Goal: Task Accomplishment & Management: Manage account settings

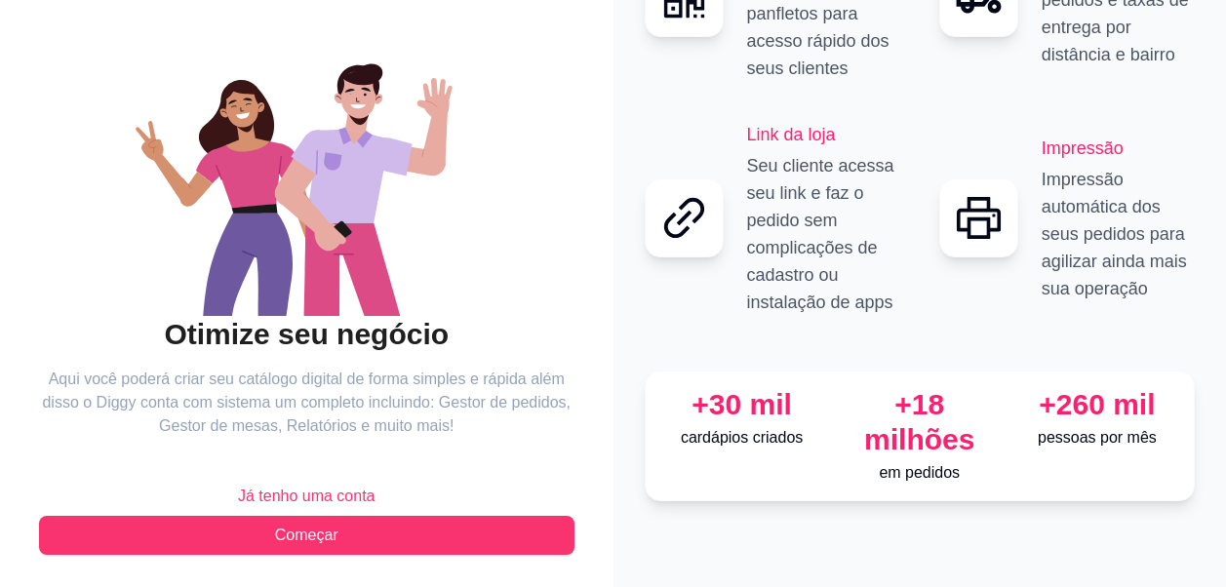
scroll to position [155, 0]
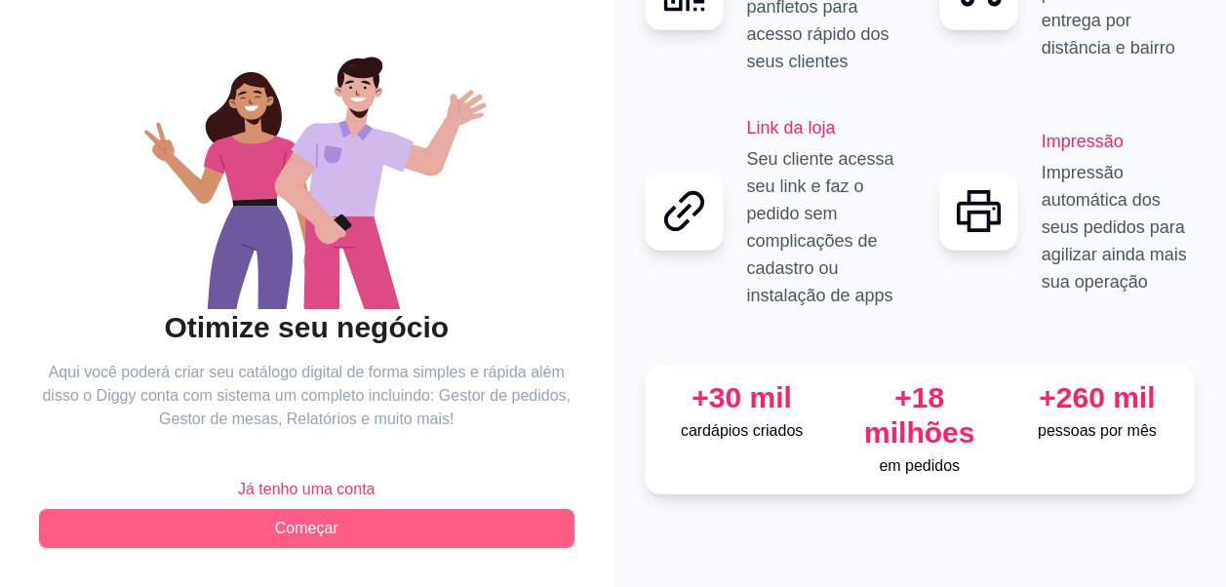
click at [289, 524] on span "Começar" at bounding box center [306, 528] width 63 height 23
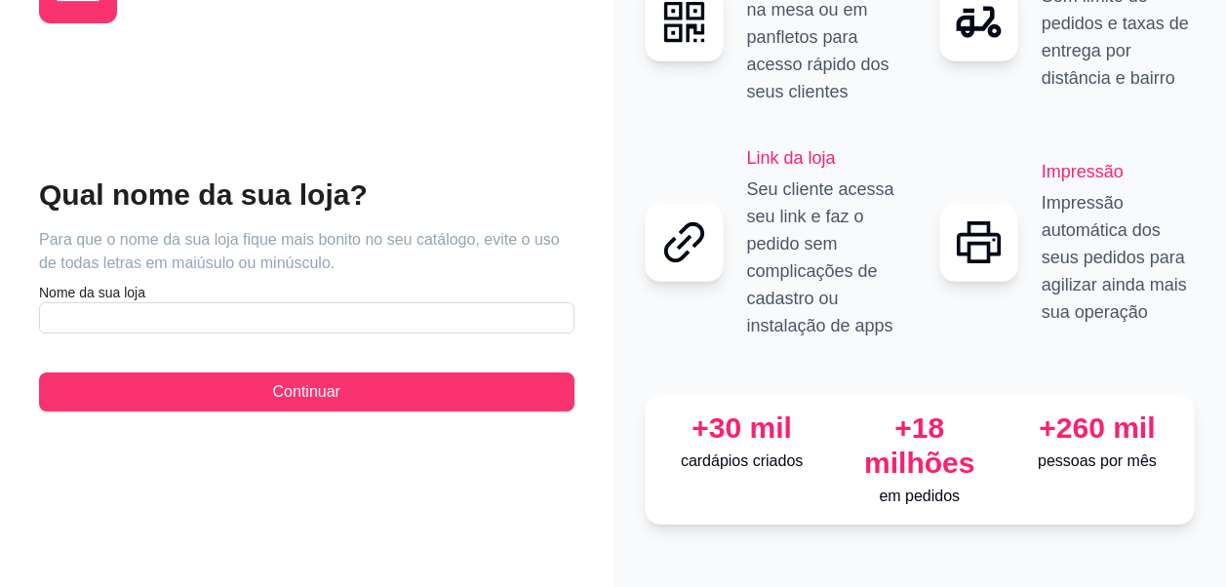
scroll to position [59, 0]
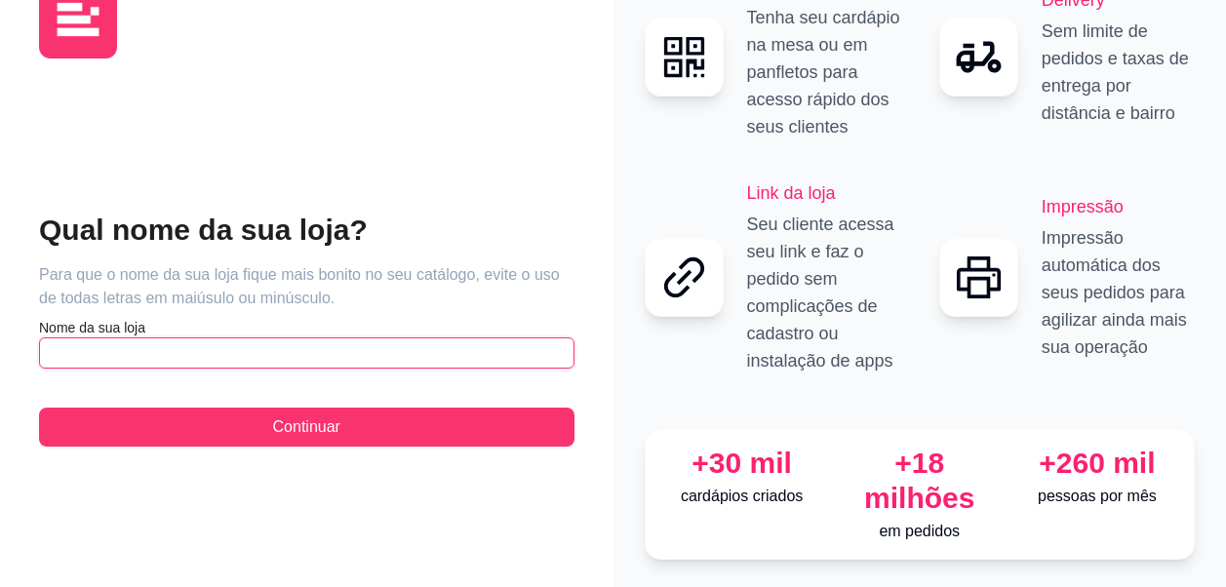
click at [165, 337] on input "text" at bounding box center [306, 352] width 535 height 31
type input "p"
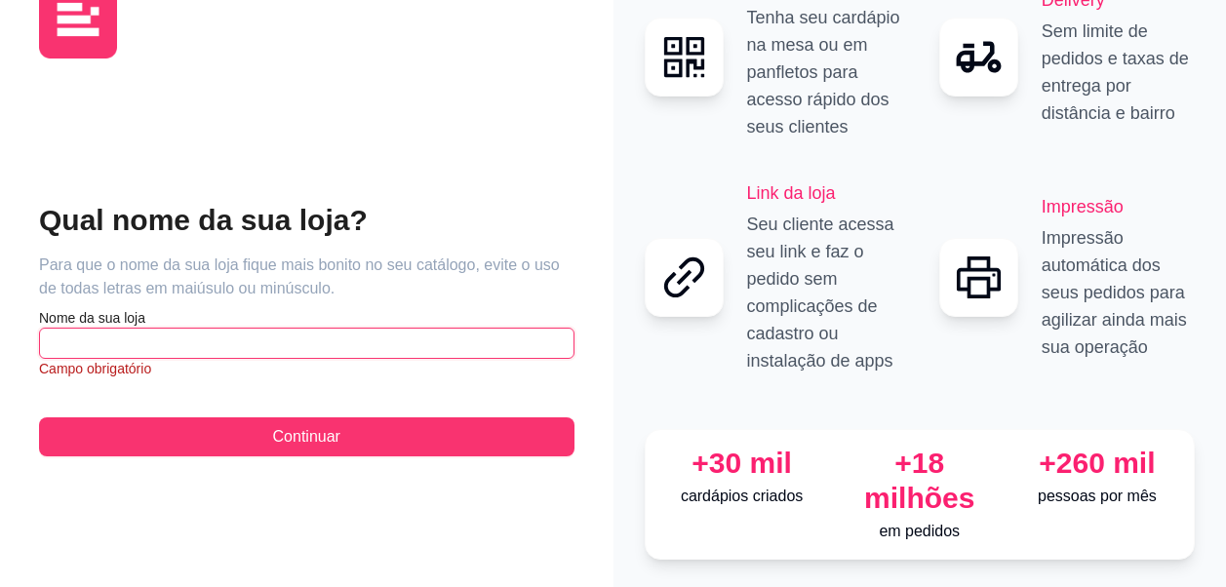
type input "p"
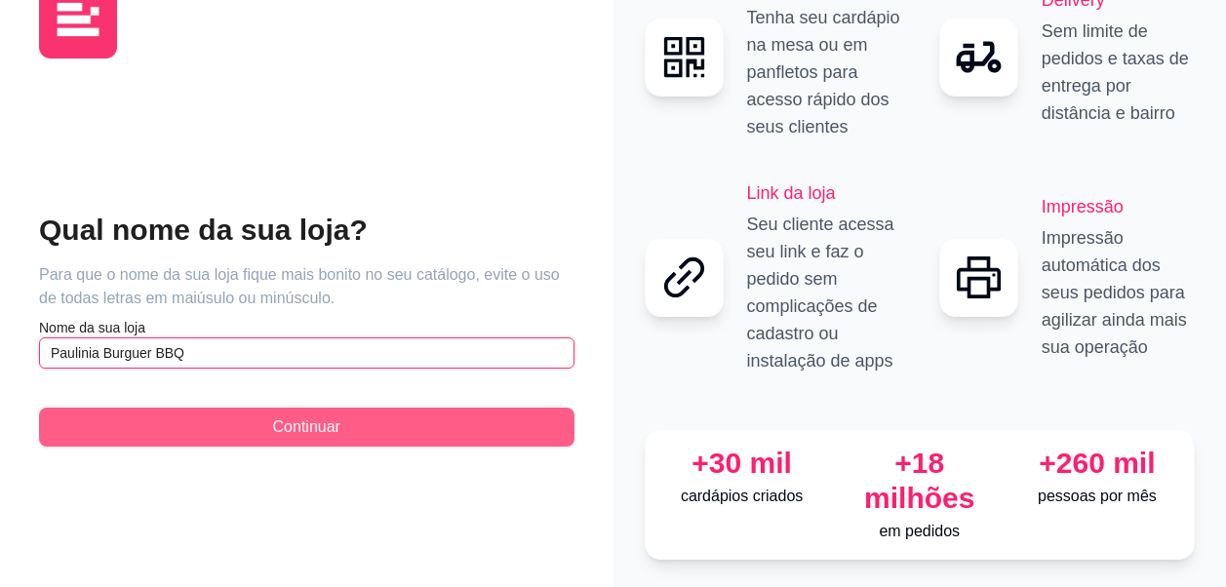
type input "Paulinia Burguer BBQ"
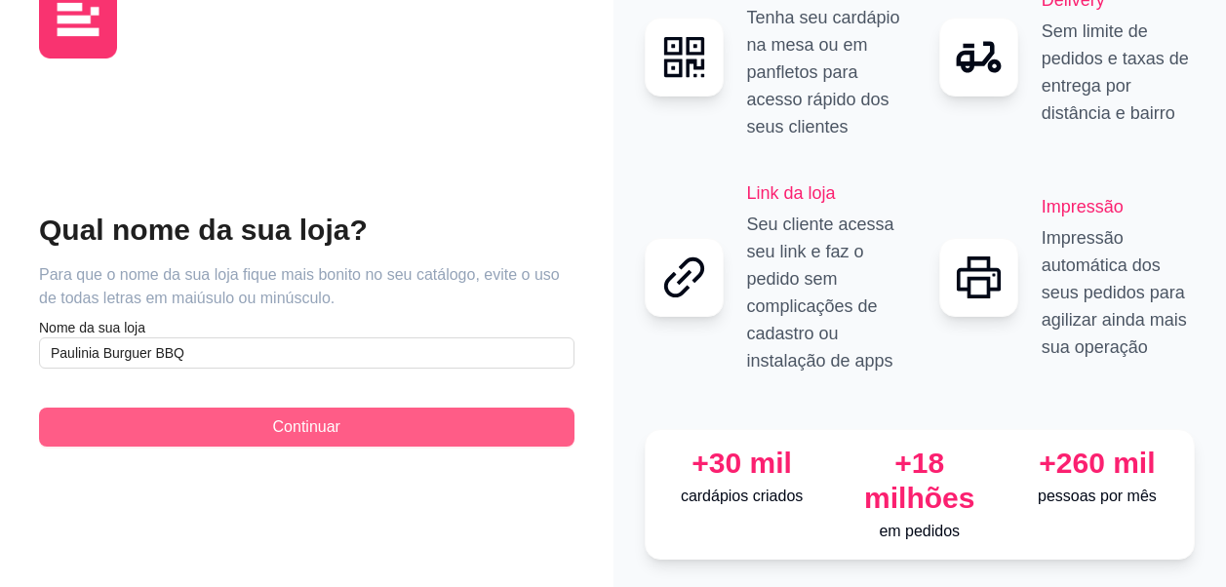
click at [173, 415] on button "Continuar" at bounding box center [306, 427] width 535 height 39
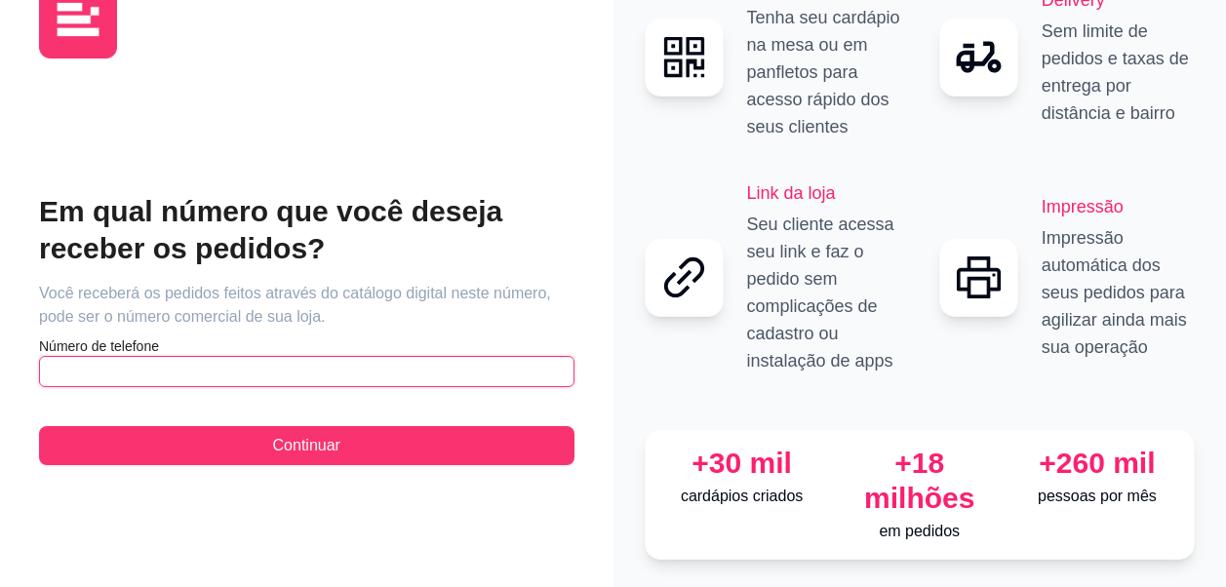
click at [189, 356] on input "text" at bounding box center [306, 371] width 535 height 31
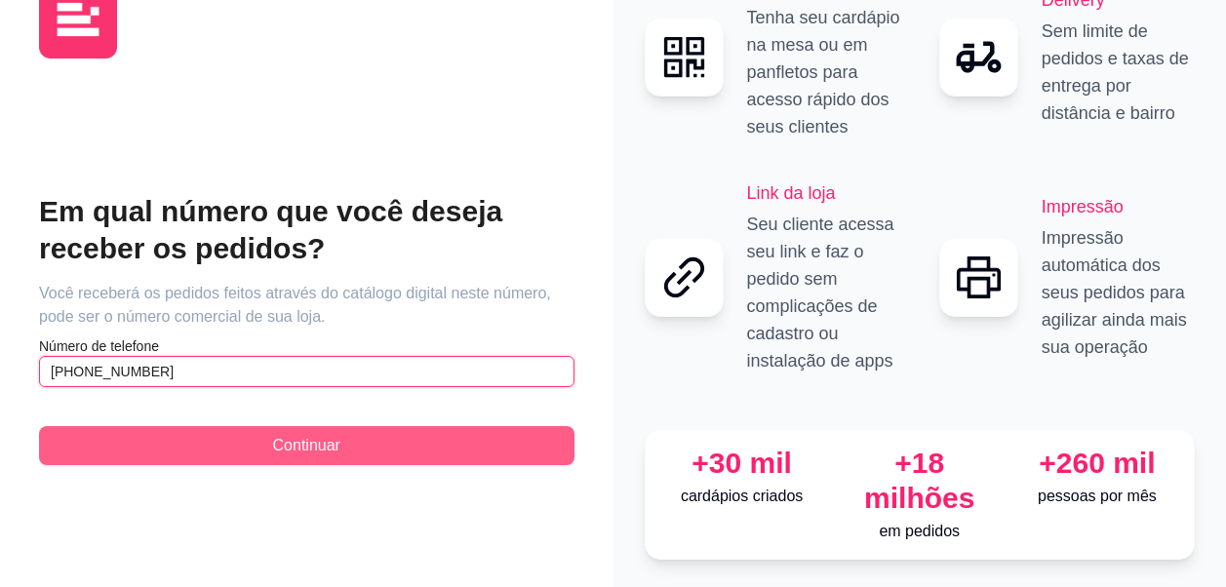
type input "(19) 9 9796-4606"
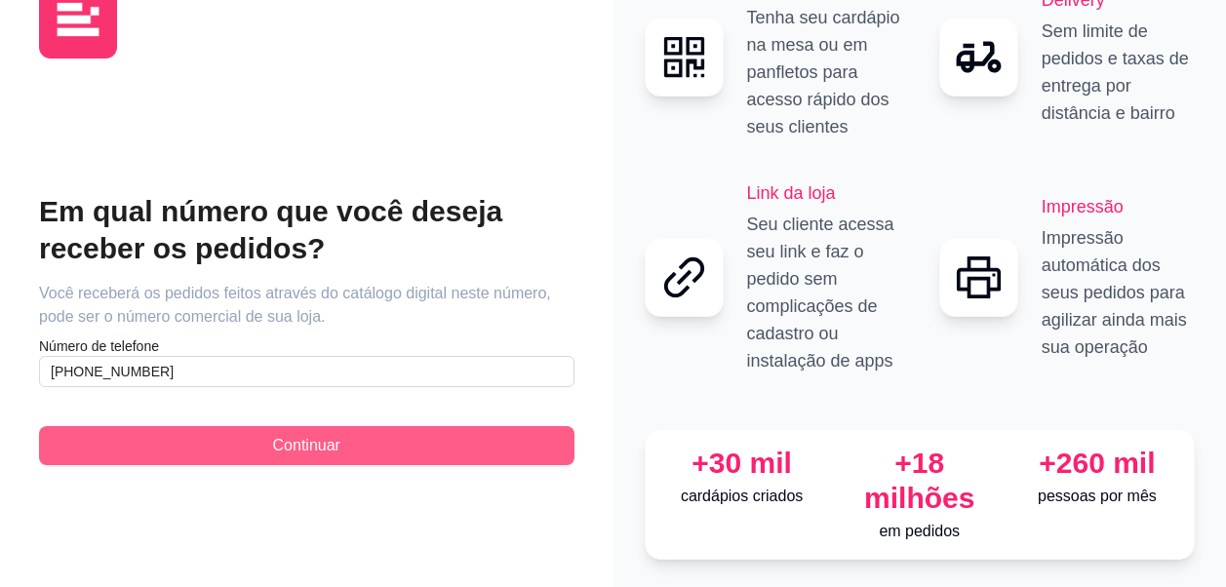
click at [218, 426] on button "Continuar" at bounding box center [306, 445] width 535 height 39
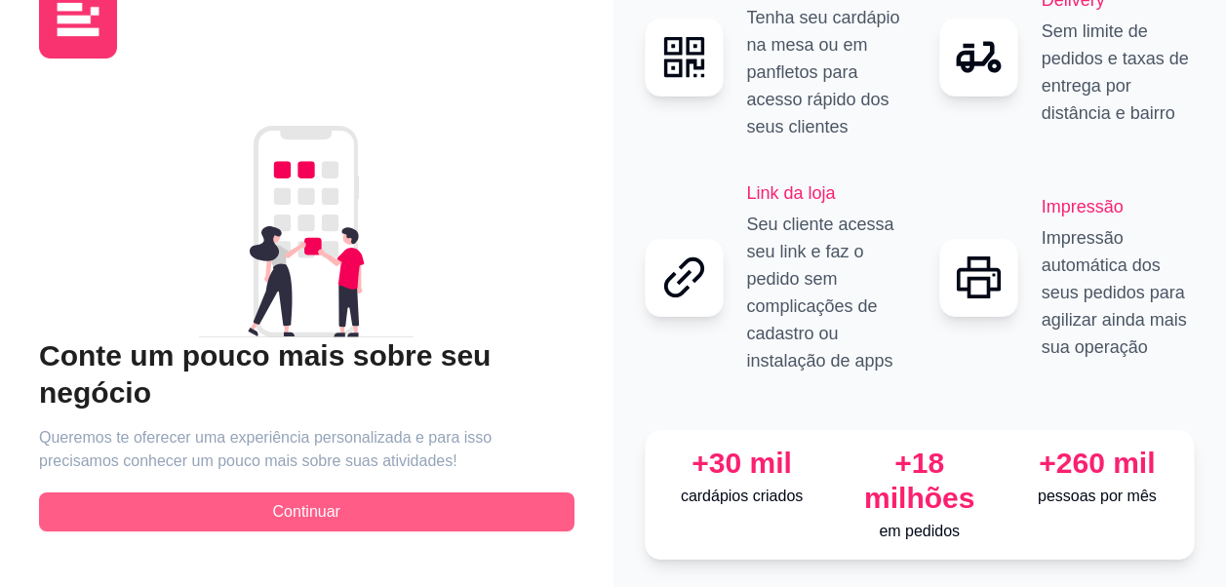
click at [244, 492] on button "Continuar" at bounding box center [306, 511] width 535 height 39
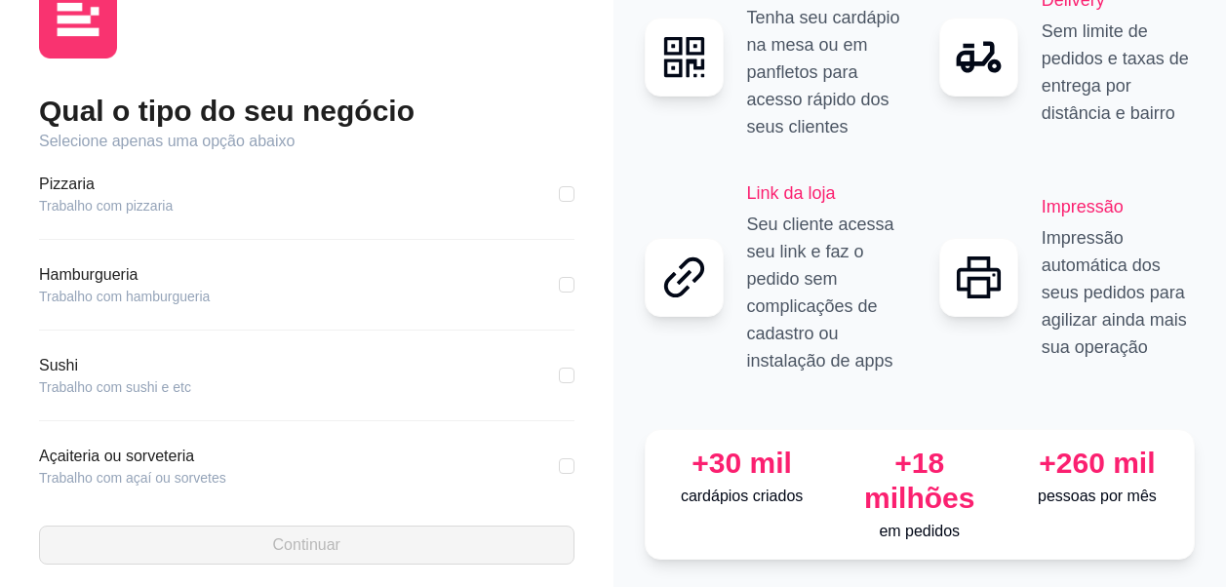
click at [111, 265] on article "Hamburgueria" at bounding box center [124, 274] width 171 height 23
click at [56, 263] on article "Hamburgueria" at bounding box center [124, 274] width 171 height 23
click at [235, 276] on div "Hamburgueria Trabalho com hamburgueria" at bounding box center [306, 284] width 535 height 43
click at [221, 283] on div "Hamburgueria Trabalho com hamburgueria" at bounding box center [306, 284] width 535 height 43
click at [153, 287] on article "Trabalho com hamburgueria" at bounding box center [124, 297] width 171 height 20
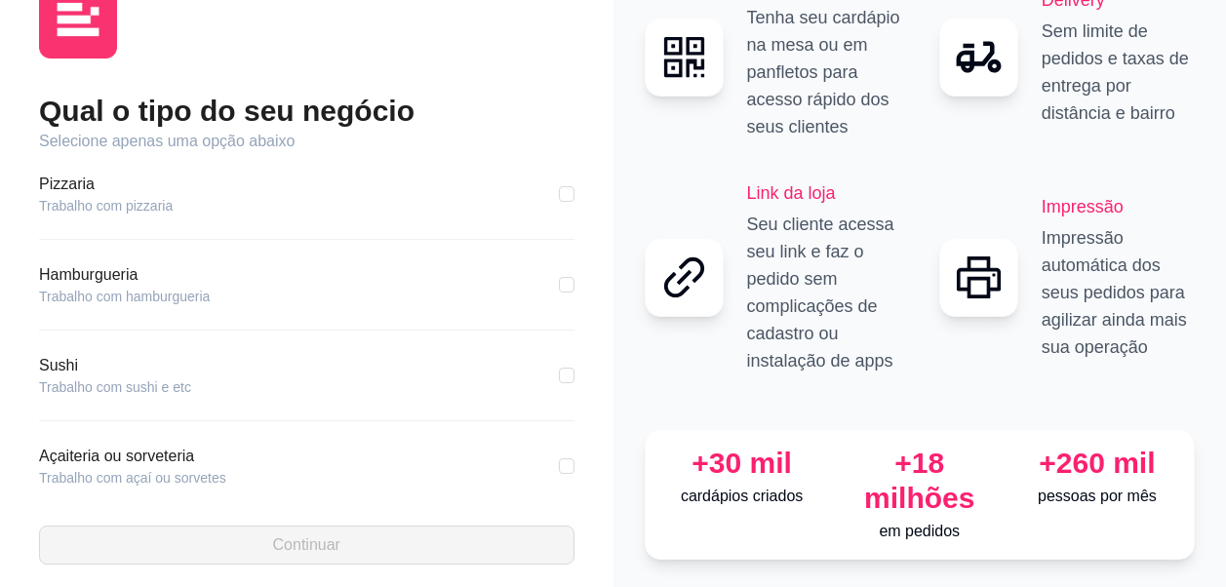
click at [153, 287] on article "Trabalho com hamburgueria" at bounding box center [124, 297] width 171 height 20
click at [68, 263] on article "Hamburgueria" at bounding box center [124, 274] width 171 height 23
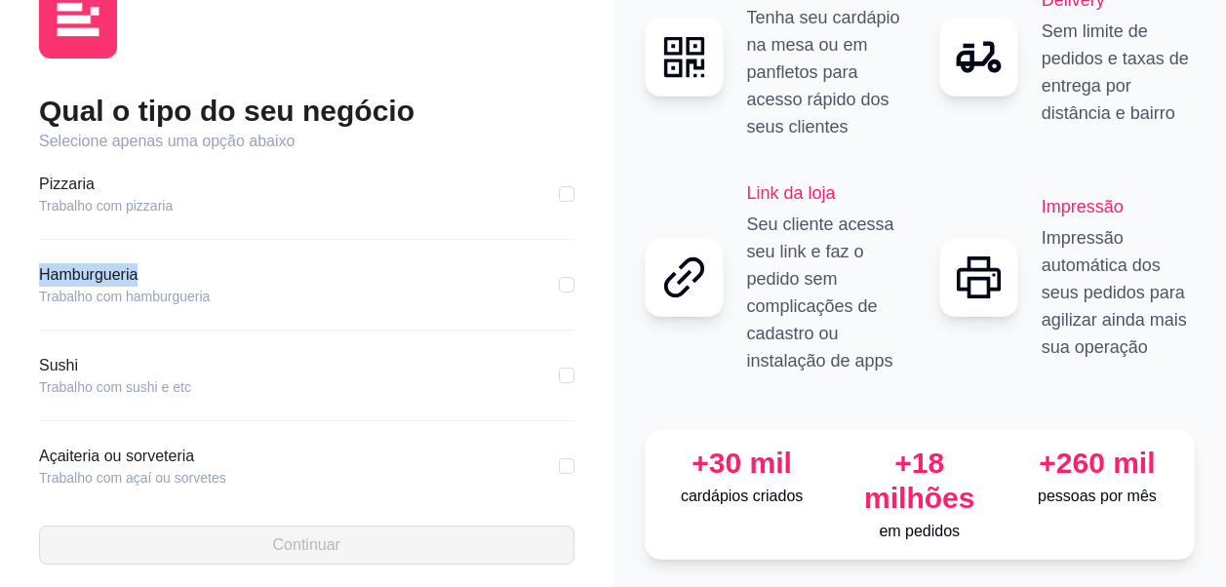
click at [68, 263] on article "Hamburgueria" at bounding box center [124, 274] width 171 height 23
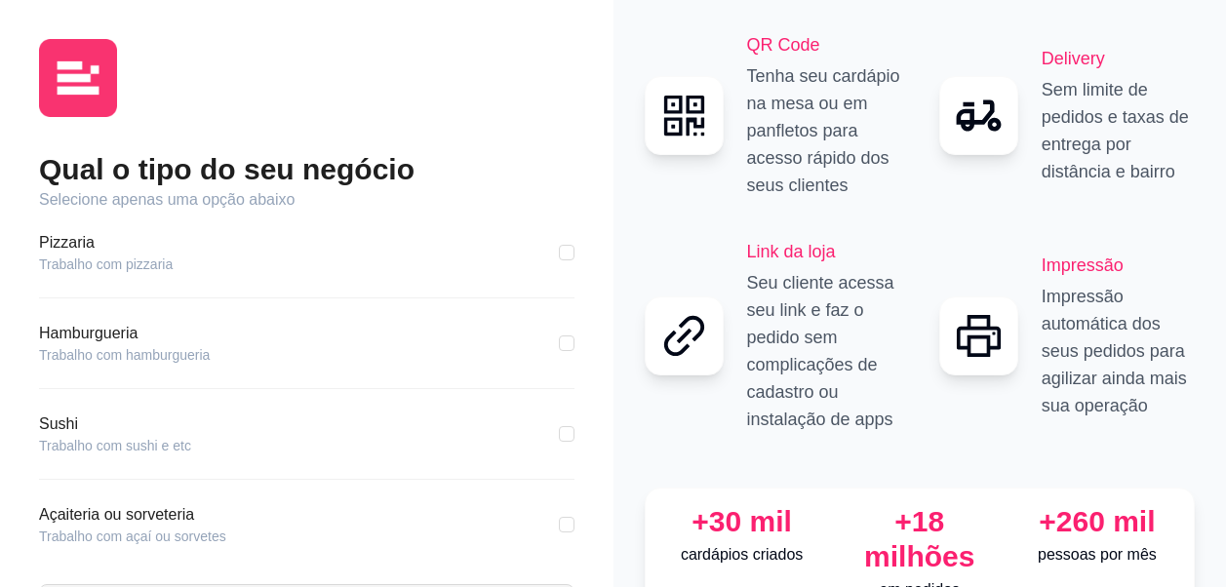
scroll to position [98, 0]
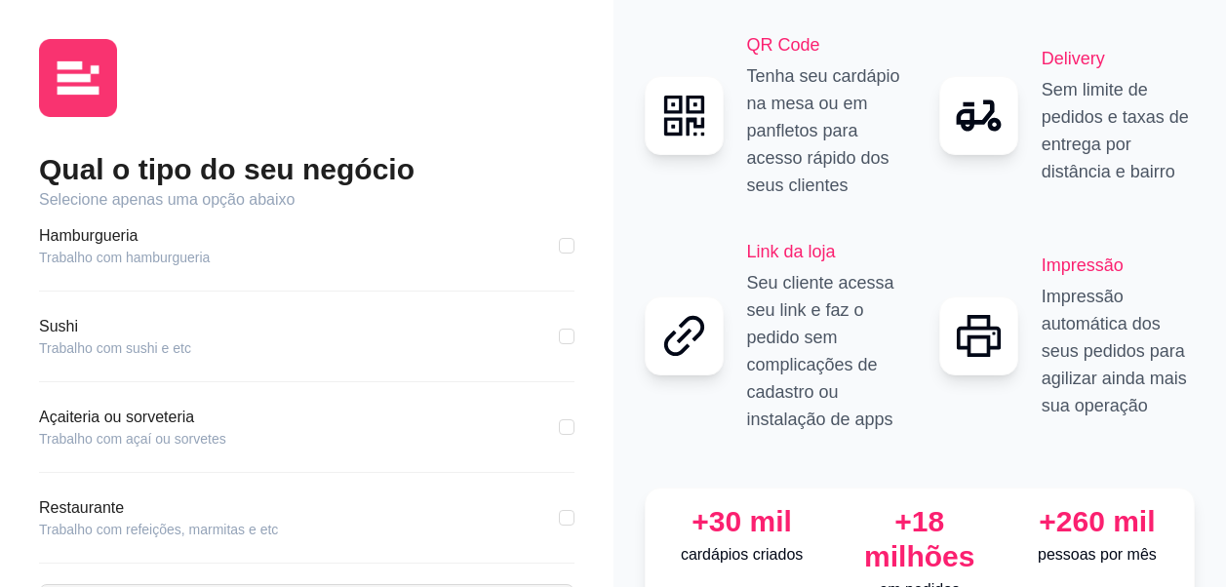
click at [140, 224] on article "Hamburgueria" at bounding box center [124, 235] width 171 height 23
click at [85, 224] on article "Hamburgueria" at bounding box center [124, 235] width 171 height 23
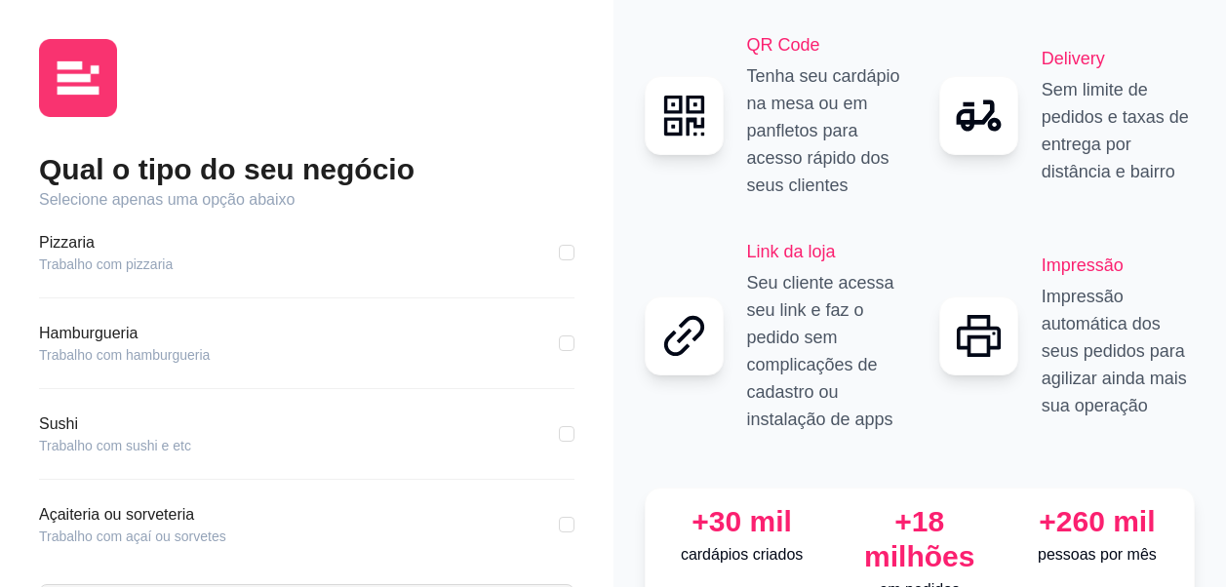
scroll to position [59, 0]
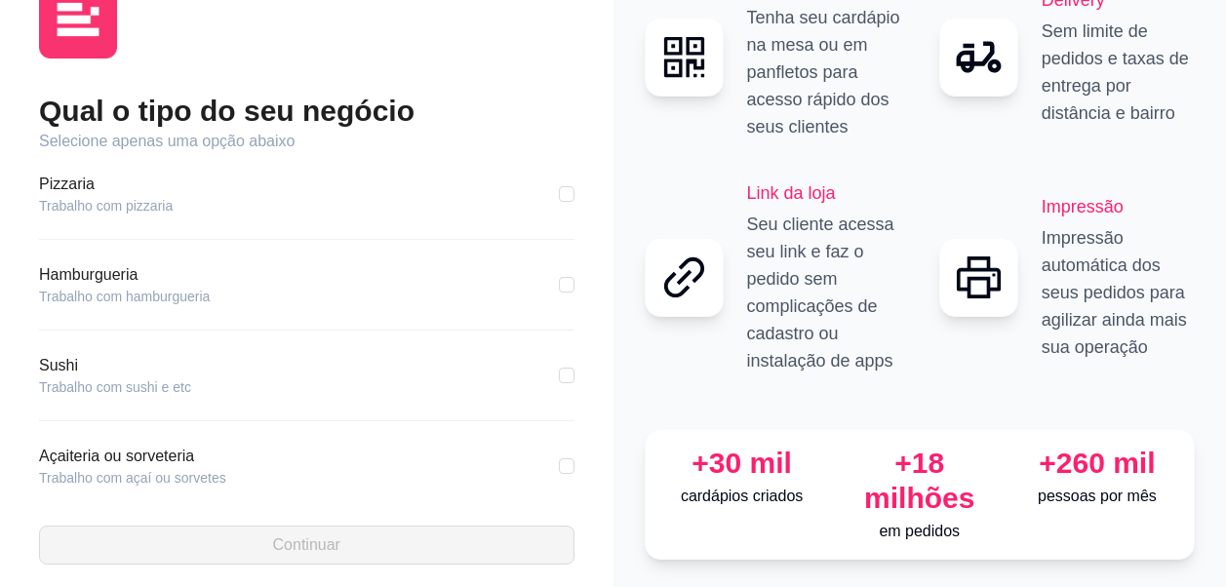
click at [61, 287] on article "Trabalho com hamburgueria" at bounding box center [124, 297] width 171 height 20
click at [98, 263] on article "Hamburgueria" at bounding box center [124, 274] width 171 height 23
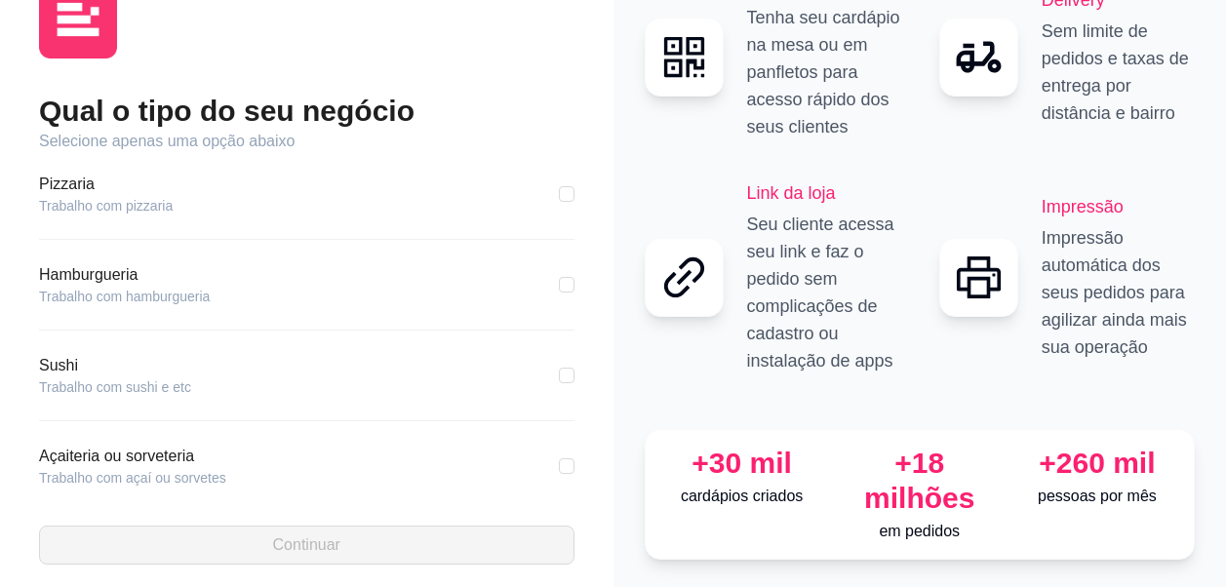
click at [392, 309] on div "Hamburgueria Trabalho com hamburgueria" at bounding box center [306, 296] width 535 height 67
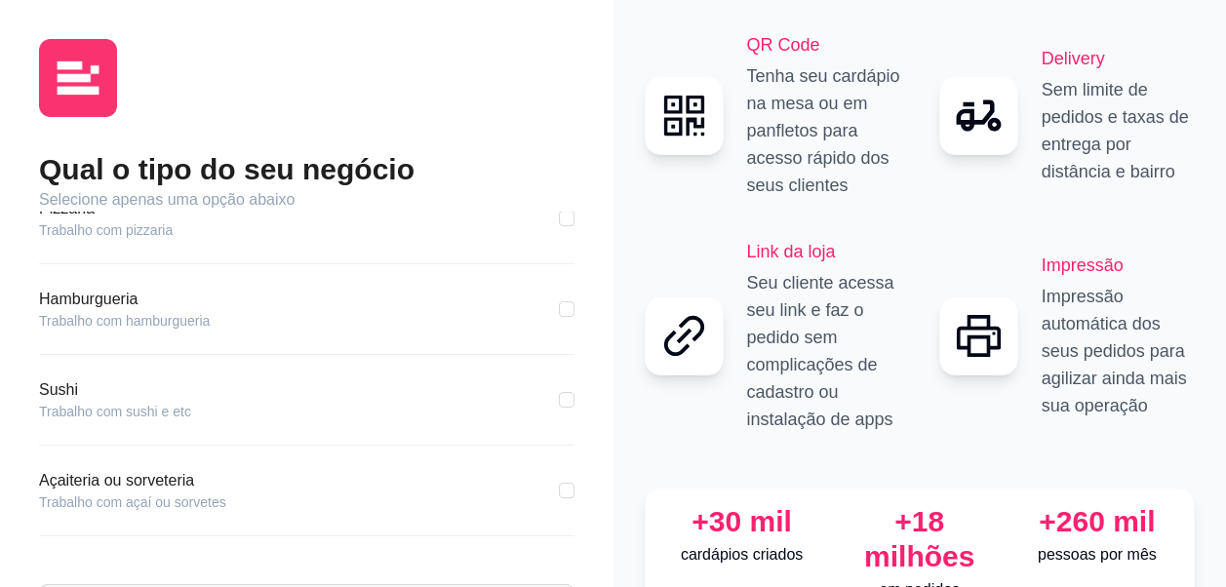
scroll to position [0, 0]
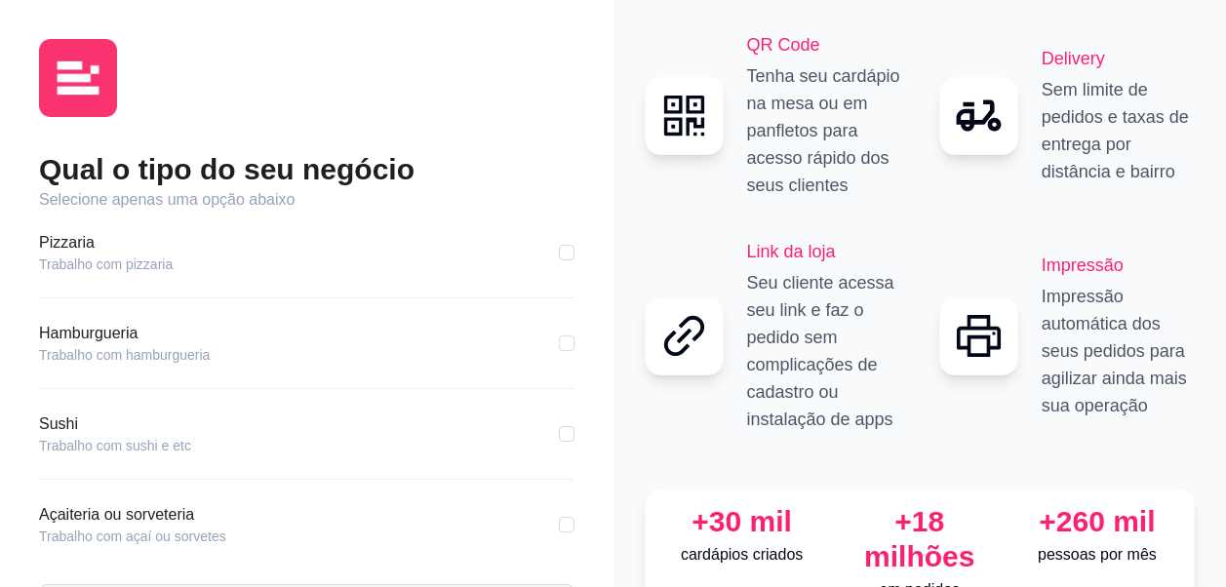
click at [163, 345] on article "Trabalho com hamburgueria" at bounding box center [124, 355] width 171 height 20
click at [122, 322] on article "Hamburgueria" at bounding box center [124, 333] width 171 height 23
click at [177, 325] on article "Hamburgueria" at bounding box center [124, 333] width 171 height 23
click at [559, 335] on input "checkbox" at bounding box center [567, 343] width 16 height 16
checkbox input "true"
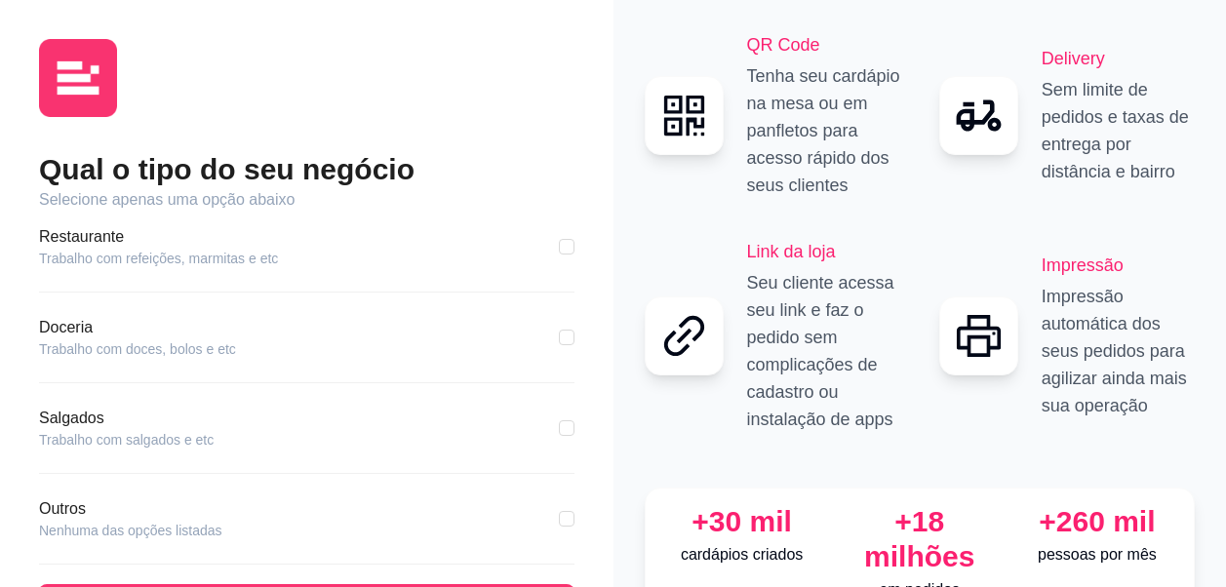
scroll to position [390, 0]
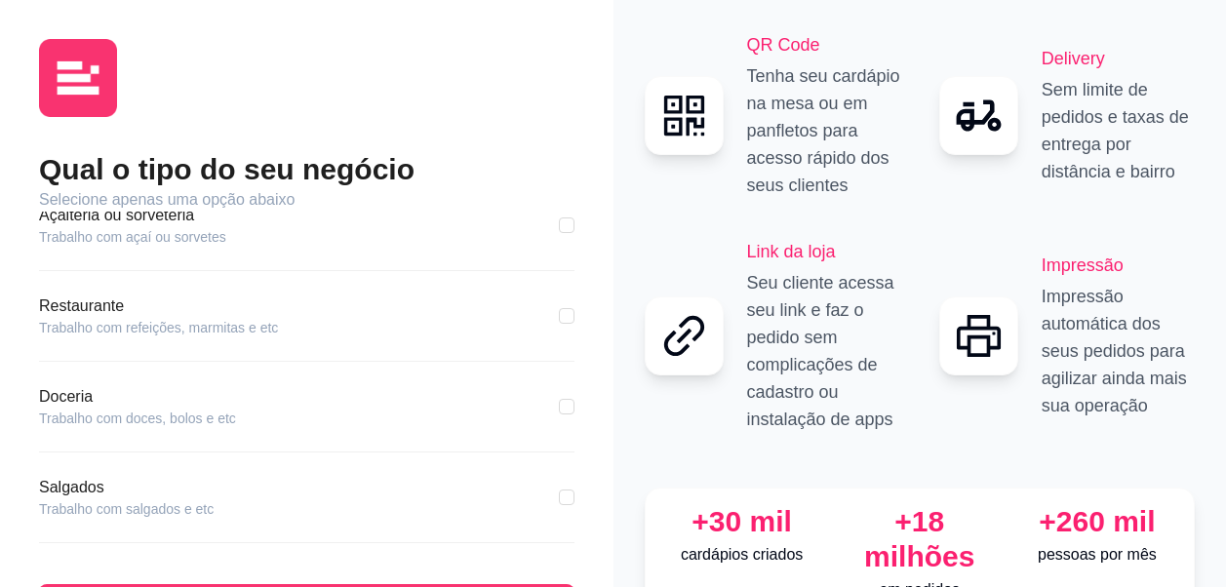
scroll to position [294, 0]
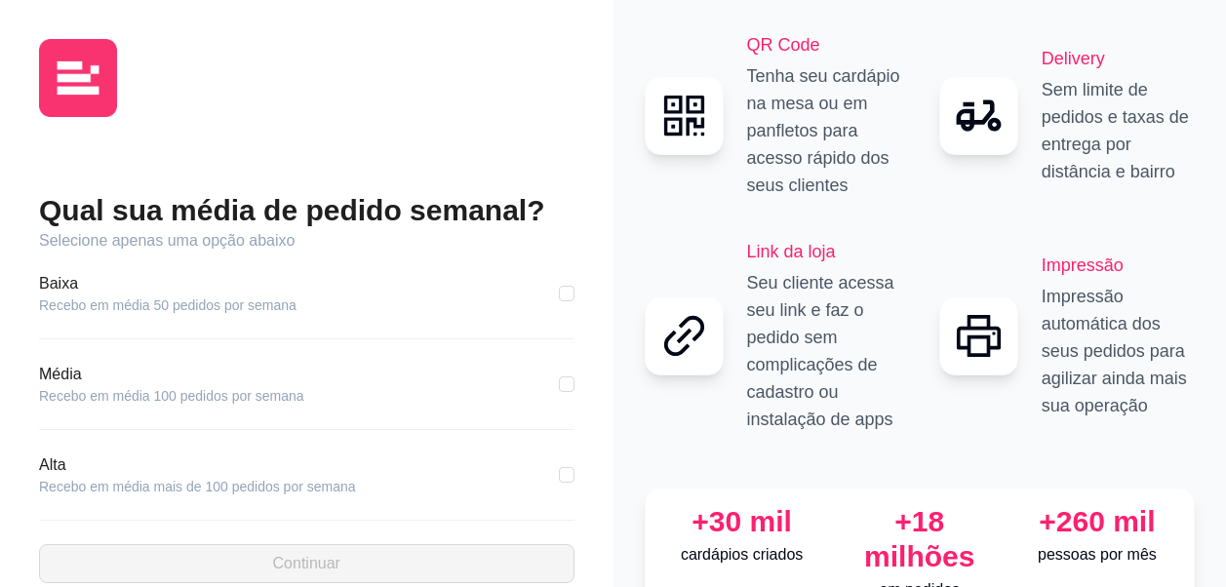
scroll to position [59, 0]
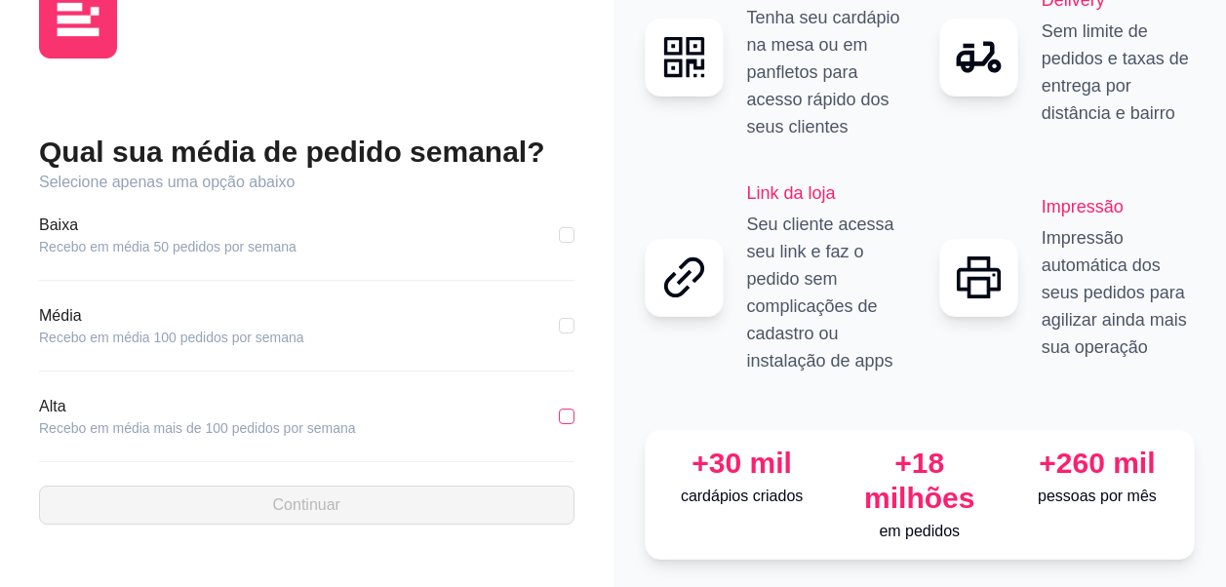
click at [566, 409] on input "checkbox" at bounding box center [567, 417] width 16 height 16
checkbox input "true"
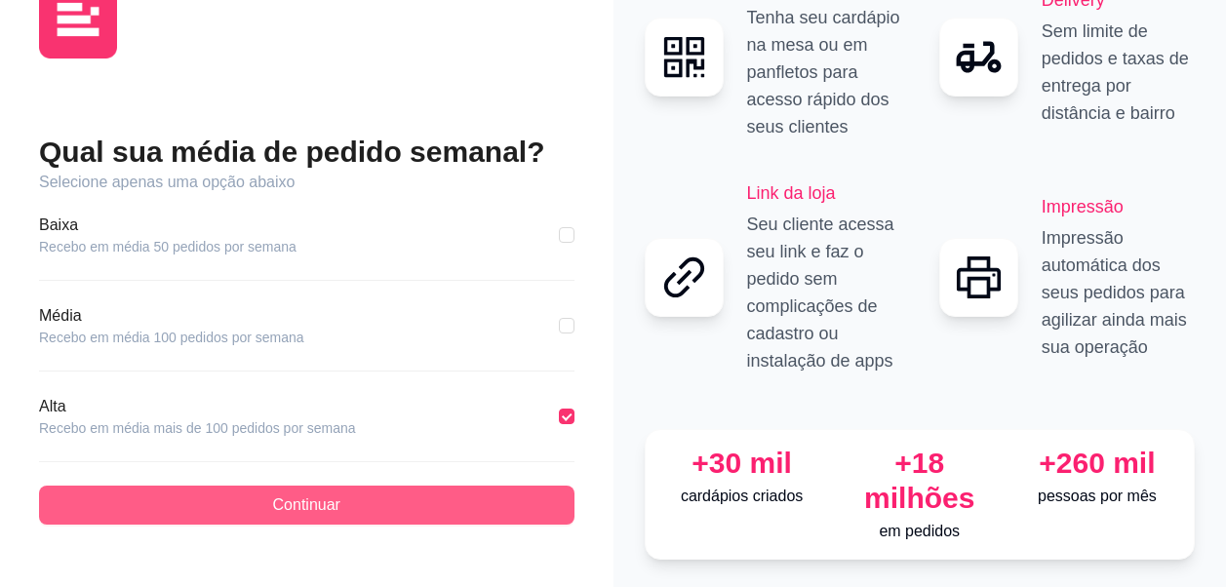
click at [496, 486] on button "Continuar" at bounding box center [306, 505] width 535 height 39
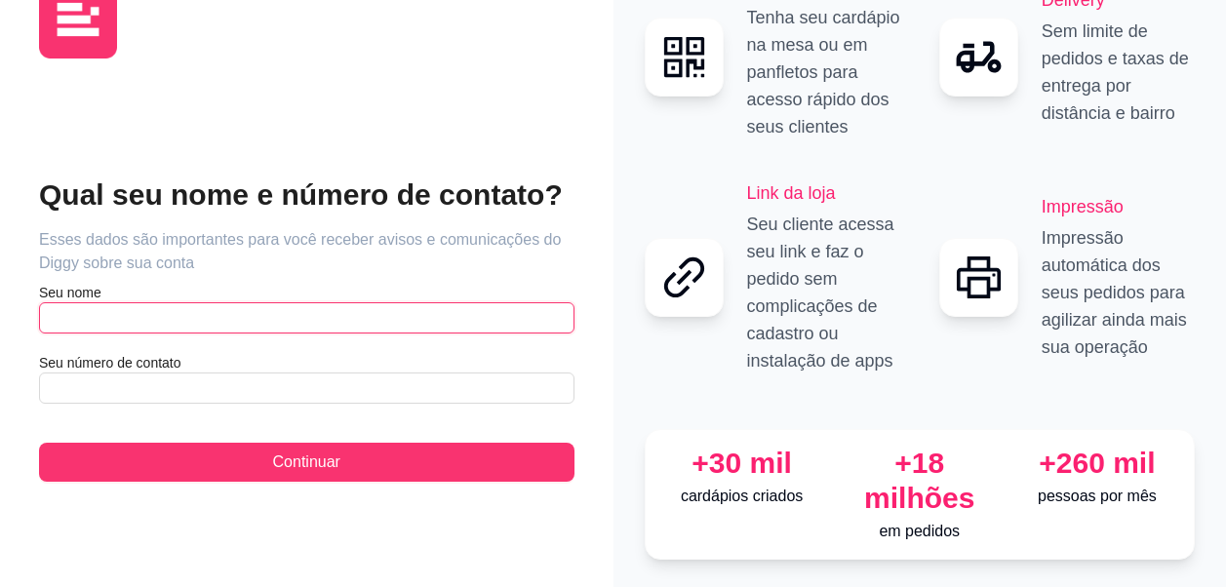
click at [429, 302] on input "text" at bounding box center [306, 317] width 535 height 31
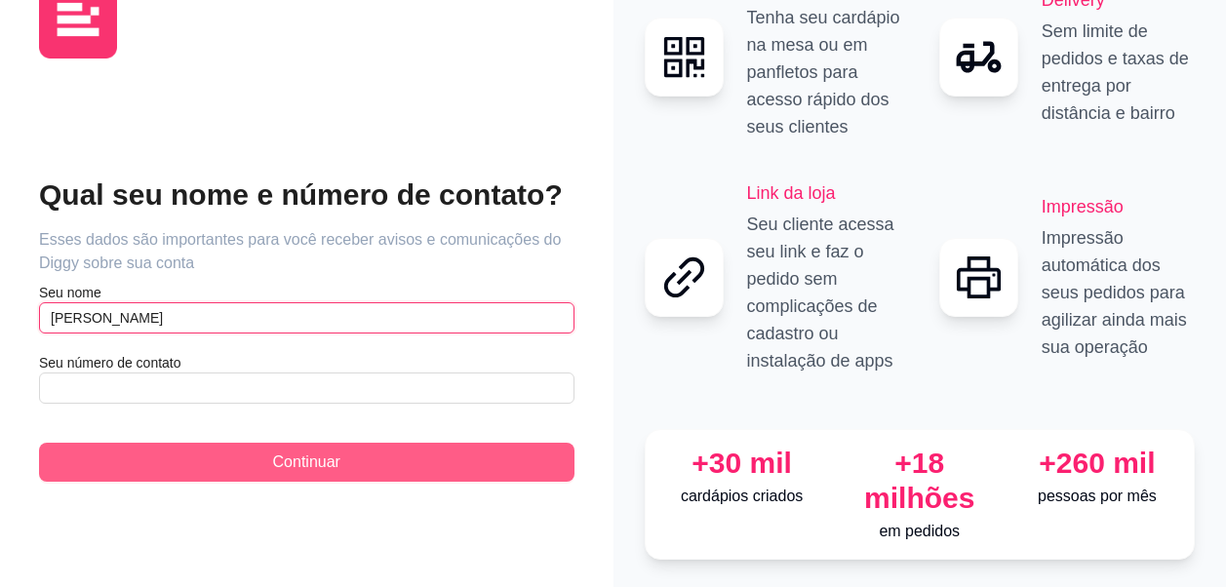
type input "rodrigo soares"
click at [325, 450] on span "Continuar" at bounding box center [306, 461] width 67 height 23
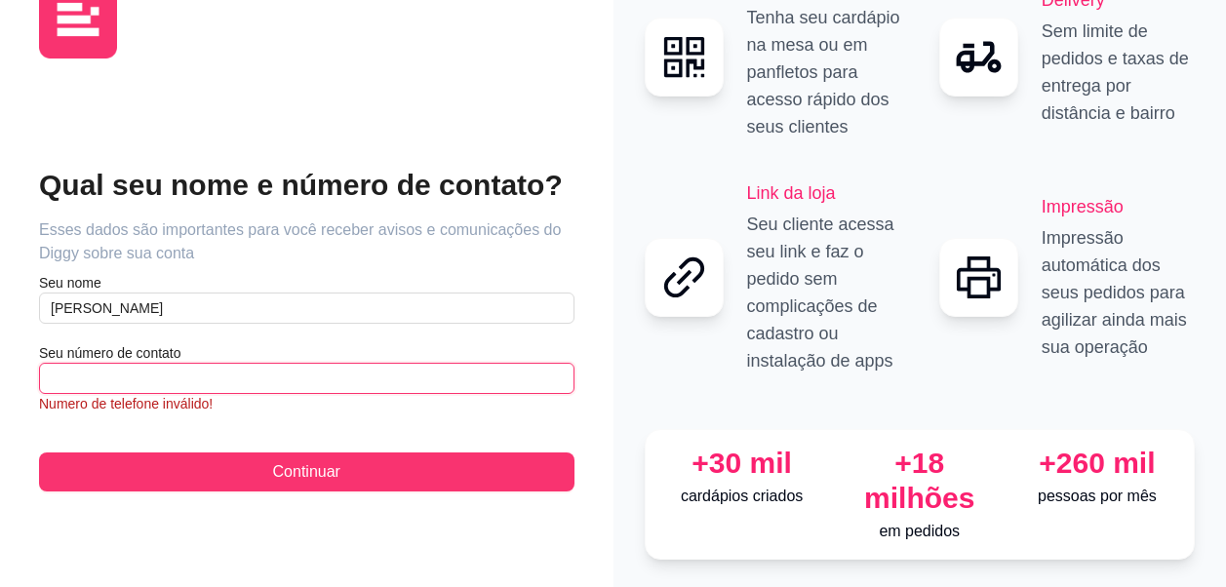
click at [237, 363] on input "text" at bounding box center [306, 378] width 535 height 31
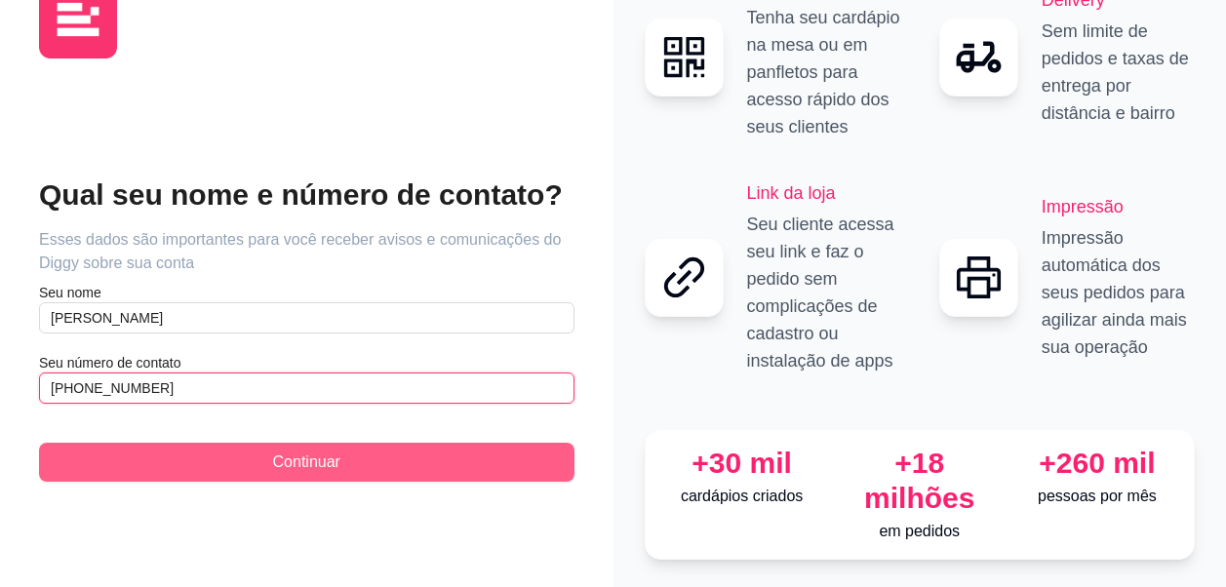
type input "(19) 9 7172-0762"
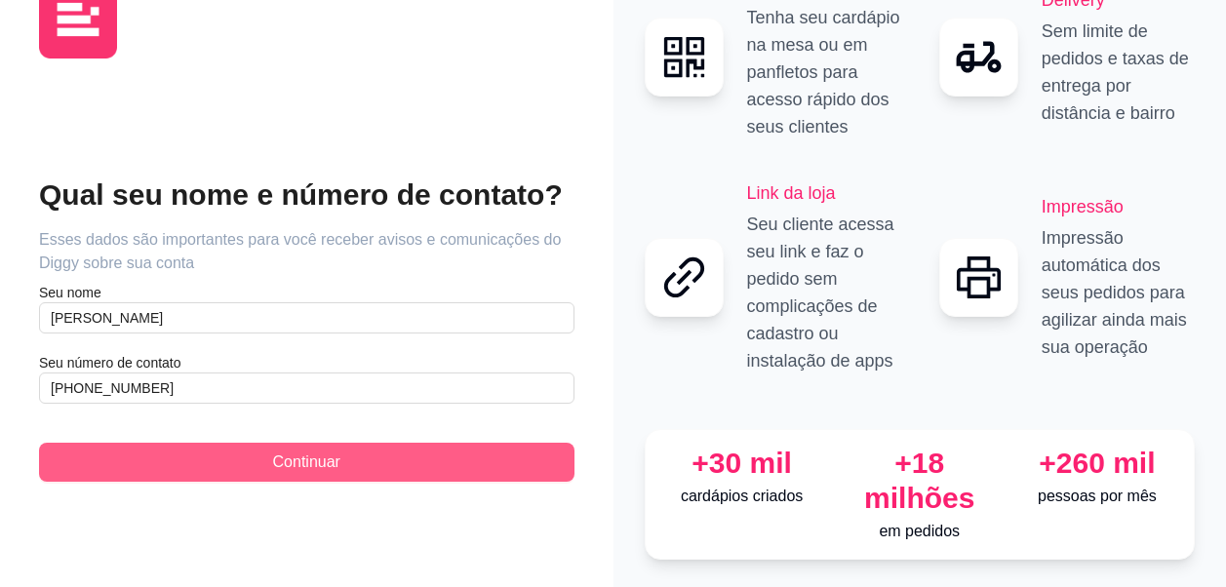
click at [282, 450] on span "Continuar" at bounding box center [306, 461] width 67 height 23
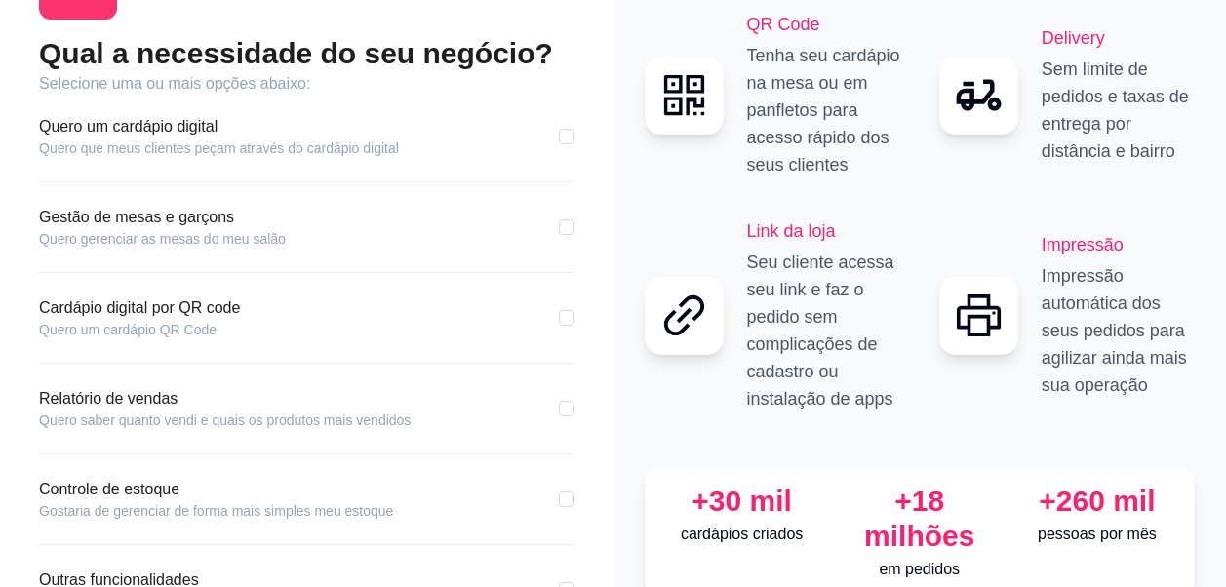
scroll to position [195, 0]
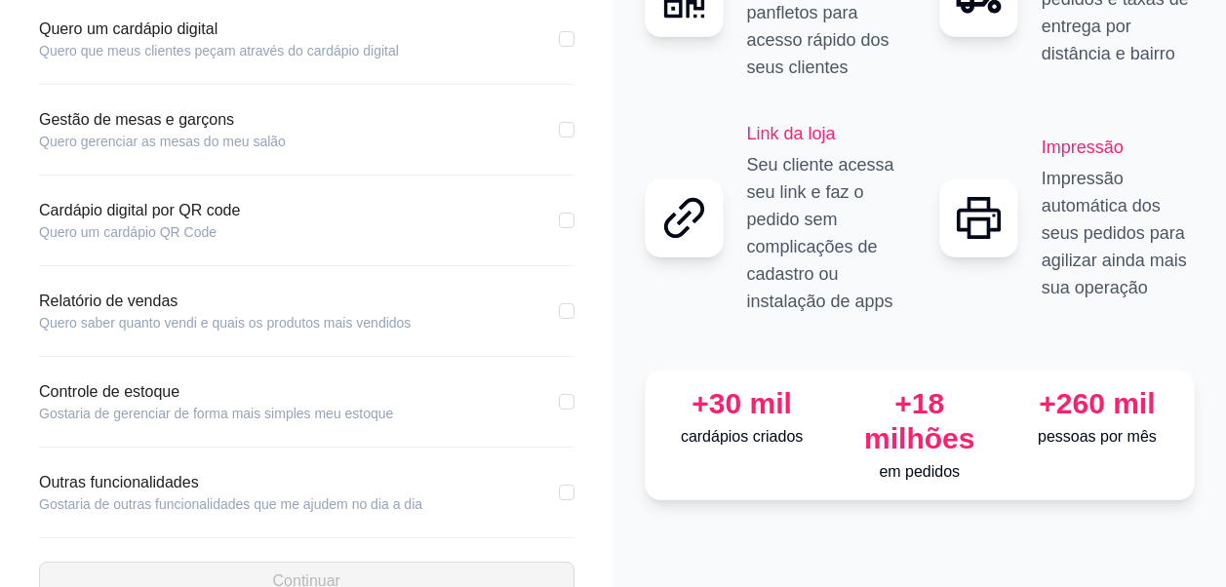
click at [318, 330] on article "Quero saber quanto vendi e quais os produtos mais vendidos" at bounding box center [225, 323] width 372 height 20
click at [87, 323] on article "Quero saber quanto vendi e quais os produtos mais vendidos" at bounding box center [225, 323] width 372 height 20
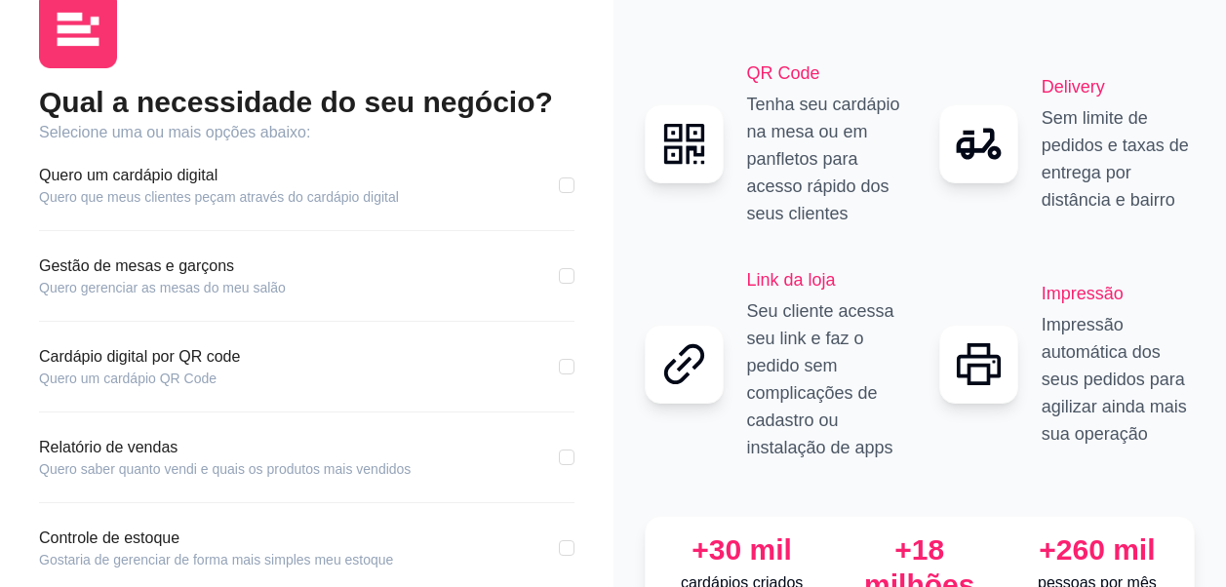
scroll to position [0, 0]
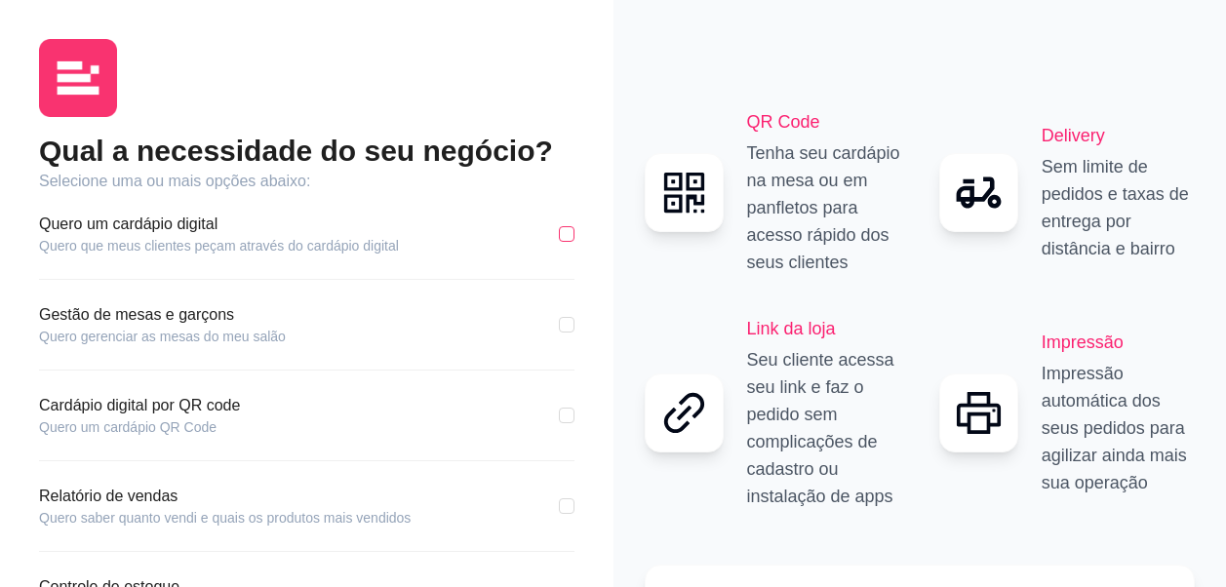
click at [566, 243] on label at bounding box center [567, 233] width 16 height 21
click at [566, 242] on input "checkbox" at bounding box center [567, 234] width 16 height 16
click at [566, 232] on input "checkbox" at bounding box center [567, 234] width 16 height 16
click at [561, 237] on input "checkbox" at bounding box center [567, 234] width 16 height 16
checkbox input "true"
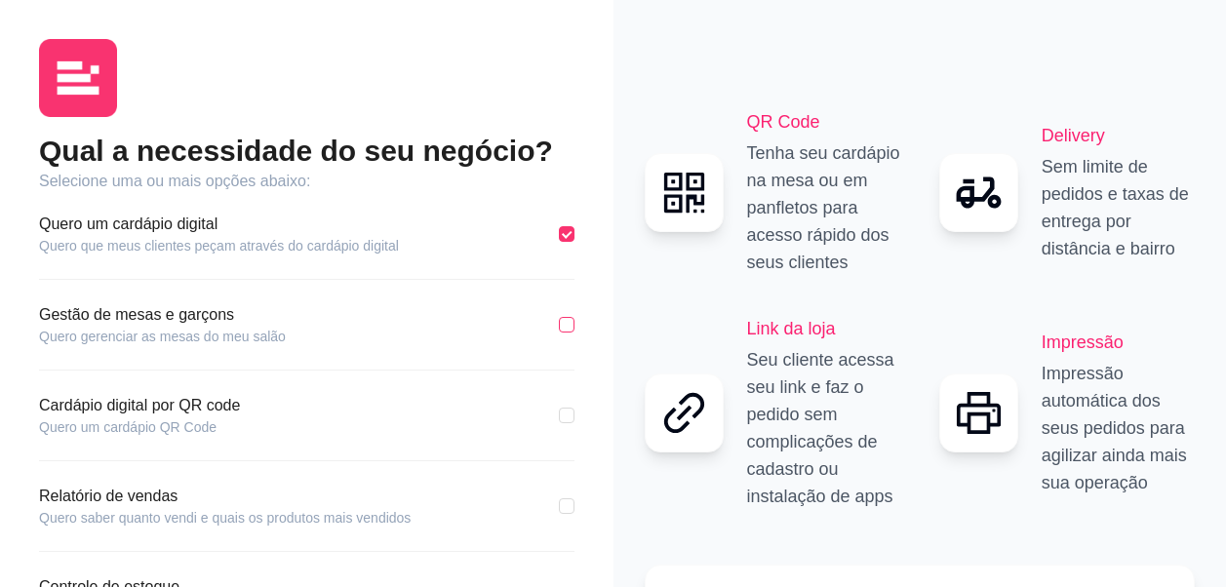
click at [567, 330] on input "checkbox" at bounding box center [567, 325] width 16 height 16
checkbox input "true"
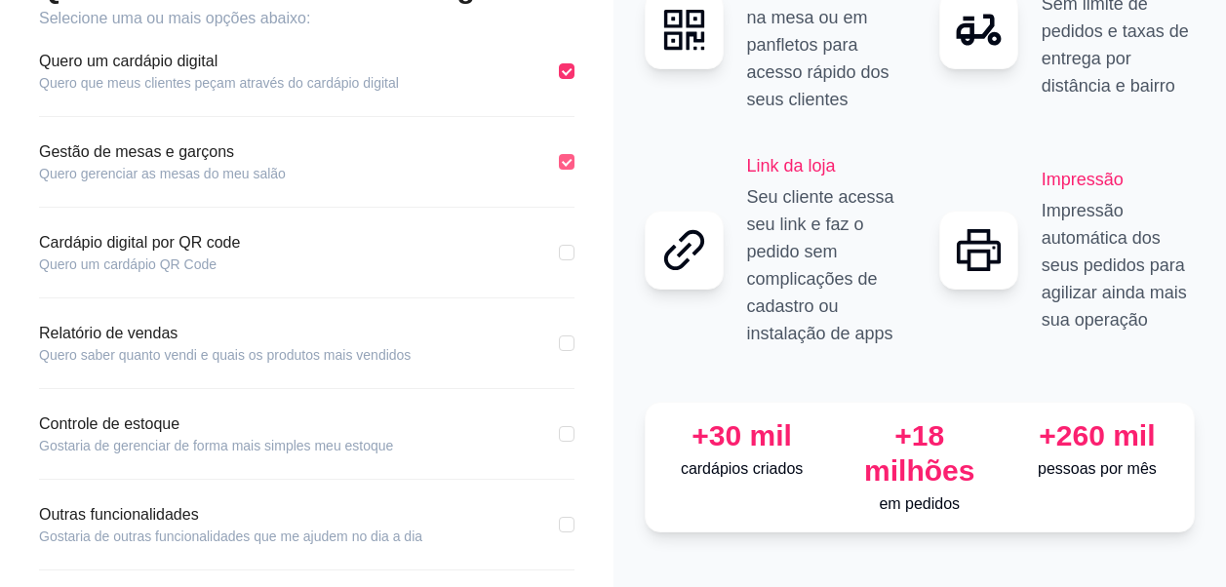
scroll to position [195, 0]
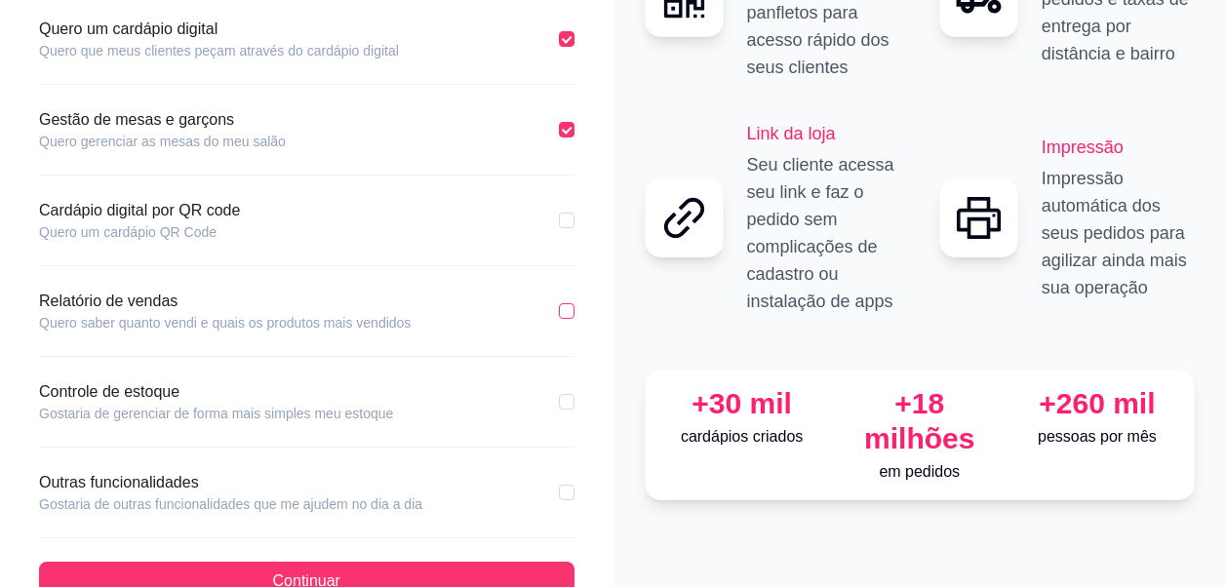
click at [569, 315] on input "checkbox" at bounding box center [567, 311] width 16 height 16
checkbox input "true"
click at [570, 399] on input "checkbox" at bounding box center [567, 402] width 16 height 16
checkbox input "true"
click at [566, 220] on input "checkbox" at bounding box center [567, 221] width 16 height 16
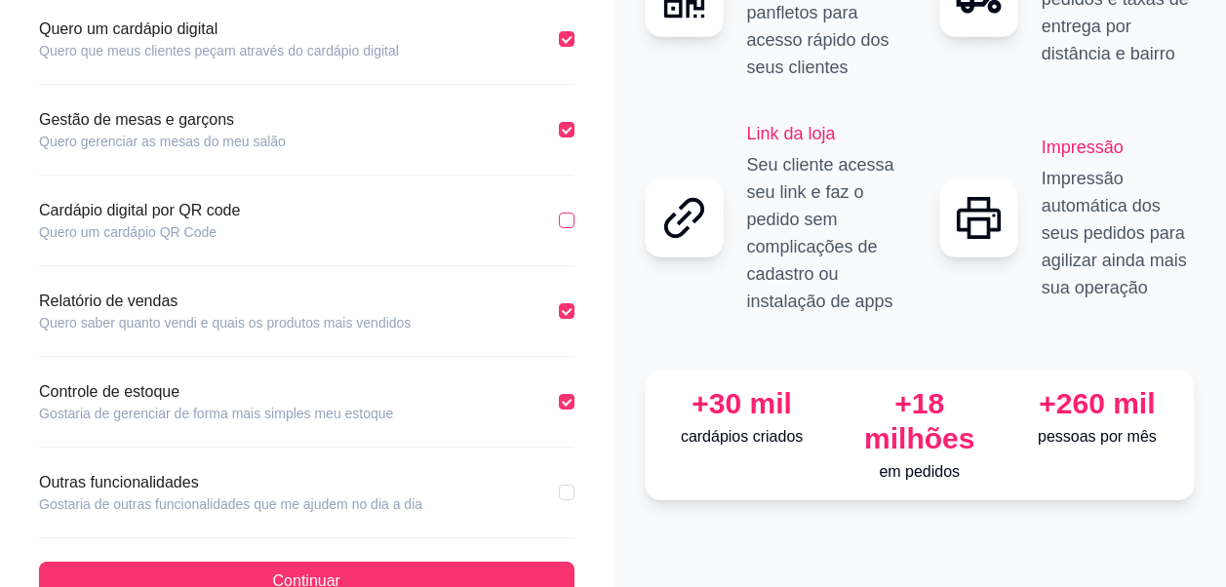
checkbox input "true"
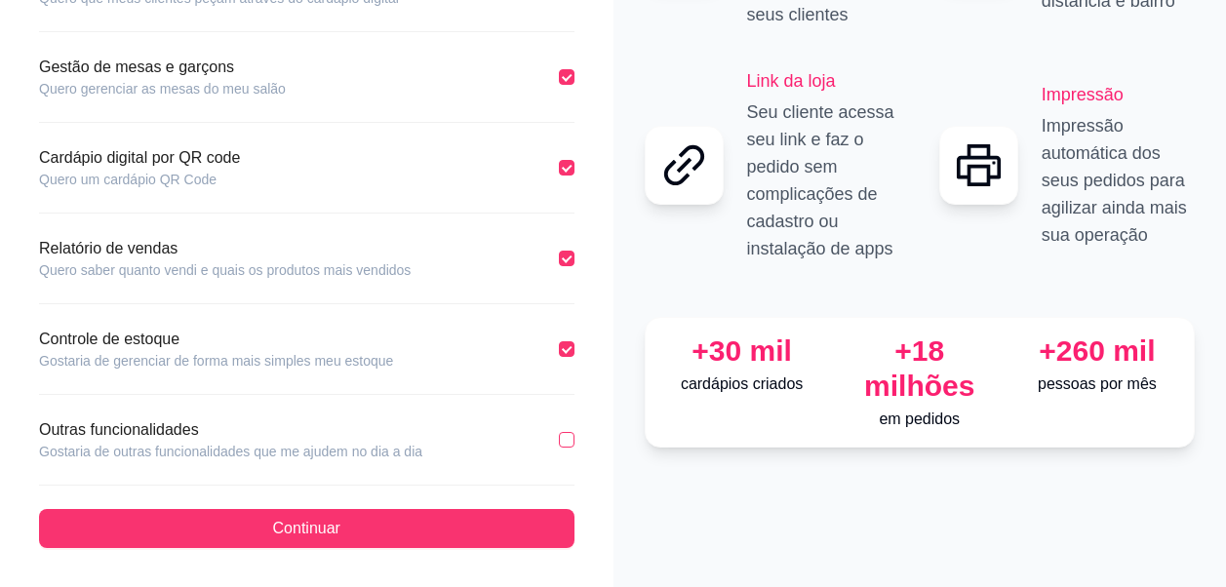
click at [570, 445] on input "checkbox" at bounding box center [567, 440] width 16 height 16
checkbox input "true"
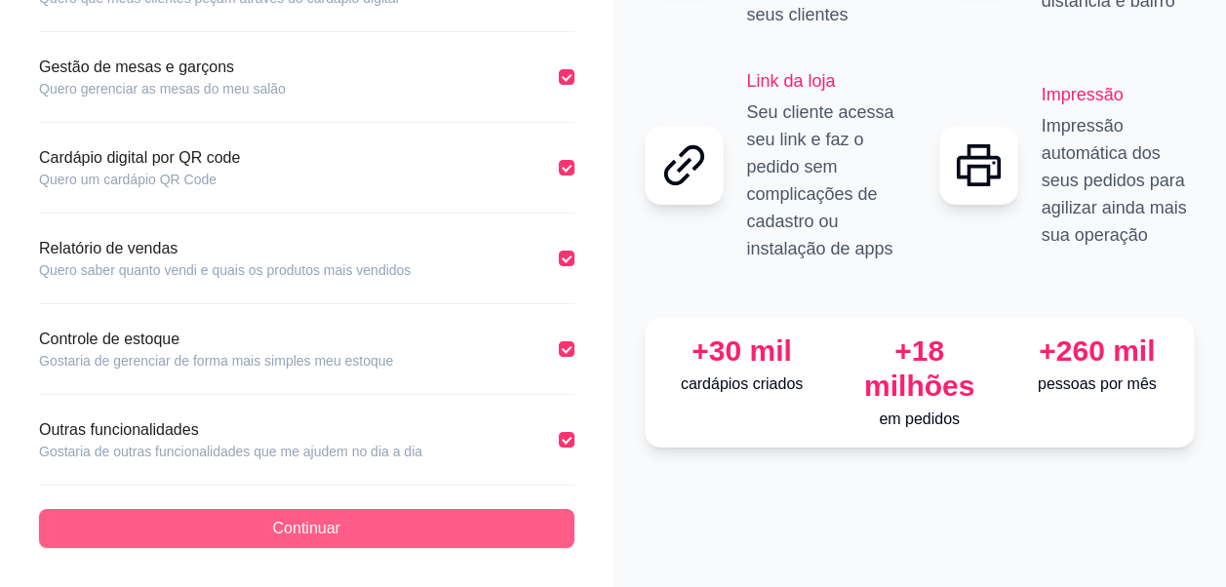
click at [336, 528] on span "Continuar" at bounding box center [306, 528] width 67 height 23
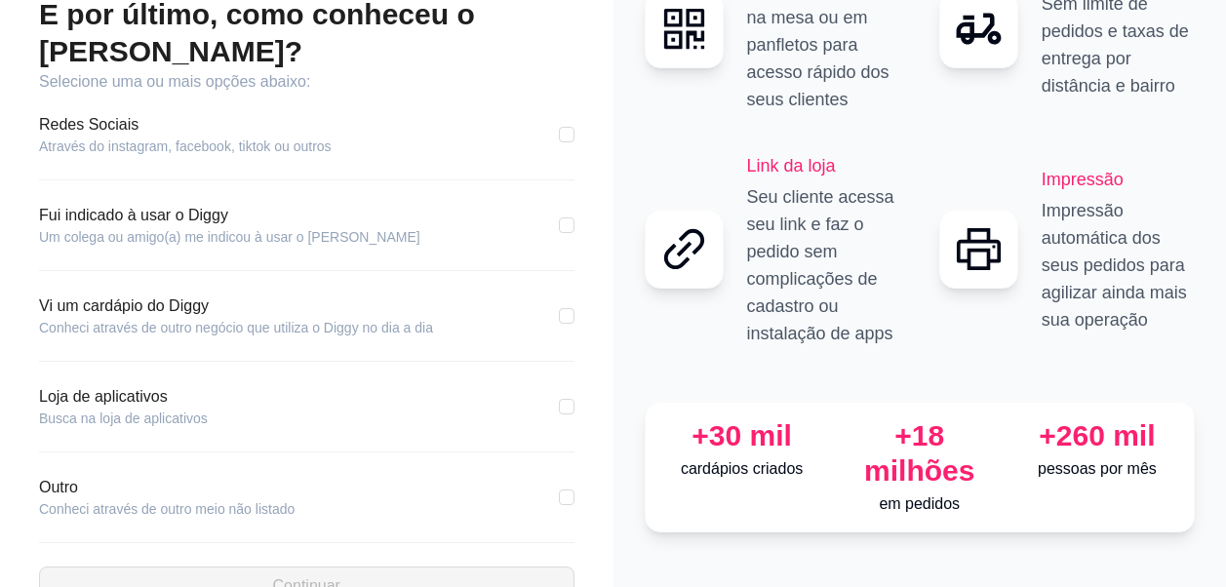
scroll to position [157, 0]
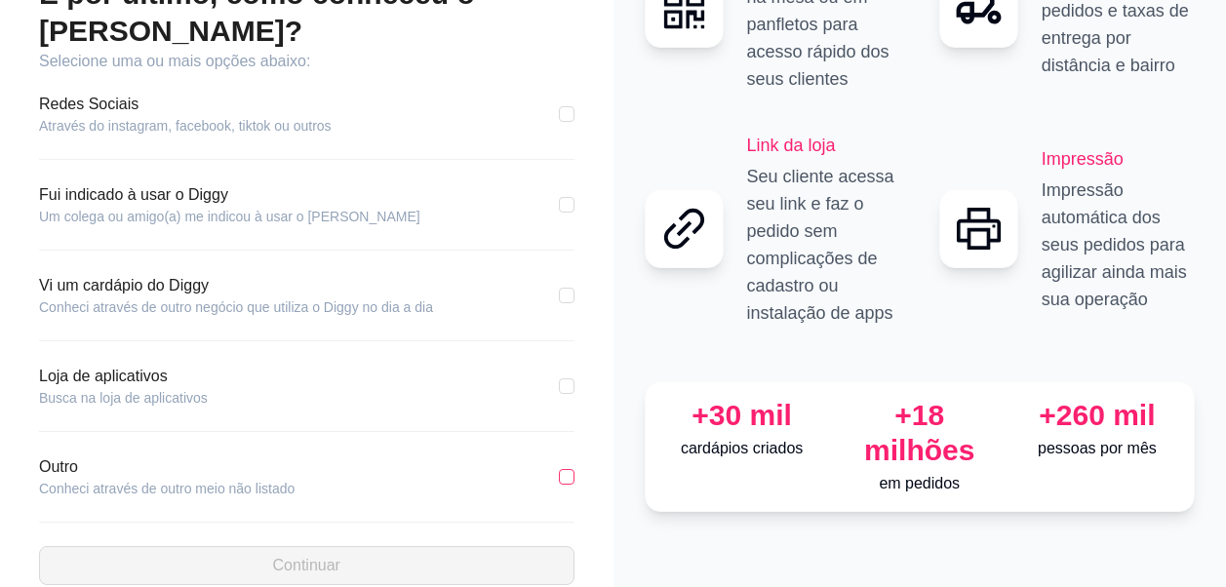
click at [565, 469] on input "checkbox" at bounding box center [567, 477] width 16 height 16
checkbox input "true"
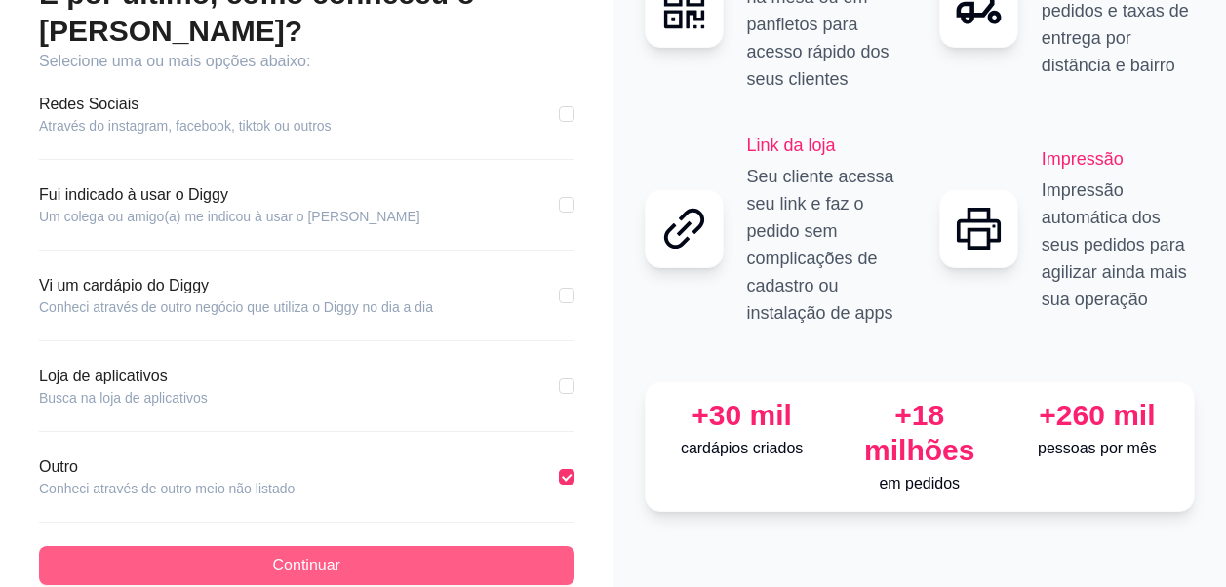
click at [268, 546] on button "Continuar" at bounding box center [306, 565] width 535 height 39
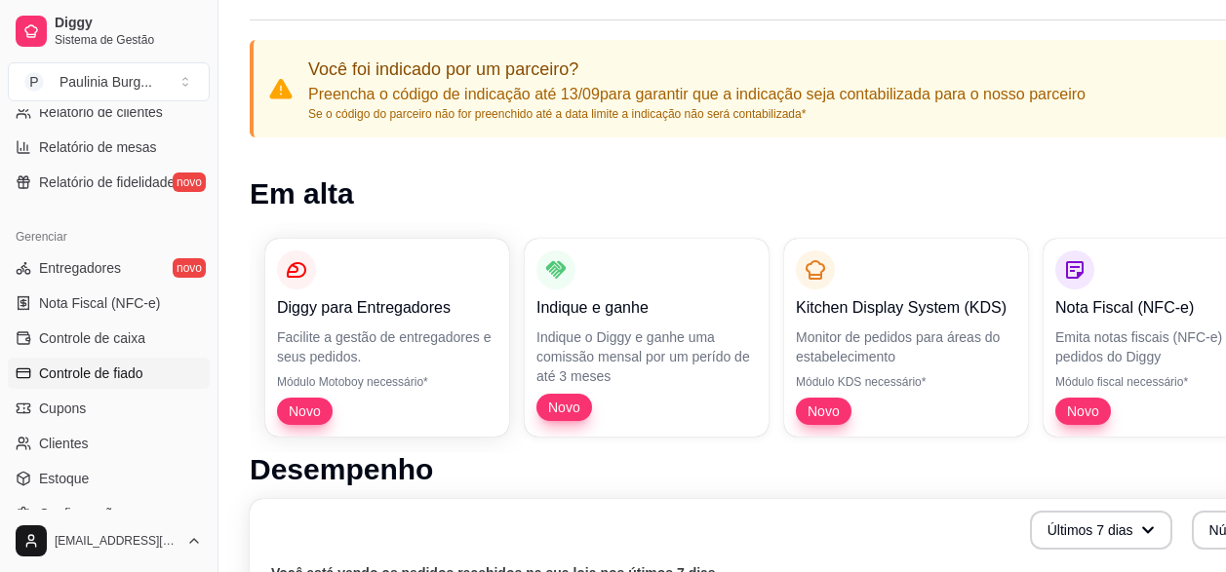
scroll to position [780, 0]
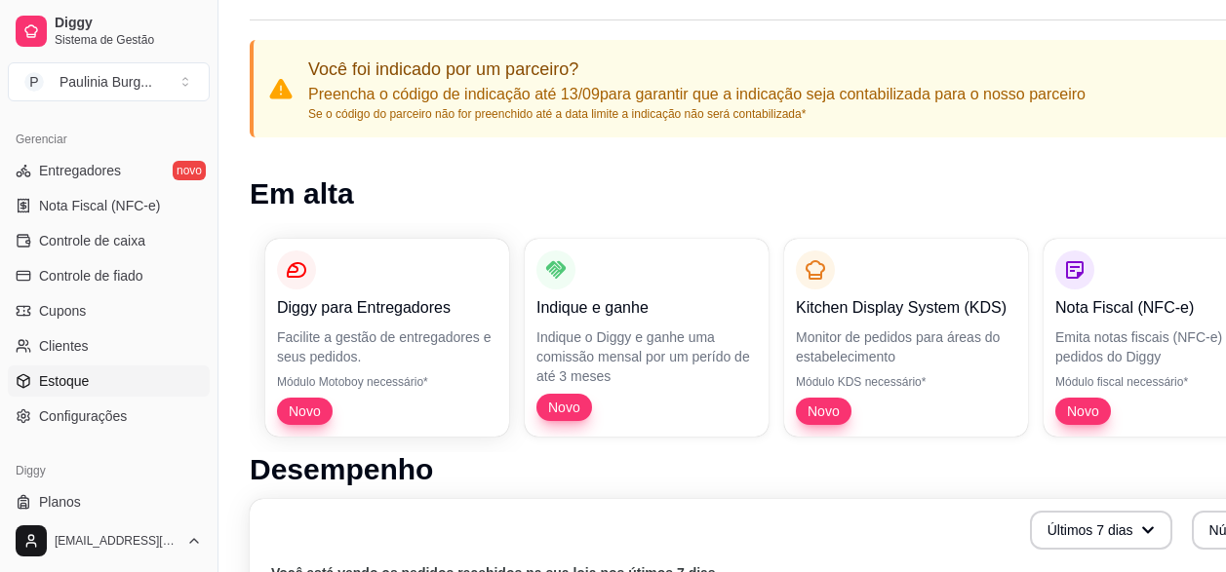
click at [49, 376] on span "Estoque" at bounding box center [64, 382] width 50 height 20
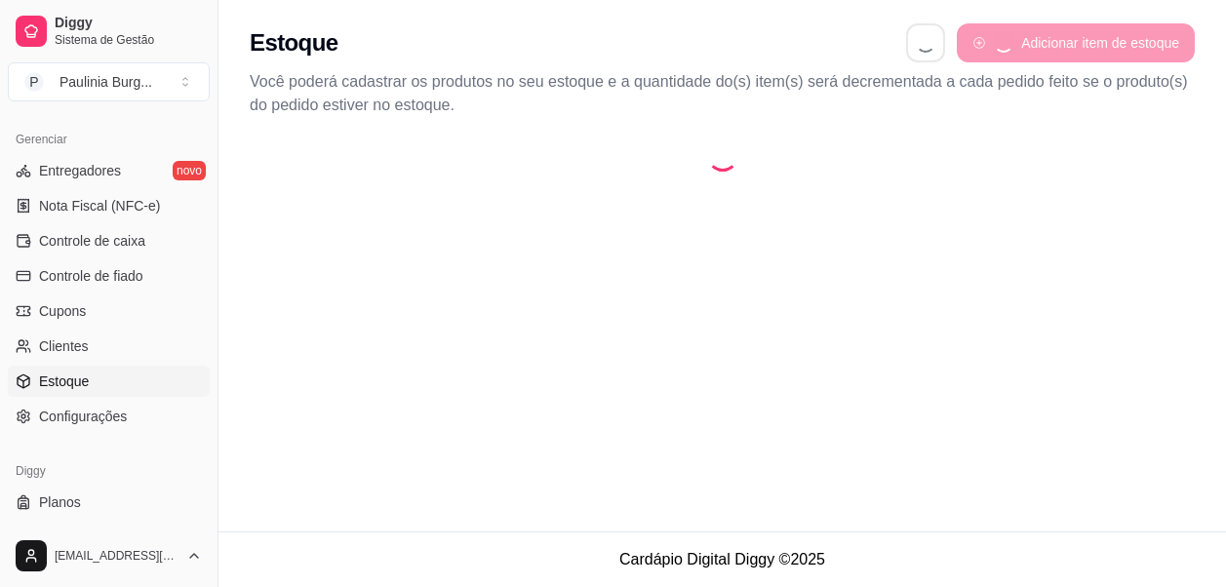
select select "QUANTITY_ORDER"
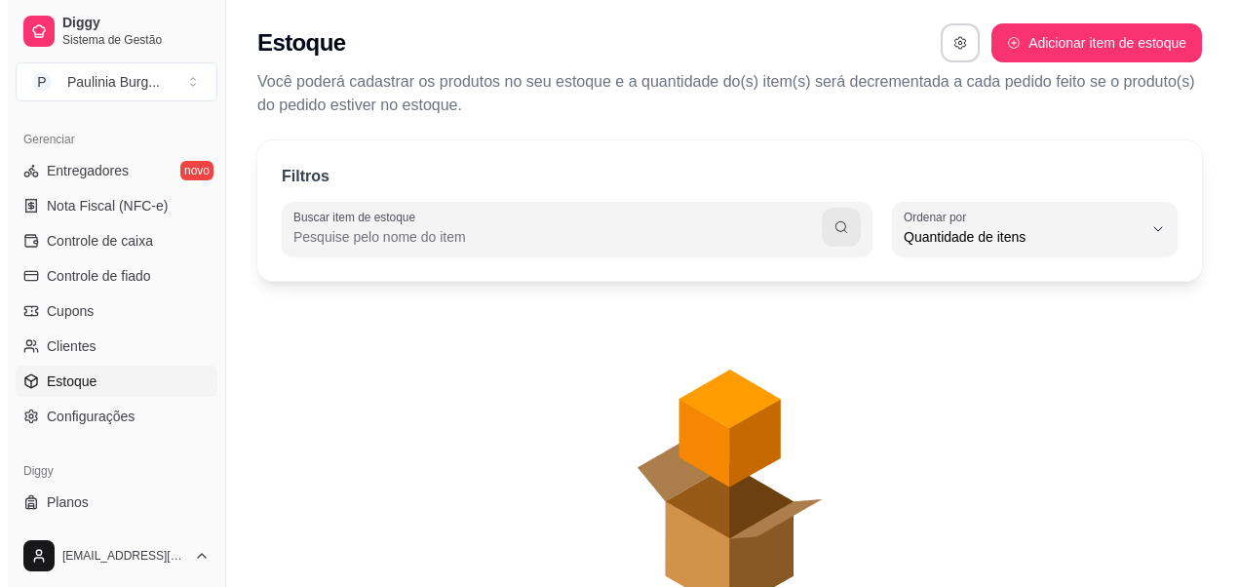
scroll to position [19, 0]
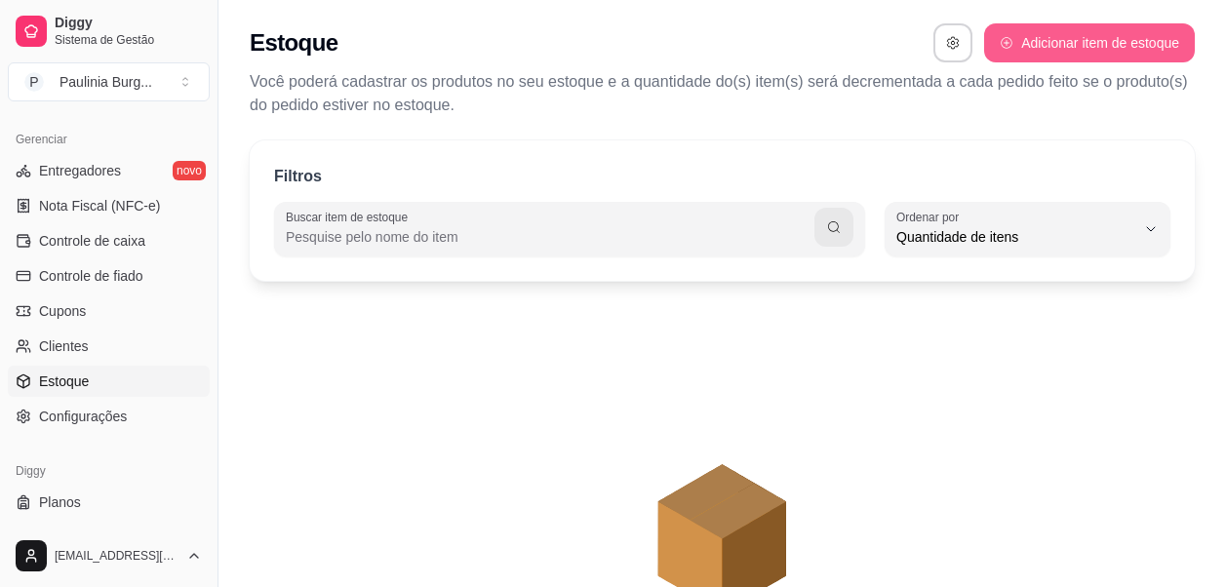
click at [1096, 43] on button "Adicionar item de estoque" at bounding box center [1089, 42] width 211 height 39
select select "UN"
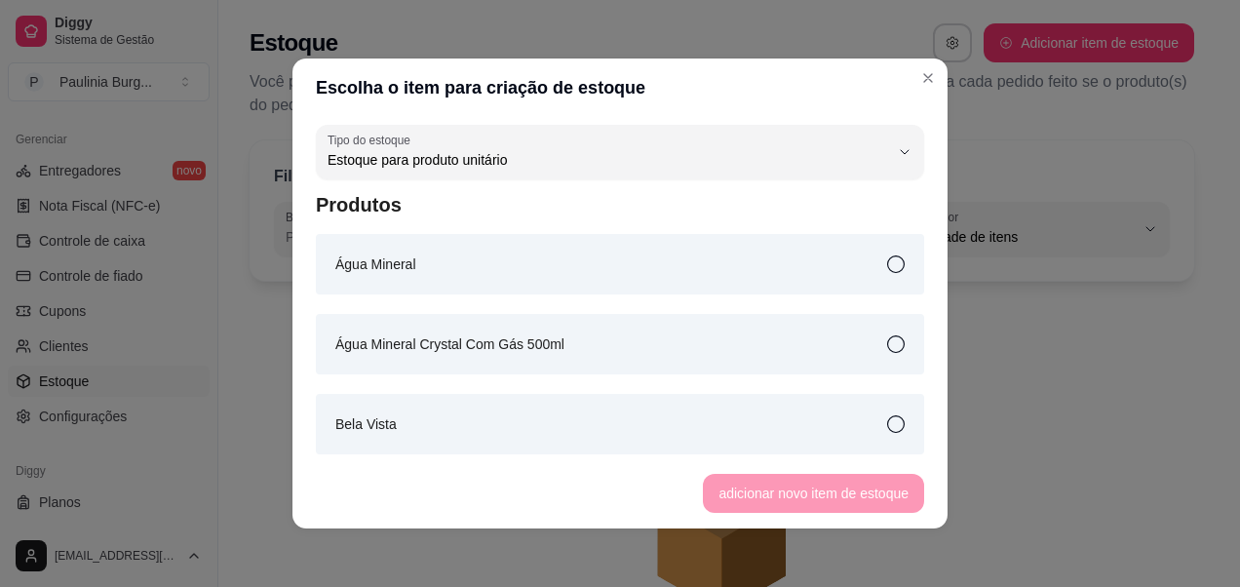
click at [392, 259] on article "Água Mineral" at bounding box center [375, 264] width 81 height 21
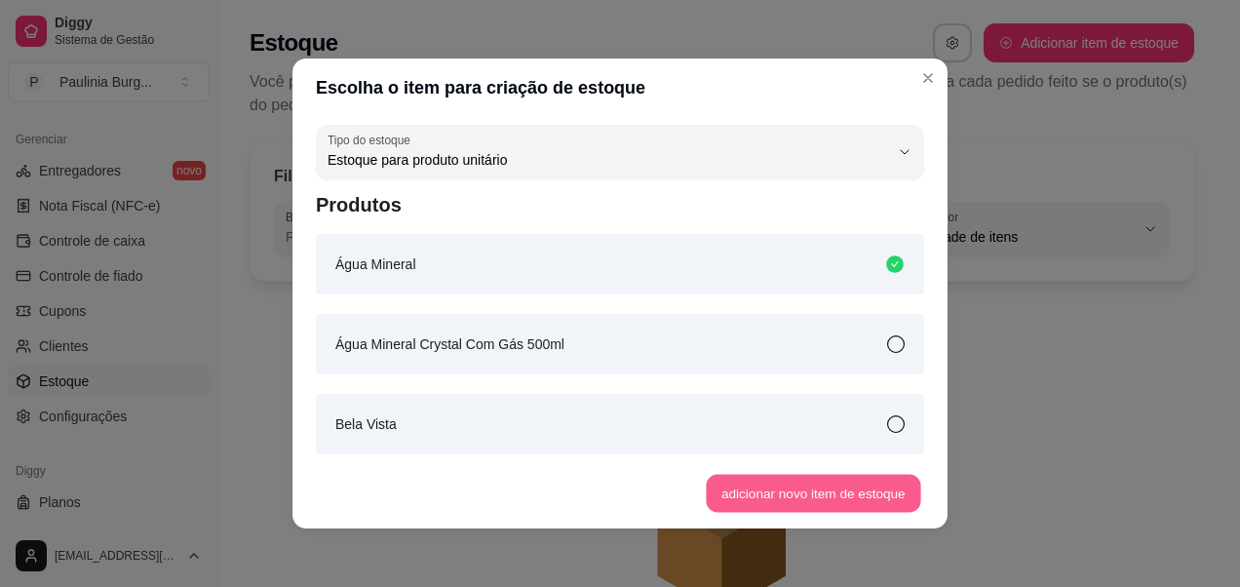
click at [775, 492] on button "adicionar novo item de estoque" at bounding box center [814, 494] width 215 height 38
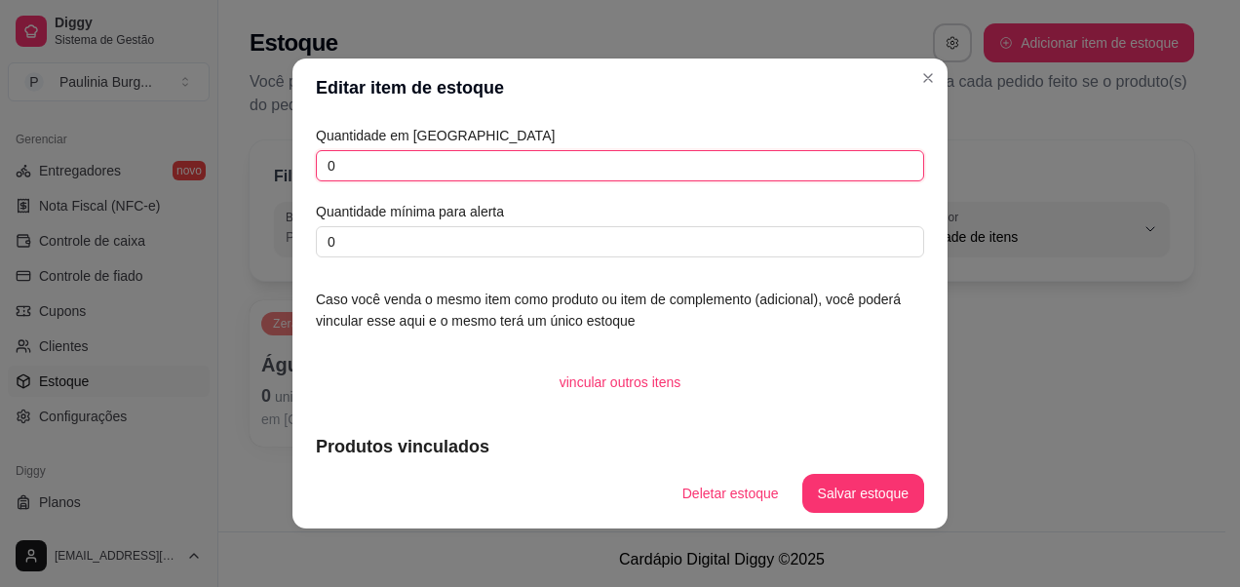
click at [386, 175] on input "0" at bounding box center [620, 165] width 608 height 31
type input "12"
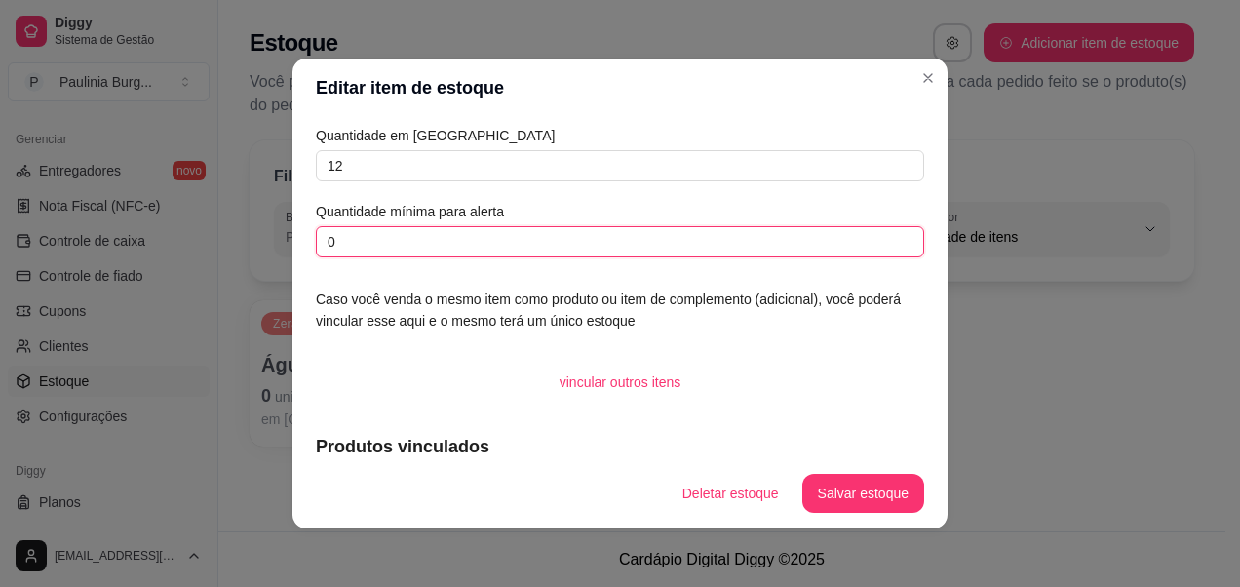
click at [382, 250] on input "0" at bounding box center [620, 241] width 608 height 31
type input "5"
type input "8"
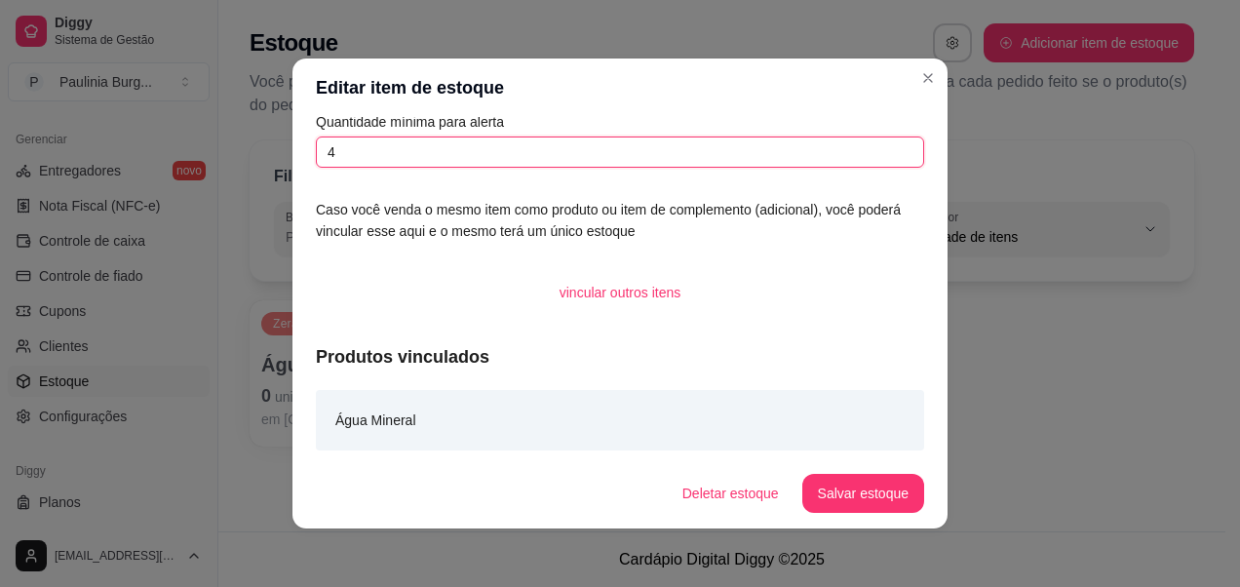
scroll to position [4, 0]
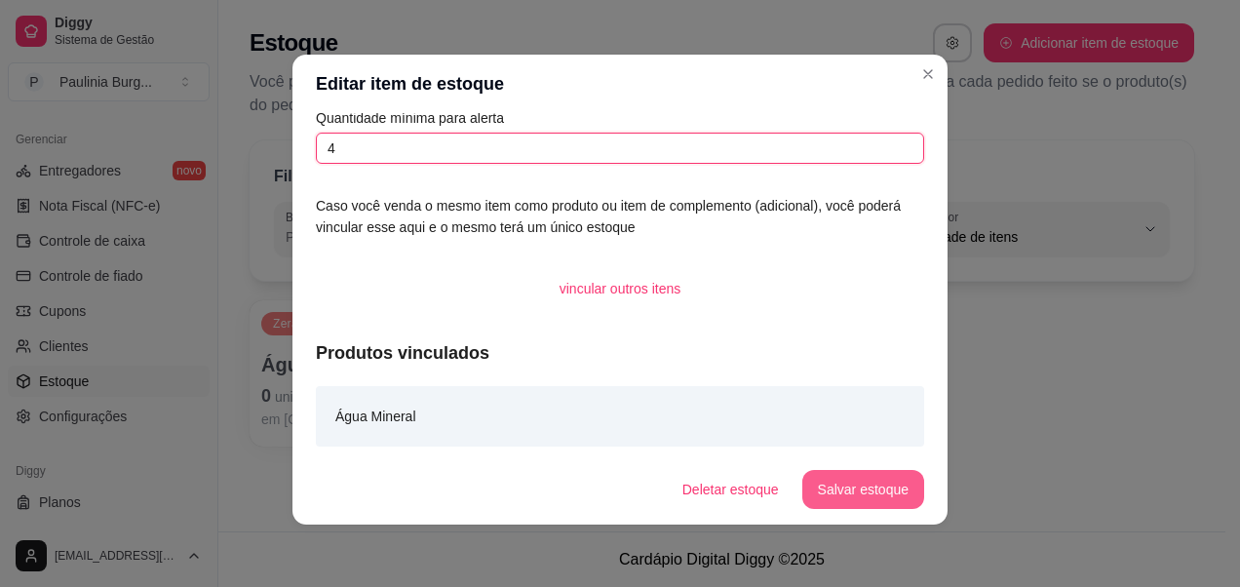
type input "4"
click at [870, 483] on button "Salvar estoque" at bounding box center [863, 489] width 122 height 39
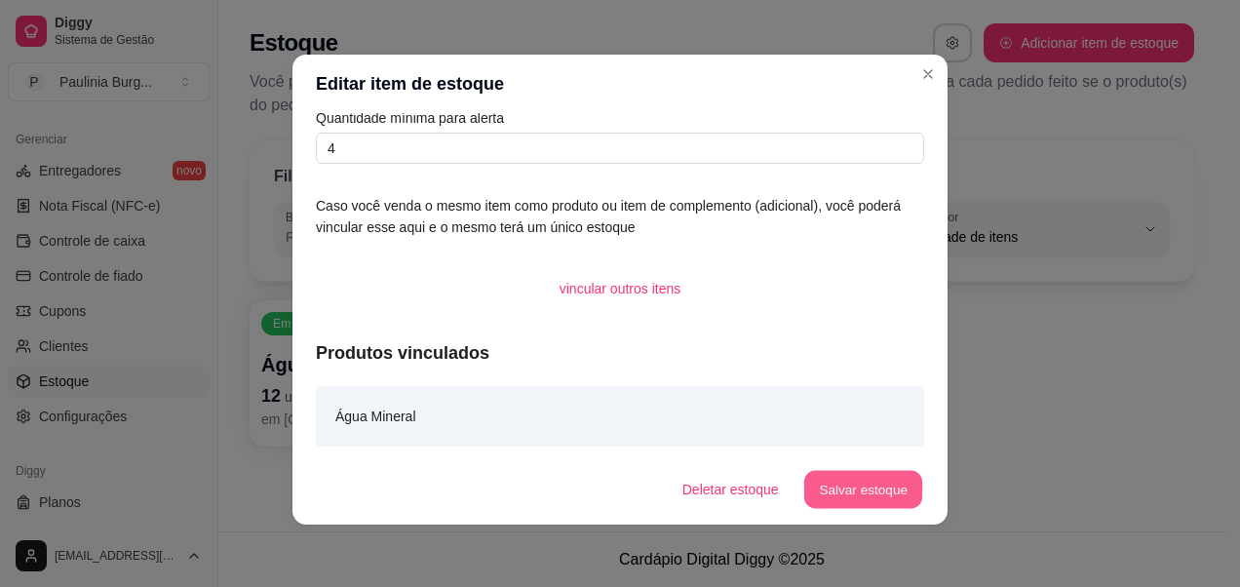
click at [876, 493] on button "Salvar estoque" at bounding box center [862, 490] width 119 height 38
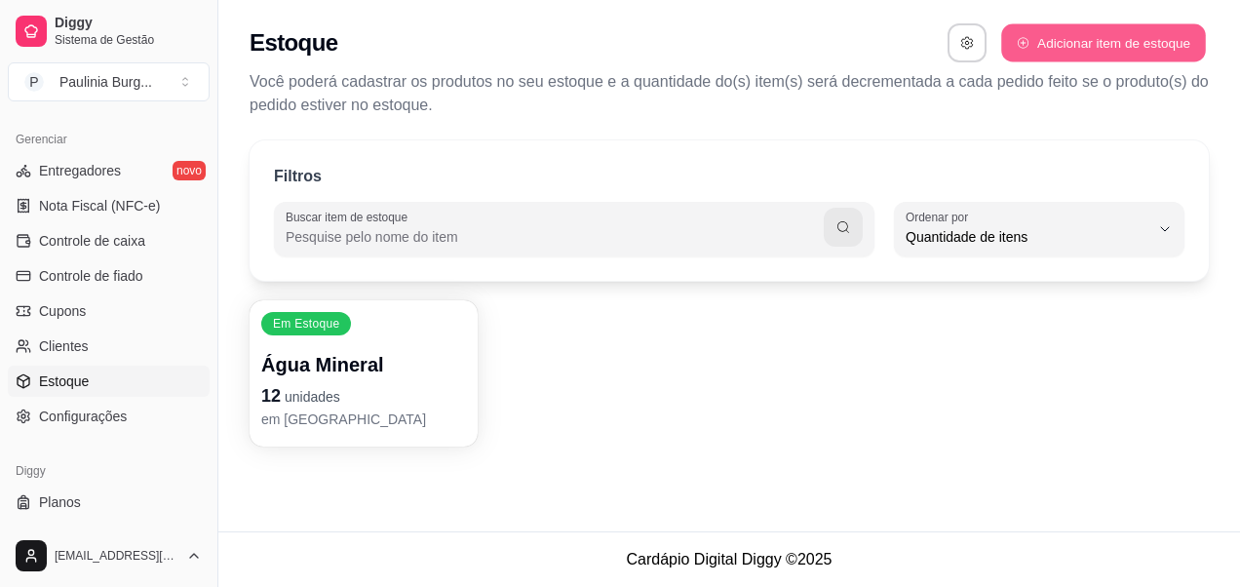
click at [1119, 38] on button "Adicionar item de estoque" at bounding box center [1103, 43] width 204 height 38
select select "UN"
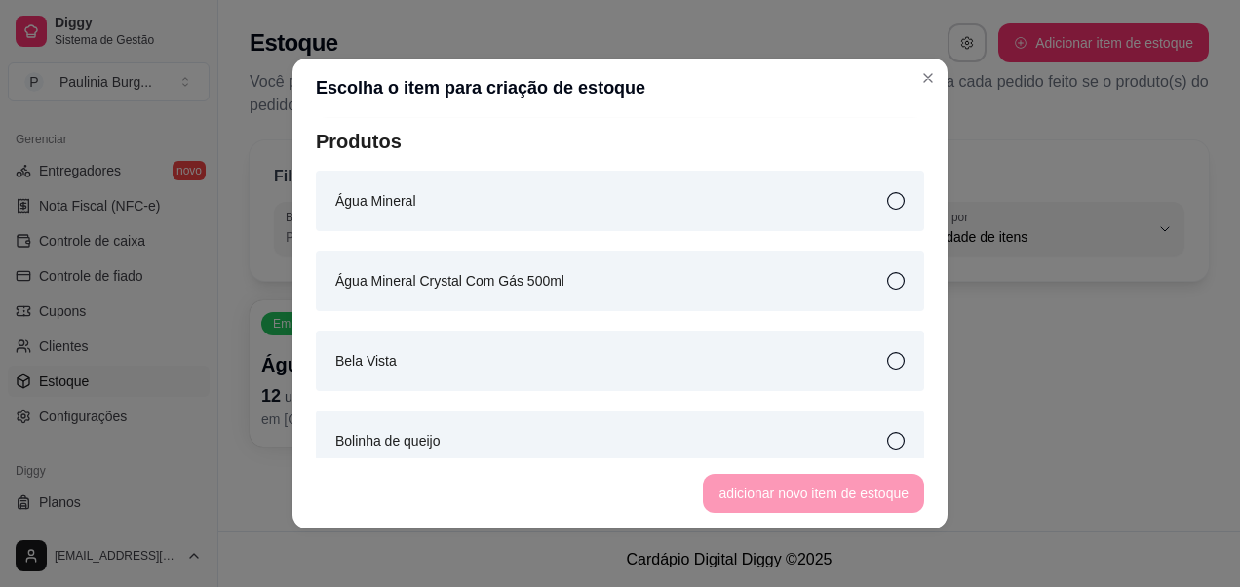
scroll to position [98, 0]
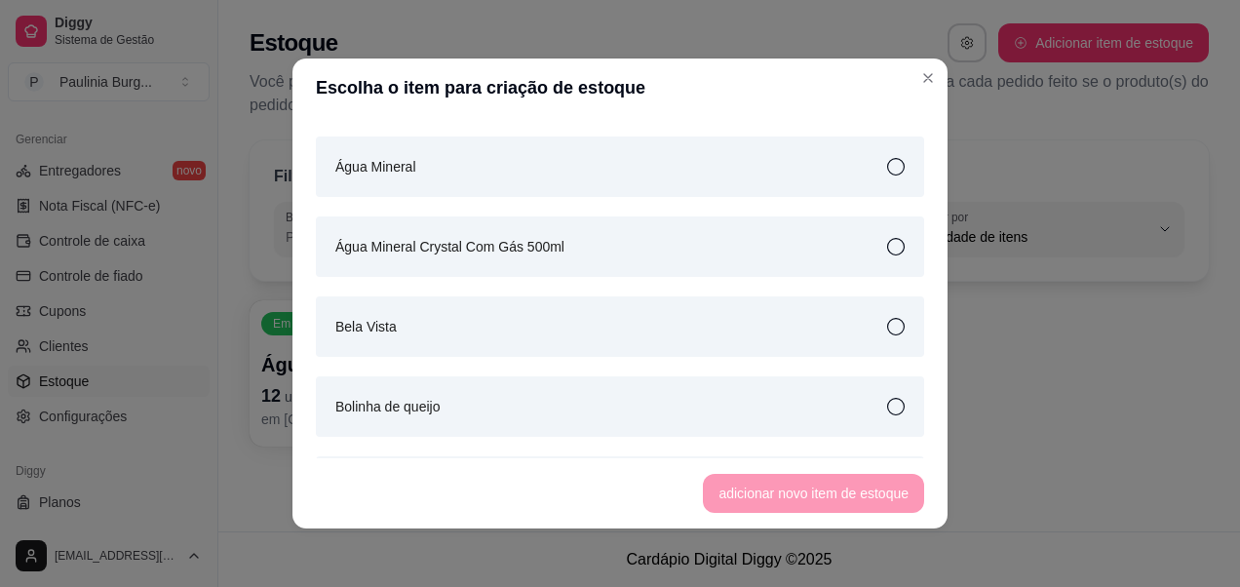
click at [887, 251] on icon at bounding box center [896, 247] width 18 height 18
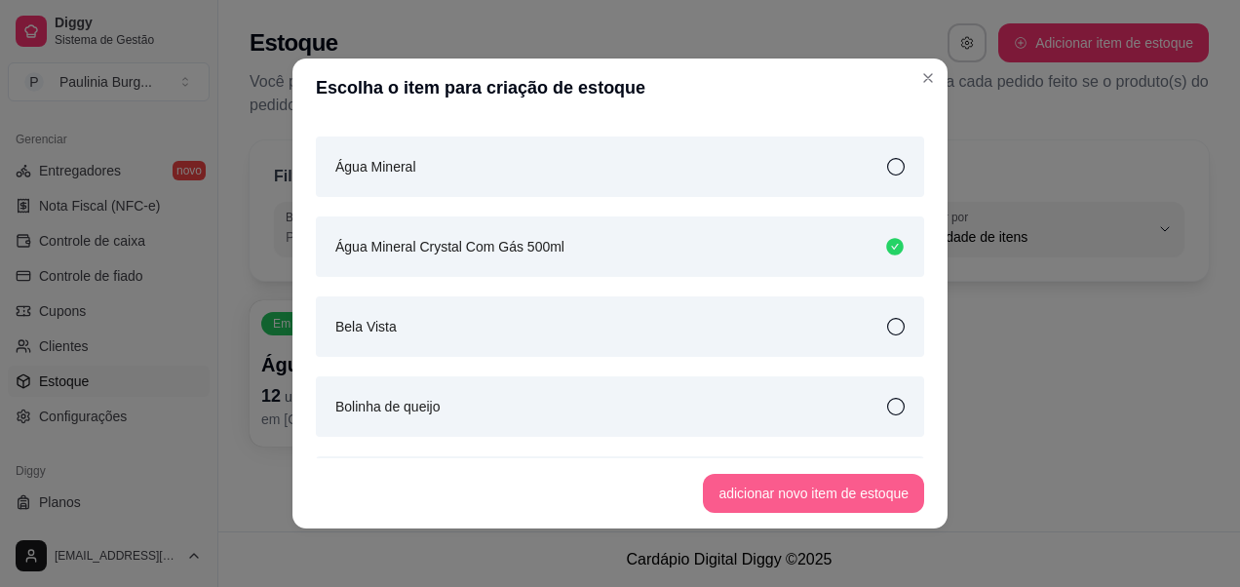
click at [882, 504] on button "adicionar novo item de estoque" at bounding box center [813, 493] width 221 height 39
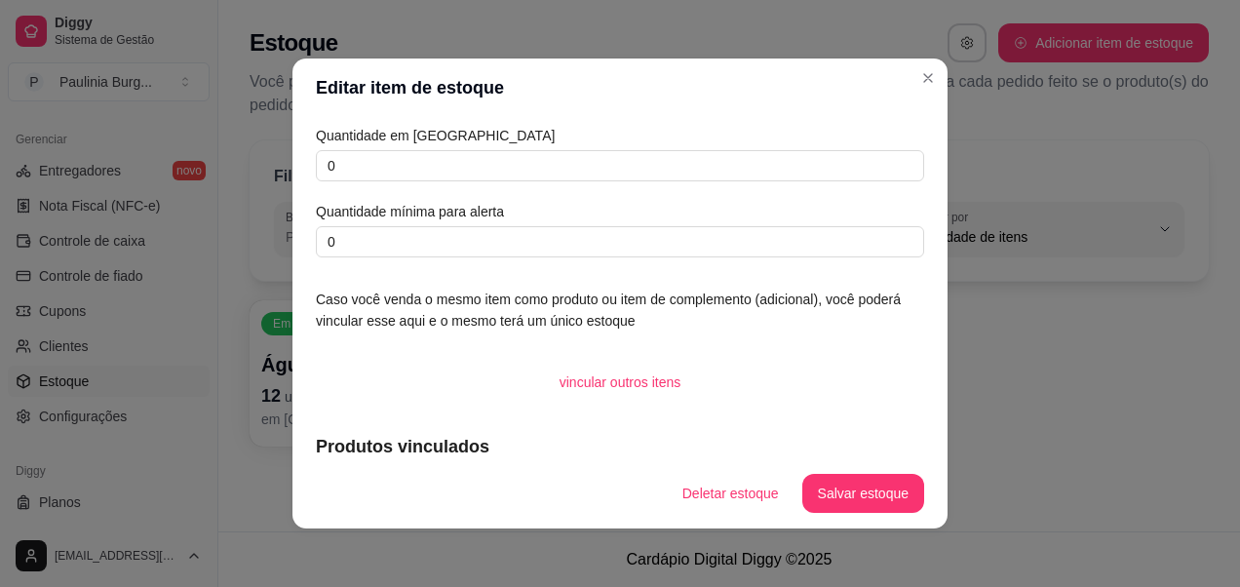
click at [448, 185] on div "Quantidade em estoque 0 Quantidade mínima para alerta 0" at bounding box center [620, 191] width 608 height 133
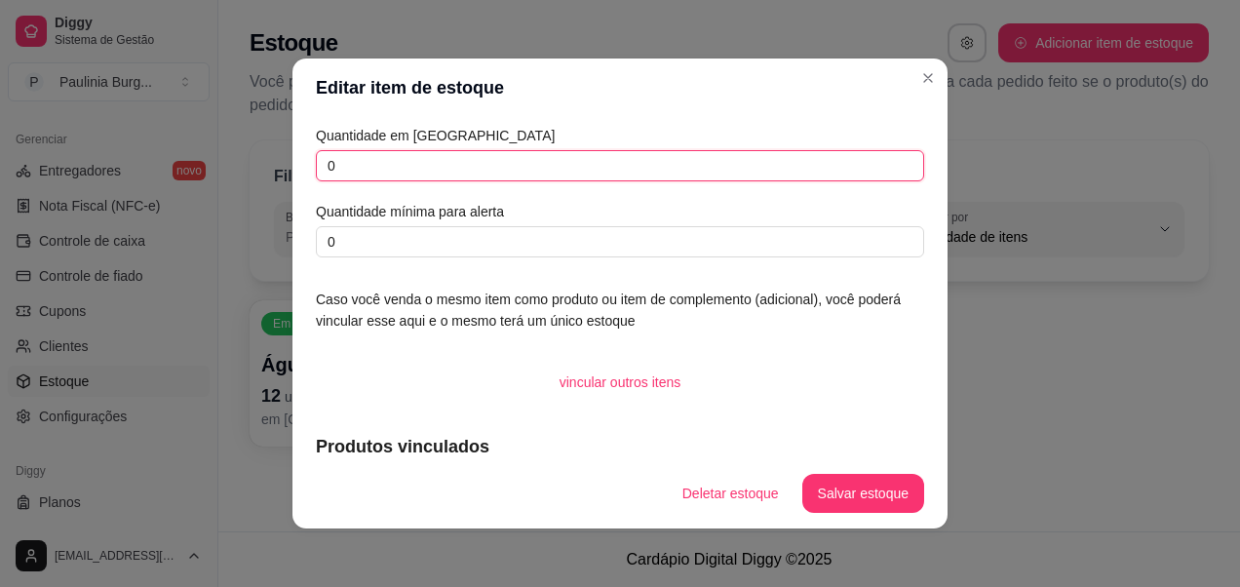
click at [373, 174] on input "0" at bounding box center [620, 165] width 608 height 31
type input "8"
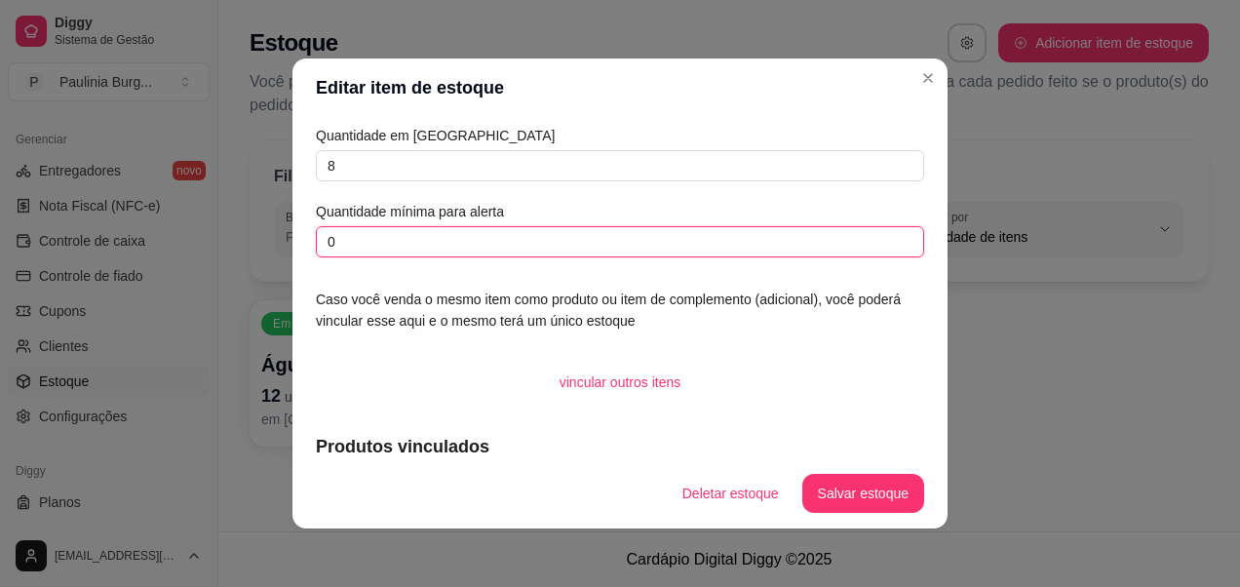
click at [395, 252] on input "0" at bounding box center [620, 241] width 608 height 31
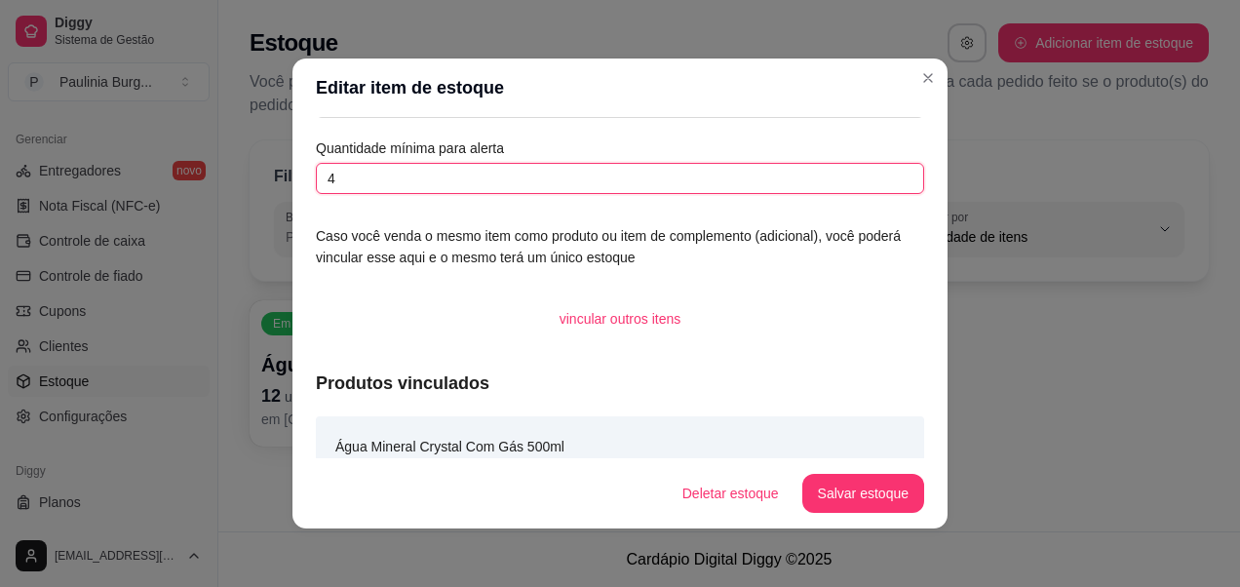
scroll to position [90, 0]
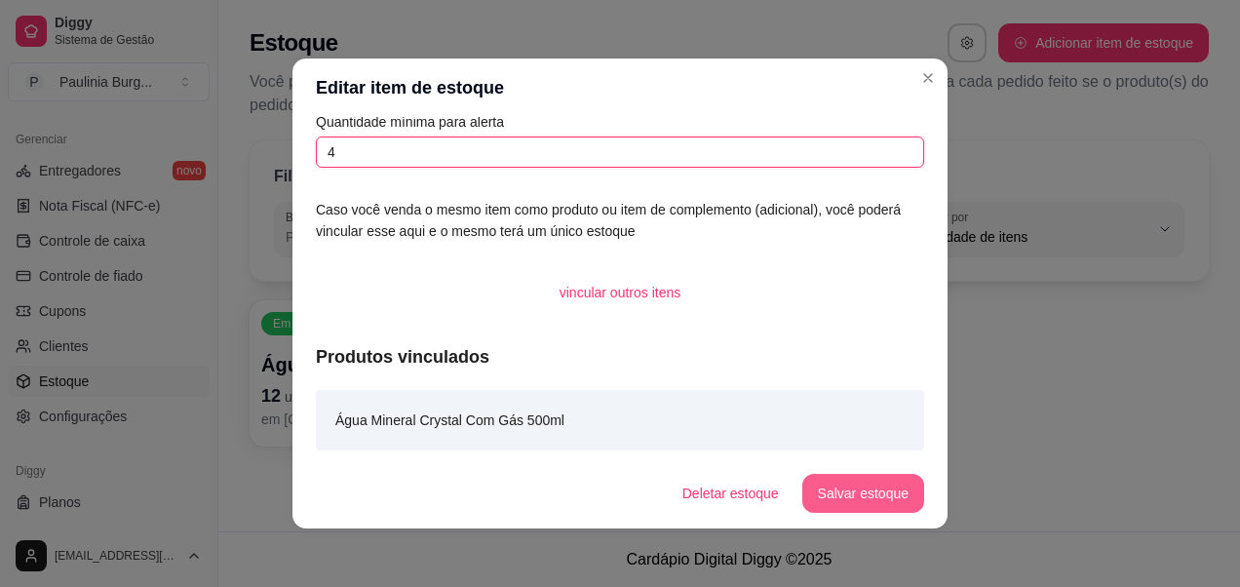
type input "4"
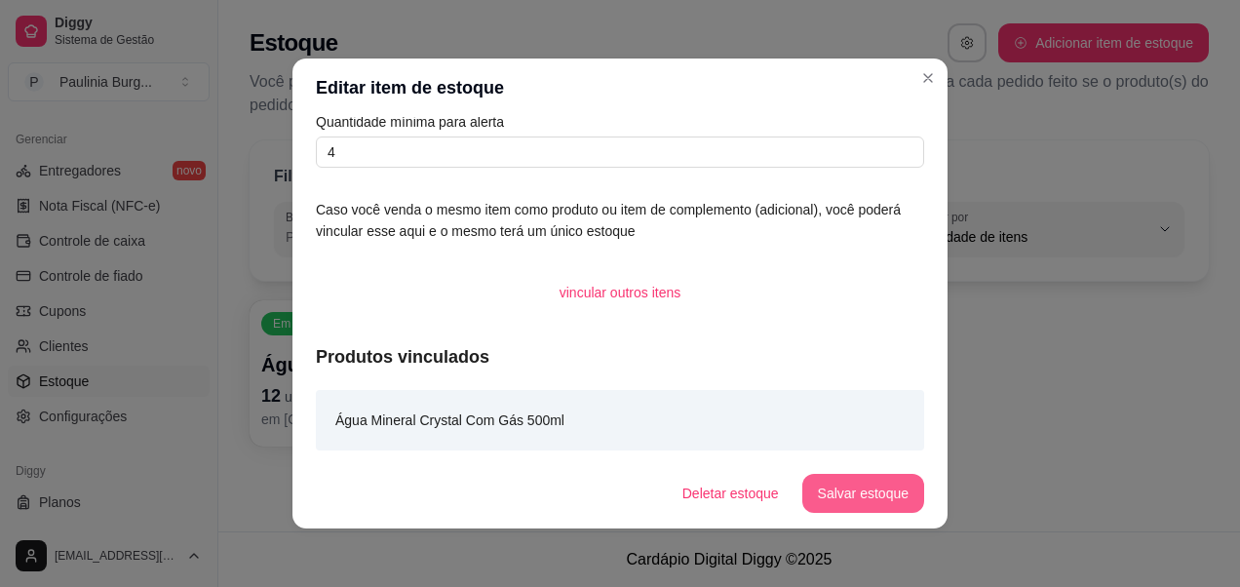
click at [880, 490] on button "Salvar estoque" at bounding box center [863, 493] width 122 height 39
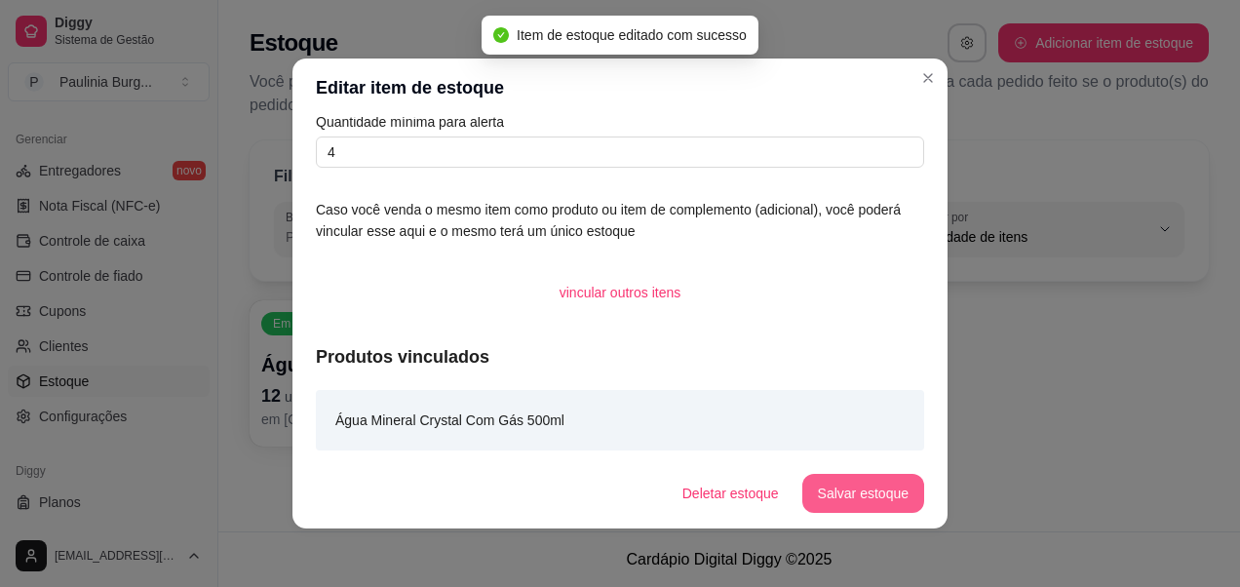
click at [841, 475] on button "Salvar estoque" at bounding box center [863, 493] width 122 height 39
click at [877, 490] on button "Salvar estoque" at bounding box center [863, 493] width 122 height 39
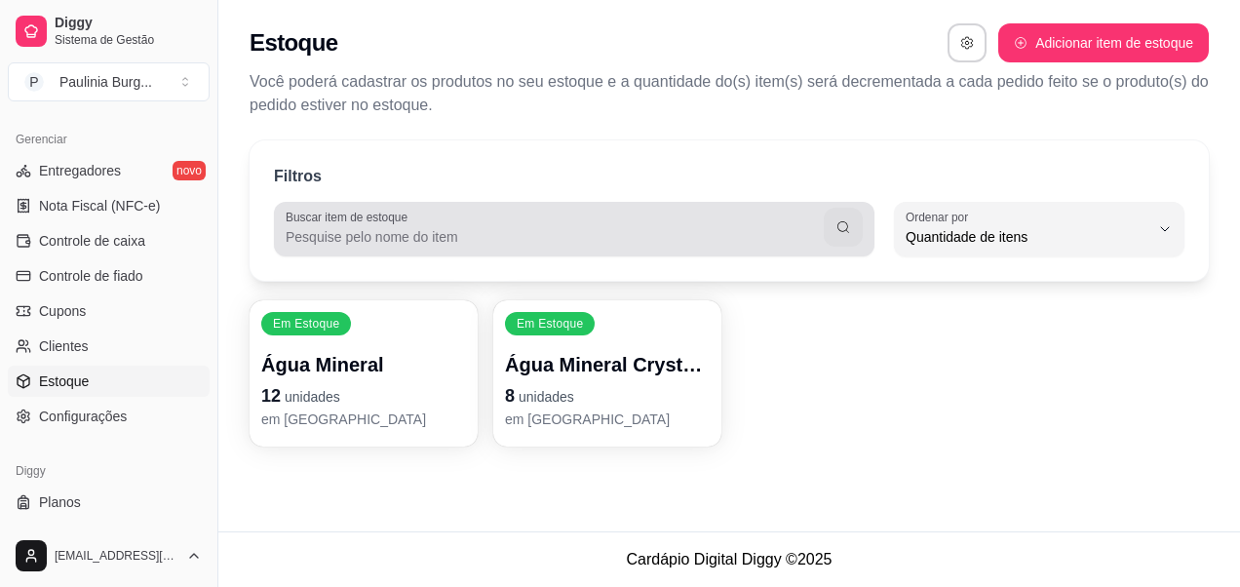
click at [441, 238] on input "Buscar item de estoque" at bounding box center [555, 237] width 538 height 20
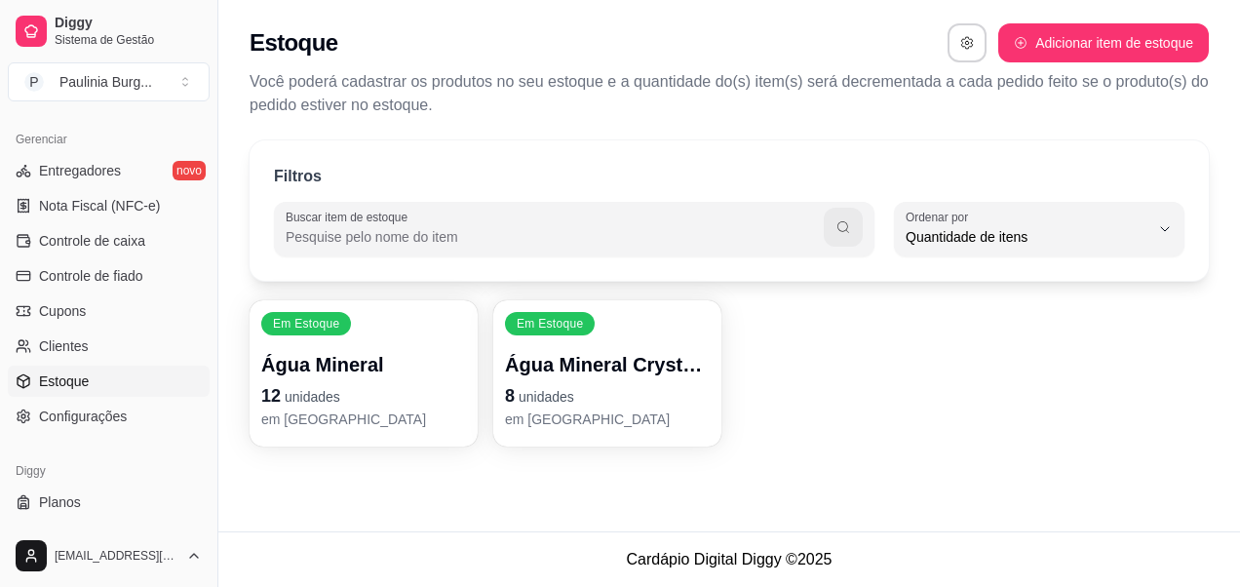
click at [856, 234] on button "button" at bounding box center [843, 227] width 39 height 39
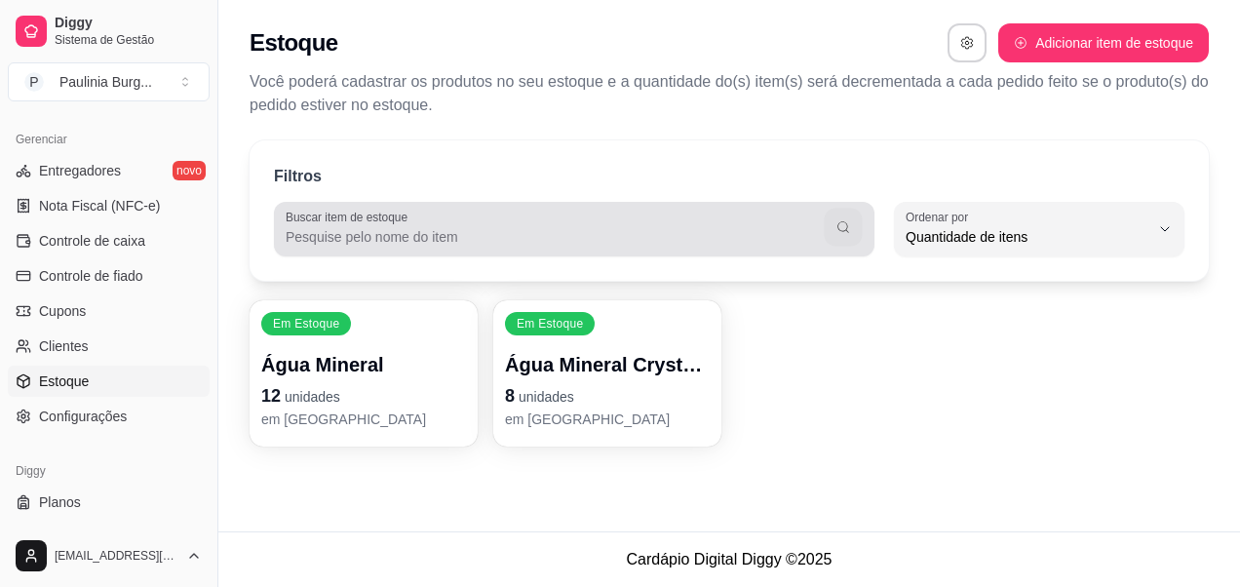
click at [826, 223] on button "button" at bounding box center [844, 228] width 38 height 38
click at [363, 221] on label "Buscar item de estoque" at bounding box center [350, 217] width 129 height 17
click at [363, 227] on input "Buscar item de estoque" at bounding box center [555, 237] width 538 height 20
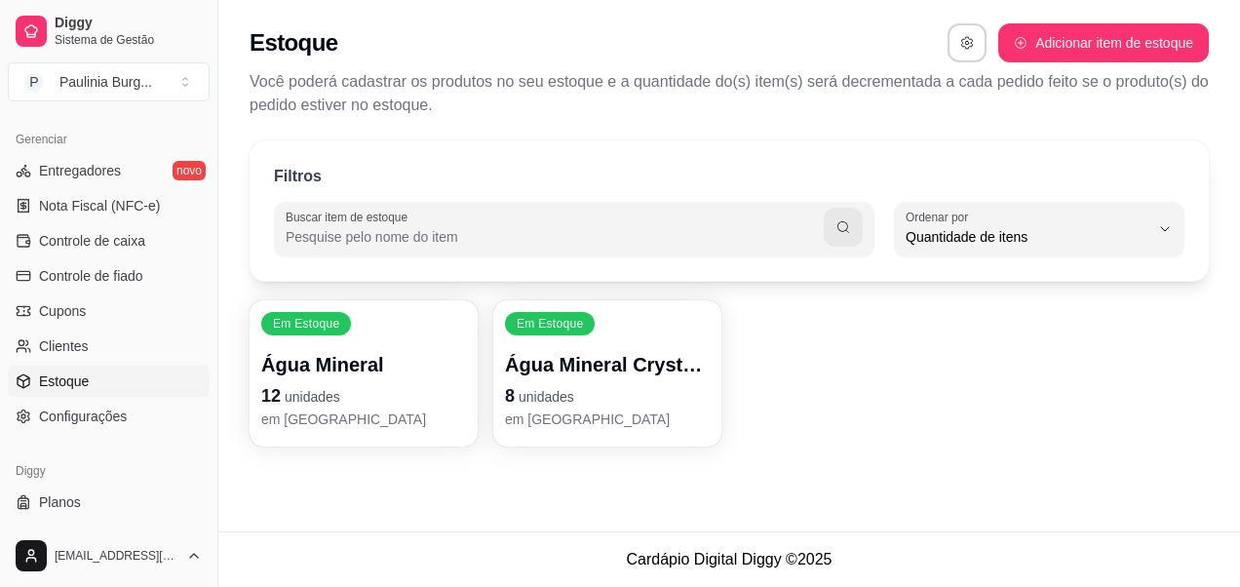
click at [278, 215] on div "Buscar item de estoque" at bounding box center [574, 229] width 601 height 55
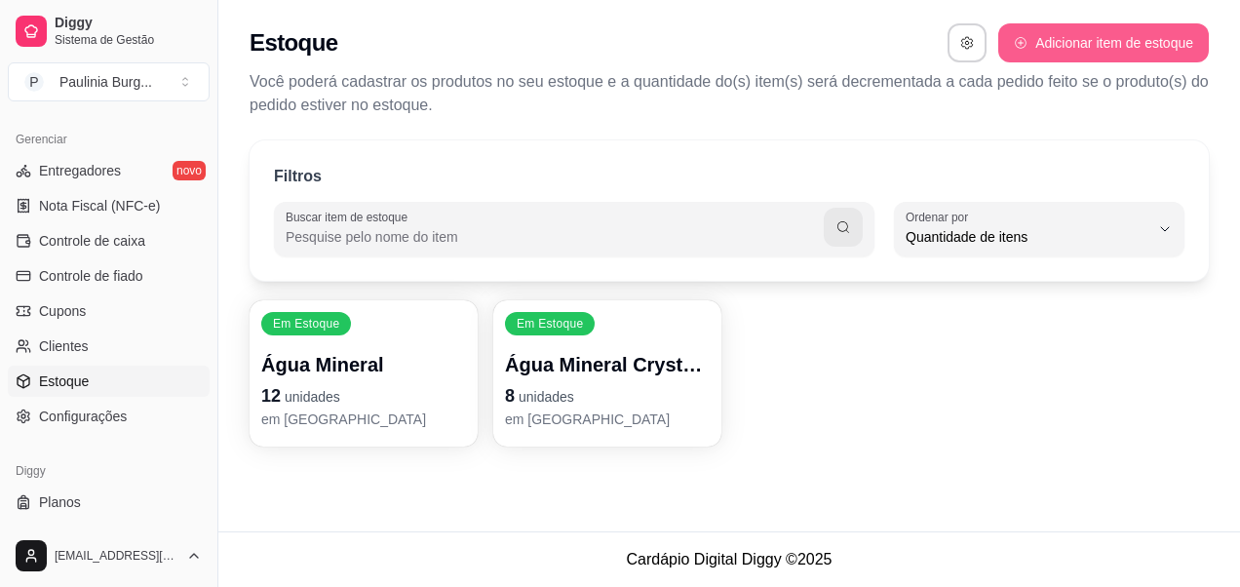
click at [1057, 22] on div "Estoque Adicionar item de estoque Você poderá cadastrar os produtos no seu esto…" at bounding box center [729, 64] width 1022 height 129
click at [1056, 31] on button "Adicionar item de estoque" at bounding box center [1103, 42] width 211 height 39
select select "UN"
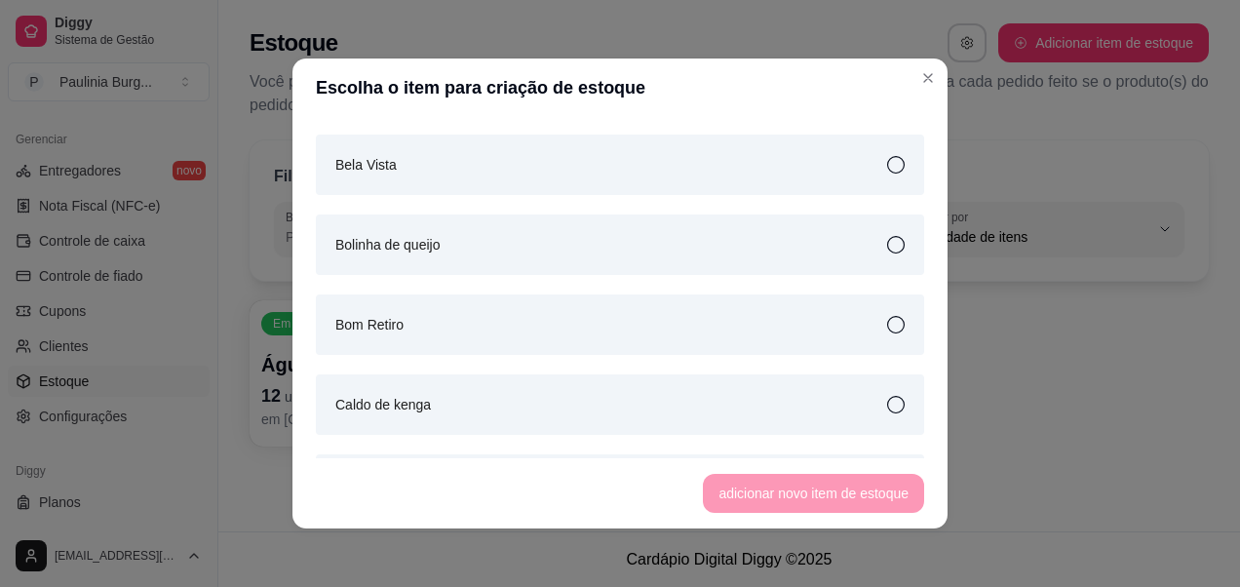
scroll to position [293, 0]
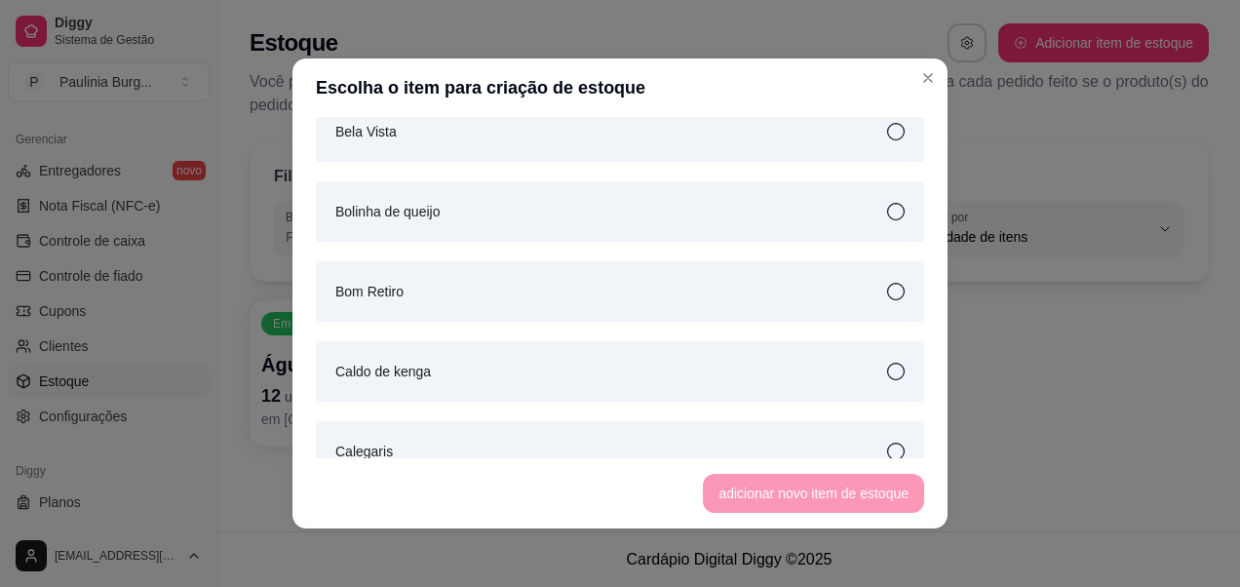
click at [838, 225] on div "Bolinha de queijo" at bounding box center [620, 211] width 608 height 60
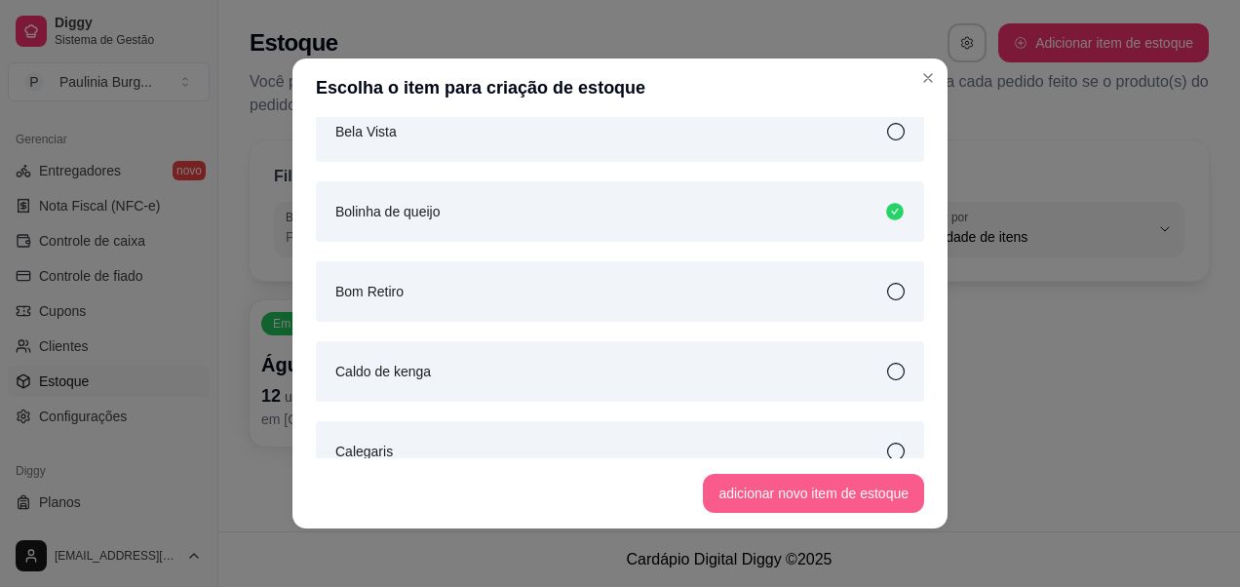
click at [814, 487] on button "adicionar novo item de estoque" at bounding box center [813, 493] width 221 height 39
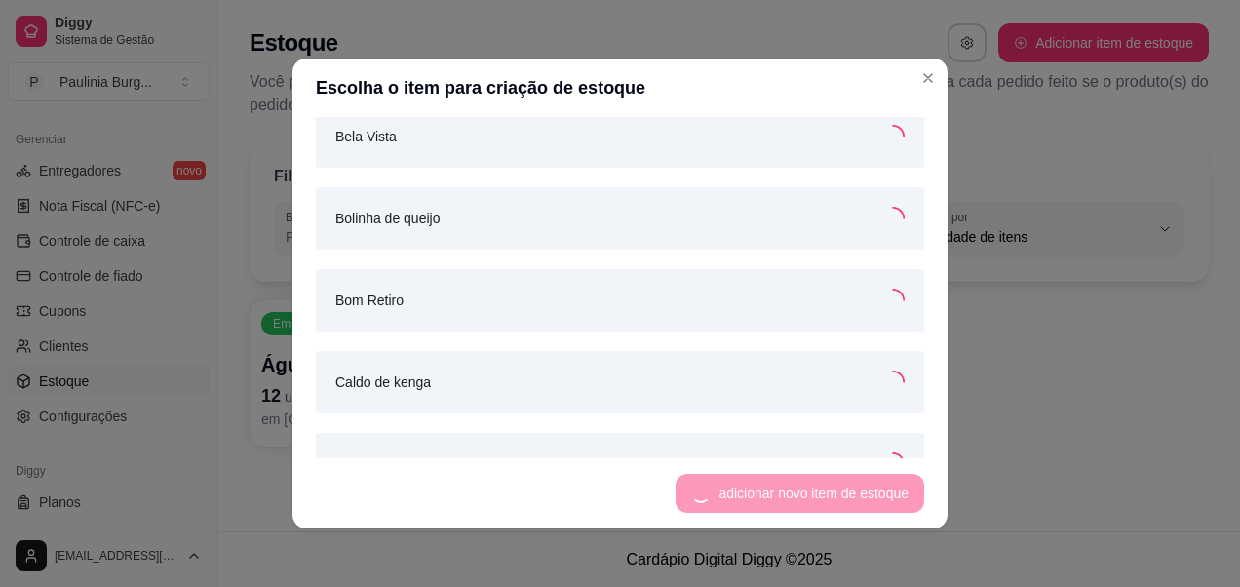
scroll to position [297, 0]
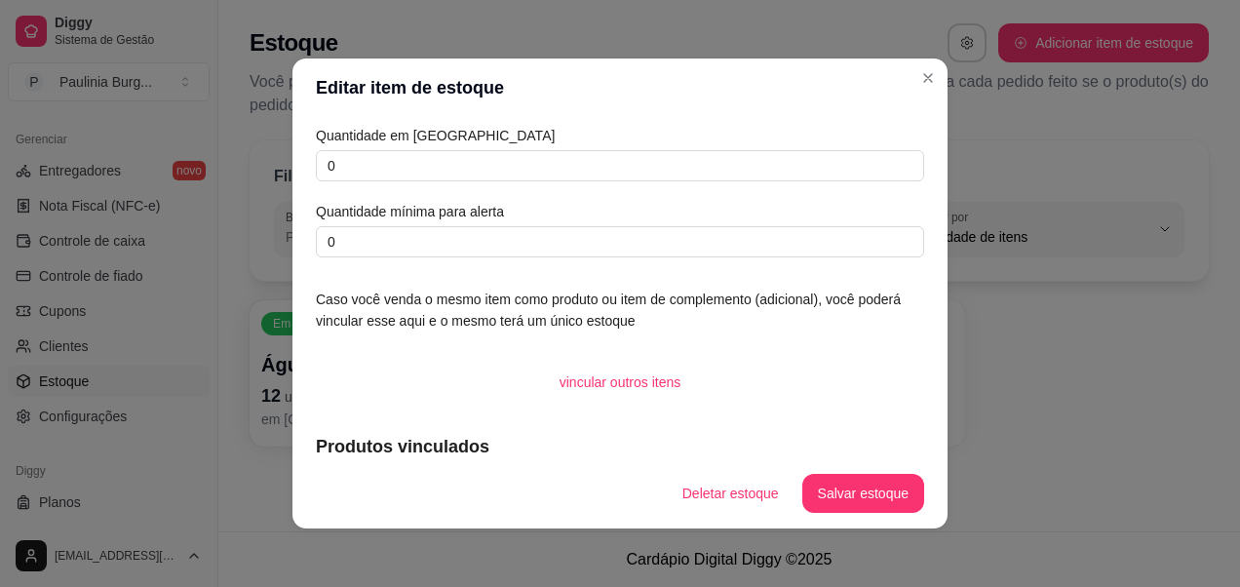
click at [511, 182] on div "Quantidade em estoque 0 Quantidade mínima para alerta 0" at bounding box center [620, 191] width 608 height 133
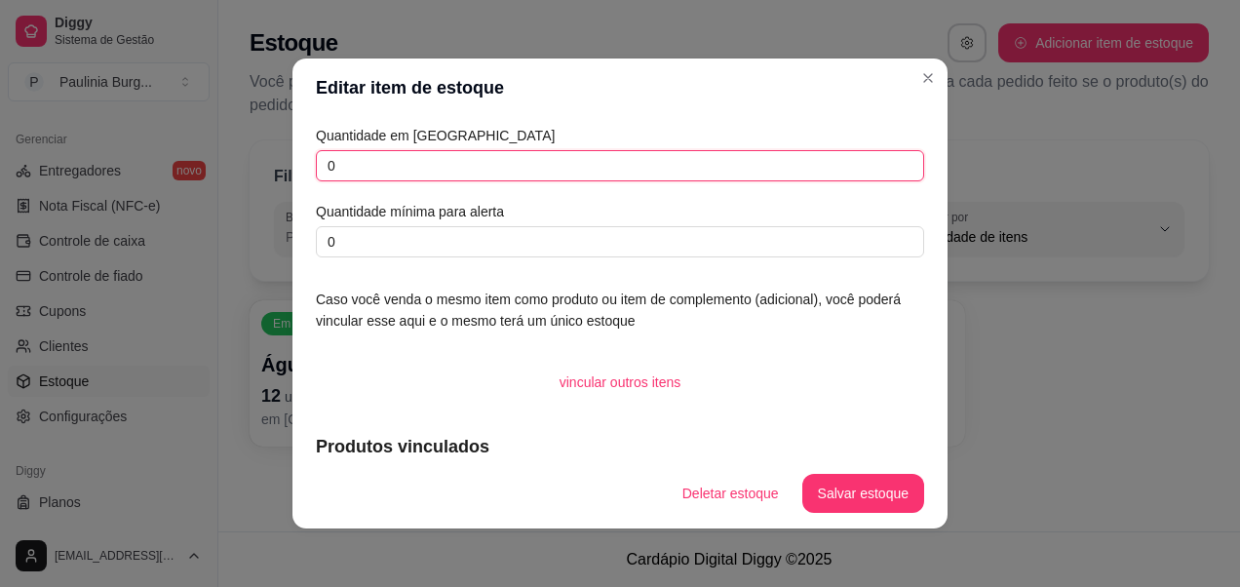
click at [528, 166] on input "0" at bounding box center [620, 165] width 608 height 31
type input "1"
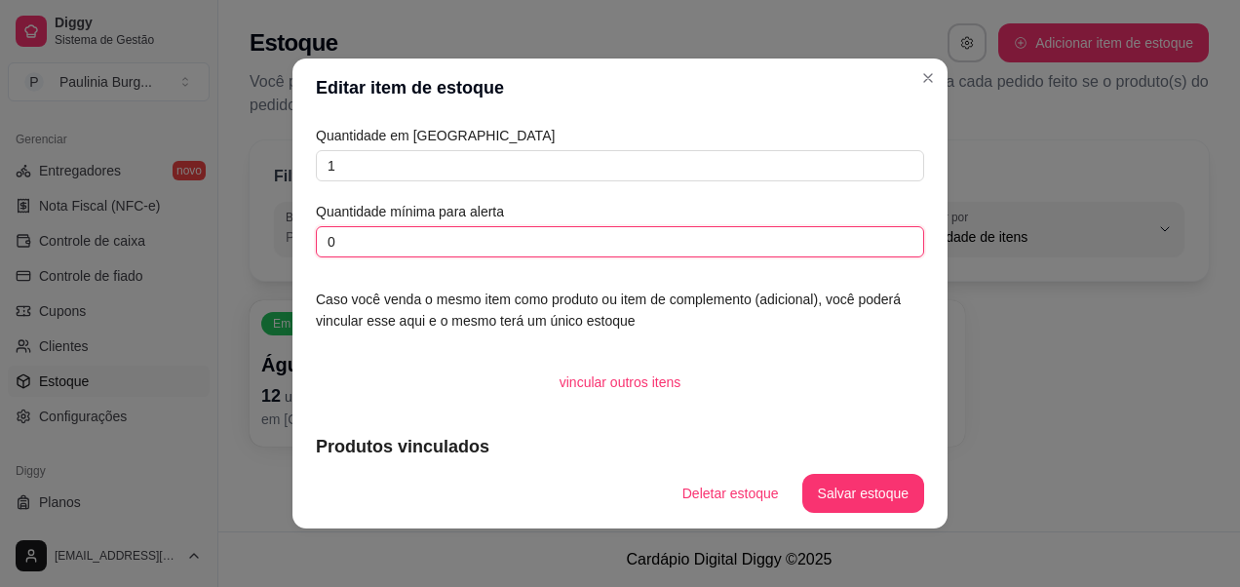
click at [523, 229] on input "0" at bounding box center [620, 241] width 608 height 31
type input "0"
type input "4"
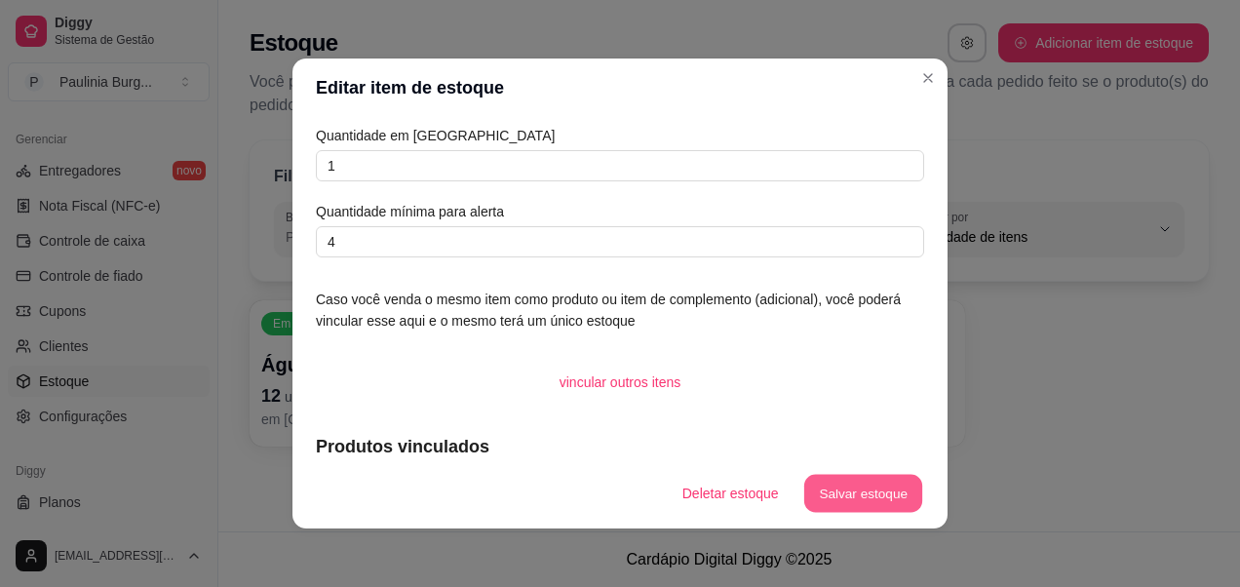
click at [873, 482] on button "Salvar estoque" at bounding box center [862, 494] width 119 height 38
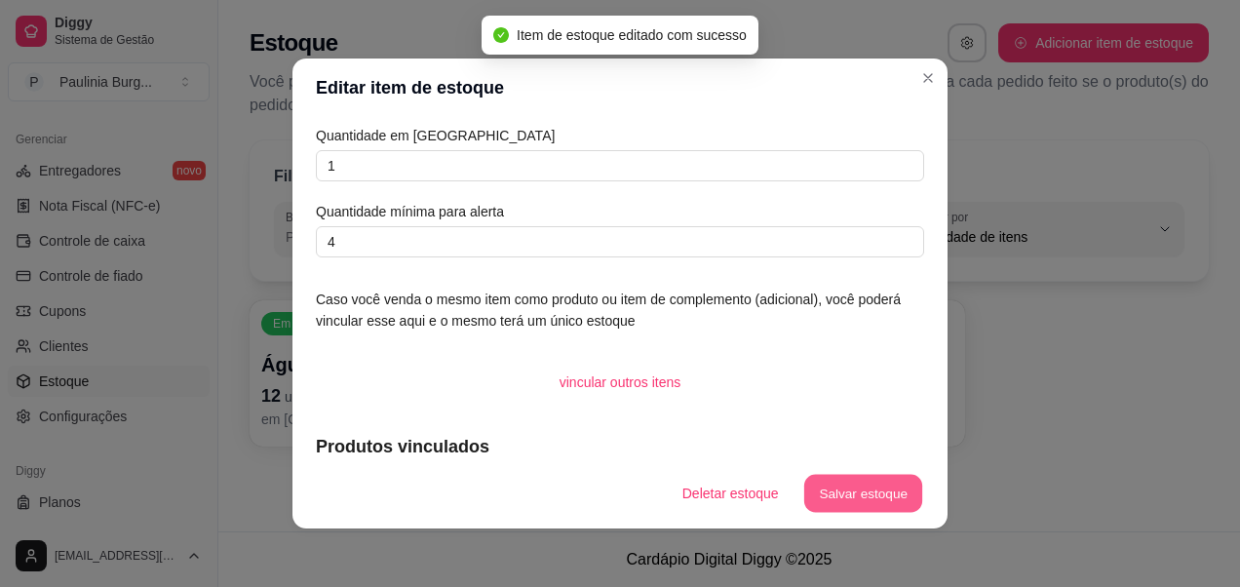
click at [882, 496] on button "Salvar estoque" at bounding box center [862, 494] width 119 height 38
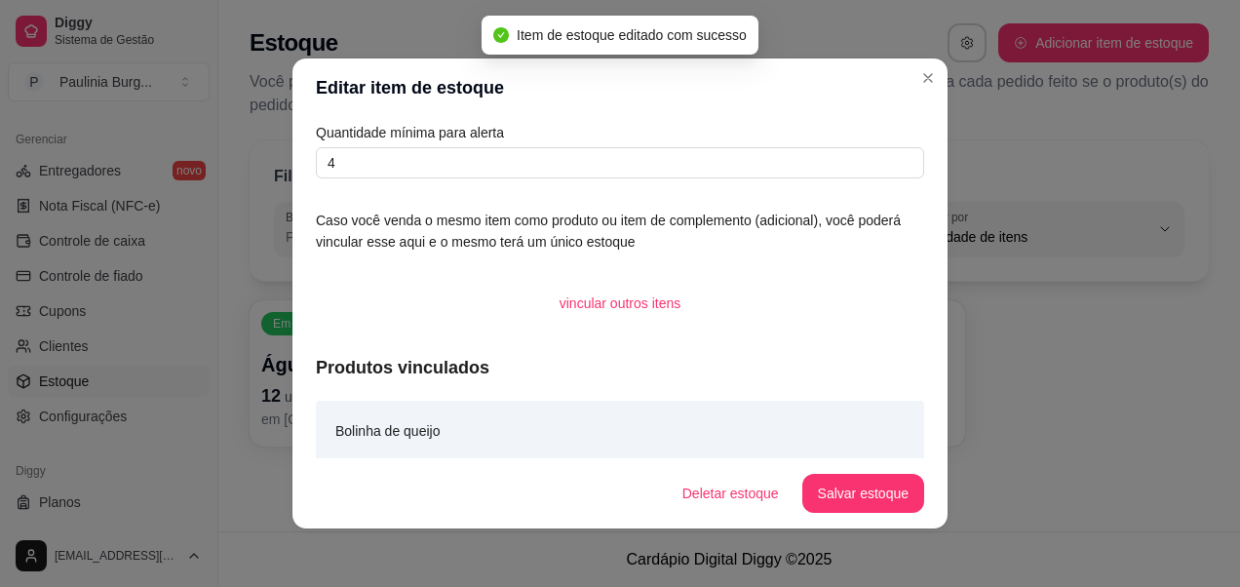
scroll to position [90, 0]
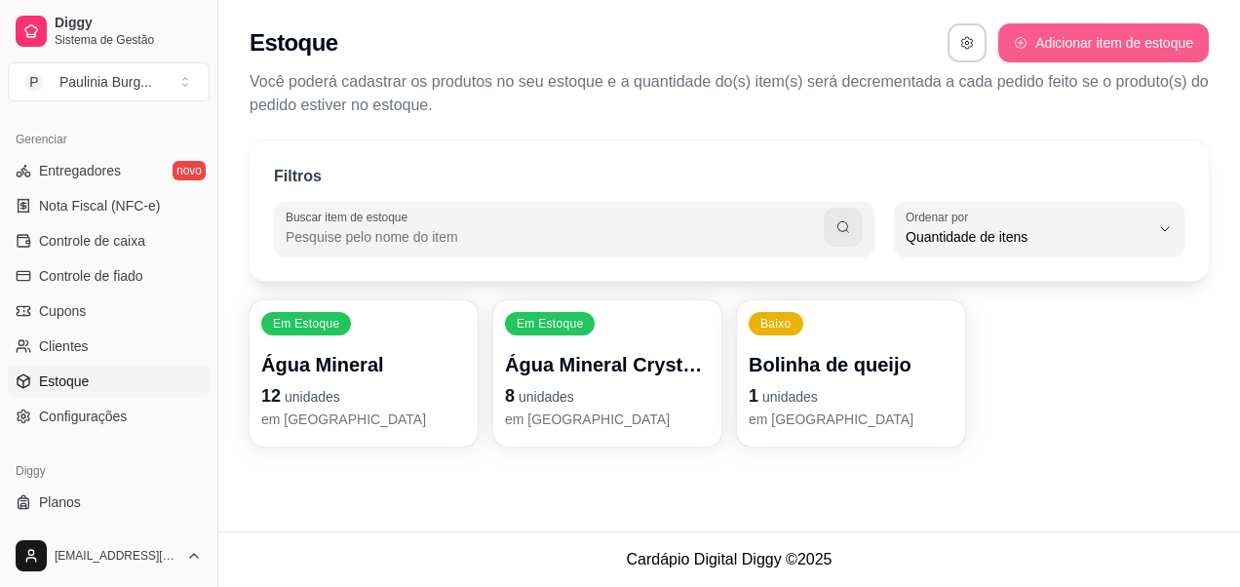
click at [1057, 41] on button "Adicionar item de estoque" at bounding box center [1103, 42] width 211 height 39
select select "UN"
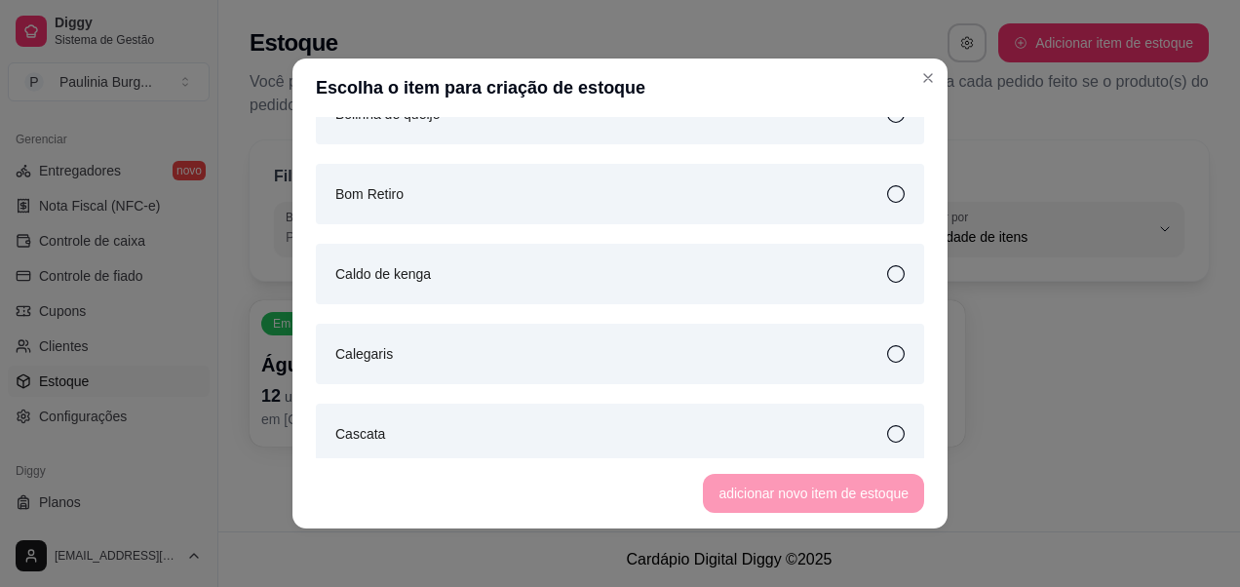
scroll to position [488, 0]
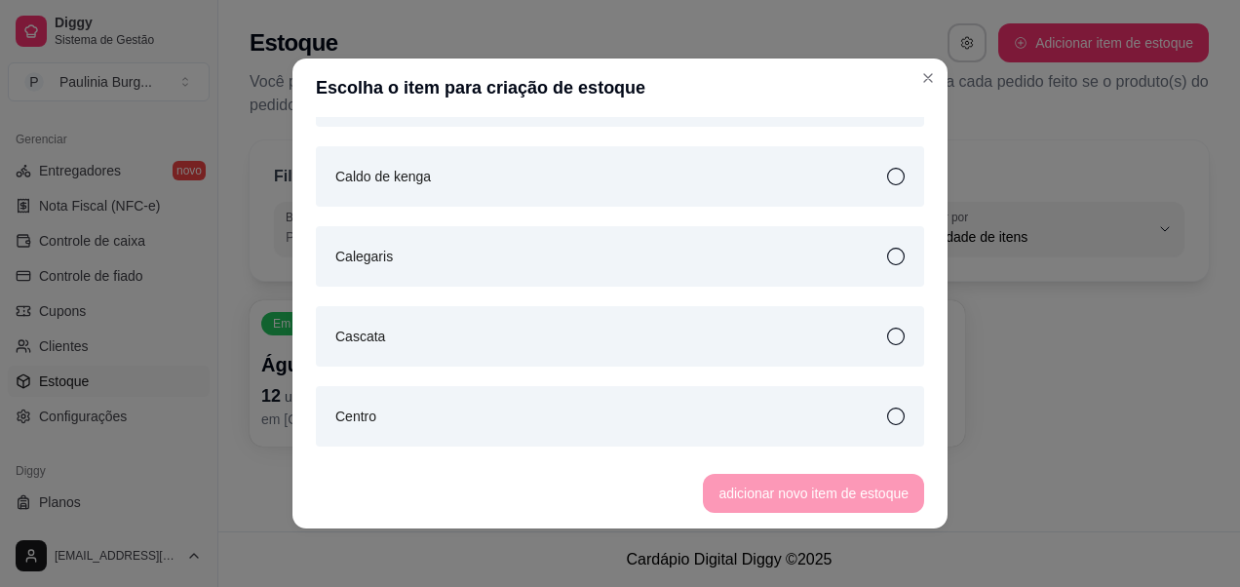
click at [887, 172] on icon at bounding box center [896, 177] width 18 height 18
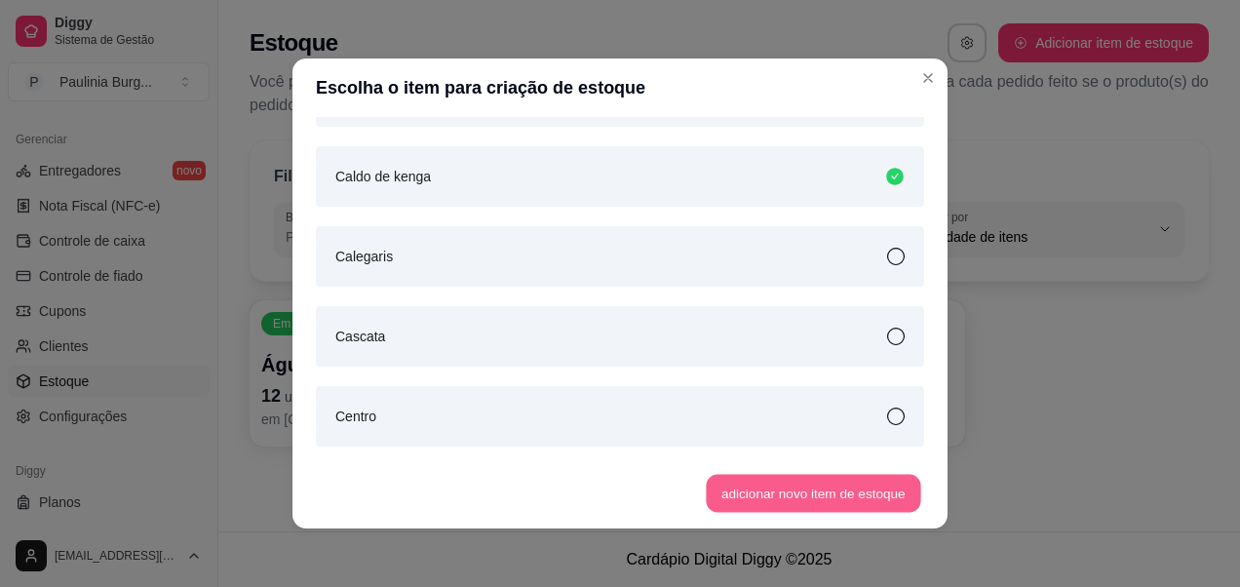
click at [794, 487] on button "adicionar novo item de estoque" at bounding box center [814, 494] width 215 height 38
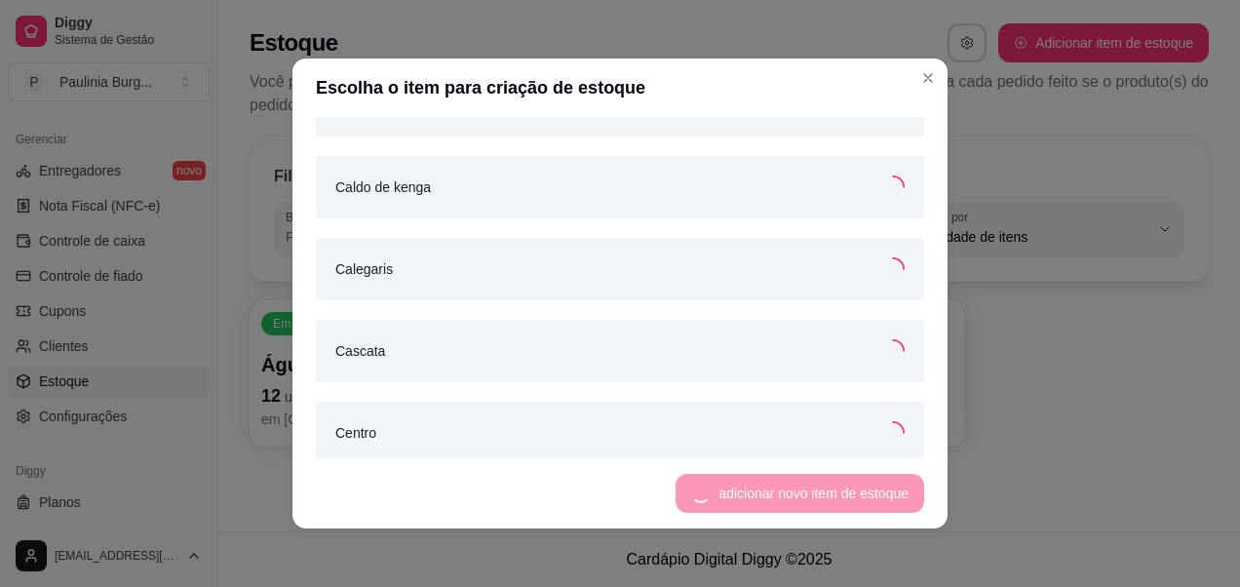
scroll to position [495, 0]
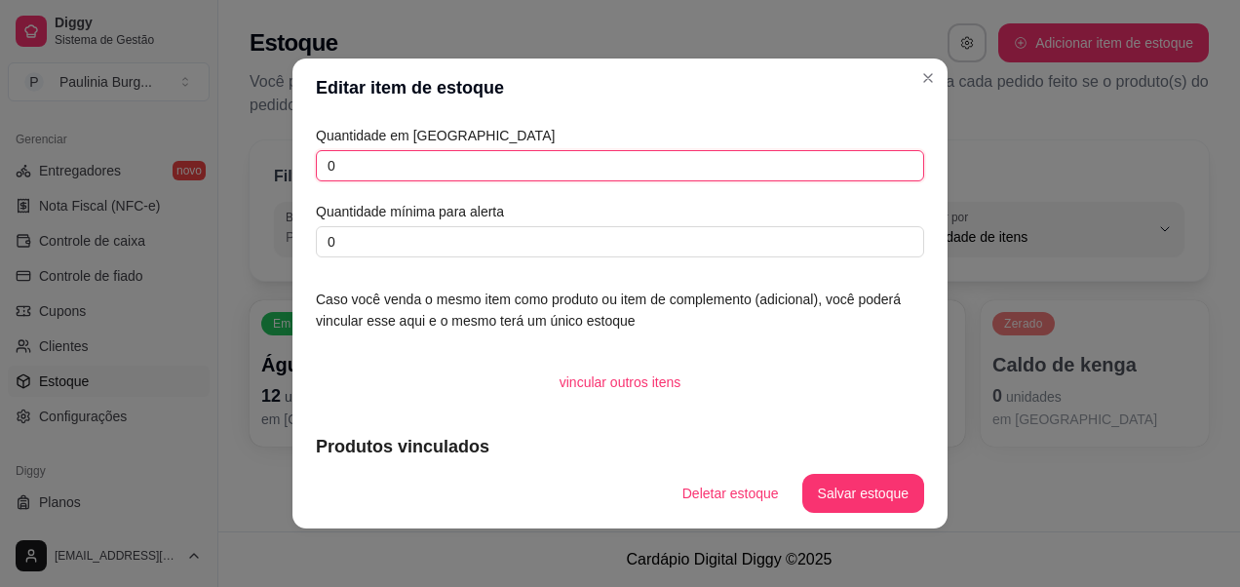
click at [525, 163] on input "0" at bounding box center [620, 165] width 608 height 31
type input "11"
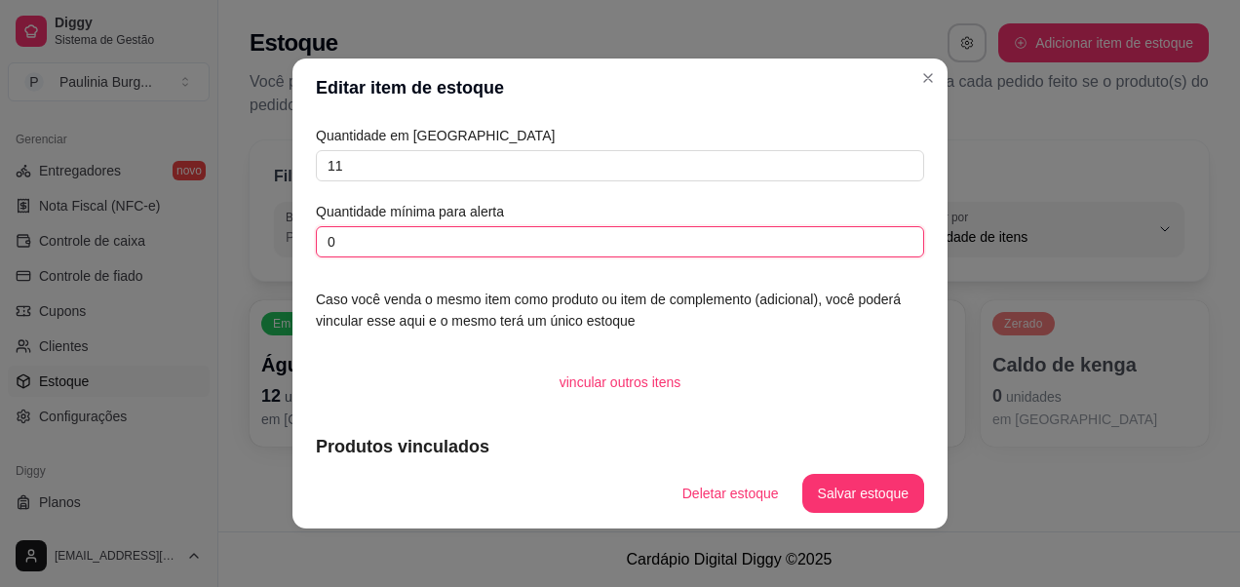
click at [492, 253] on input "0" at bounding box center [620, 241] width 608 height 31
type input "4"
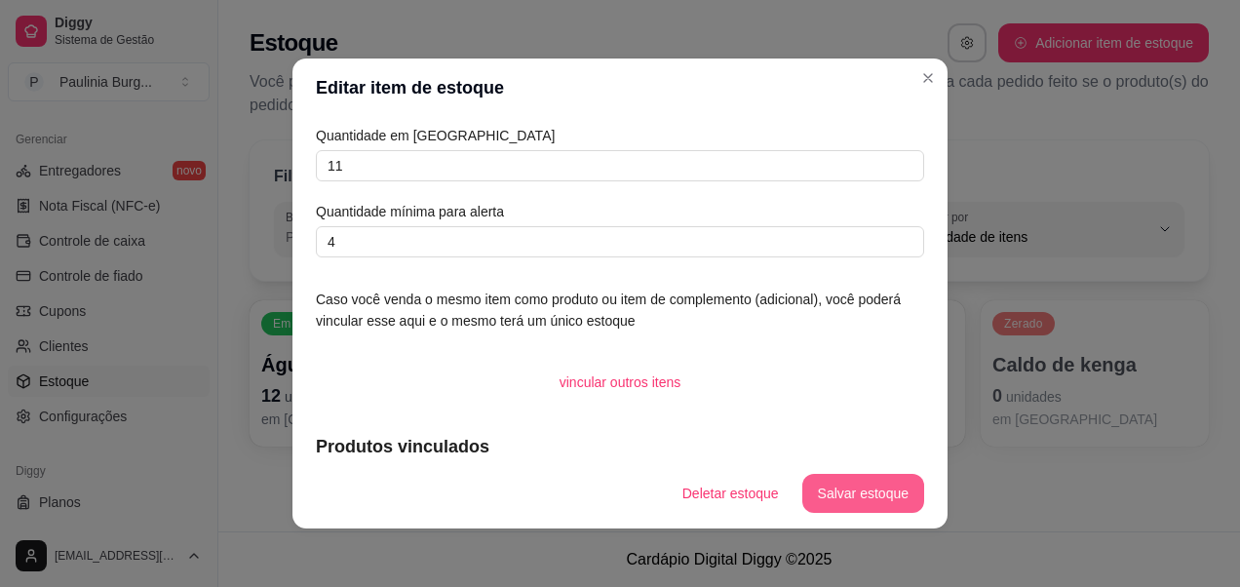
click at [829, 508] on button "Salvar estoque" at bounding box center [863, 493] width 122 height 39
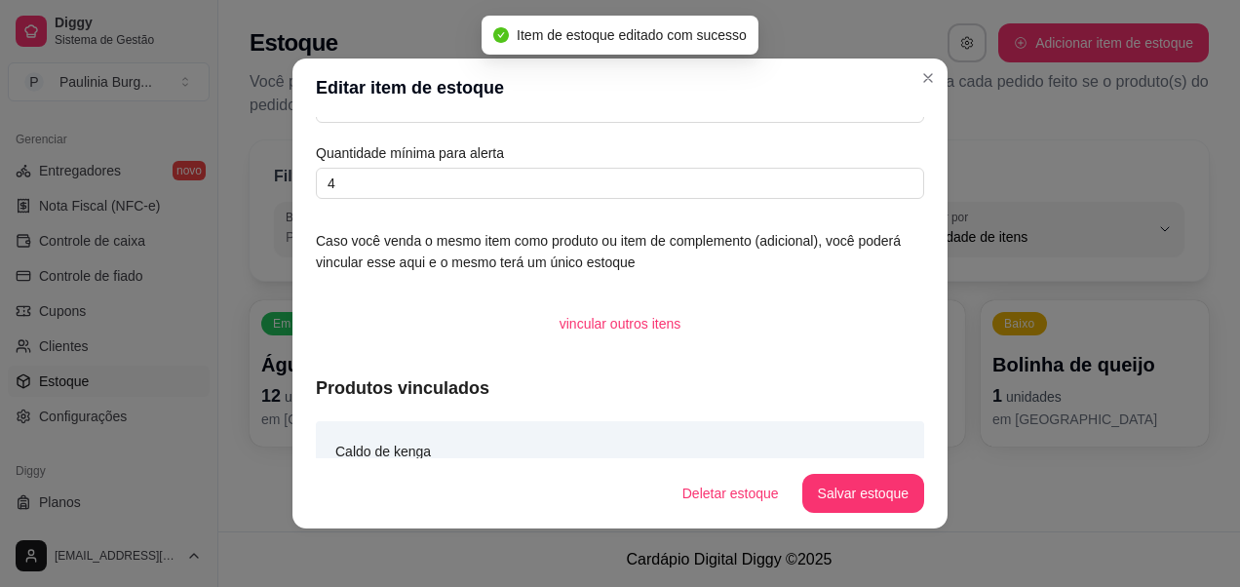
scroll to position [90, 0]
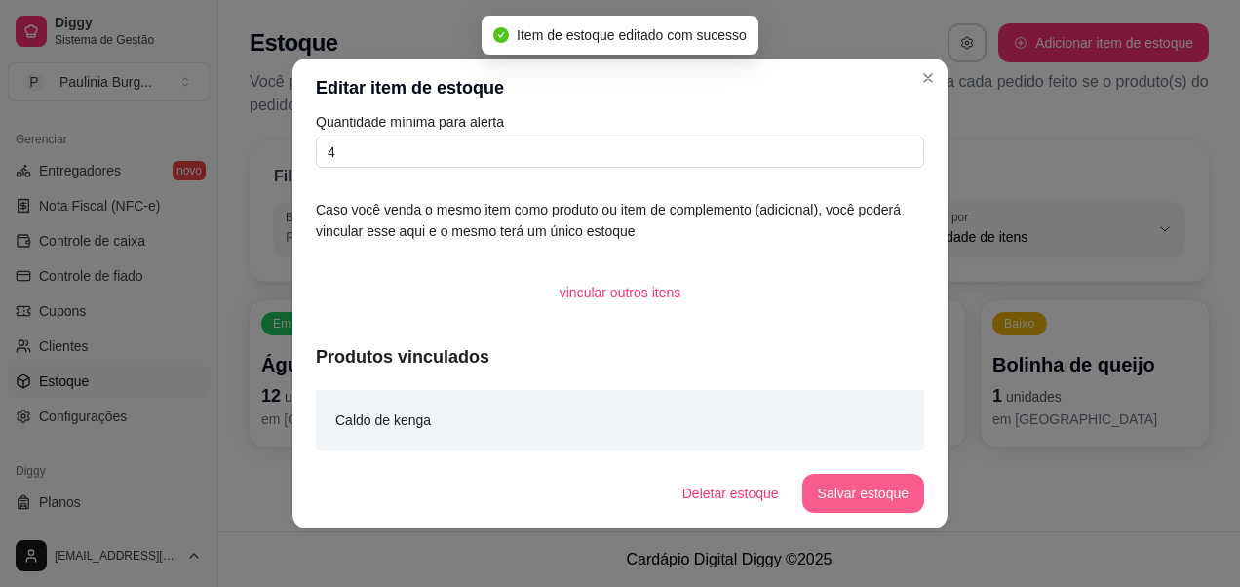
click at [839, 489] on button "Salvar estoque" at bounding box center [863, 493] width 122 height 39
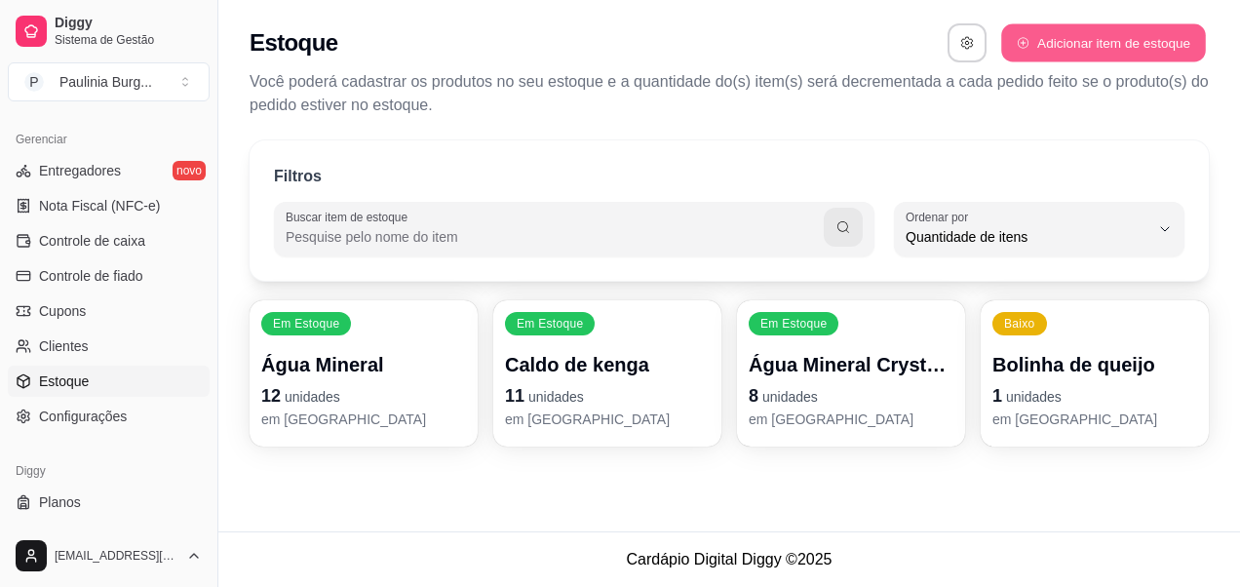
click at [1103, 38] on button "Adicionar item de estoque" at bounding box center [1103, 43] width 204 height 38
select select "UN"
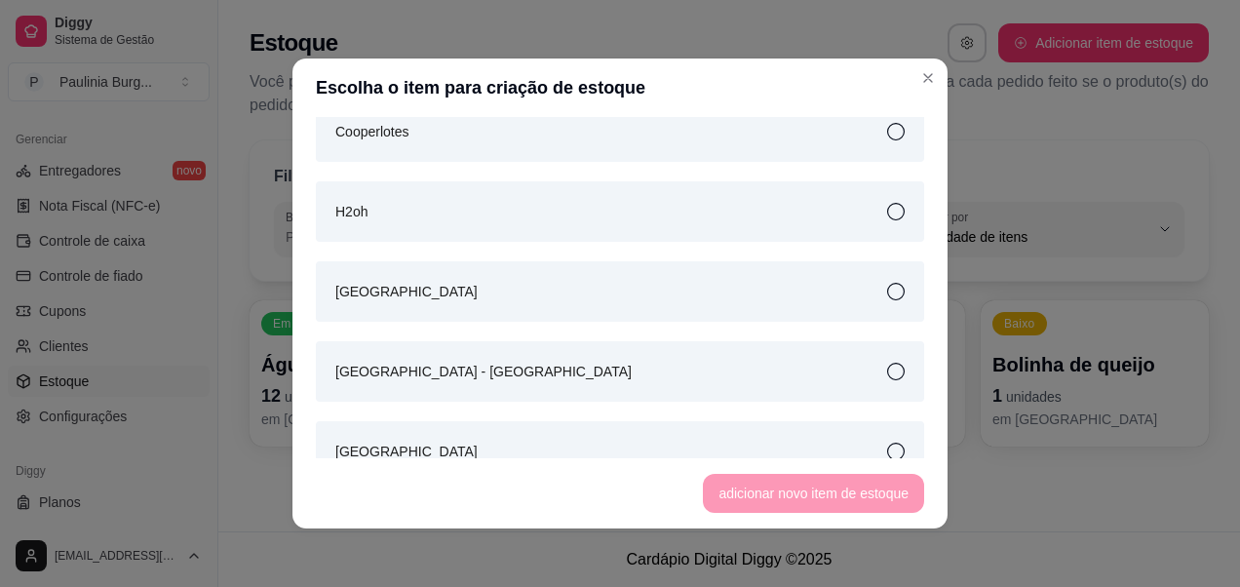
scroll to position [1365, 0]
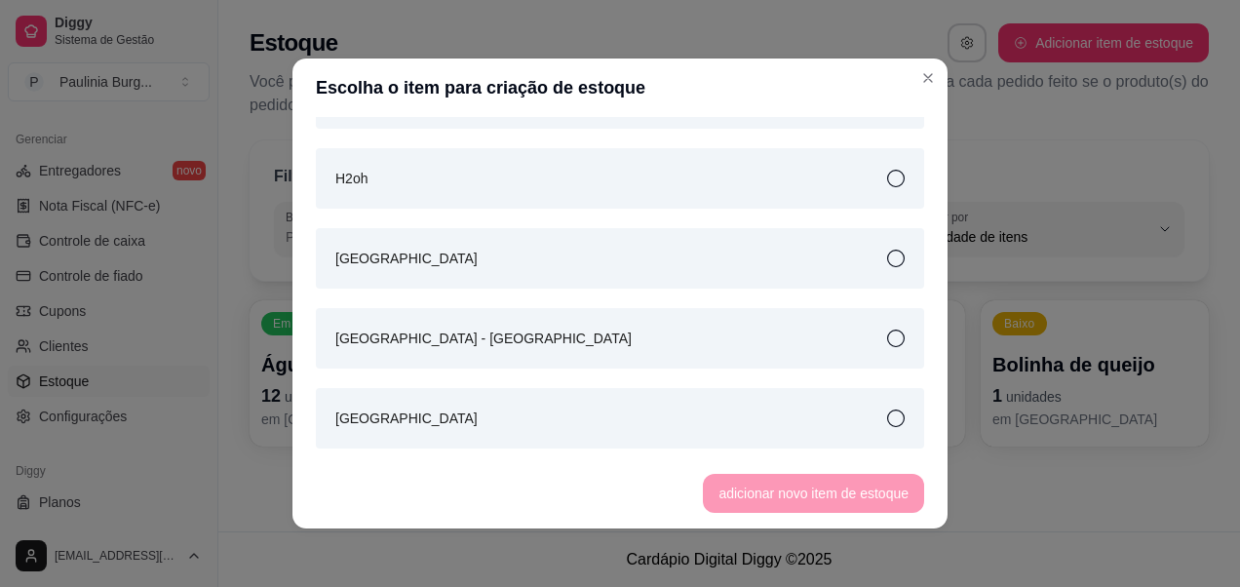
click at [842, 190] on div "H2oh" at bounding box center [620, 178] width 608 height 60
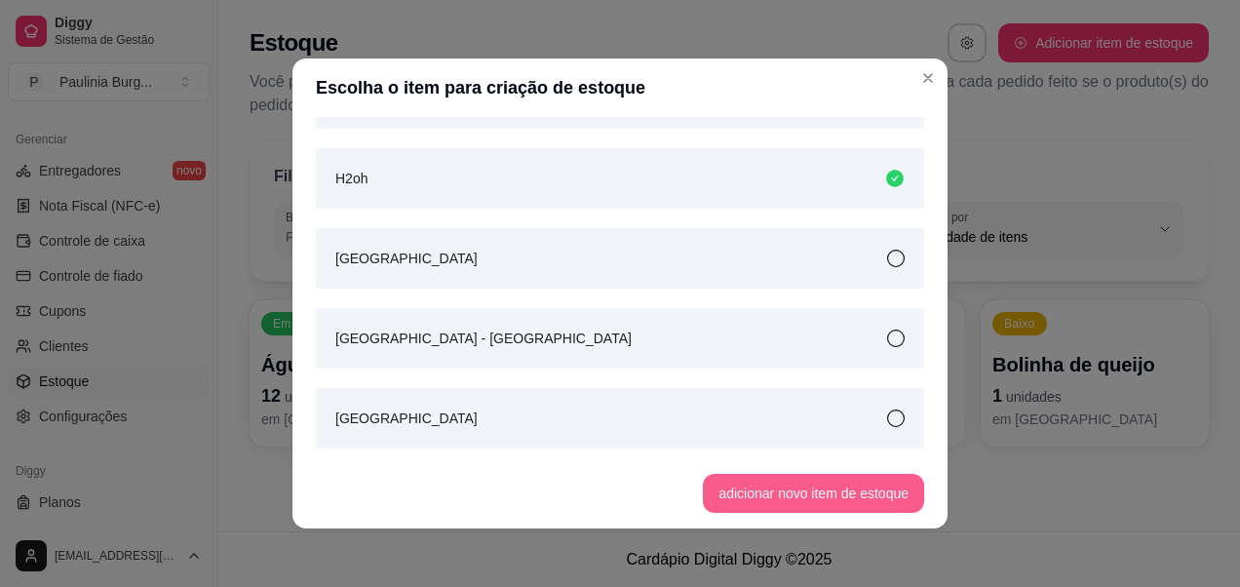
click at [797, 486] on button "adicionar novo item de estoque" at bounding box center [813, 493] width 221 height 39
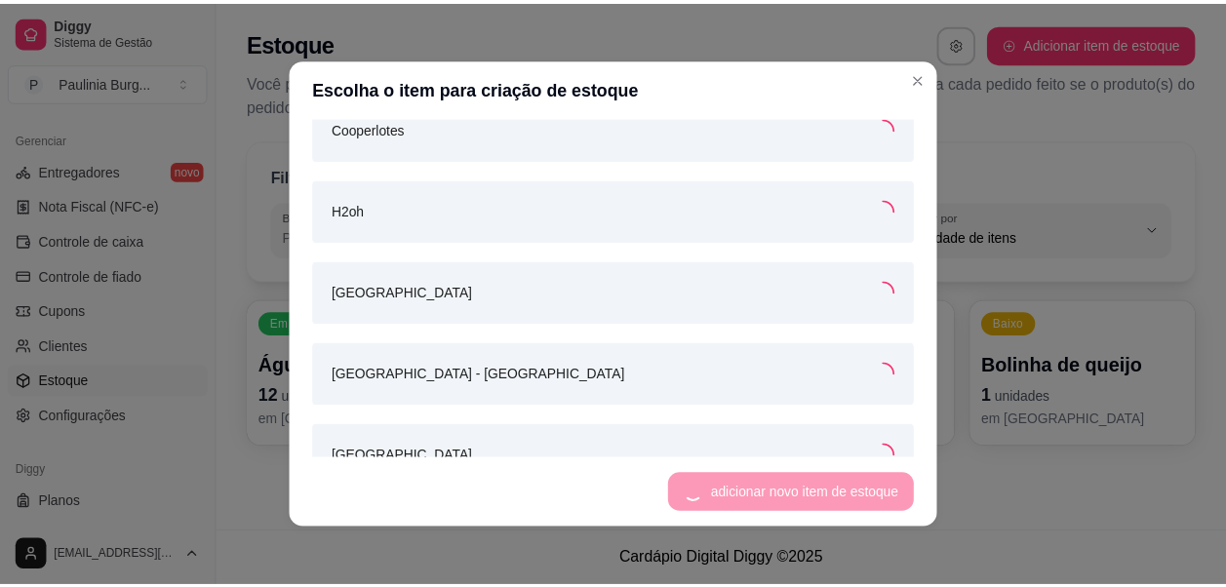
scroll to position [1394, 0]
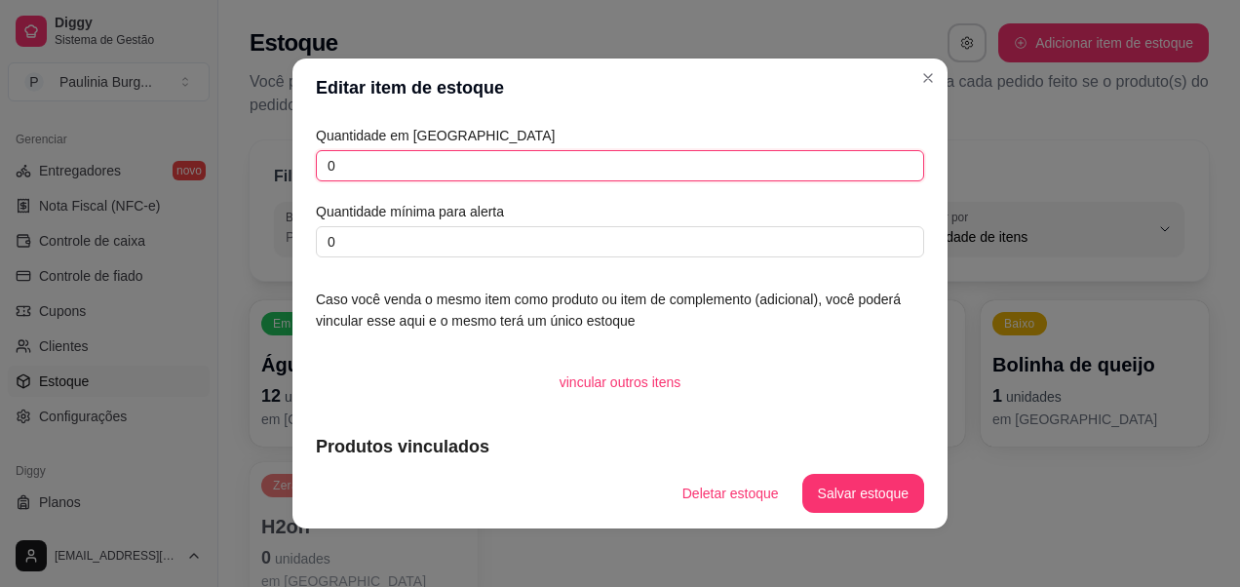
click at [516, 154] on input "0" at bounding box center [620, 165] width 608 height 31
type input "4"
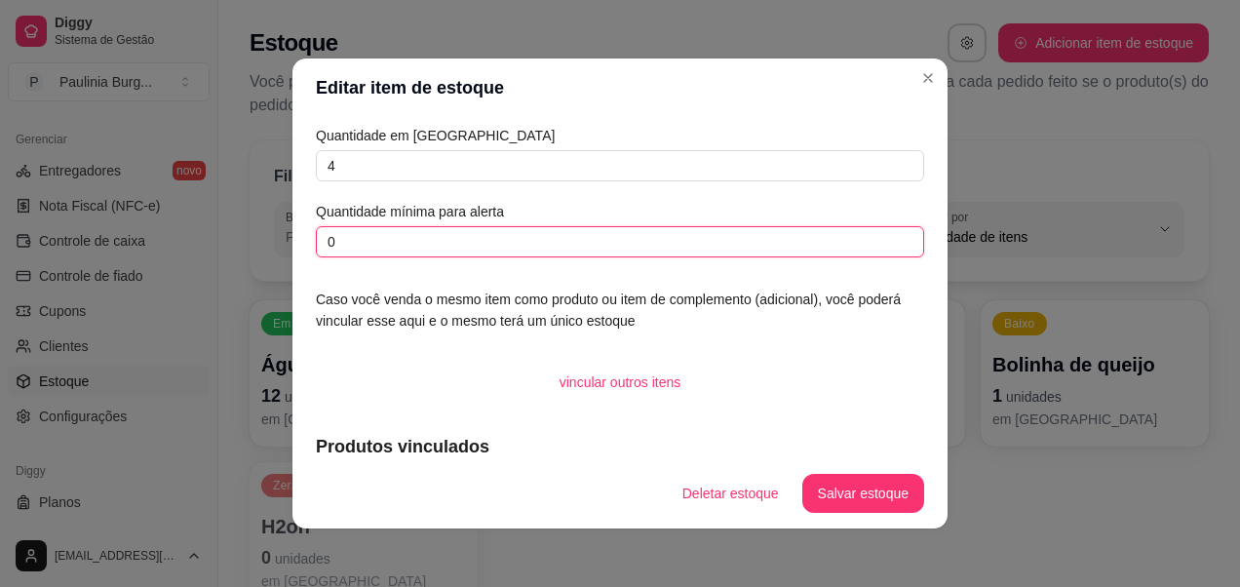
click at [524, 252] on input "0" at bounding box center [620, 241] width 608 height 31
type input "7"
type input "4"
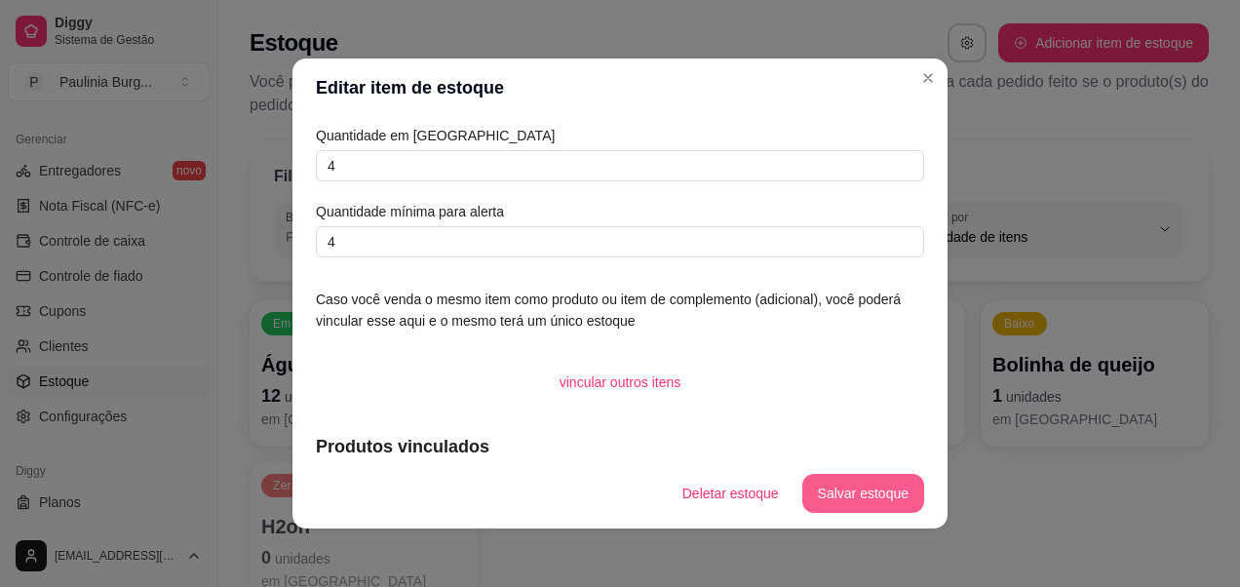
click at [827, 498] on button "Salvar estoque" at bounding box center [863, 493] width 122 height 39
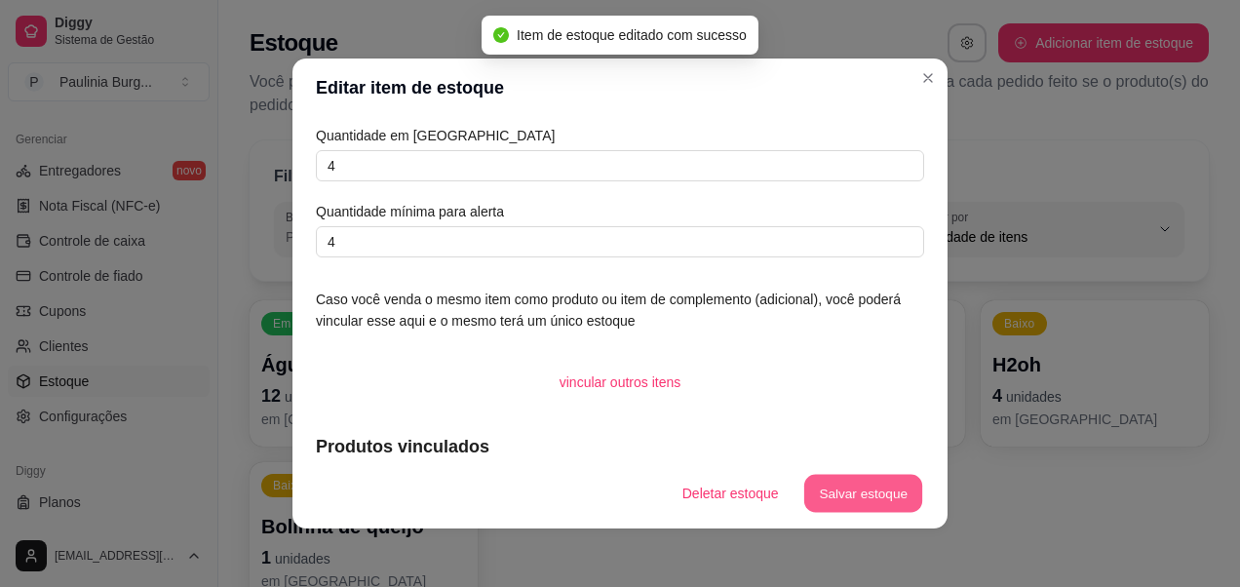
click at [874, 478] on button "Salvar estoque" at bounding box center [862, 494] width 119 height 38
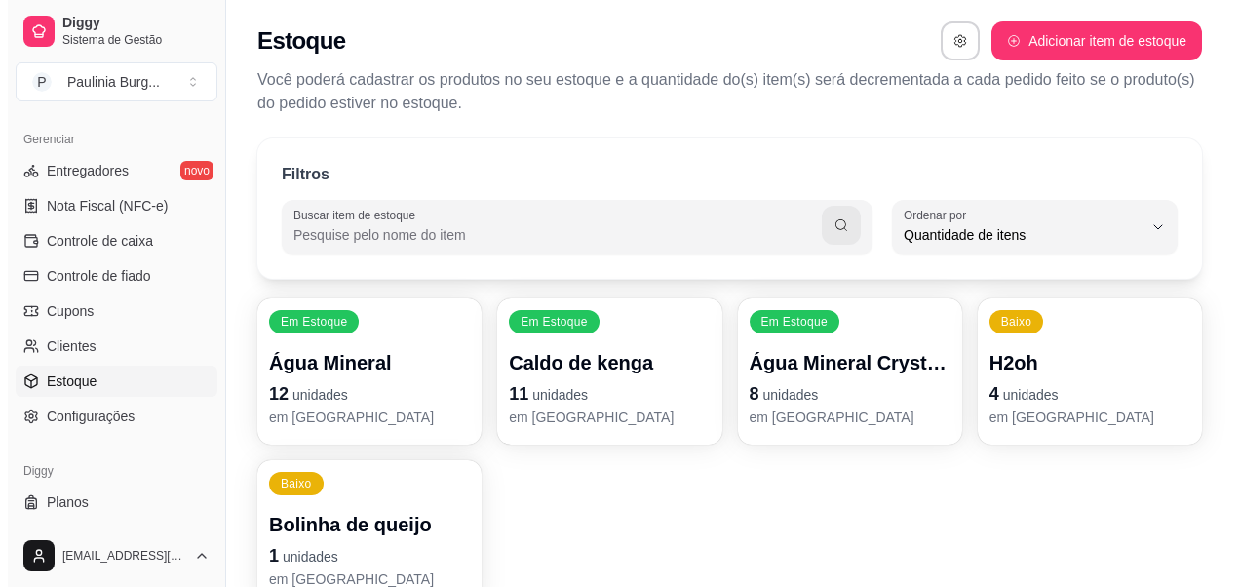
scroll to position [0, 0]
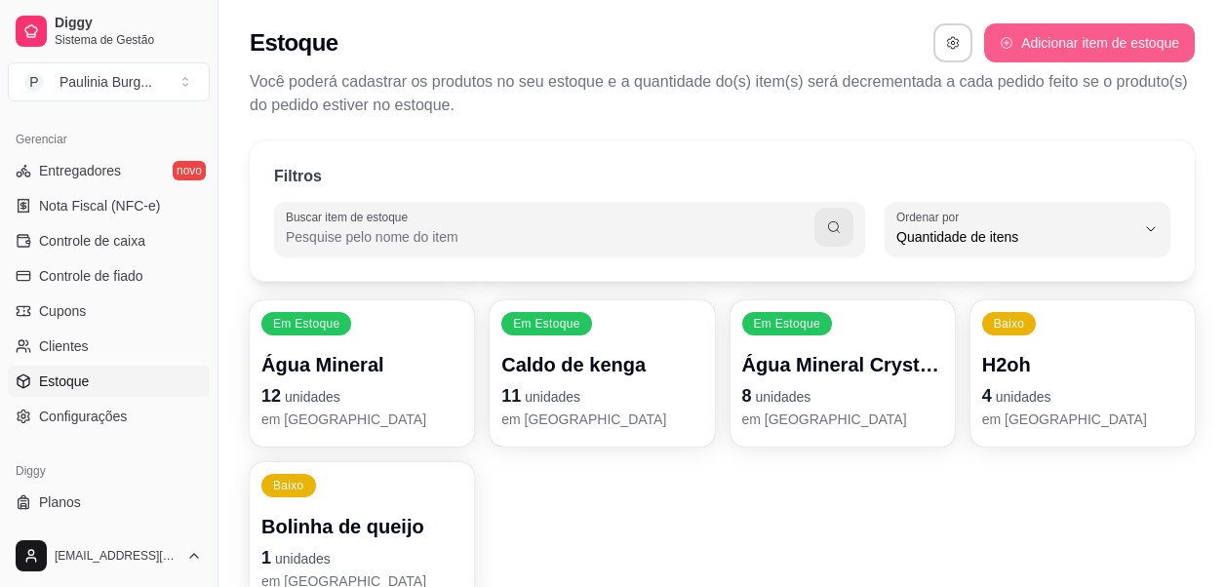
click at [1087, 50] on button "Adicionar item de estoque" at bounding box center [1089, 42] width 211 height 39
select select "UN"
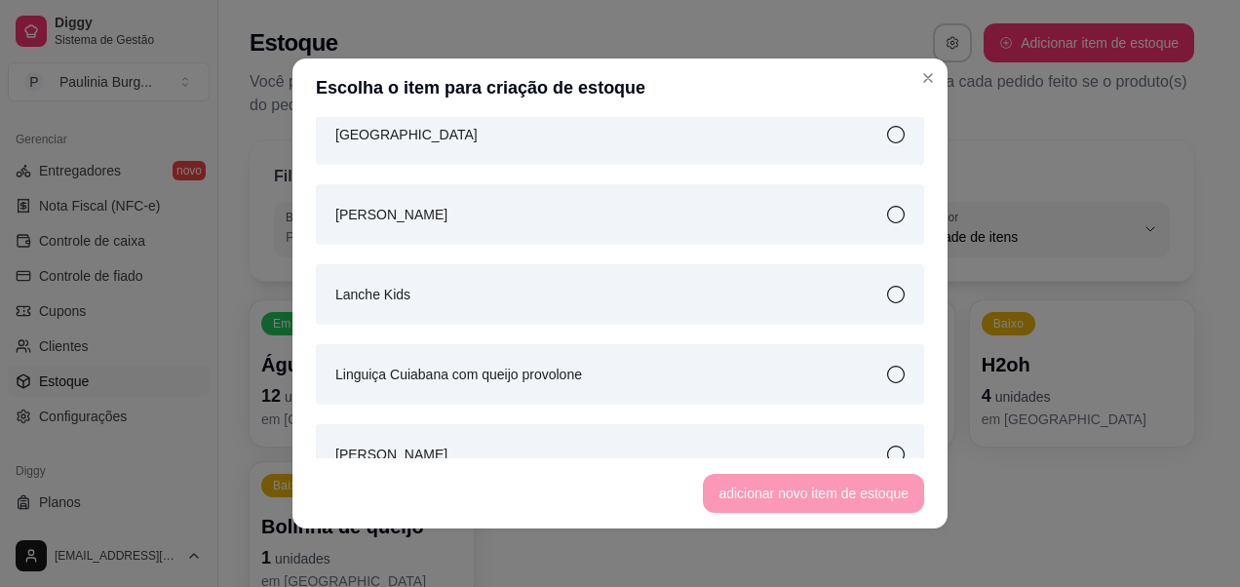
scroll to position [1658, 0]
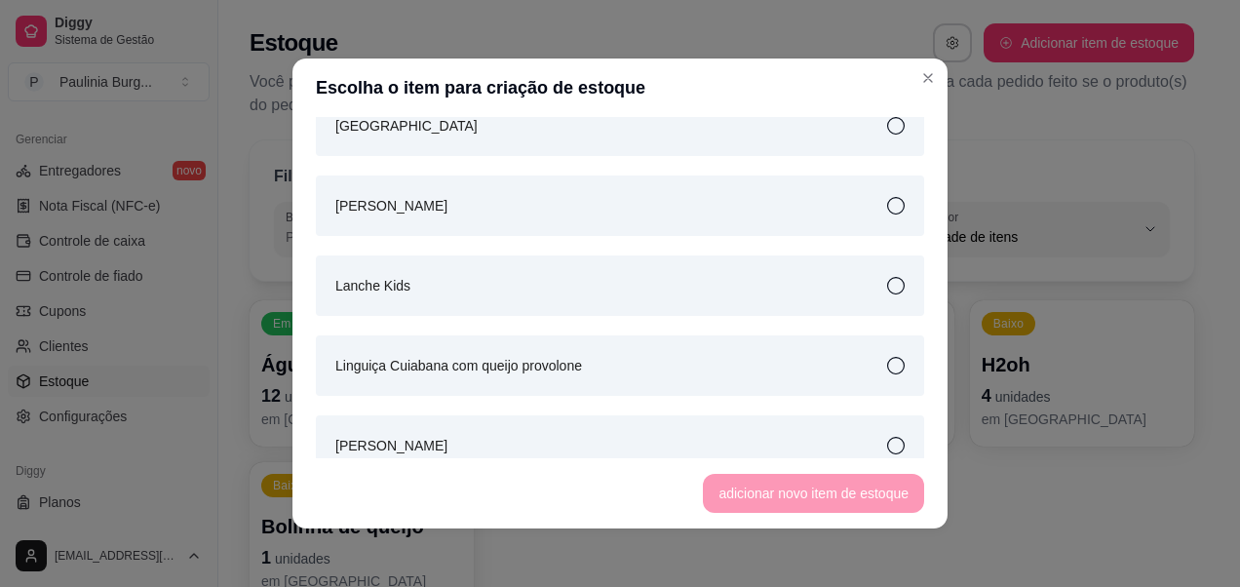
click at [887, 372] on icon at bounding box center [896, 366] width 18 height 18
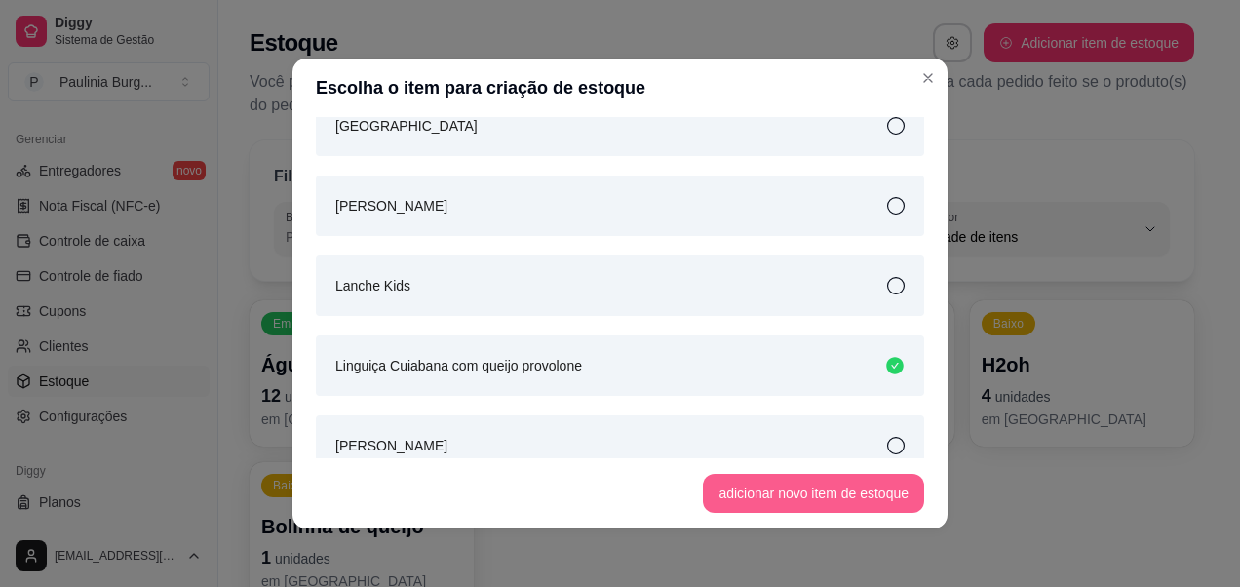
click at [791, 489] on button "adicionar novo item de estoque" at bounding box center [813, 493] width 221 height 39
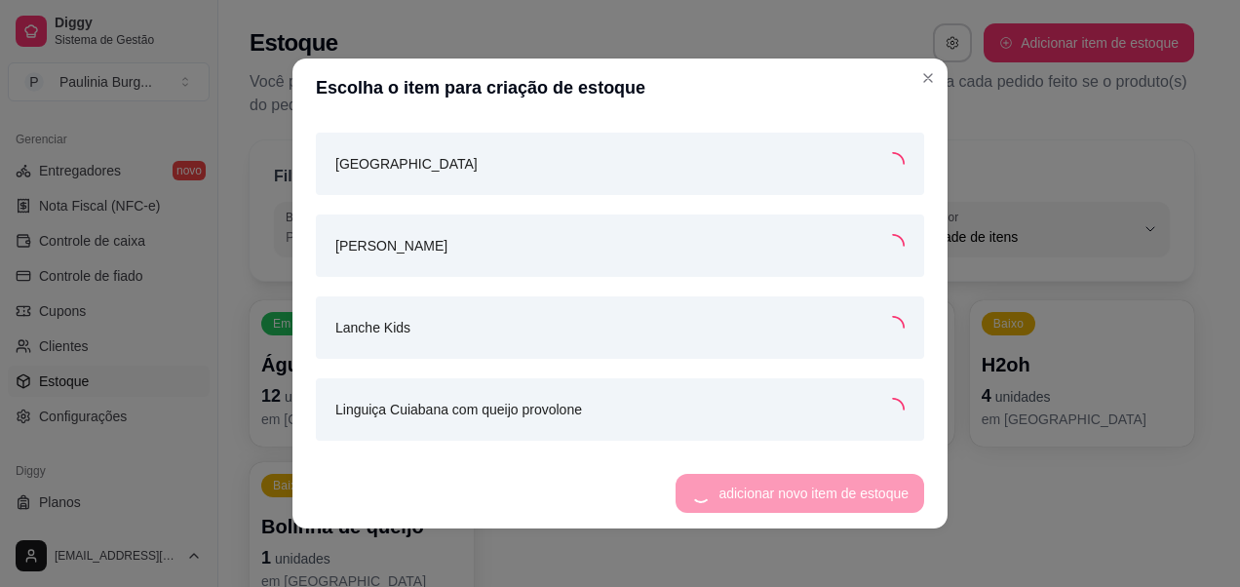
scroll to position [1696, 0]
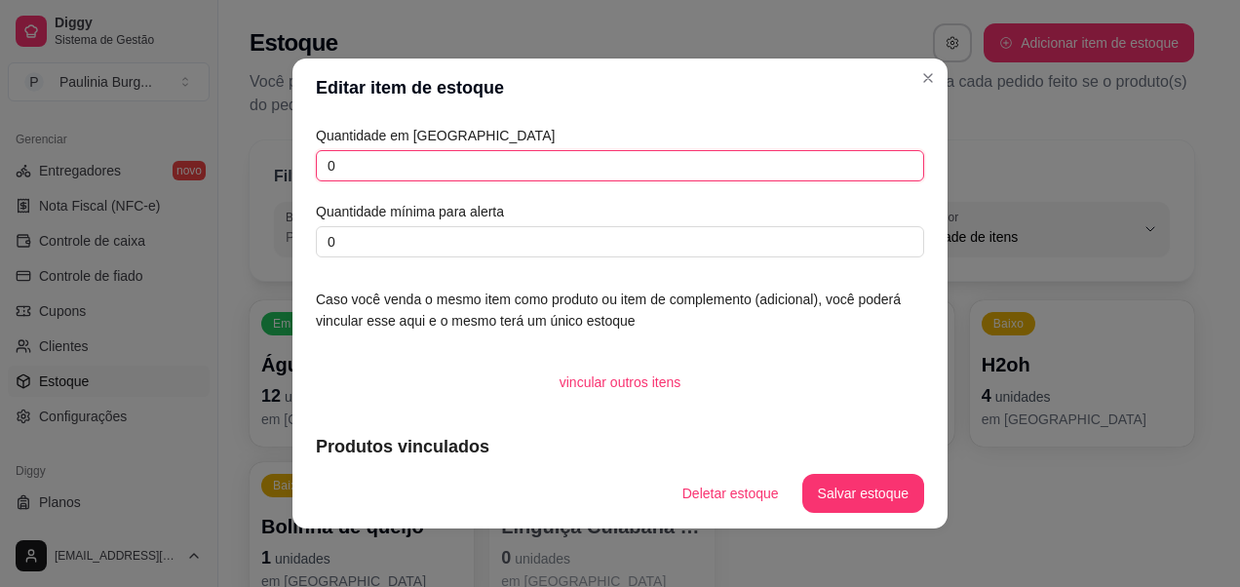
click at [503, 152] on input "0" at bounding box center [620, 165] width 608 height 31
type input "2"
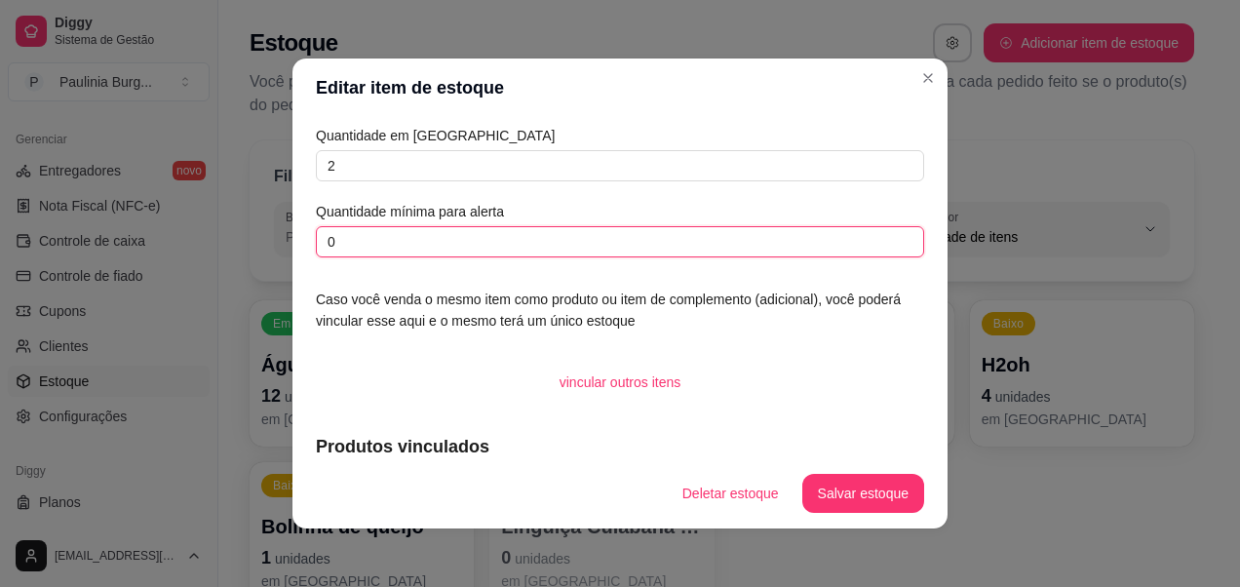
click at [501, 246] on input "0" at bounding box center [620, 241] width 608 height 31
type input "1"
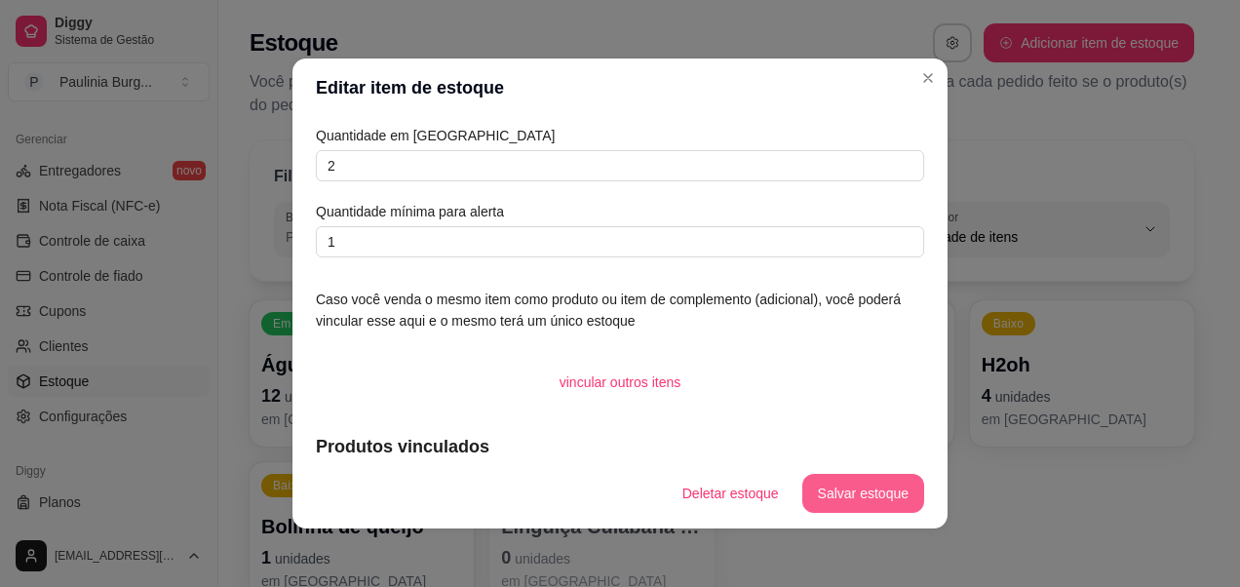
click at [838, 479] on button "Salvar estoque" at bounding box center [863, 493] width 122 height 39
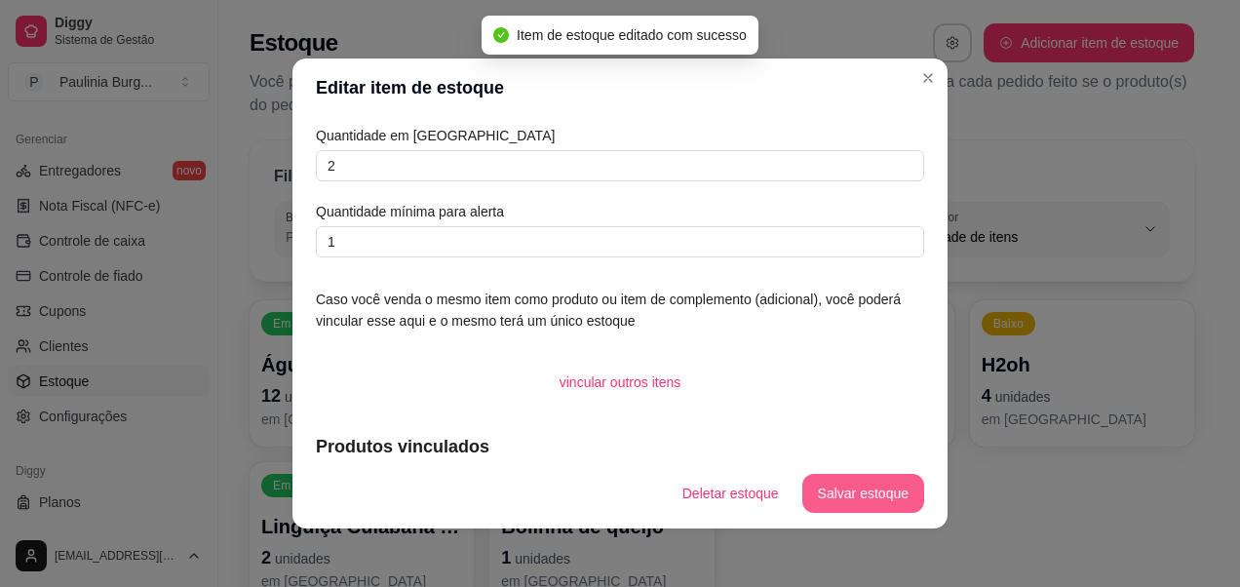
click at [866, 495] on button "Salvar estoque" at bounding box center [863, 493] width 122 height 39
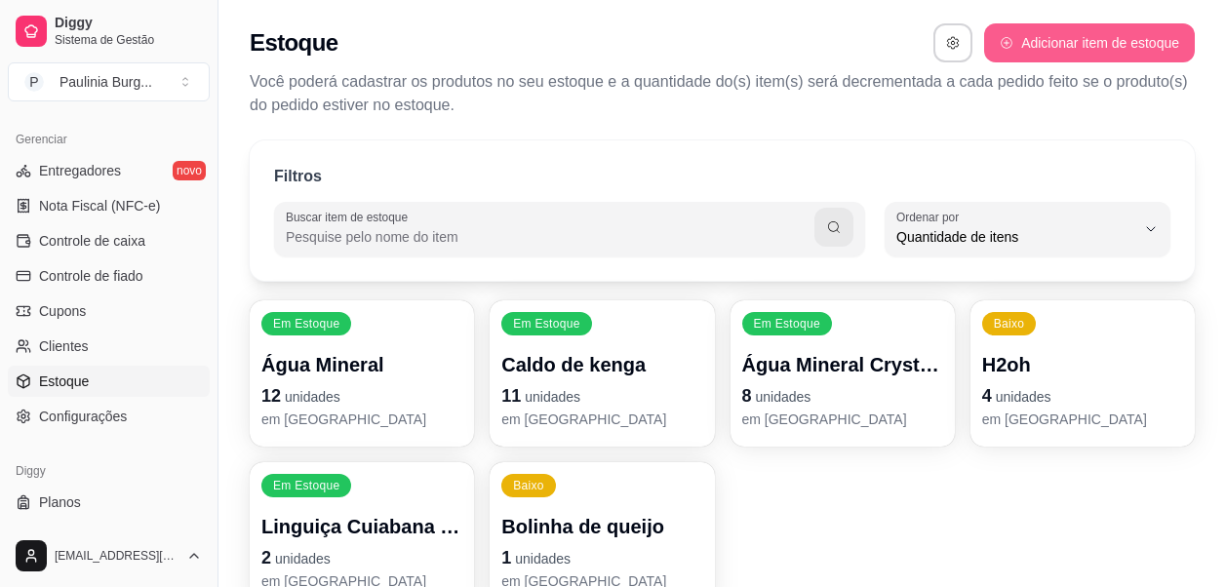
click at [1022, 29] on button "Adicionar item de estoque" at bounding box center [1089, 42] width 211 height 39
select select "UN"
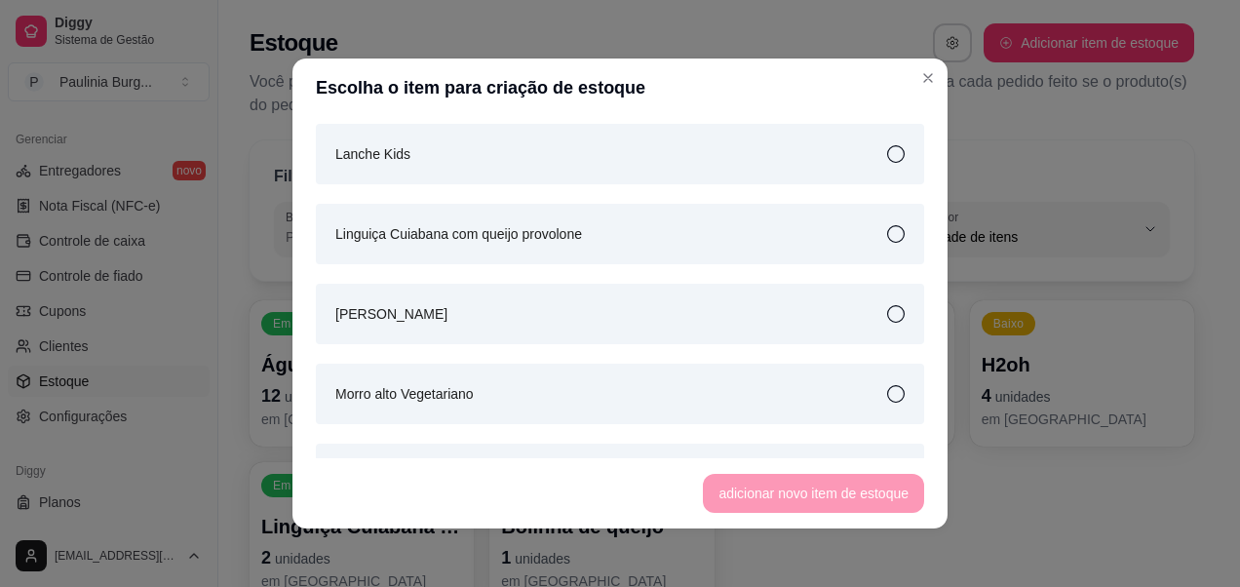
scroll to position [1755, 0]
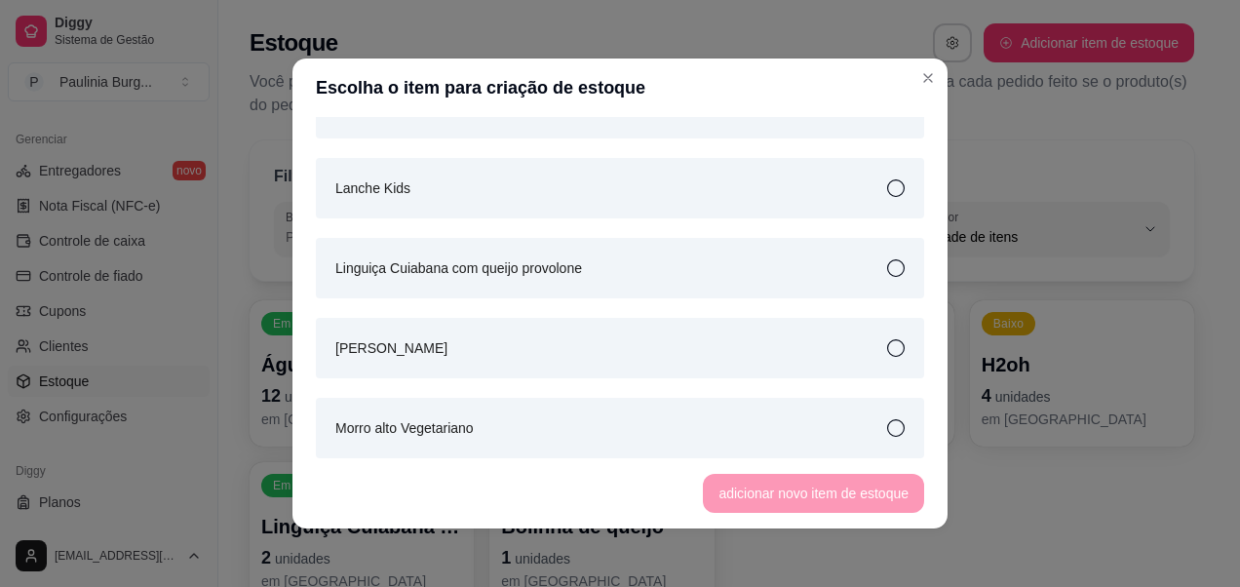
click at [606, 333] on div "[PERSON_NAME]" at bounding box center [620, 348] width 608 height 60
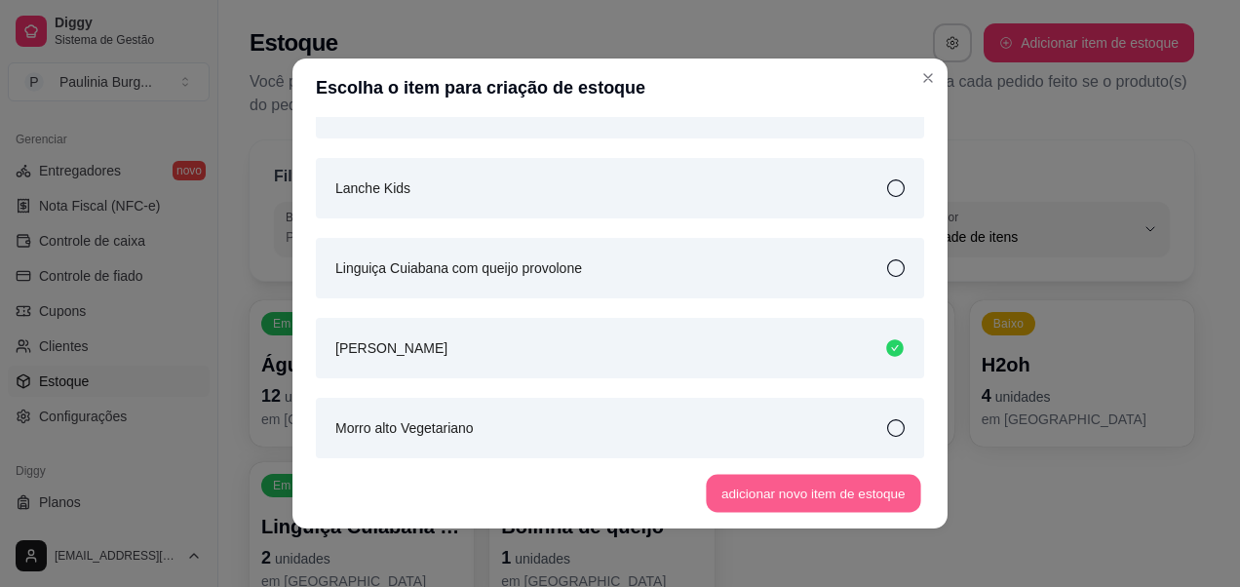
click at [880, 485] on button "adicionar novo item de estoque" at bounding box center [814, 494] width 215 height 38
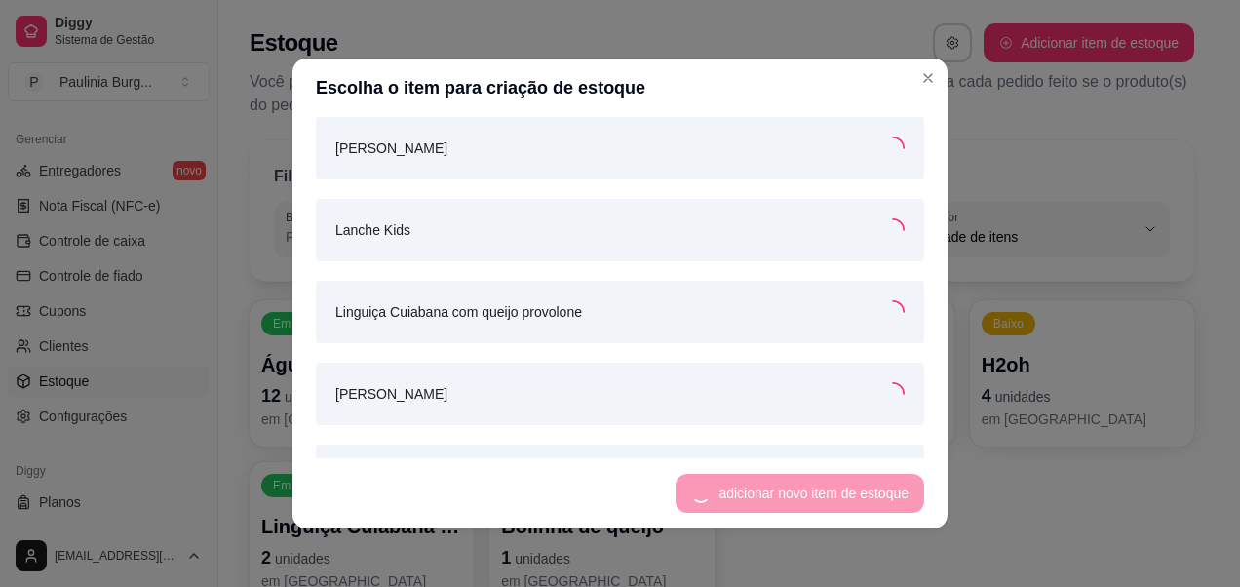
scroll to position [1795, 0]
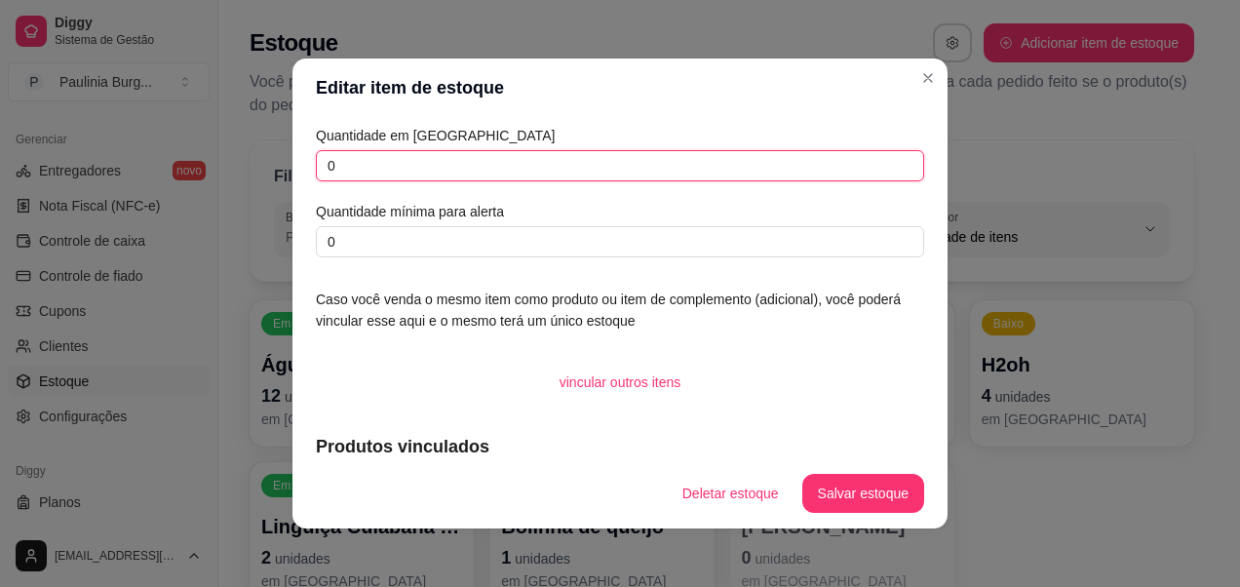
click at [665, 164] on input "0" at bounding box center [620, 165] width 608 height 31
type input "2"
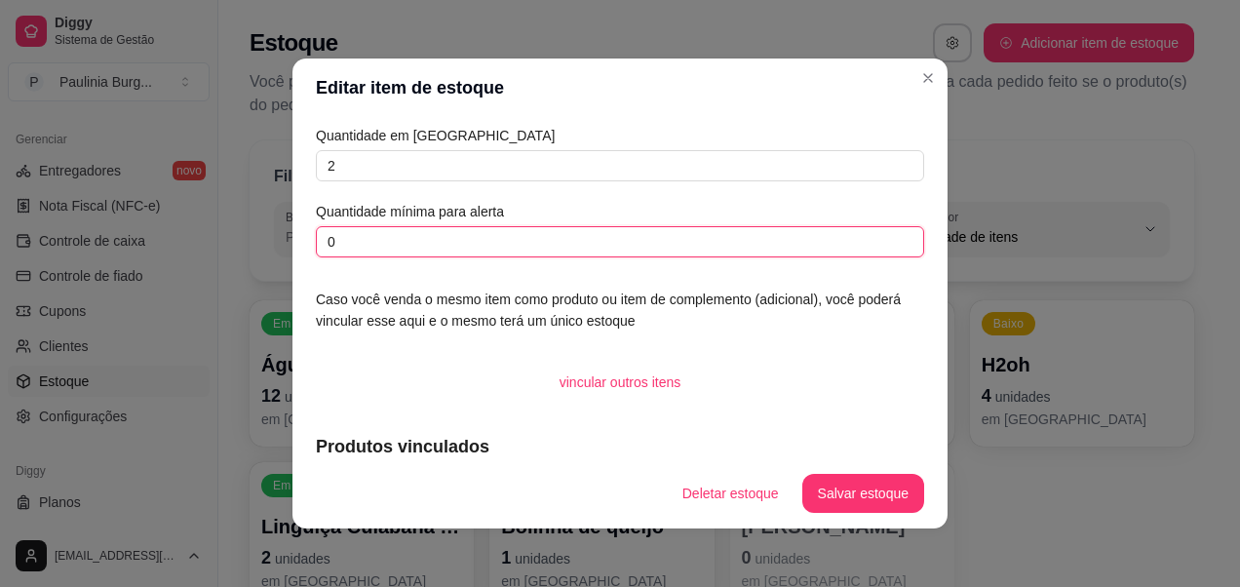
click at [636, 242] on input "0" at bounding box center [620, 241] width 608 height 31
type input "1"
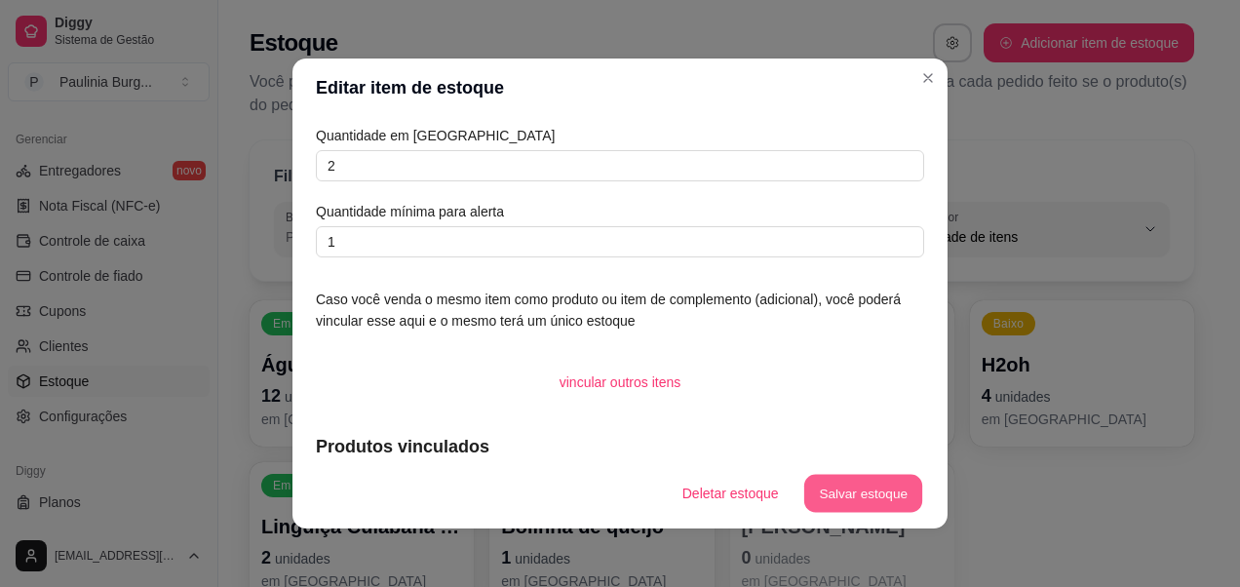
click at [880, 477] on button "Salvar estoque" at bounding box center [862, 494] width 119 height 38
click at [870, 511] on button "Salvar estoque" at bounding box center [863, 493] width 122 height 39
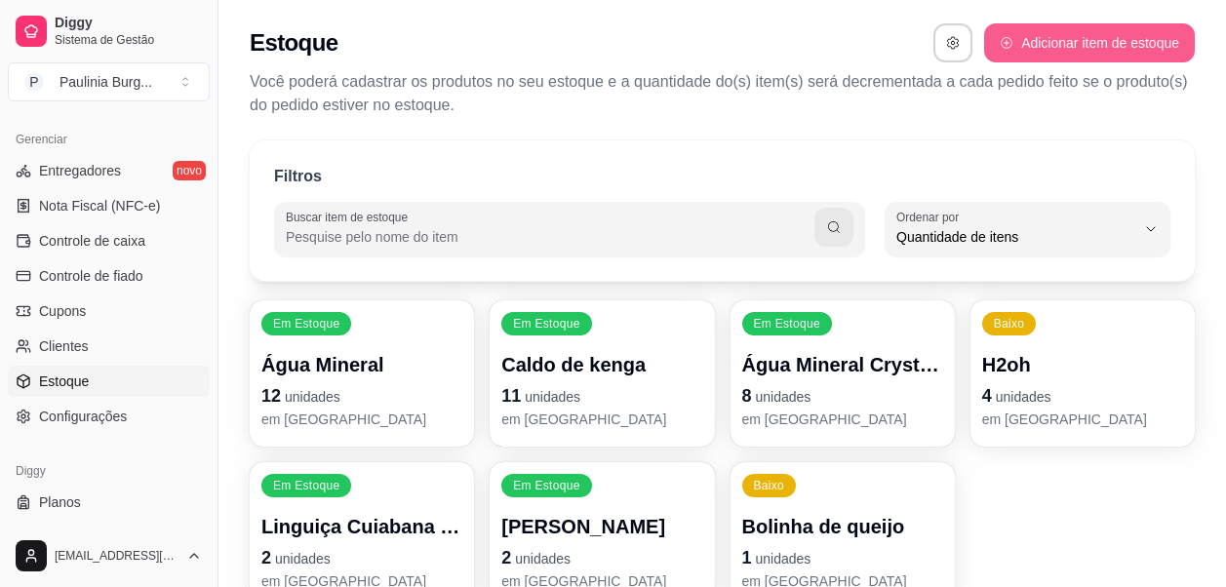
click at [1004, 54] on button "Adicionar item de estoque" at bounding box center [1089, 42] width 211 height 39
select select "UN"
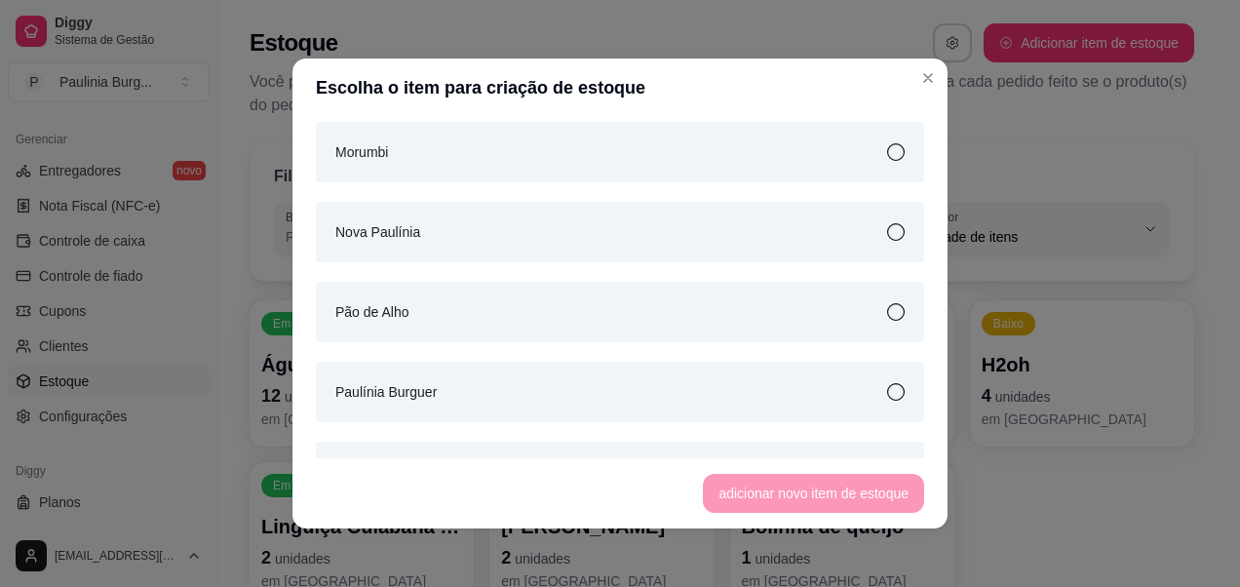
scroll to position [2145, 0]
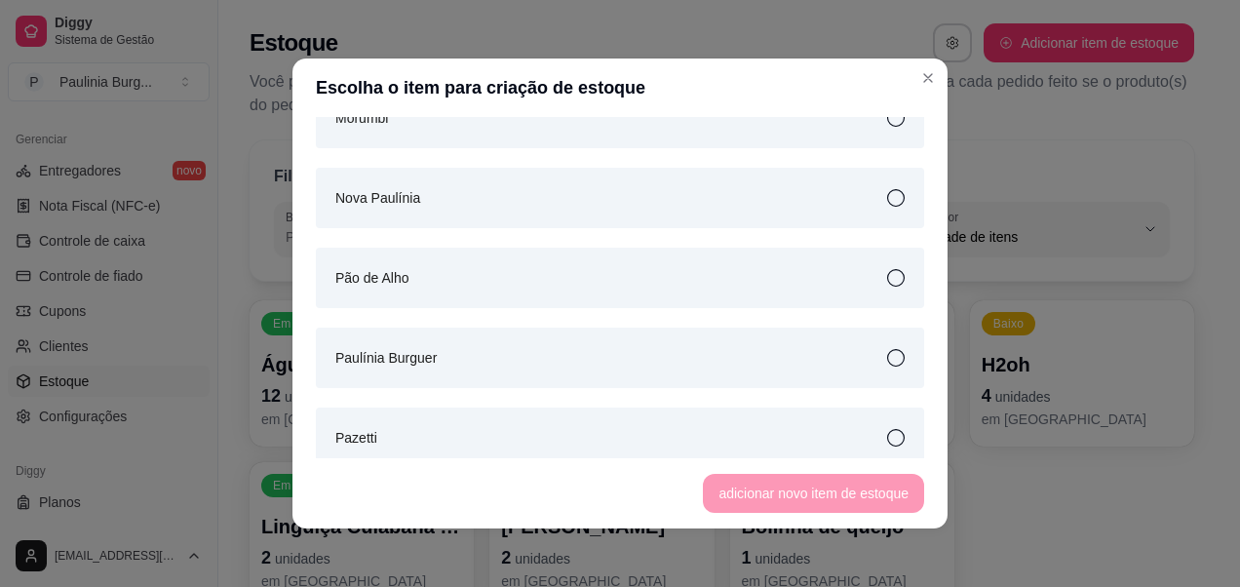
click at [675, 271] on div "Pão de Alho" at bounding box center [620, 278] width 608 height 60
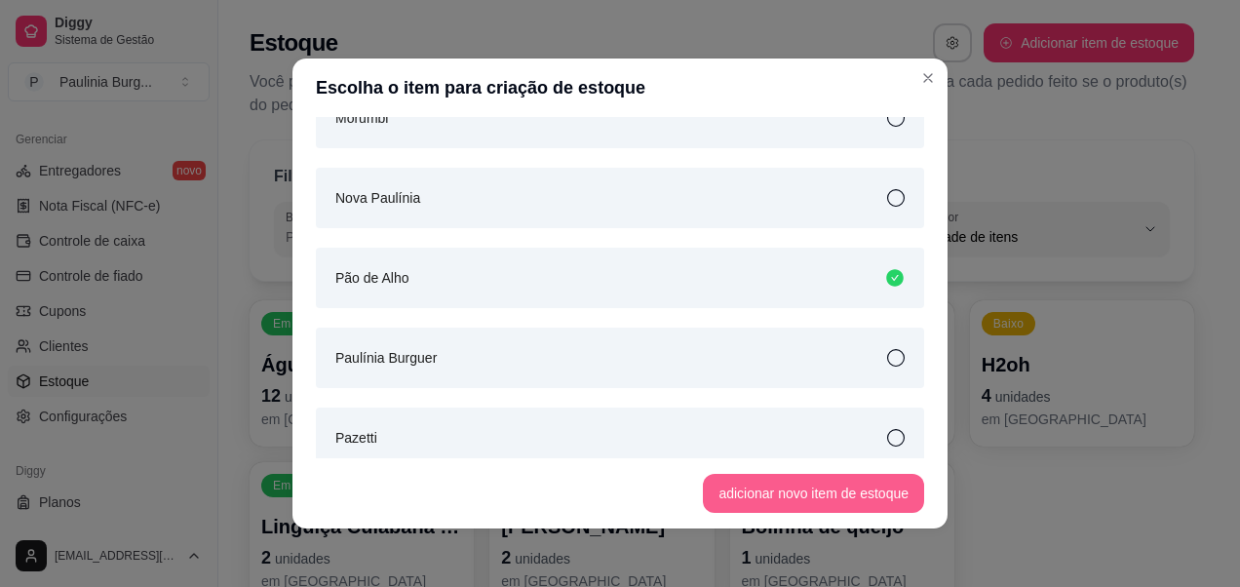
click at [807, 493] on button "adicionar novo item de estoque" at bounding box center [813, 493] width 221 height 39
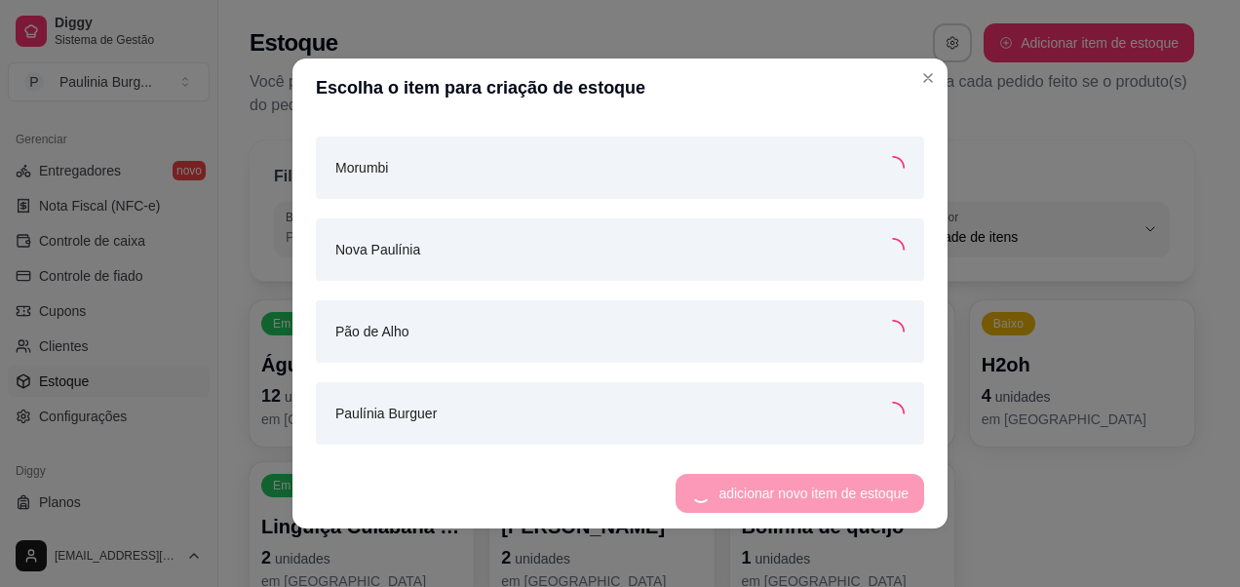
scroll to position [2195, 0]
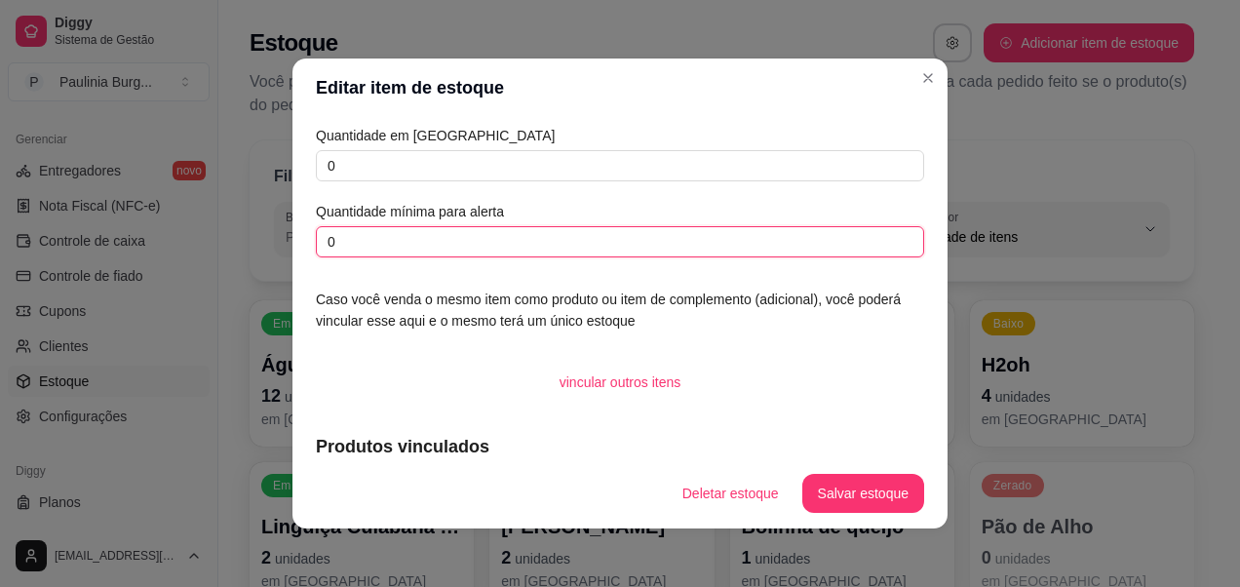
click at [403, 249] on input "0" at bounding box center [620, 241] width 608 height 31
type input "2"
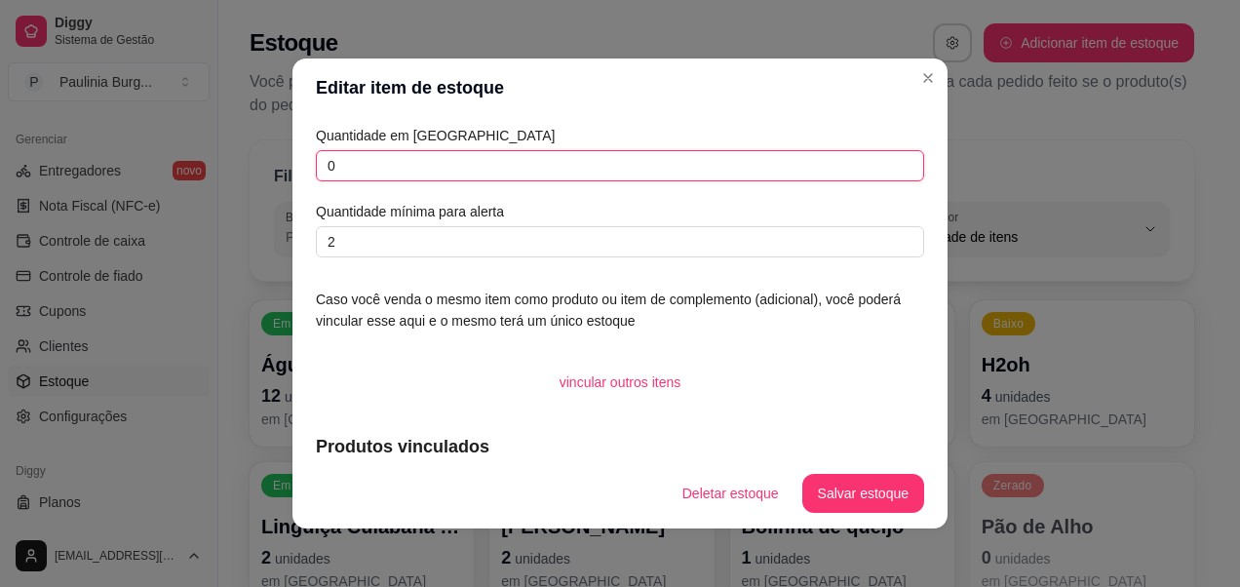
click at [436, 155] on input "0" at bounding box center [620, 165] width 608 height 31
type input "7"
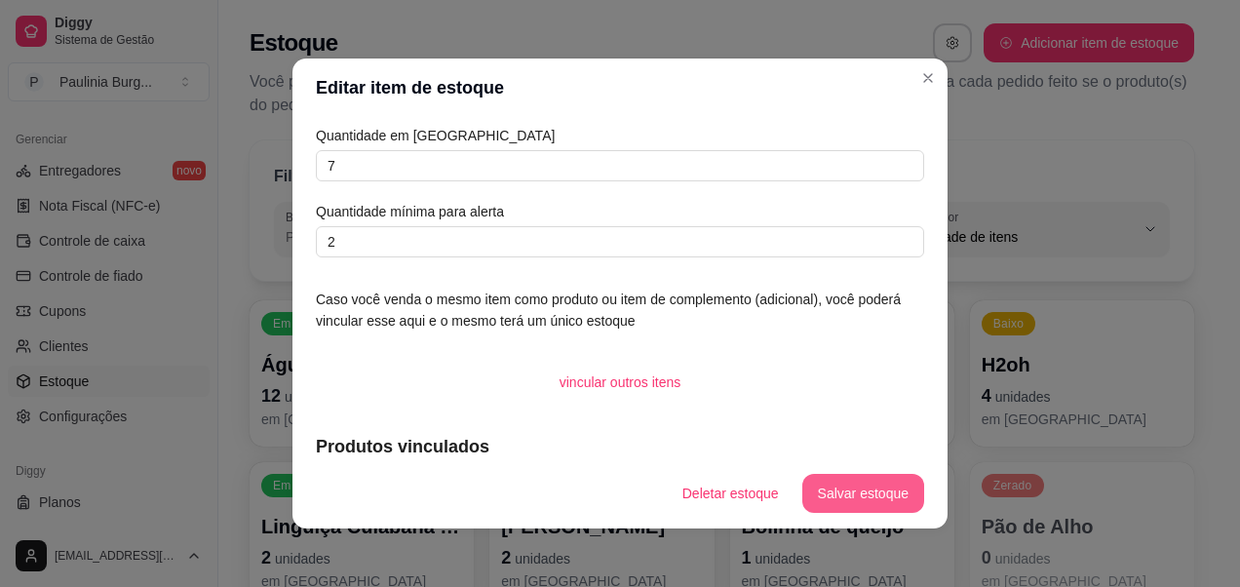
click at [812, 483] on button "Salvar estoque" at bounding box center [863, 493] width 122 height 39
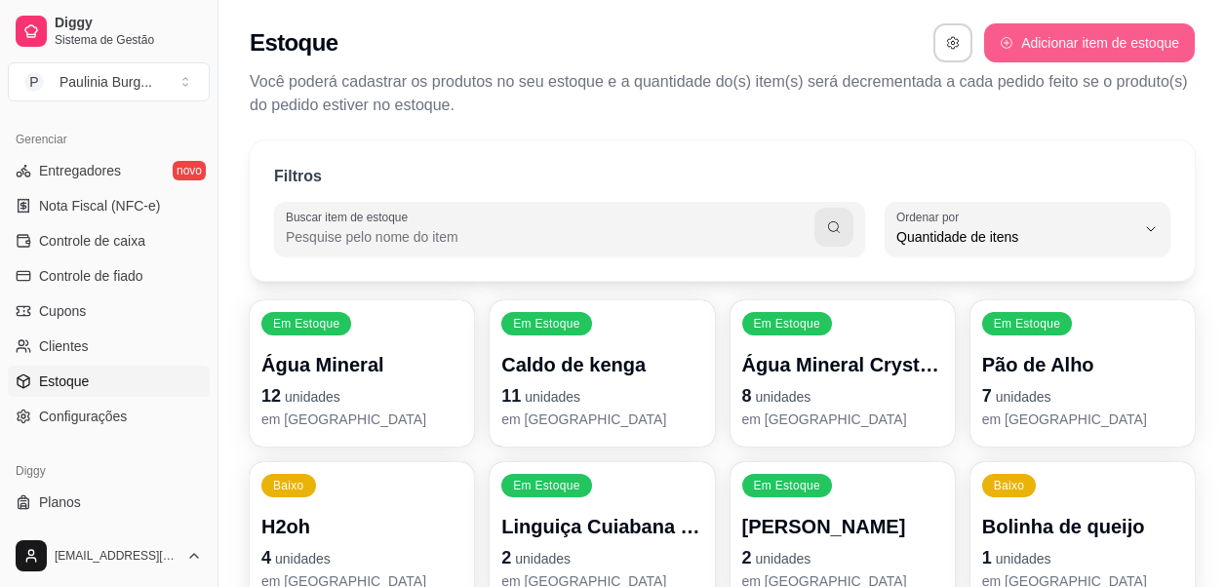
click at [1064, 49] on button "Adicionar item de estoque" at bounding box center [1089, 42] width 211 height 39
select select "UN"
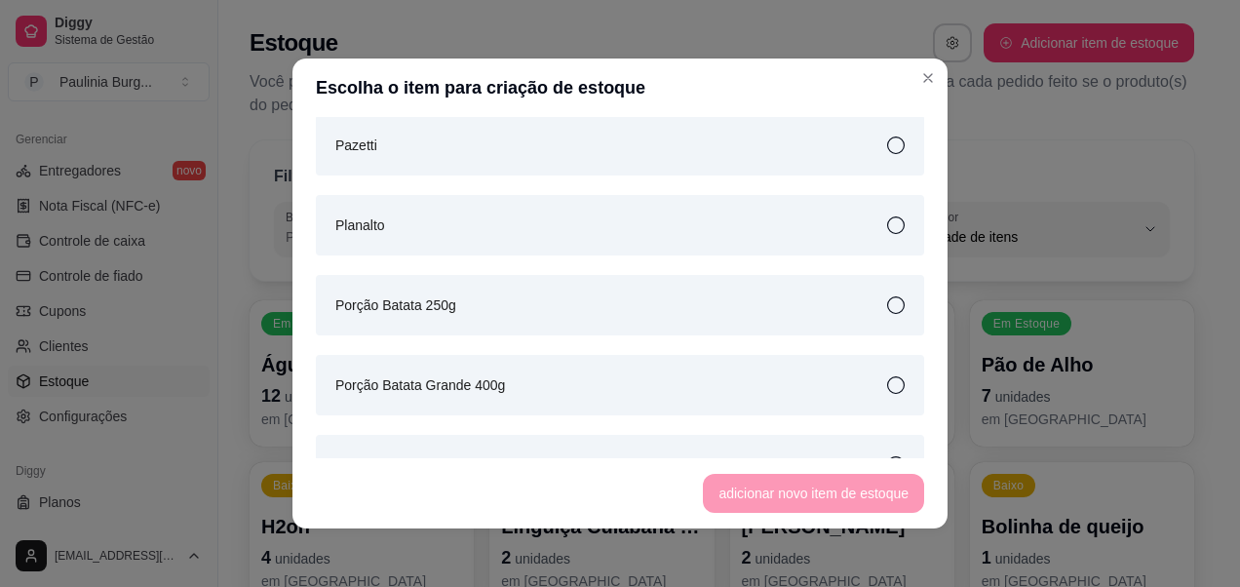
scroll to position [2535, 0]
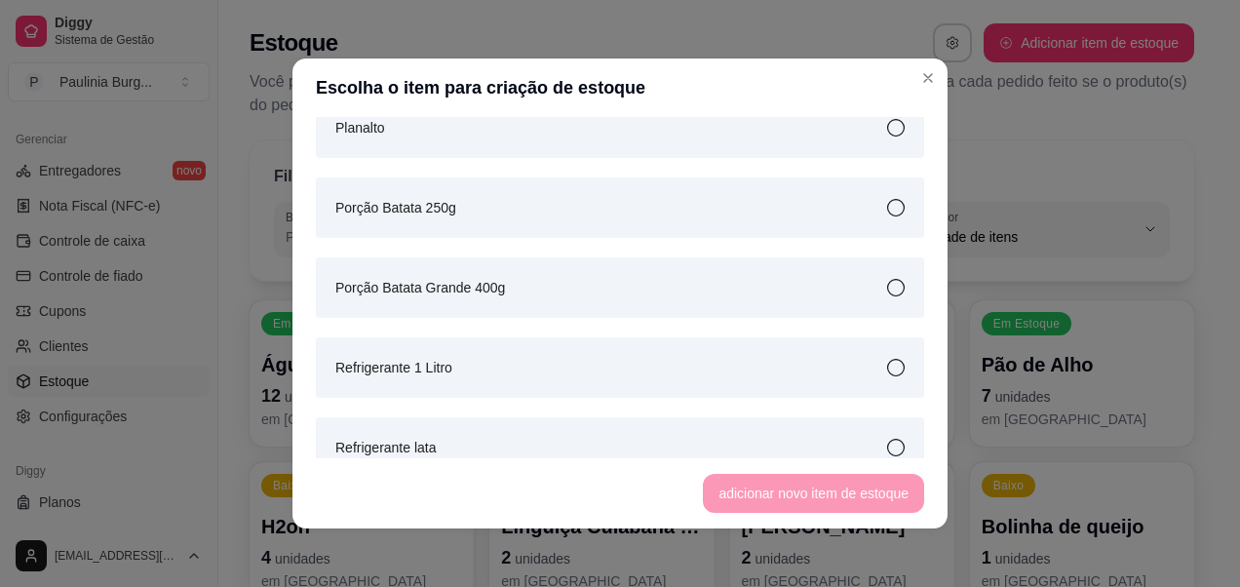
click at [887, 199] on icon at bounding box center [896, 208] width 18 height 18
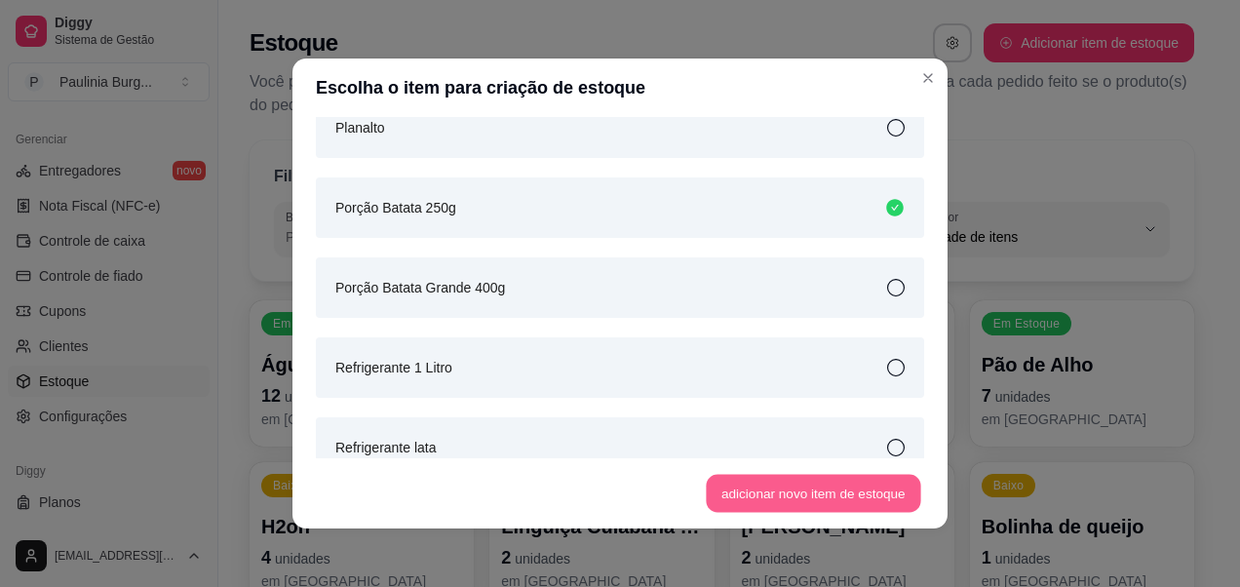
click at [781, 499] on button "adicionar novo item de estoque" at bounding box center [814, 494] width 215 height 38
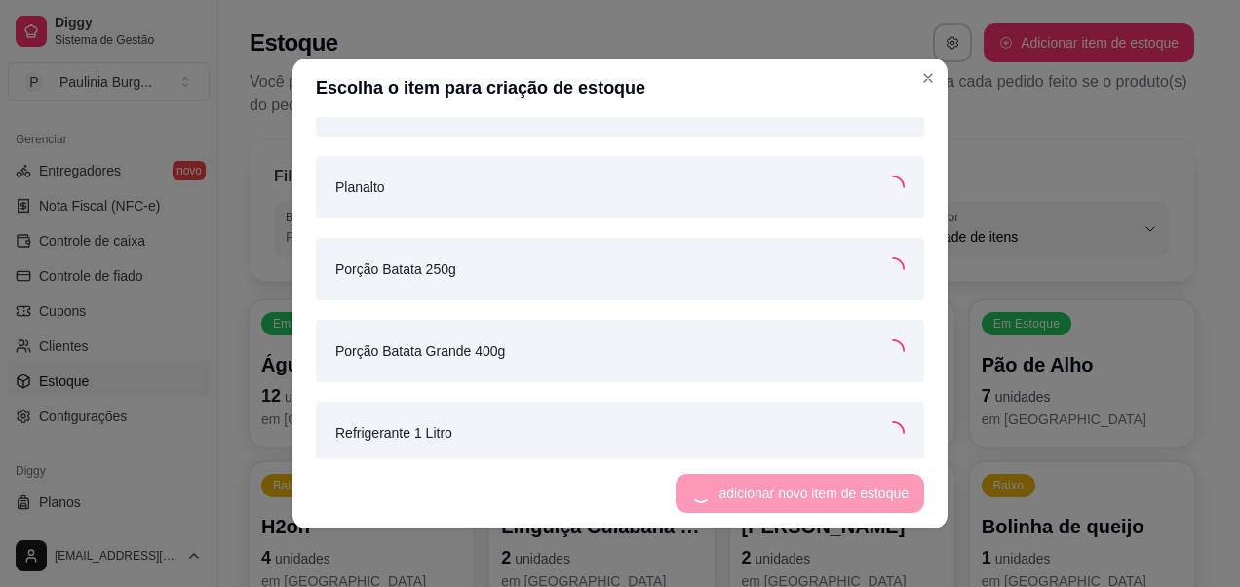
scroll to position [2595, 0]
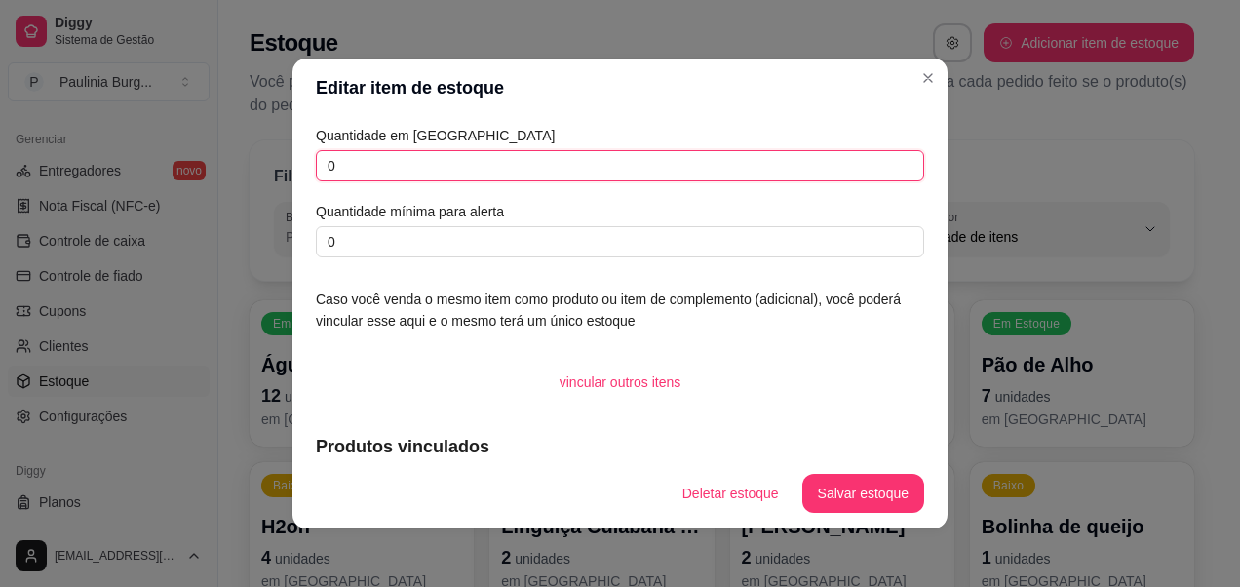
click at [534, 175] on input "0" at bounding box center [620, 165] width 608 height 31
type input "10"
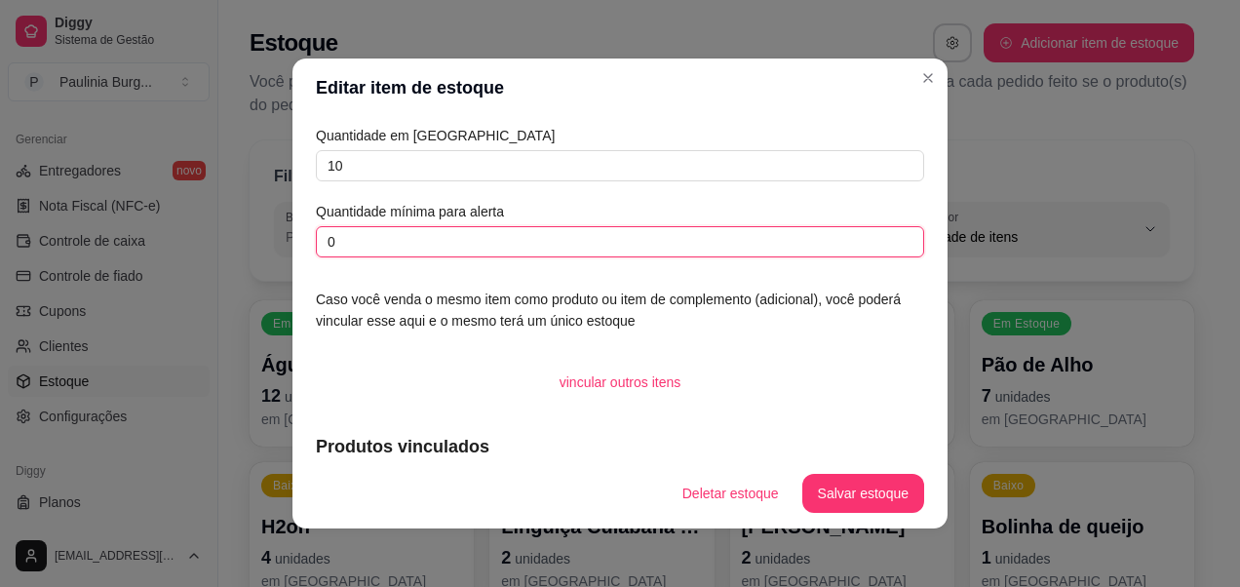
click at [450, 254] on input "0" at bounding box center [620, 241] width 608 height 31
type input "4"
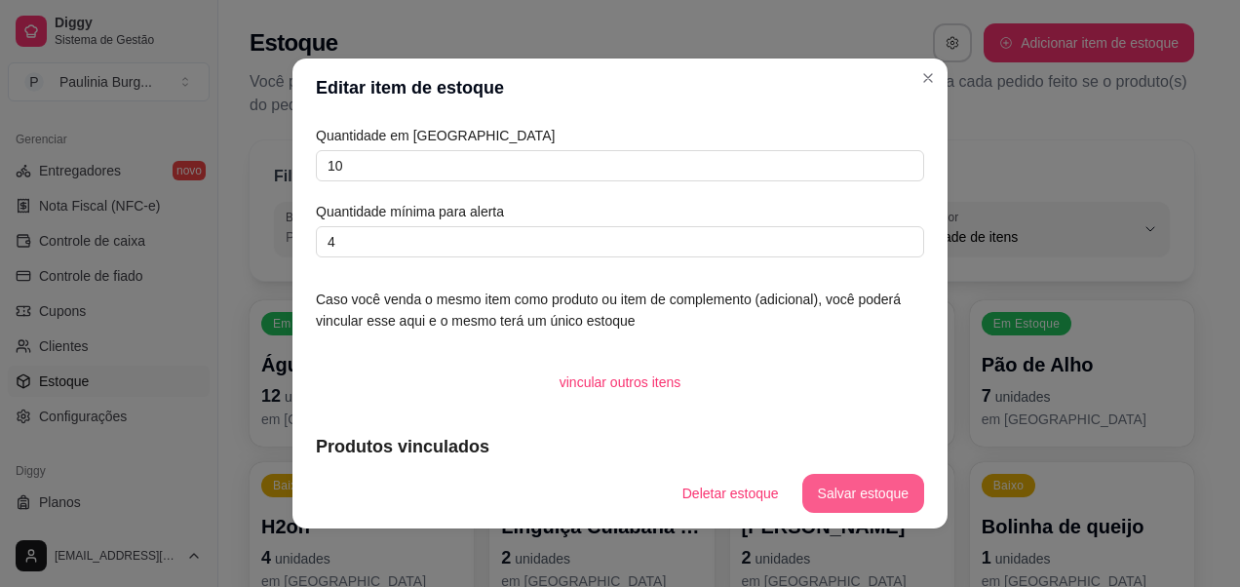
click at [819, 481] on button "Salvar estoque" at bounding box center [863, 493] width 122 height 39
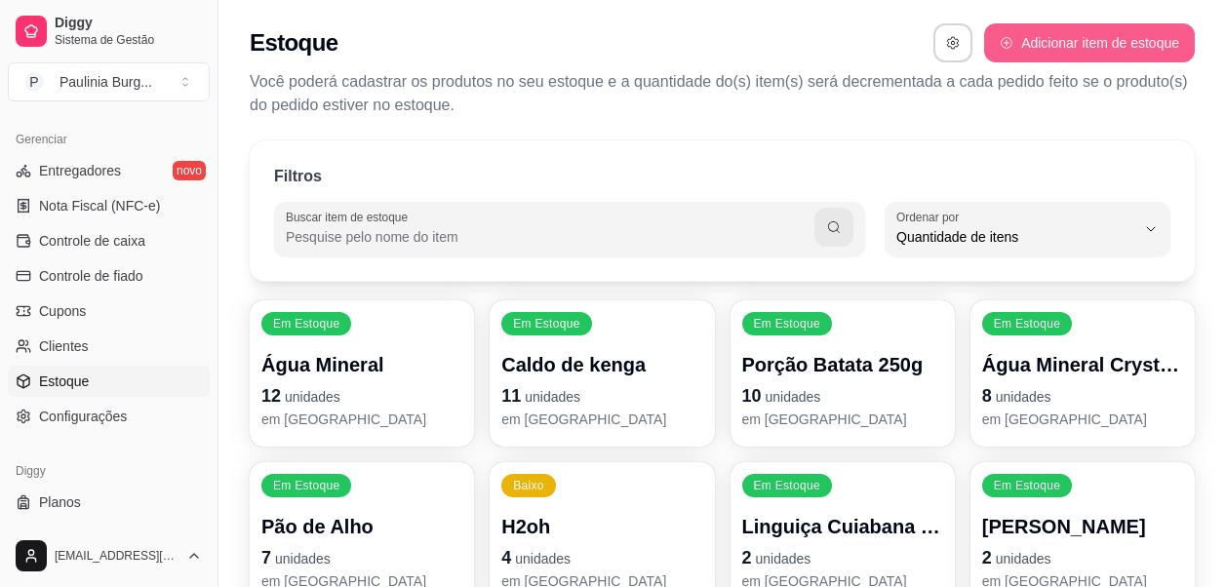
click at [1093, 50] on button "Adicionar item de estoque" at bounding box center [1089, 42] width 211 height 39
select select "UN"
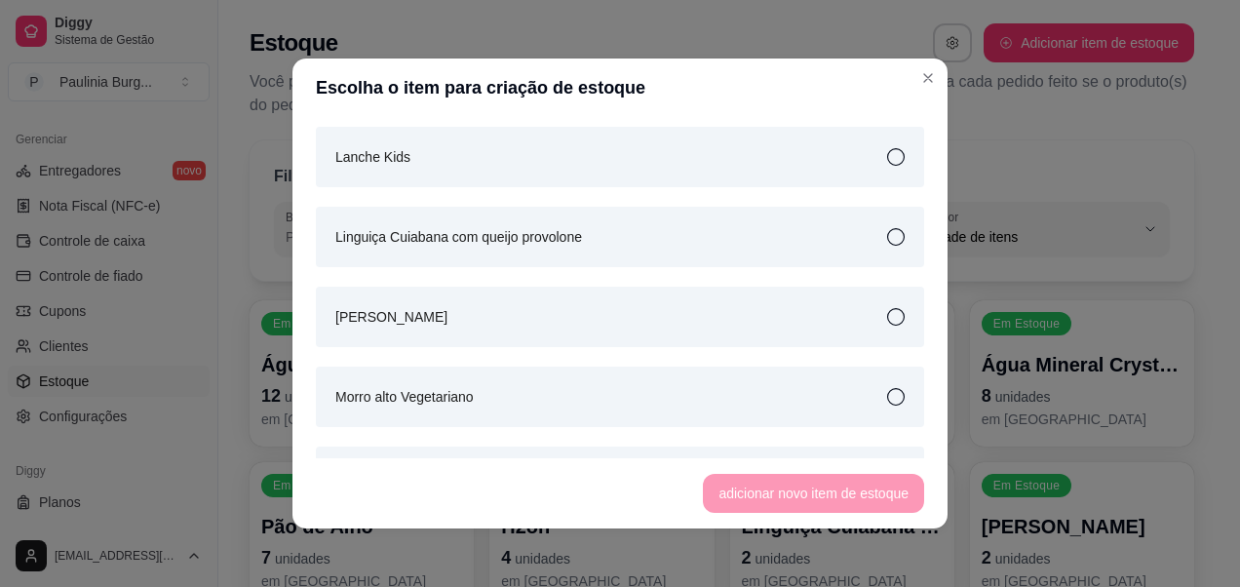
scroll to position [1755, 0]
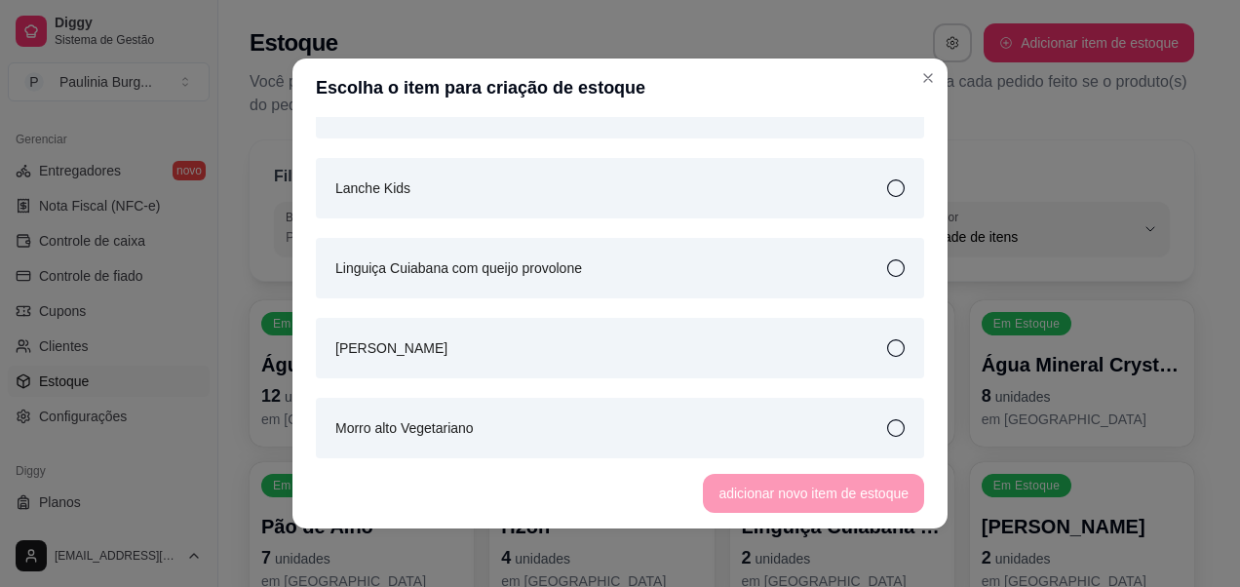
click at [575, 359] on div "[PERSON_NAME]" at bounding box center [620, 348] width 608 height 60
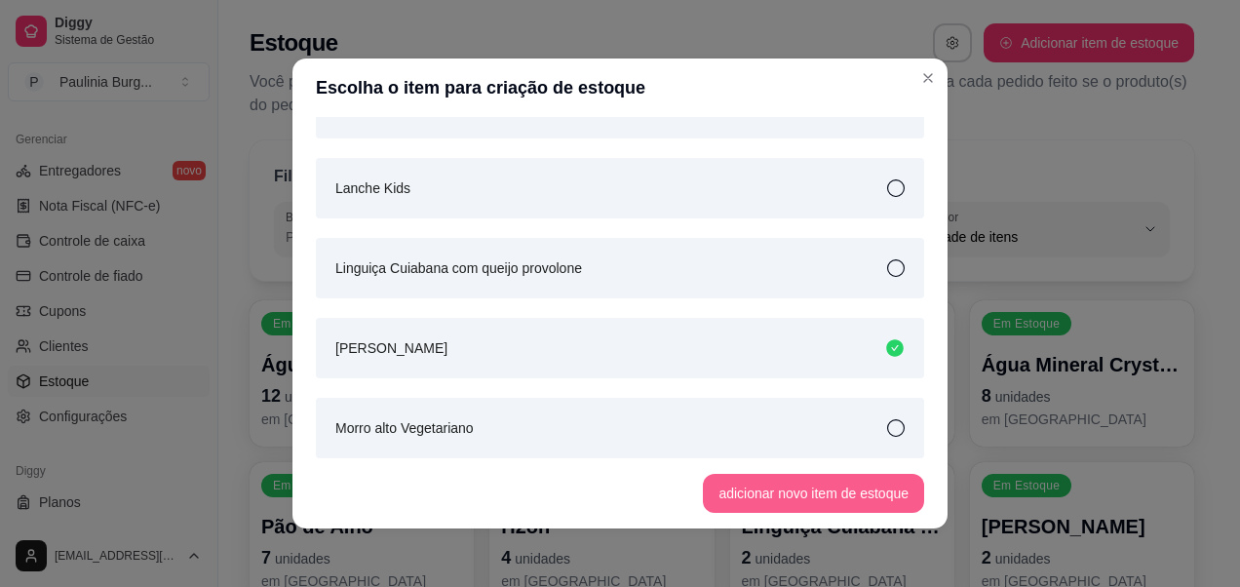
click at [763, 486] on button "adicionar novo item de estoque" at bounding box center [813, 493] width 221 height 39
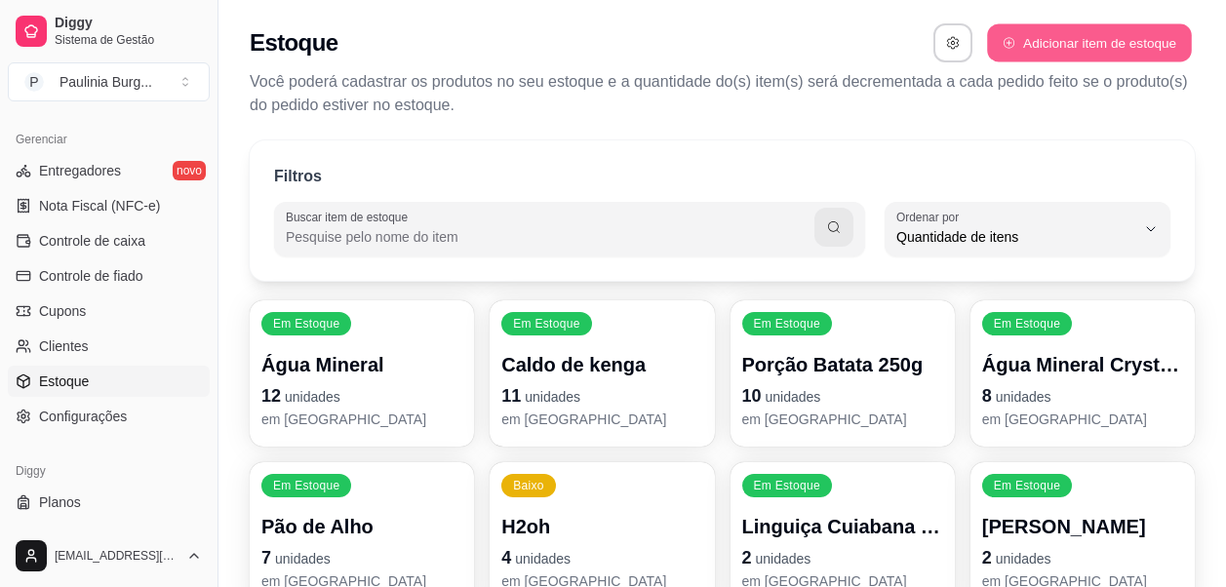
click at [1076, 49] on button "Adicionar item de estoque" at bounding box center [1089, 43] width 204 height 38
select select "UN"
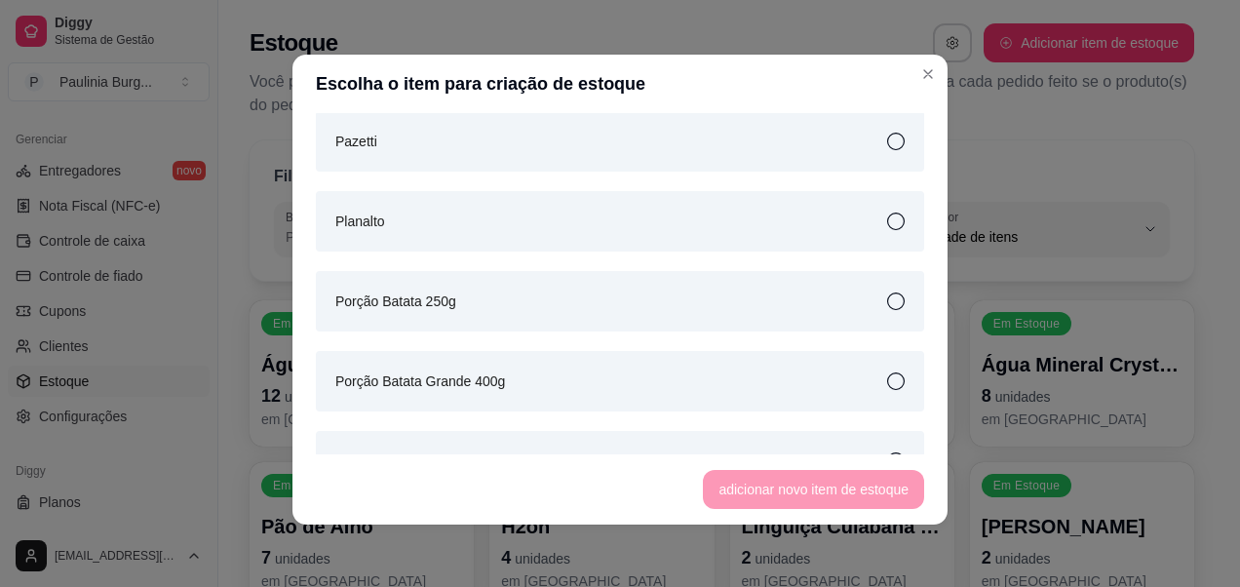
scroll to position [2535, 0]
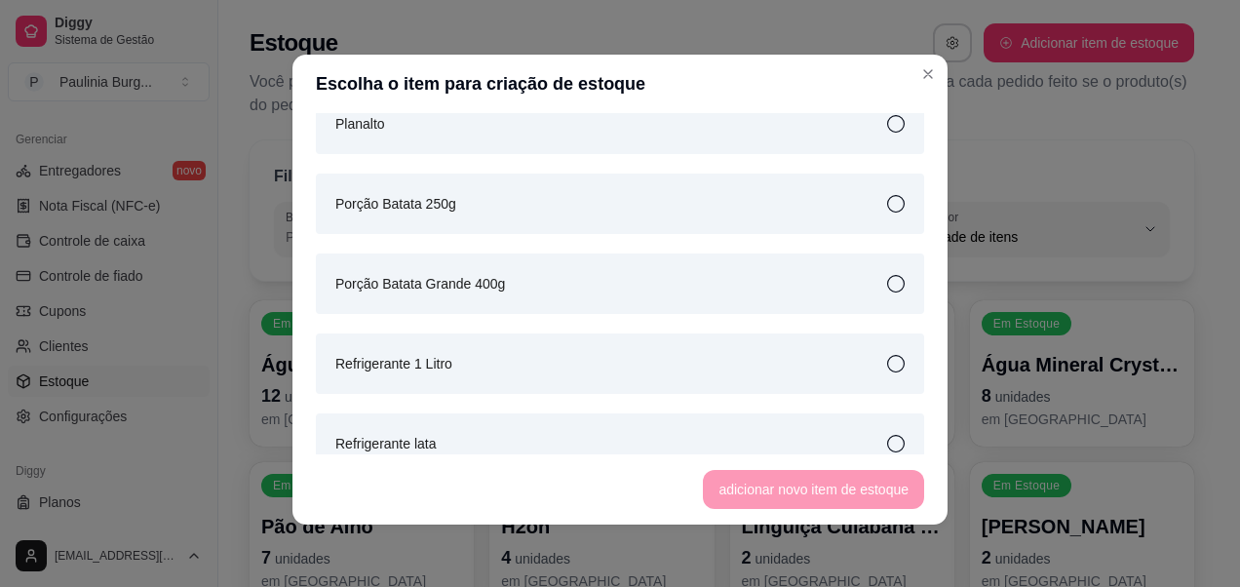
click at [721, 254] on div "Porção Batata Grande 400g" at bounding box center [620, 284] width 608 height 60
click at [790, 485] on button "adicionar novo item de estoque" at bounding box center [813, 489] width 221 height 39
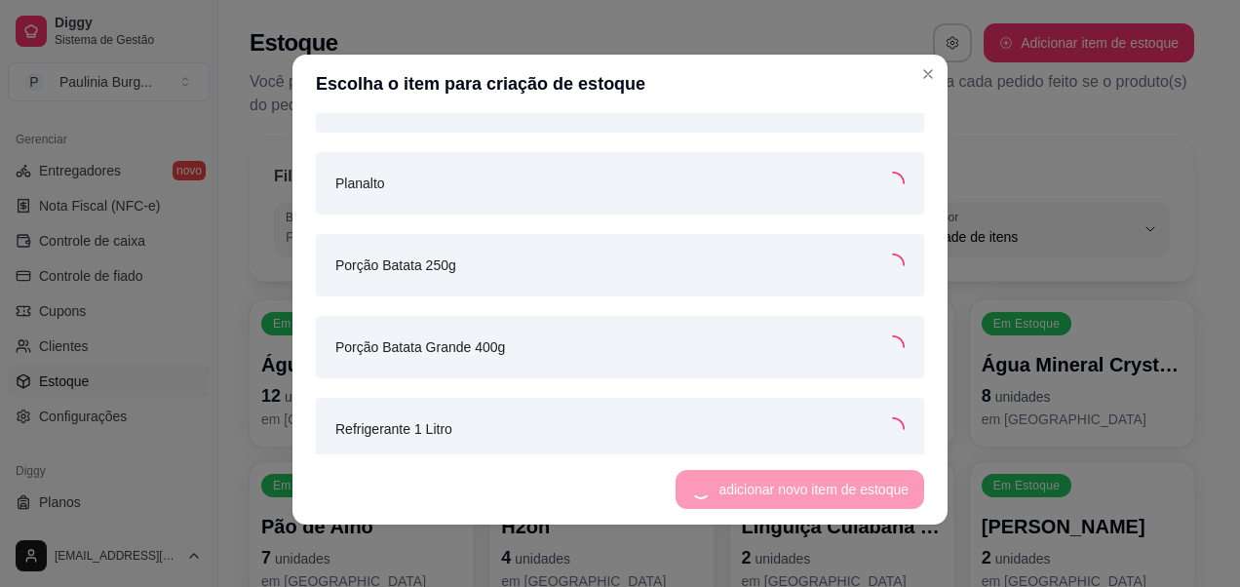
scroll to position [2595, 0]
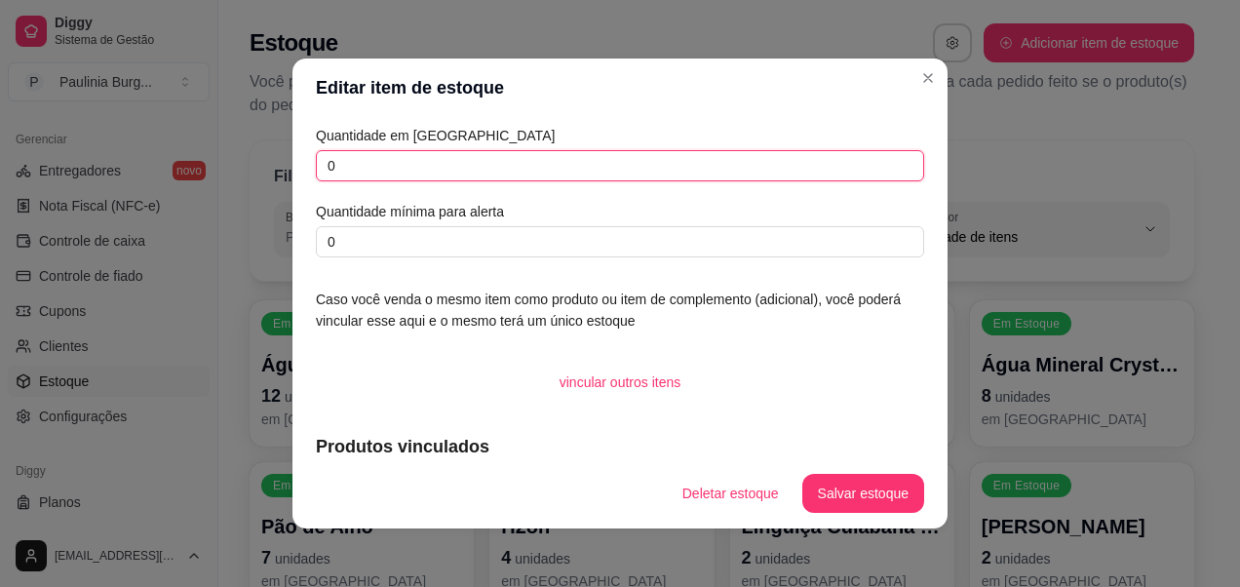
click at [610, 176] on input "0" at bounding box center [620, 165] width 608 height 31
type input "11"
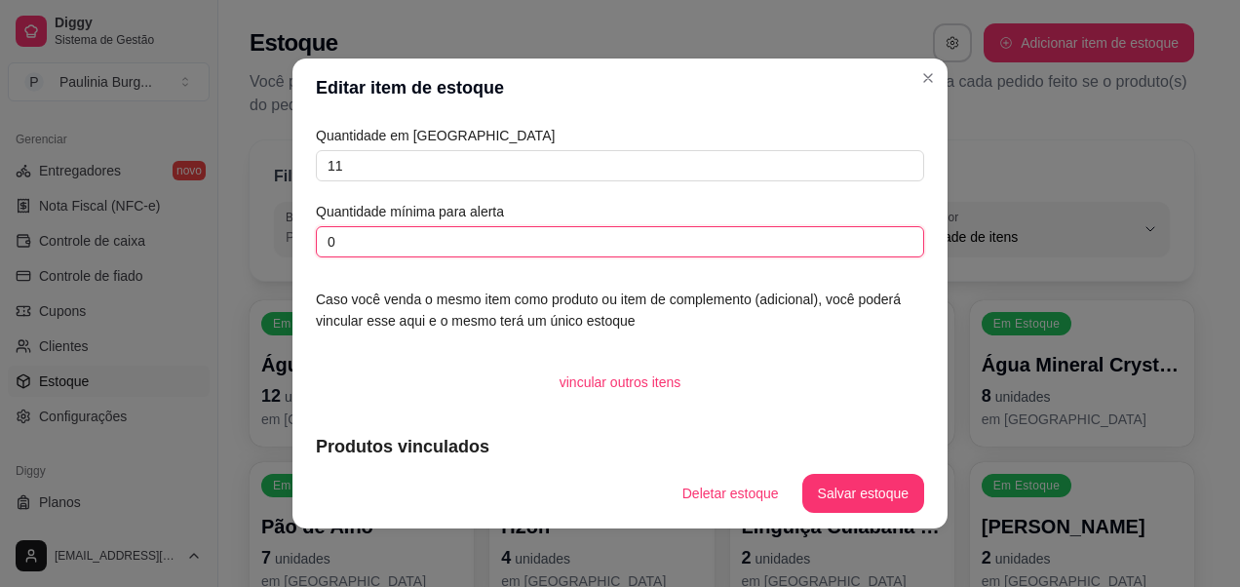
click at [614, 233] on input "0" at bounding box center [620, 241] width 608 height 31
type input "4"
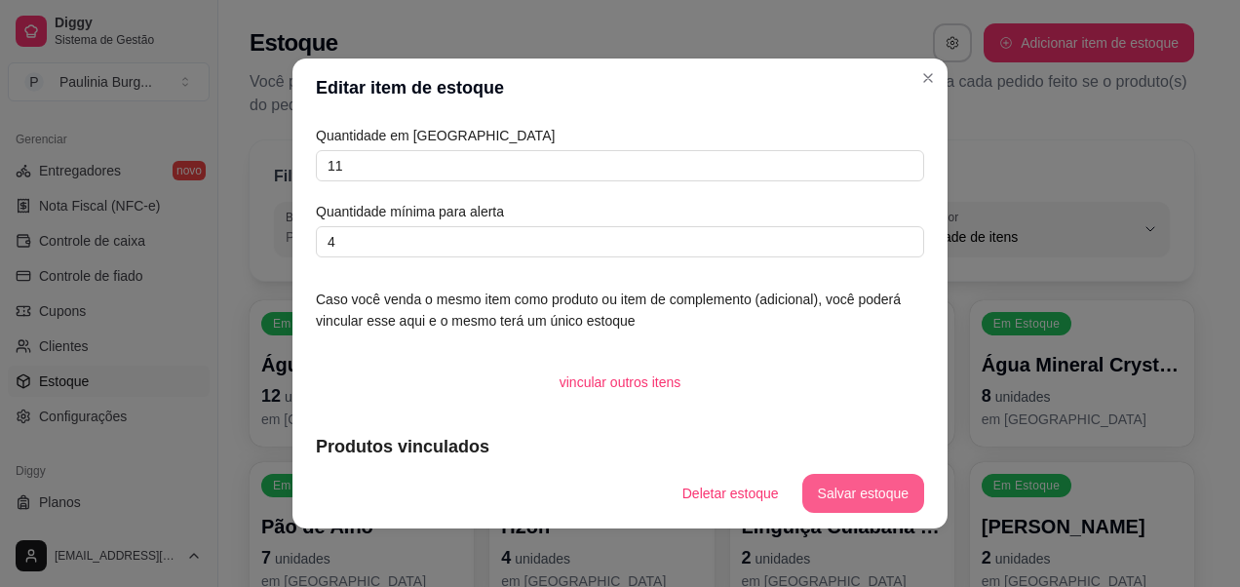
click at [870, 472] on footer "Deletar estoque Salvar estoque" at bounding box center [620, 493] width 655 height 70
click at [880, 508] on button "Salvar estoque" at bounding box center [862, 494] width 119 height 38
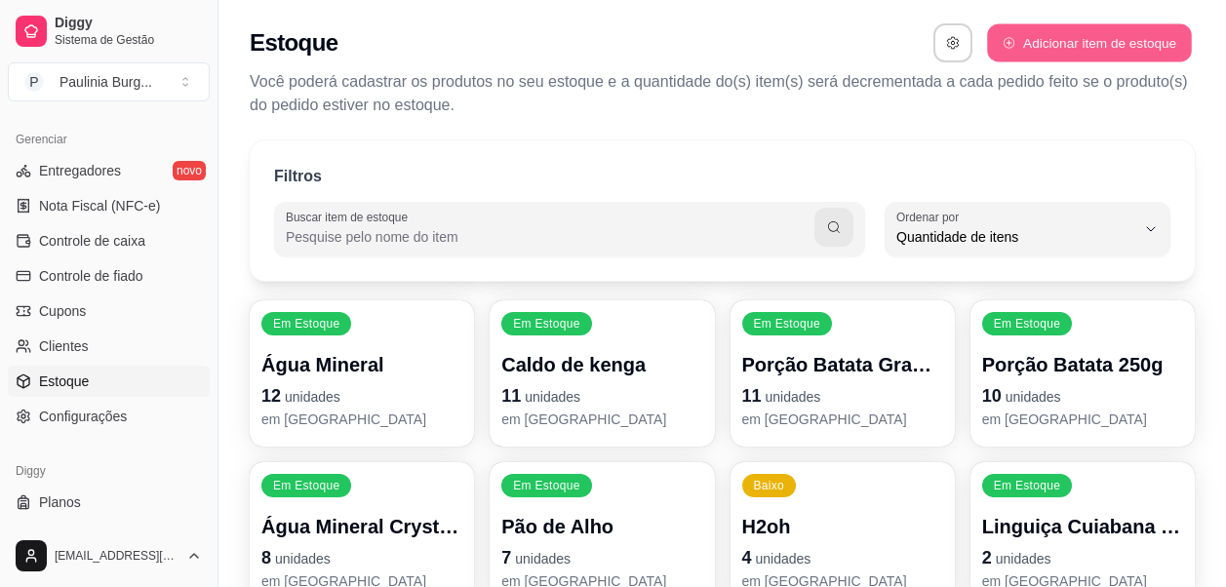
click at [1013, 45] on button "Adicionar item de estoque" at bounding box center [1089, 43] width 204 height 38
select select "UN"
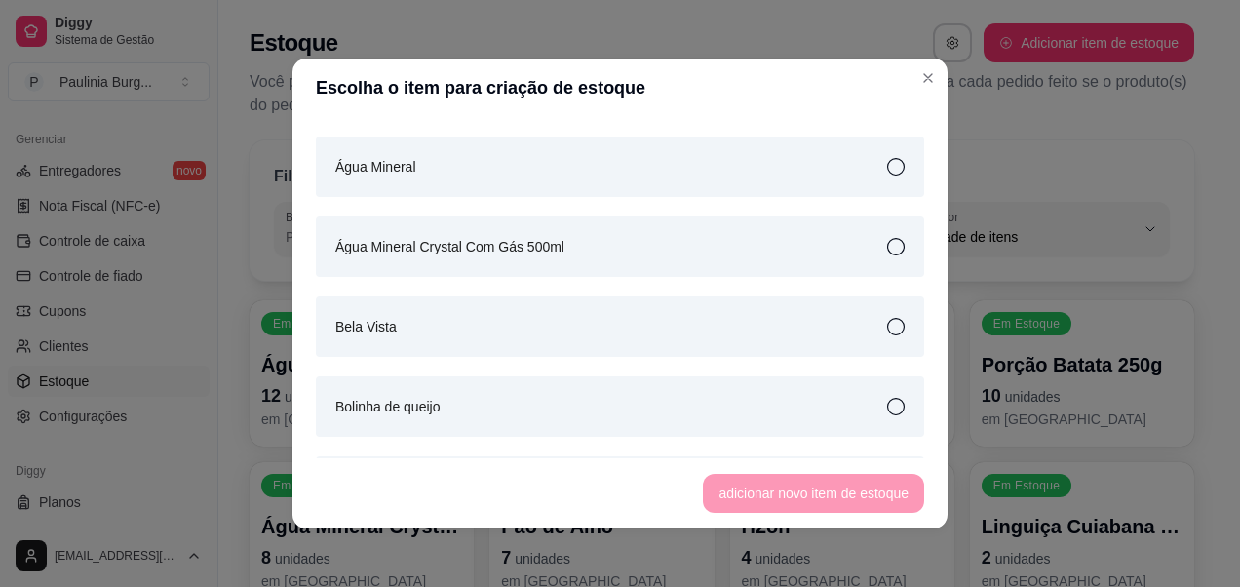
scroll to position [0, 0]
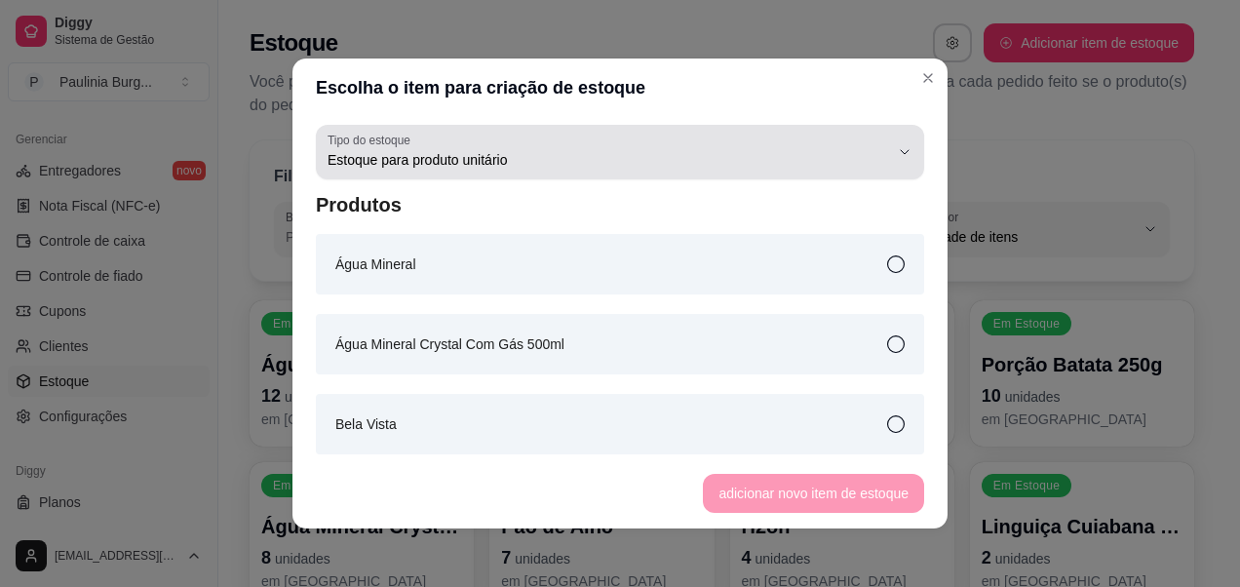
click at [824, 139] on div "Estoque para produto unitário" at bounding box center [609, 152] width 562 height 39
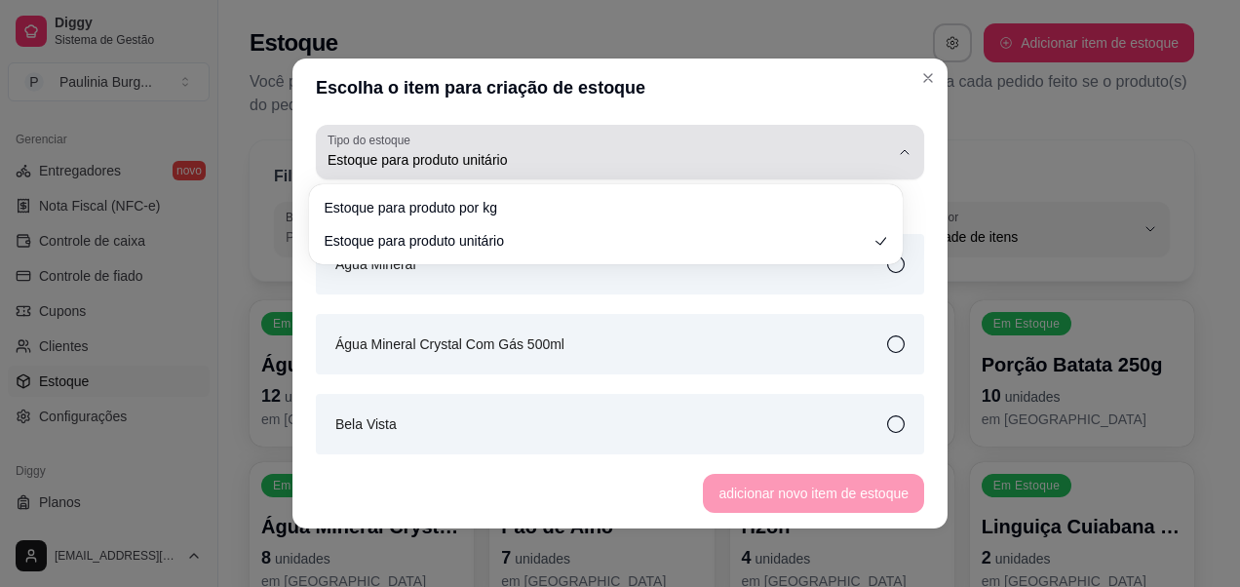
click at [824, 139] on div "Estoque para produto unitário" at bounding box center [609, 152] width 562 height 39
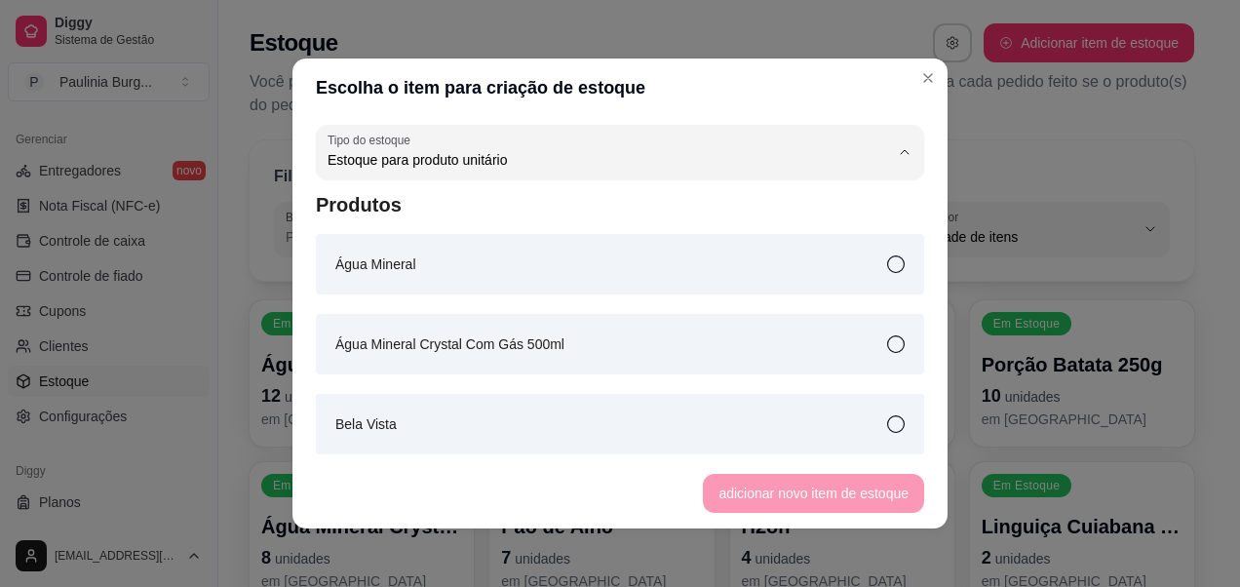
click at [695, 232] on span "Estoque para produto unitário" at bounding box center [596, 238] width 522 height 19
select select
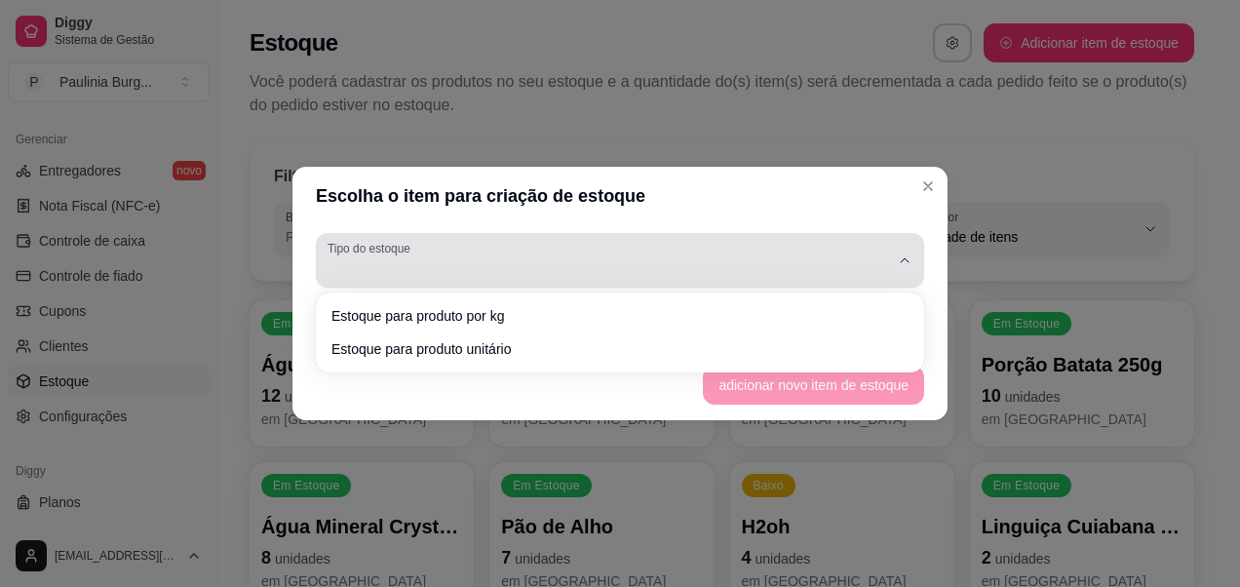
click at [726, 260] on div "button" at bounding box center [609, 260] width 562 height 39
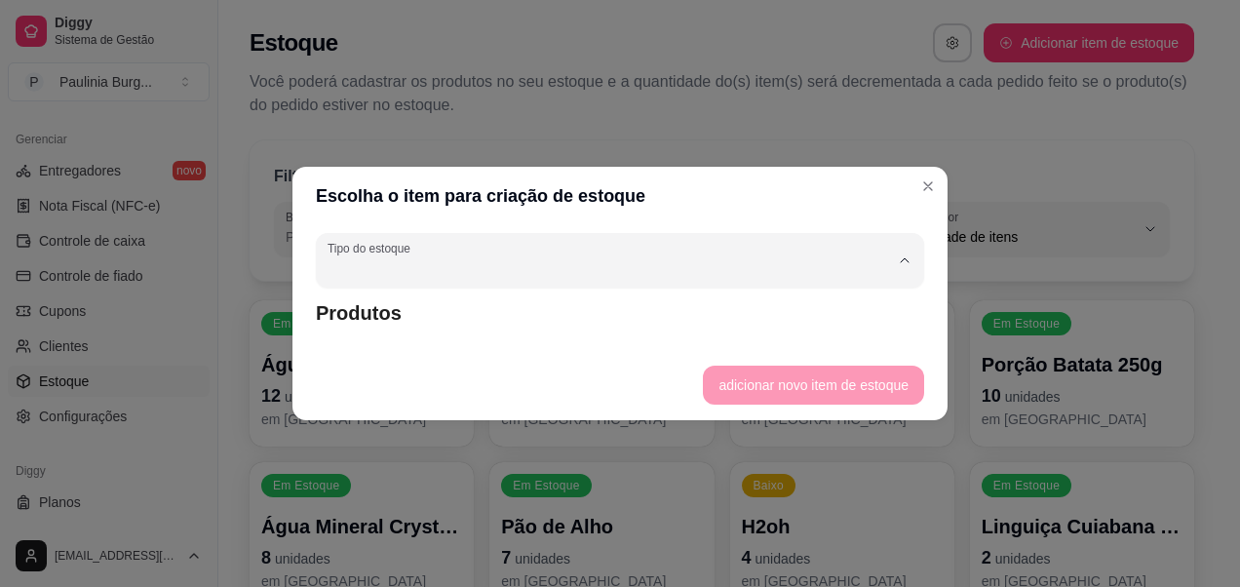
click at [674, 352] on span "Estoque para produto unitário" at bounding box center [610, 346] width 535 height 19
type input "UN"
select select "UN"
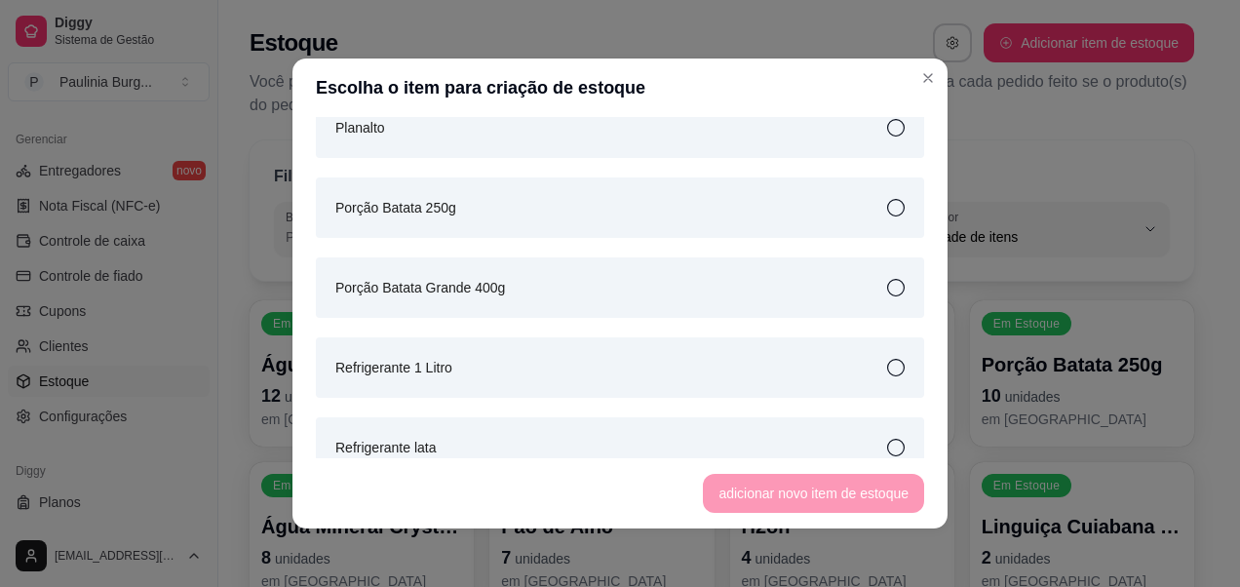
scroll to position [2633, 0]
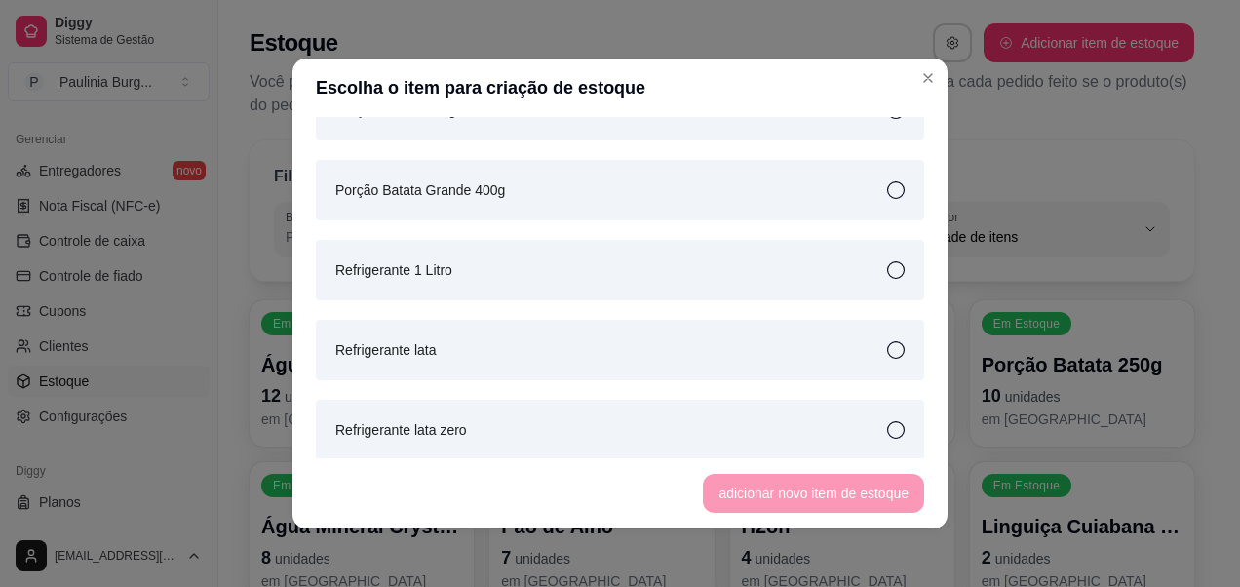
click at [887, 271] on icon at bounding box center [896, 270] width 18 height 18
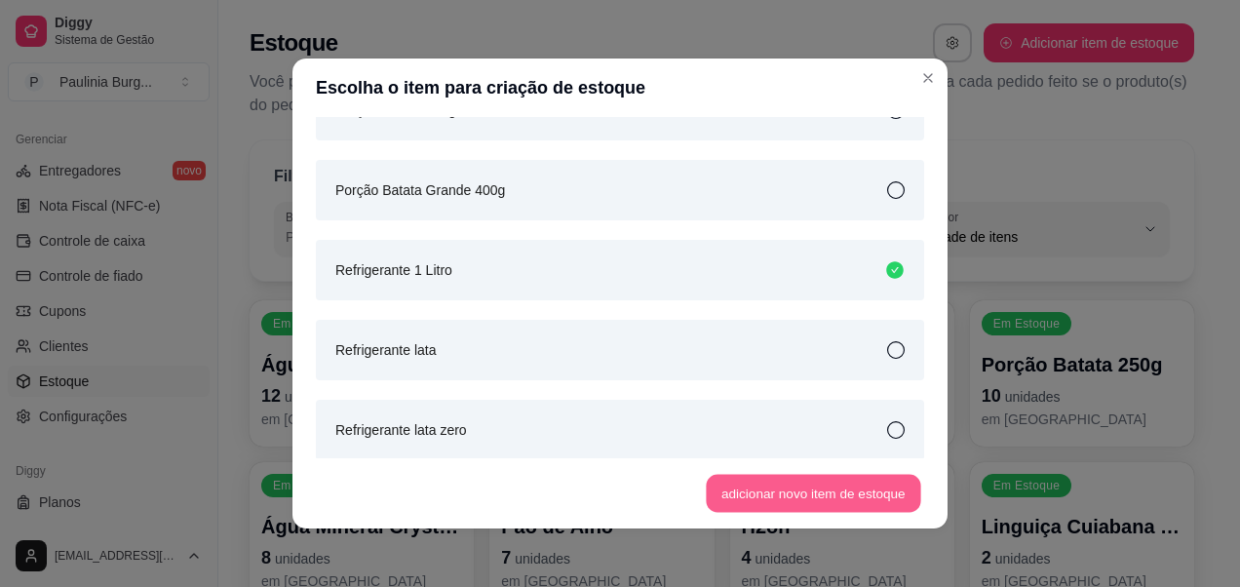
click at [789, 494] on button "adicionar novo item de estoque" at bounding box center [814, 494] width 215 height 38
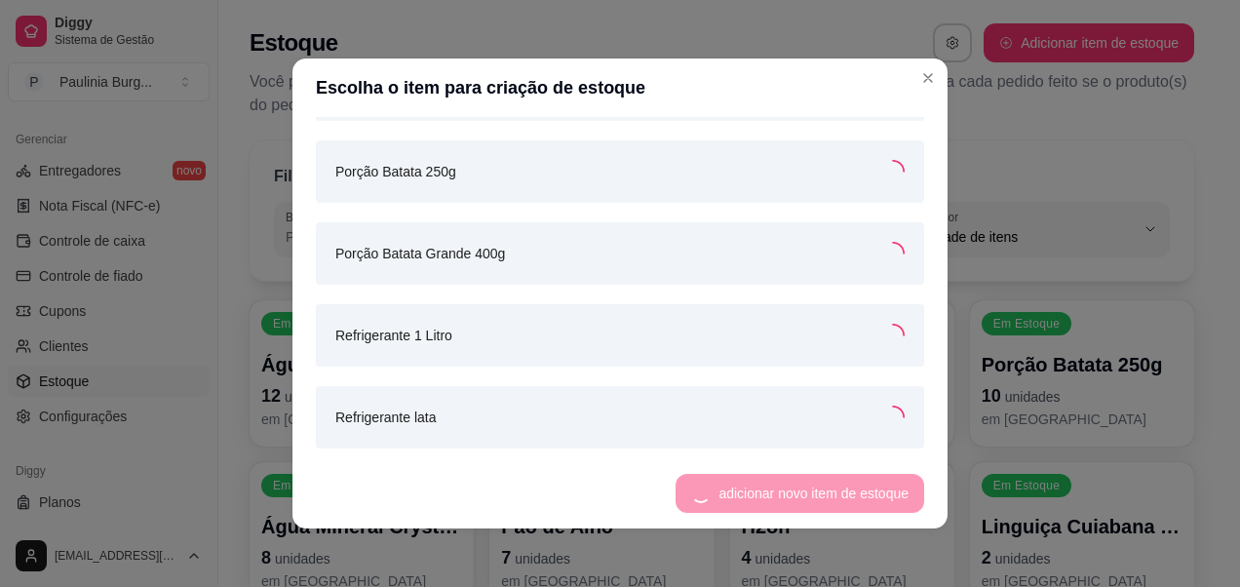
scroll to position [2694, 0]
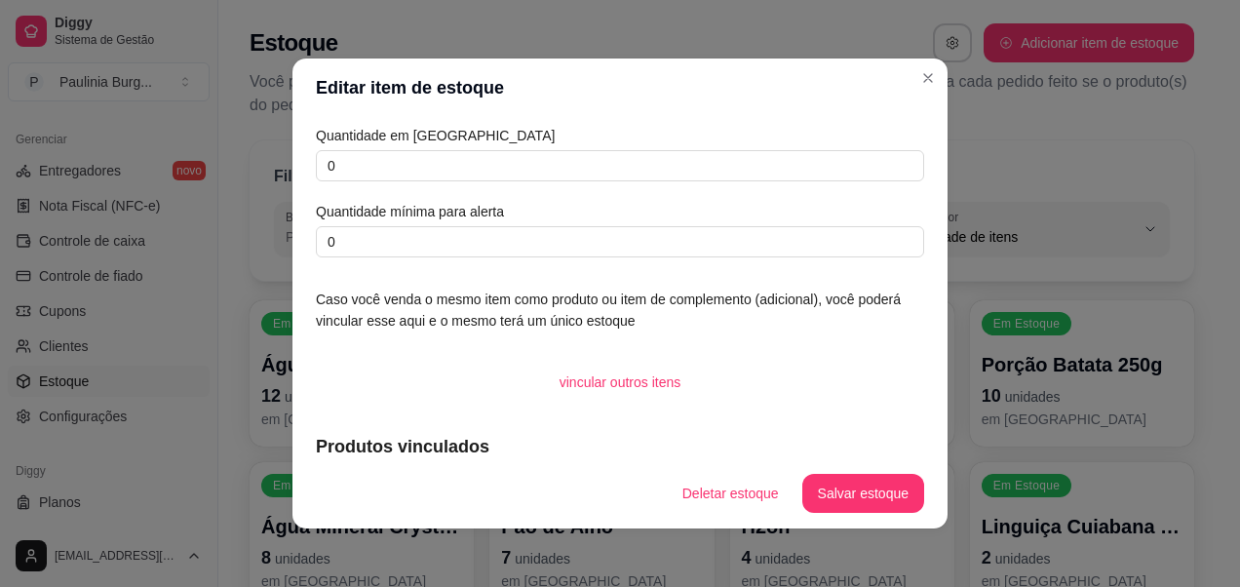
click at [571, 184] on div "Quantidade em estoque 0 Quantidade mínima para alerta 0" at bounding box center [620, 191] width 608 height 133
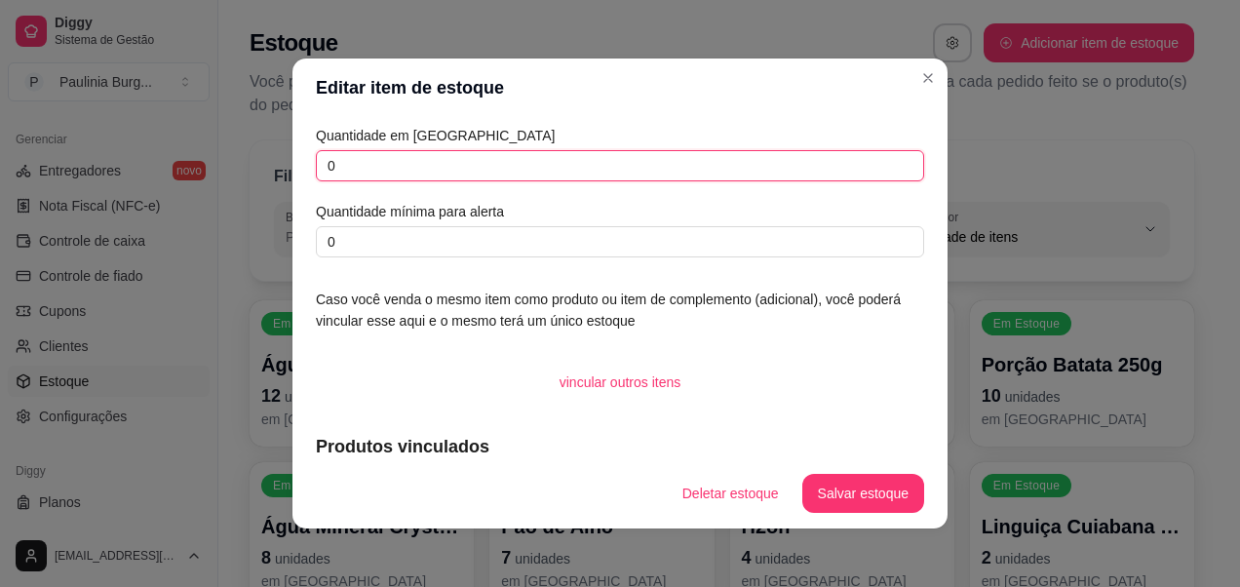
click at [569, 179] on input "0" at bounding box center [620, 165] width 608 height 31
type input "7"
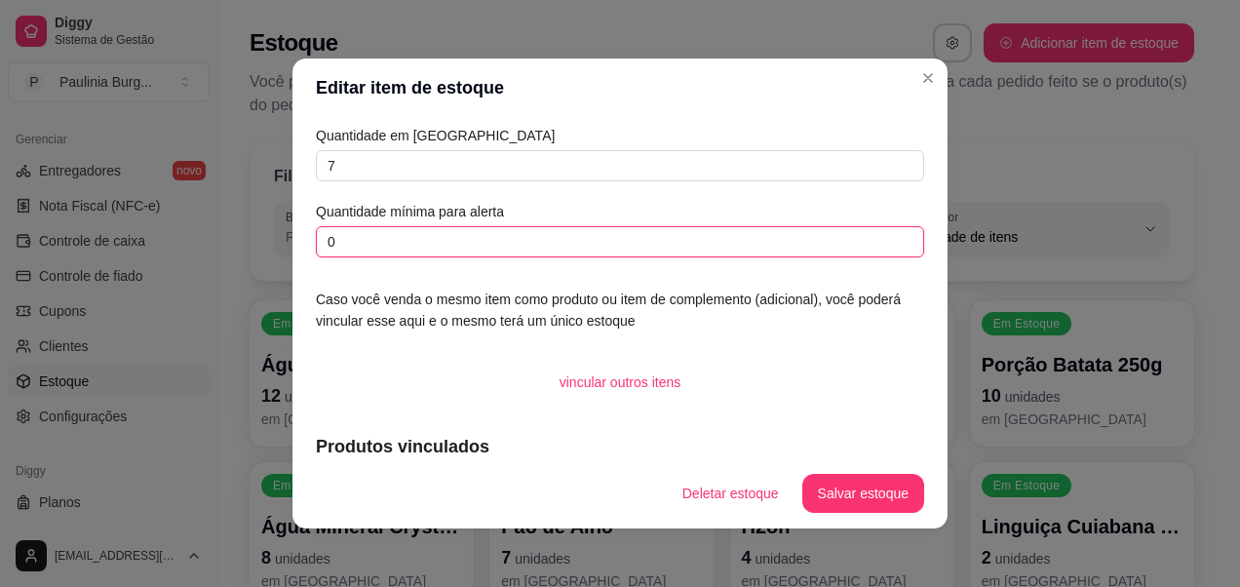
click at [564, 248] on input "0" at bounding box center [620, 241] width 608 height 31
type input "2"
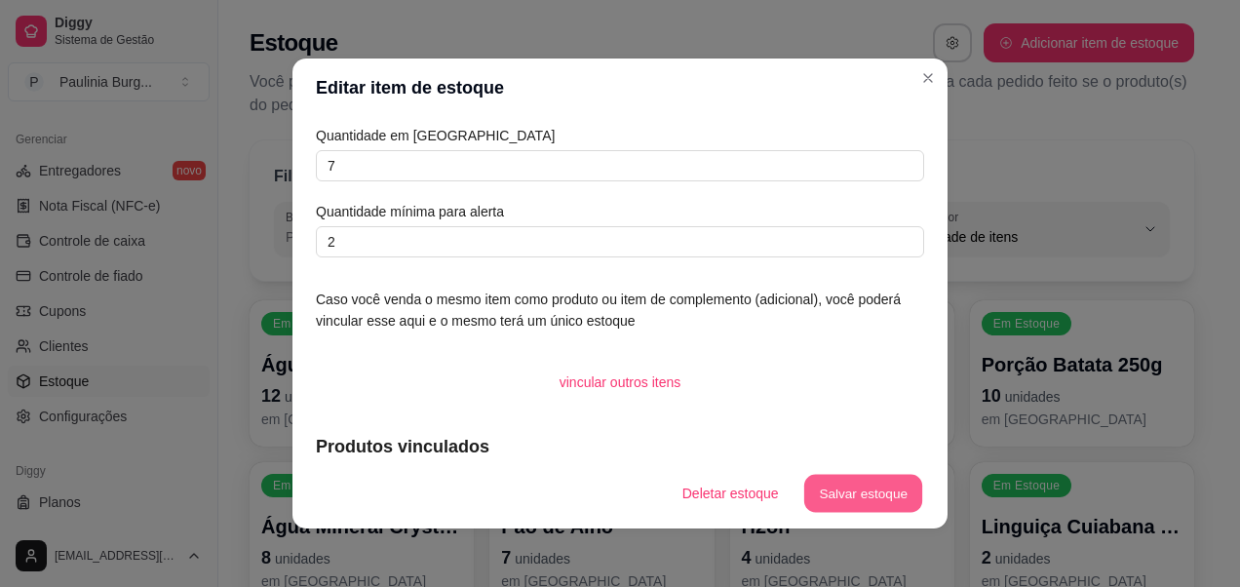
click at [805, 482] on button "Salvar estoque" at bounding box center [862, 494] width 119 height 38
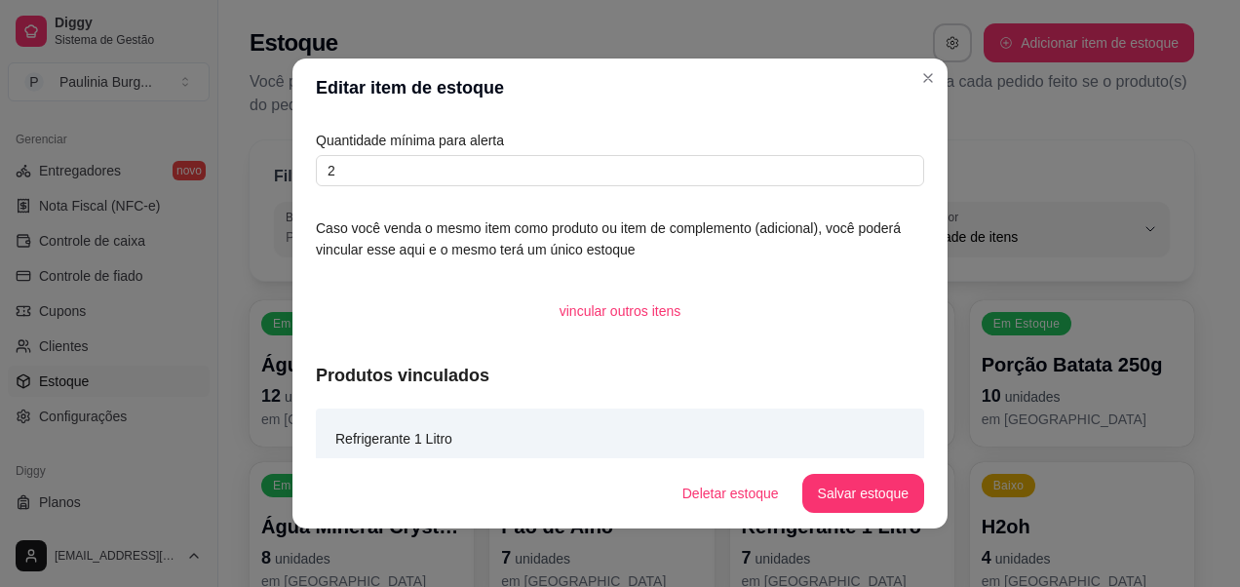
scroll to position [90, 0]
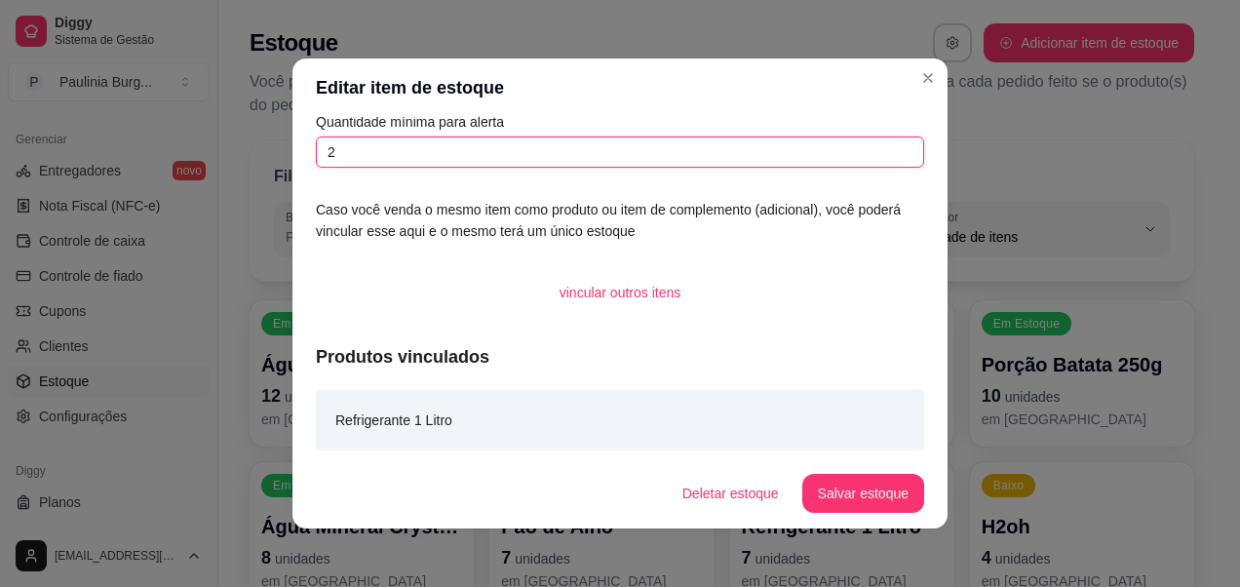
click at [372, 163] on input "2" at bounding box center [620, 152] width 608 height 31
type input "3"
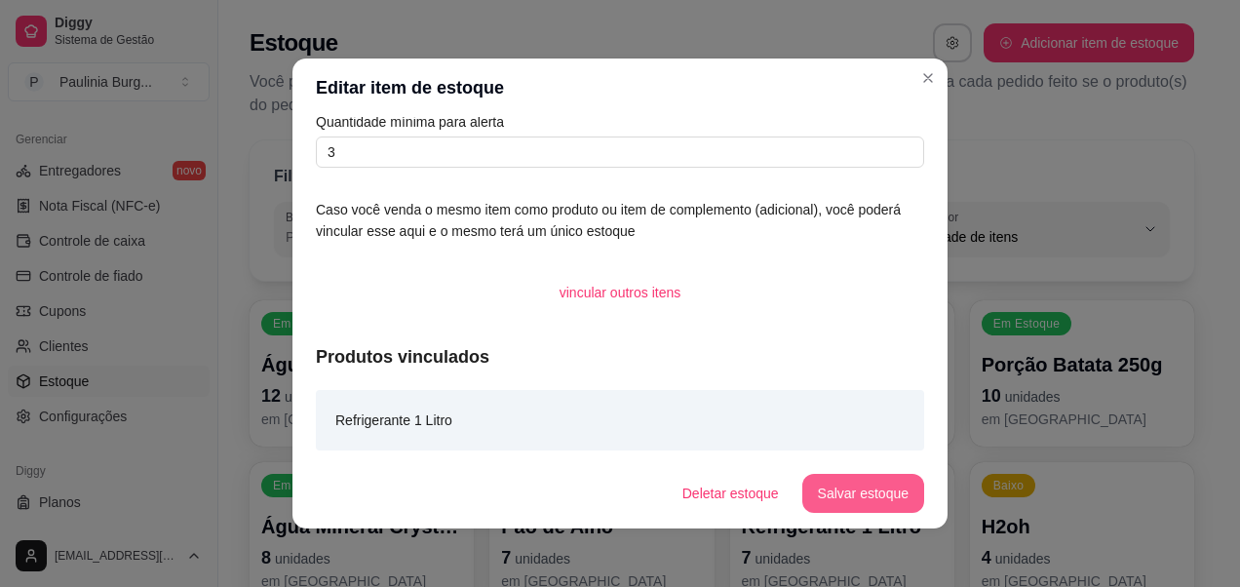
click at [867, 493] on button "Salvar estoque" at bounding box center [863, 493] width 122 height 39
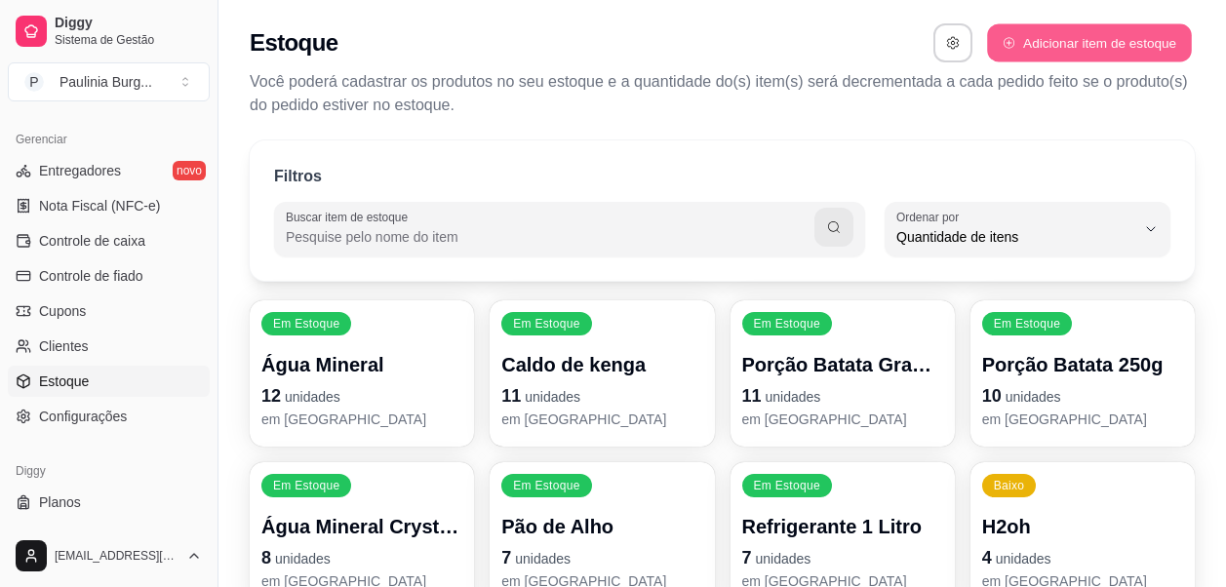
click at [1055, 42] on button "Adicionar item de estoque" at bounding box center [1089, 43] width 204 height 38
select select "UN"
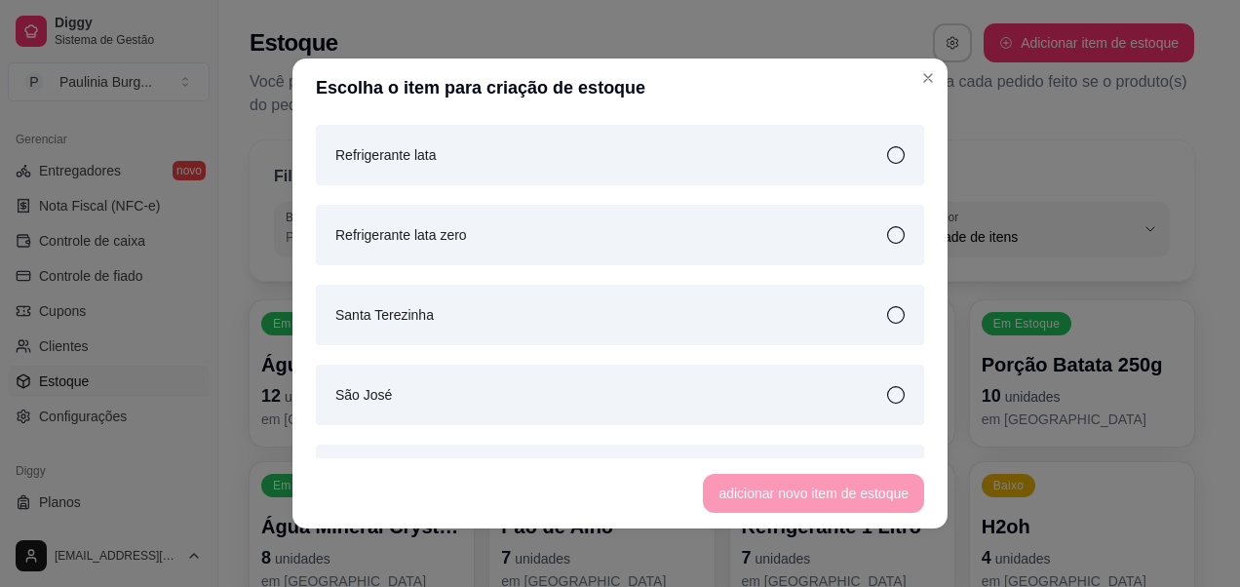
scroll to position [2730, 0]
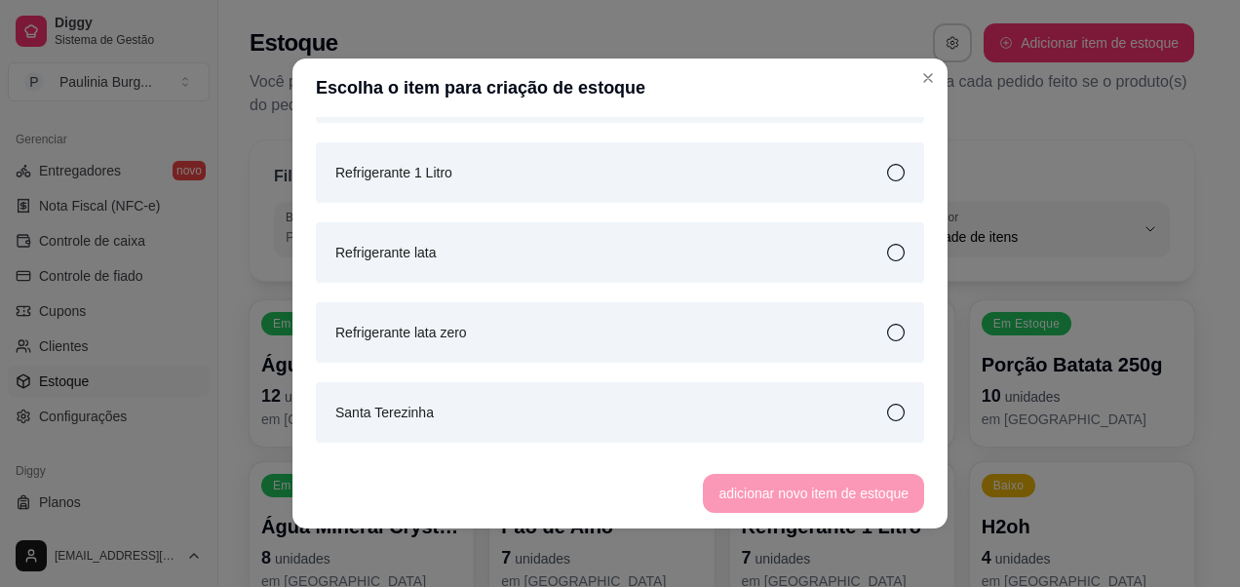
click at [769, 262] on div "Refrigerante lata" at bounding box center [620, 252] width 608 height 60
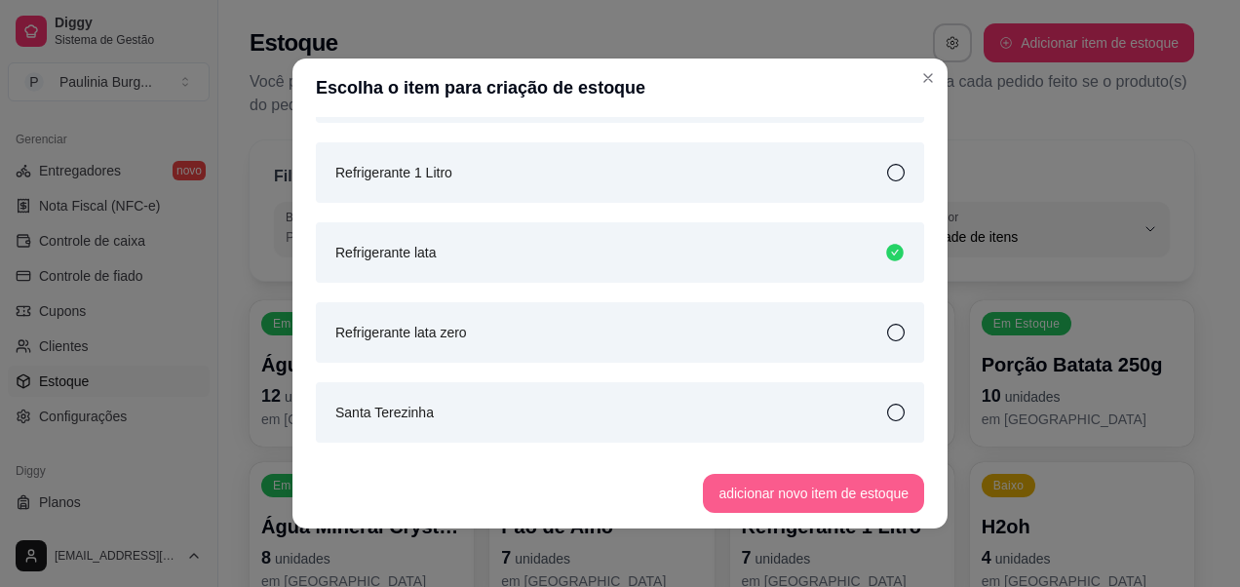
click at [840, 486] on button "adicionar novo item de estoque" at bounding box center [813, 493] width 221 height 39
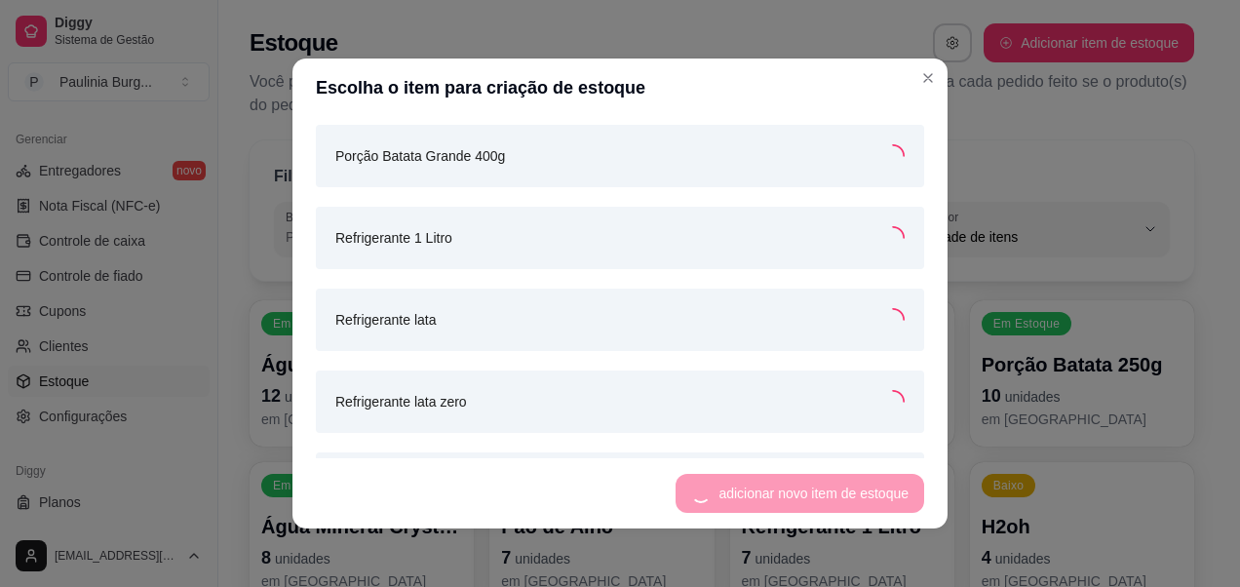
scroll to position [2793, 0]
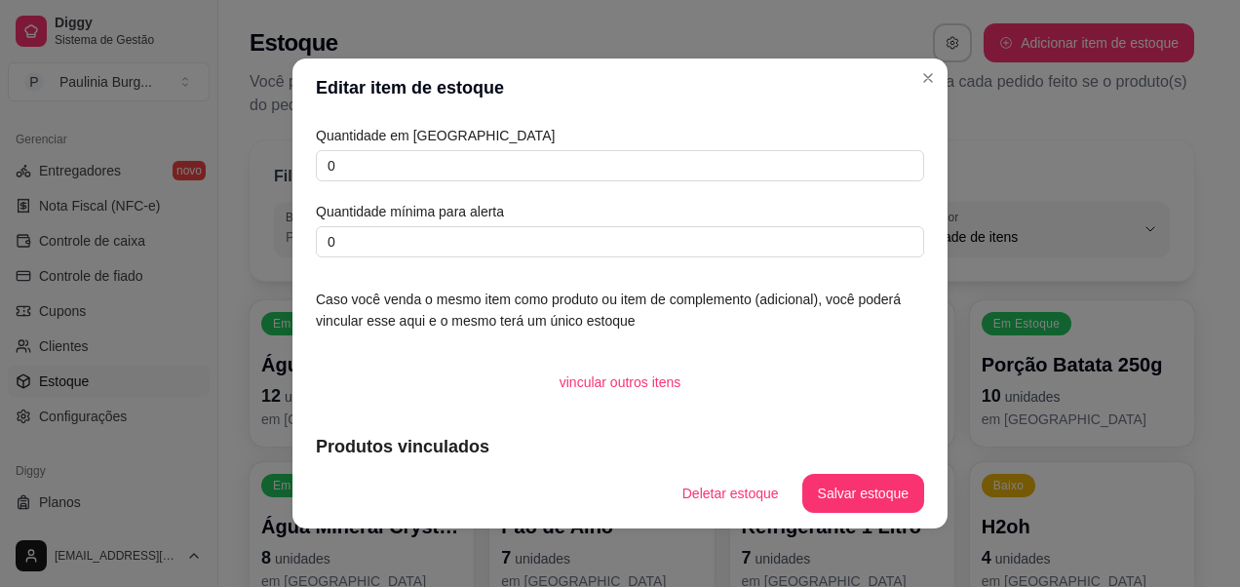
click at [524, 186] on div "Quantidade em estoque 0 Quantidade mínima para alerta 0" at bounding box center [620, 191] width 608 height 133
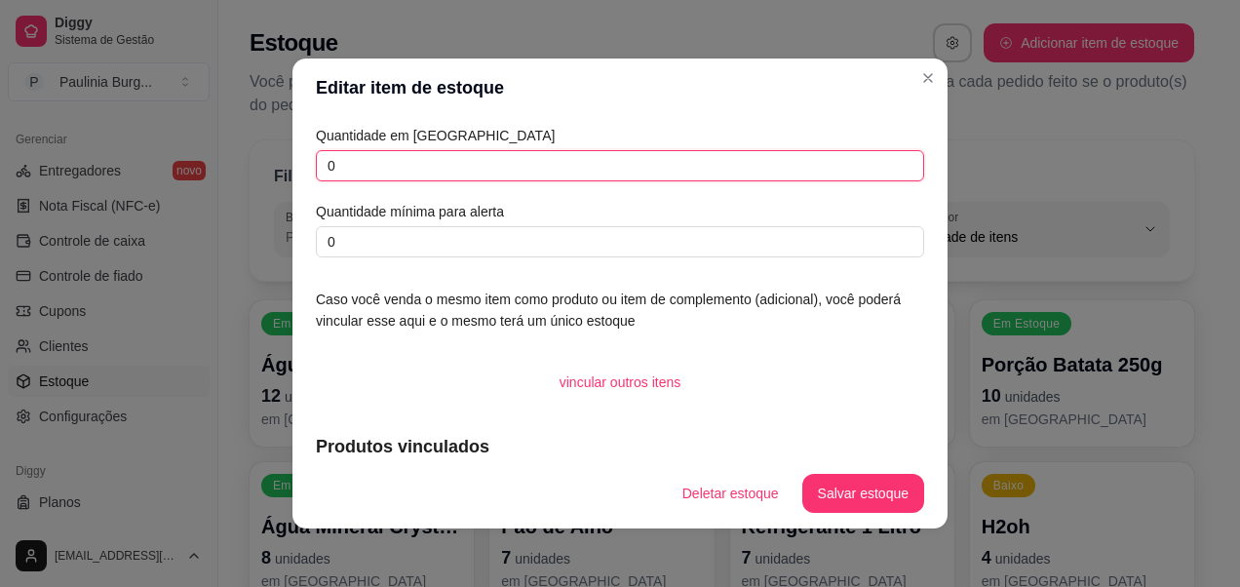
click at [529, 177] on input "0" at bounding box center [620, 165] width 608 height 31
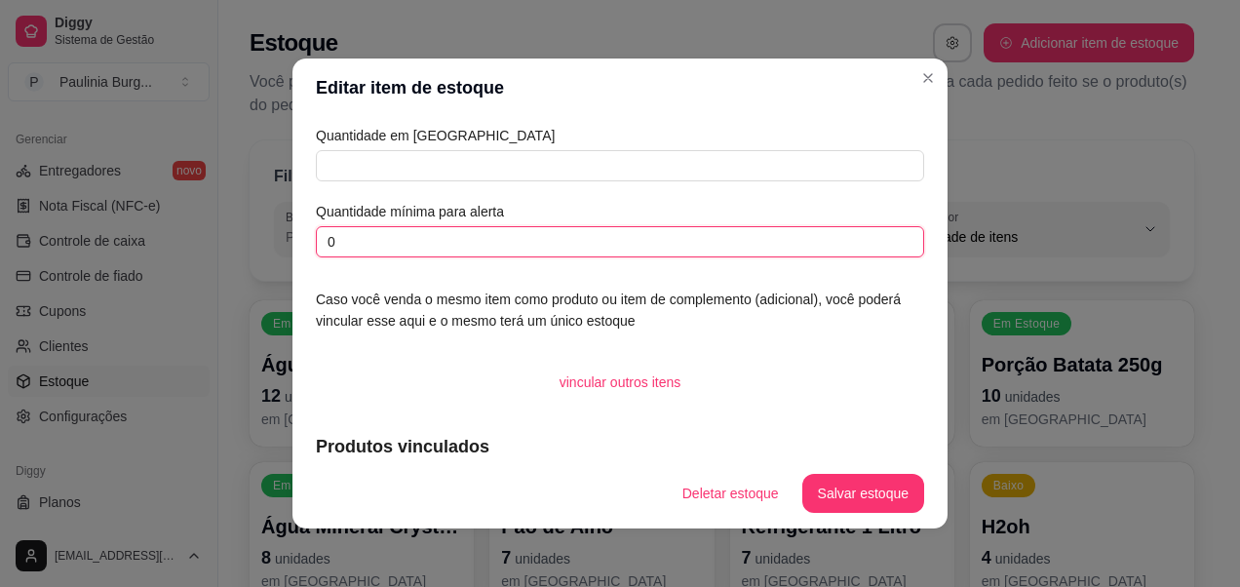
click at [532, 247] on input "0" at bounding box center [620, 241] width 608 height 31
type input "4"
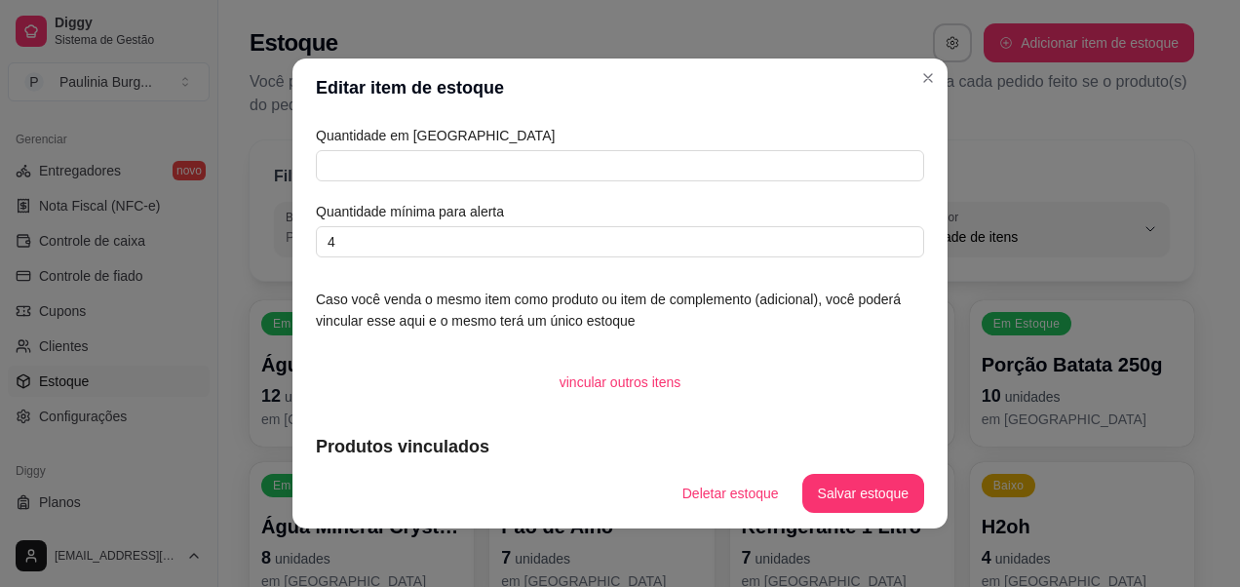
click at [536, 149] on div "Quantidade em estoque Quantidade mínima para alerta 4" at bounding box center [620, 191] width 608 height 133
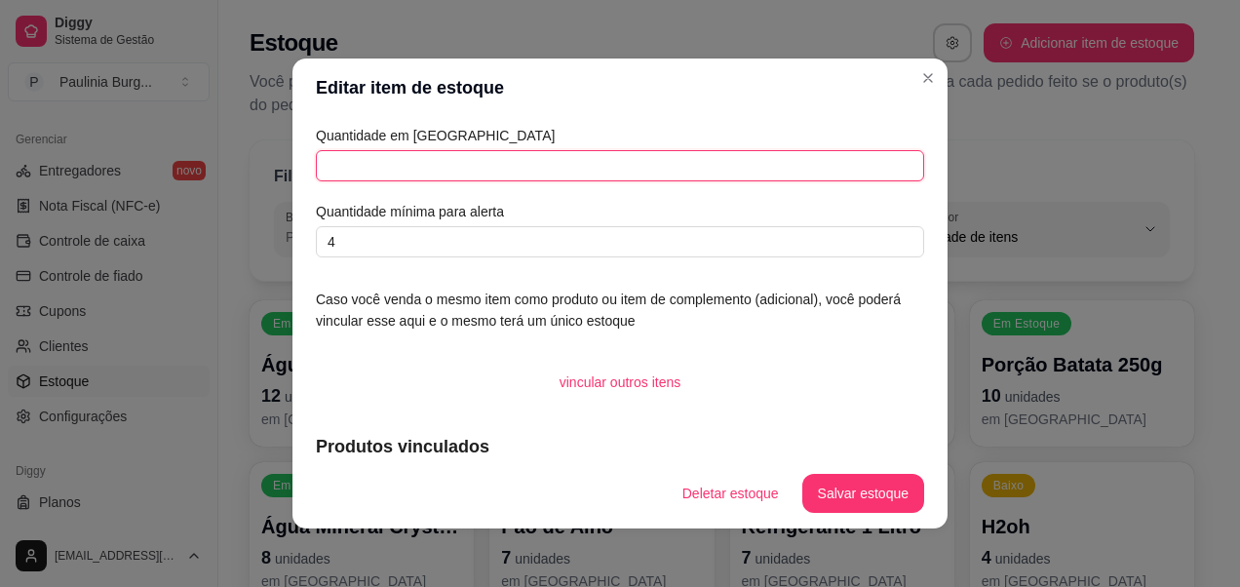
click at [514, 163] on input "text" at bounding box center [620, 165] width 608 height 31
type input "4"
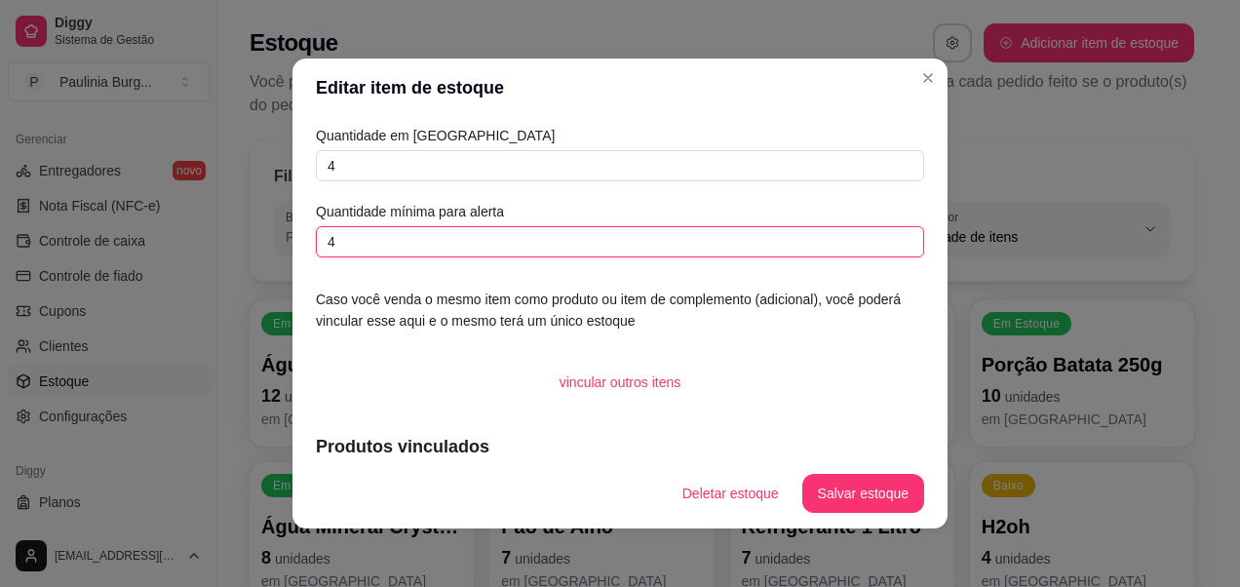
click at [552, 240] on input "4" at bounding box center [620, 241] width 608 height 31
type input "2"
type input "3"
type input "7"
type input "4"
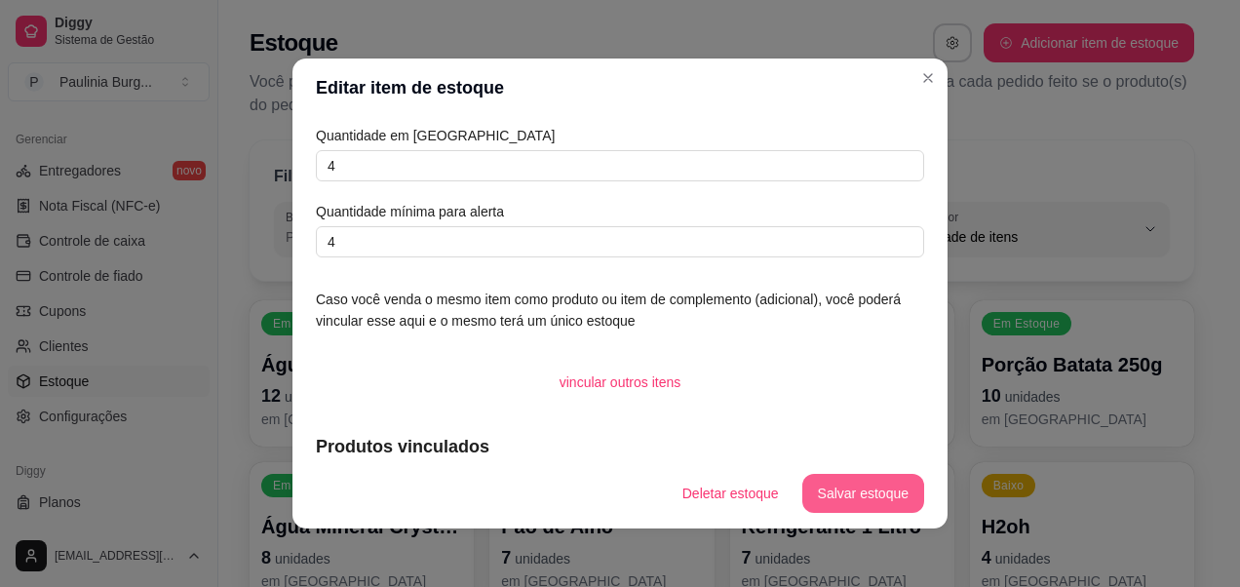
click at [861, 486] on button "Salvar estoque" at bounding box center [863, 493] width 122 height 39
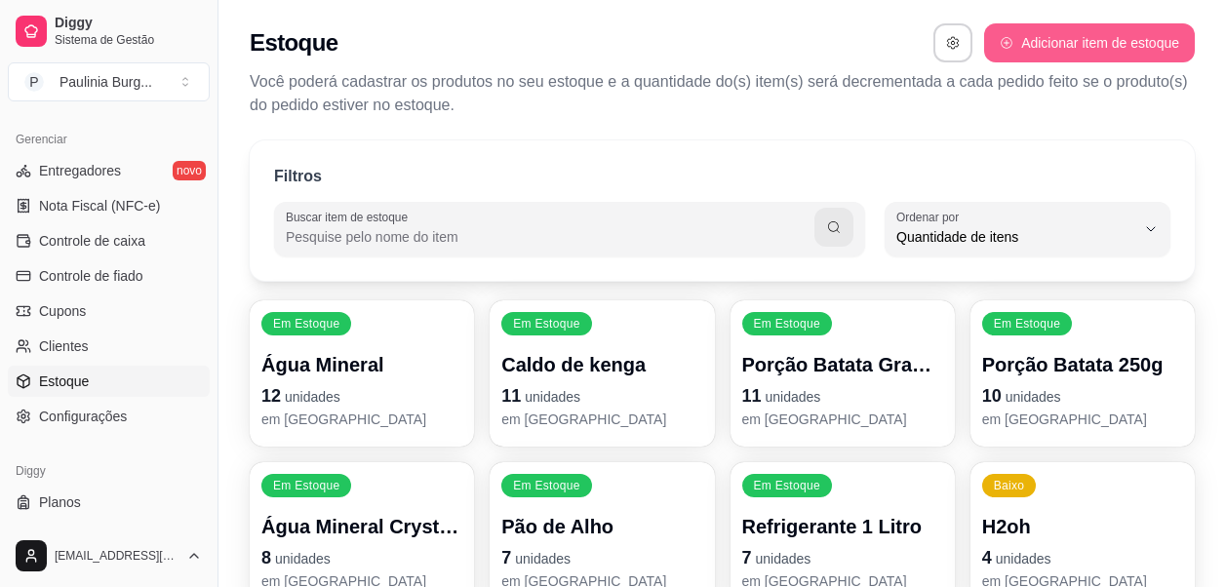
click at [1127, 48] on button "Adicionar item de estoque" at bounding box center [1089, 42] width 211 height 39
select select "UN"
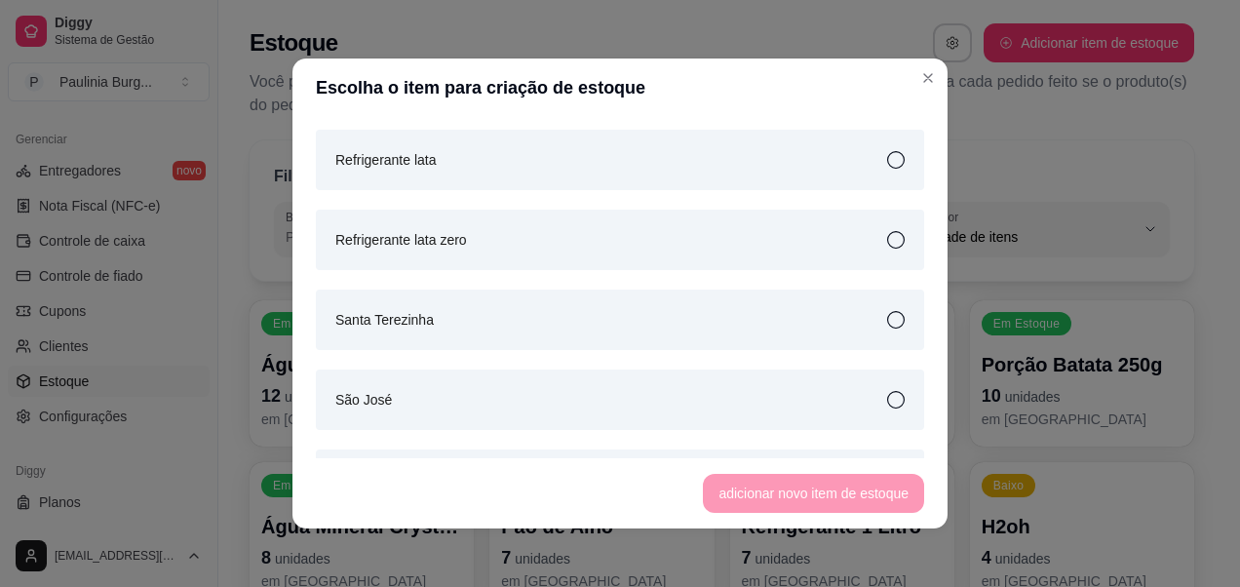
scroll to position [2828, 0]
click at [864, 228] on div "Refrigerante lata zero" at bounding box center [620, 235] width 608 height 60
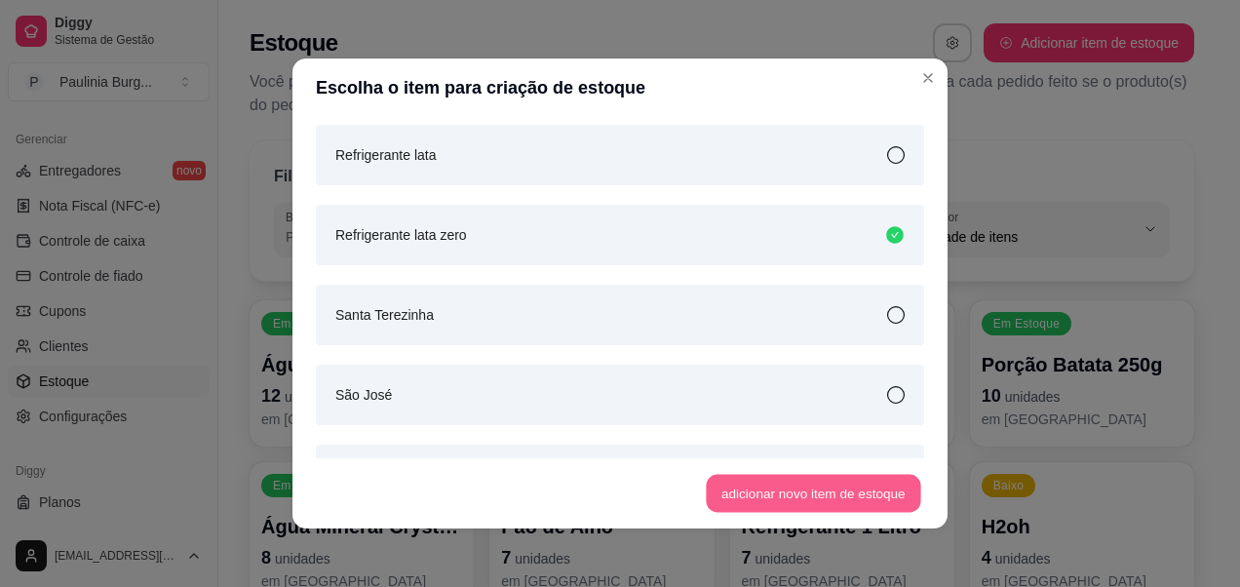
click at [808, 500] on button "adicionar novo item de estoque" at bounding box center [814, 494] width 215 height 38
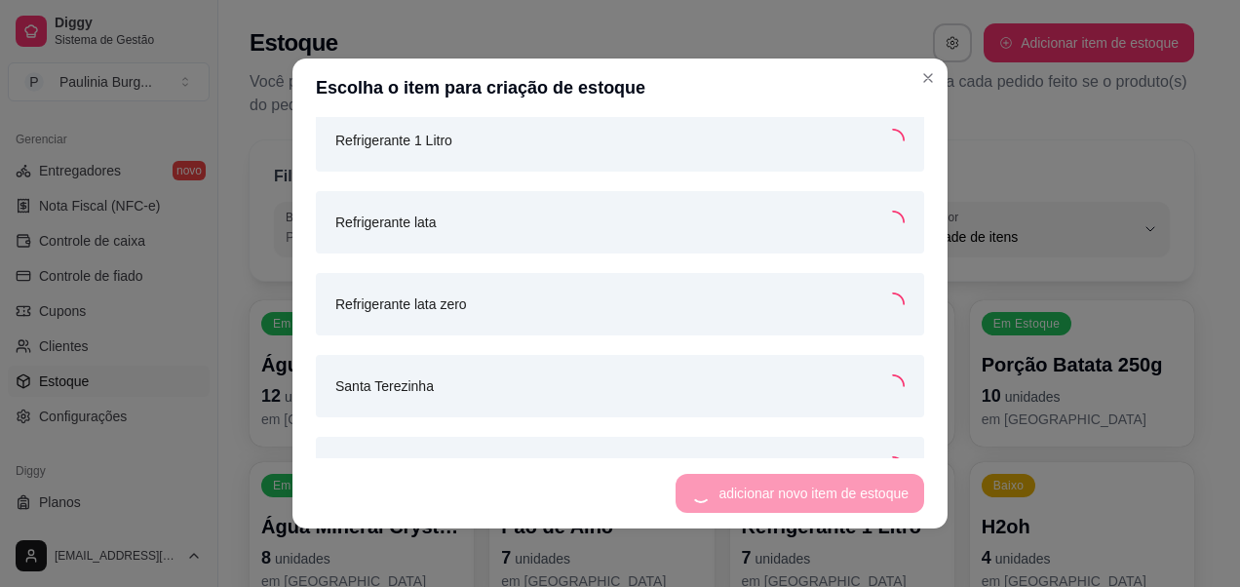
scroll to position [2894, 0]
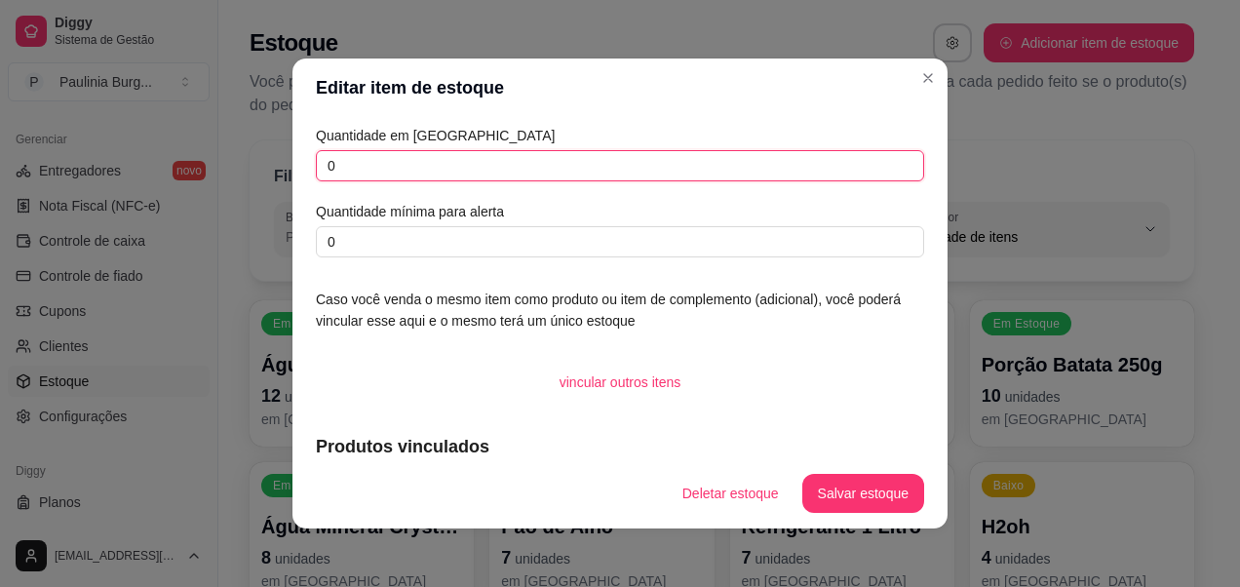
click at [508, 176] on input "0" at bounding box center [620, 165] width 608 height 31
type input "3"
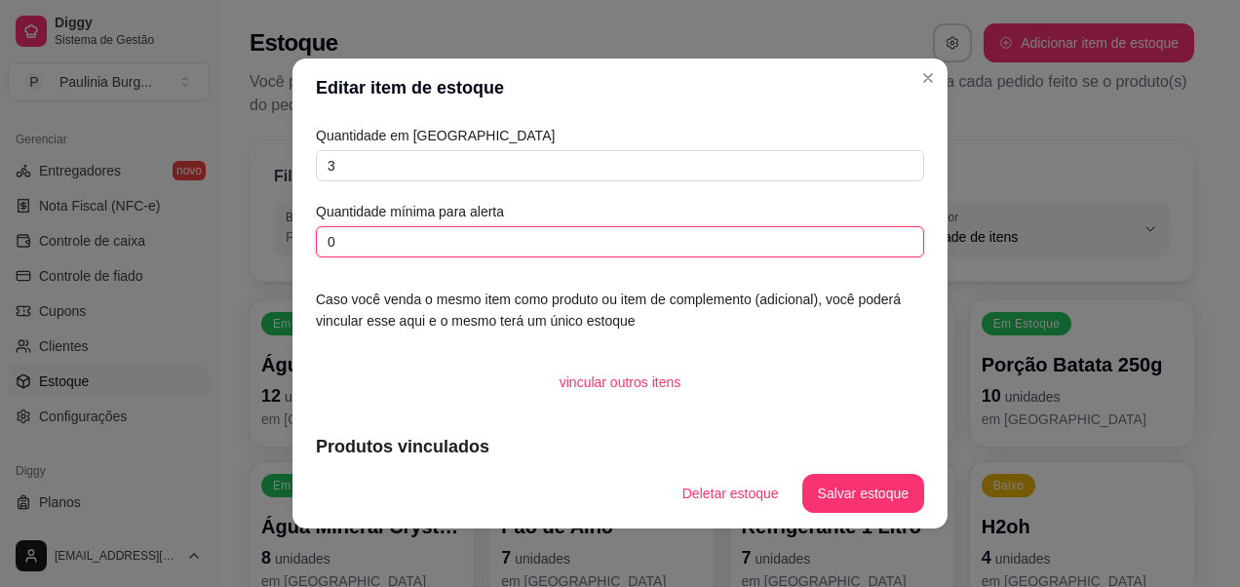
click at [475, 232] on input "0" at bounding box center [620, 241] width 608 height 31
type input "2"
type input "4"
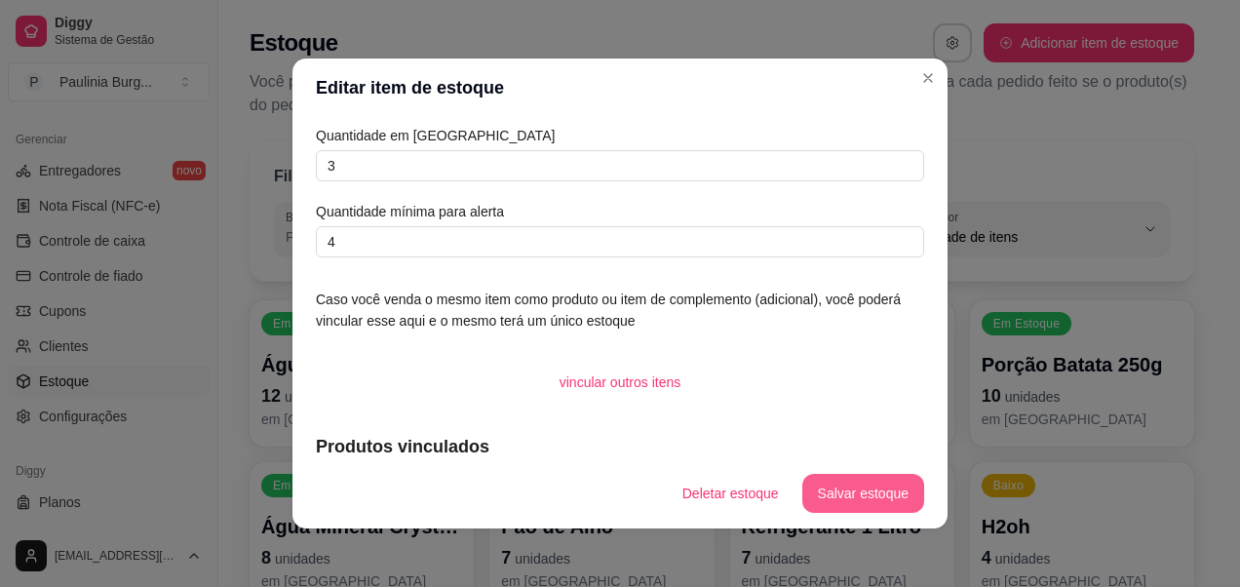
click at [881, 494] on button "Salvar estoque" at bounding box center [863, 493] width 122 height 39
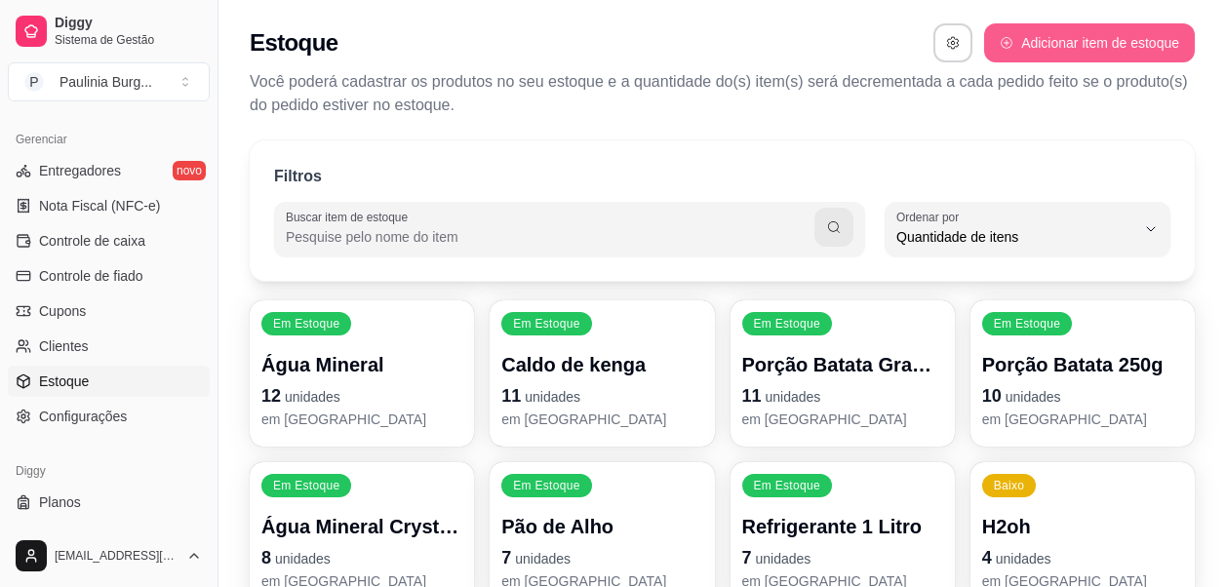
click at [1007, 51] on button "Adicionar item de estoque" at bounding box center [1089, 42] width 211 height 39
select select "UN"
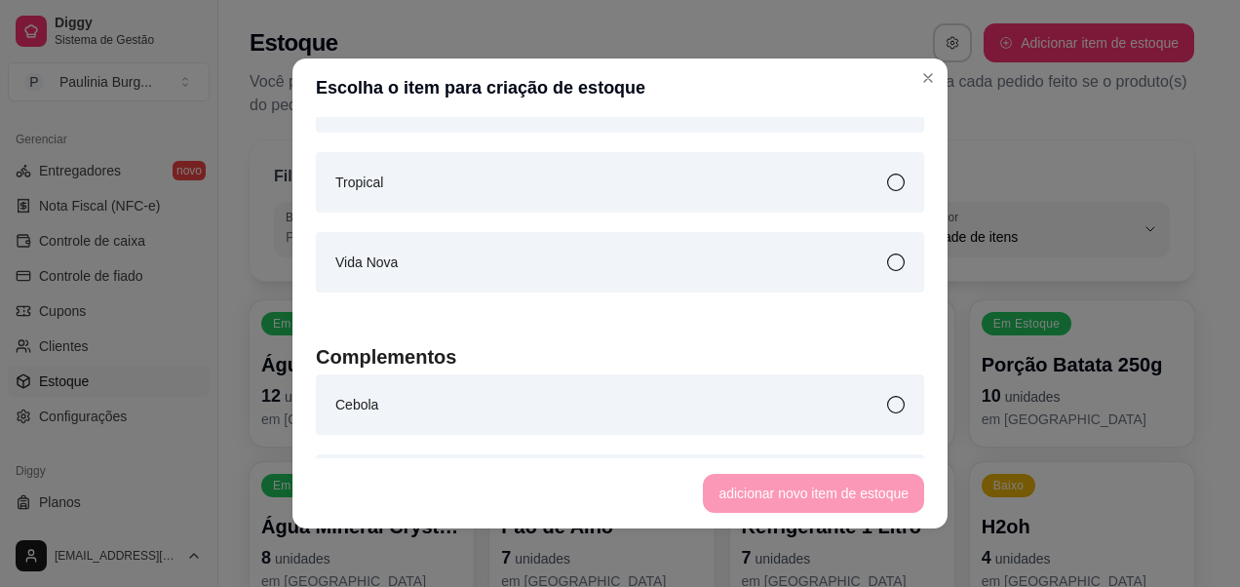
scroll to position [3218, 0]
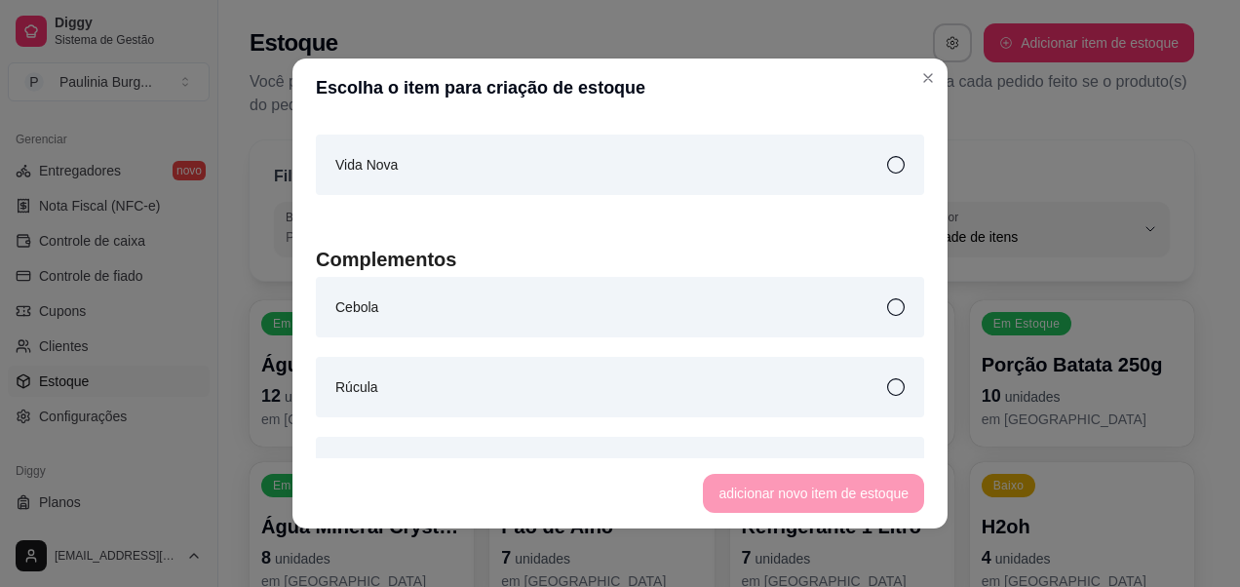
click at [874, 321] on div "Cebola" at bounding box center [620, 307] width 608 height 60
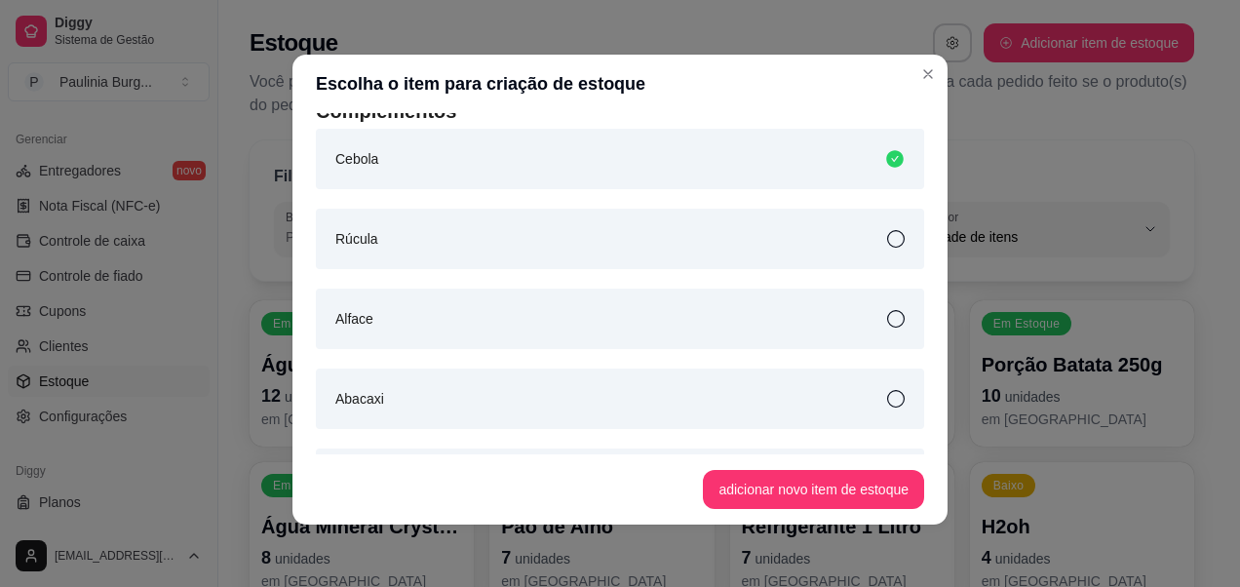
scroll to position [3270, 0]
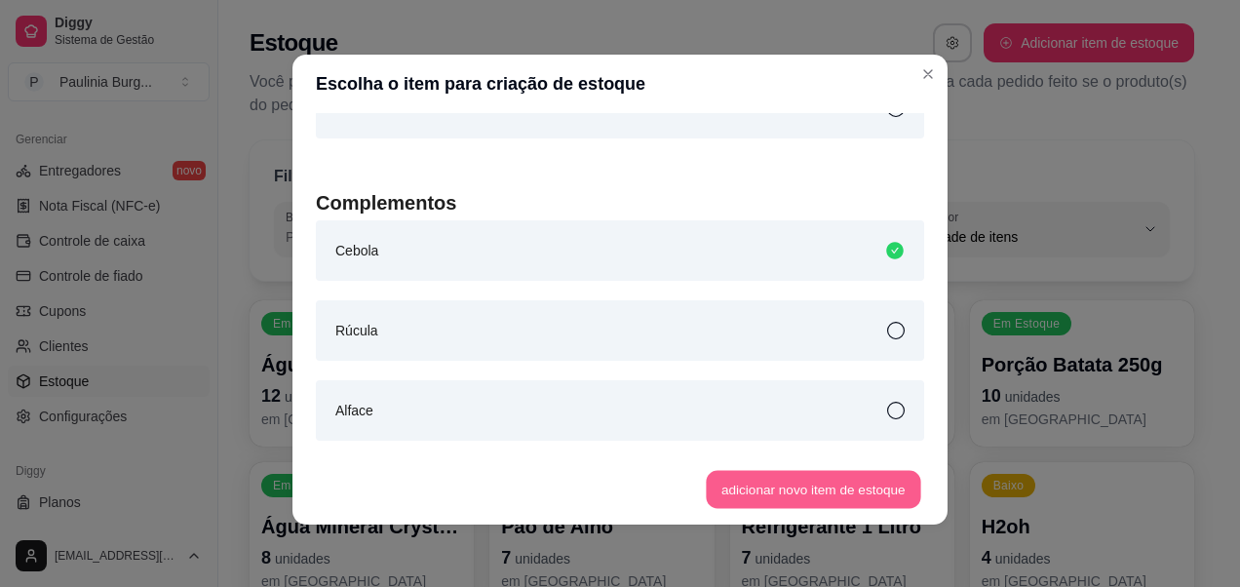
click at [841, 496] on button "adicionar novo item de estoque" at bounding box center [814, 490] width 215 height 38
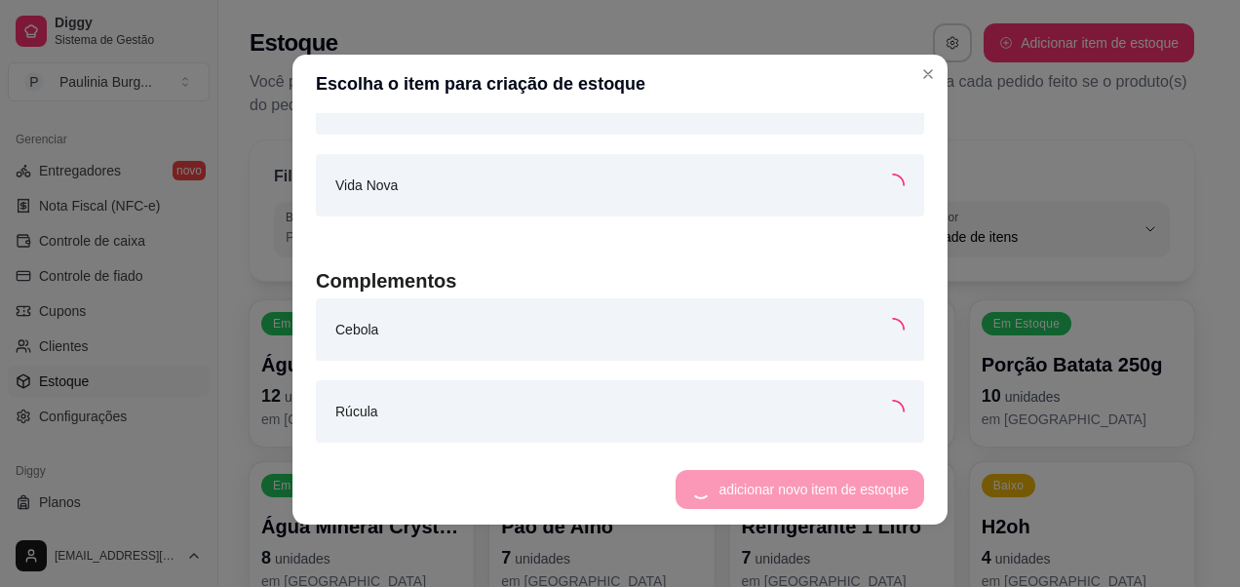
scroll to position [3347, 0]
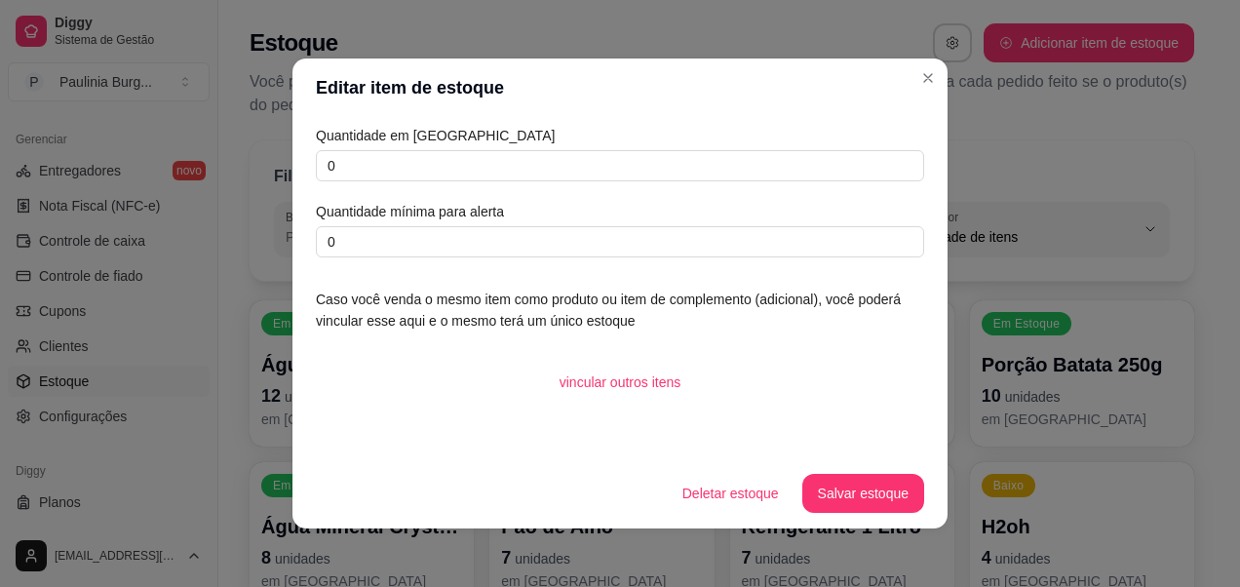
click at [612, 182] on div "Quantidade em estoque 0 Quantidade mínima para alerta 0" at bounding box center [620, 191] width 608 height 133
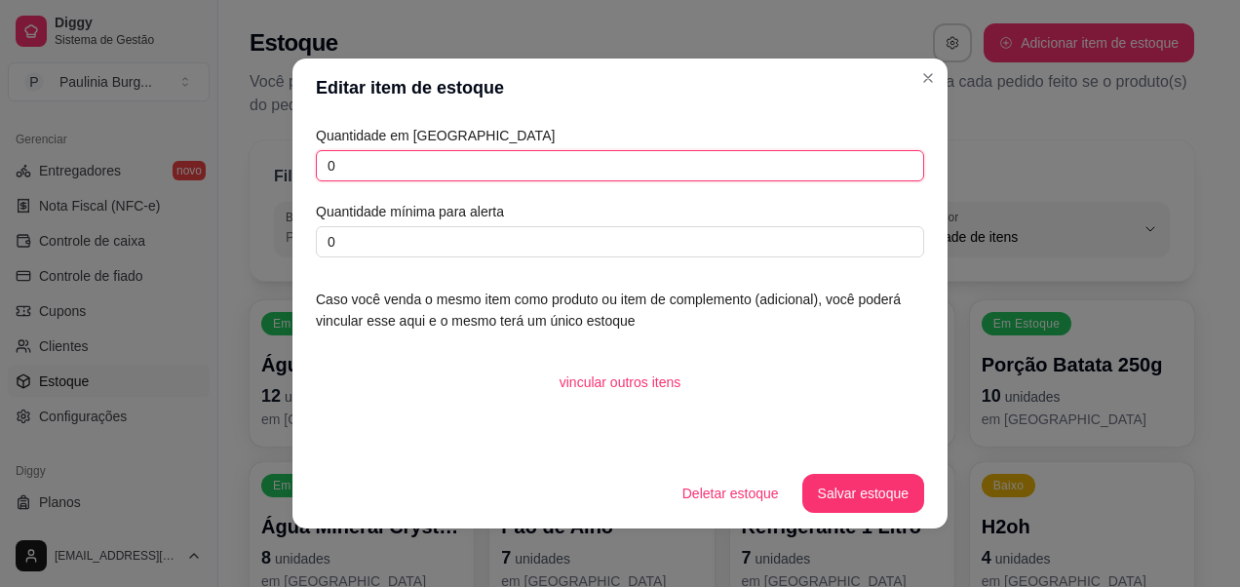
click at [605, 166] on input "0" at bounding box center [620, 165] width 608 height 31
type input "5"
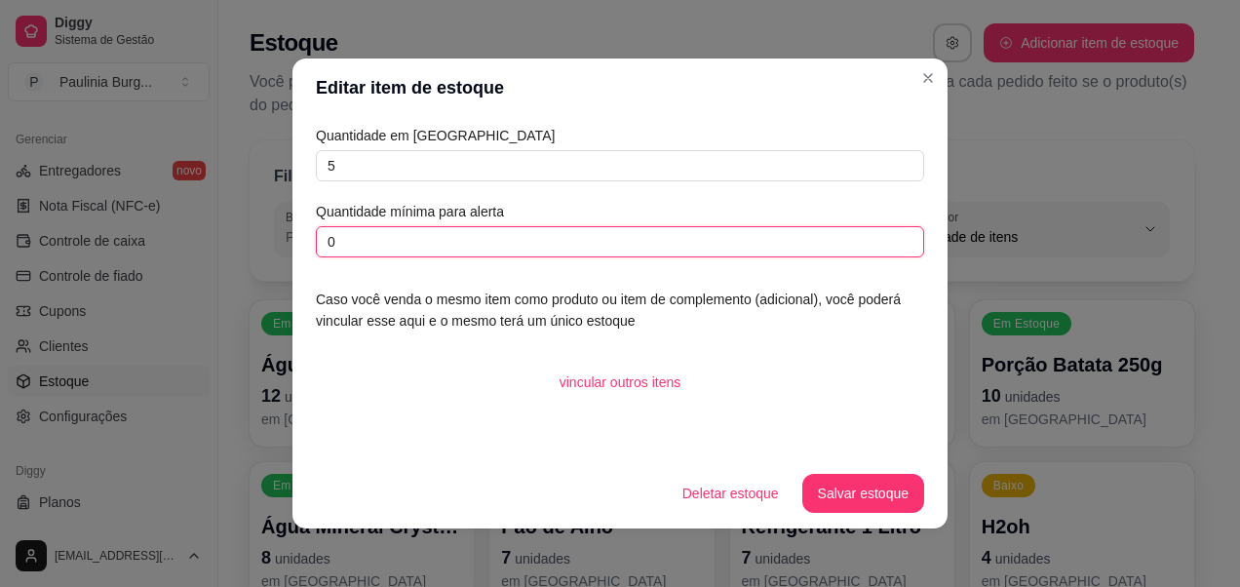
click at [545, 239] on input "0" at bounding box center [620, 241] width 608 height 31
type input "4"
type input "2"
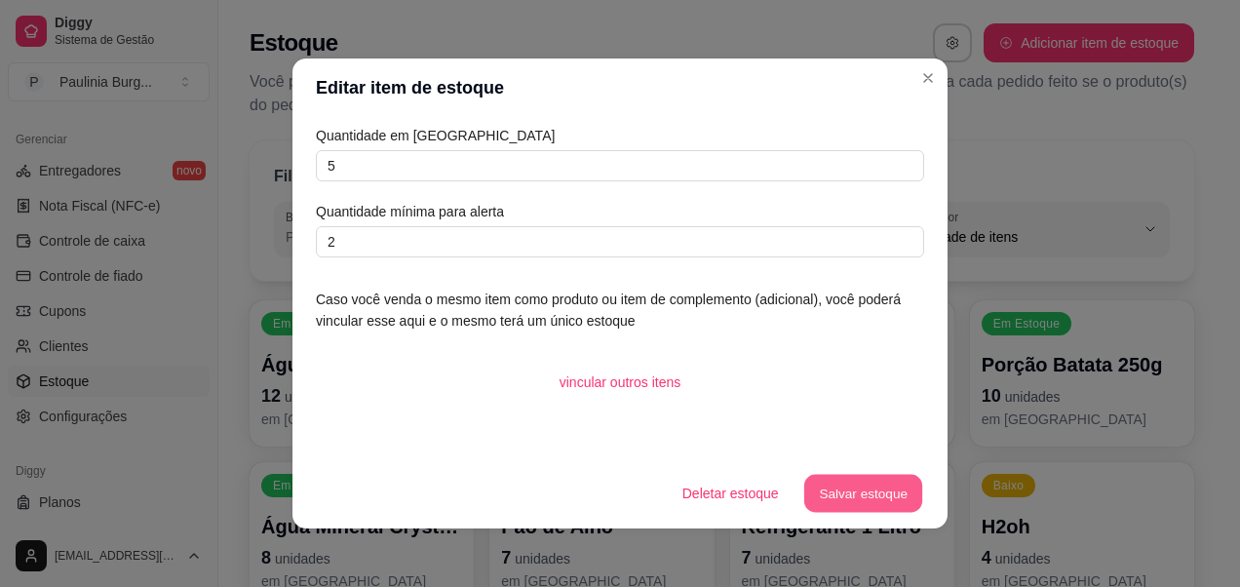
click at [865, 485] on button "Salvar estoque" at bounding box center [862, 494] width 119 height 38
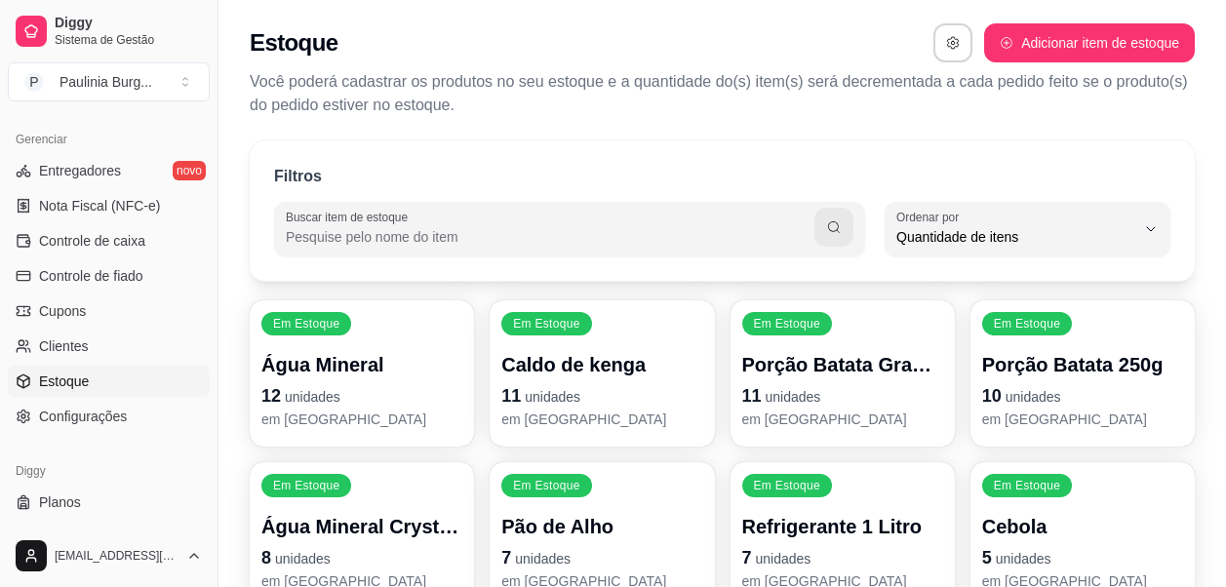
click at [1078, 69] on div "Estoque Adicionar item de estoque Você poderá cadastrar os produtos no seu esto…" at bounding box center [721, 64] width 1007 height 129
click at [1060, 33] on button "Adicionar item de estoque" at bounding box center [1089, 42] width 211 height 39
select select "UN"
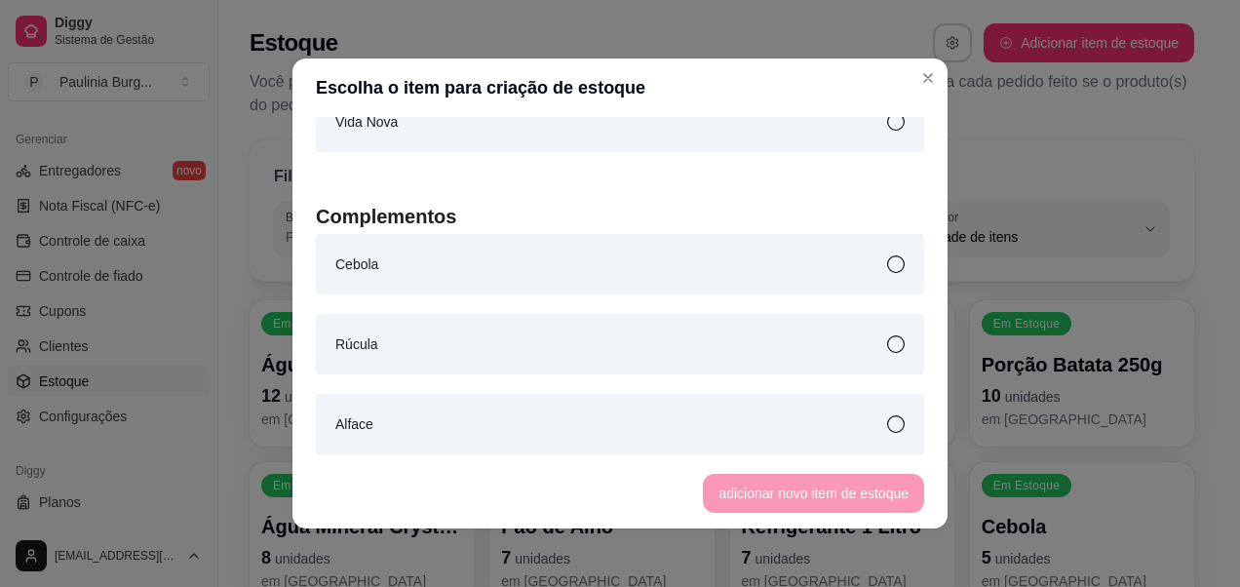
scroll to position [3218, 0]
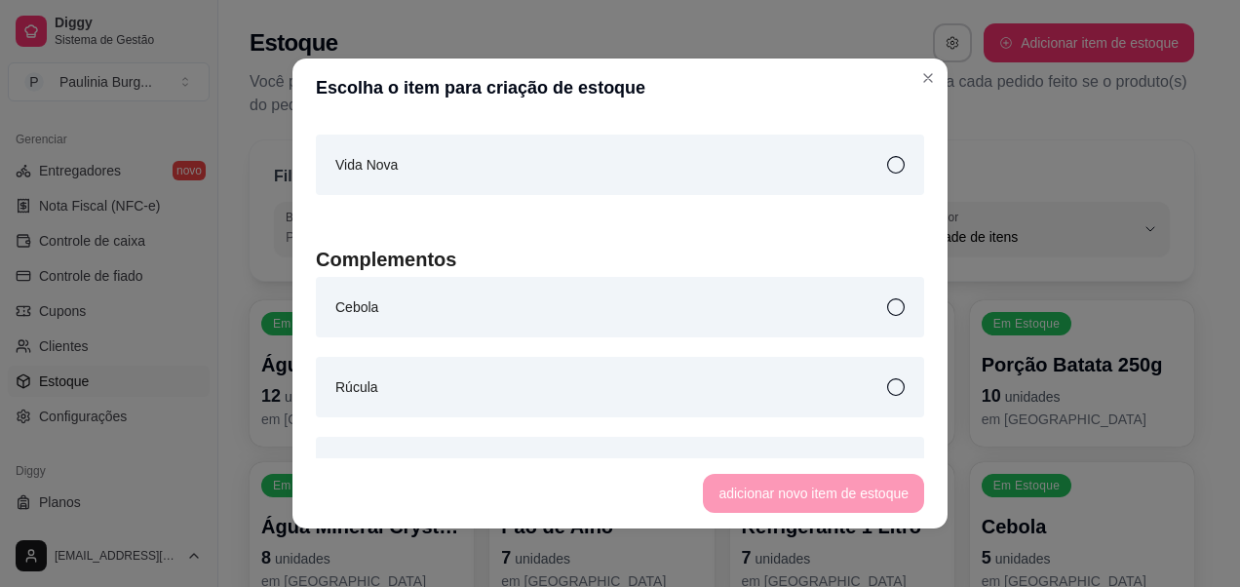
click at [883, 392] on div "Rúcula" at bounding box center [620, 387] width 608 height 60
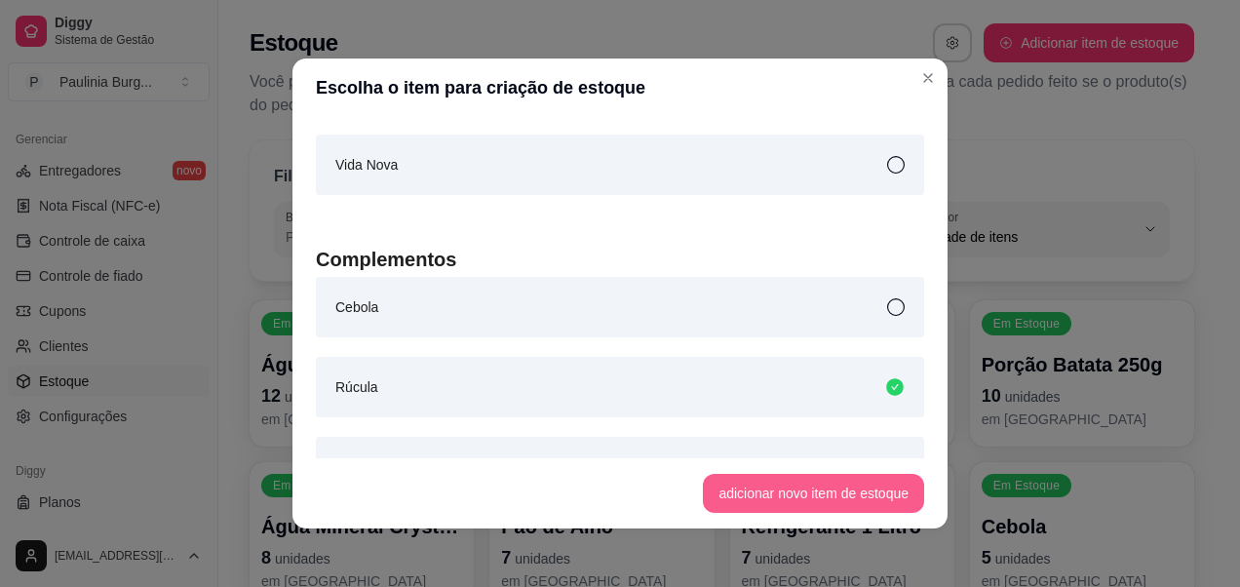
click at [752, 480] on button "adicionar novo item de estoque" at bounding box center [813, 493] width 221 height 39
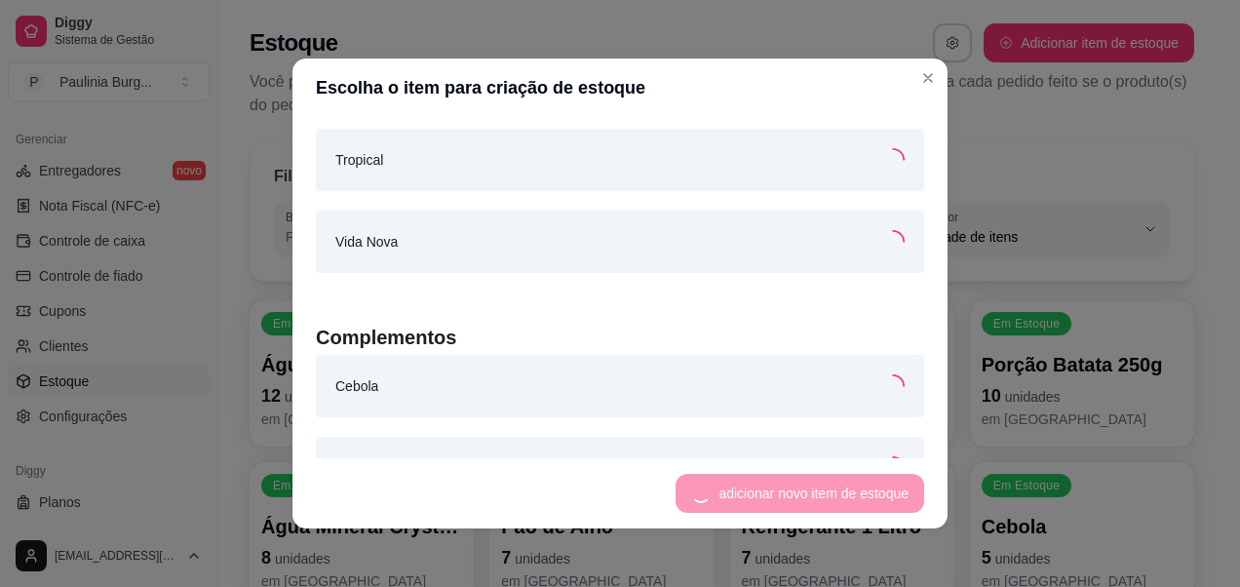
scroll to position [3294, 0]
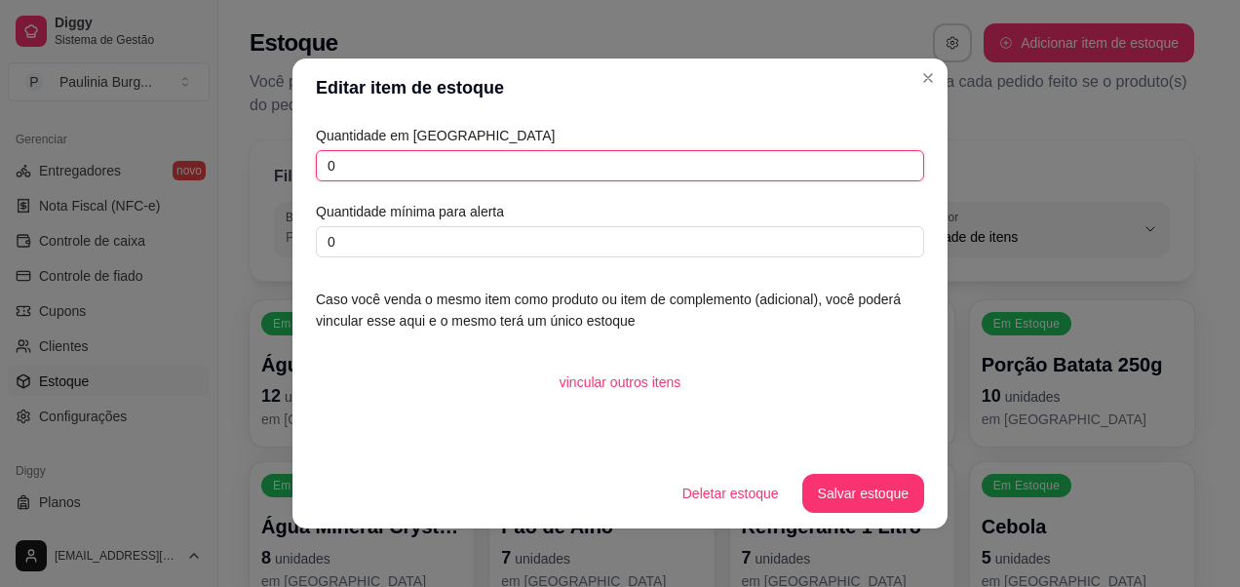
click at [509, 162] on input "0" at bounding box center [620, 165] width 608 height 31
type input "1"
type input "2"
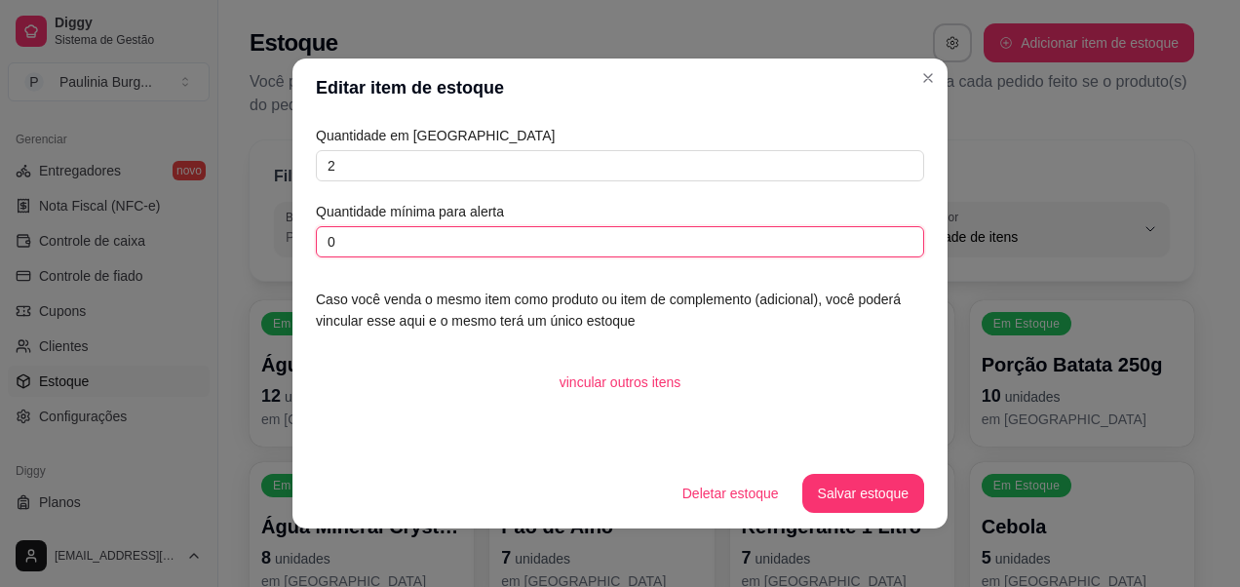
click at [516, 227] on input "0" at bounding box center [620, 241] width 608 height 31
type input "1"
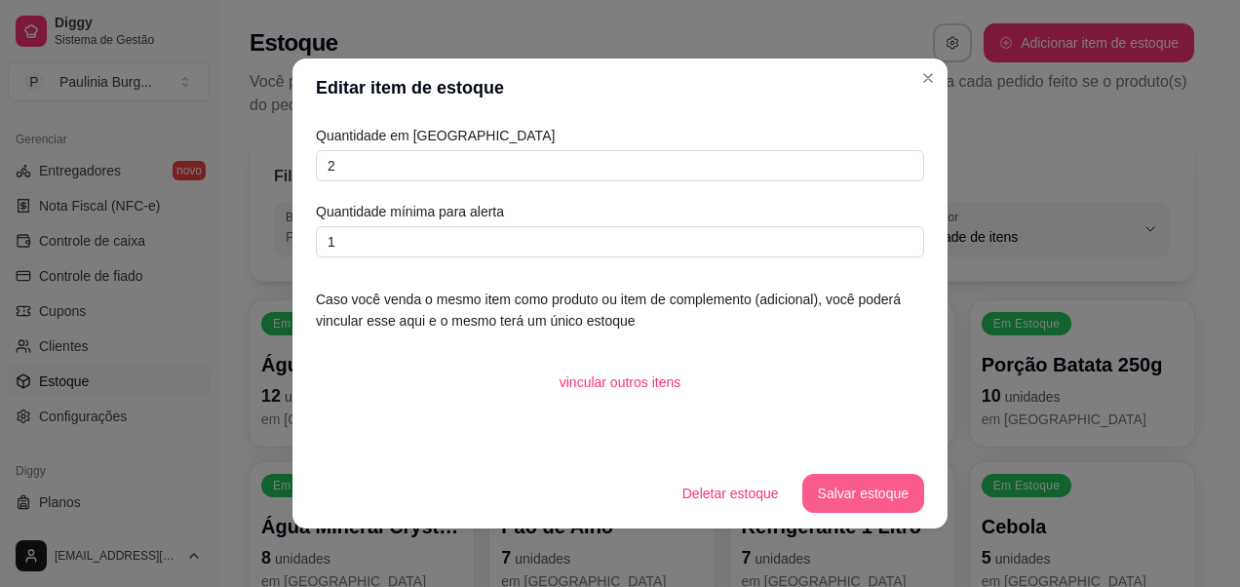
click at [890, 485] on button "Salvar estoque" at bounding box center [863, 493] width 122 height 39
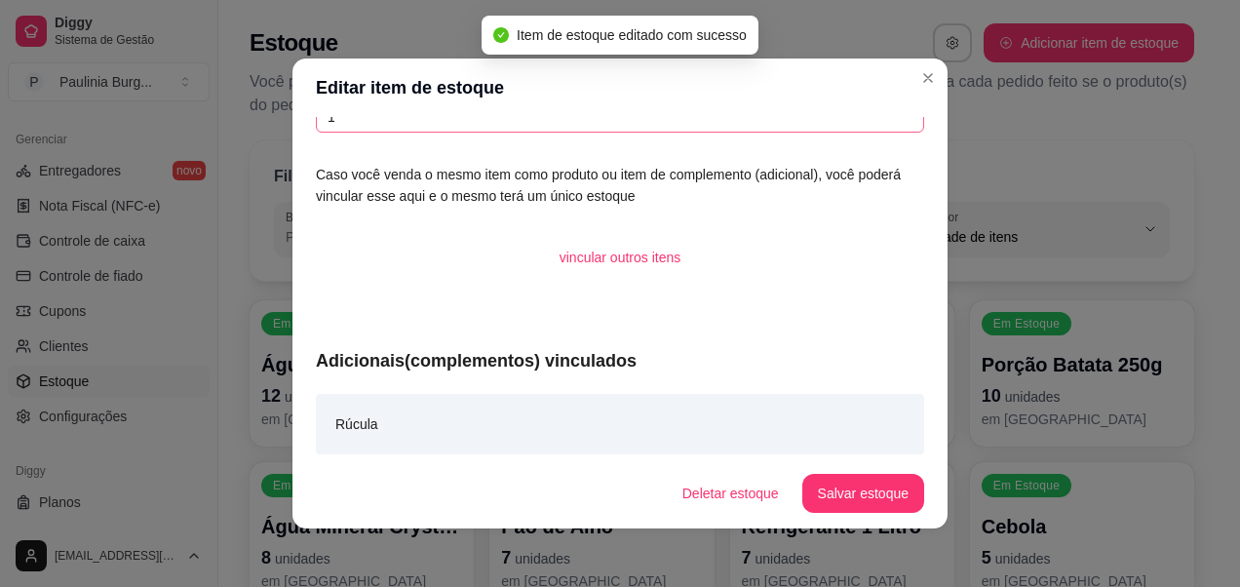
scroll to position [129, 0]
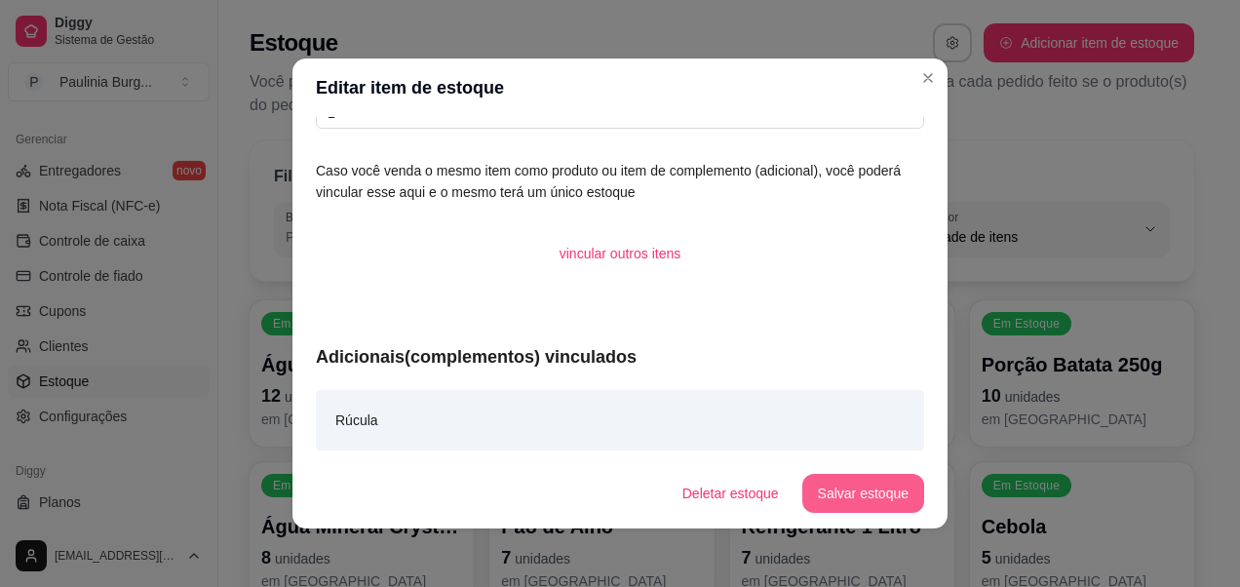
click at [878, 490] on button "Salvar estoque" at bounding box center [863, 493] width 122 height 39
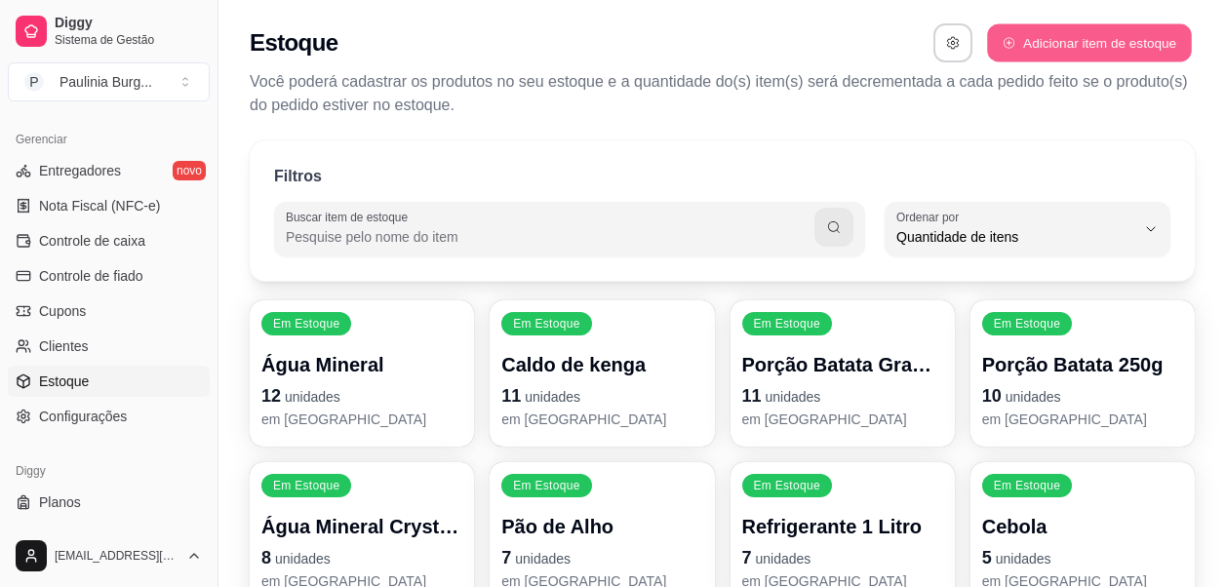
click at [1028, 48] on button "Adicionar item de estoque" at bounding box center [1089, 43] width 204 height 38
select select "UN"
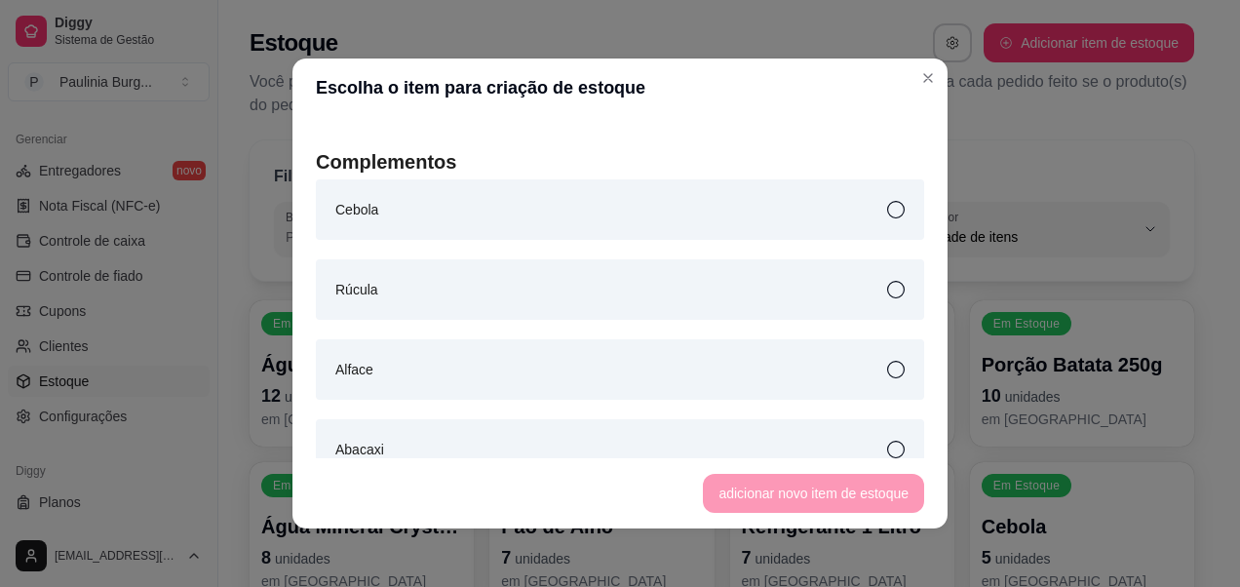
scroll to position [3413, 0]
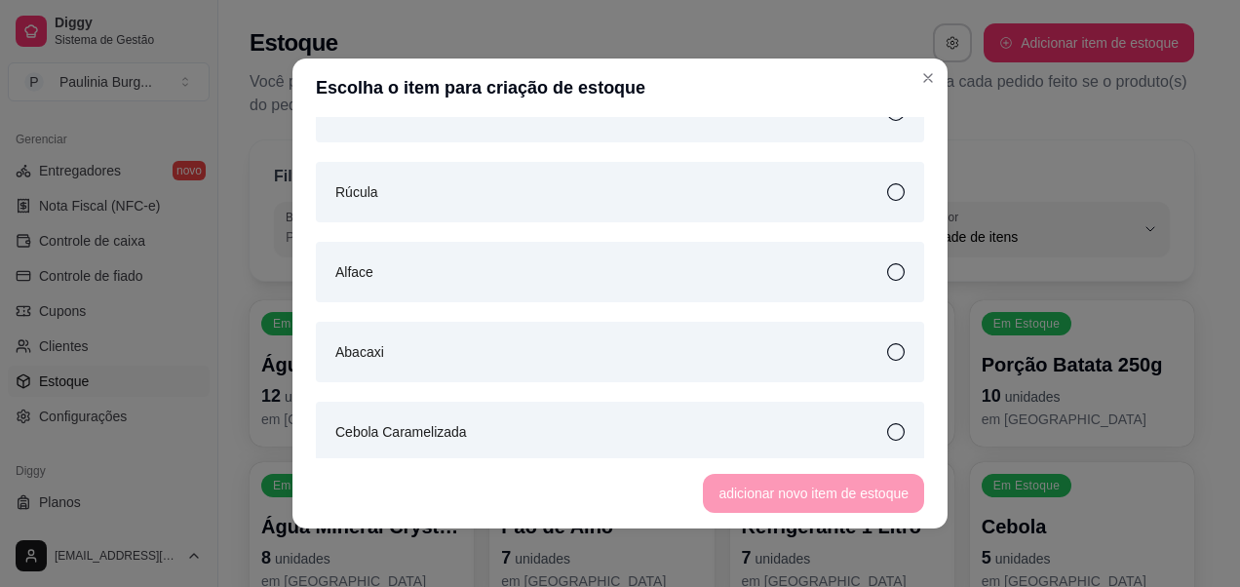
click at [886, 292] on div "Alface" at bounding box center [620, 272] width 608 height 60
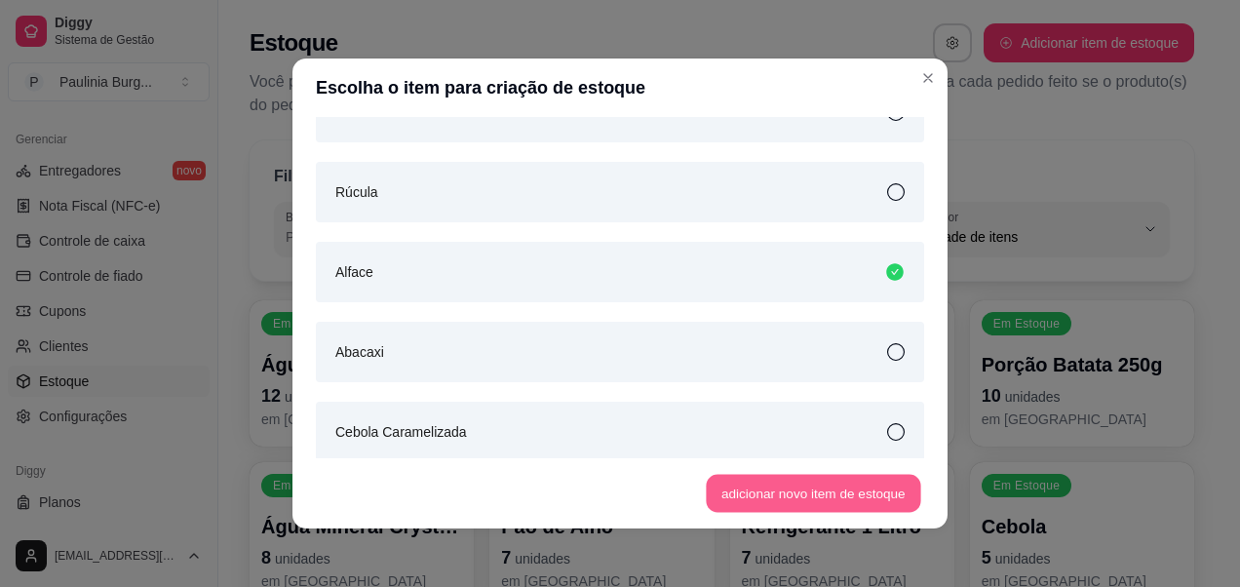
click at [806, 492] on button "adicionar novo item de estoque" at bounding box center [814, 494] width 215 height 38
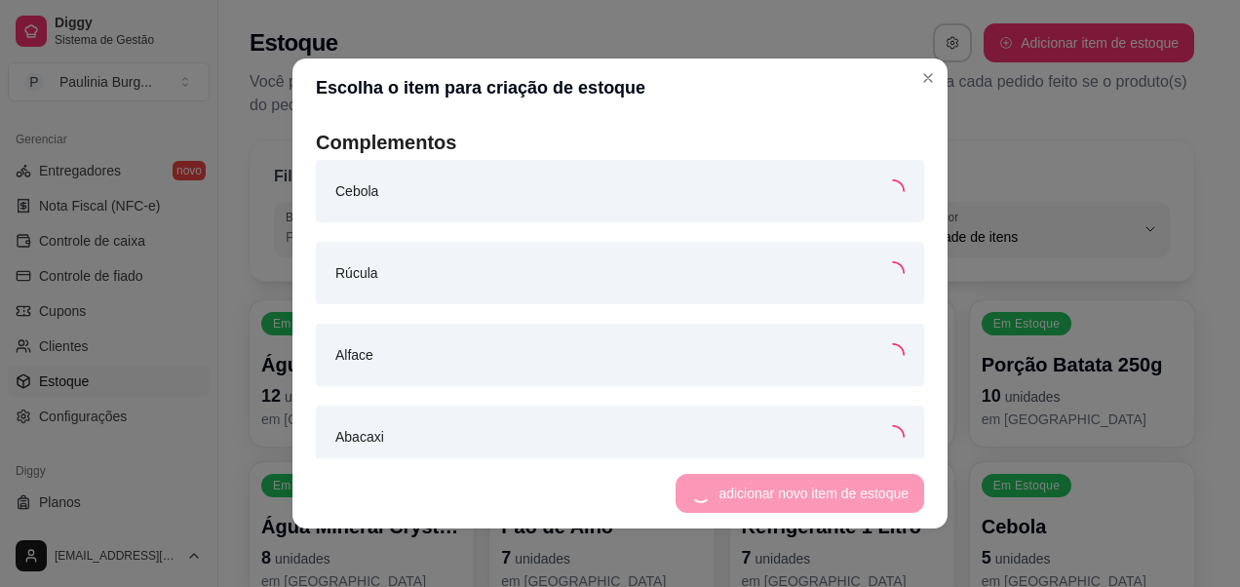
scroll to position [3492, 0]
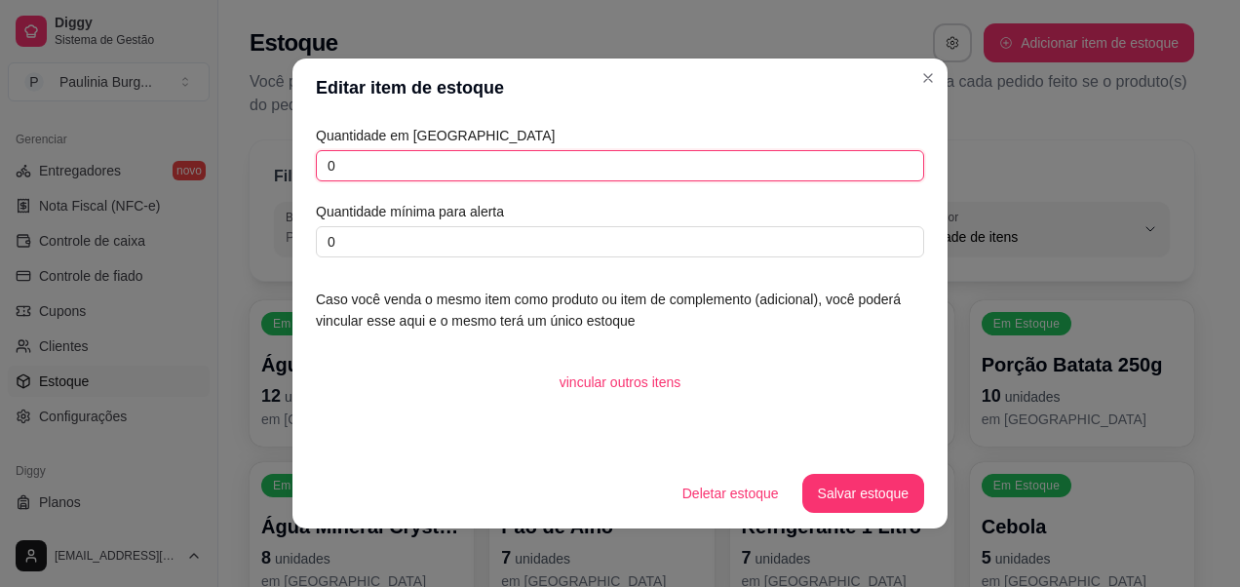
click at [423, 171] on input "0" at bounding box center [620, 165] width 608 height 31
type input "2"
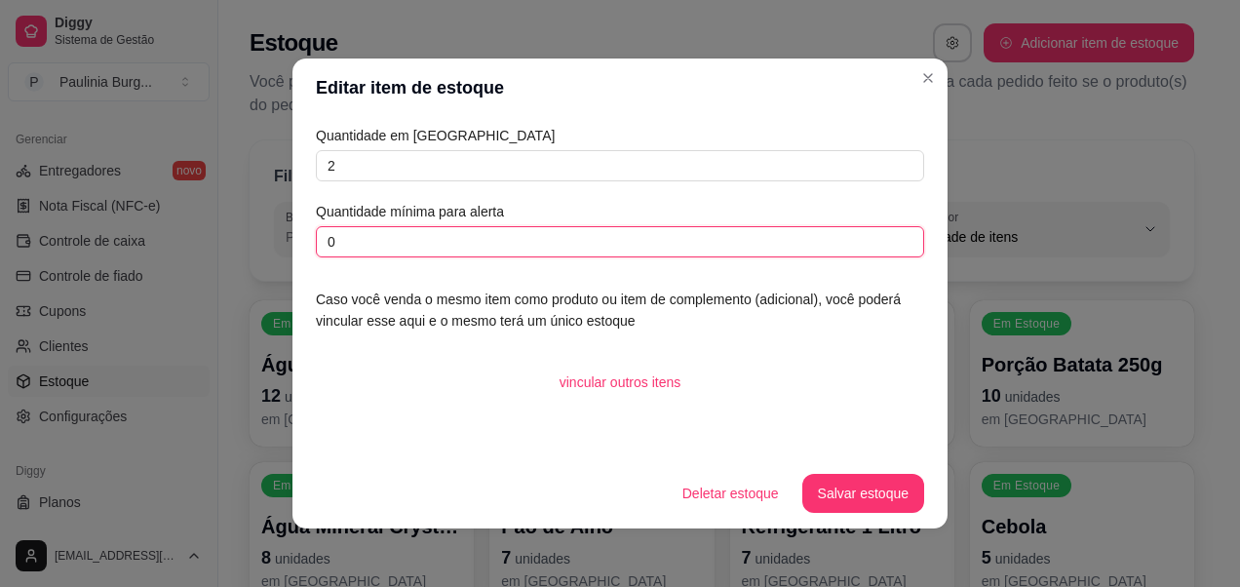
click at [471, 253] on input "0" at bounding box center [620, 241] width 608 height 31
type input "1"
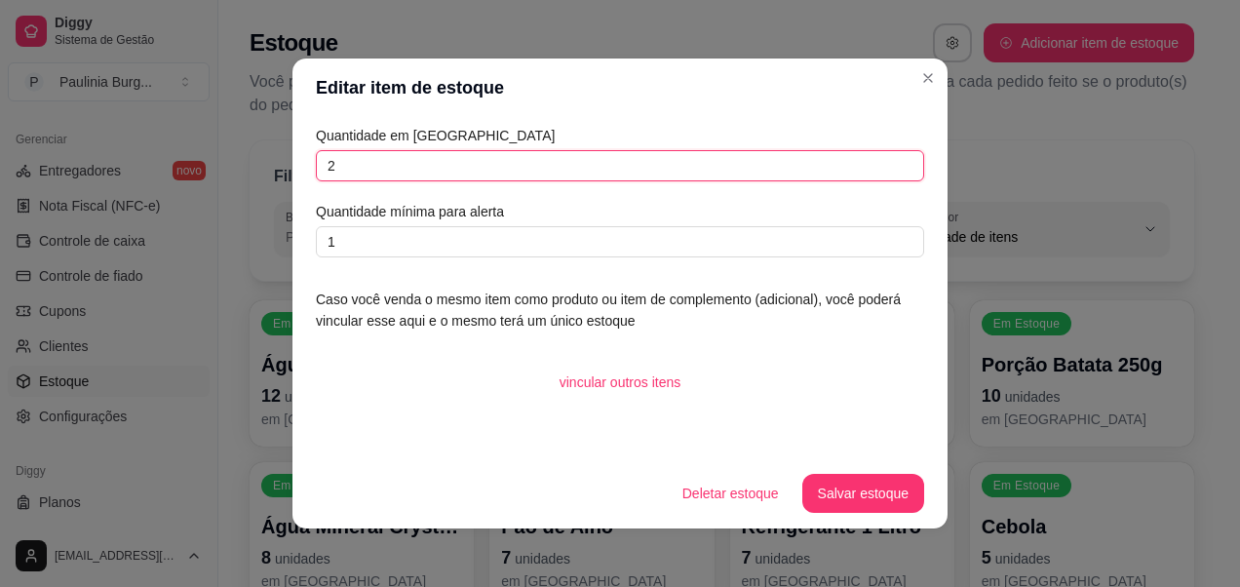
click at [459, 170] on input "2" at bounding box center [620, 165] width 608 height 31
type input "3"
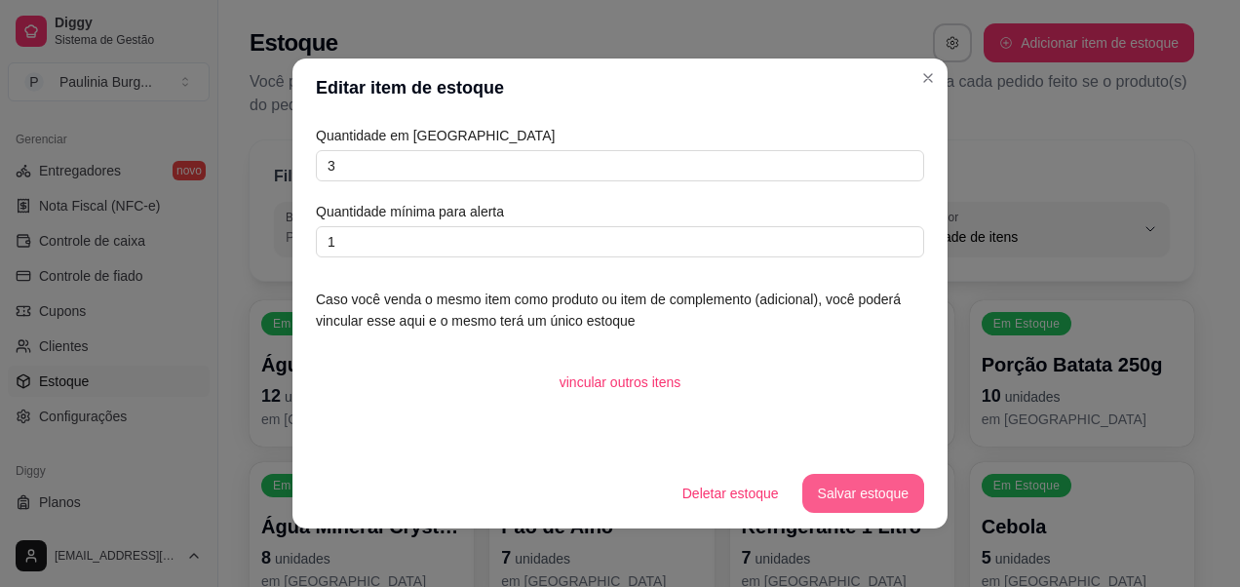
click at [874, 488] on button "Salvar estoque" at bounding box center [863, 493] width 122 height 39
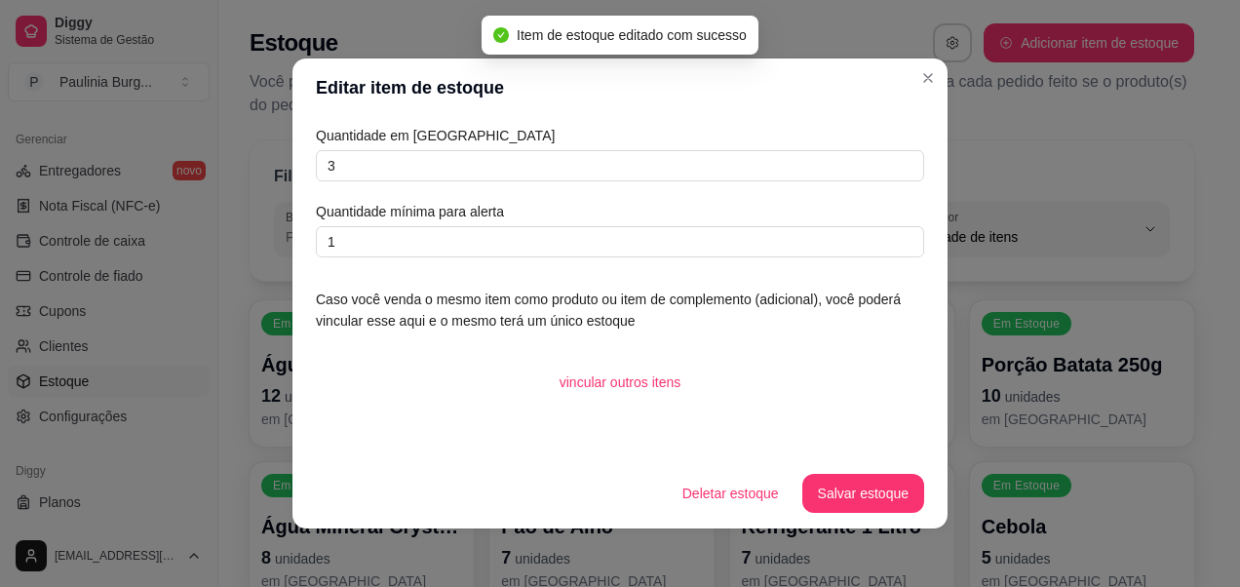
click at [905, 80] on header "Editar item de estoque" at bounding box center [620, 88] width 655 height 59
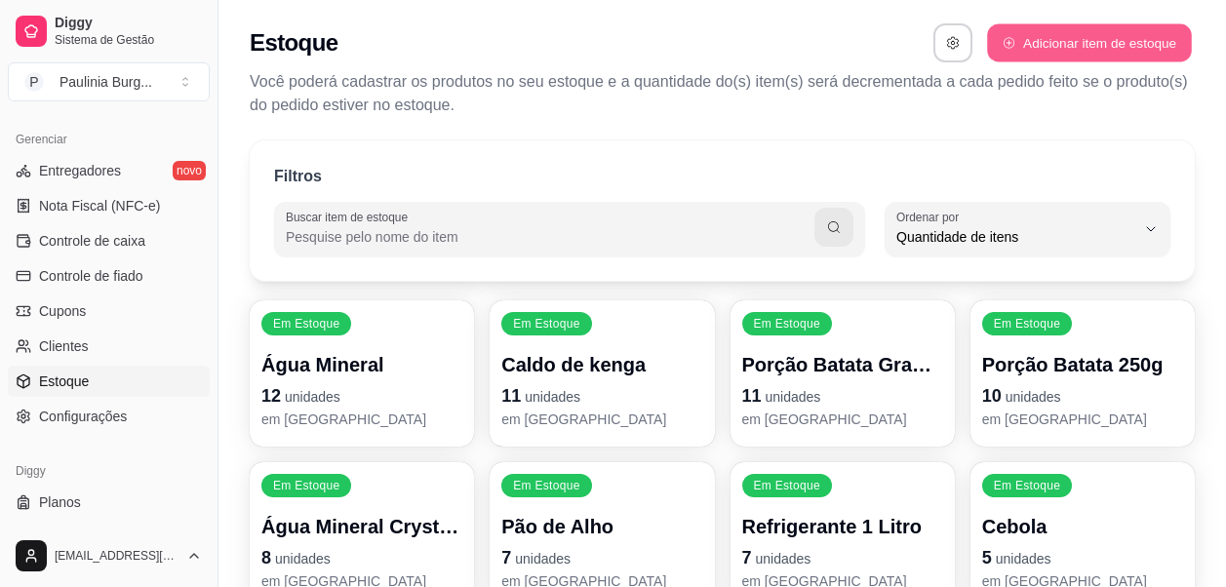
click at [1067, 58] on button "Adicionar item de estoque" at bounding box center [1089, 43] width 204 height 38
select select "UN"
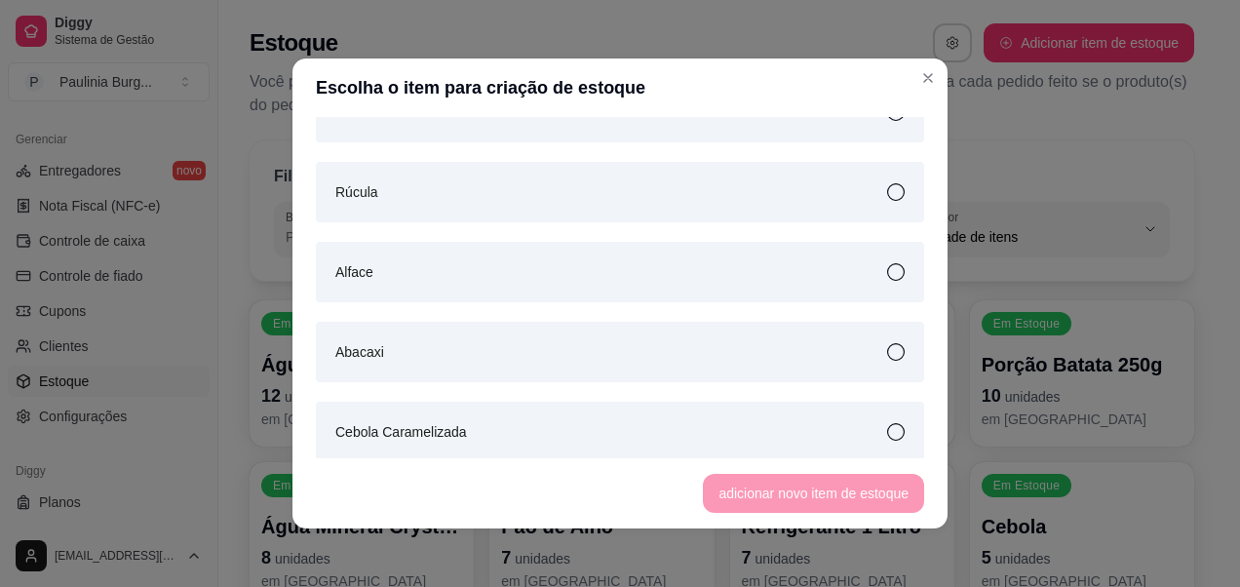
scroll to position [3510, 0]
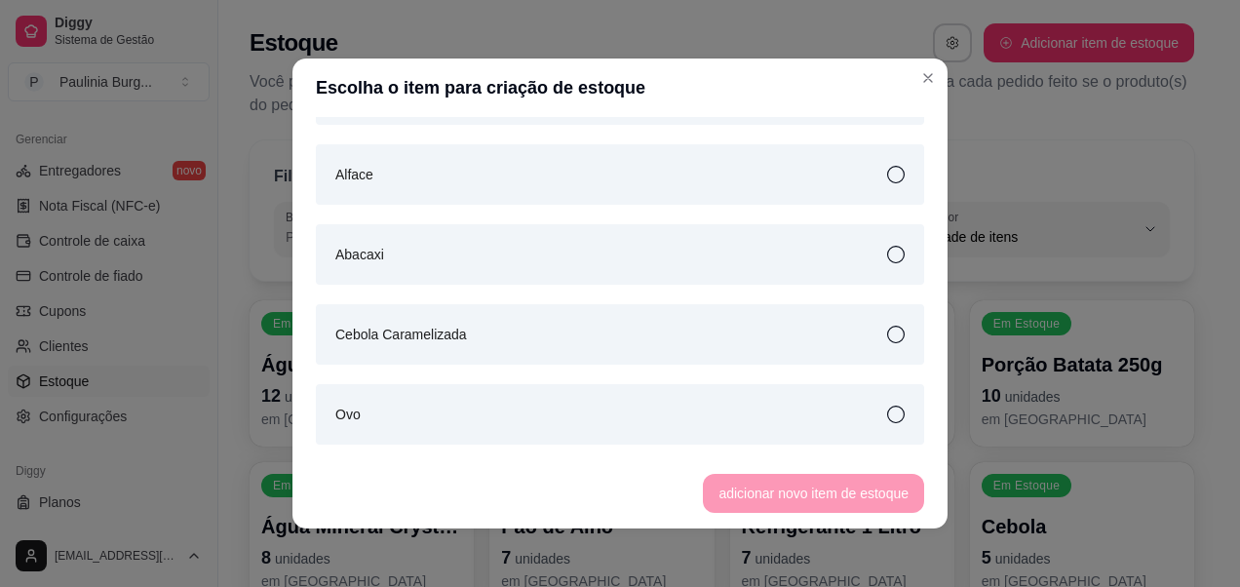
click at [875, 265] on div "Abacaxi" at bounding box center [620, 254] width 608 height 60
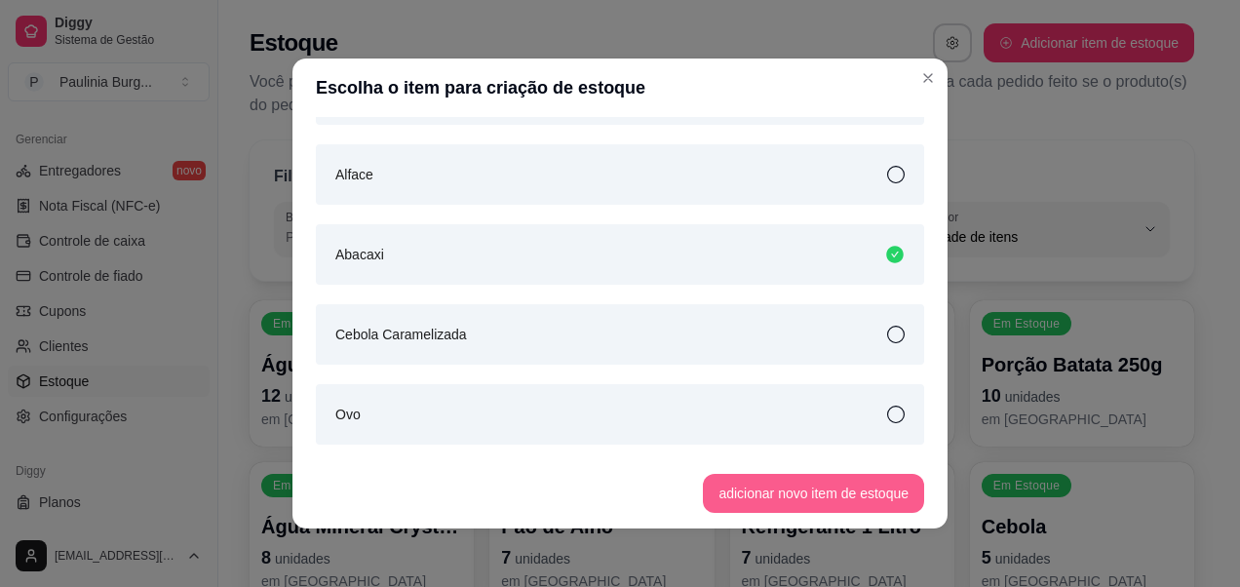
click at [824, 492] on button "adicionar novo item de estoque" at bounding box center [813, 493] width 221 height 39
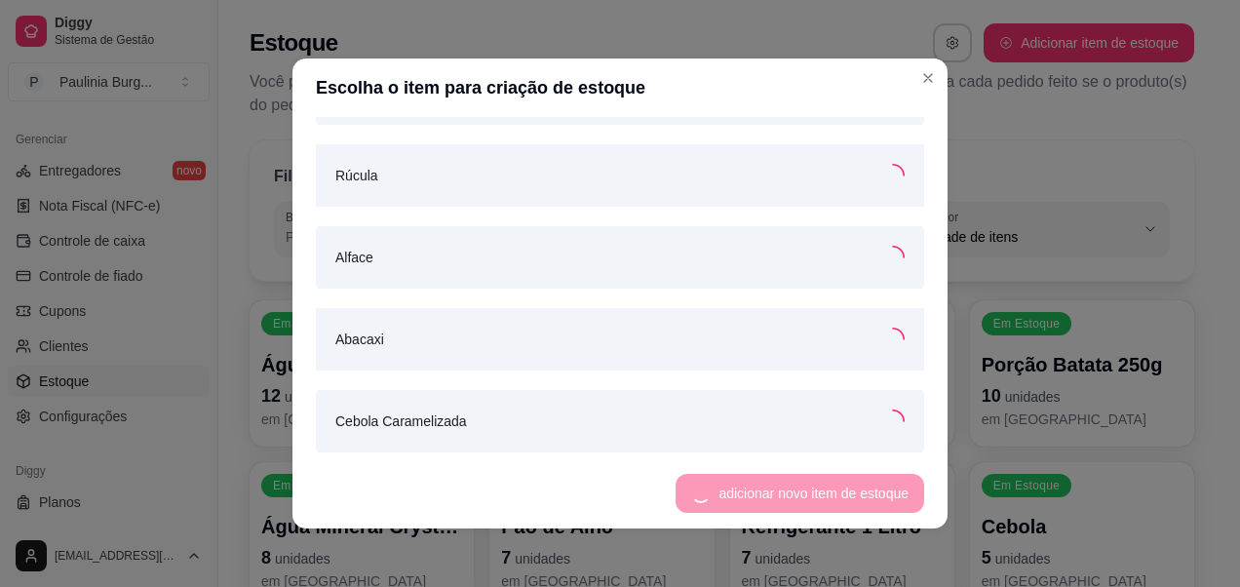
scroll to position [3590, 0]
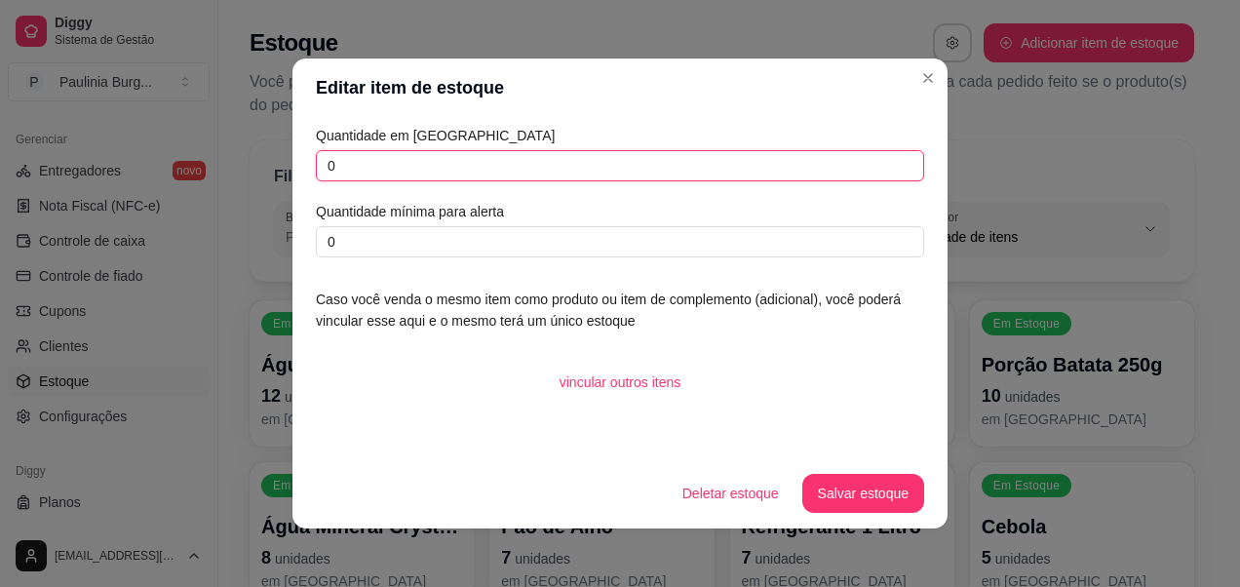
click at [503, 174] on input "0" at bounding box center [620, 165] width 608 height 31
type input "2"
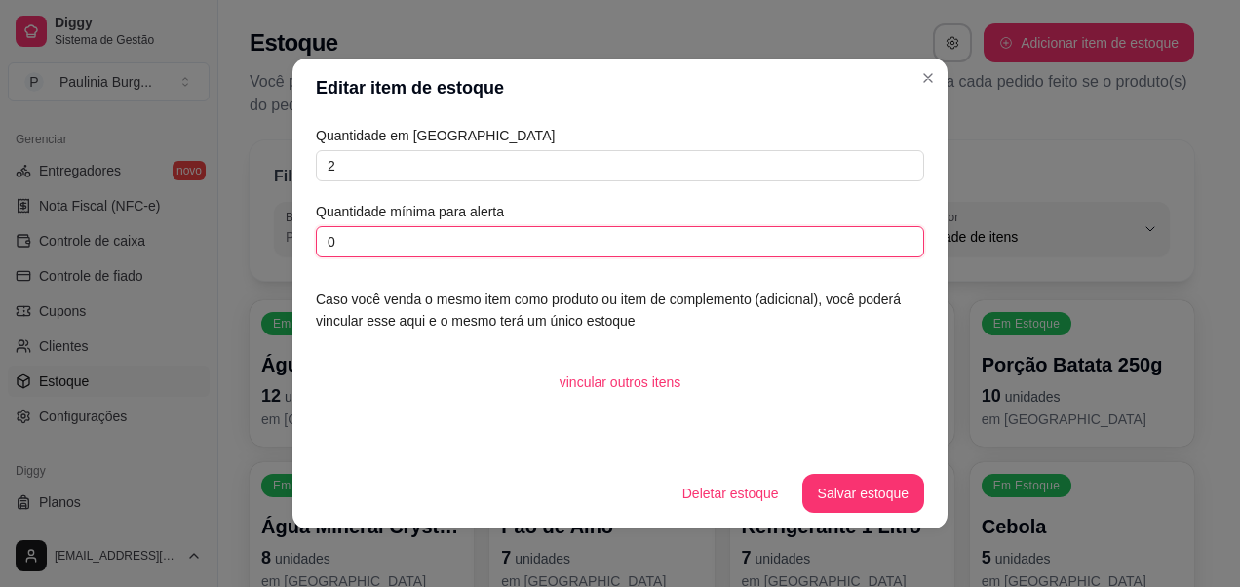
click at [495, 228] on input "0" at bounding box center [620, 241] width 608 height 31
type input "1"
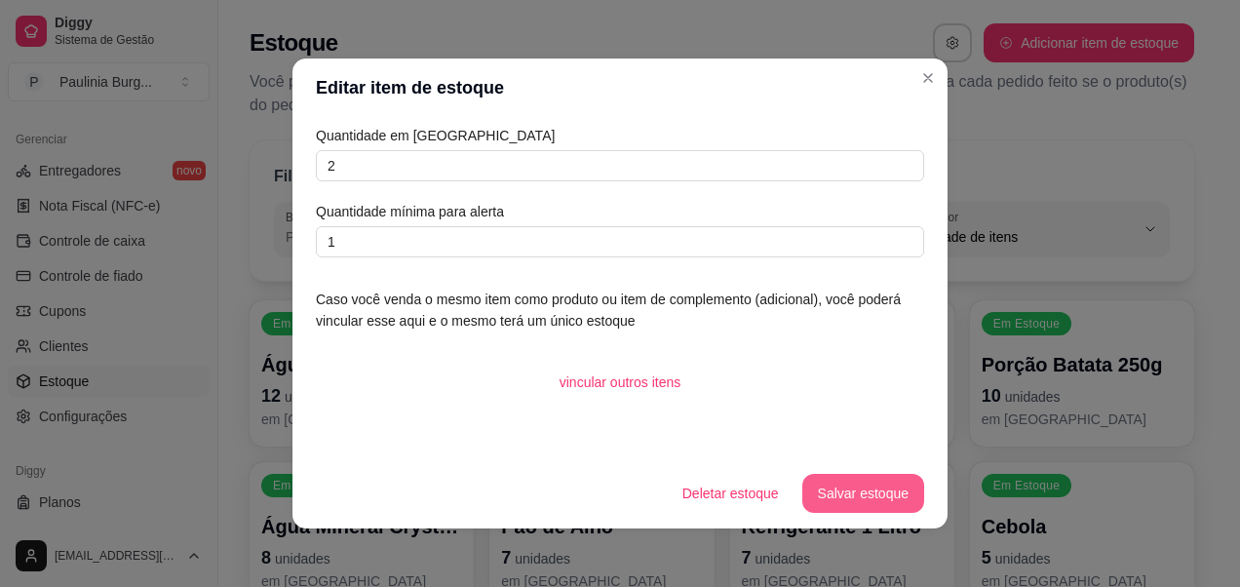
click at [816, 482] on button "Salvar estoque" at bounding box center [863, 493] width 122 height 39
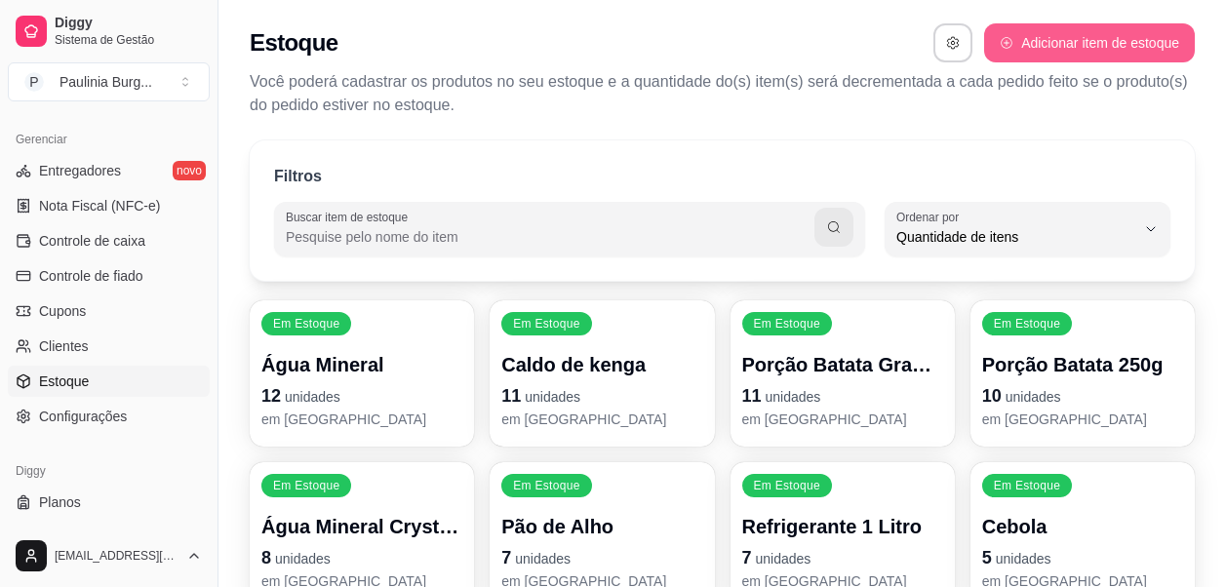
click at [1042, 31] on button "Adicionar item de estoque" at bounding box center [1089, 42] width 211 height 39
select select "UN"
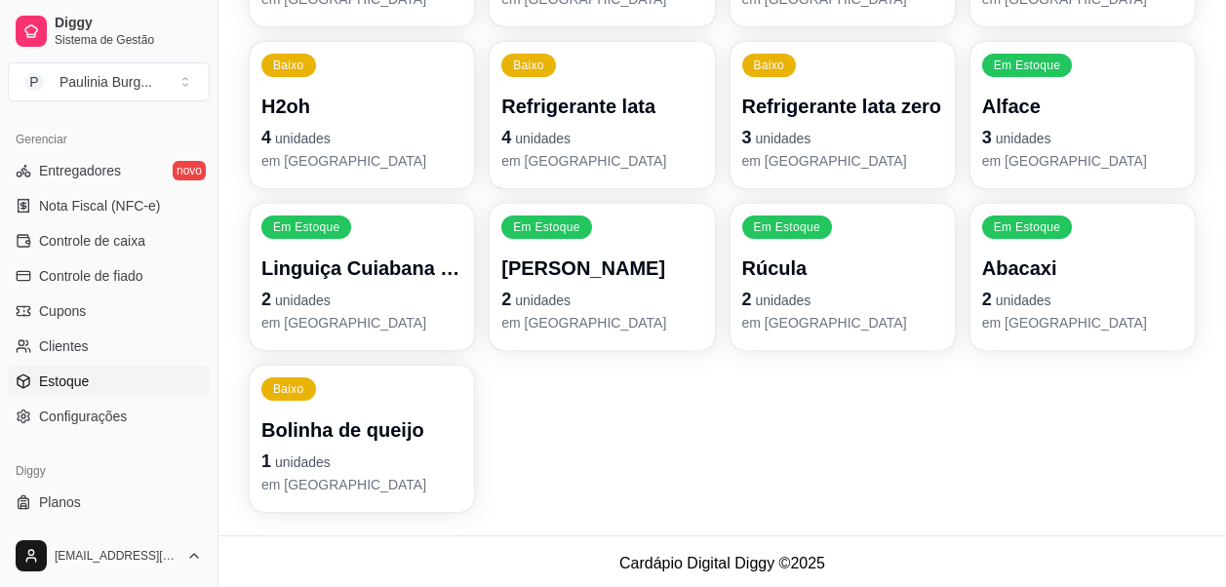
scroll to position [586, 0]
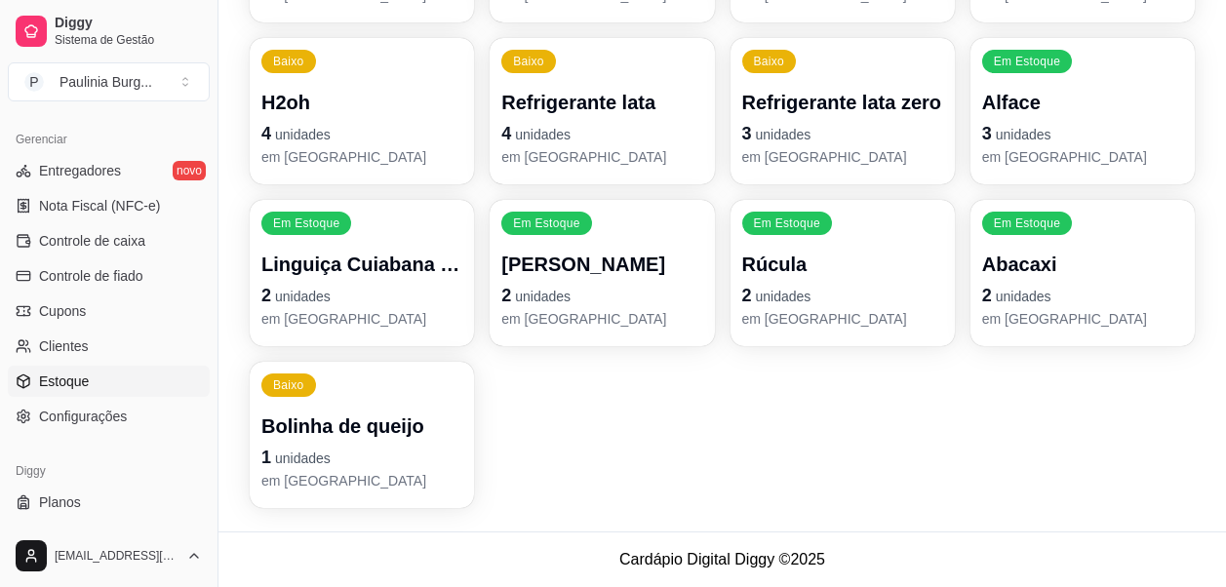
click at [1076, 275] on p "Abacaxi" at bounding box center [1082, 264] width 201 height 27
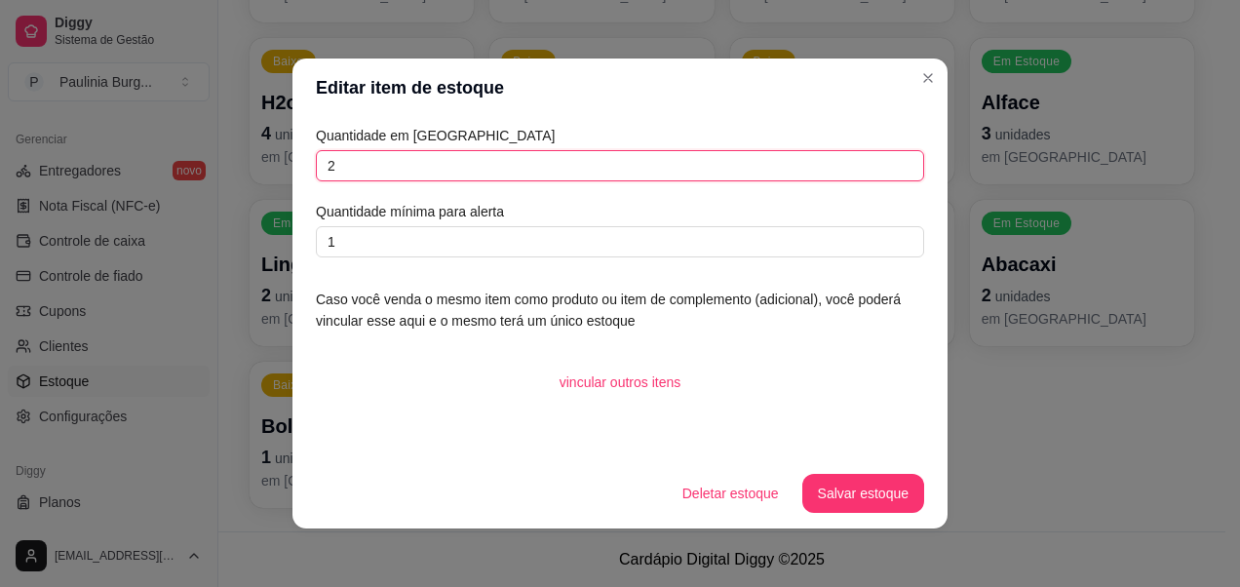
click at [714, 153] on input "2" at bounding box center [620, 165] width 608 height 31
type input "1"
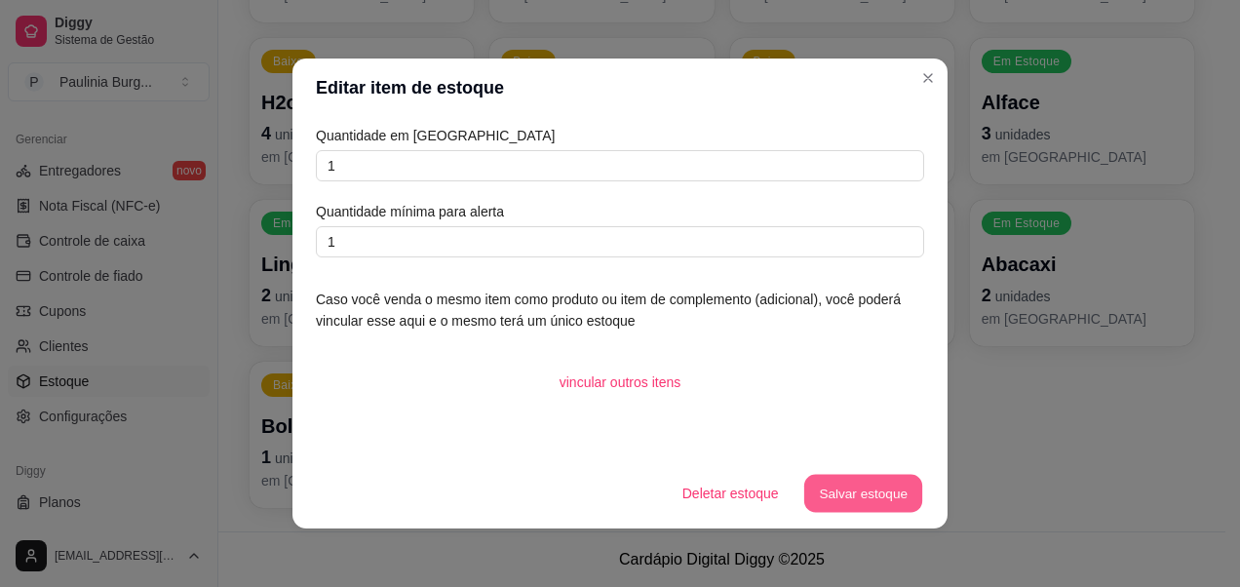
click at [853, 489] on button "Salvar estoque" at bounding box center [862, 494] width 119 height 38
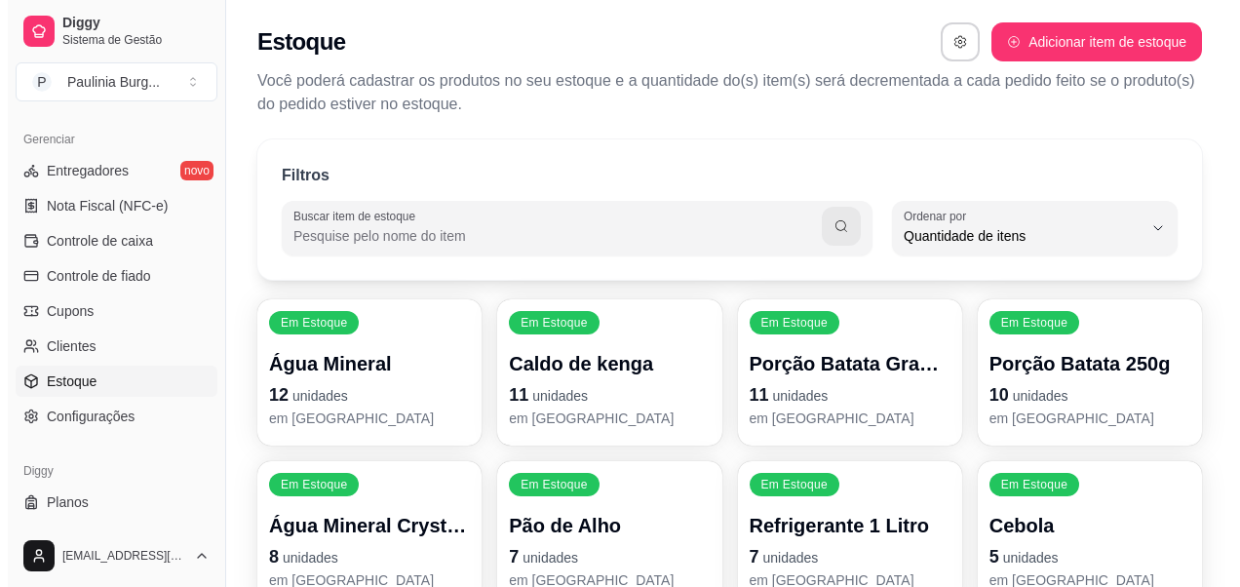
scroll to position [0, 0]
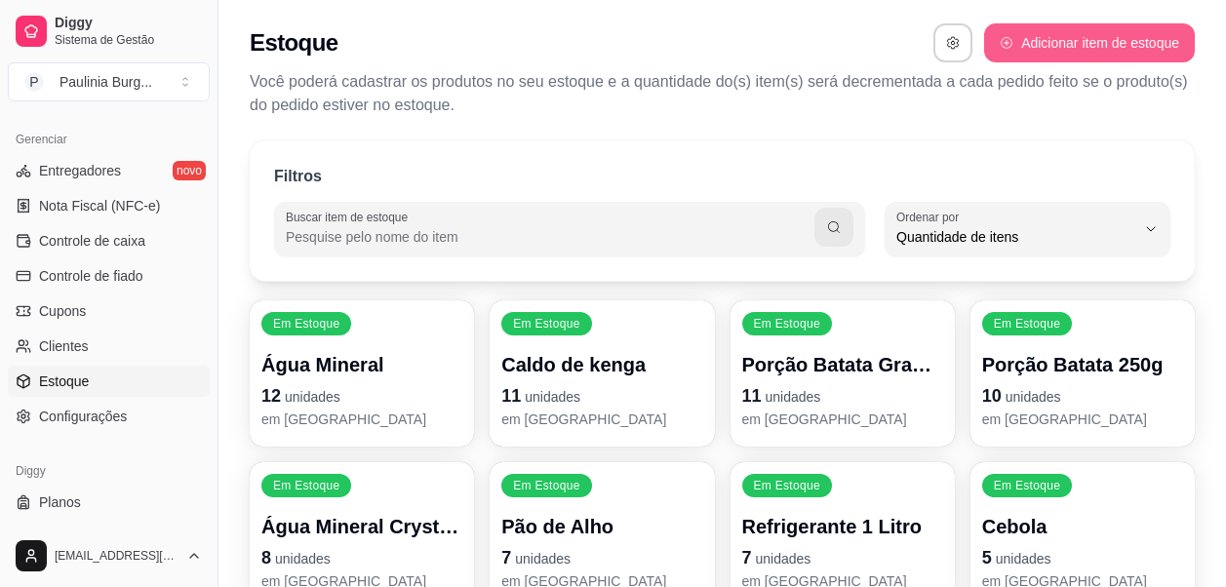
click at [1098, 38] on button "Adicionar item de estoque" at bounding box center [1089, 42] width 211 height 39
select select "UN"
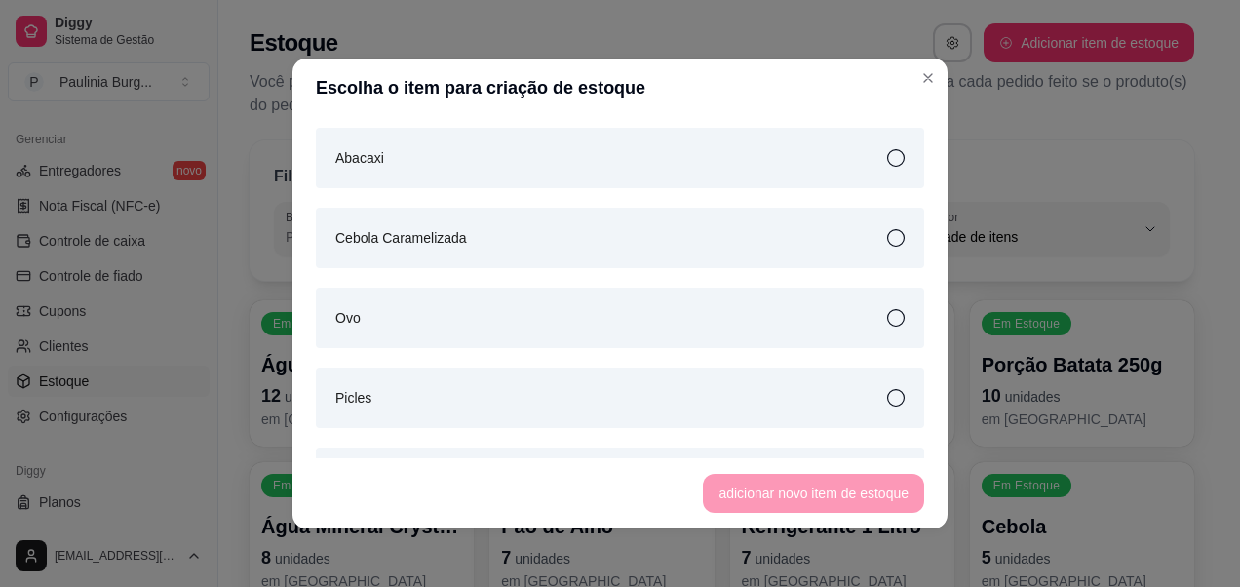
scroll to position [3608, 0]
click at [883, 324] on div "Ovo" at bounding box center [620, 317] width 608 height 60
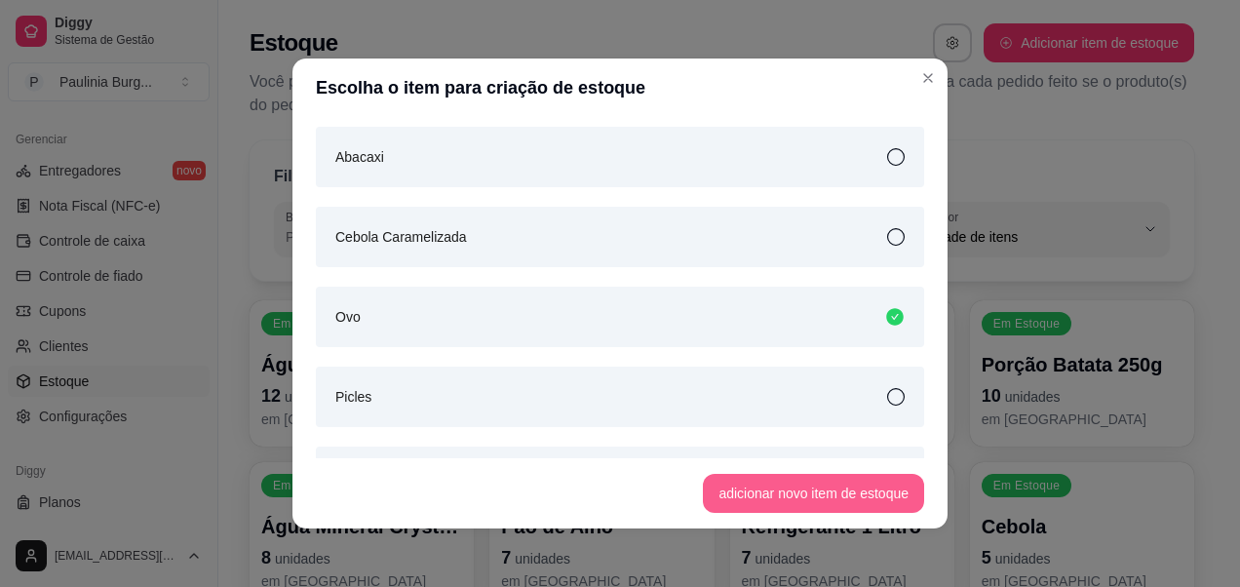
click at [831, 489] on button "adicionar novo item de estoque" at bounding box center [813, 493] width 221 height 39
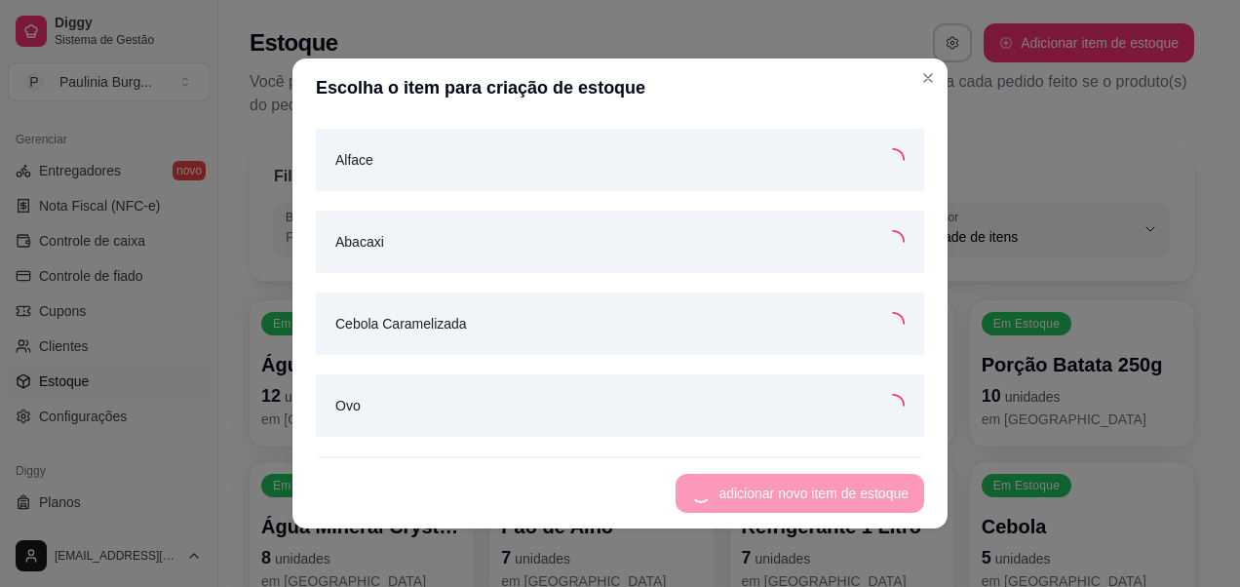
scroll to position [3692, 0]
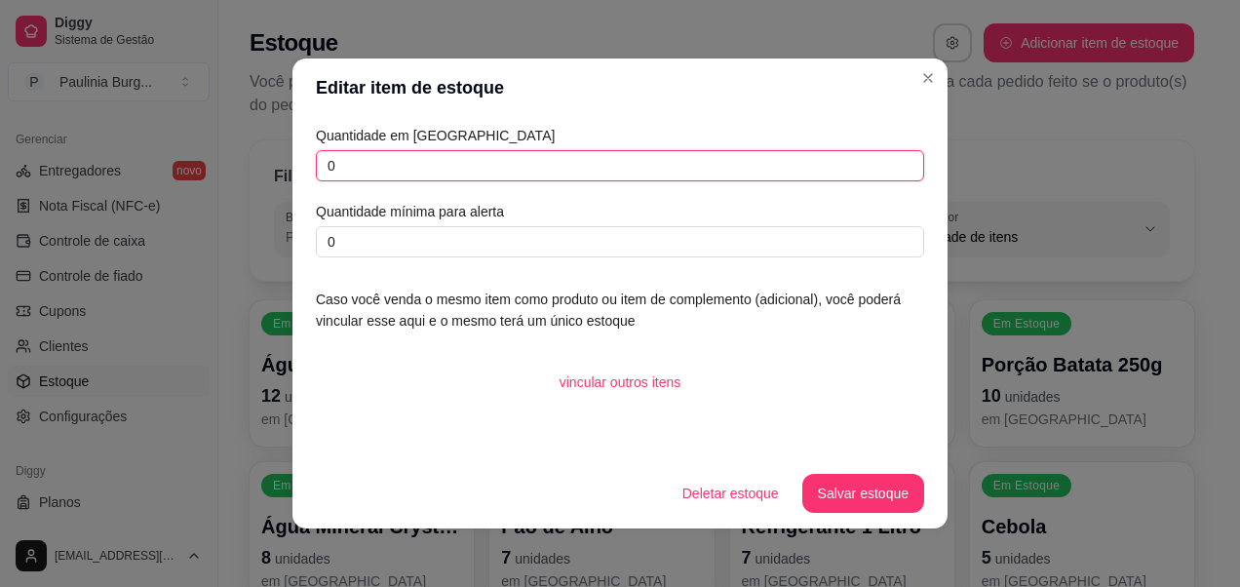
click at [771, 157] on input "0" at bounding box center [620, 165] width 608 height 31
type input "12"
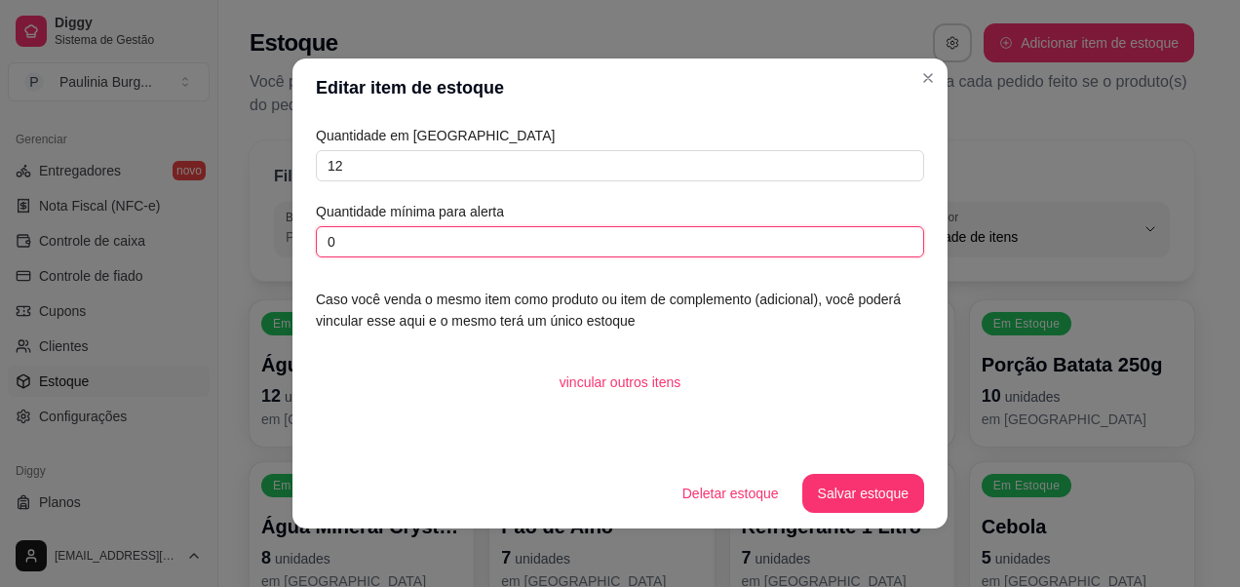
click at [645, 246] on input "0" at bounding box center [620, 241] width 608 height 31
type input "4"
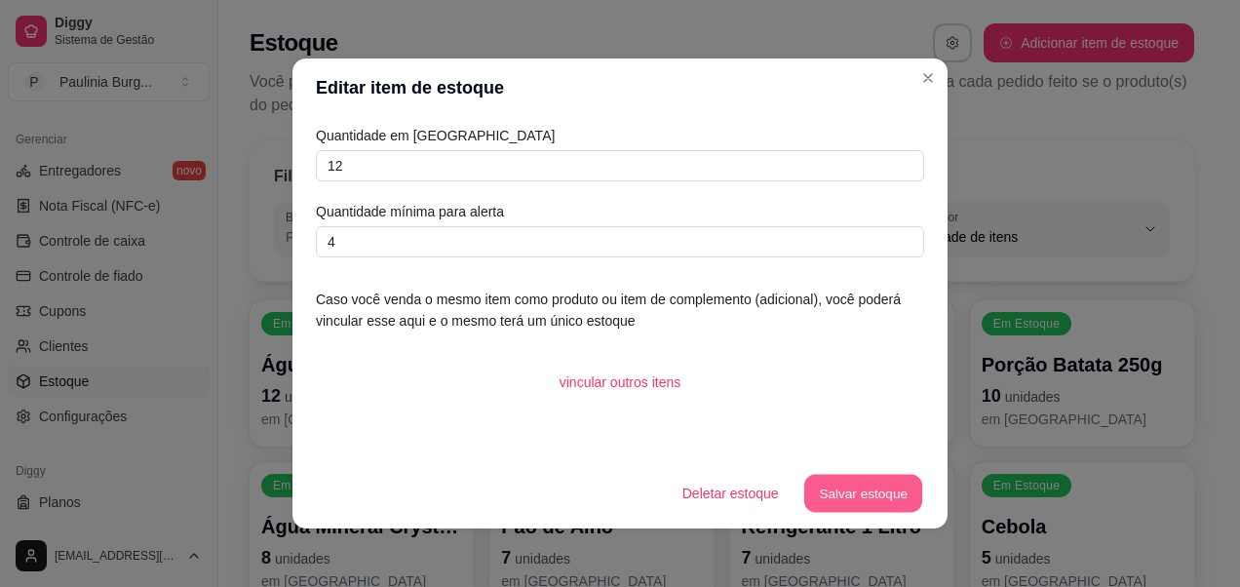
click at [827, 487] on button "Salvar estoque" at bounding box center [862, 494] width 119 height 38
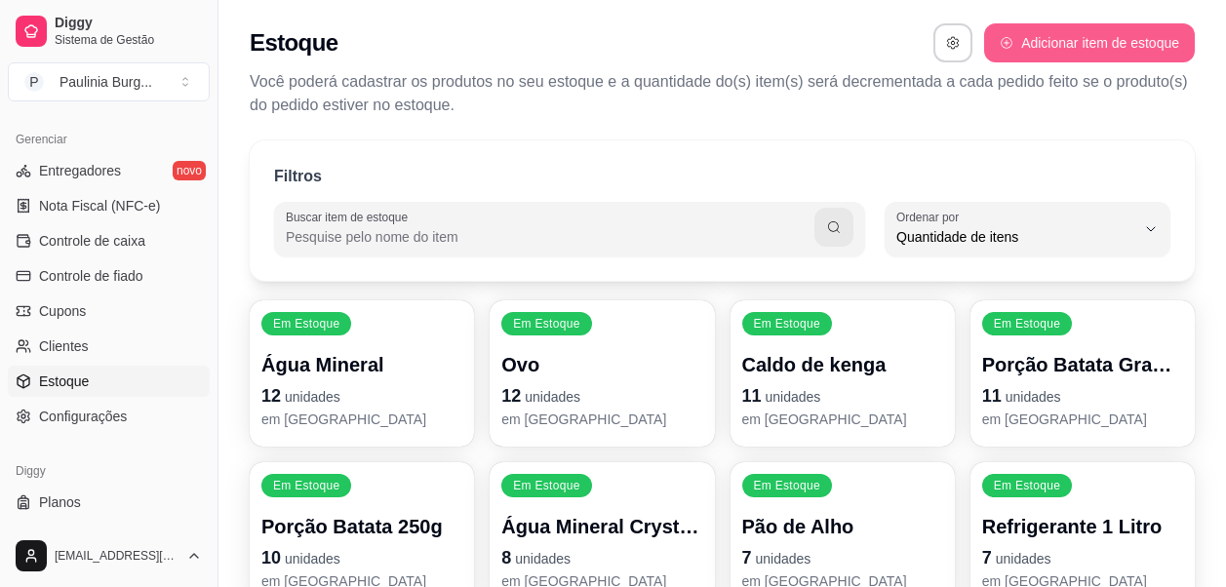
click at [1049, 46] on button "Adicionar item de estoque" at bounding box center [1089, 42] width 211 height 39
select select "UN"
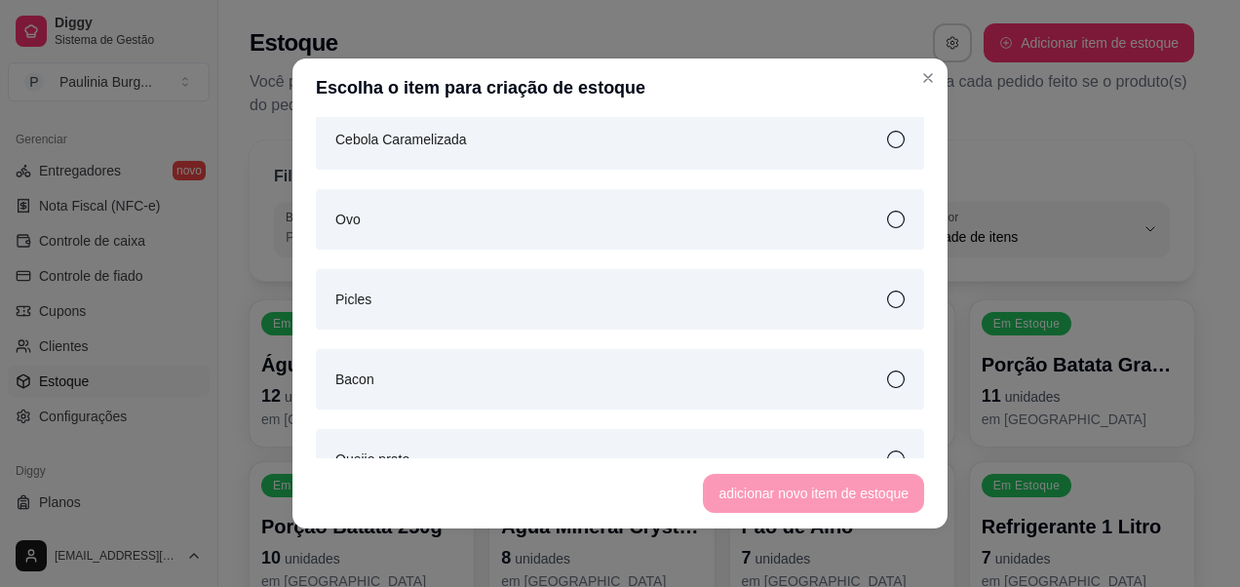
scroll to position [3803, 0]
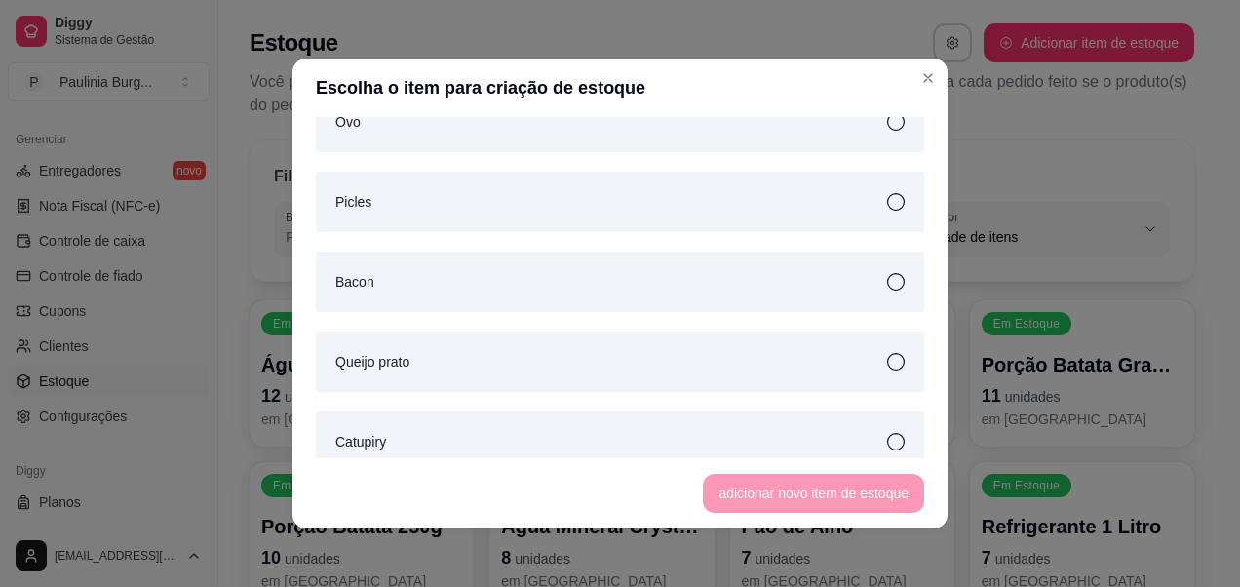
click at [559, 299] on div "Bacon" at bounding box center [620, 282] width 608 height 60
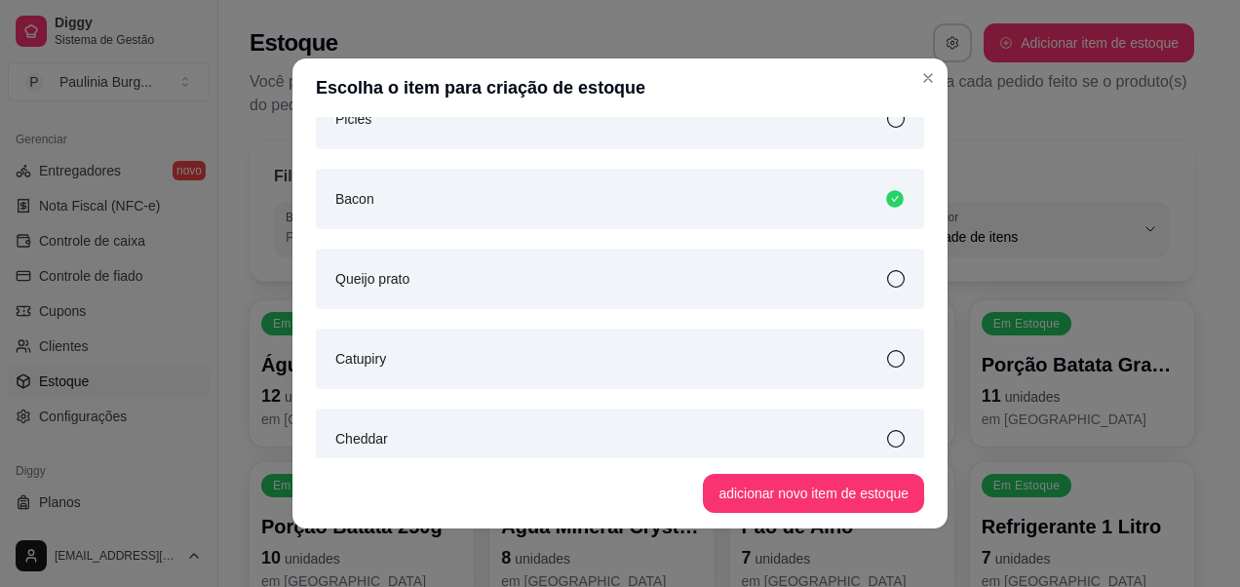
scroll to position [3855, 0]
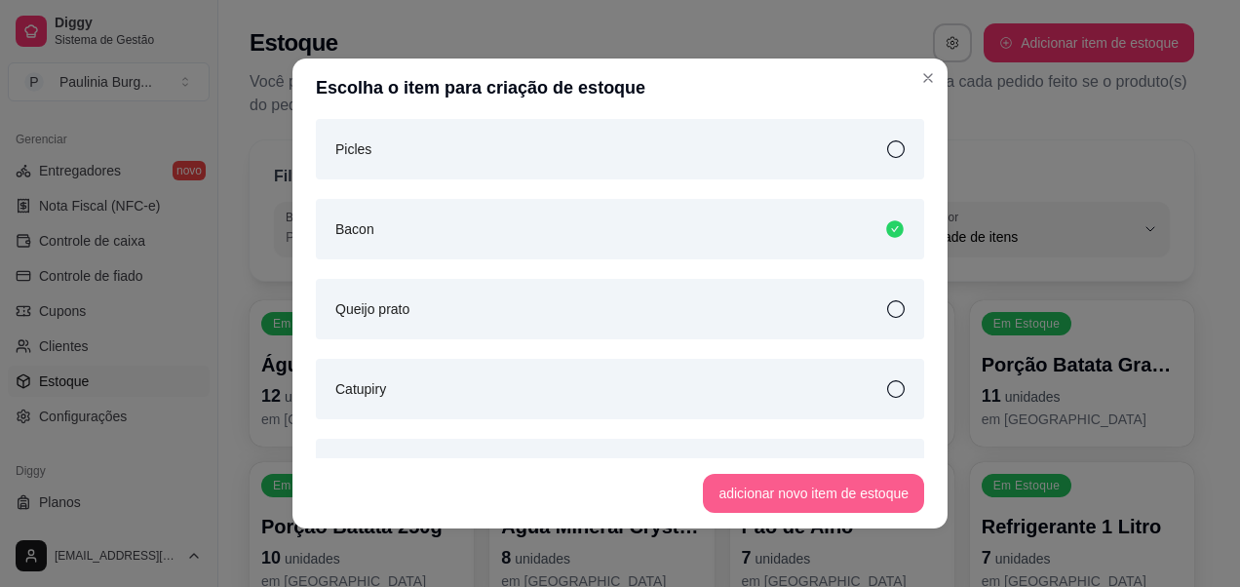
click at [807, 497] on button "adicionar novo item de estoque" at bounding box center [813, 493] width 221 height 39
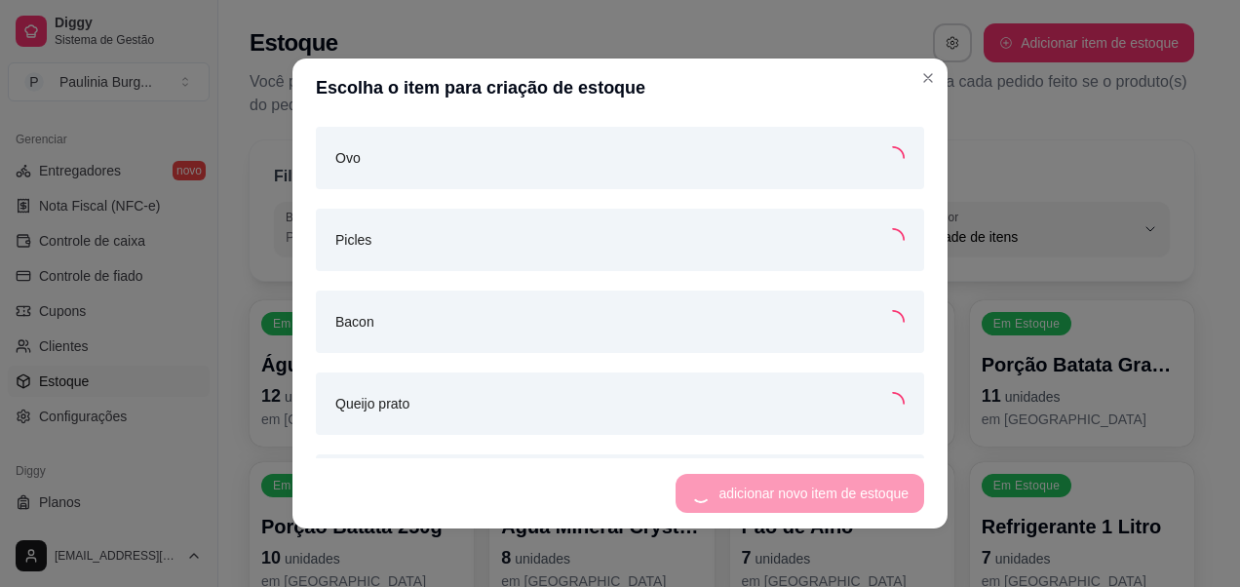
scroll to position [3945, 0]
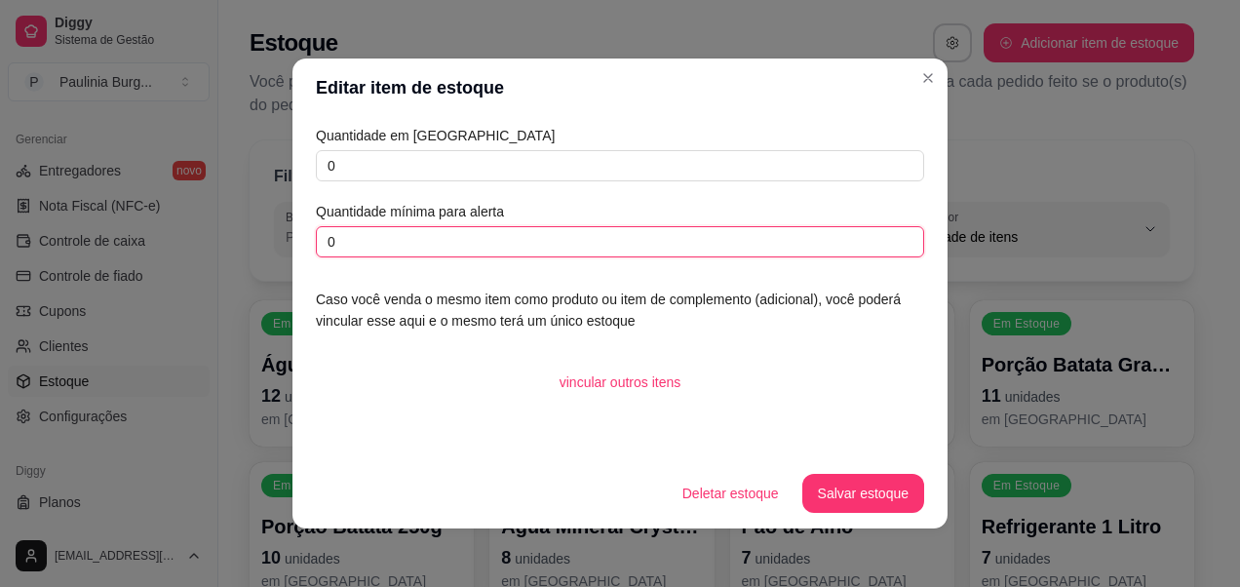
click at [537, 237] on input "0" at bounding box center [620, 241] width 608 height 31
type input "1"
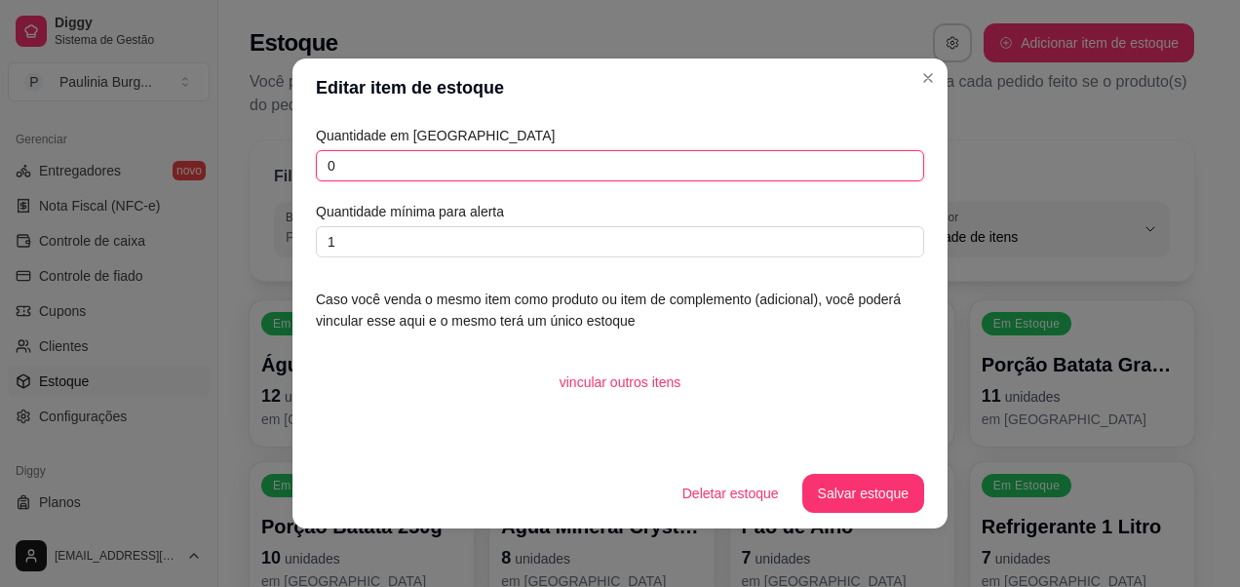
click at [564, 164] on input "0" at bounding box center [620, 165] width 608 height 31
type input "1"
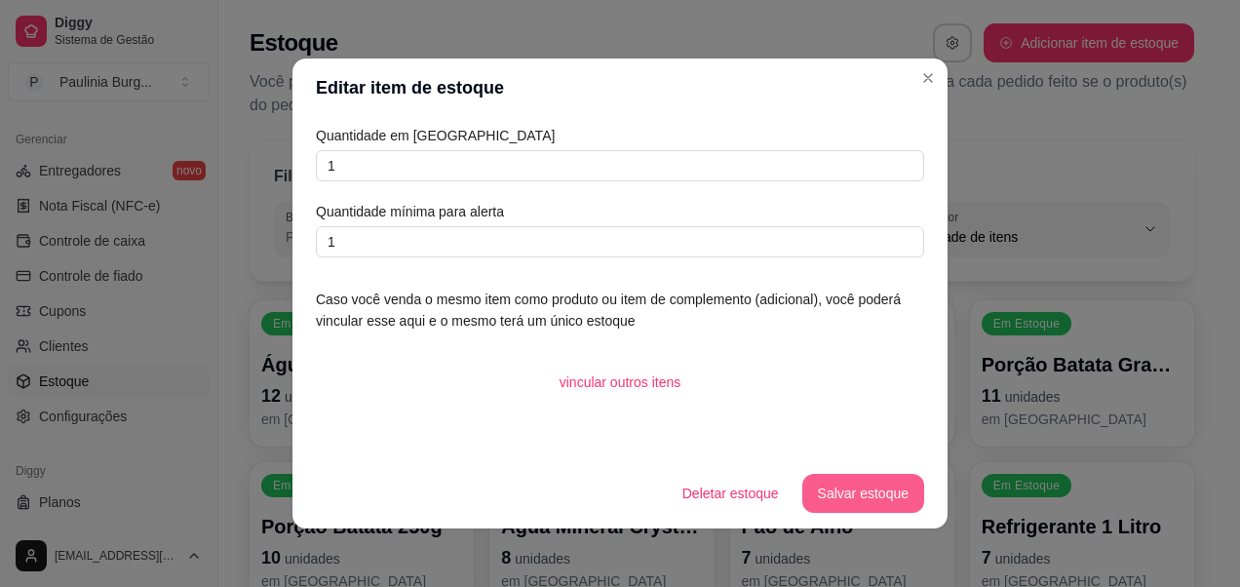
click at [853, 506] on button "Salvar estoque" at bounding box center [863, 493] width 122 height 39
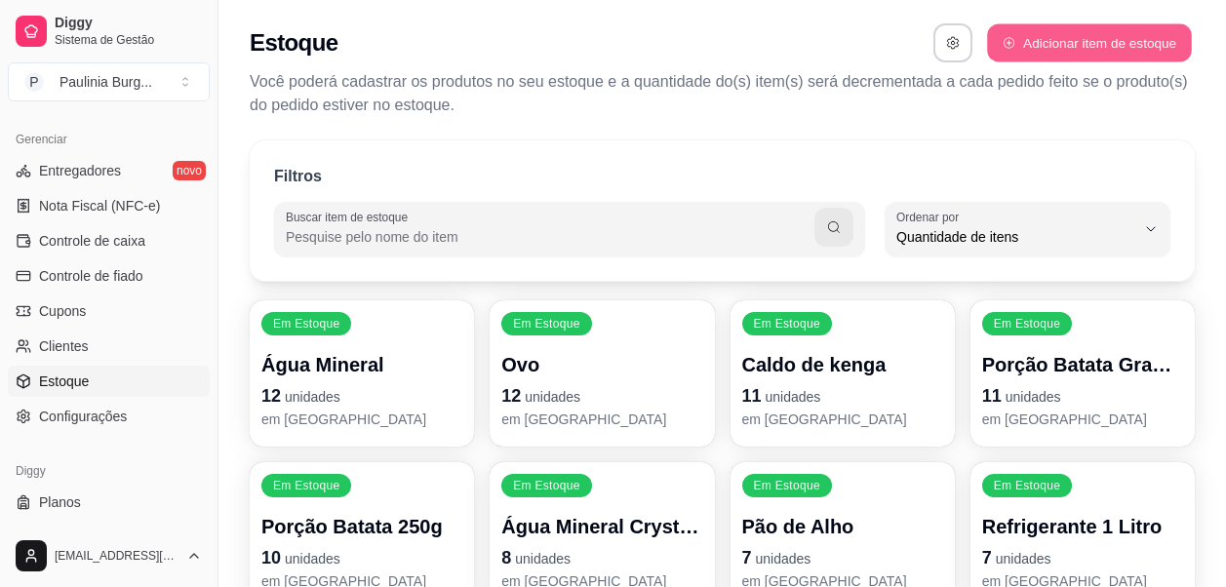
click at [1049, 44] on button "Adicionar item de estoque" at bounding box center [1089, 43] width 204 height 38
select select "UN"
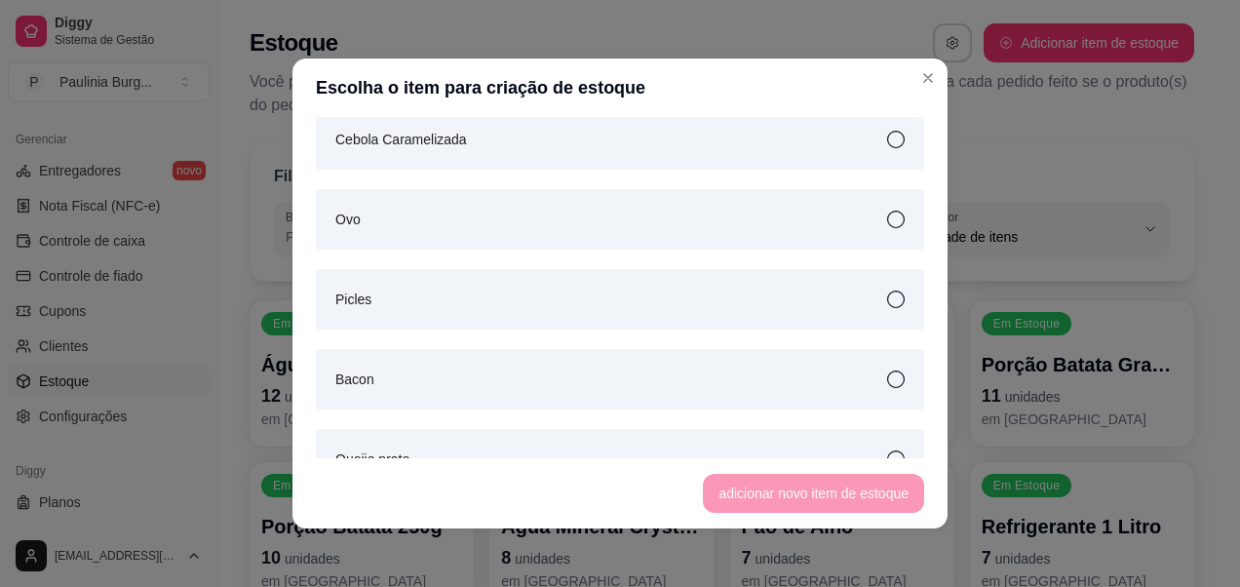
scroll to position [3803, 0]
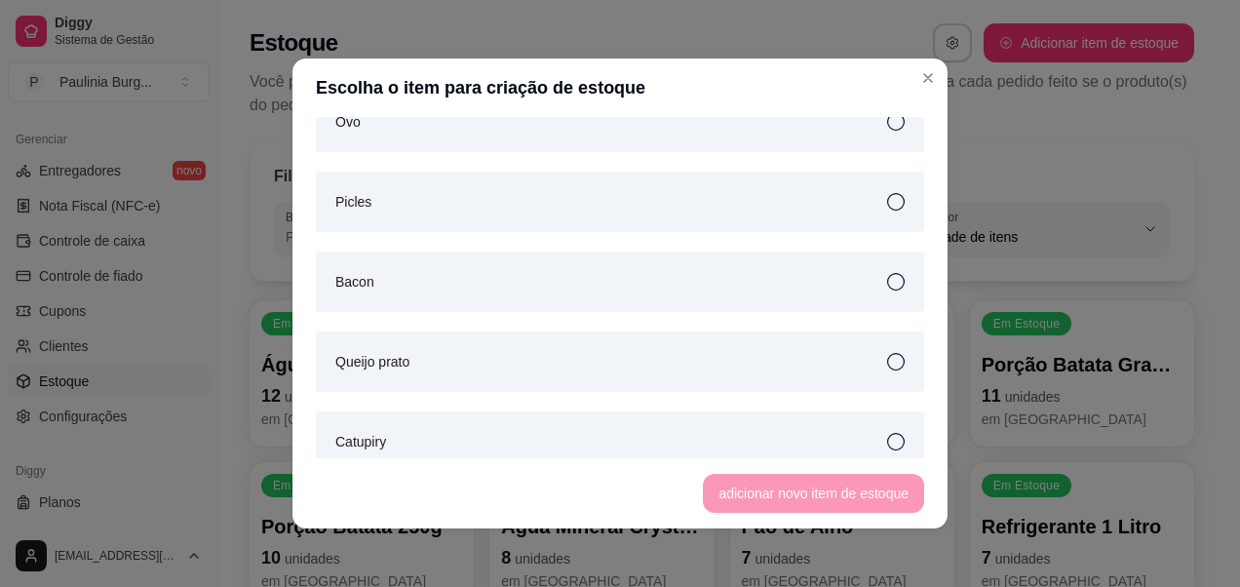
click at [860, 203] on div "Picles" at bounding box center [620, 202] width 608 height 60
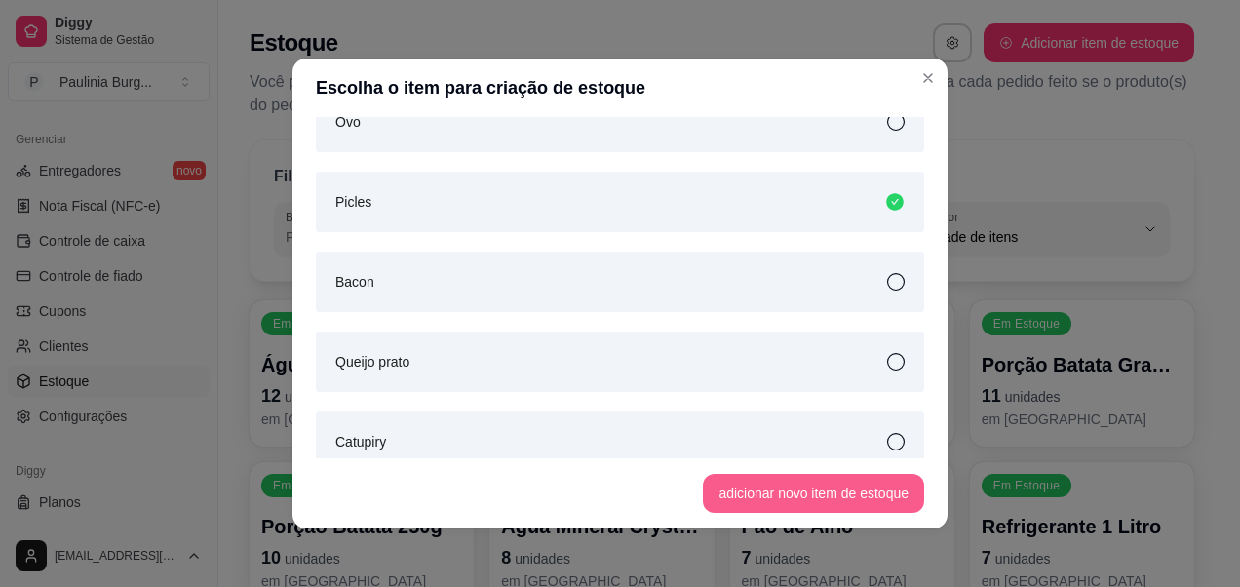
click at [799, 480] on button "adicionar novo item de estoque" at bounding box center [813, 493] width 221 height 39
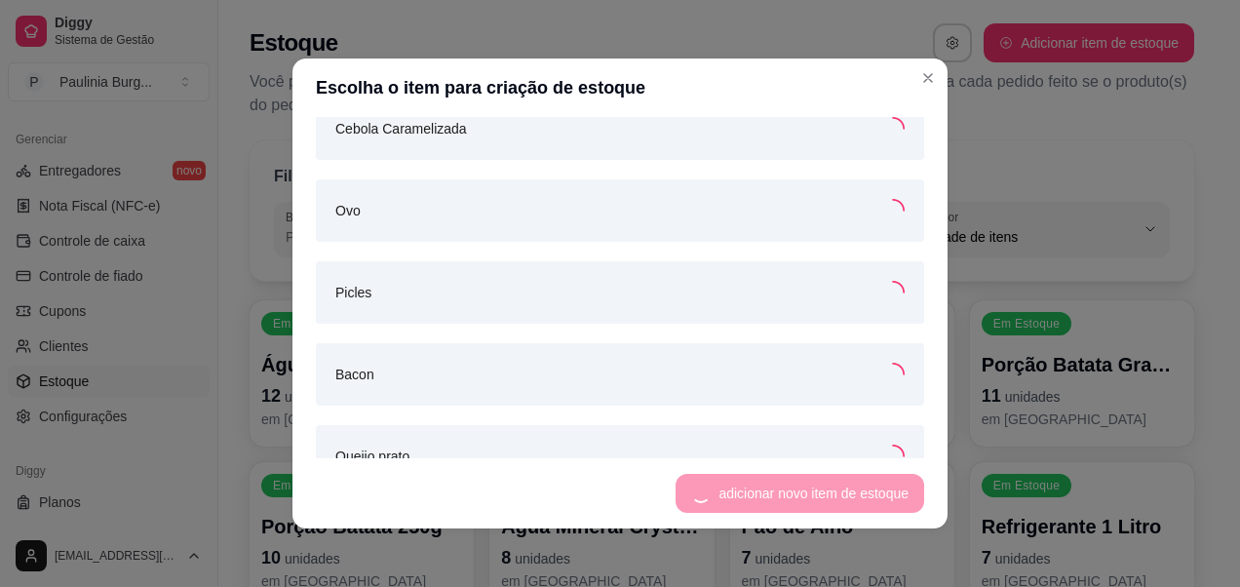
scroll to position [3892, 0]
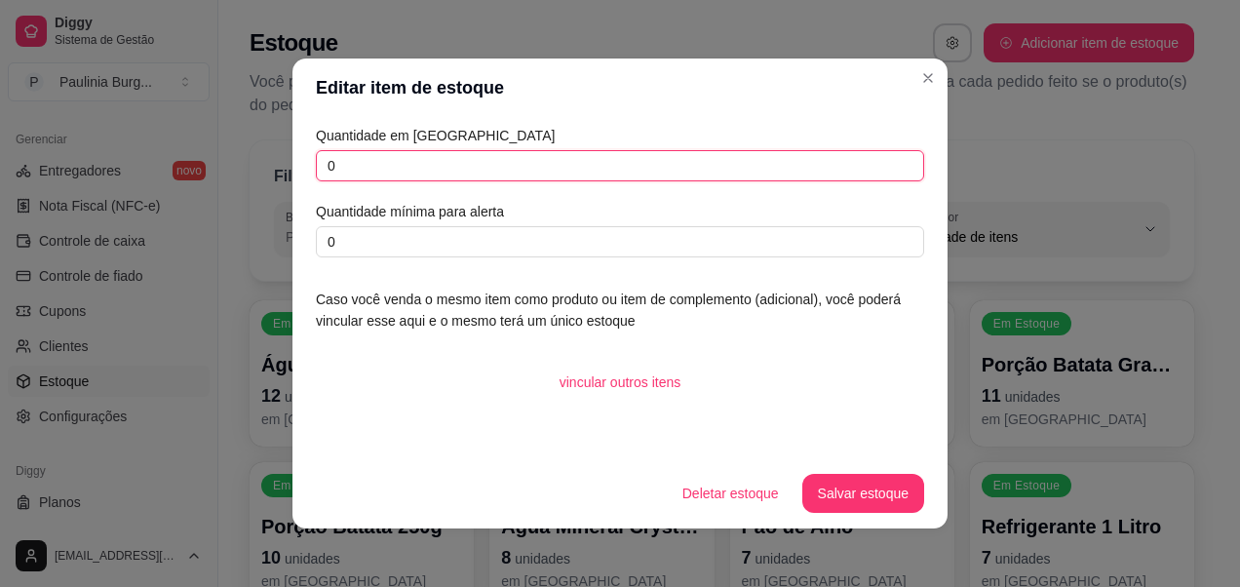
click at [660, 151] on input "0" at bounding box center [620, 165] width 608 height 31
type input "1"
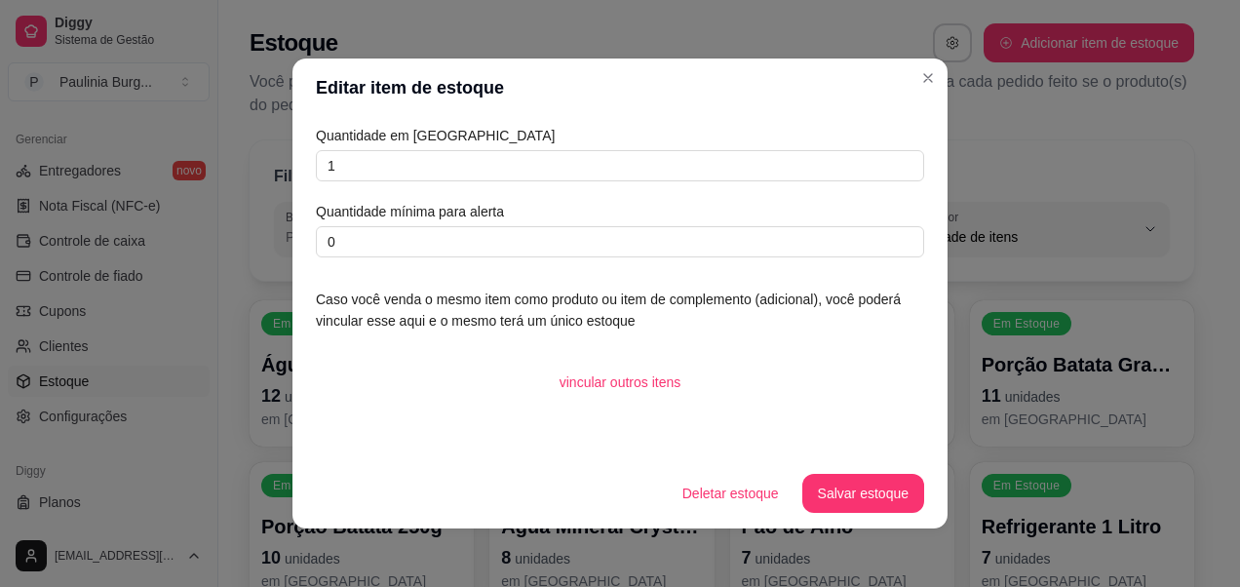
click at [665, 272] on div "Quantidade em estoque 1 Quantidade mínima para alerta 0 Caso você venda o mesmo…" at bounding box center [620, 287] width 655 height 341
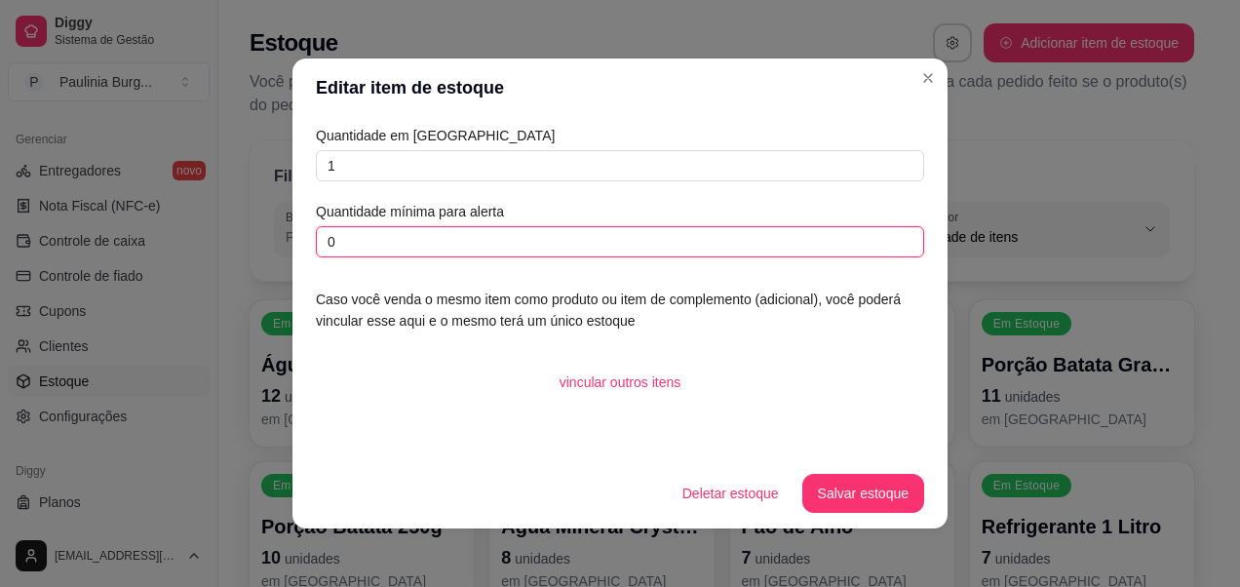
click at [580, 242] on input "0" at bounding box center [620, 241] width 608 height 31
type input "1"
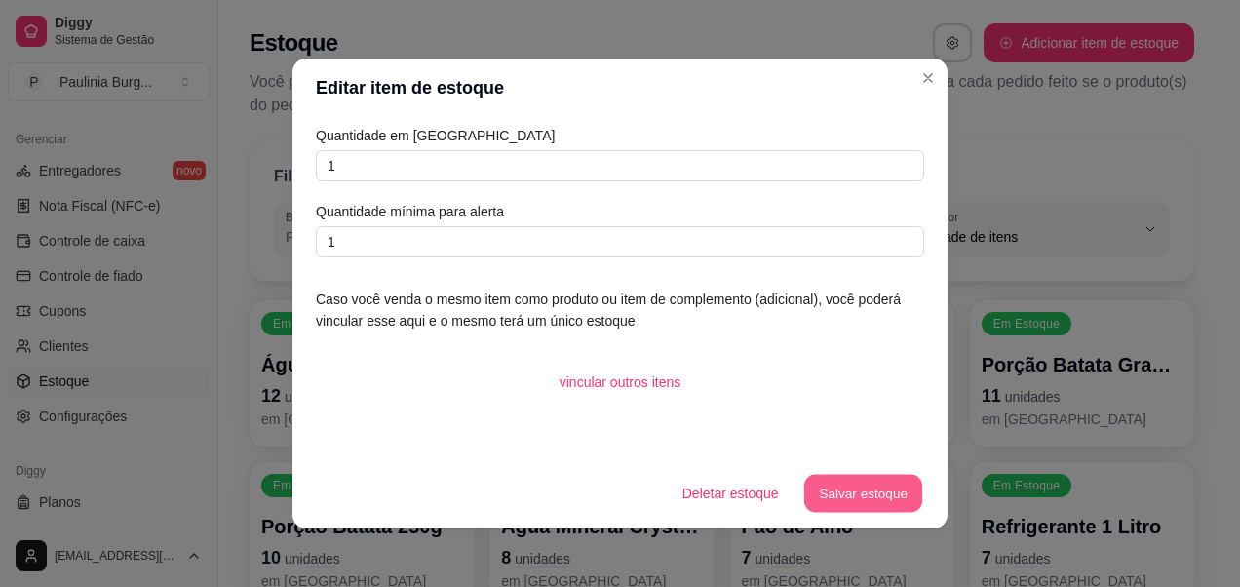
click at [841, 505] on button "Salvar estoque" at bounding box center [862, 494] width 119 height 38
click at [907, 69] on header "Editar item de estoque" at bounding box center [620, 88] width 655 height 59
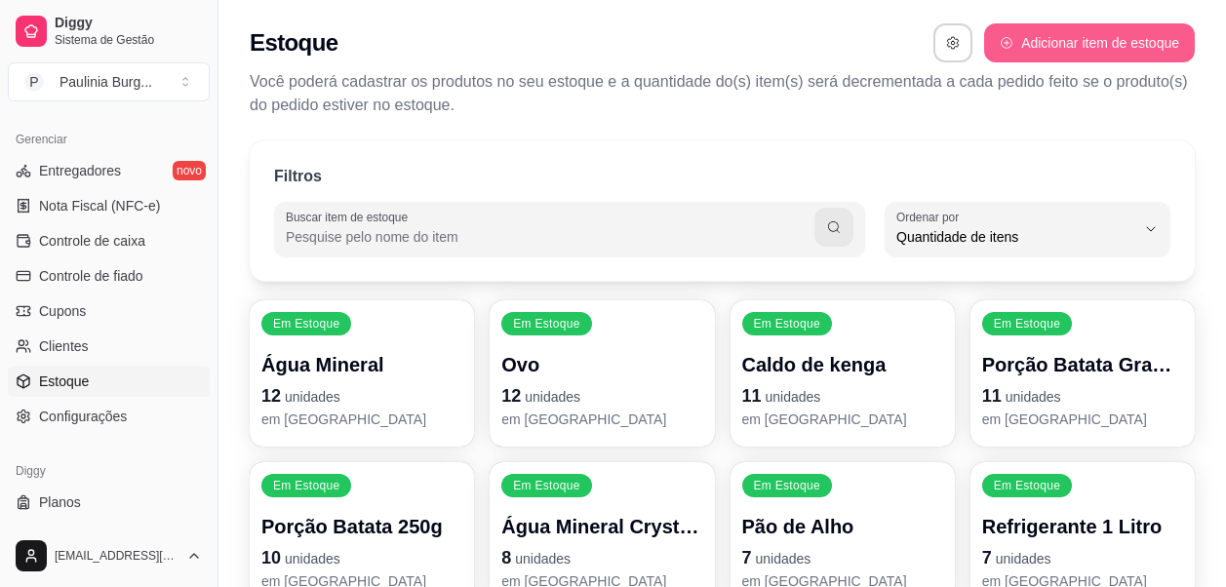
click at [1035, 58] on button "Adicionar item de estoque" at bounding box center [1089, 42] width 211 height 39
select select "UN"
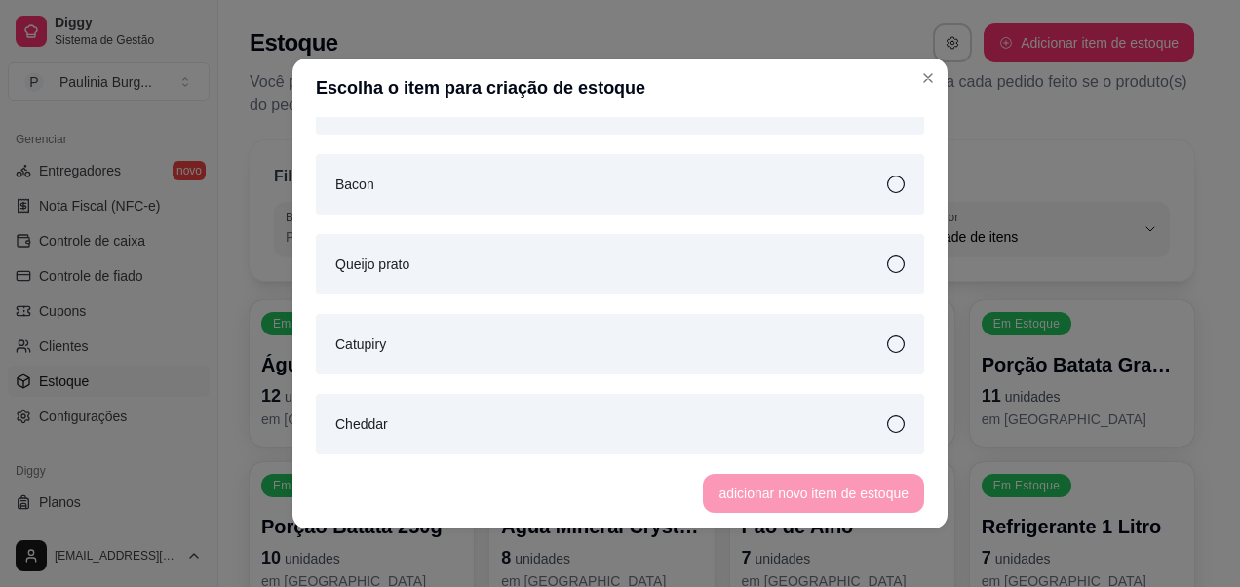
scroll to position [3998, 0]
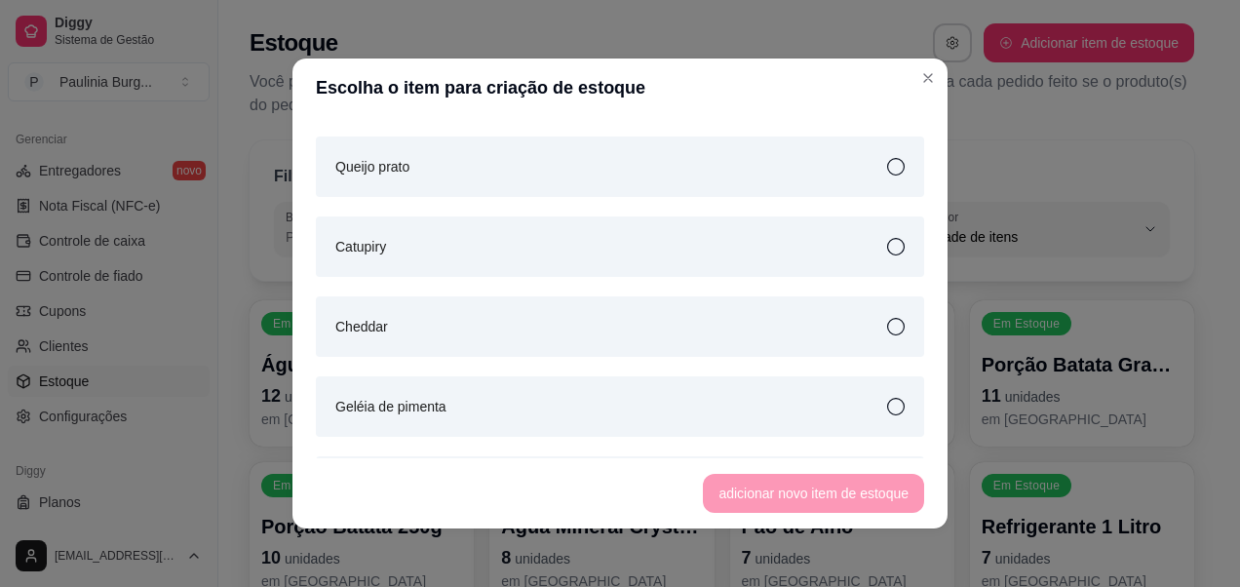
click at [887, 166] on icon at bounding box center [896, 167] width 18 height 18
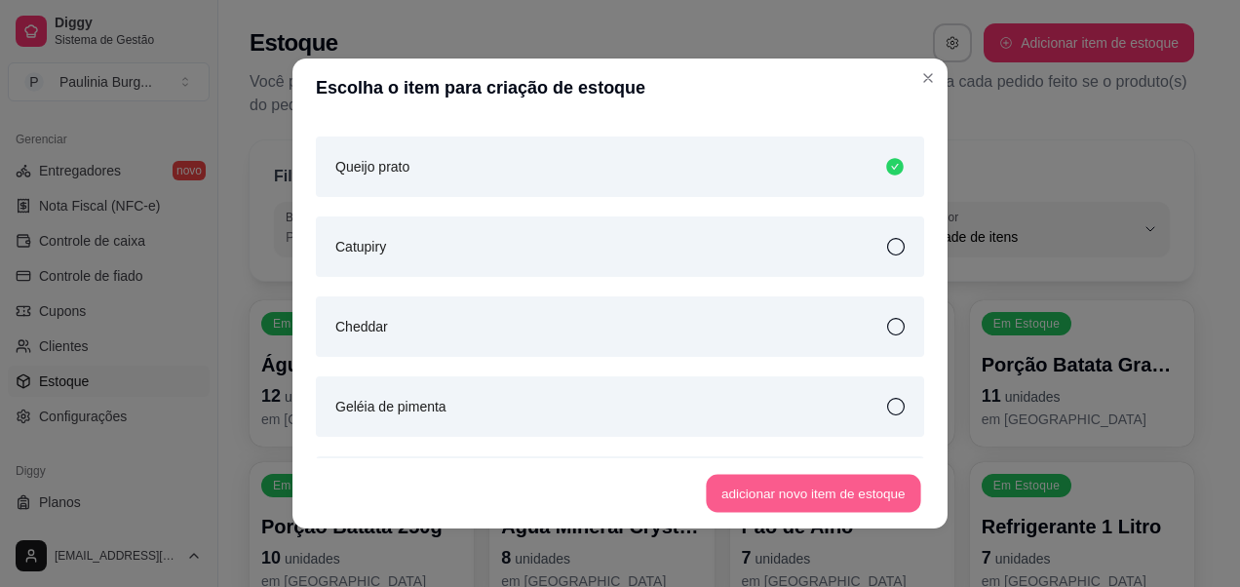
click at [757, 495] on button "adicionar novo item de estoque" at bounding box center [814, 494] width 215 height 38
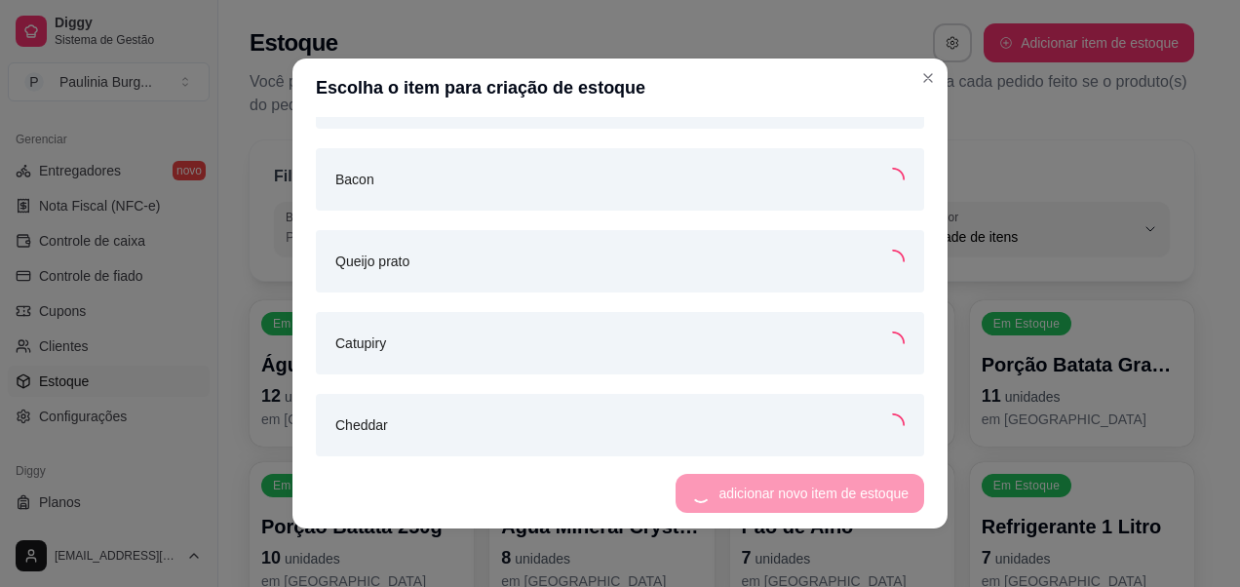
scroll to position [4091, 0]
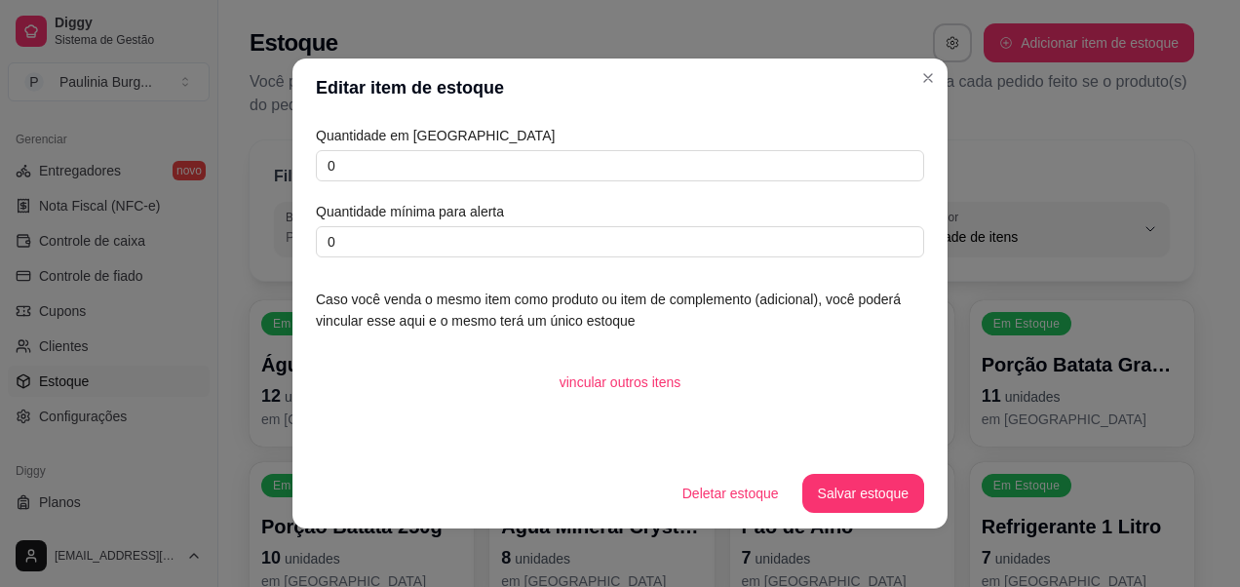
click at [617, 185] on div "Quantidade em estoque 0 Quantidade mínima para alerta 0" at bounding box center [620, 191] width 608 height 133
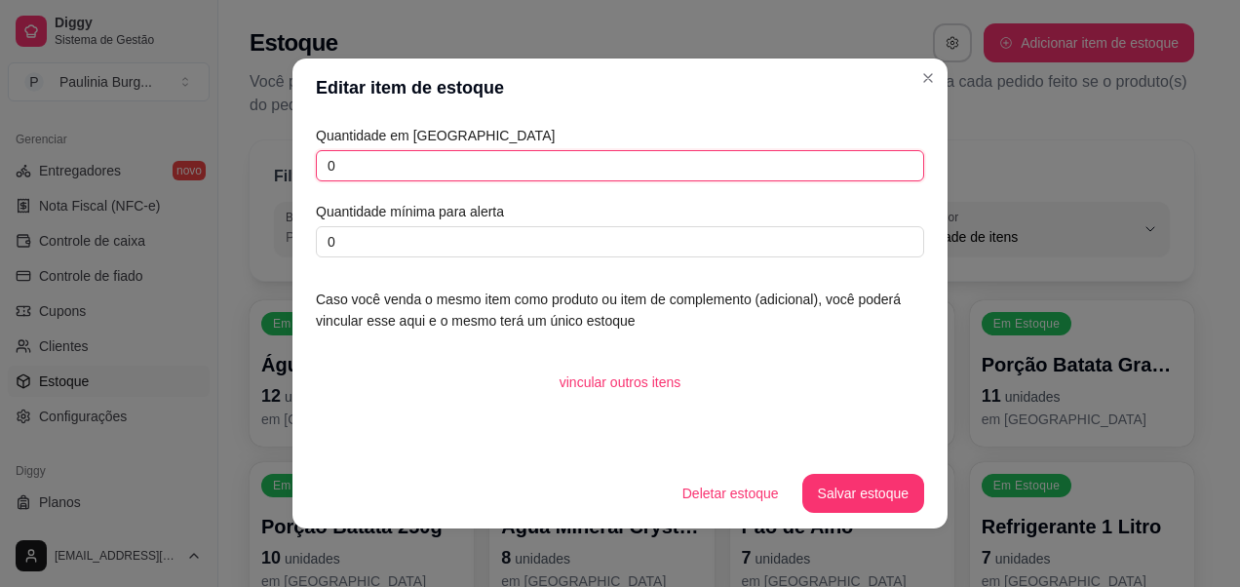
click at [635, 167] on input "0" at bounding box center [620, 165] width 608 height 31
type input "1"
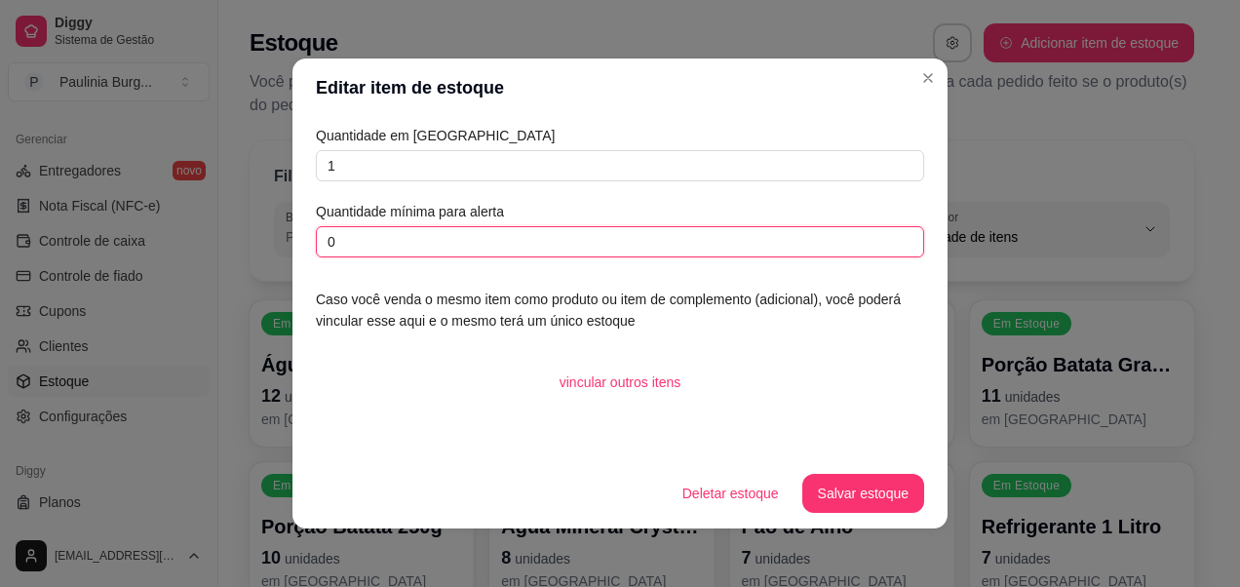
click at [595, 250] on input "0" at bounding box center [620, 241] width 608 height 31
type input "1"
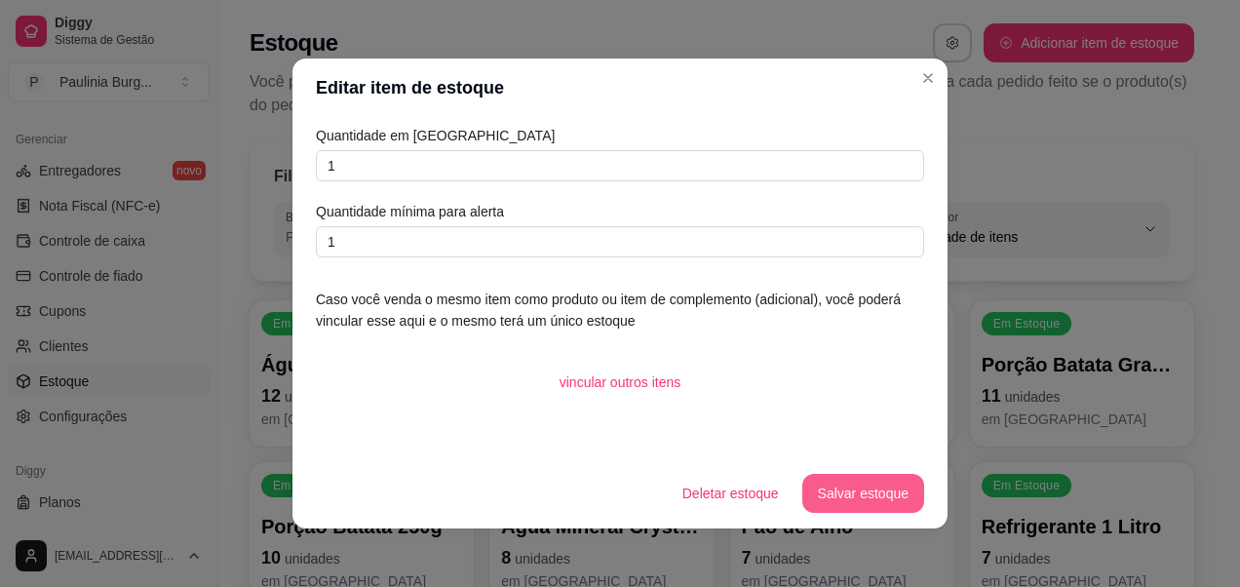
click at [879, 494] on button "Salvar estoque" at bounding box center [863, 493] width 122 height 39
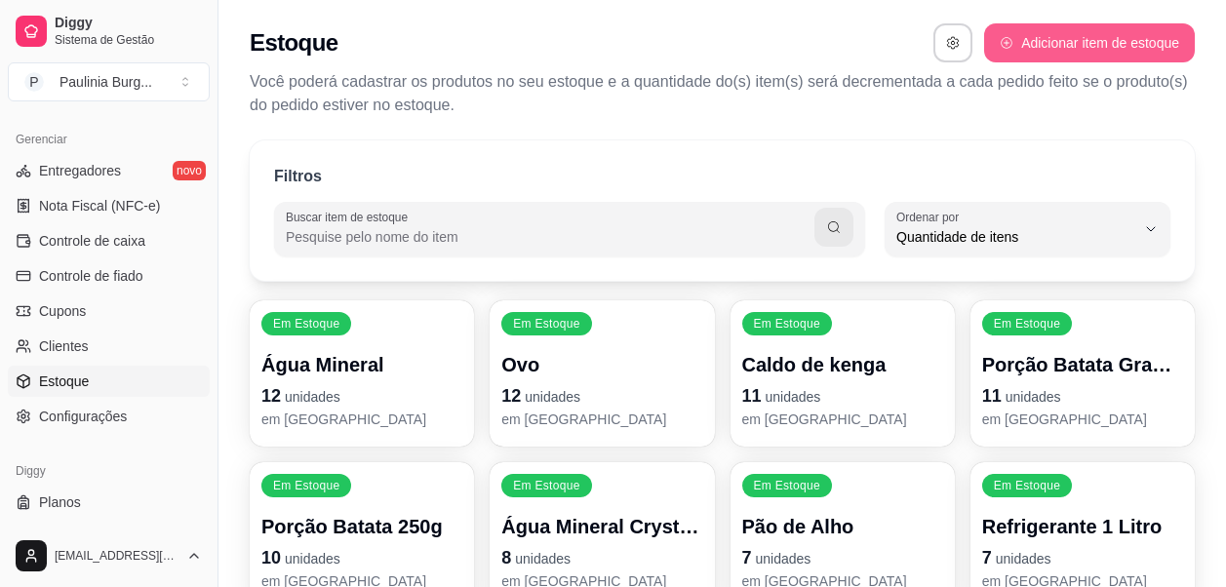
click at [1030, 40] on button "Adicionar item de estoque" at bounding box center [1089, 42] width 211 height 39
select select "UN"
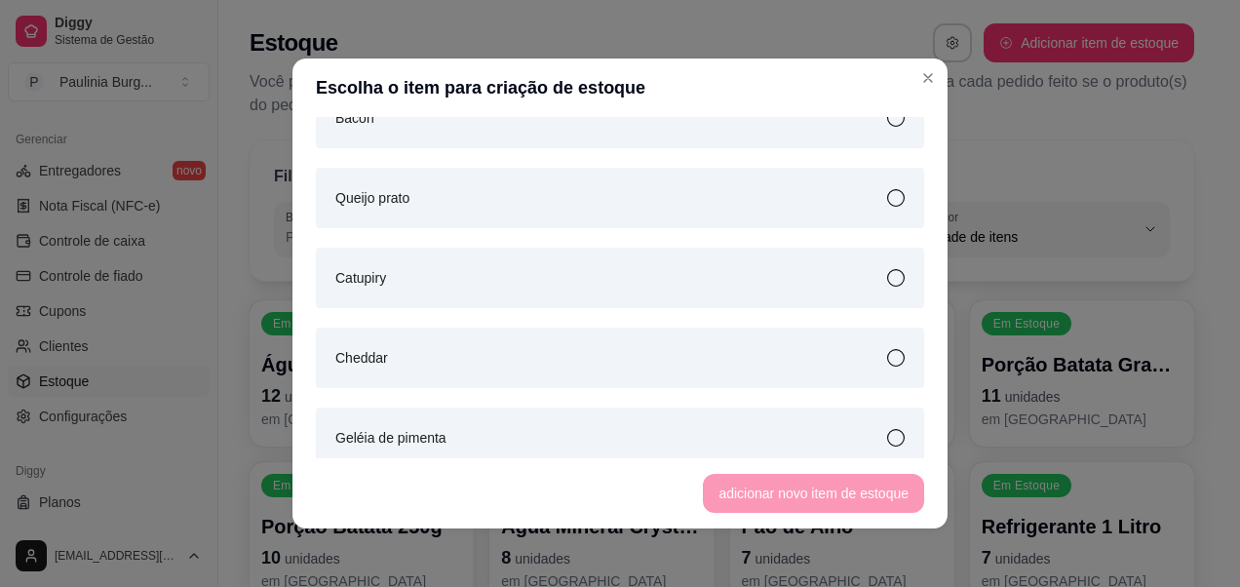
scroll to position [3998, 0]
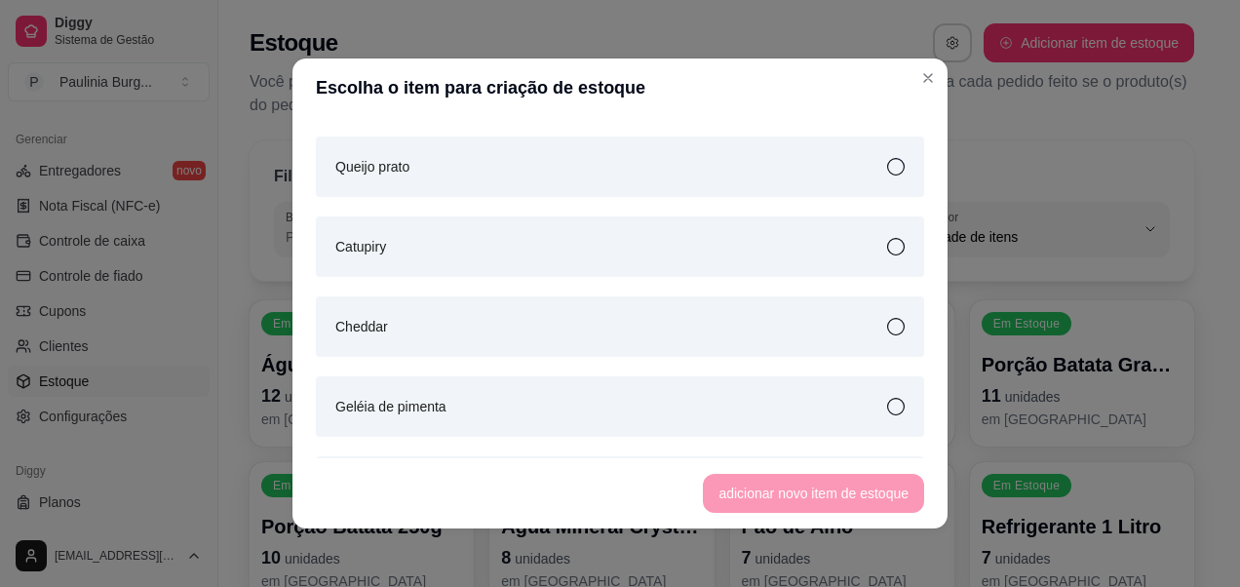
click at [710, 265] on div "Catupiry" at bounding box center [620, 246] width 608 height 60
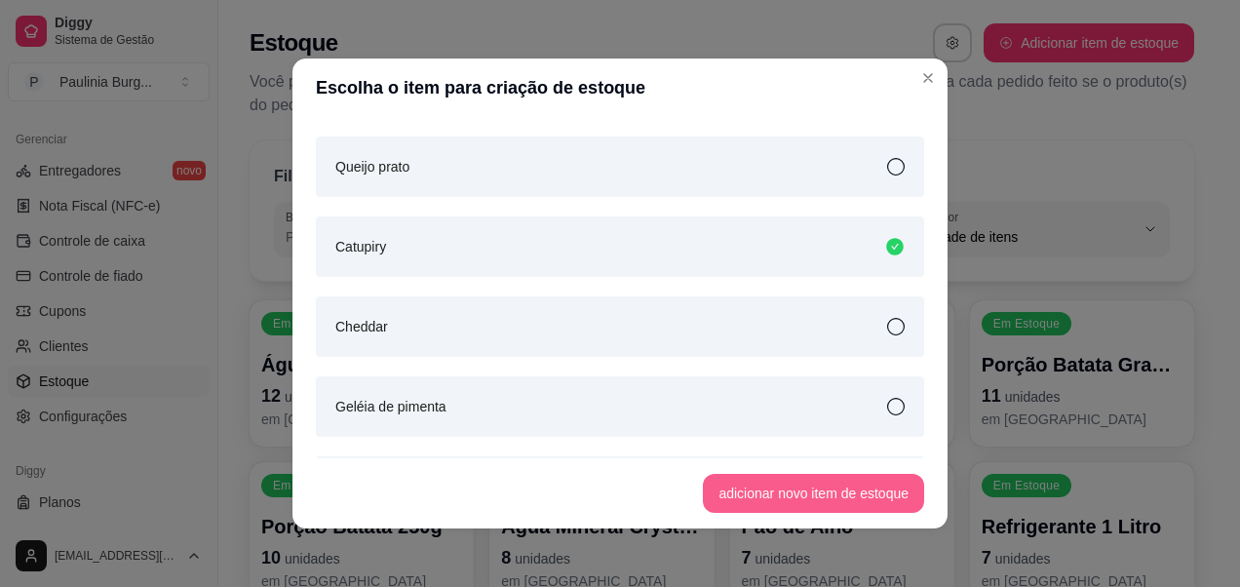
click at [776, 501] on button "adicionar novo item de estoque" at bounding box center [813, 493] width 221 height 39
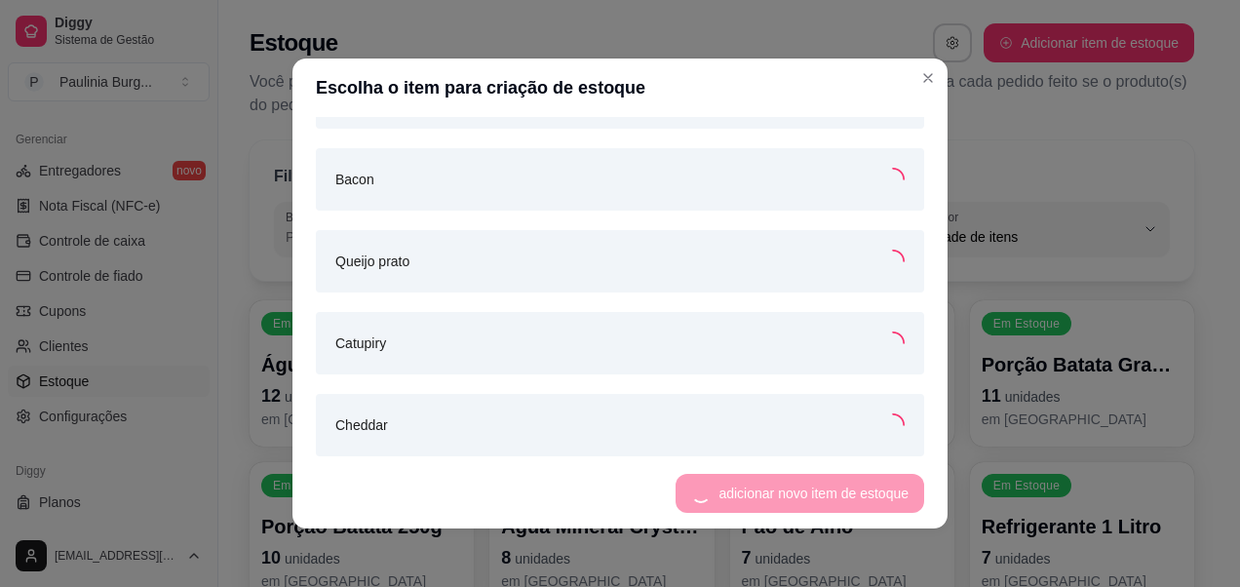
scroll to position [4091, 0]
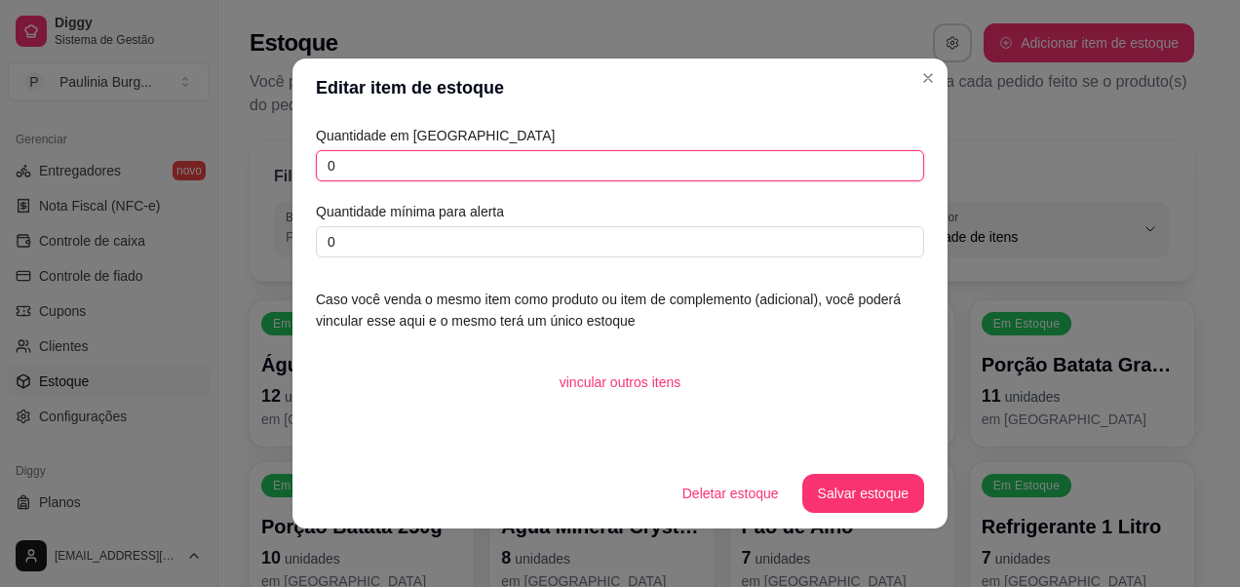
click at [730, 158] on input "0" at bounding box center [620, 165] width 608 height 31
type input "1"
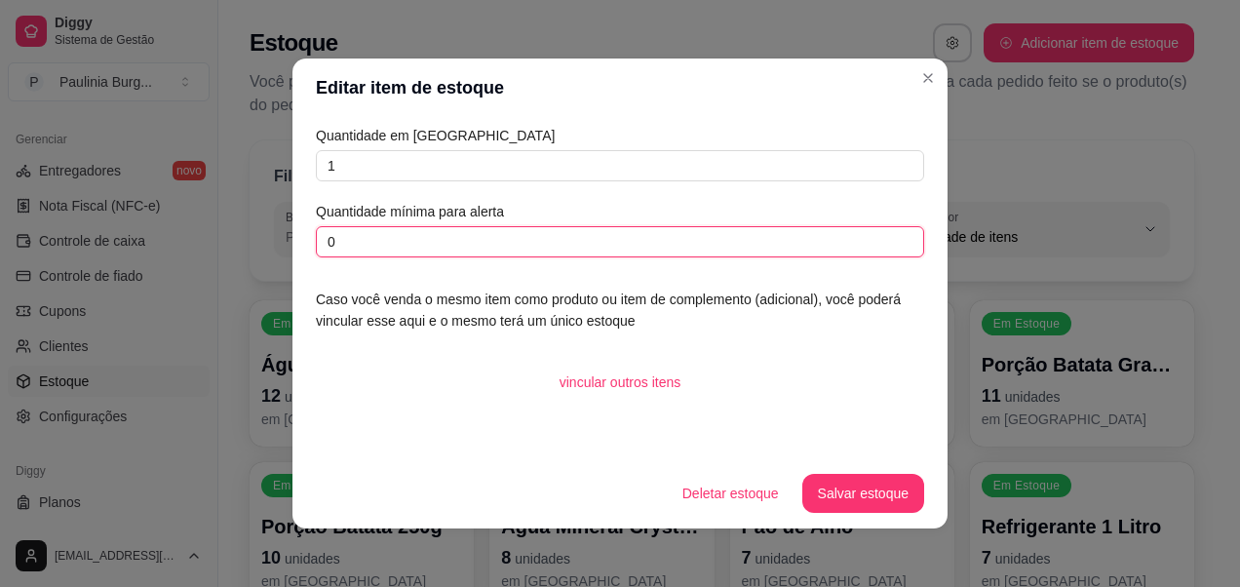
click at [787, 250] on input "0" at bounding box center [620, 241] width 608 height 31
type input "1"
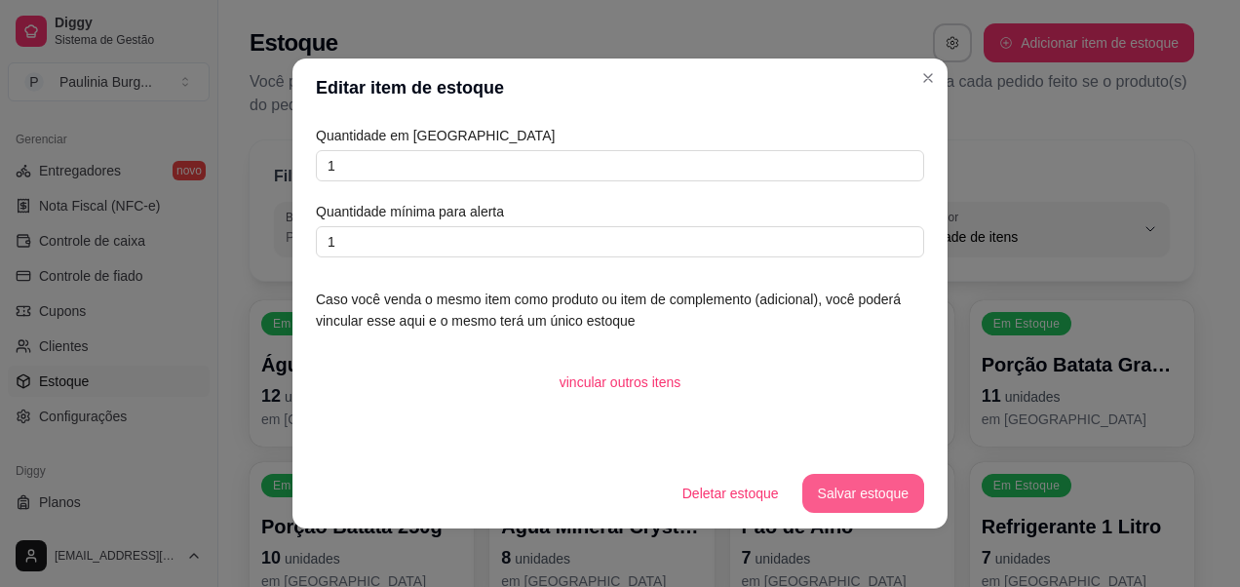
click at [851, 498] on button "Salvar estoque" at bounding box center [863, 493] width 122 height 39
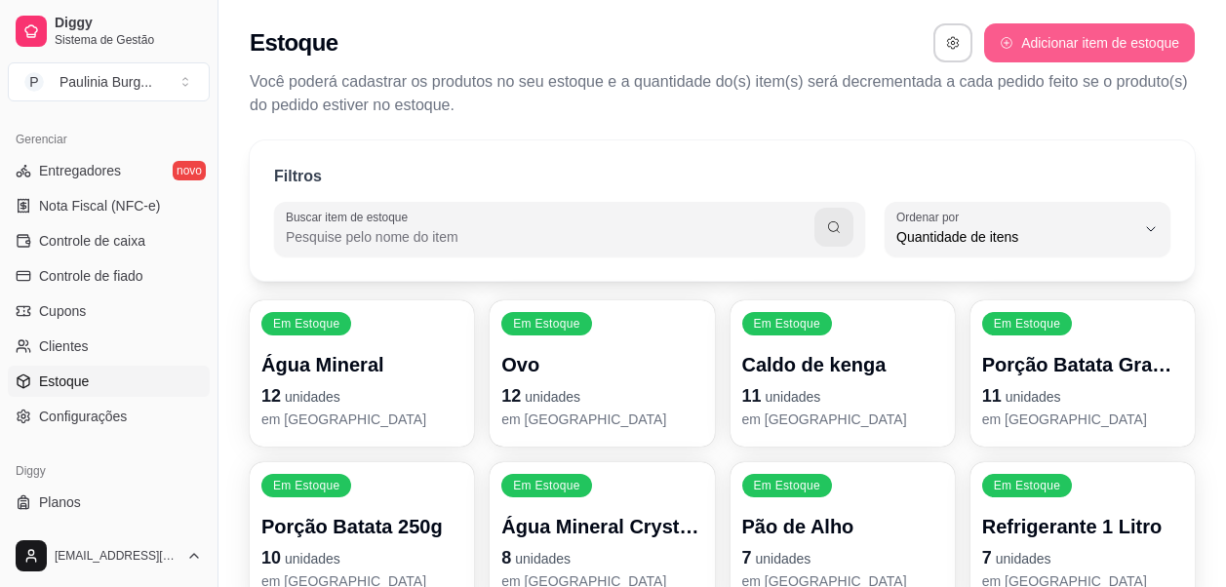
click at [1001, 53] on button "Adicionar item de estoque" at bounding box center [1089, 42] width 211 height 39
select select "UN"
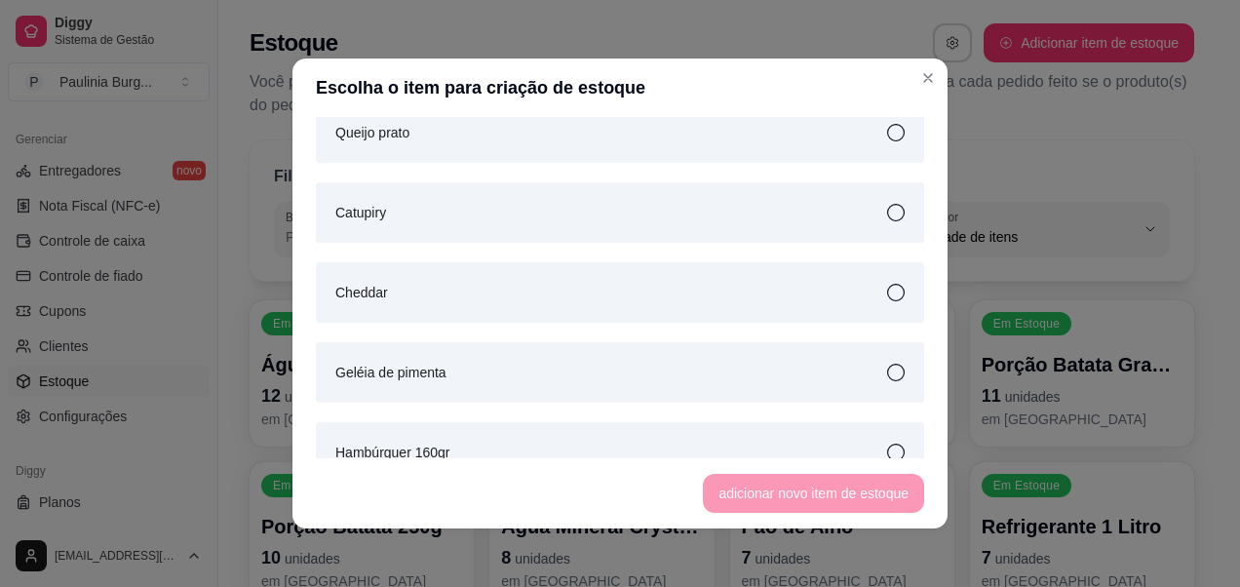
scroll to position [3998, 0]
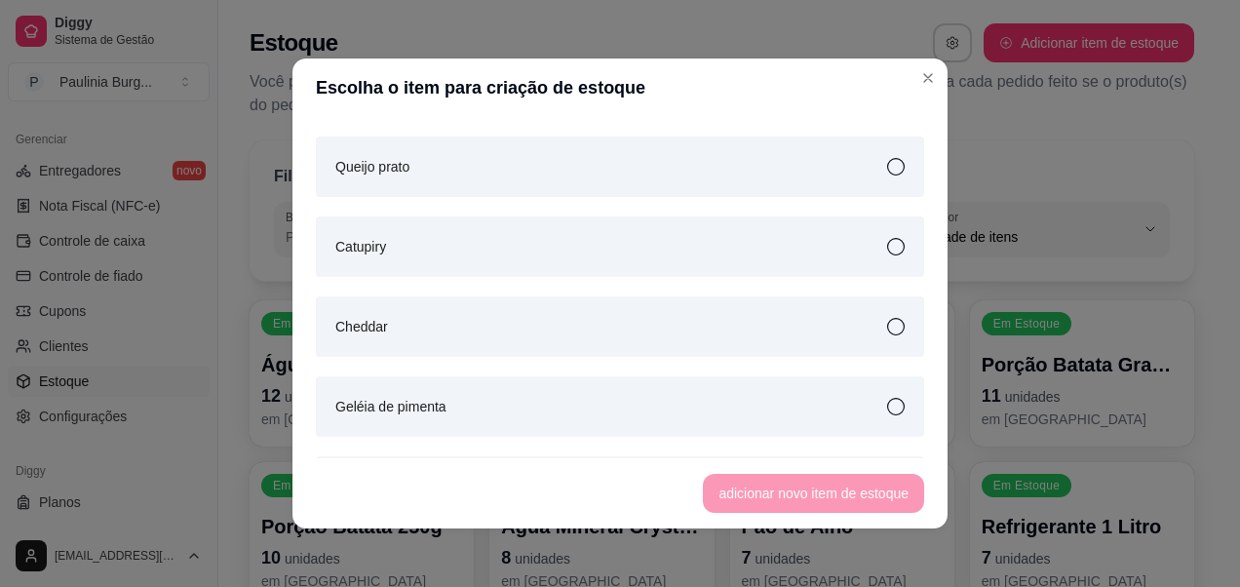
click at [599, 323] on div "Cheddar" at bounding box center [620, 326] width 608 height 60
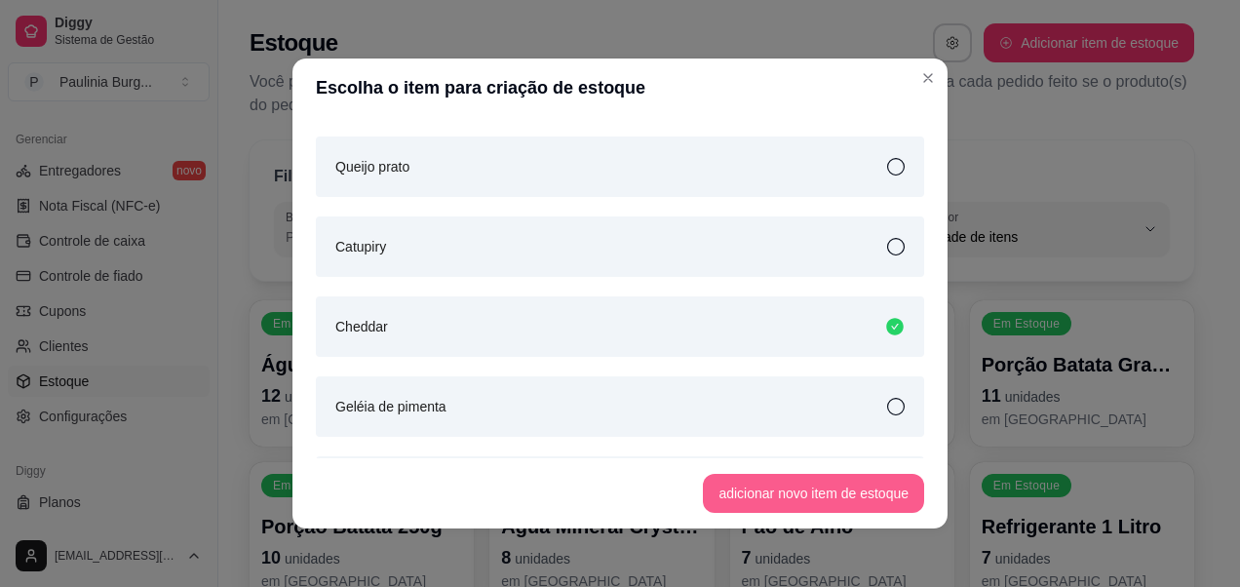
click at [703, 481] on button "adicionar novo item de estoque" at bounding box center [813, 493] width 221 height 39
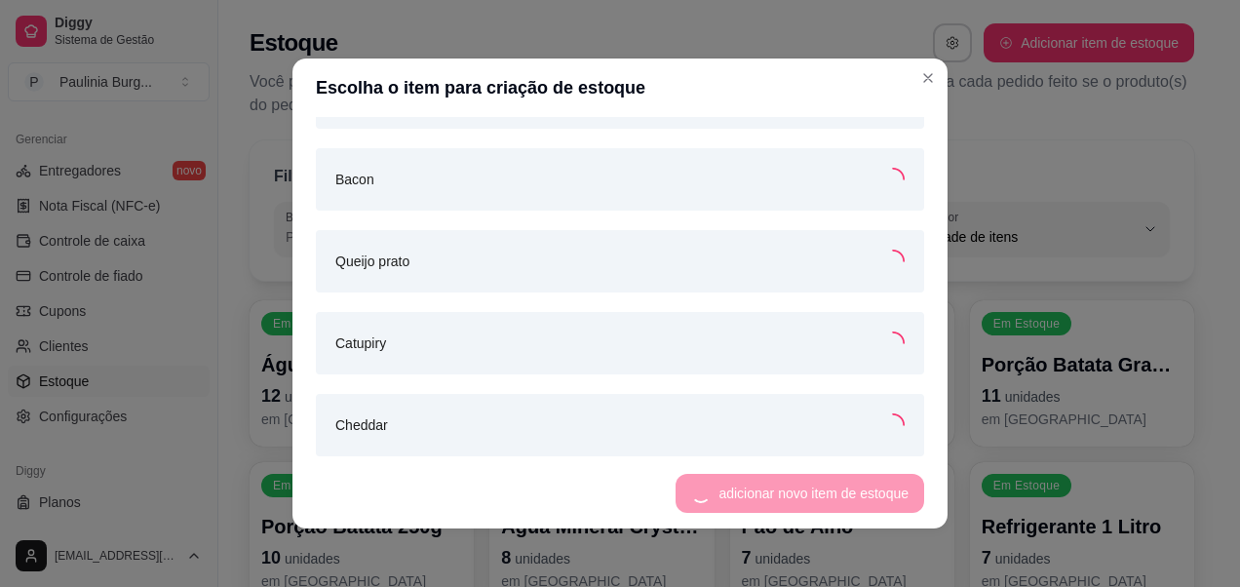
scroll to position [4091, 0]
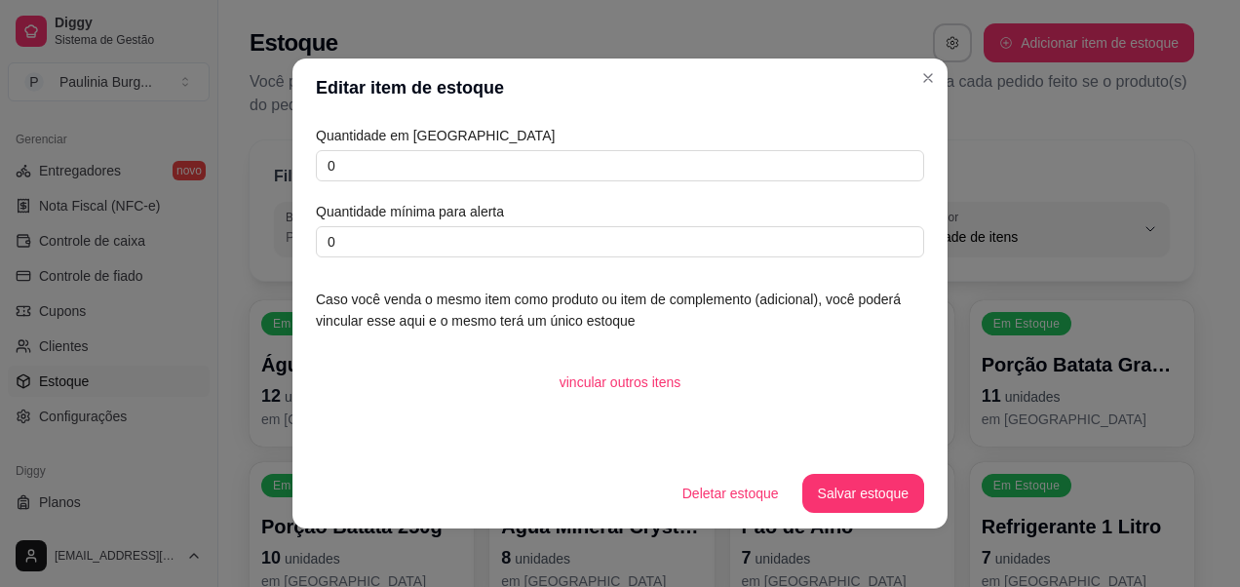
click at [603, 188] on div "Quantidade em estoque 0 Quantidade mínima para alerta 0" at bounding box center [620, 191] width 608 height 133
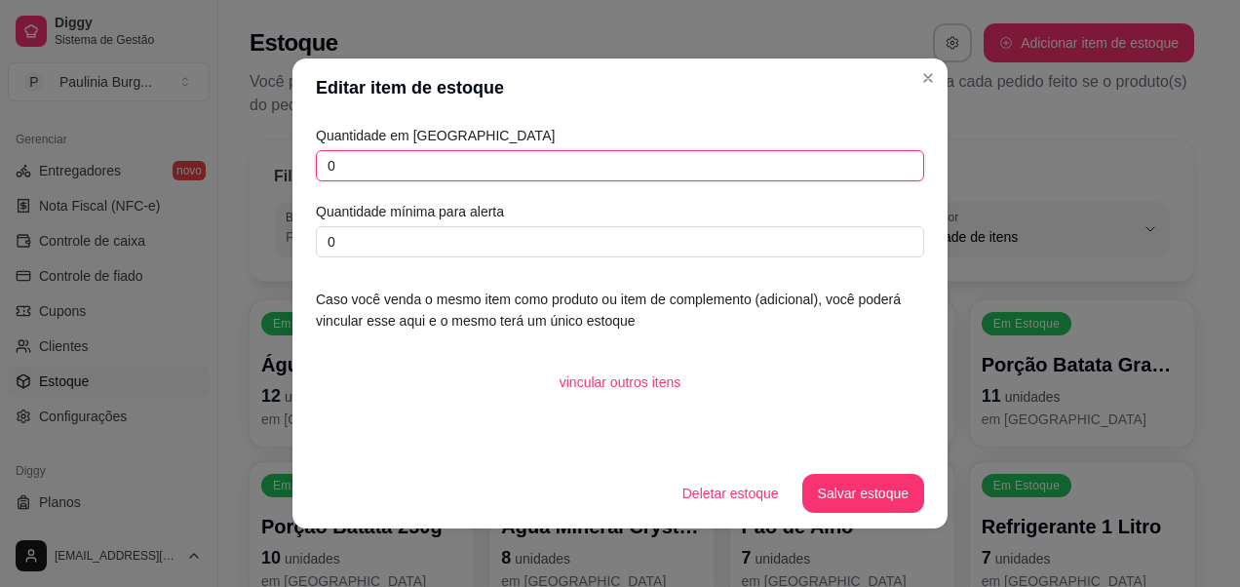
click at [615, 171] on input "0" at bounding box center [620, 165] width 608 height 31
type input "1"
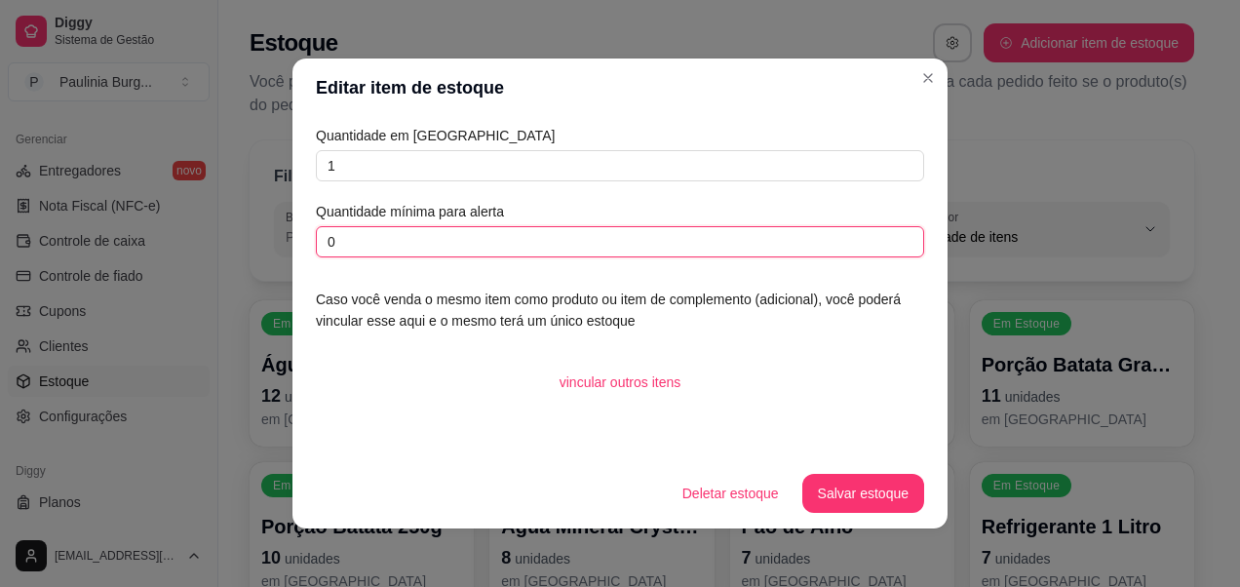
click at [624, 240] on input "0" at bounding box center [620, 241] width 608 height 31
type input "1"
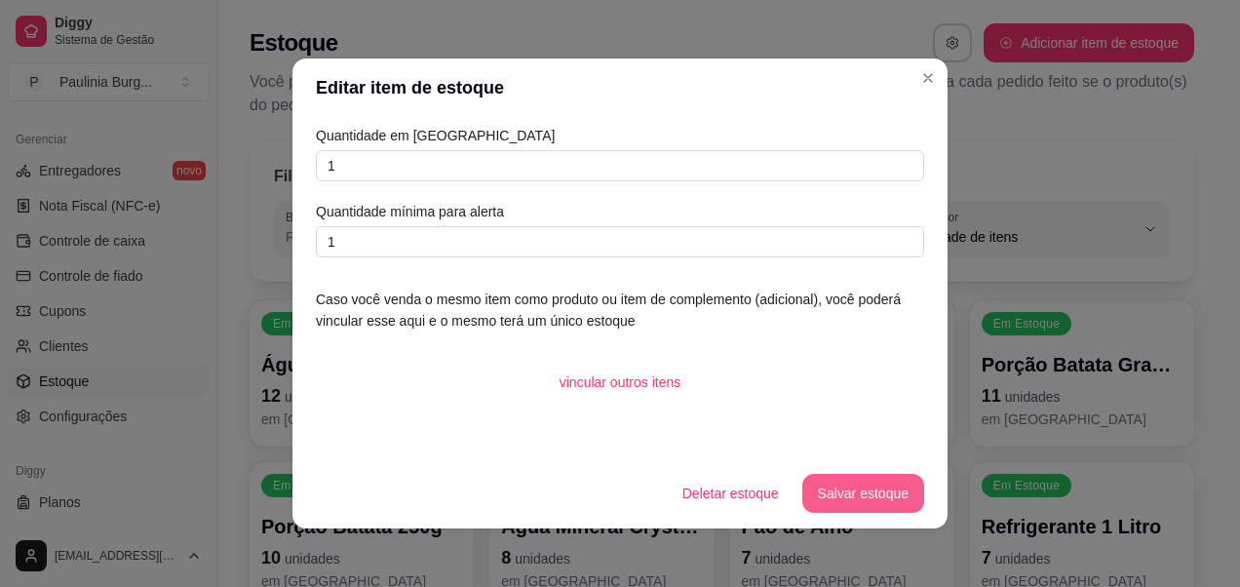
click at [833, 484] on button "Salvar estoque" at bounding box center [863, 493] width 122 height 39
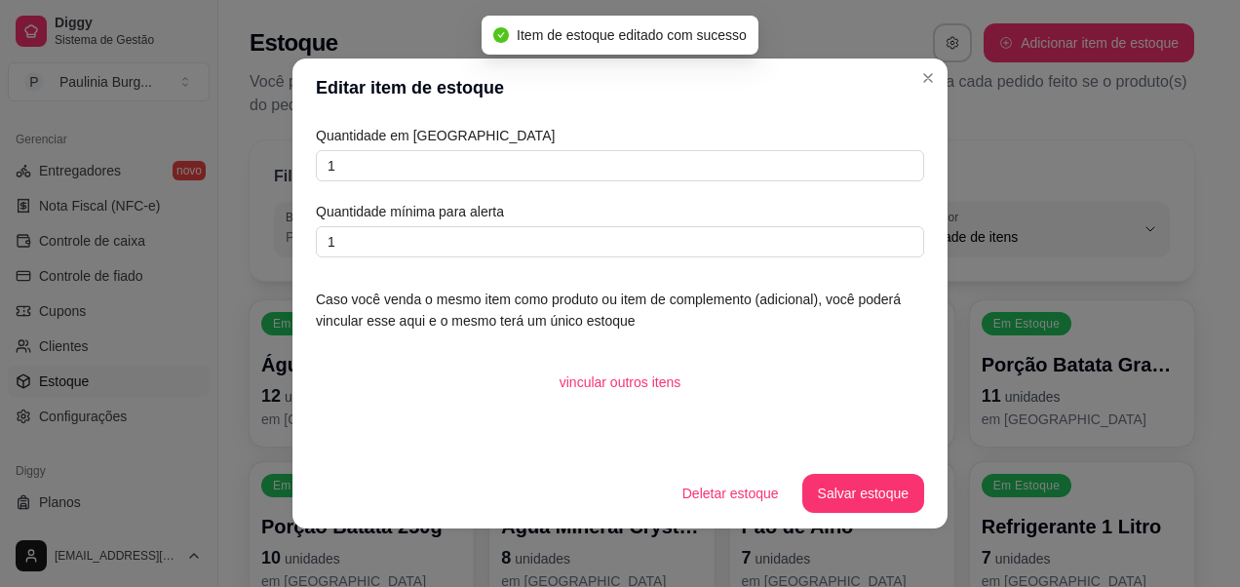
click at [848, 466] on footer "Deletar estoque Salvar estoque" at bounding box center [620, 493] width 655 height 70
click at [856, 482] on button "Salvar estoque" at bounding box center [863, 493] width 122 height 39
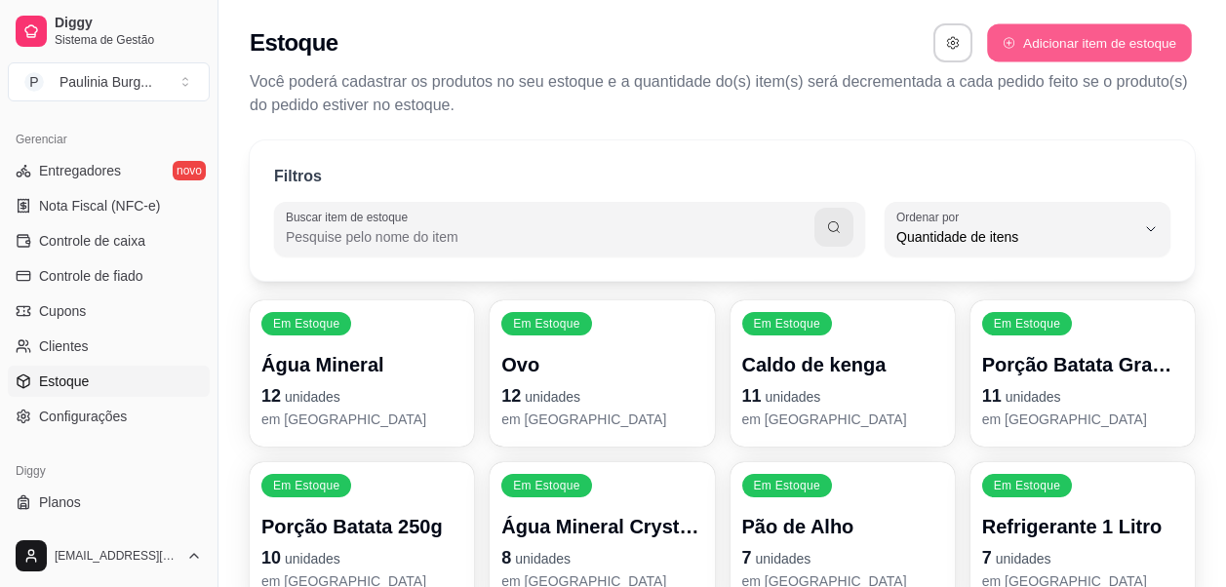
click at [1052, 53] on button "Adicionar item de estoque" at bounding box center [1089, 43] width 204 height 38
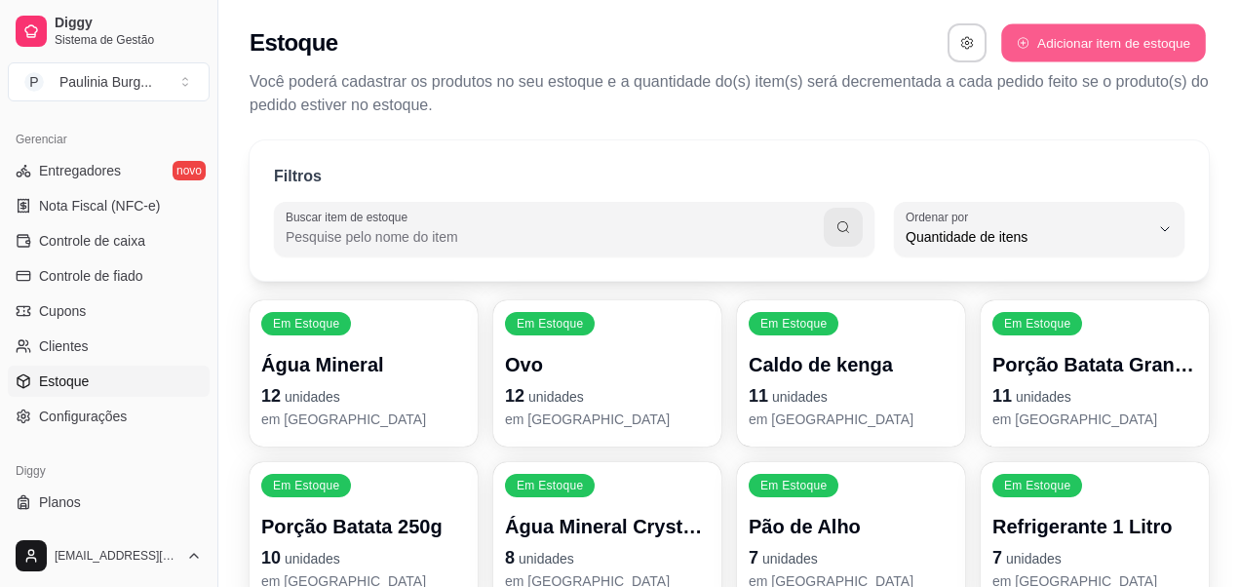
select select "UN"
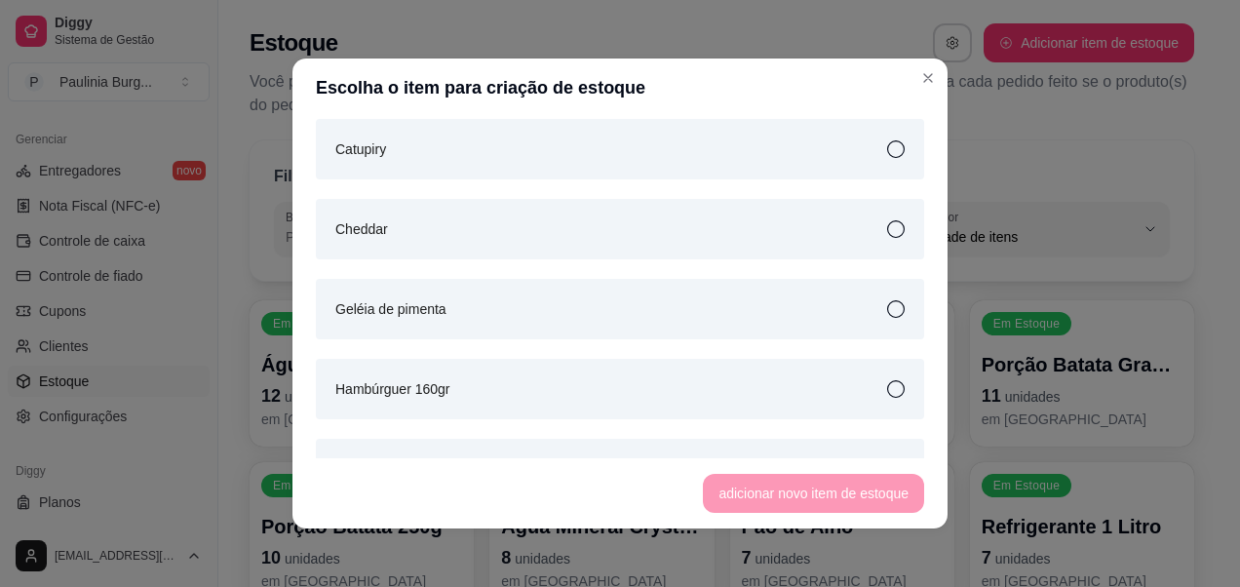
scroll to position [4193, 0]
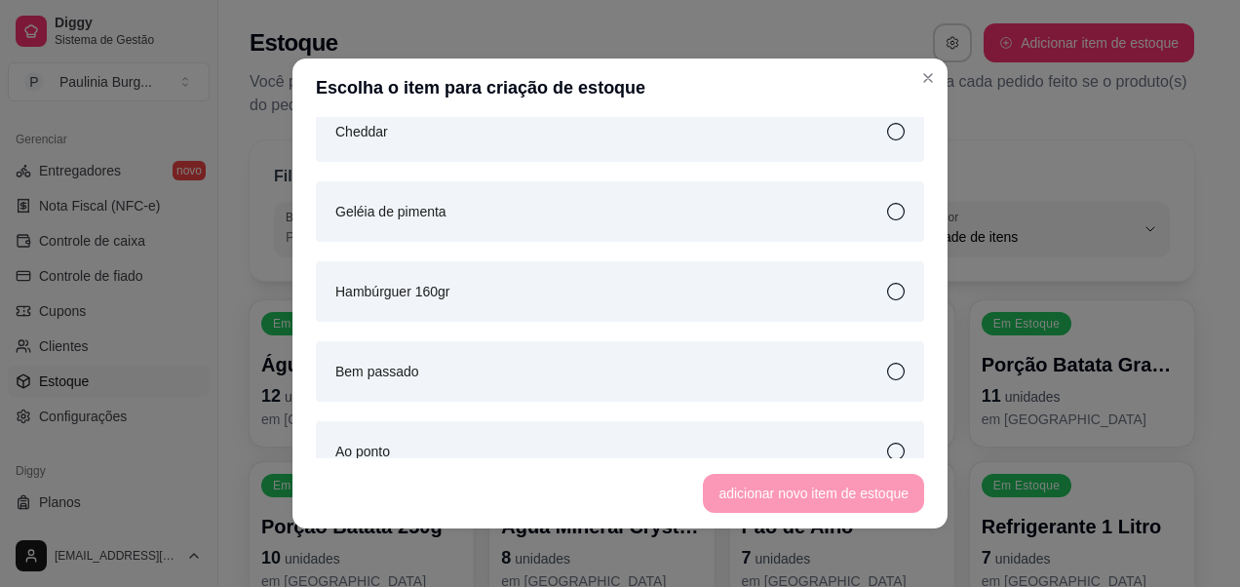
click at [834, 225] on div "Geléia de pimenta" at bounding box center [620, 211] width 608 height 60
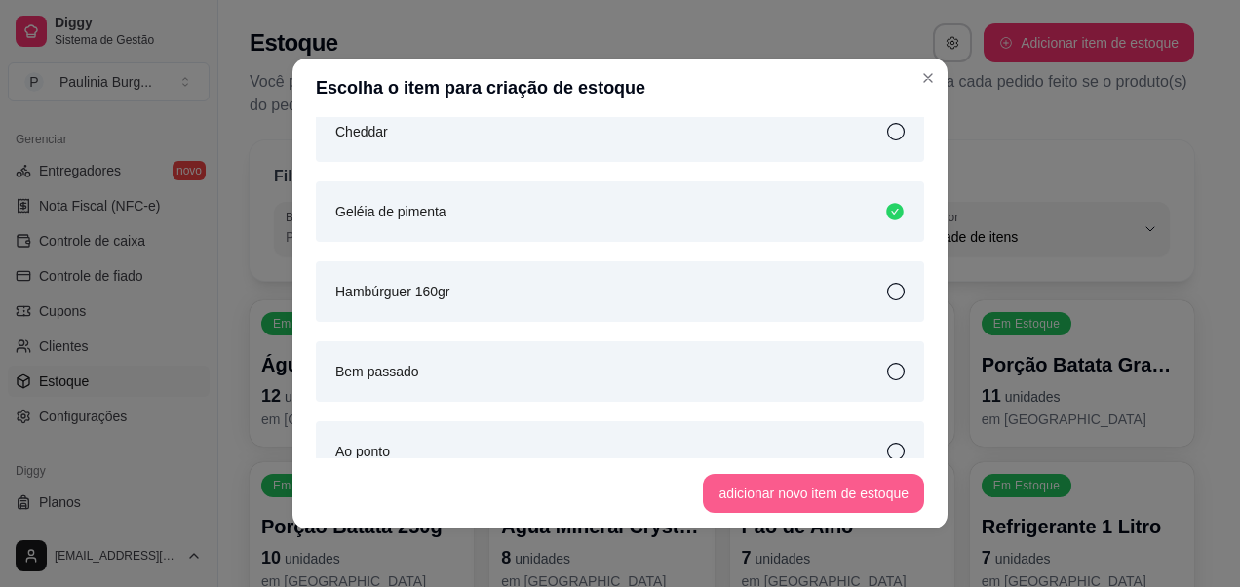
click at [815, 488] on button "adicionar novo item de estoque" at bounding box center [813, 493] width 221 height 39
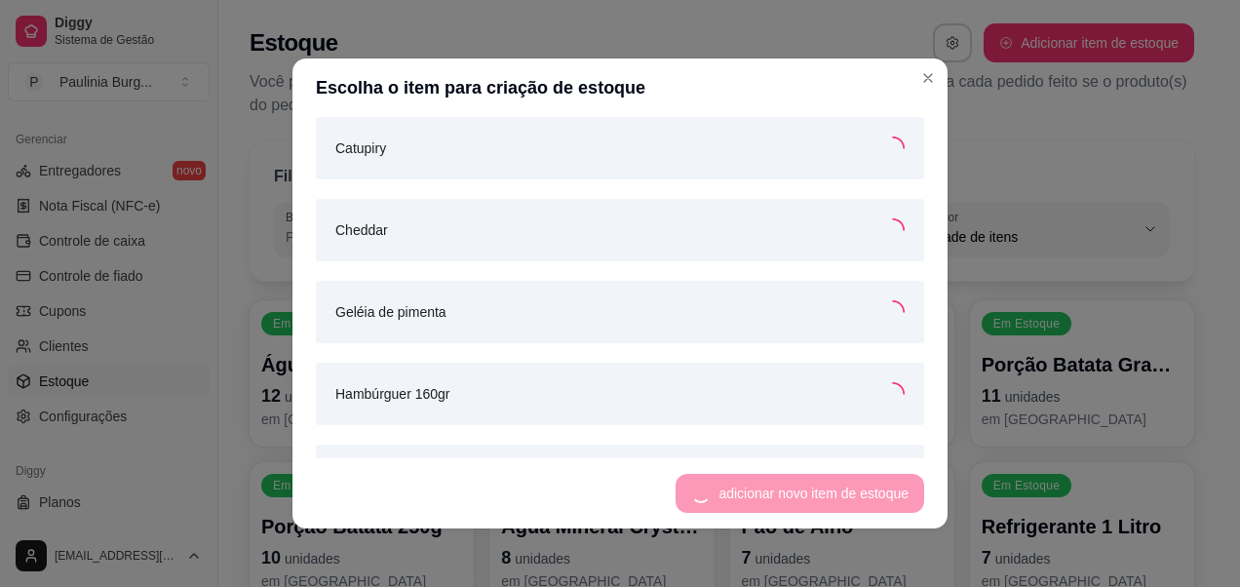
scroll to position [4291, 0]
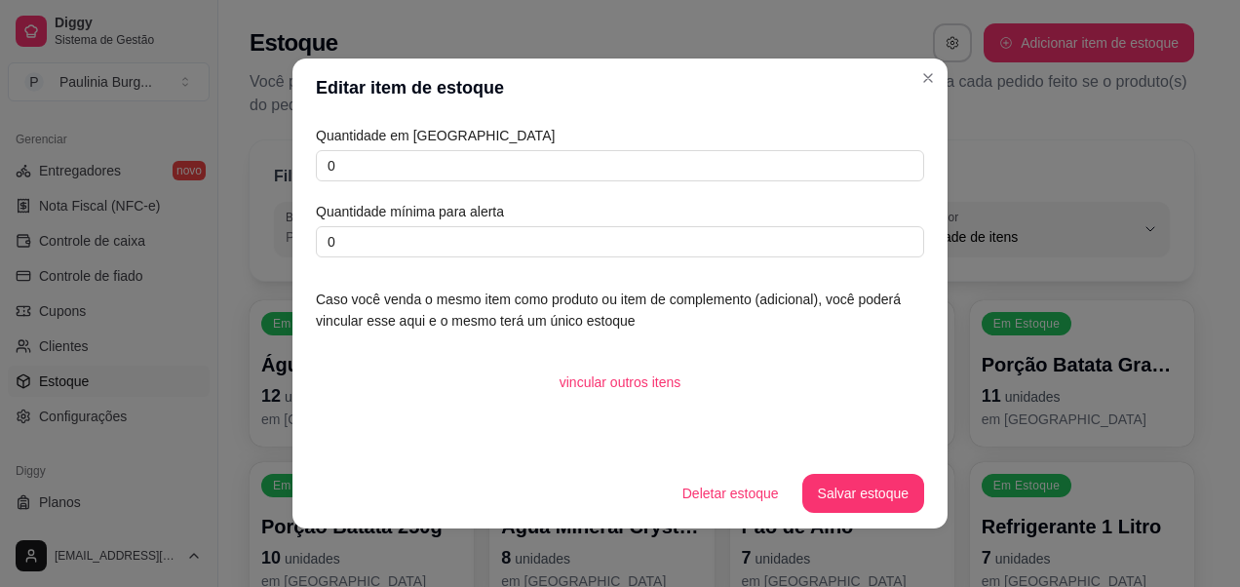
click at [711, 186] on div "Quantidade em estoque 0 Quantidade mínima para alerta 0" at bounding box center [620, 191] width 608 height 133
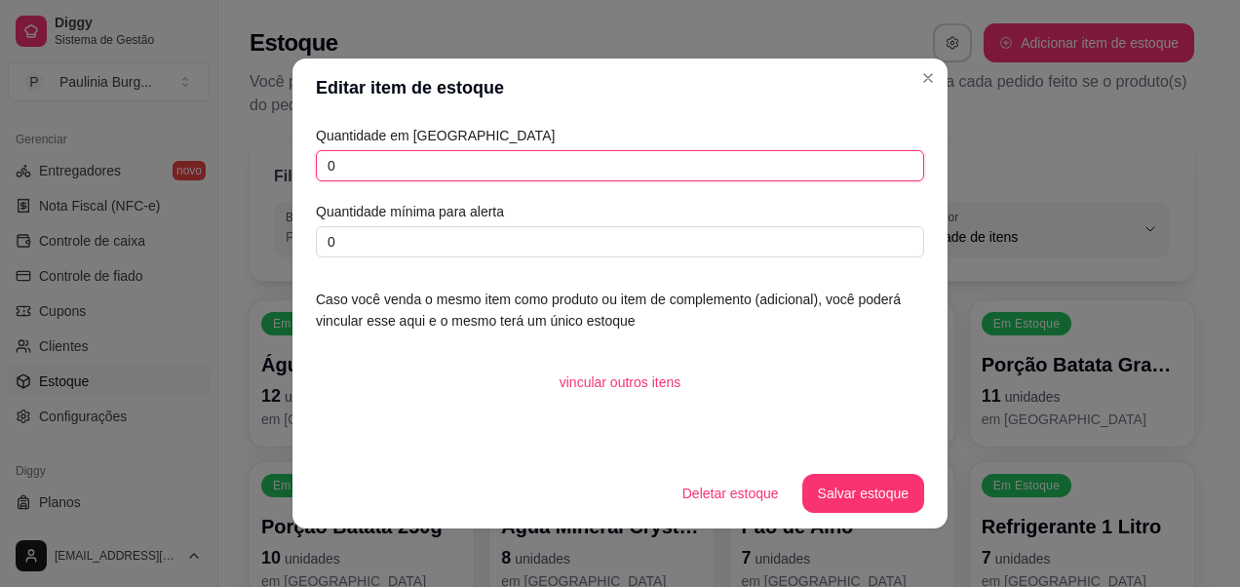
click at [708, 170] on input "0" at bounding box center [620, 165] width 608 height 31
type input "2"
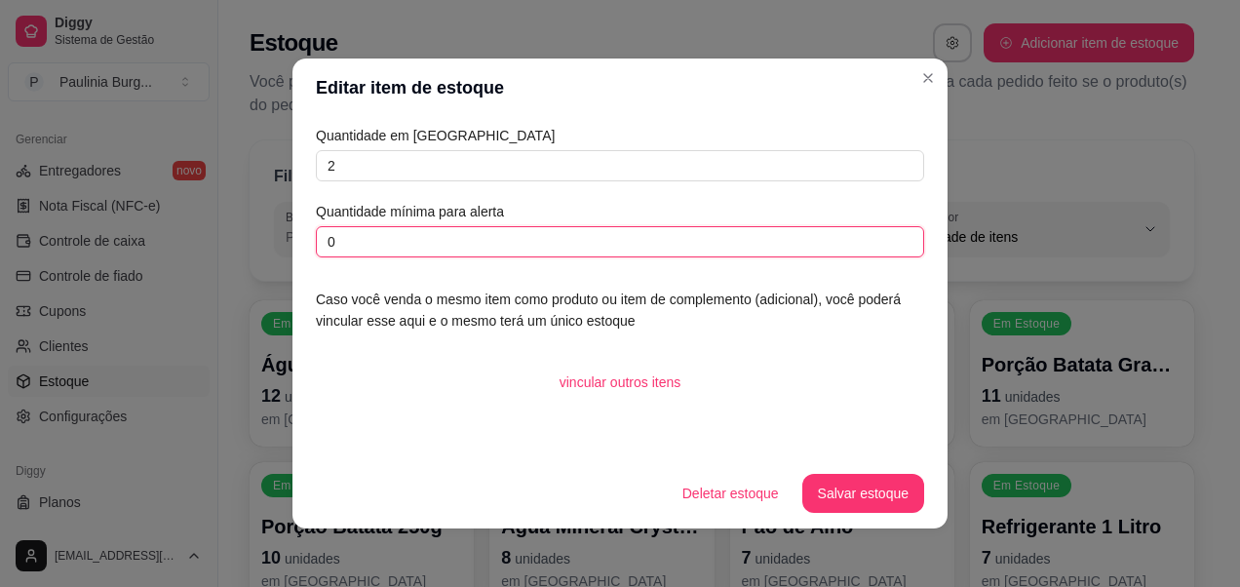
click at [660, 248] on input "0" at bounding box center [620, 241] width 608 height 31
type input "1"
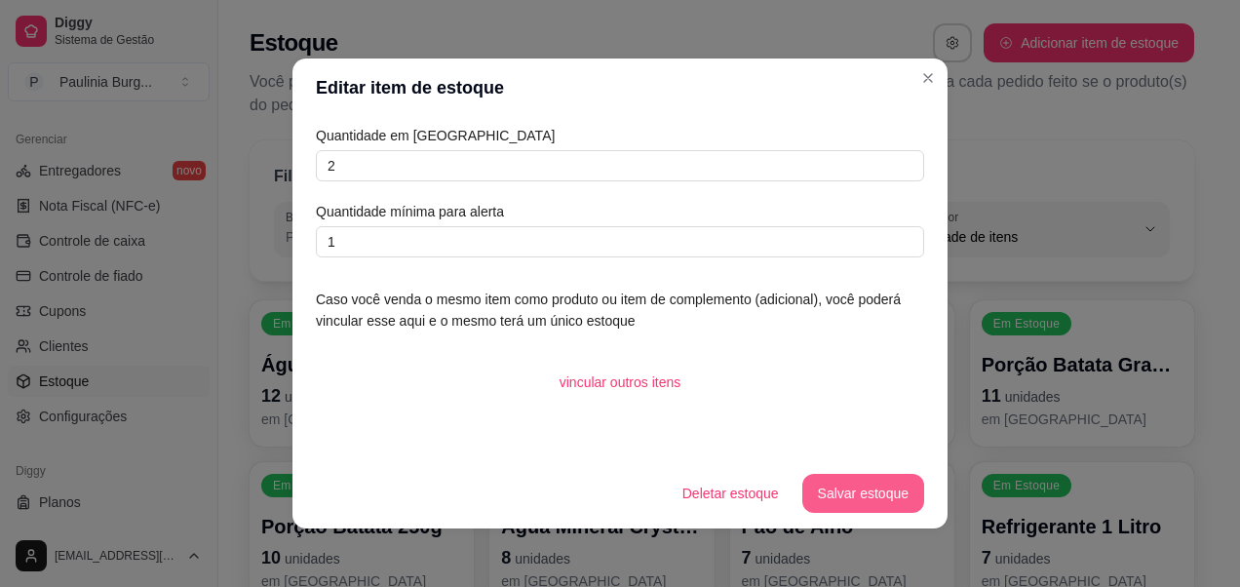
click at [898, 499] on button "Salvar estoque" at bounding box center [863, 493] width 122 height 39
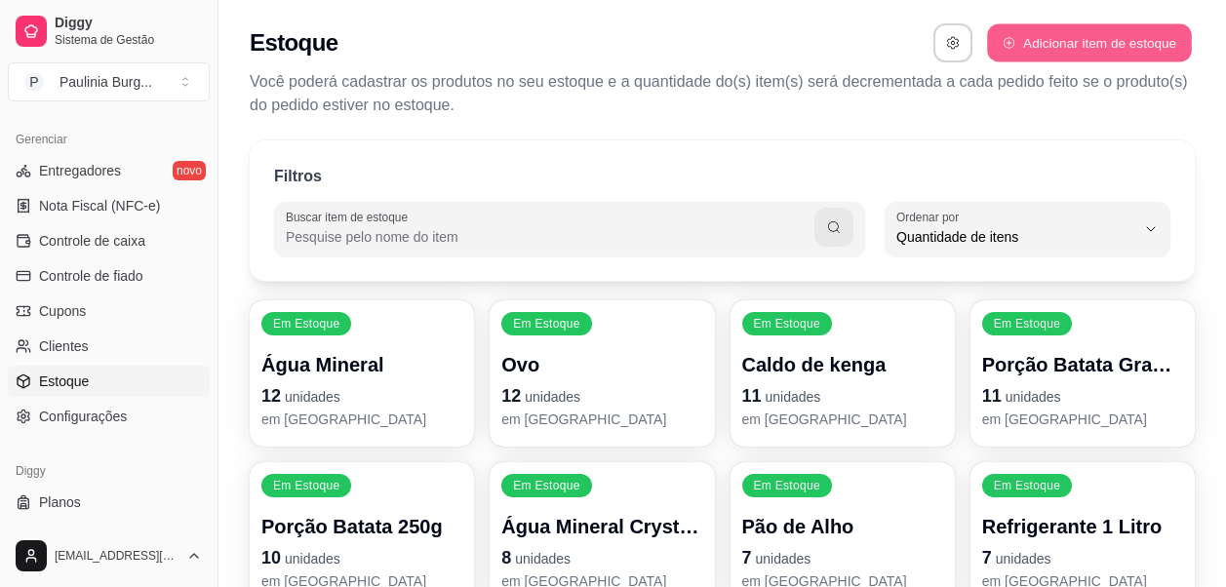
click at [1057, 26] on button "Adicionar item de estoque" at bounding box center [1089, 43] width 204 height 38
select select "UN"
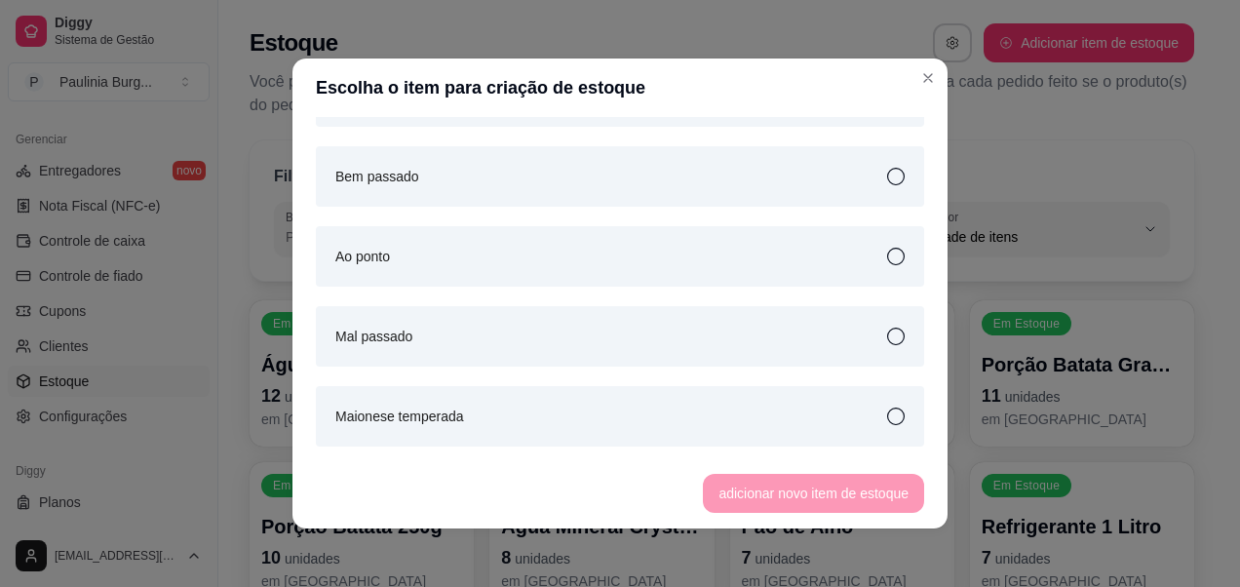
scroll to position [4485, 0]
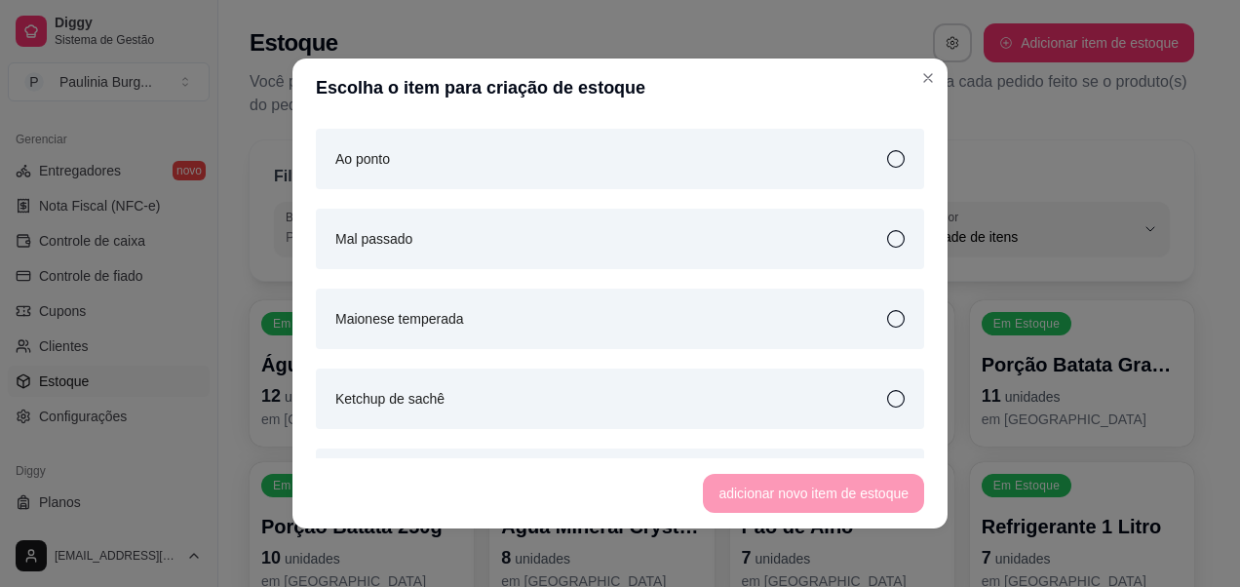
click at [750, 329] on div "Maionese temperada" at bounding box center [620, 319] width 608 height 60
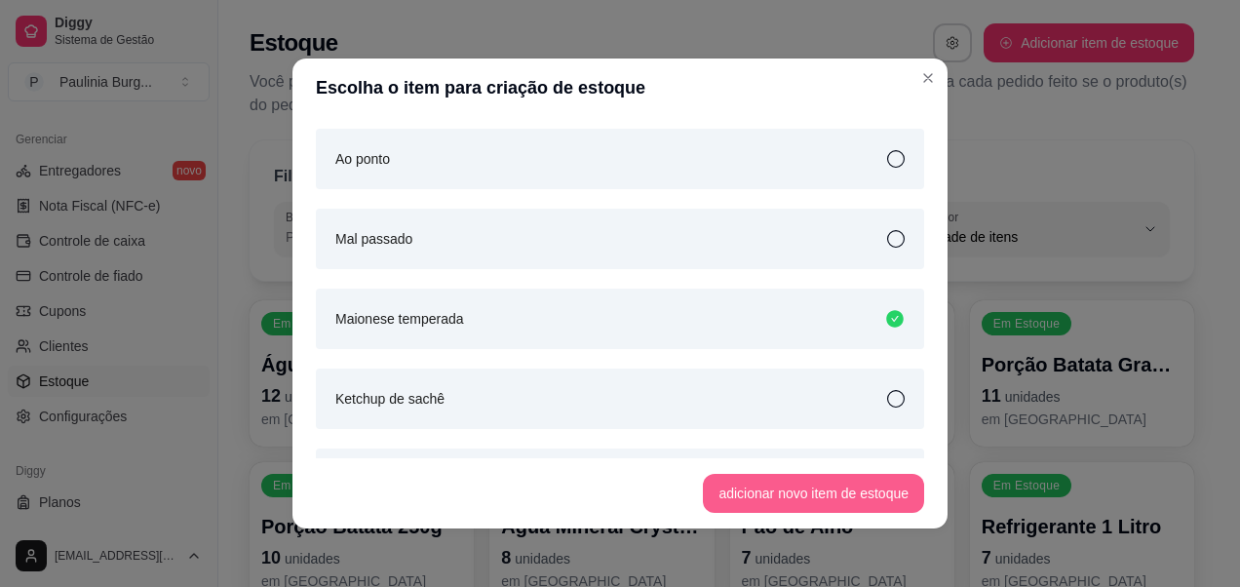
click at [783, 484] on button "adicionar novo item de estoque" at bounding box center [813, 493] width 221 height 39
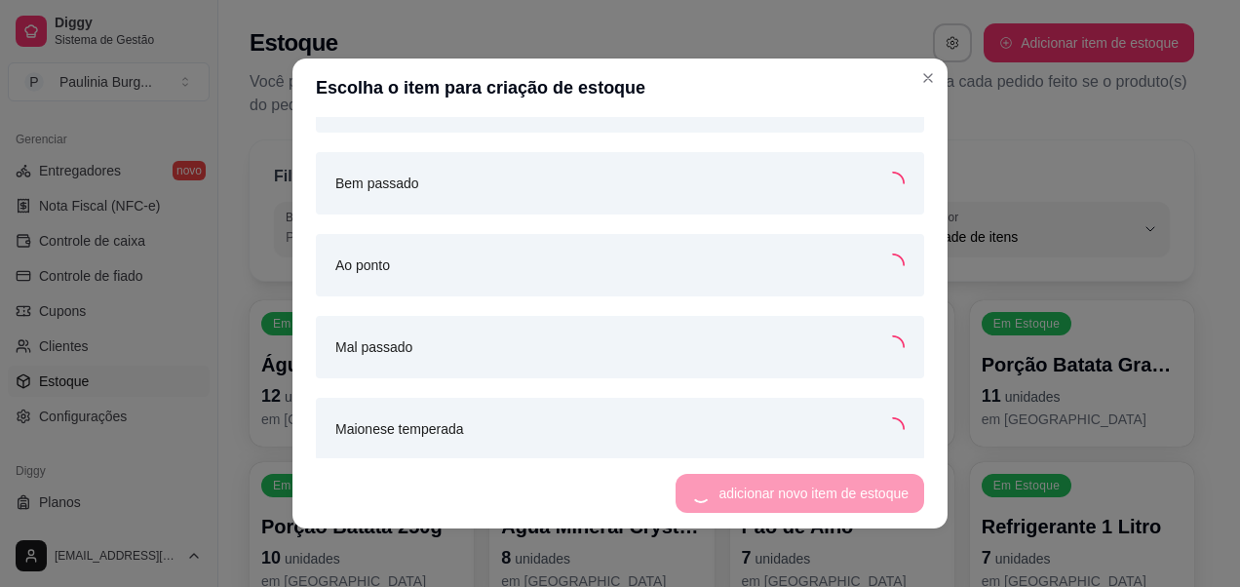
scroll to position [4591, 0]
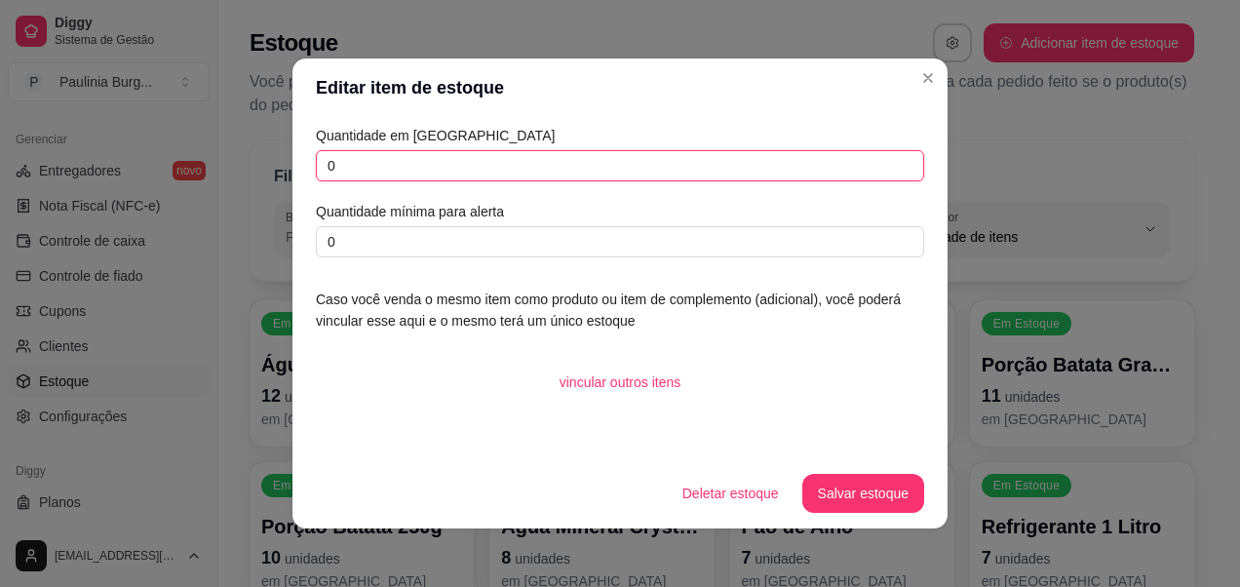
click at [731, 171] on input "0" at bounding box center [620, 165] width 608 height 31
type input "2"
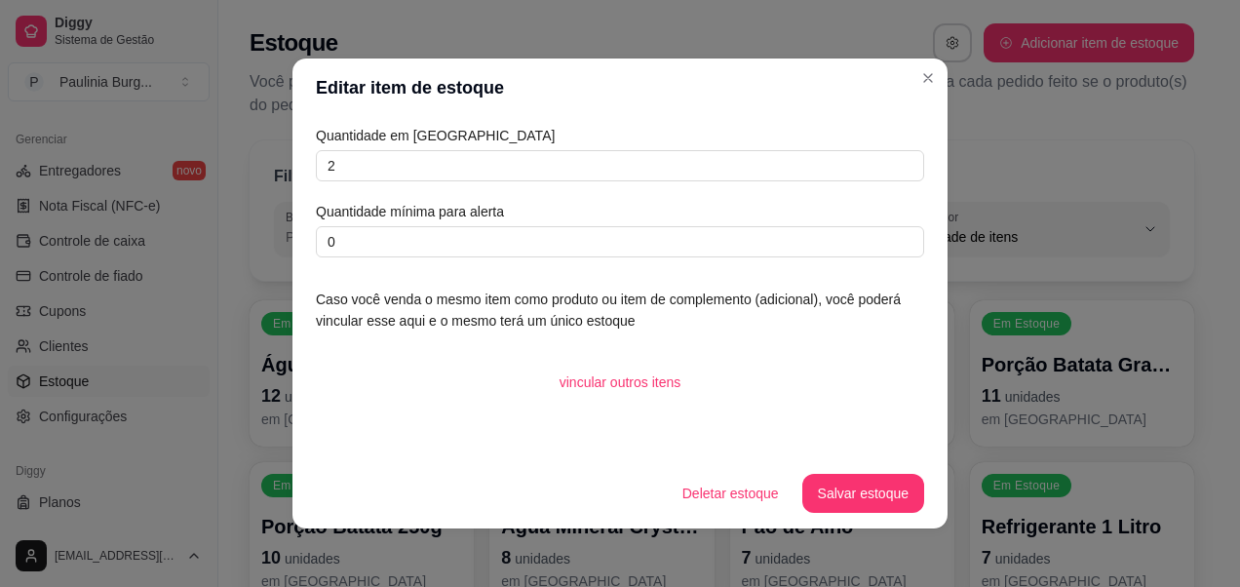
click at [712, 258] on div "Quantidade em estoque 2 Quantidade mínima para alerta 0 Caso você venda o mesmo…" at bounding box center [620, 287] width 655 height 341
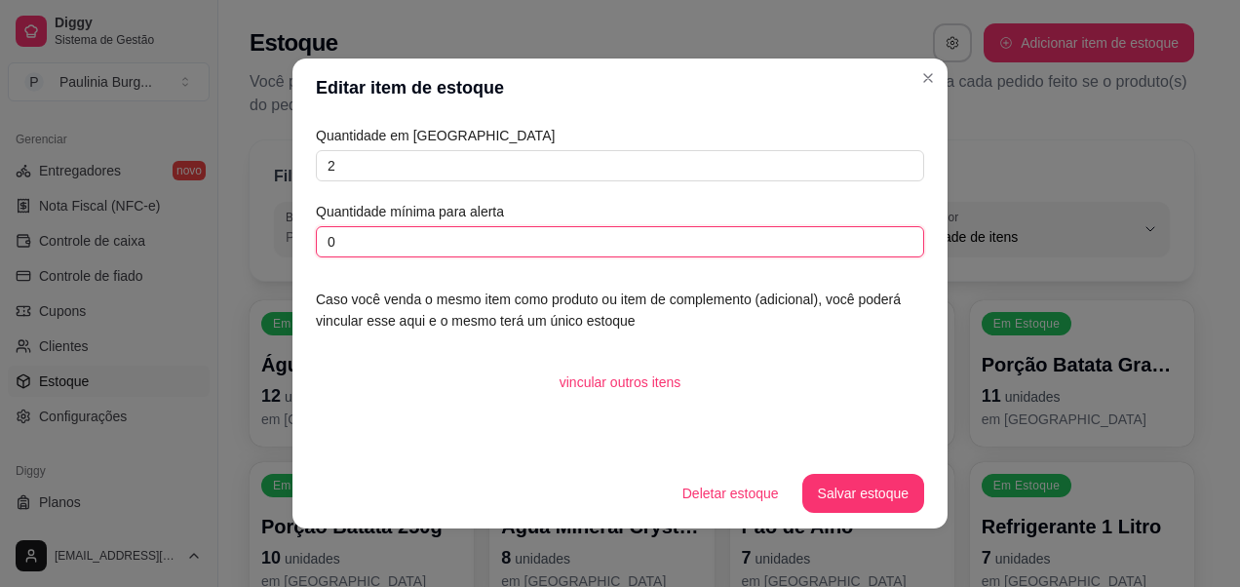
click at [718, 243] on input "0" at bounding box center [620, 241] width 608 height 31
type input "1"
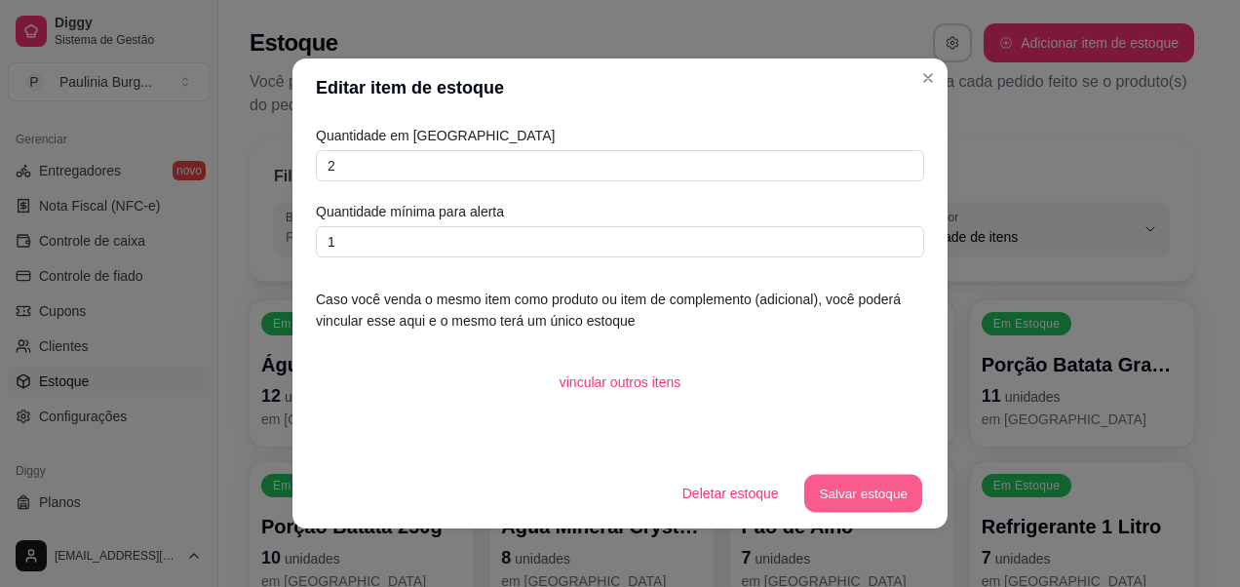
click at [842, 503] on button "Salvar estoque" at bounding box center [862, 494] width 119 height 38
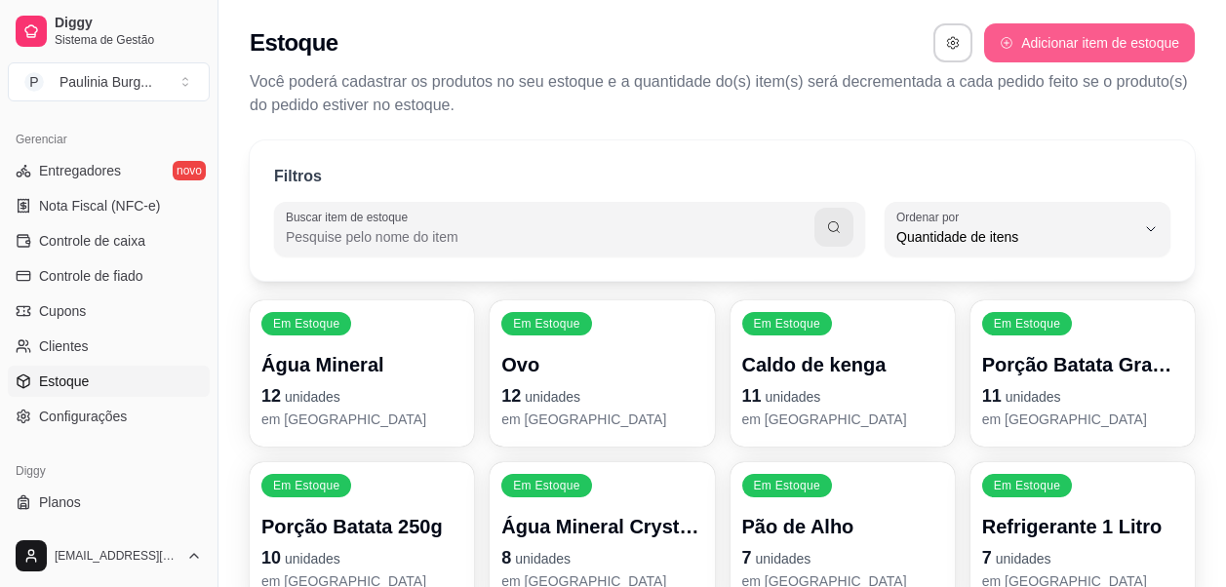
click at [1052, 40] on button "Adicionar item de estoque" at bounding box center [1089, 42] width 211 height 39
select select "UN"
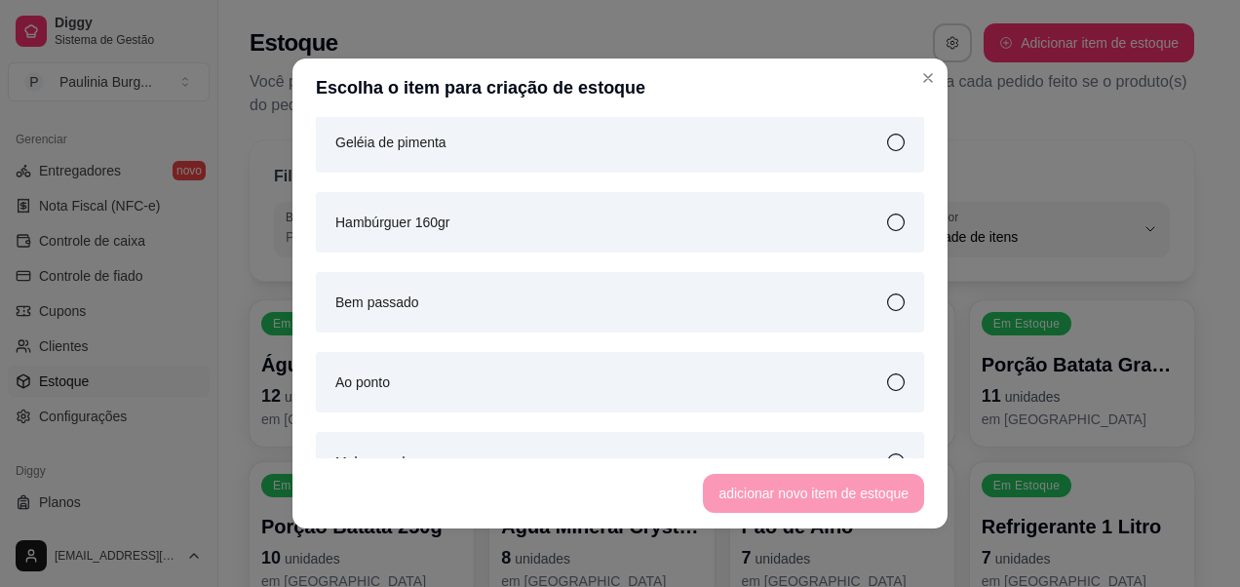
scroll to position [4290, 0]
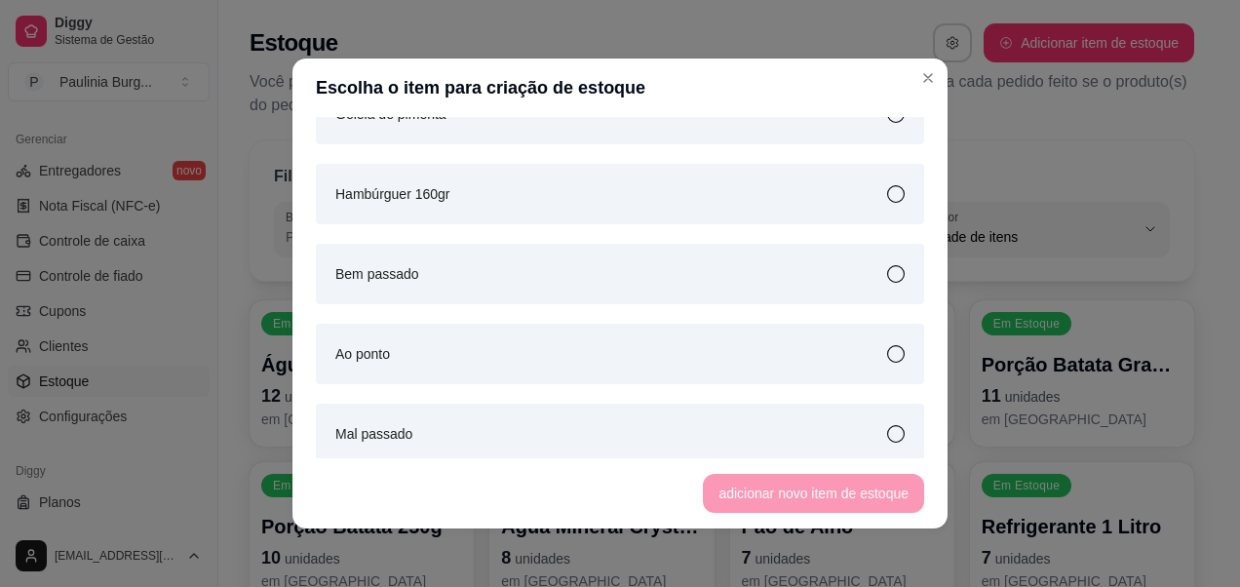
click at [862, 203] on div "Hambúrguer 160gr" at bounding box center [620, 194] width 608 height 60
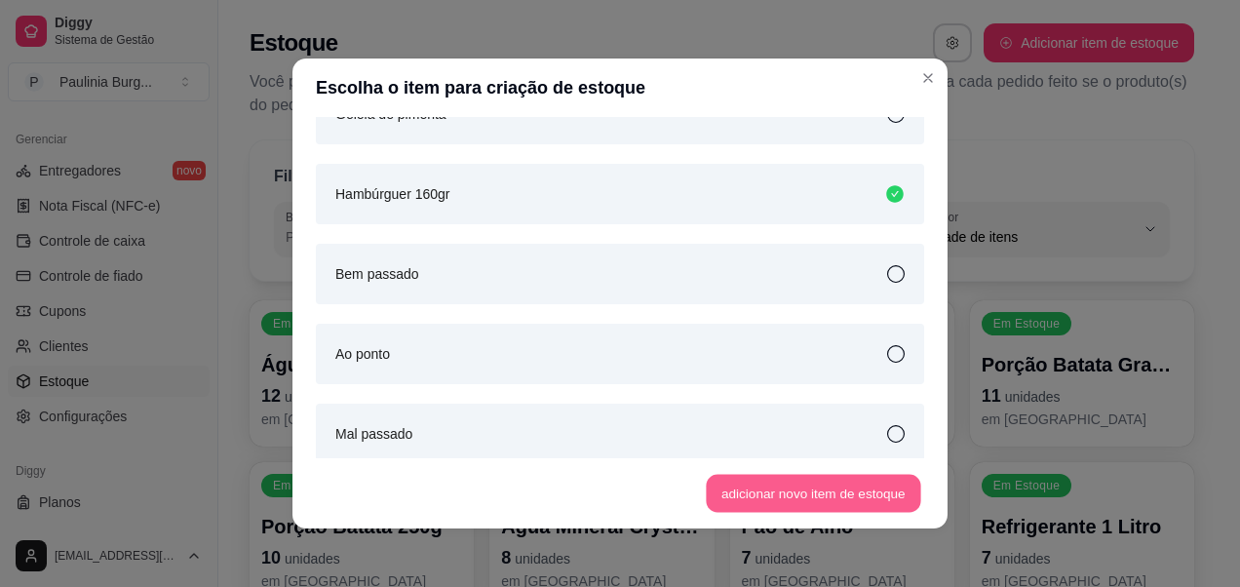
click at [815, 484] on button "adicionar novo item de estoque" at bounding box center [814, 494] width 215 height 38
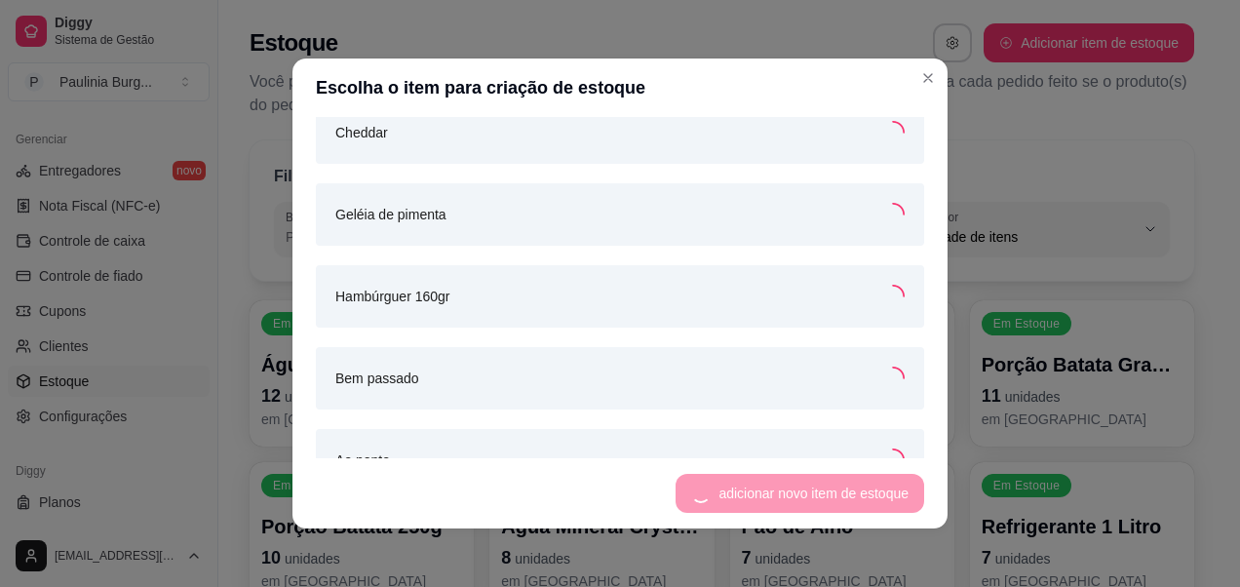
scroll to position [4391, 0]
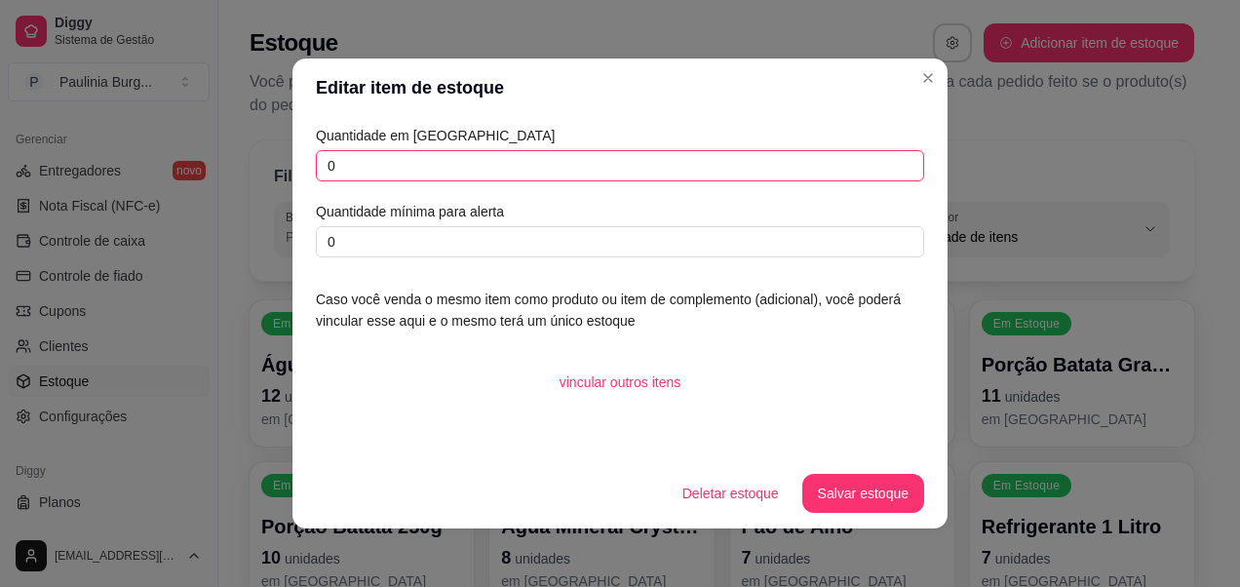
click at [696, 154] on input "0" at bounding box center [620, 165] width 608 height 31
type input "160"
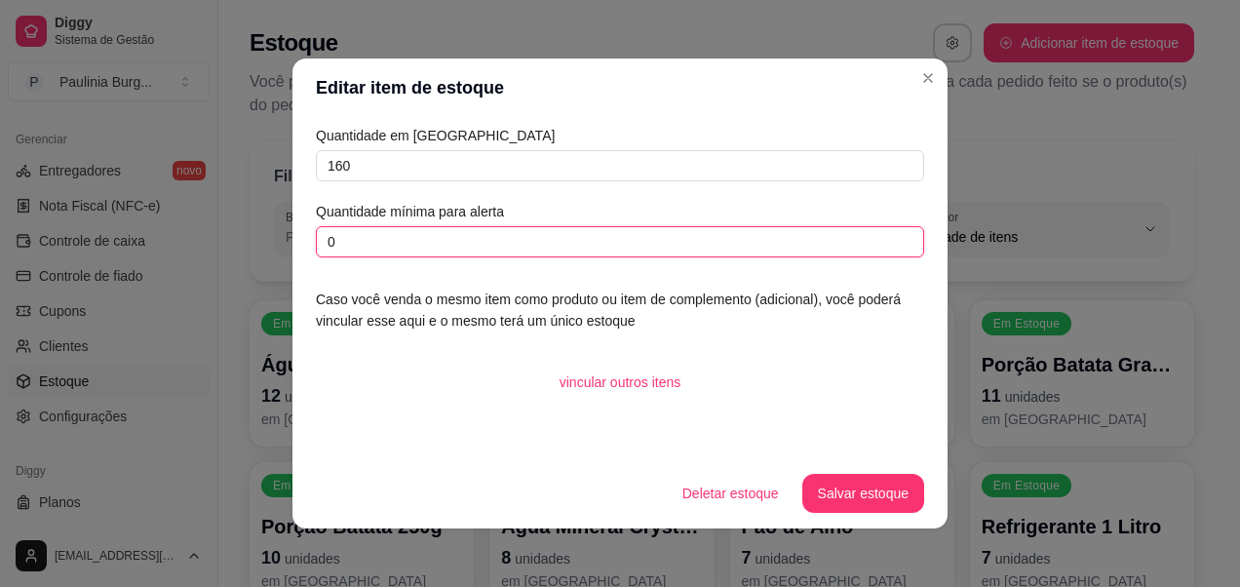
click at [650, 245] on input "0" at bounding box center [620, 241] width 608 height 31
type input "3"
type input "40"
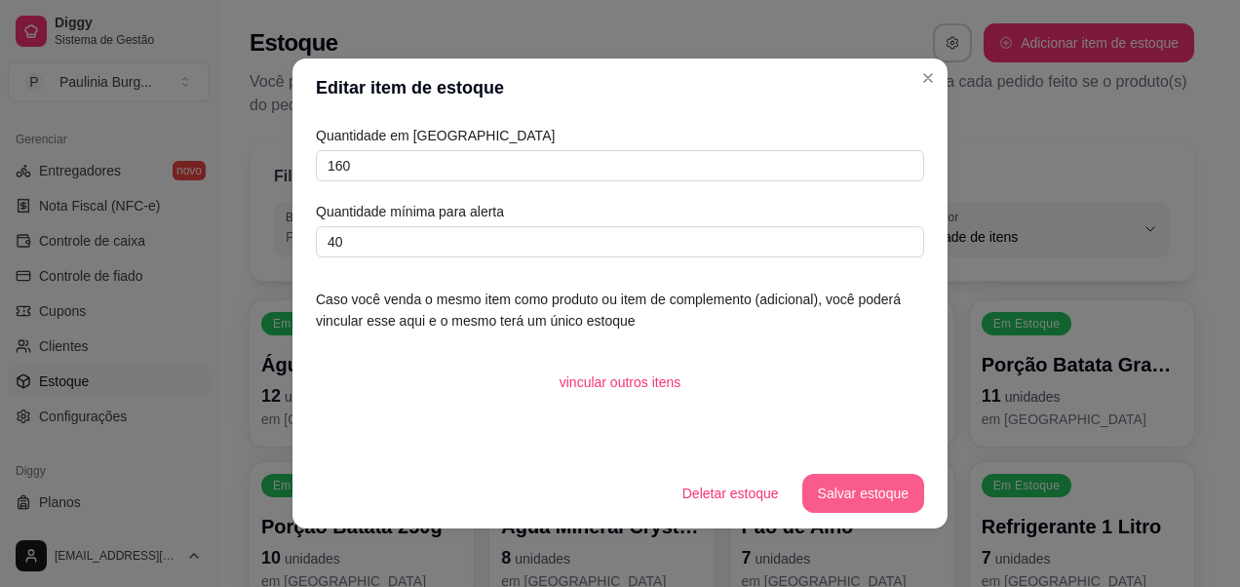
click at [853, 489] on button "Salvar estoque" at bounding box center [863, 493] width 122 height 39
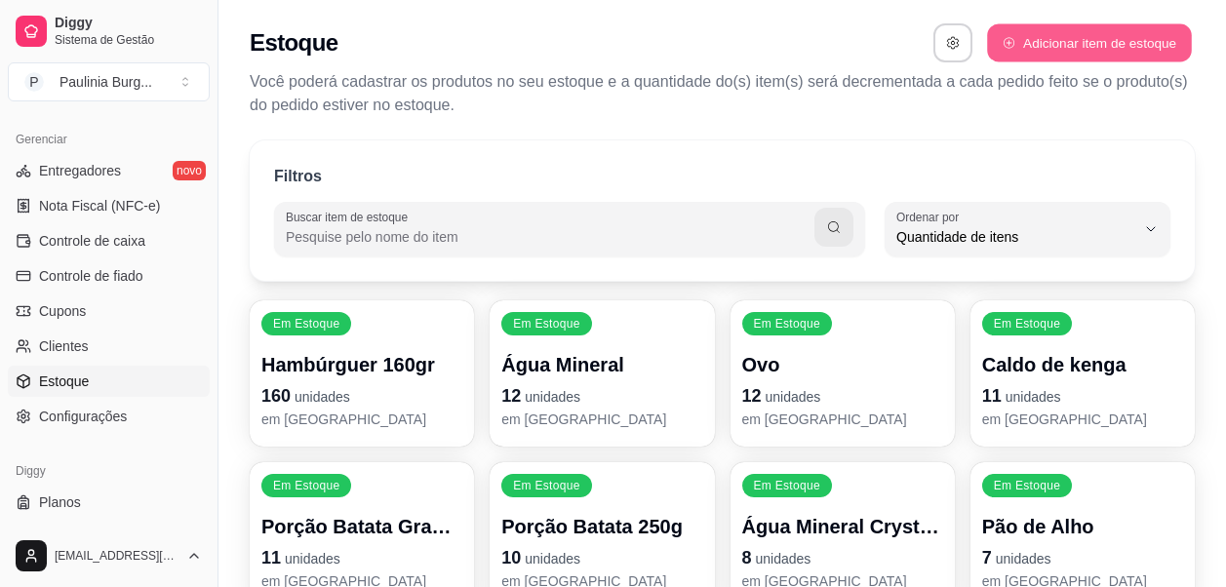
click at [1065, 31] on button "Adicionar item de estoque" at bounding box center [1089, 43] width 204 height 38
select select "UN"
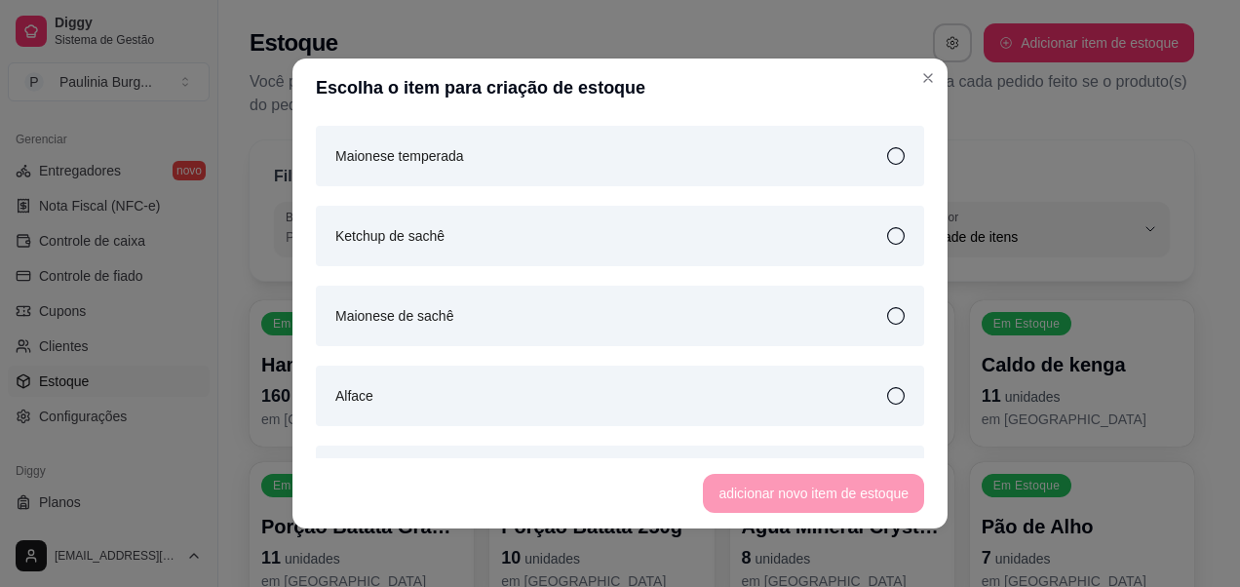
scroll to position [4680, 0]
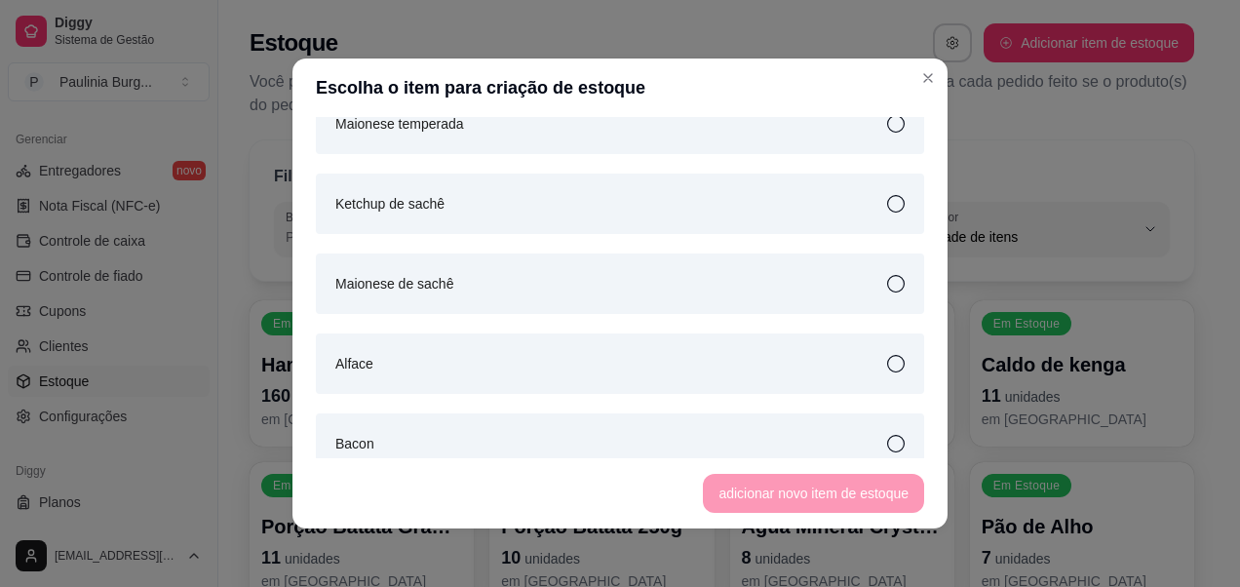
click at [855, 203] on div "Ketchup de sachê" at bounding box center [620, 204] width 608 height 60
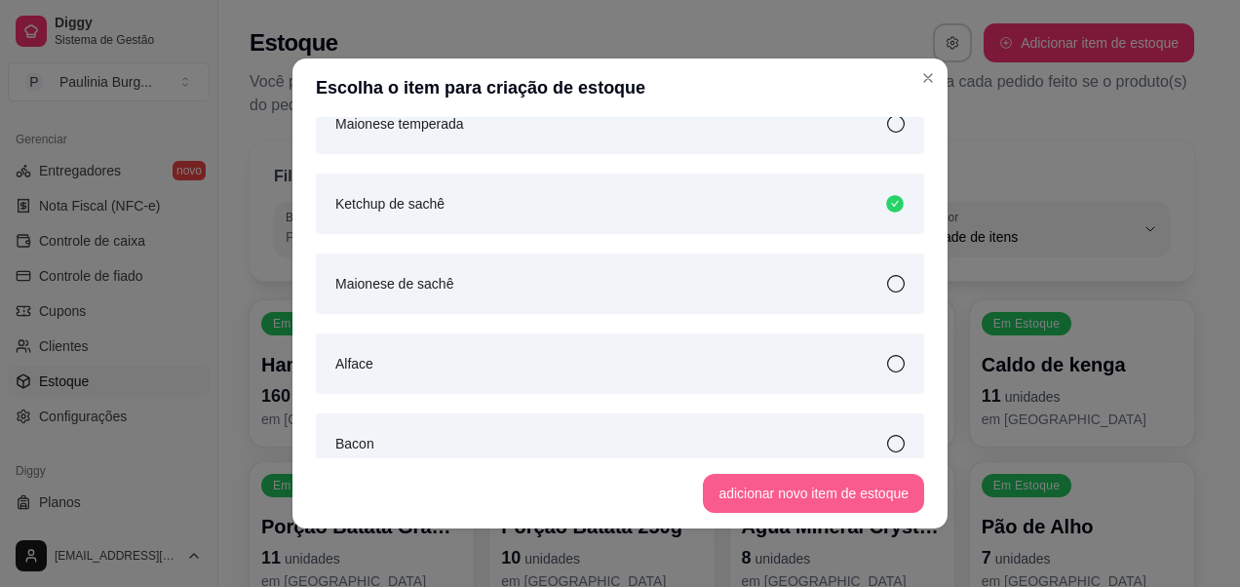
click at [872, 484] on button "adicionar novo item de estoque" at bounding box center [813, 493] width 221 height 39
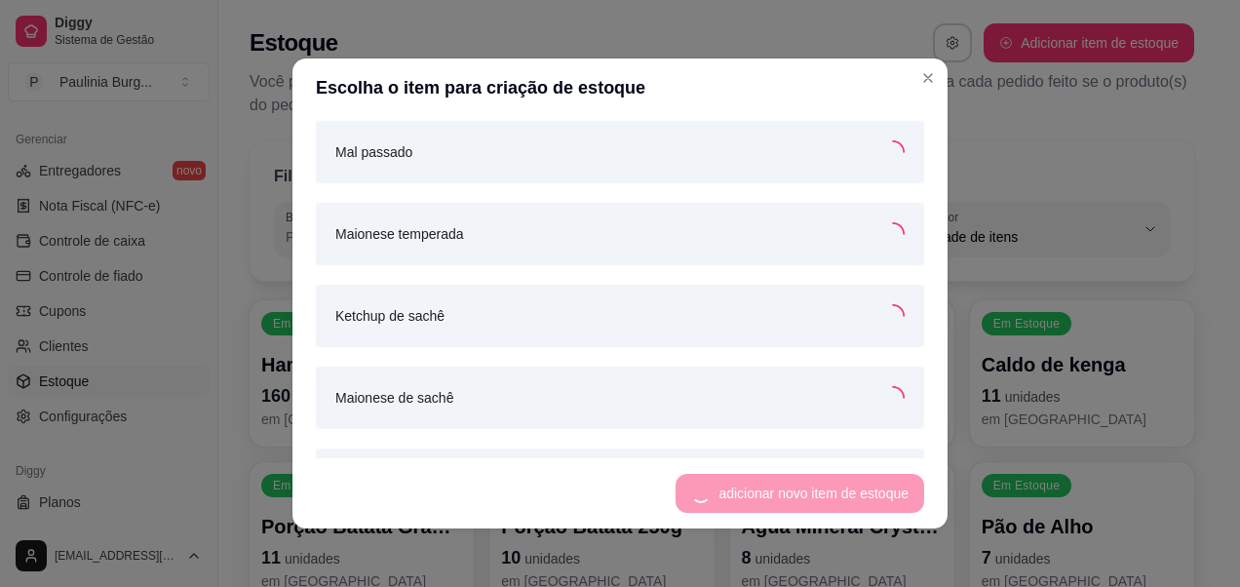
scroll to position [4791, 0]
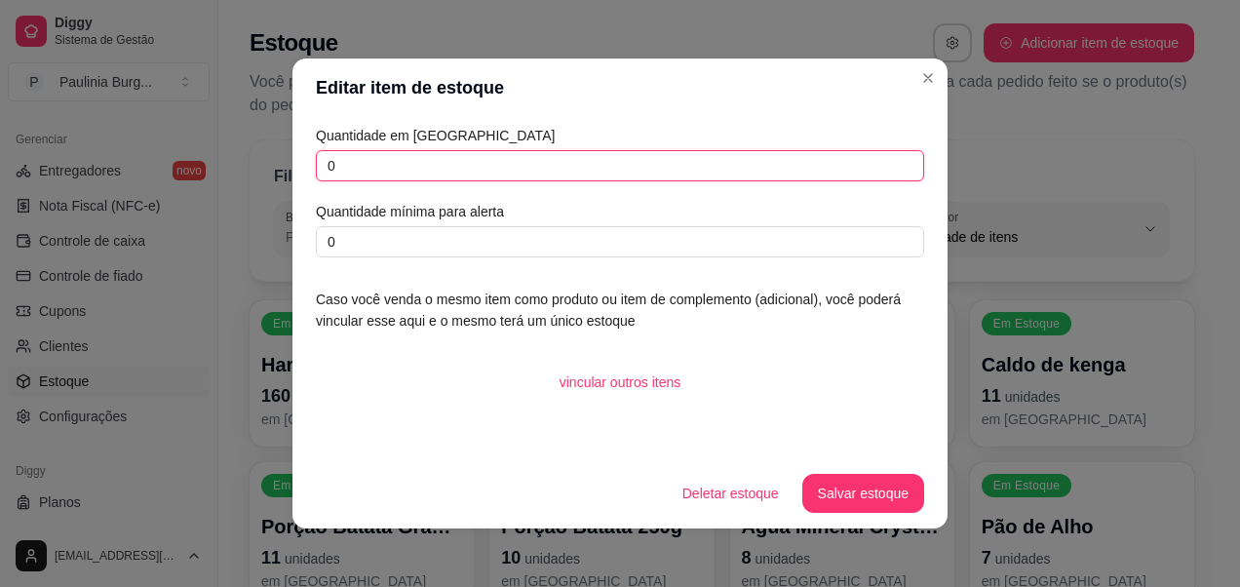
click at [746, 175] on input "0" at bounding box center [620, 165] width 608 height 31
type input "1"
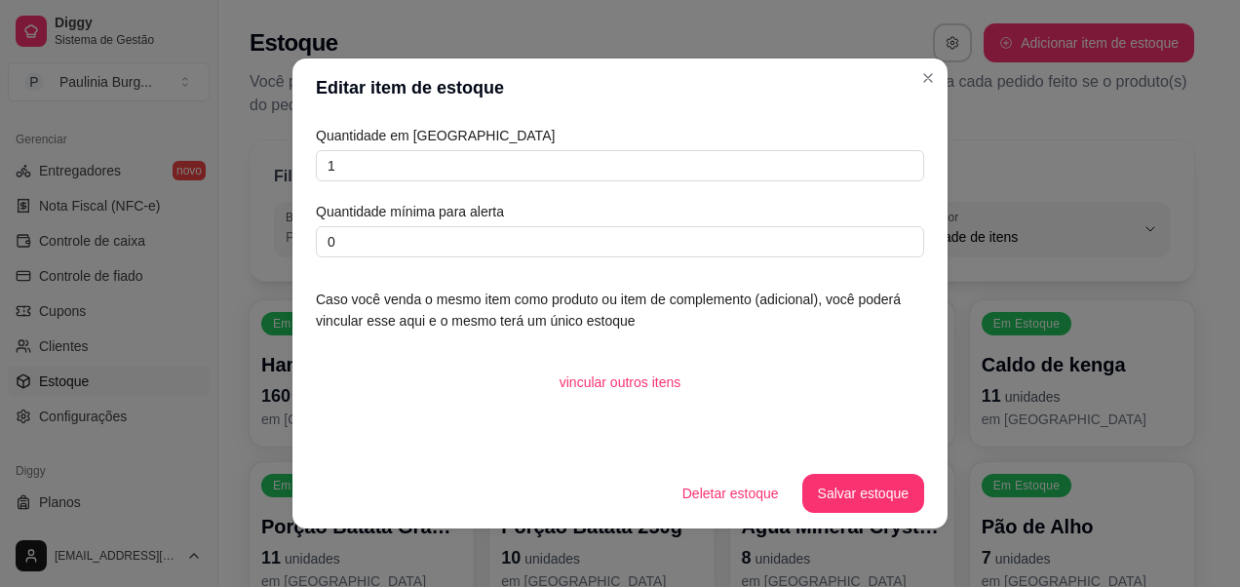
click at [722, 224] on div "Quantidade em estoque 1 Quantidade mínima para alerta 0" at bounding box center [620, 191] width 608 height 133
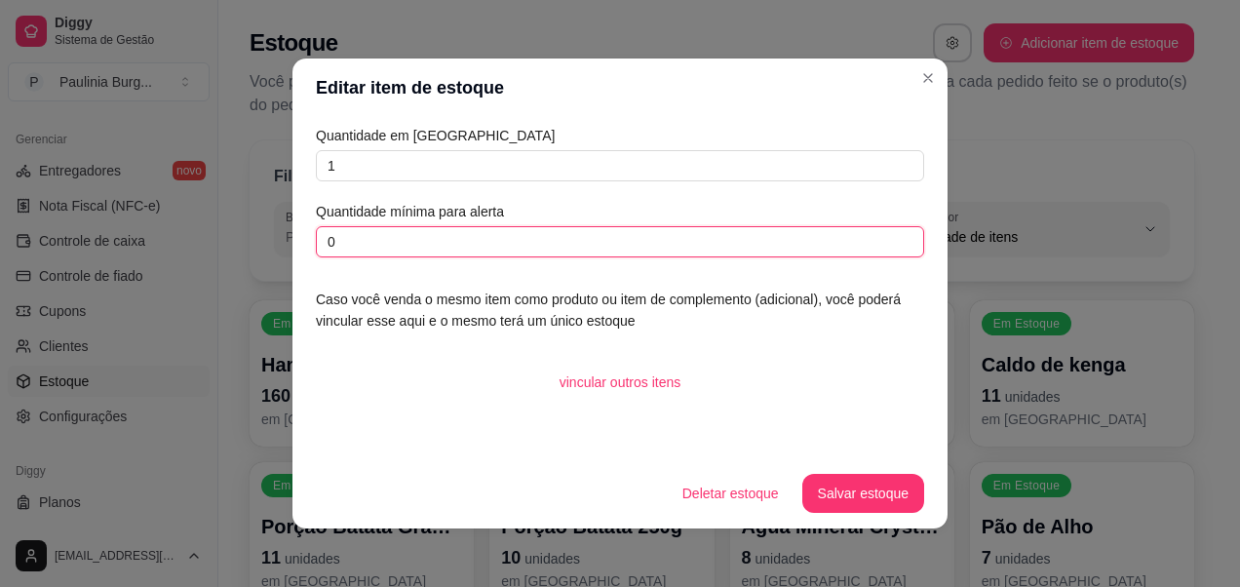
click at [722, 254] on input "0" at bounding box center [620, 241] width 608 height 31
type input "1"
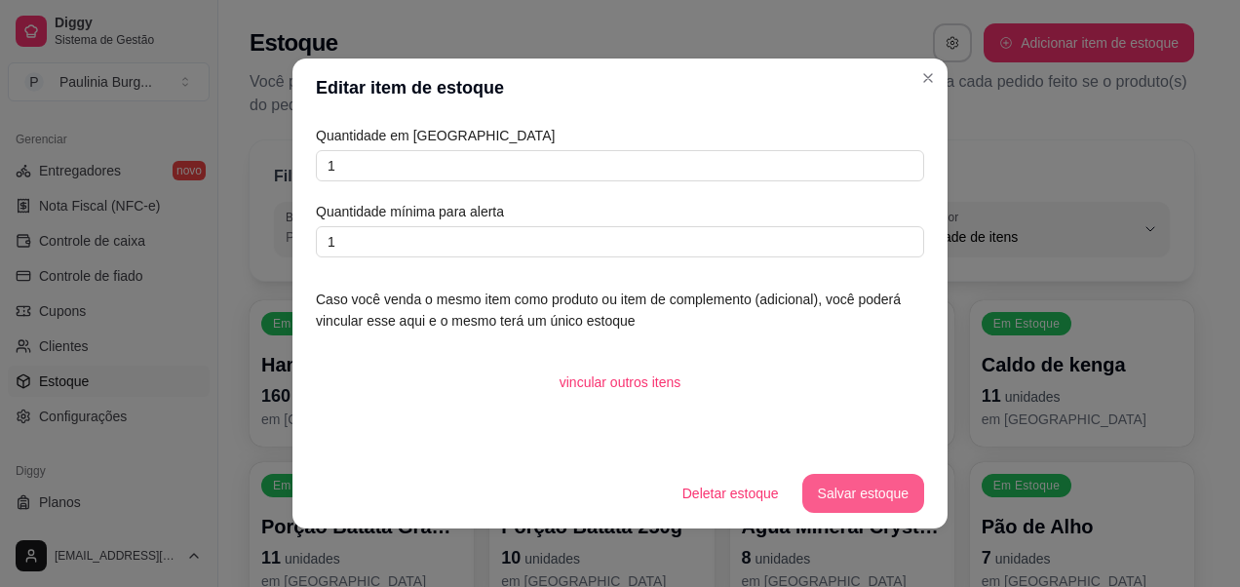
click at [841, 479] on button "Salvar estoque" at bounding box center [863, 493] width 122 height 39
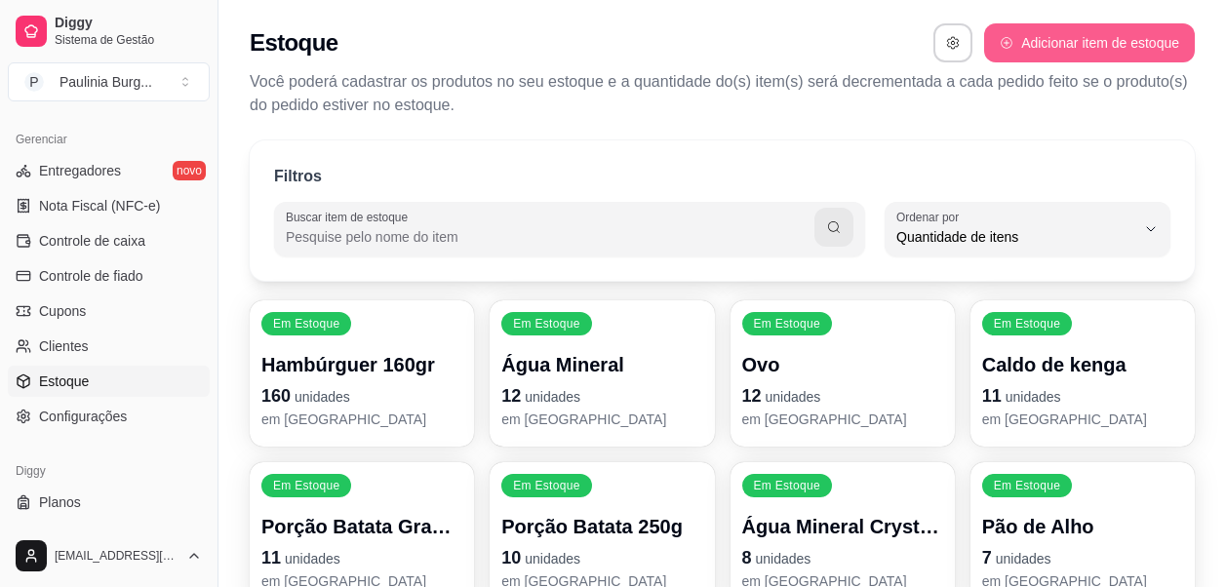
click at [1142, 41] on button "Adicionar item de estoque" at bounding box center [1089, 42] width 211 height 39
select select "UN"
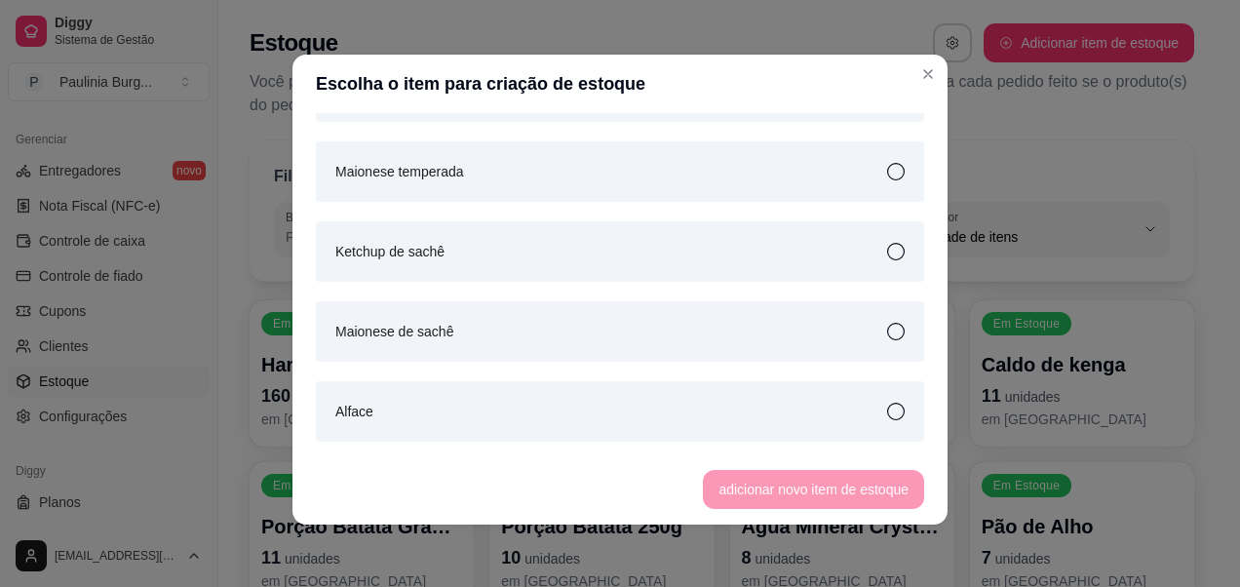
scroll to position [4778, 0]
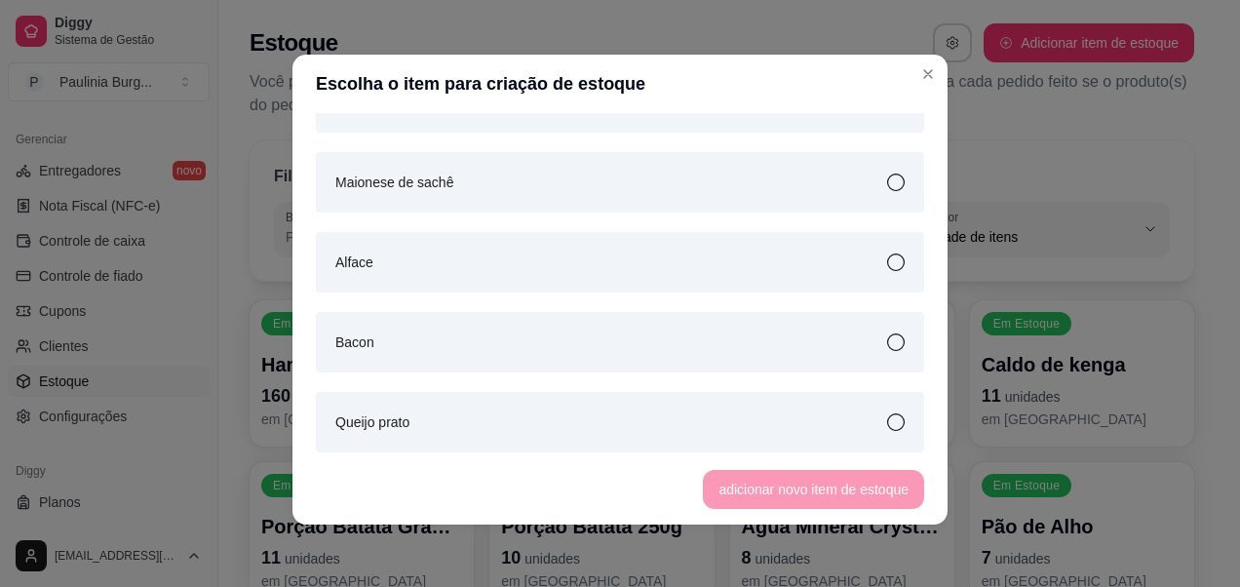
click at [700, 208] on div "Maionese de sachê" at bounding box center [620, 182] width 608 height 60
click at [763, 477] on button "adicionar novo item de estoque" at bounding box center [814, 490] width 215 height 38
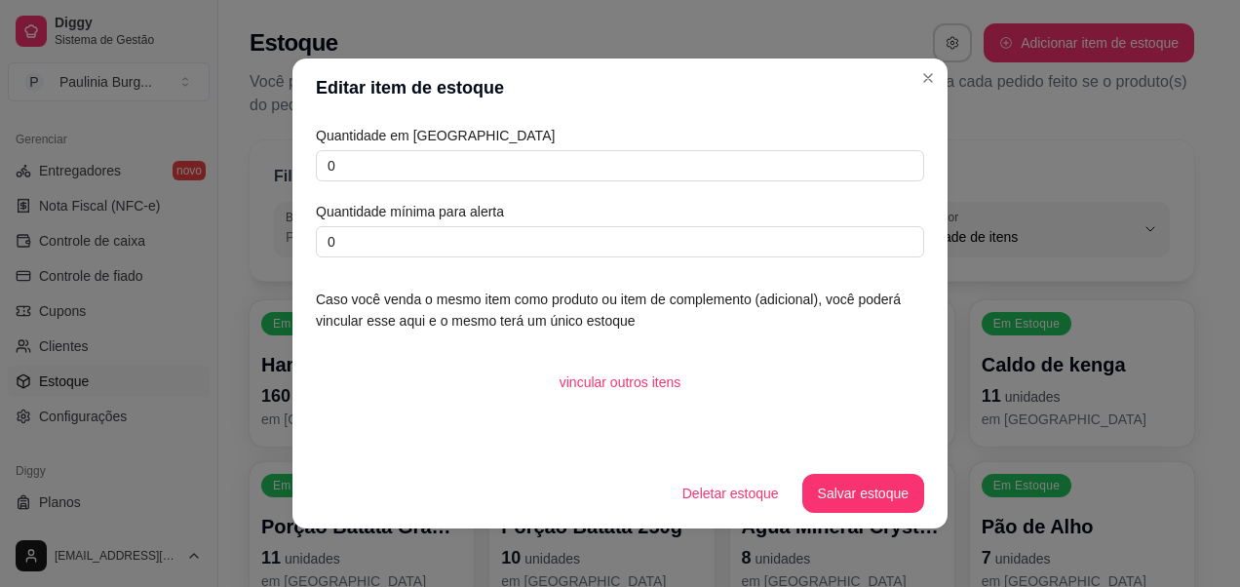
click at [609, 146] on div "Quantidade em estoque 0 Quantidade mínima para alerta 0" at bounding box center [620, 191] width 608 height 133
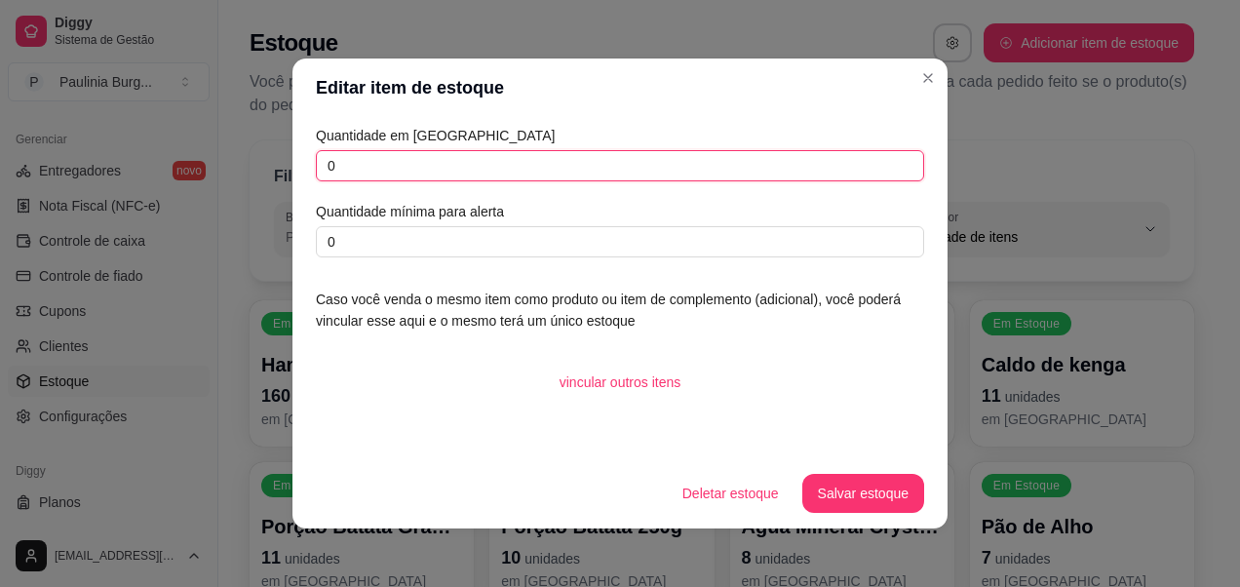
click at [622, 155] on input "0" at bounding box center [620, 165] width 608 height 31
type input "2"
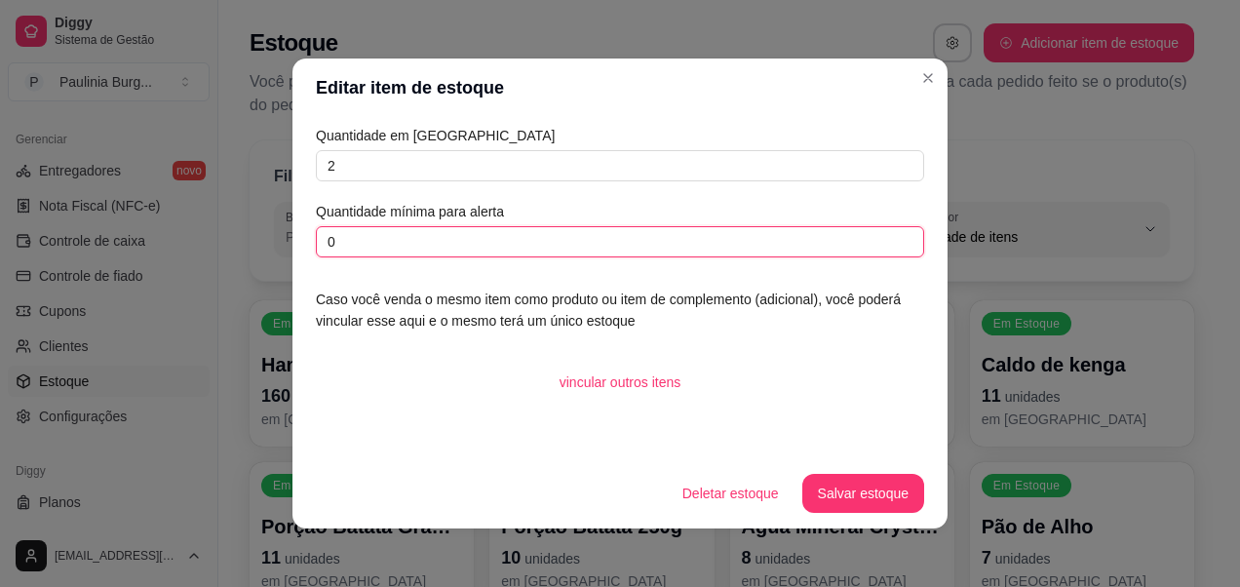
click at [608, 248] on input "0" at bounding box center [620, 241] width 608 height 31
type input "1"
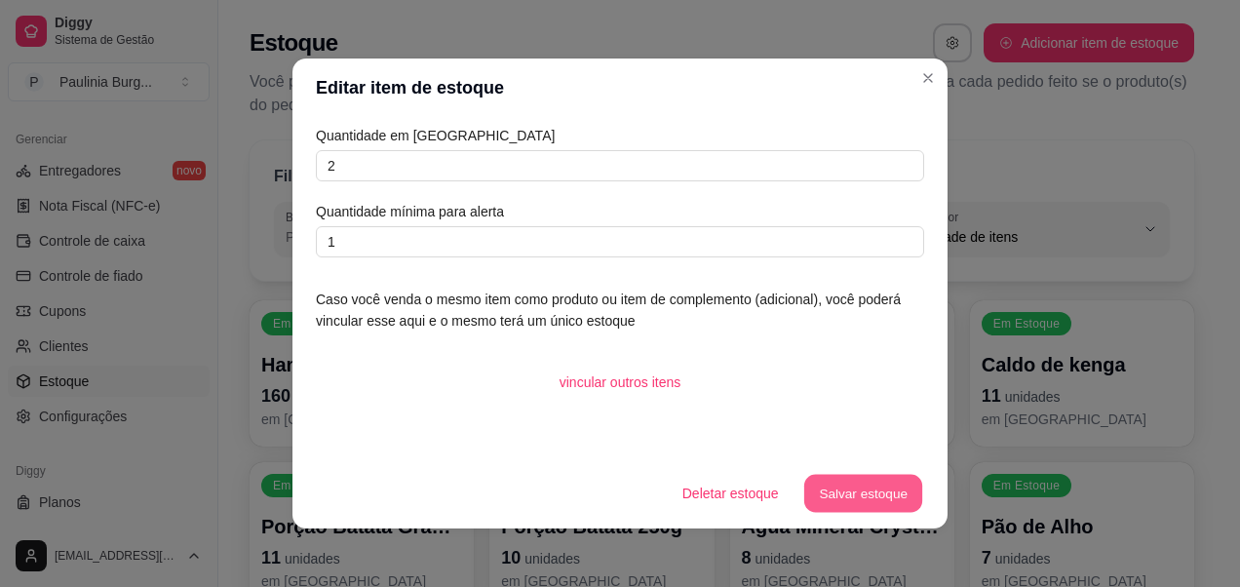
click at [845, 490] on button "Salvar estoque" at bounding box center [862, 494] width 119 height 38
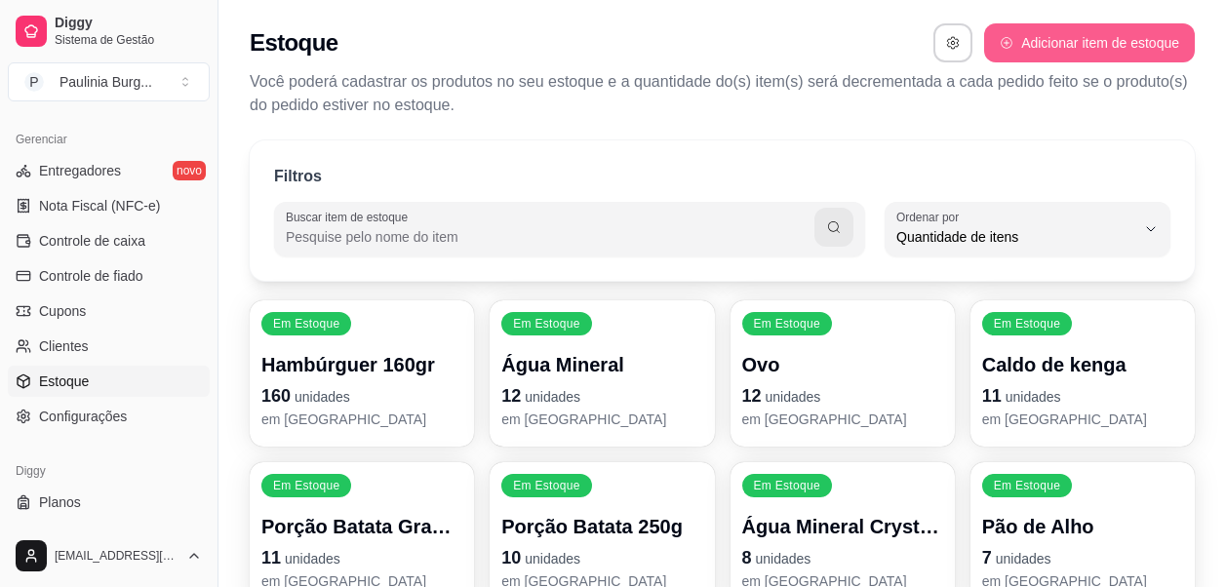
click at [1021, 44] on button "Adicionar item de estoque" at bounding box center [1089, 42] width 211 height 39
select select "UN"
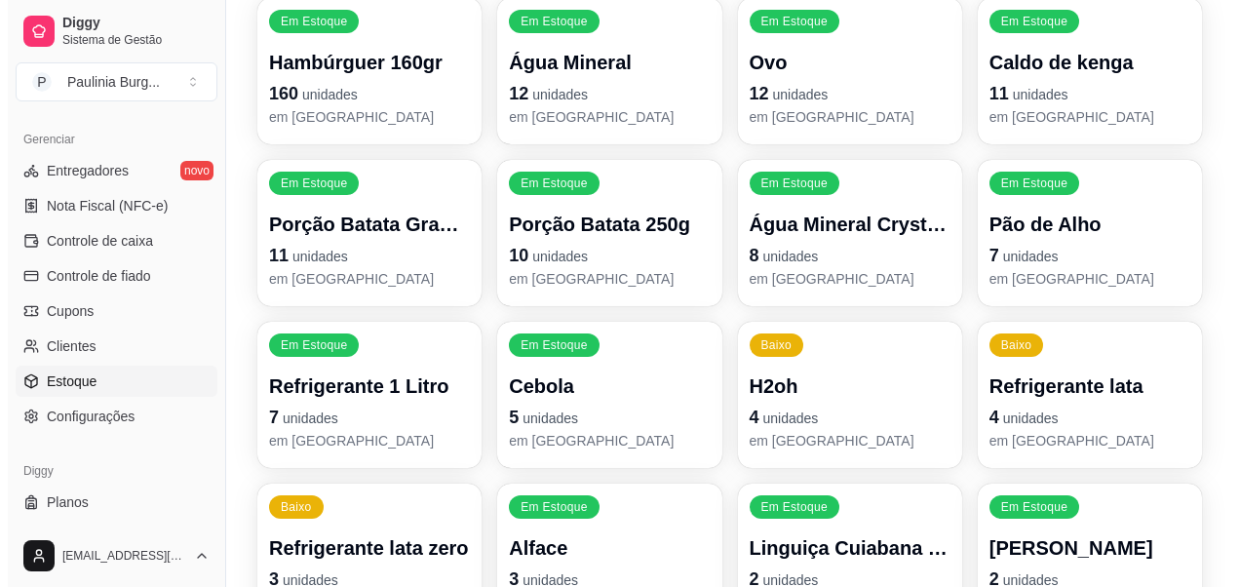
scroll to position [0, 0]
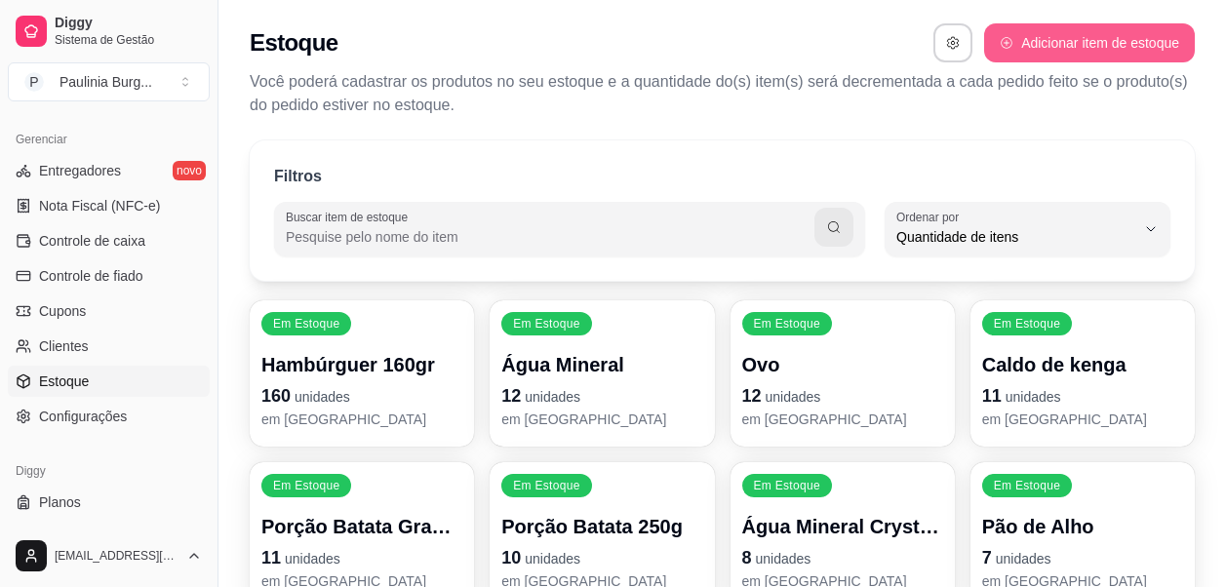
click at [1020, 50] on button "Adicionar item de estoque" at bounding box center [1089, 42] width 211 height 39
select select "UN"
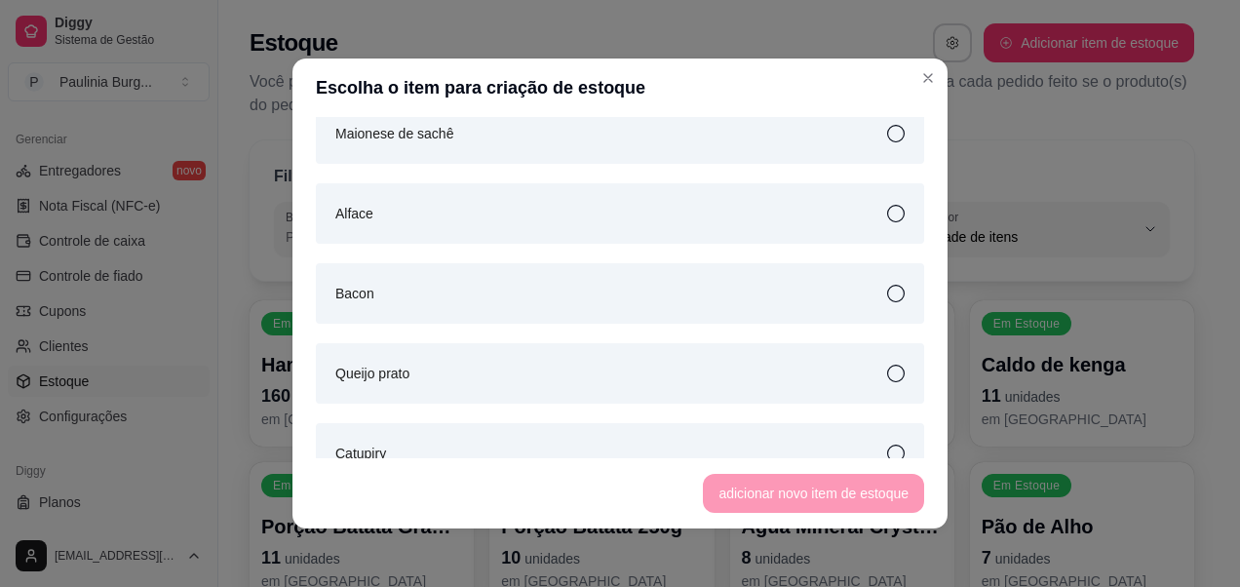
scroll to position [4733, 0]
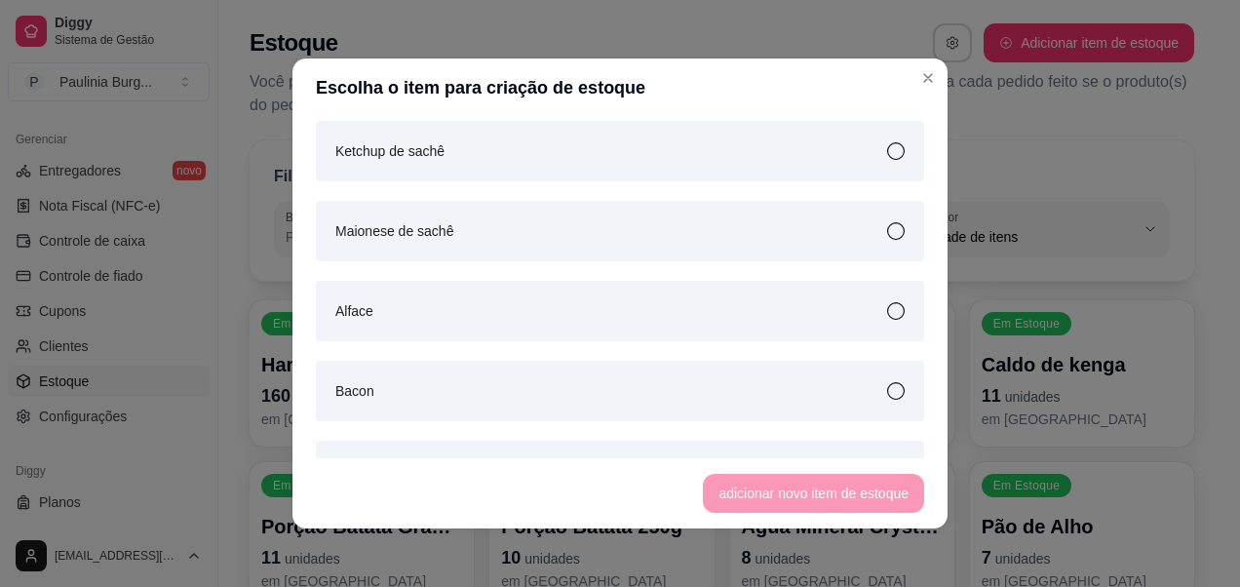
click at [773, 246] on div "Maionese de sachê" at bounding box center [620, 231] width 608 height 60
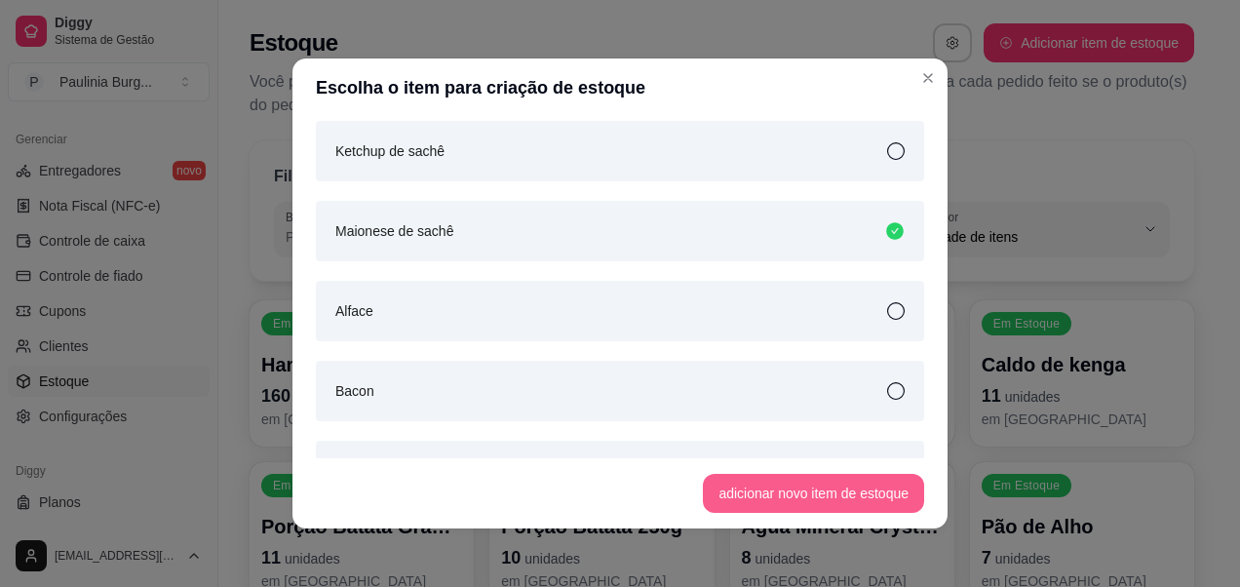
click at [844, 482] on button "adicionar novo item de estoque" at bounding box center [813, 493] width 221 height 39
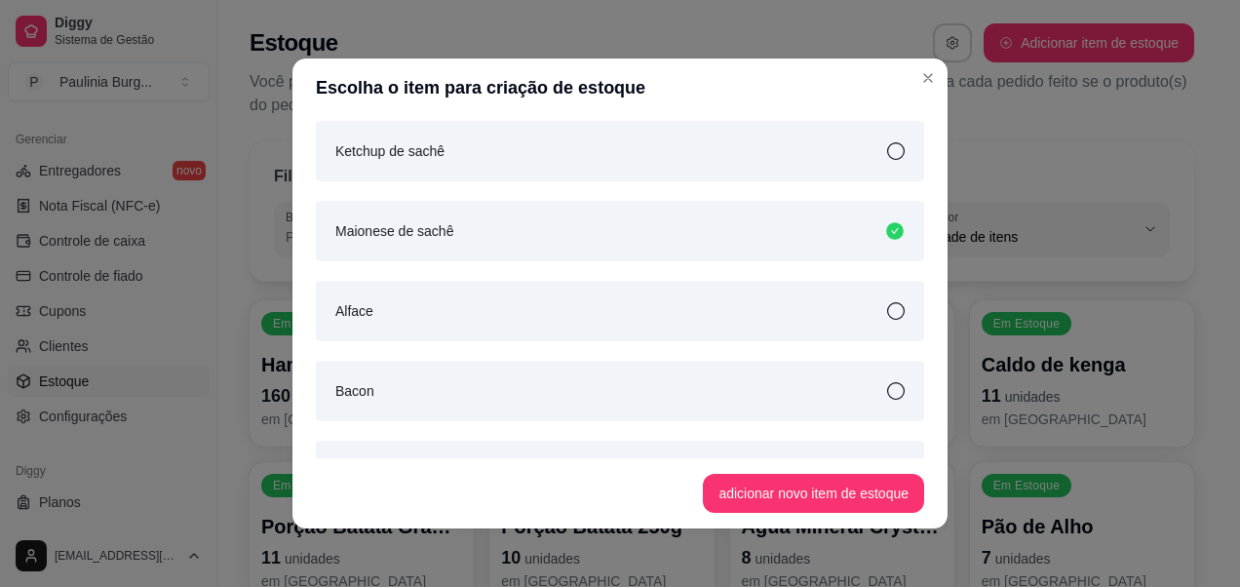
click at [866, 213] on div "Maionese de sachê" at bounding box center [620, 231] width 608 height 60
click at [894, 226] on div "Maionese de sachê" at bounding box center [620, 231] width 608 height 60
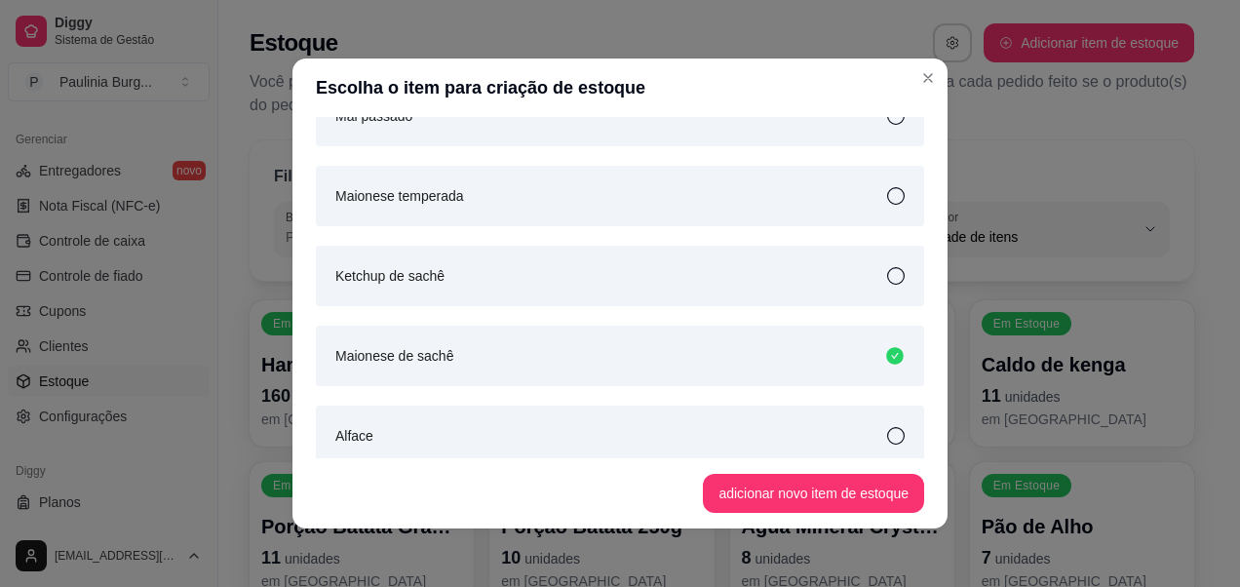
scroll to position [4441, 0]
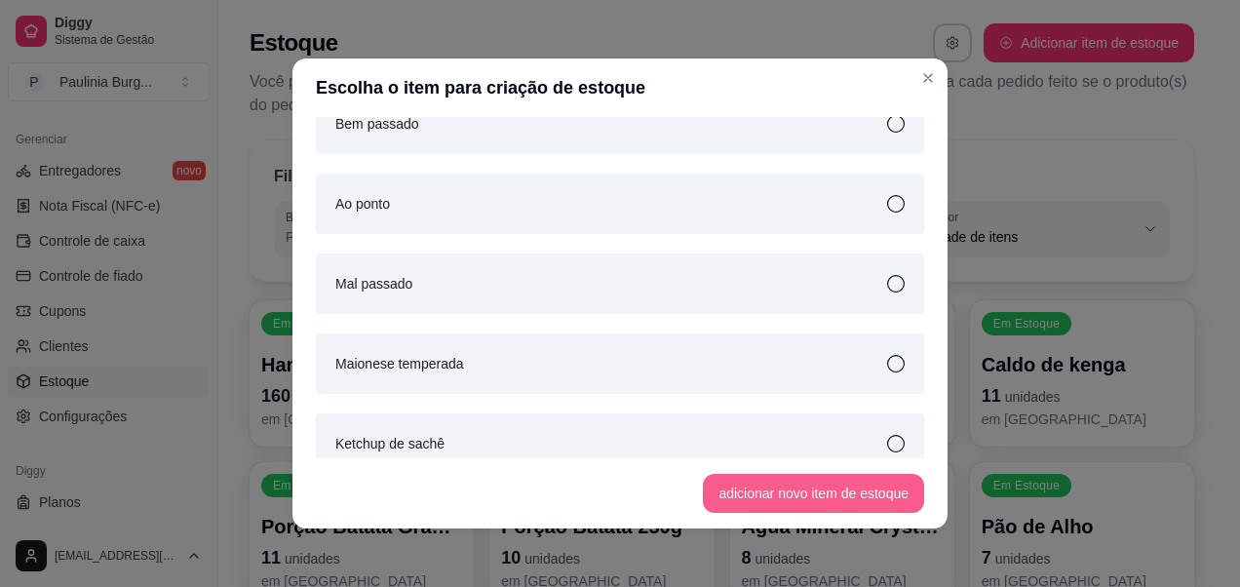
click at [829, 492] on button "adicionar novo item de estoque" at bounding box center [813, 493] width 221 height 39
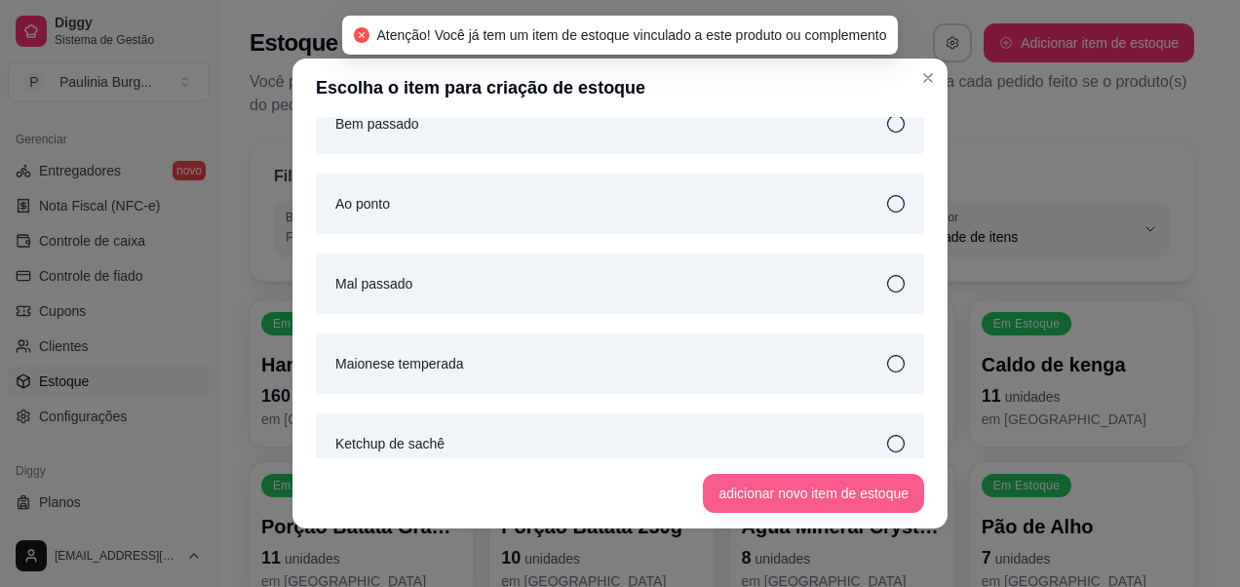
click at [820, 490] on button "adicionar novo item de estoque" at bounding box center [813, 493] width 221 height 39
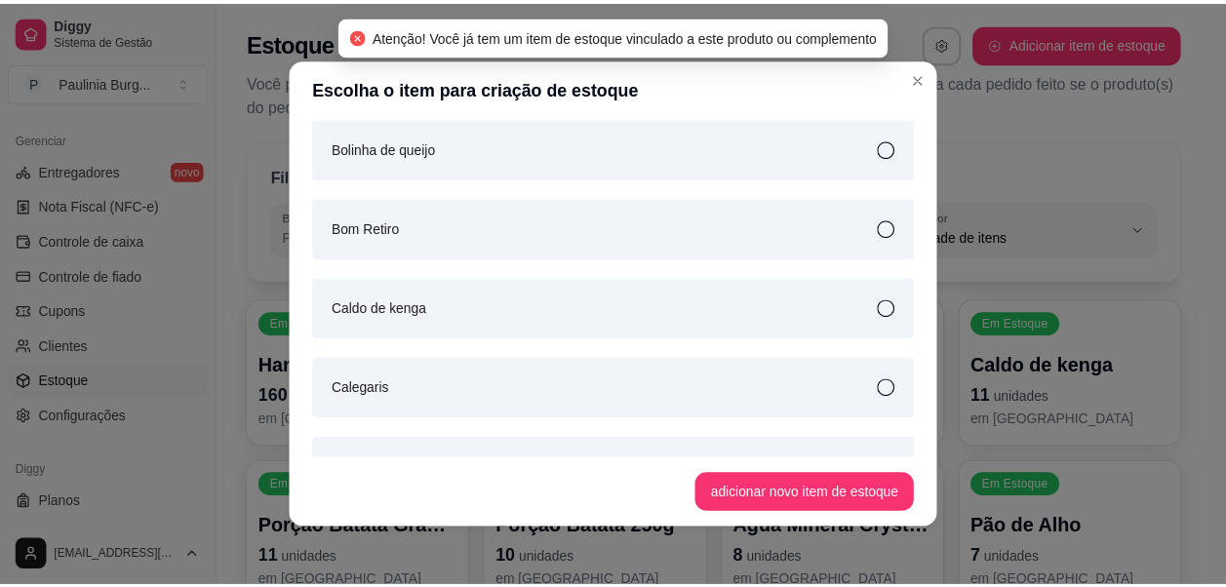
scroll to position [345, 0]
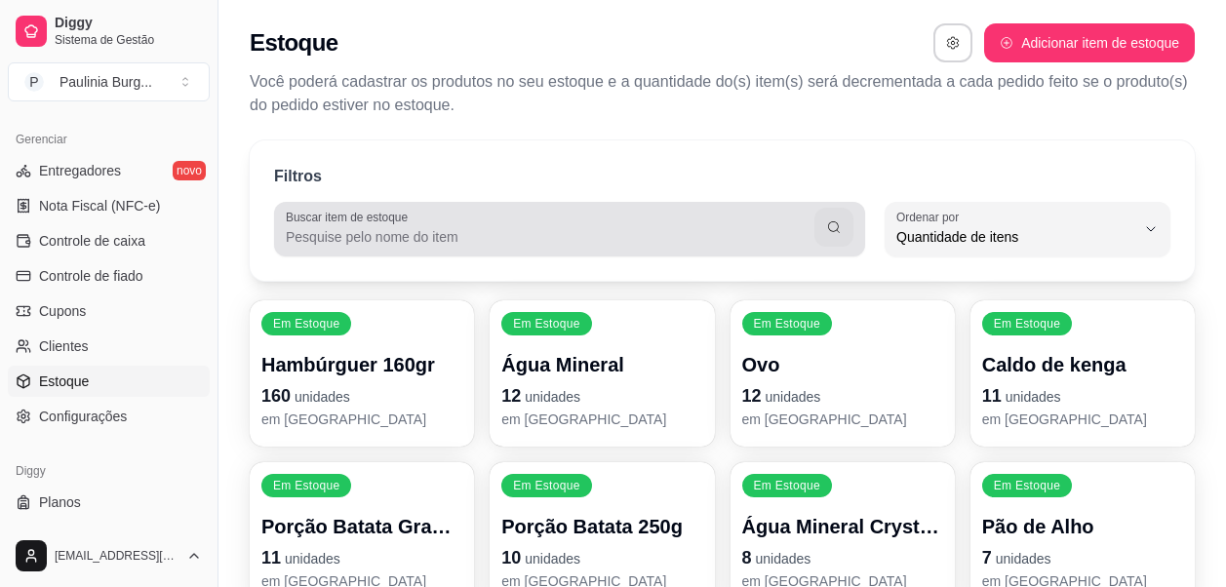
click at [808, 236] on input "Buscar item de estoque" at bounding box center [550, 237] width 528 height 20
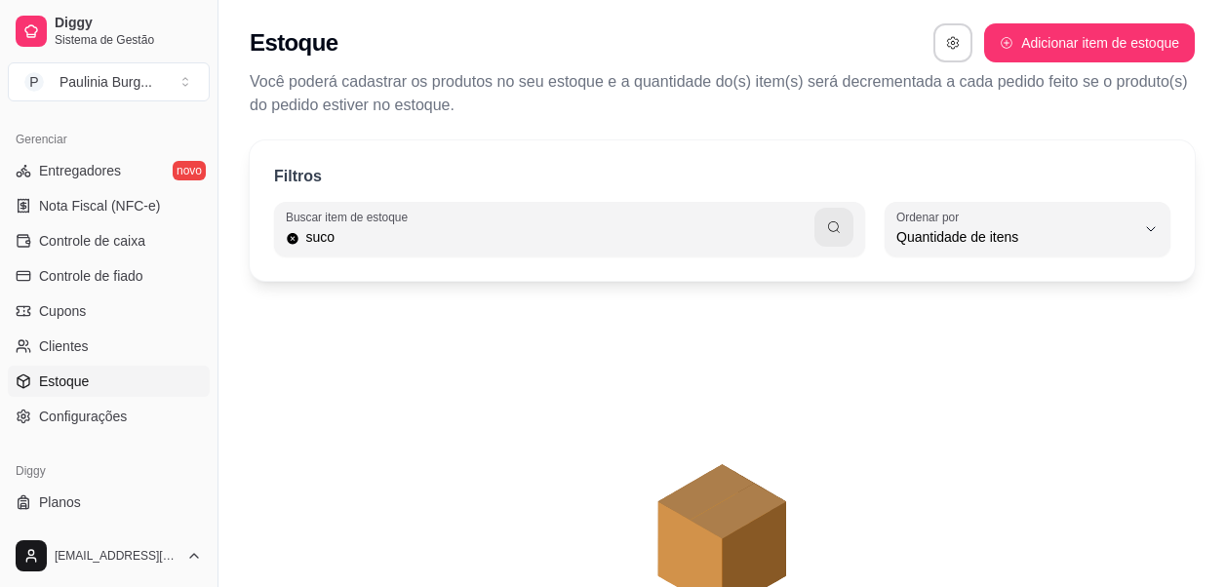
click at [808, 236] on input "suco" at bounding box center [556, 237] width 515 height 20
type input "s"
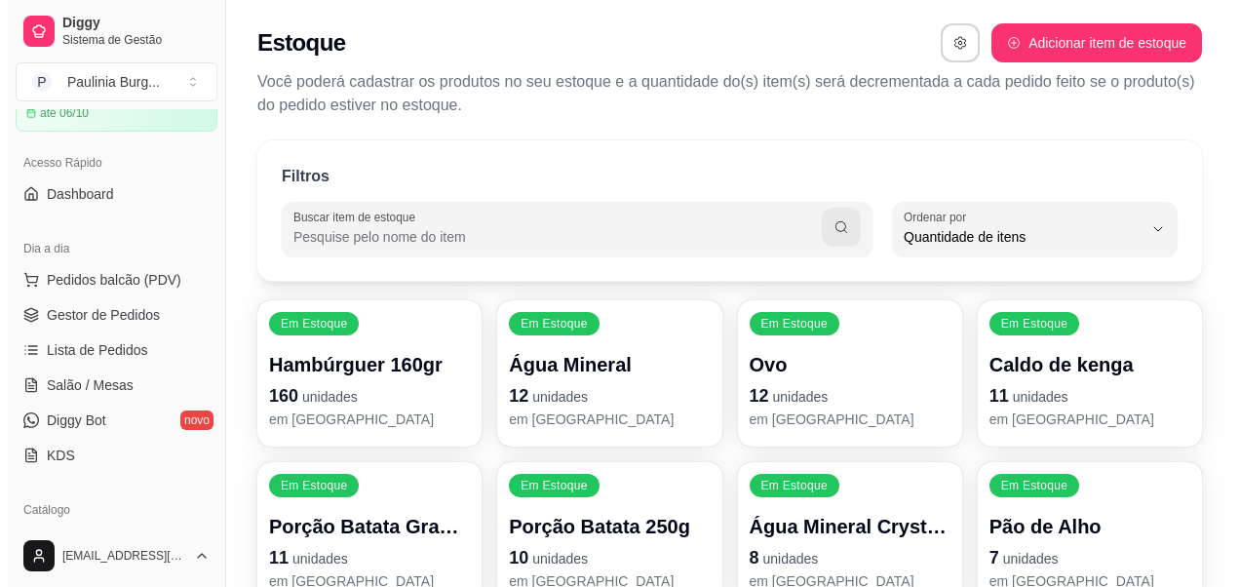
scroll to position [195, 0]
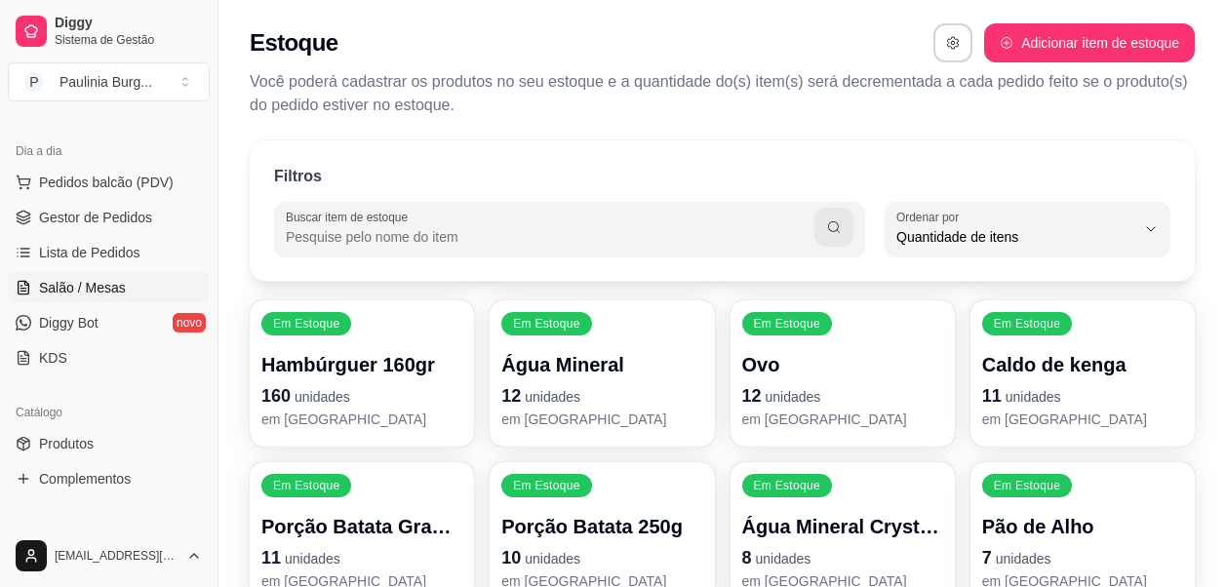
click at [105, 293] on span "Salão / Mesas" at bounding box center [82, 288] width 87 height 20
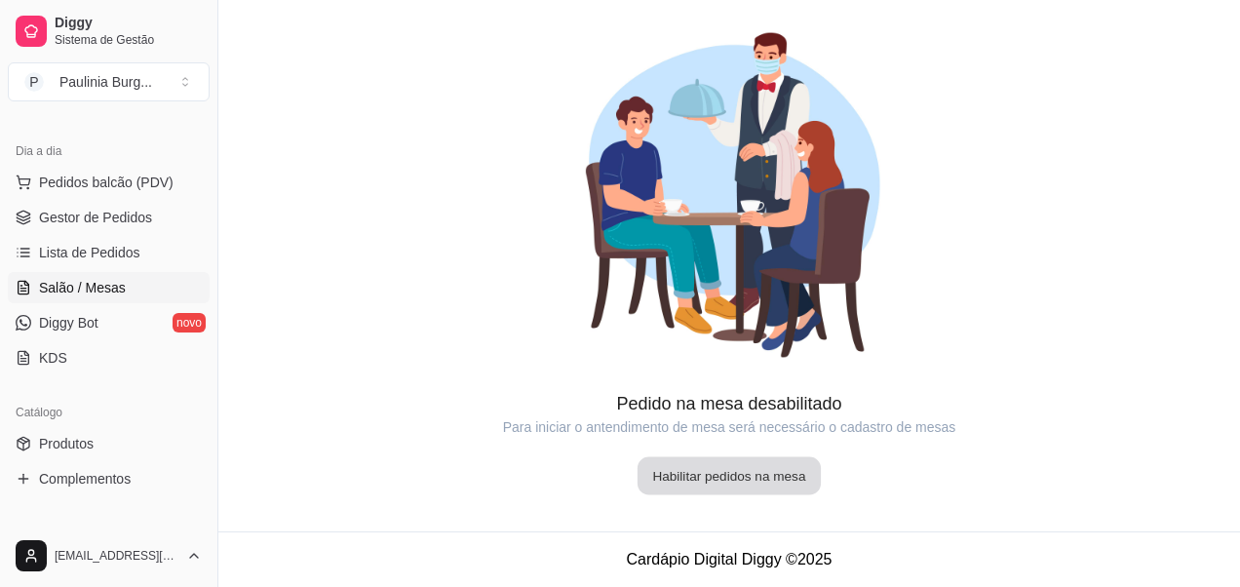
click at [662, 485] on button "Habilitar pedidos na mesa" at bounding box center [729, 476] width 183 height 38
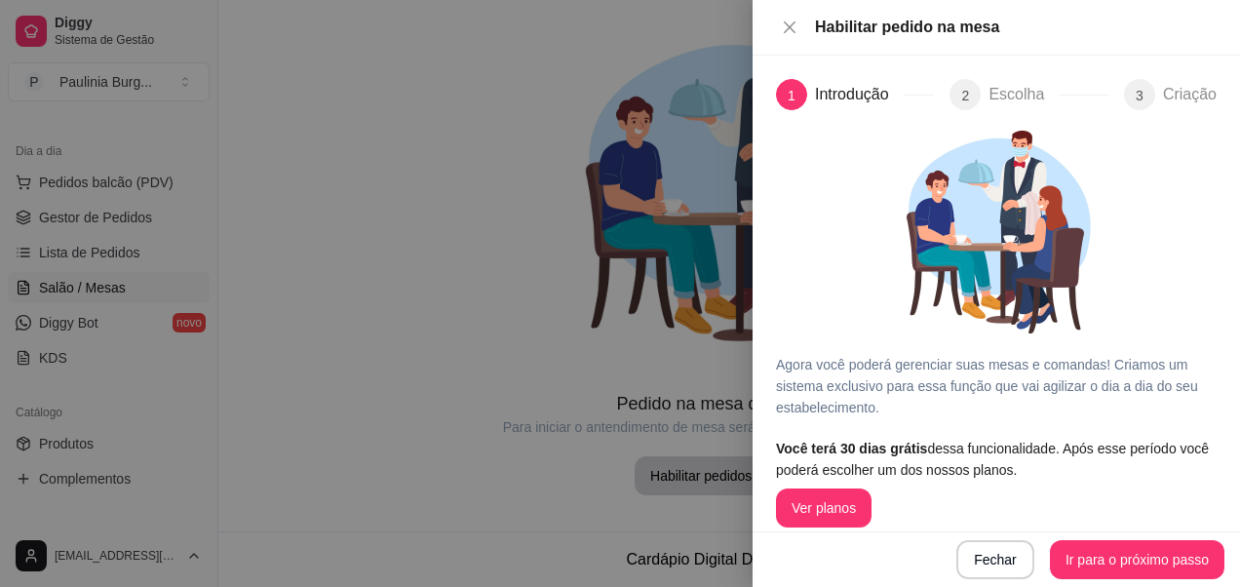
click at [689, 328] on div at bounding box center [620, 293] width 1240 height 587
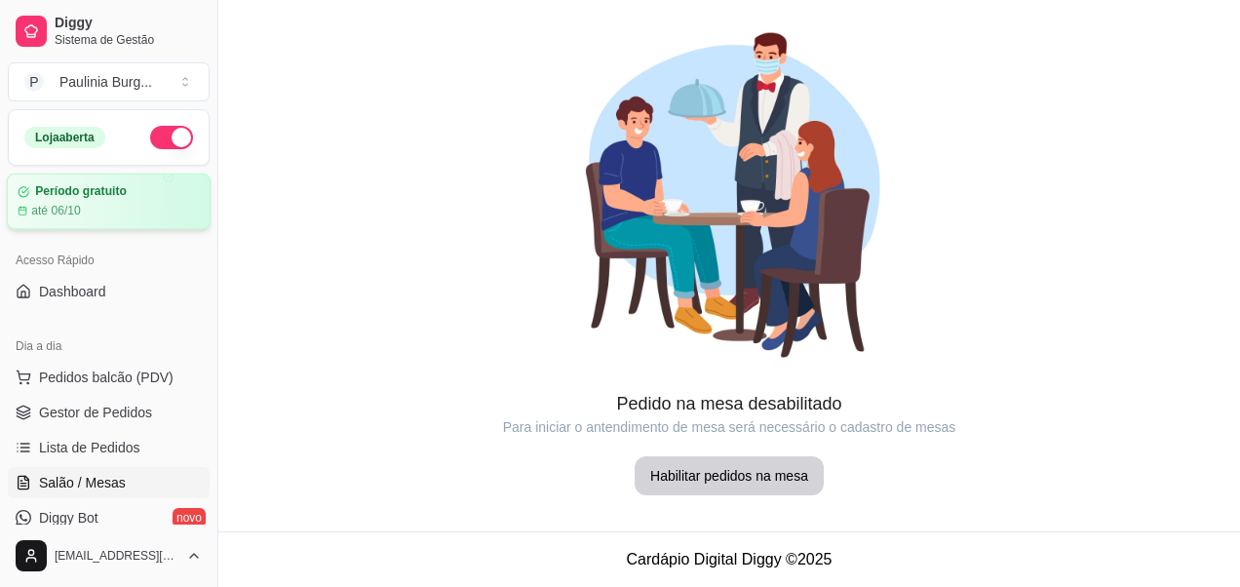
click at [136, 194] on div "Período gratuito" at bounding box center [109, 191] width 182 height 15
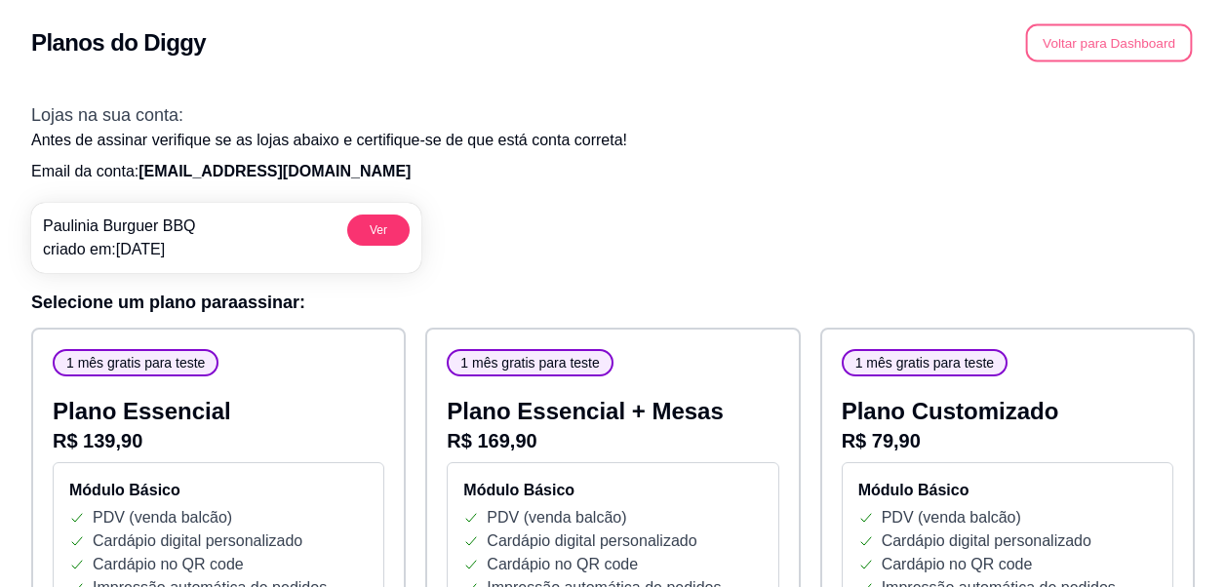
click at [1167, 51] on button "Voltar para Dashboard" at bounding box center [1109, 43] width 167 height 38
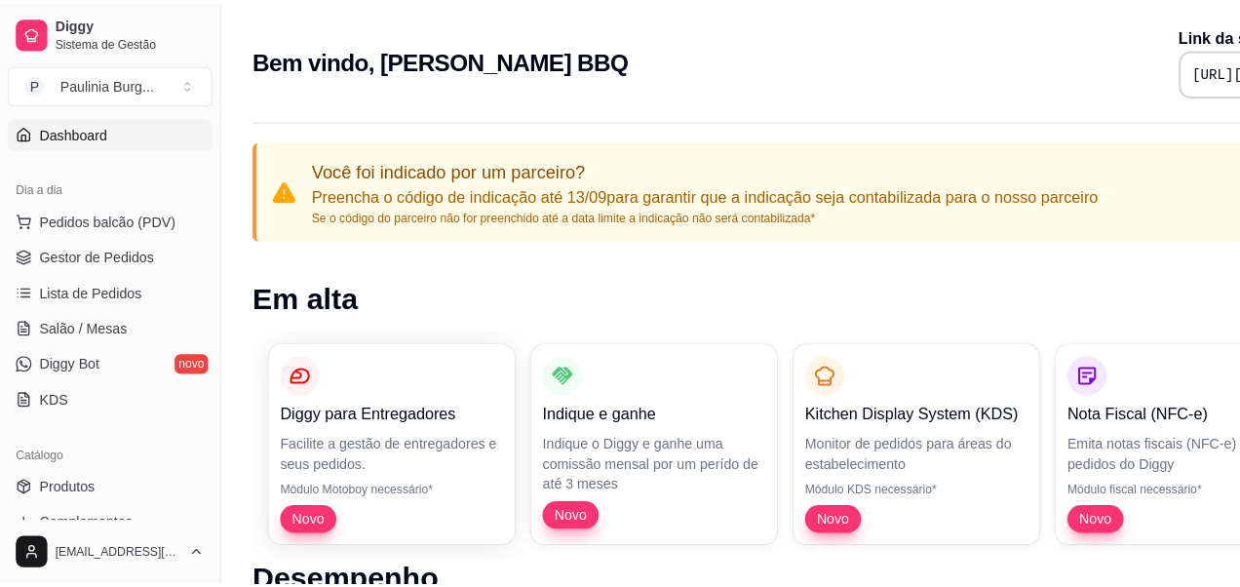
scroll to position [195, 0]
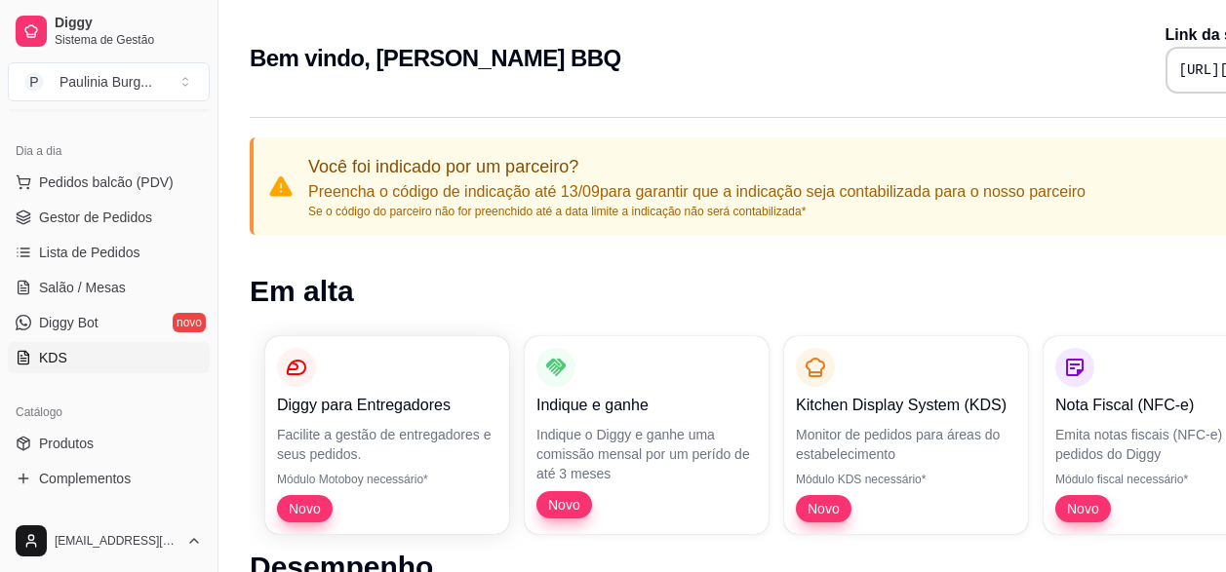
click at [82, 363] on link "KDS" at bounding box center [109, 357] width 202 height 31
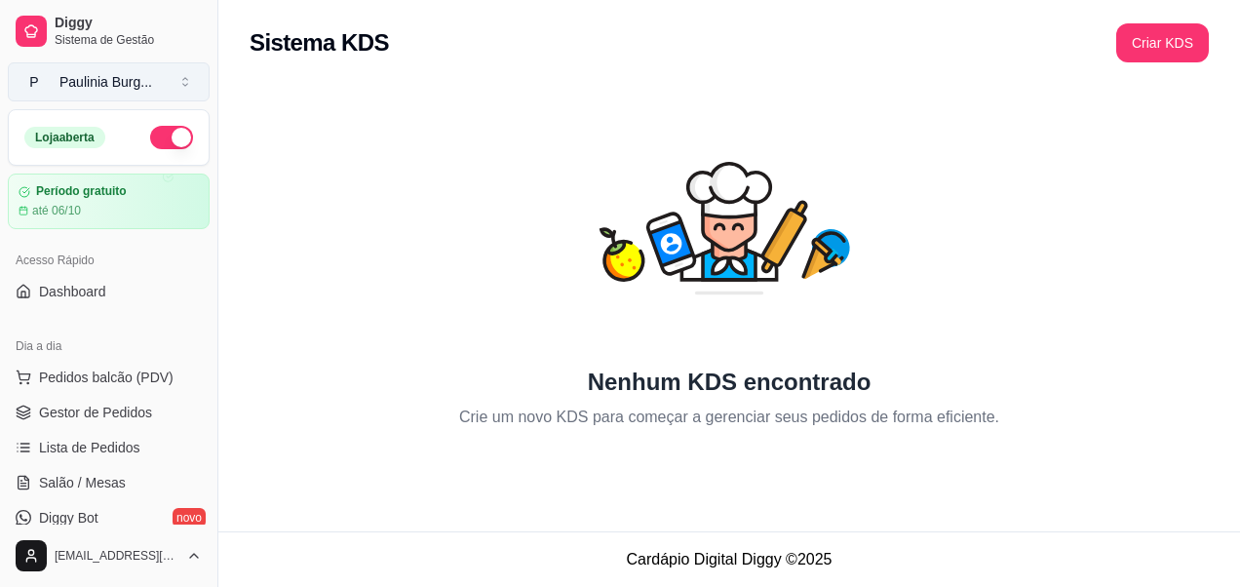
click at [127, 83] on div "Paulinia Burg ..." at bounding box center [105, 82] width 93 height 20
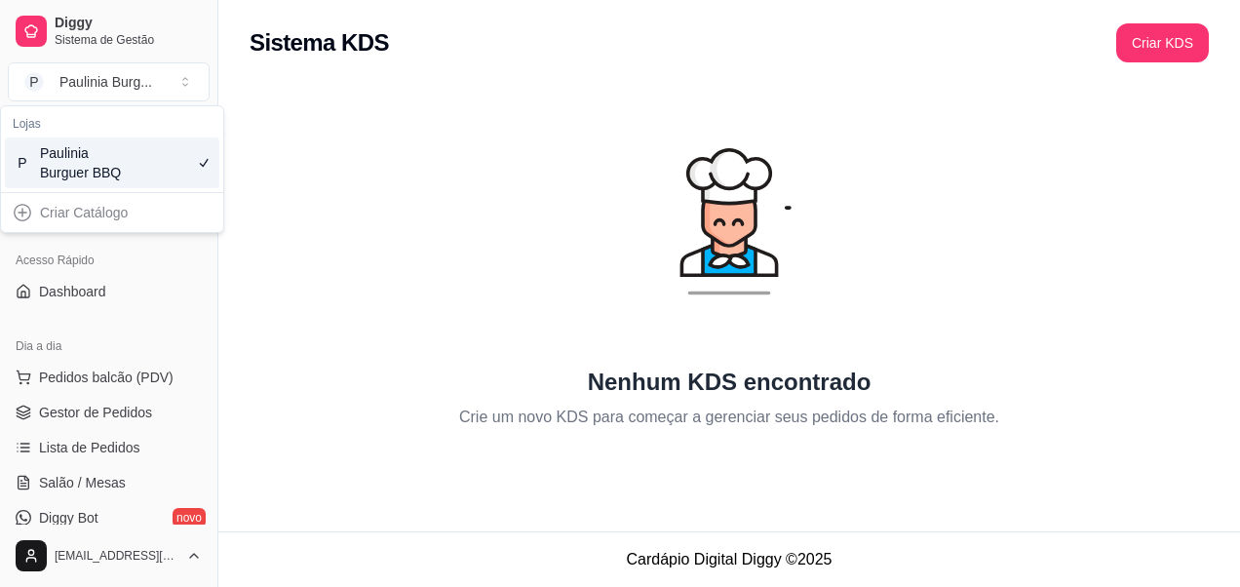
click at [165, 223] on div "Criar Catálogo" at bounding box center [112, 212] width 215 height 31
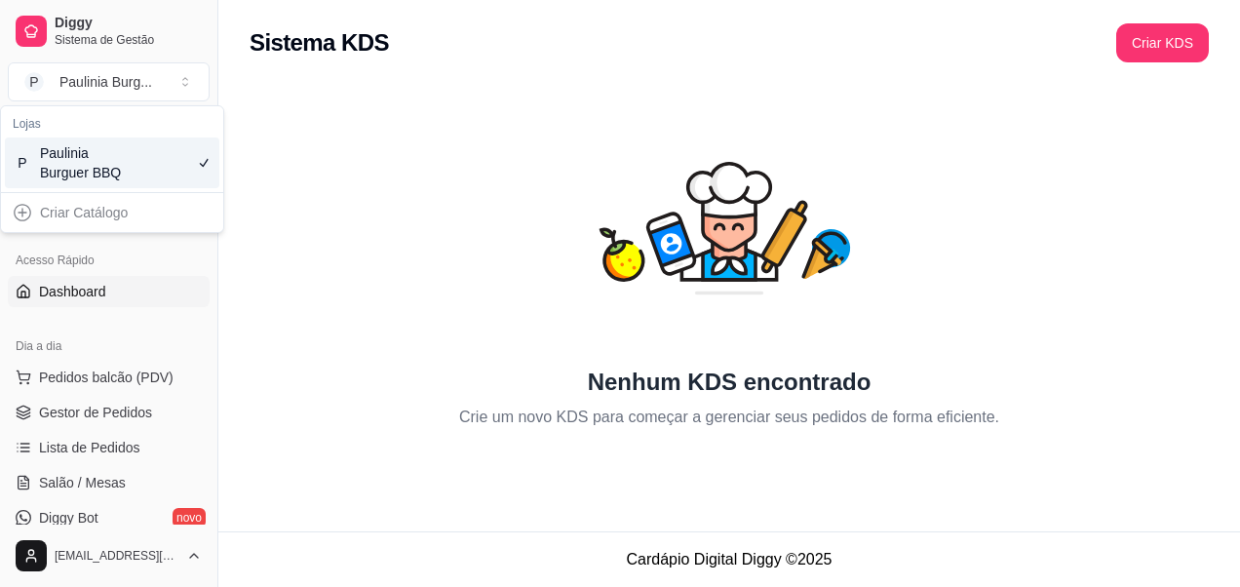
click at [173, 305] on link "Dashboard" at bounding box center [109, 291] width 202 height 31
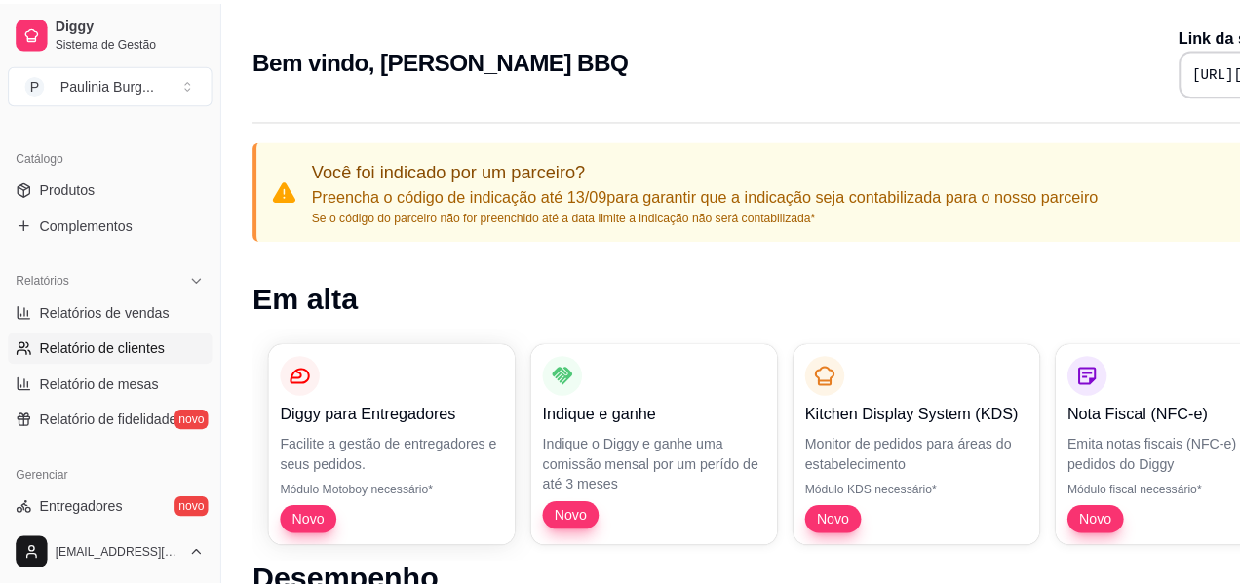
scroll to position [488, 0]
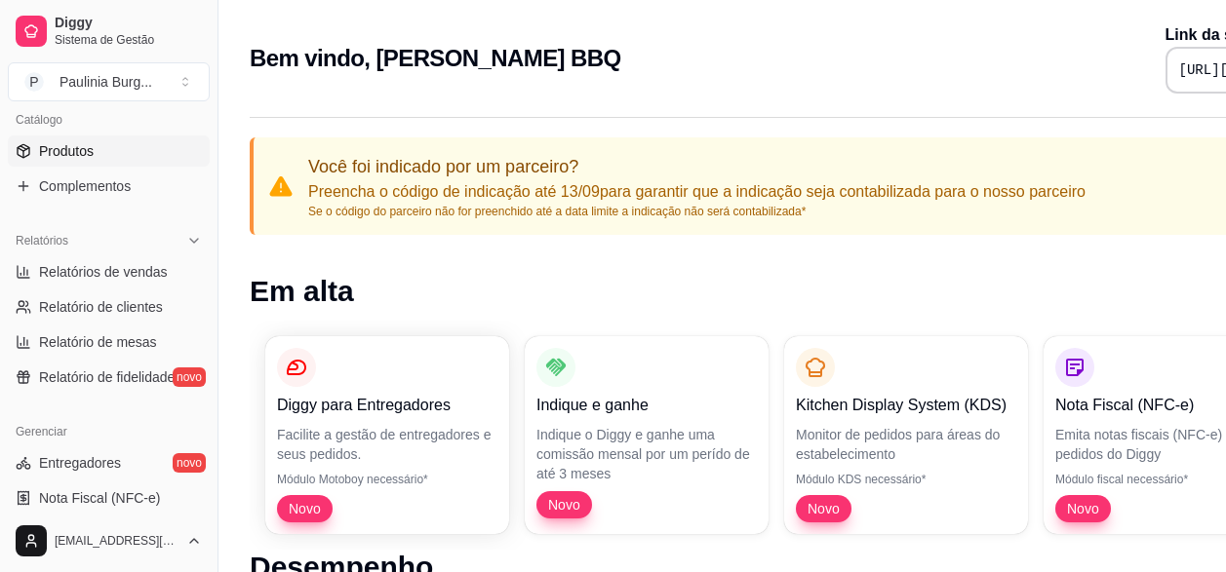
click at [88, 139] on link "Produtos" at bounding box center [109, 151] width 202 height 31
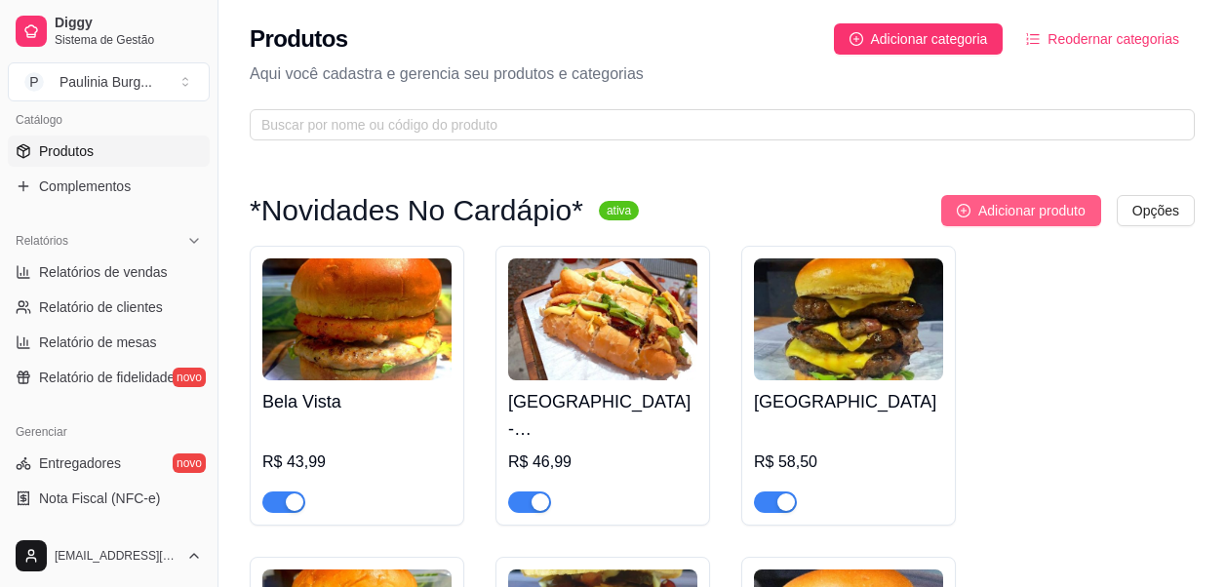
click at [1017, 212] on span "Adicionar produto" at bounding box center [1031, 210] width 107 height 21
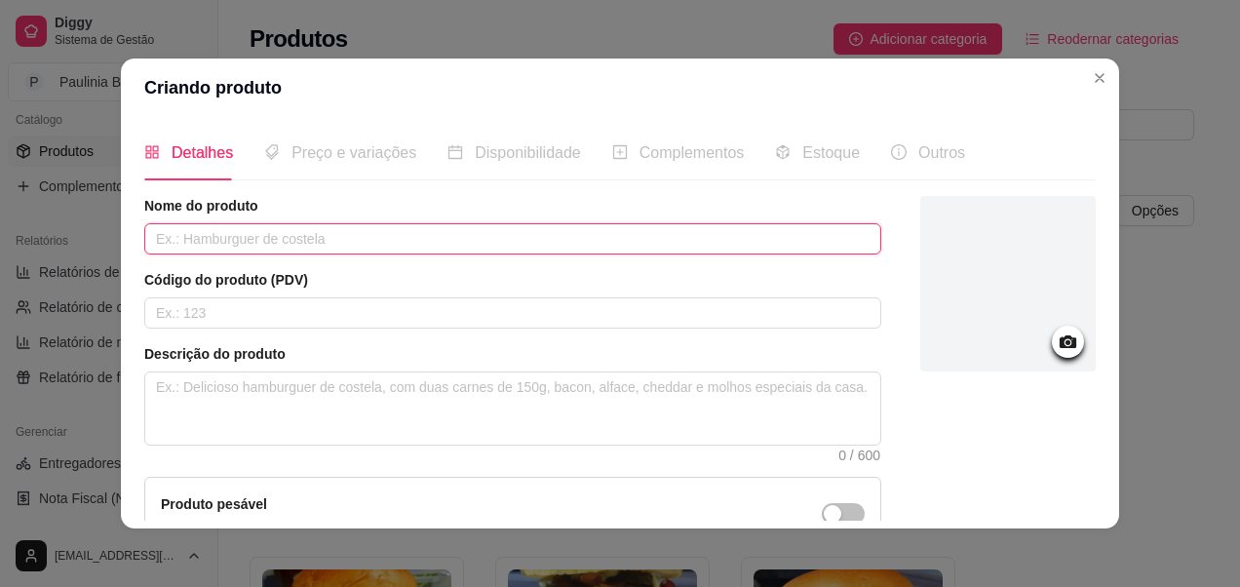
click at [378, 240] on input "text" at bounding box center [512, 238] width 737 height 31
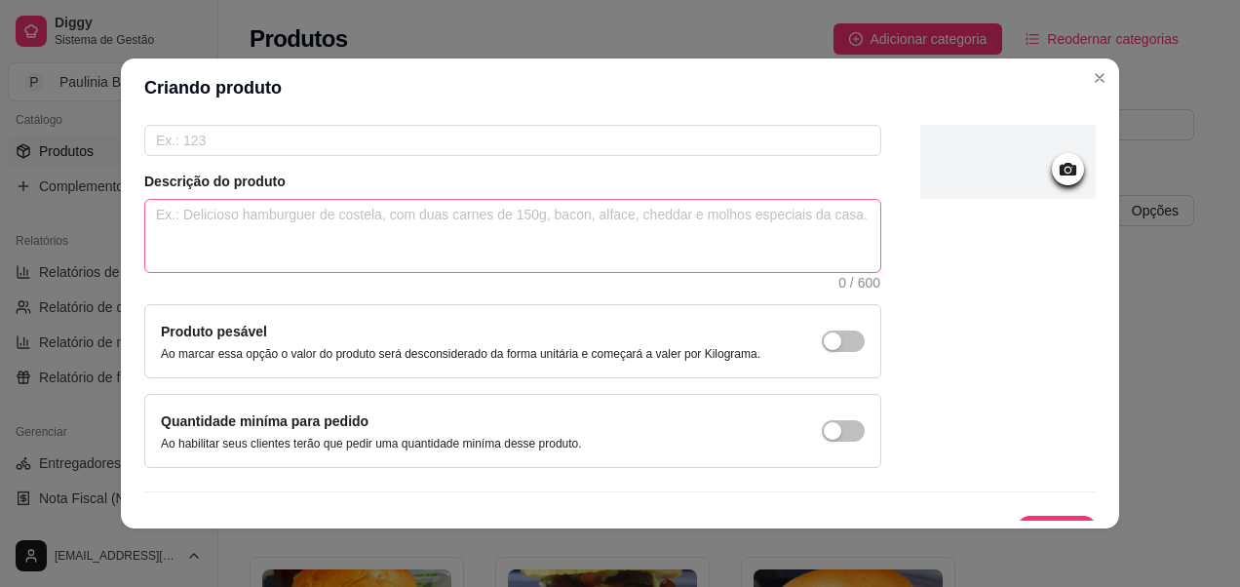
scroll to position [207, 0]
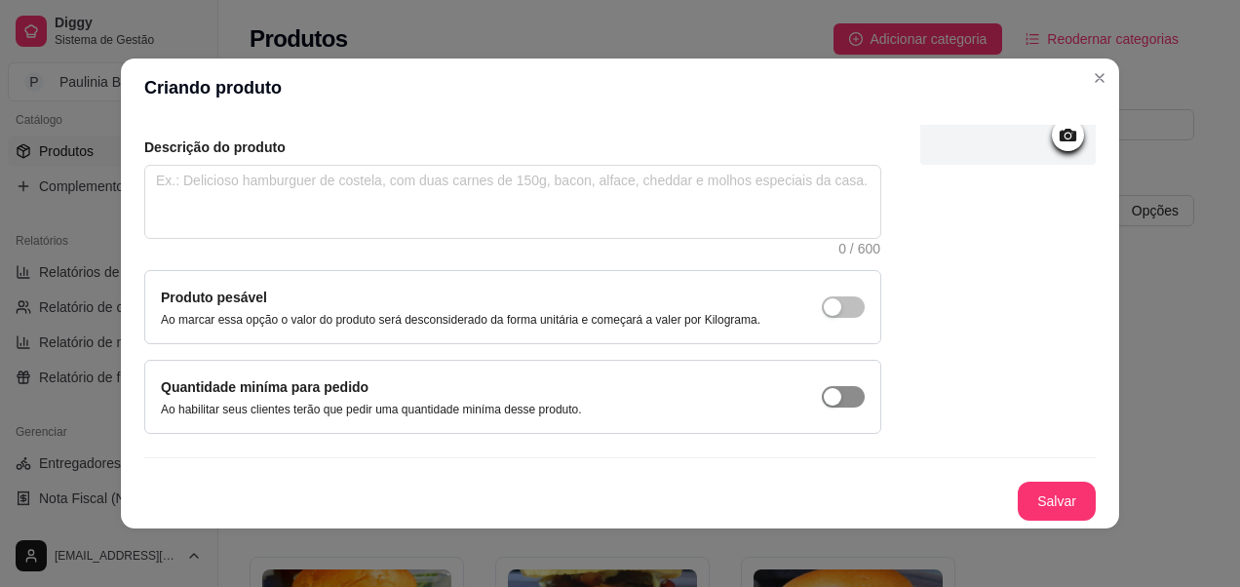
type input "Suco Natural Maracuja"
click at [833, 399] on span "button" at bounding box center [843, 396] width 43 height 21
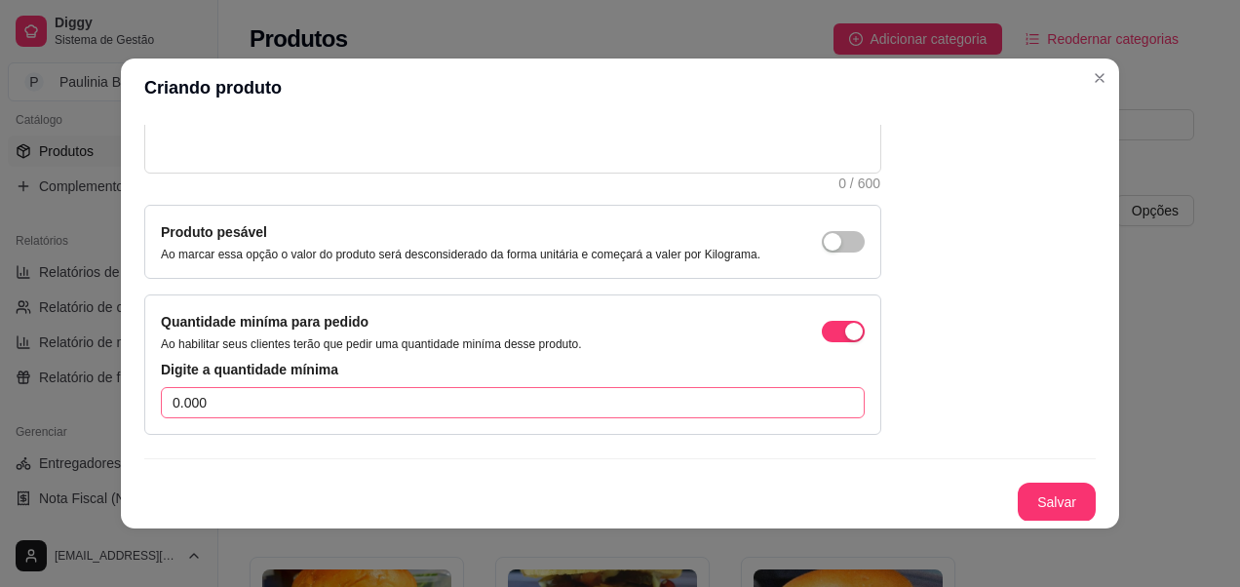
scroll to position [273, 0]
click at [336, 409] on input "0.000" at bounding box center [513, 401] width 704 height 31
click at [822, 329] on span "button" at bounding box center [843, 330] width 43 height 21
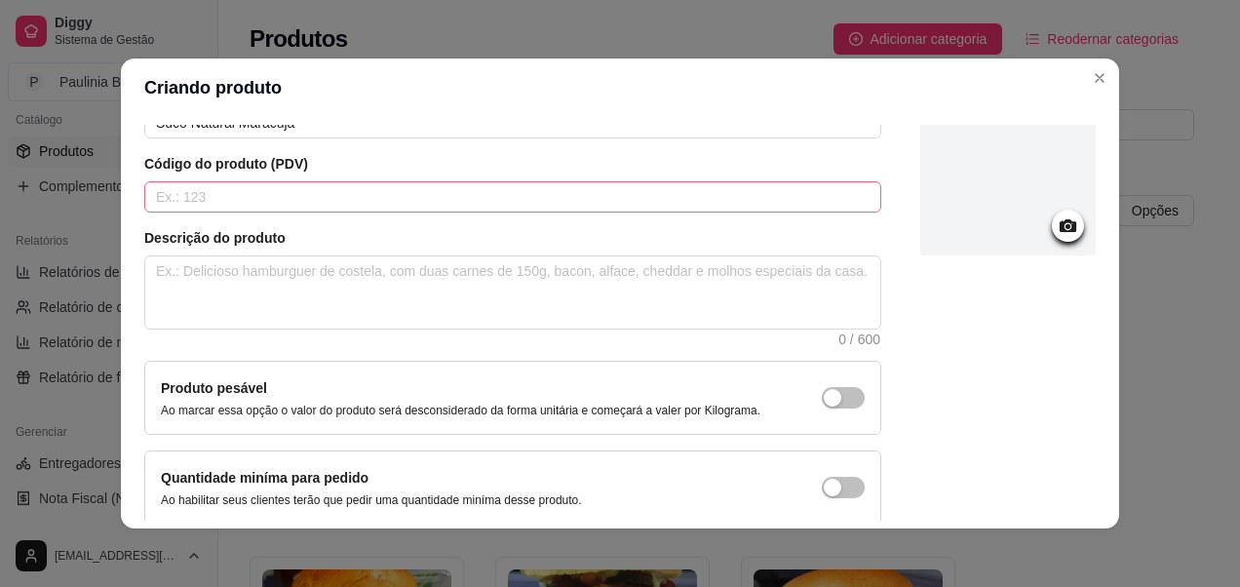
scroll to position [0, 0]
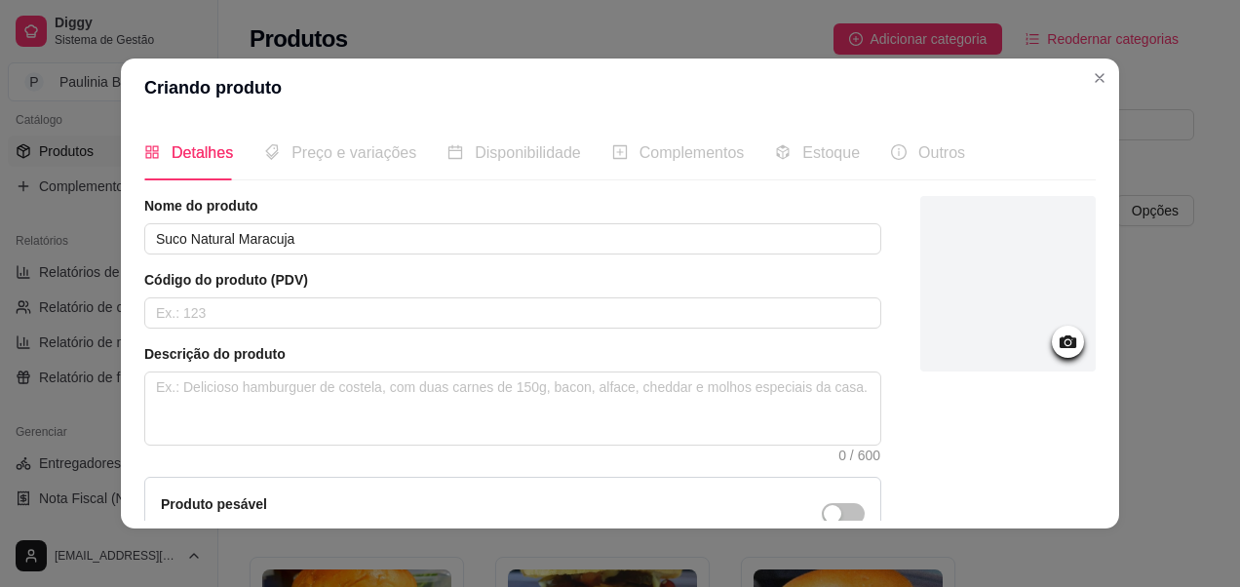
click at [353, 160] on span "Preço e variações" at bounding box center [354, 152] width 125 height 17
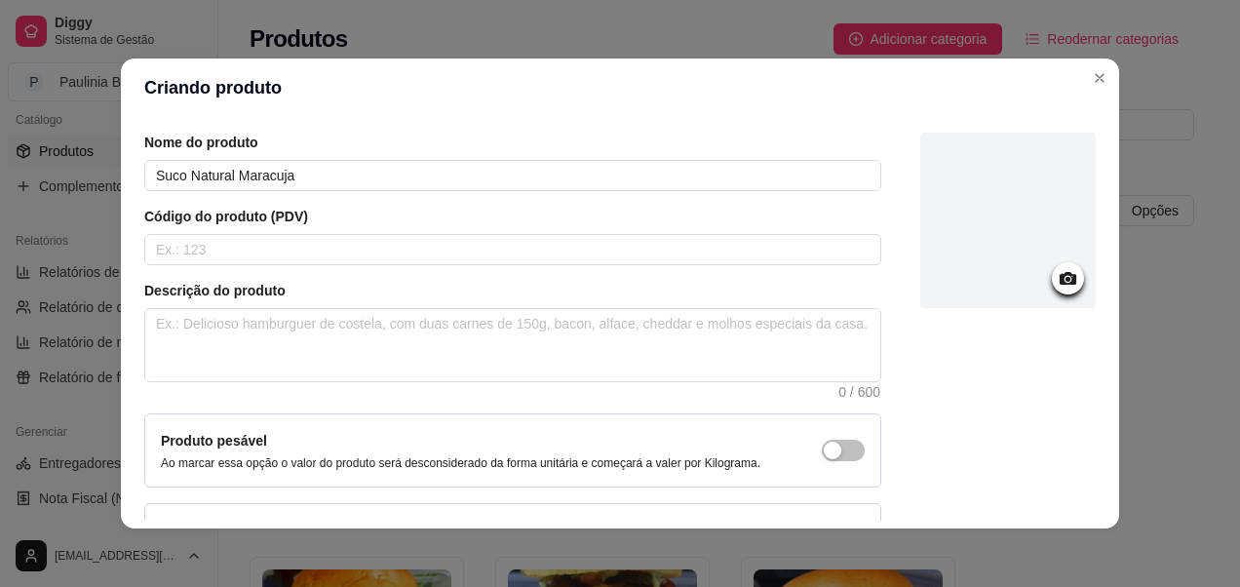
scroll to position [207, 0]
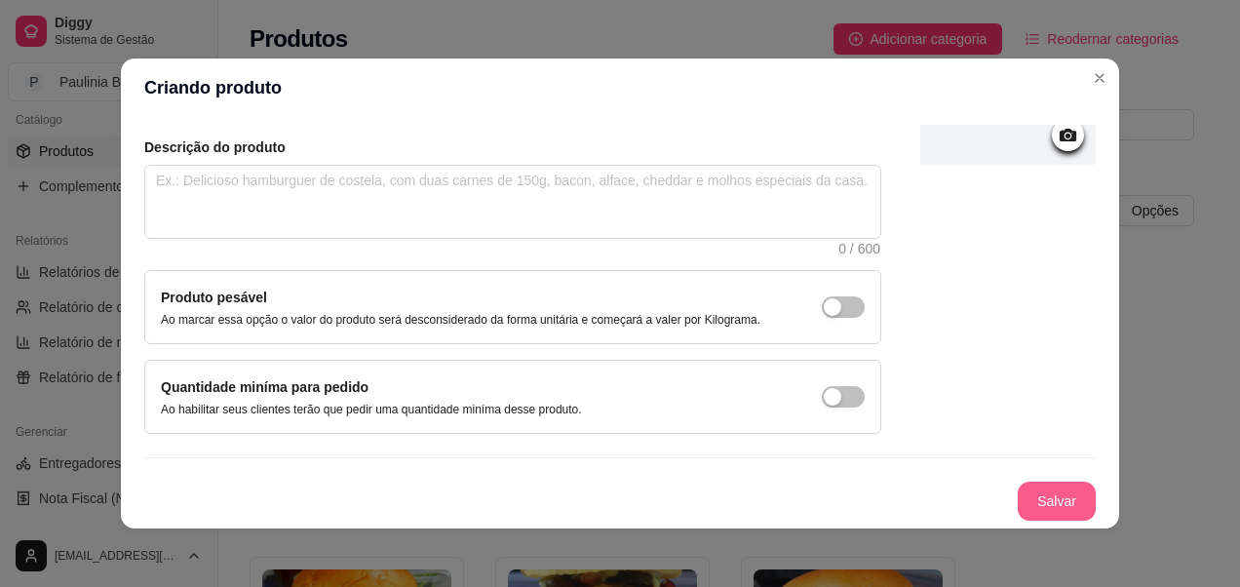
click at [1018, 502] on button "Salvar" at bounding box center [1057, 501] width 78 height 39
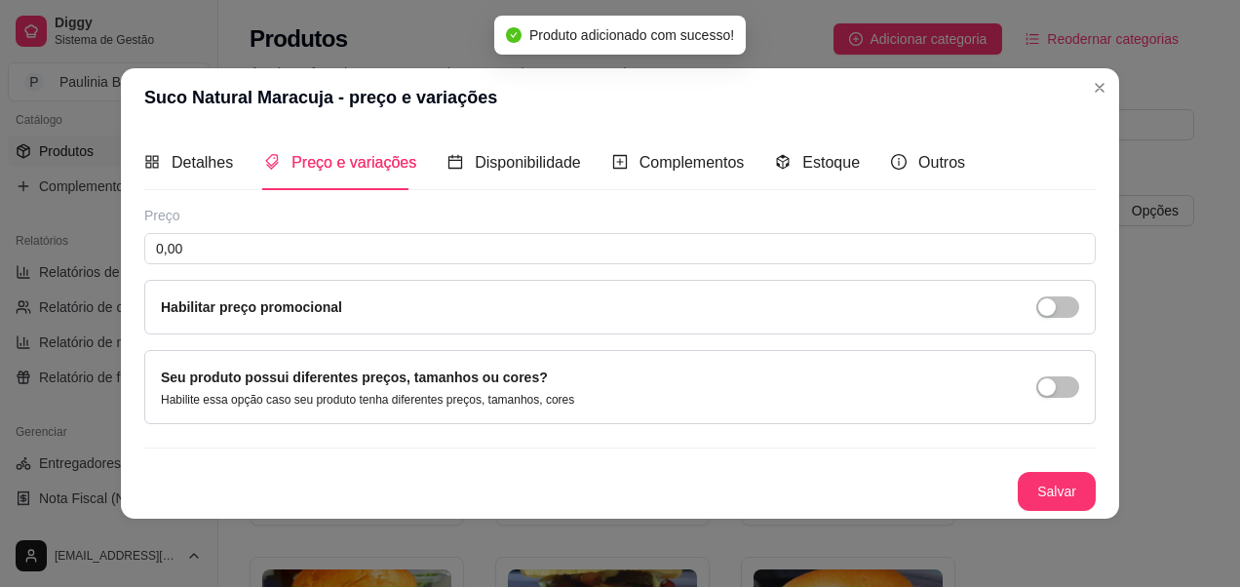
scroll to position [0, 0]
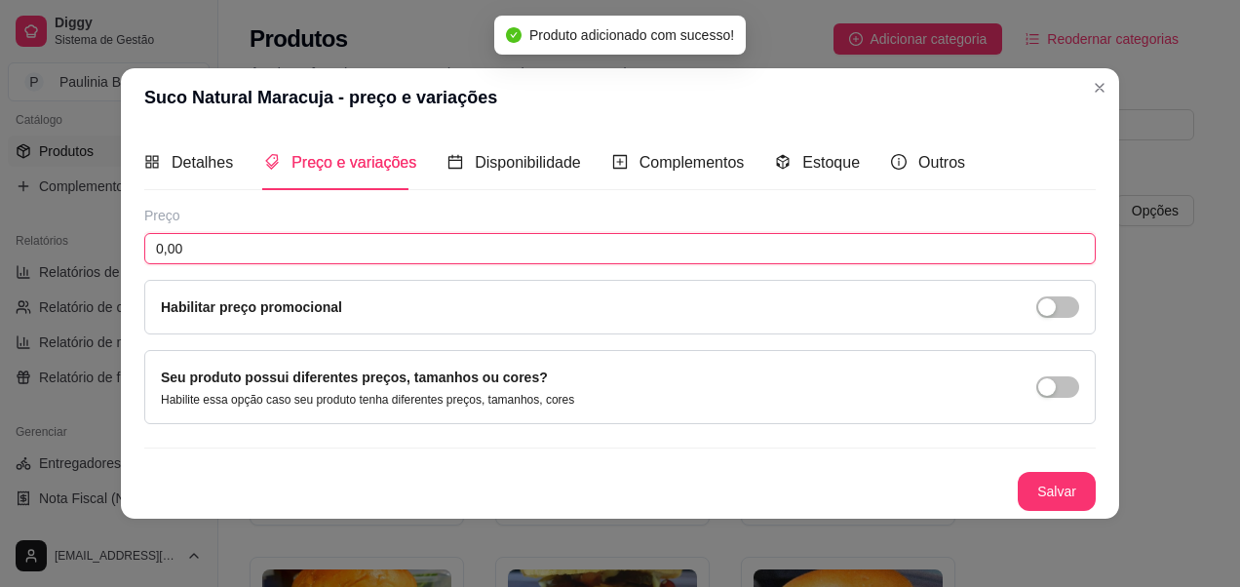
click at [472, 262] on input "0,00" at bounding box center [620, 248] width 952 height 31
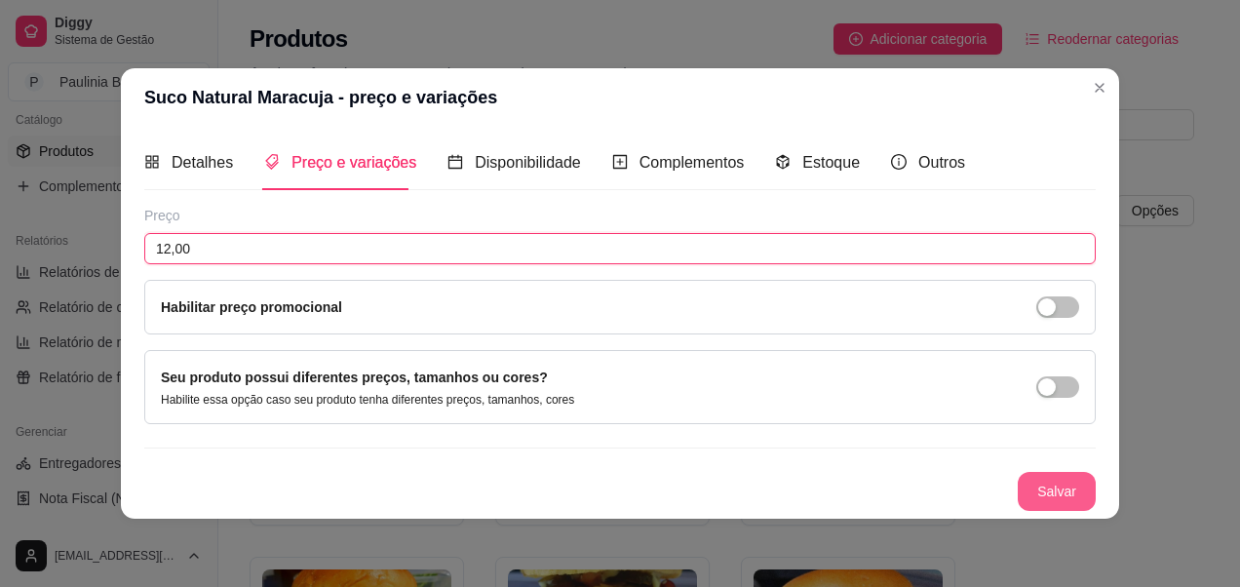
type input "12,00"
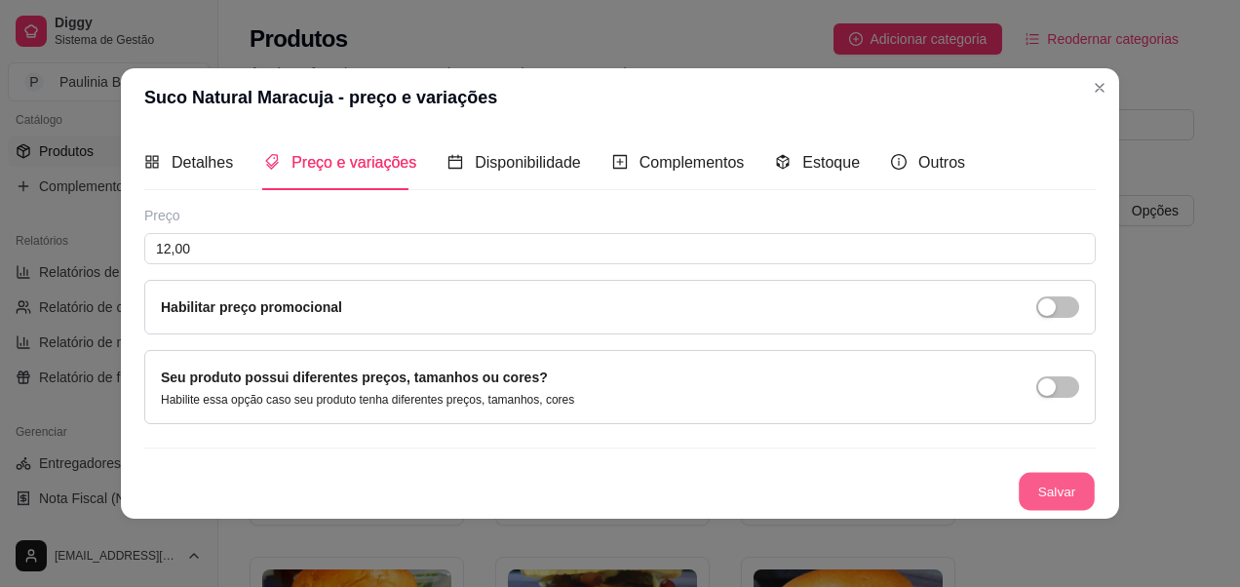
click at [1058, 494] on button "Salvar" at bounding box center [1057, 492] width 76 height 38
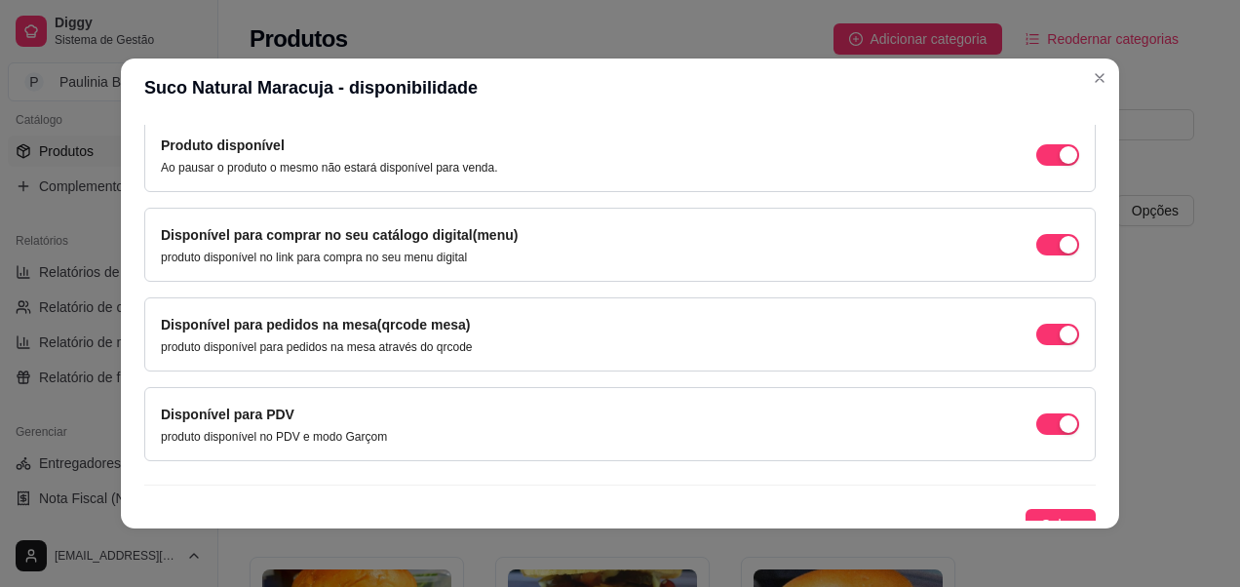
scroll to position [215, 0]
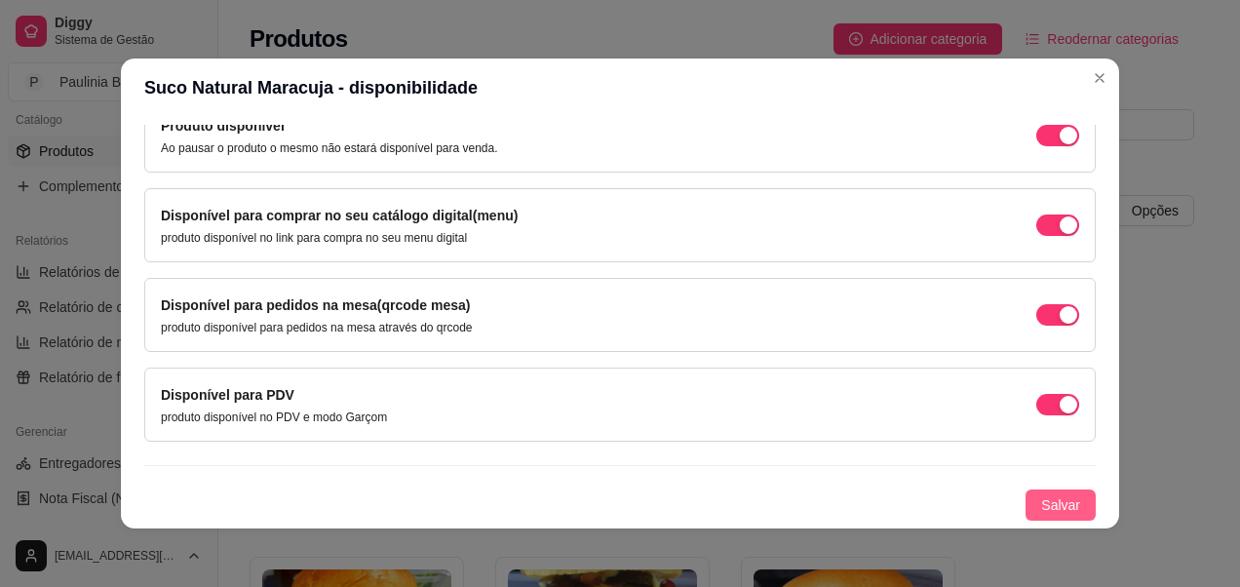
click at [1046, 508] on span "Salvar" at bounding box center [1060, 504] width 39 height 21
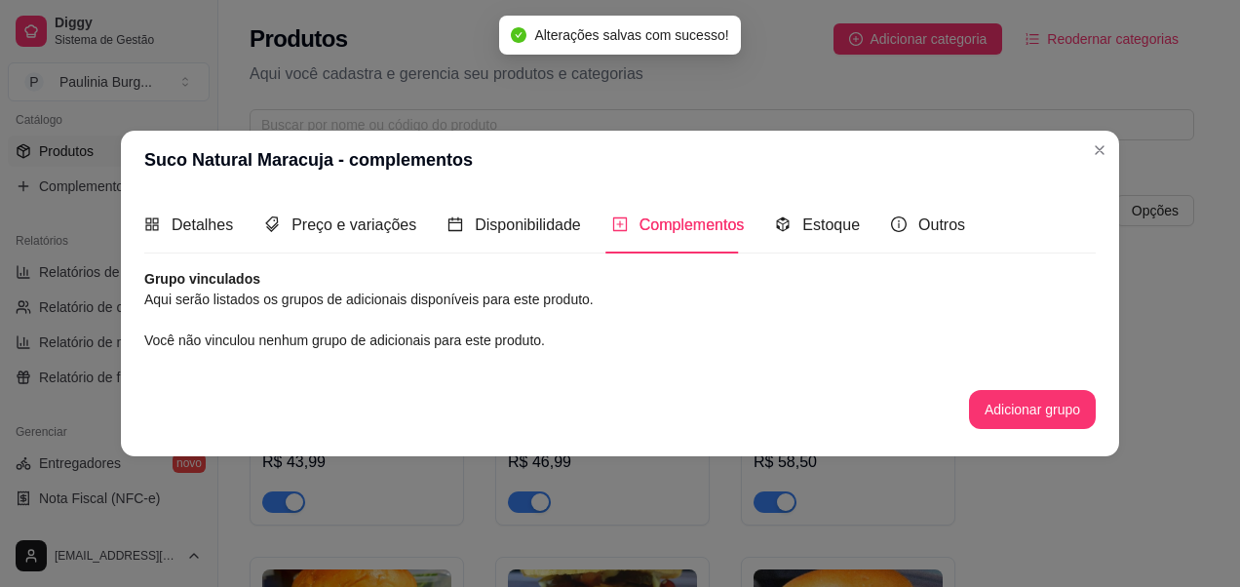
scroll to position [0, 0]
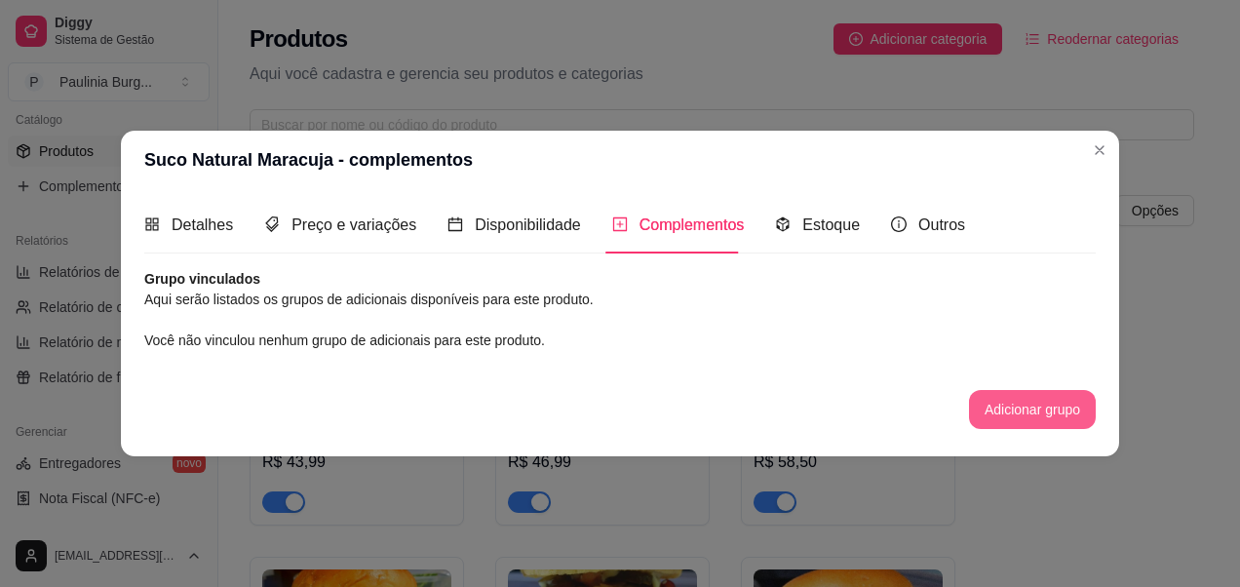
click at [1012, 407] on button "Adicionar grupo" at bounding box center [1032, 409] width 127 height 39
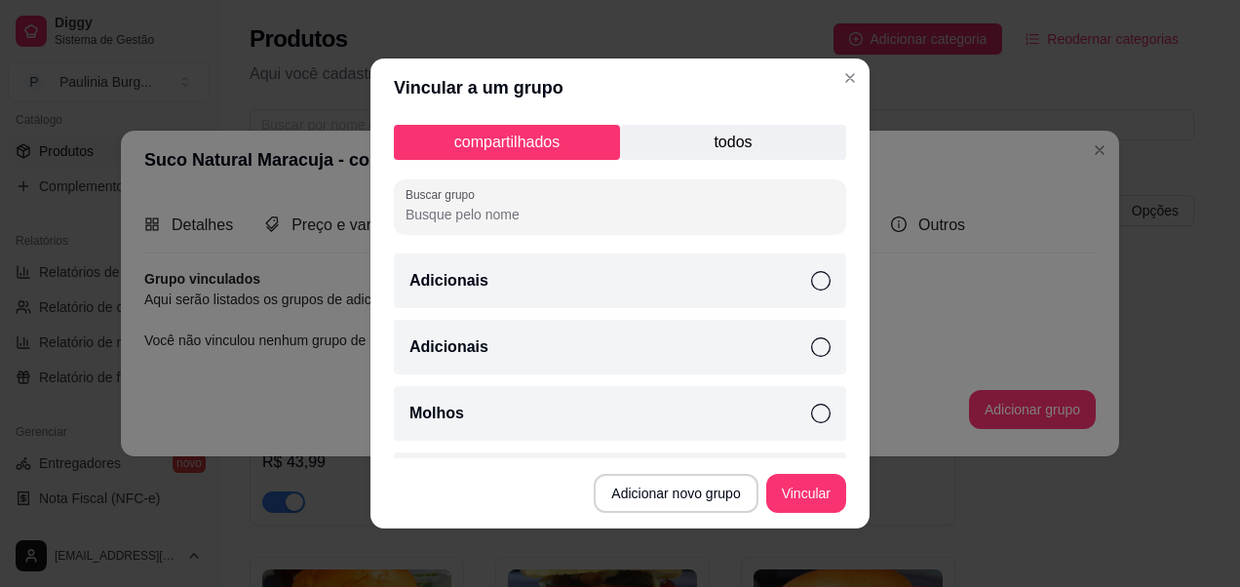
click at [721, 131] on p "todos" at bounding box center [733, 142] width 226 height 35
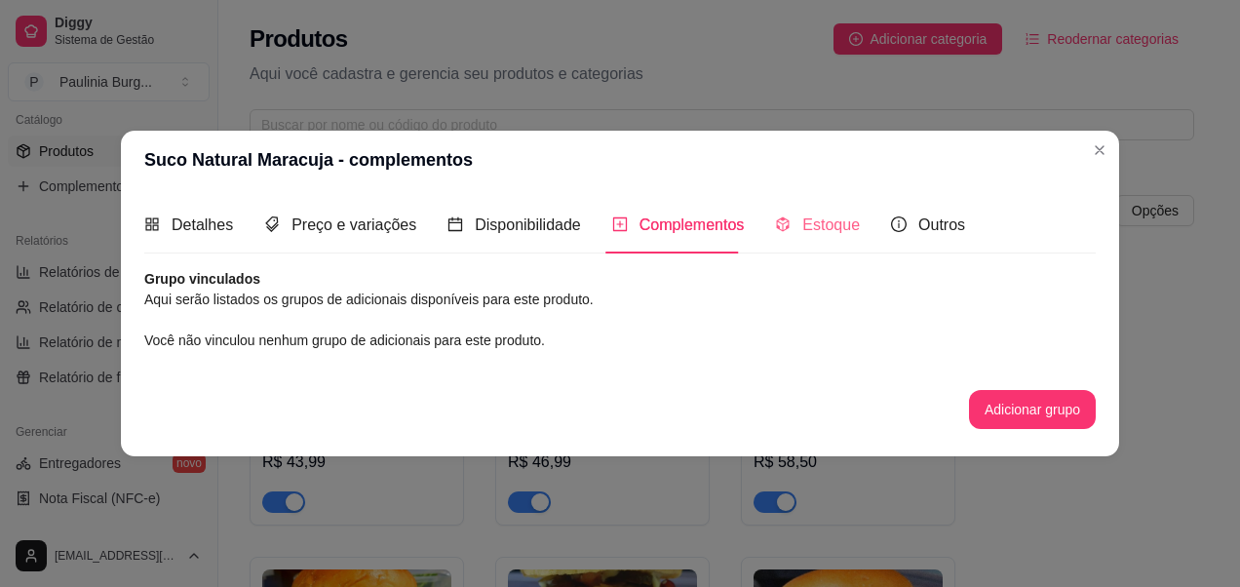
click at [832, 211] on div "Estoque" at bounding box center [817, 225] width 85 height 56
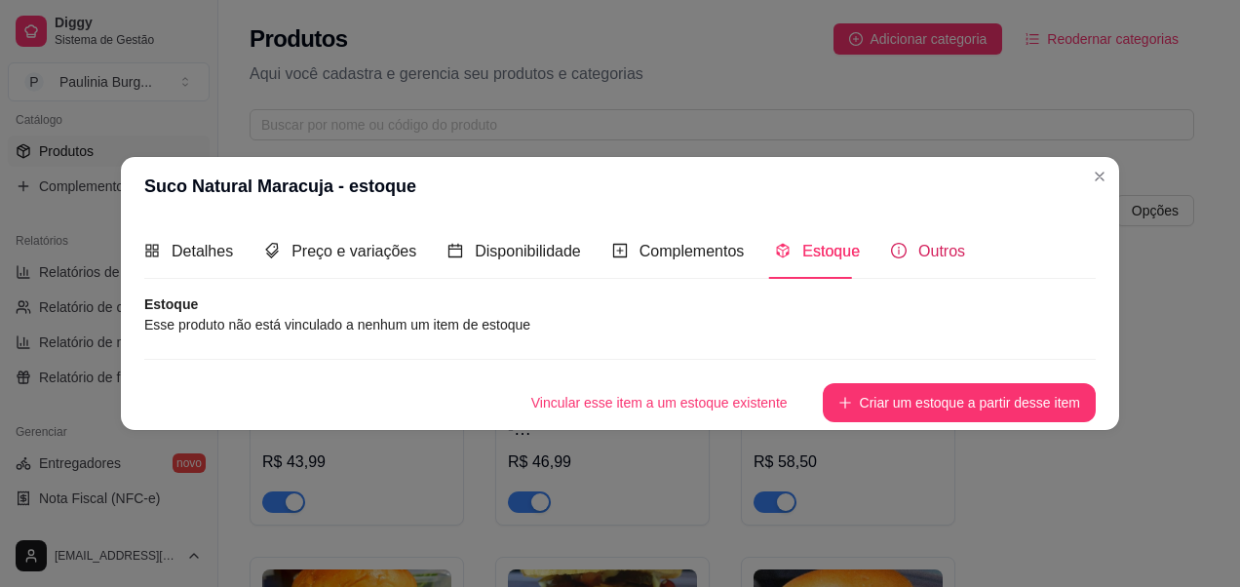
click at [906, 249] on div "Outros" at bounding box center [928, 251] width 74 height 24
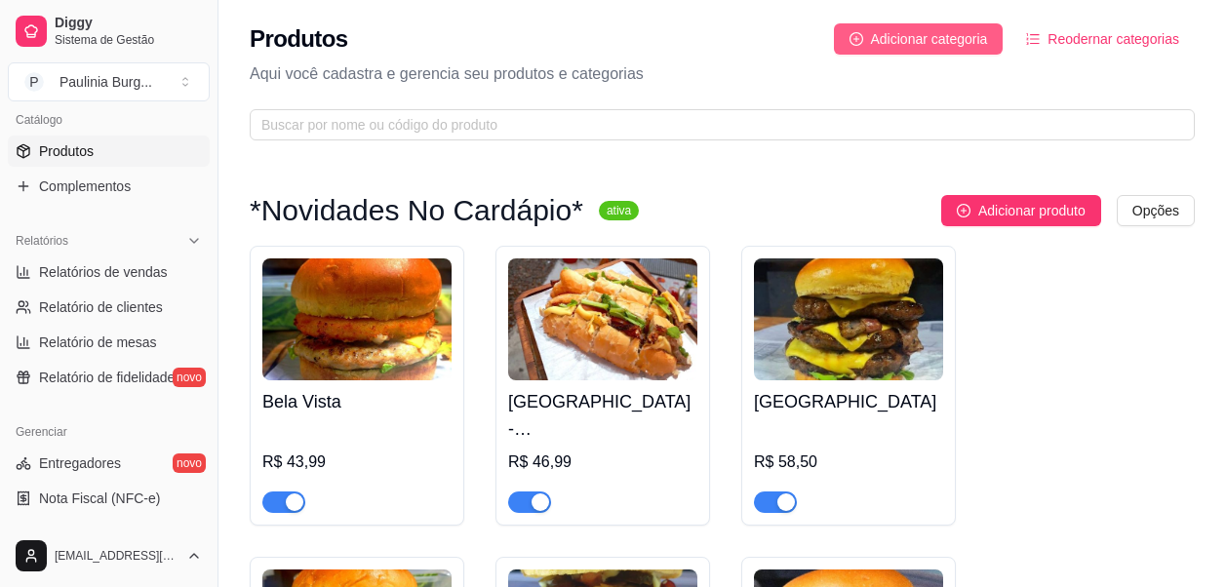
click at [876, 36] on span "Adicionar categoria" at bounding box center [929, 38] width 117 height 21
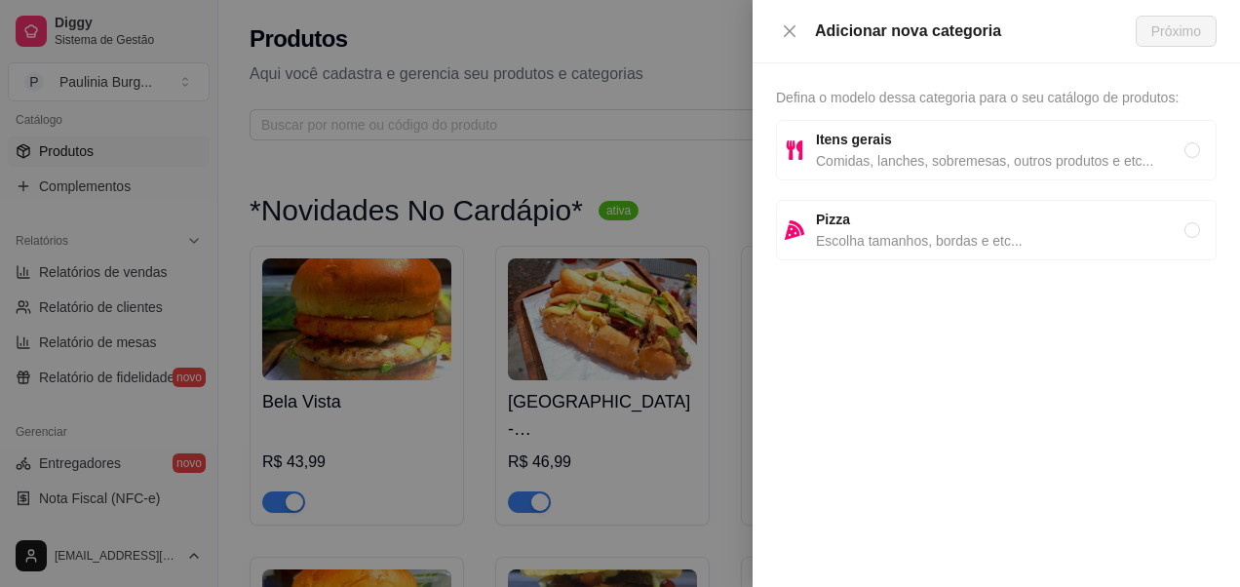
click at [660, 70] on div at bounding box center [620, 293] width 1240 height 587
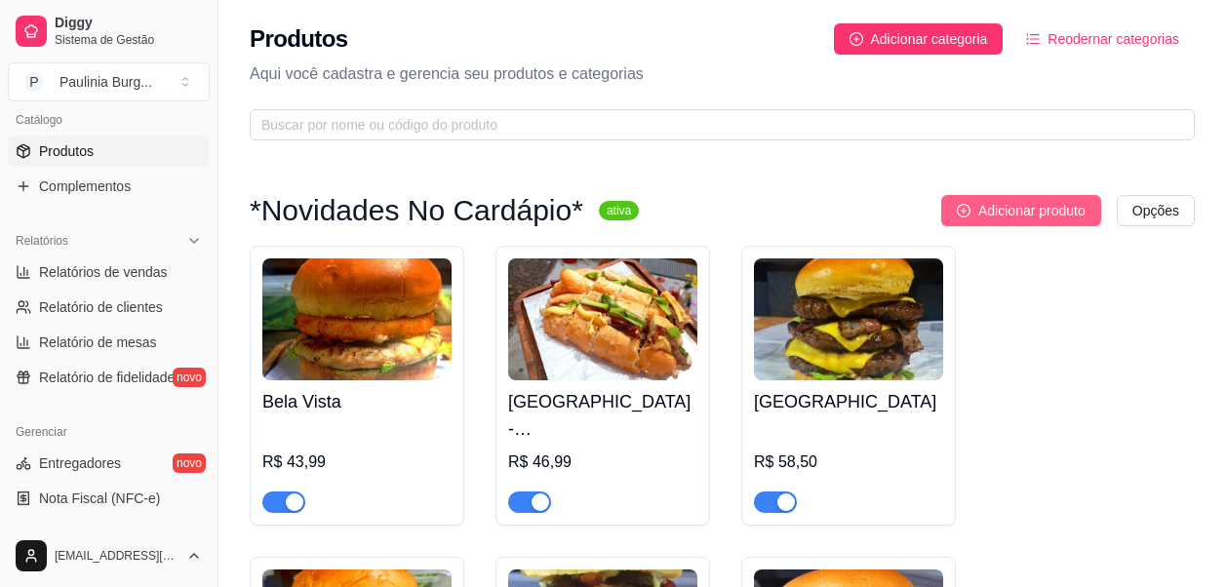
click at [998, 205] on span "Adicionar produto" at bounding box center [1031, 210] width 107 height 21
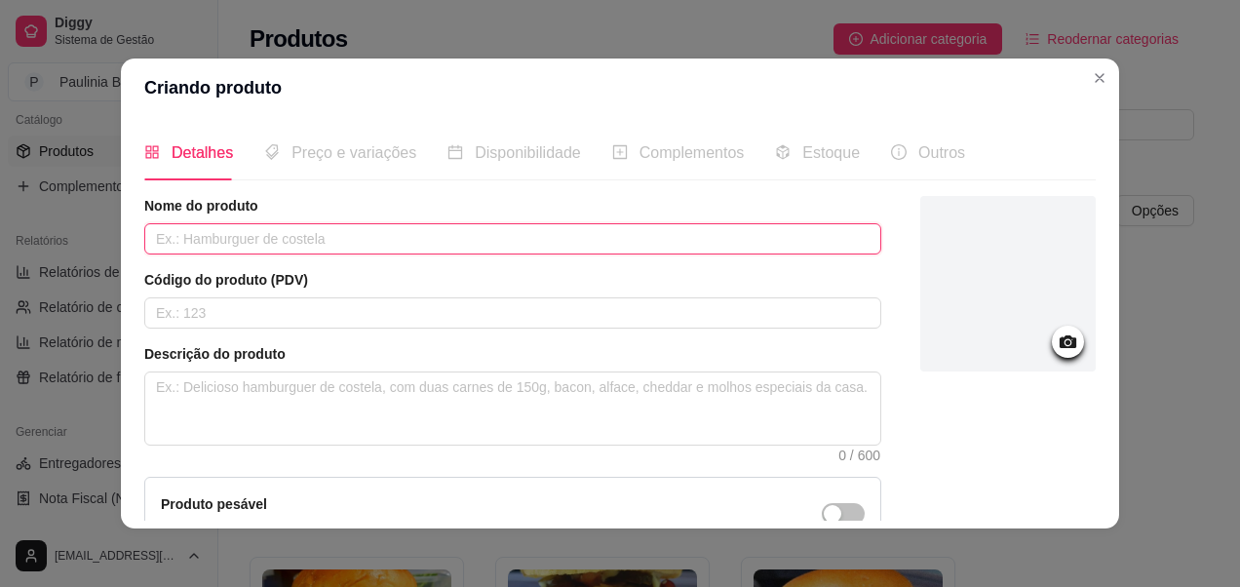
click at [393, 245] on input "text" at bounding box center [512, 238] width 737 height 31
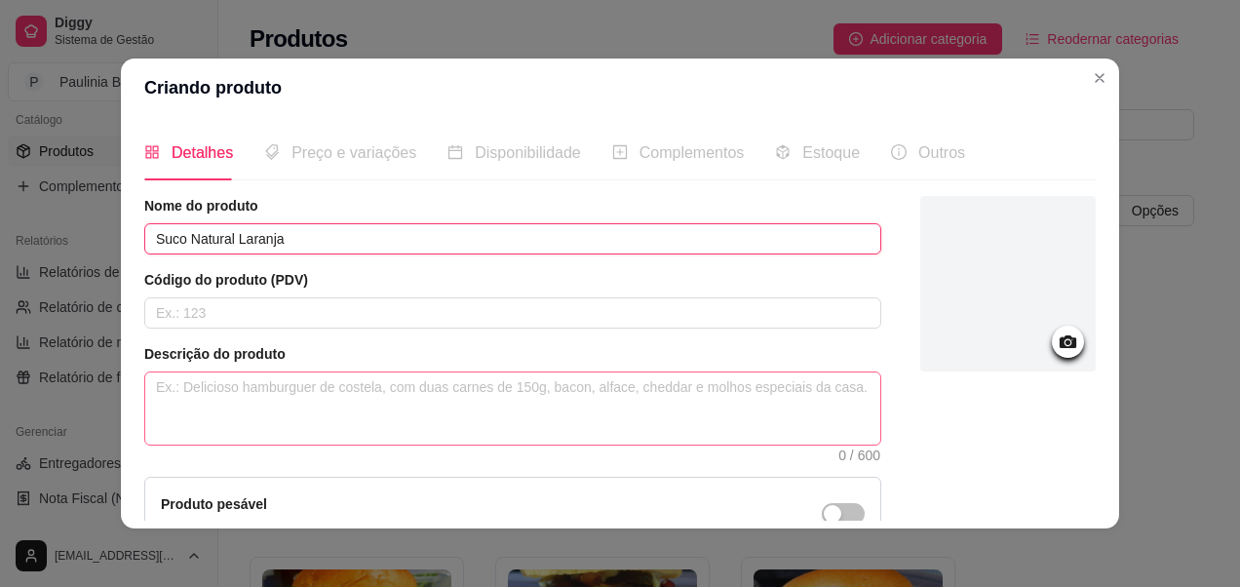
type input "Suco Natural Laranja"
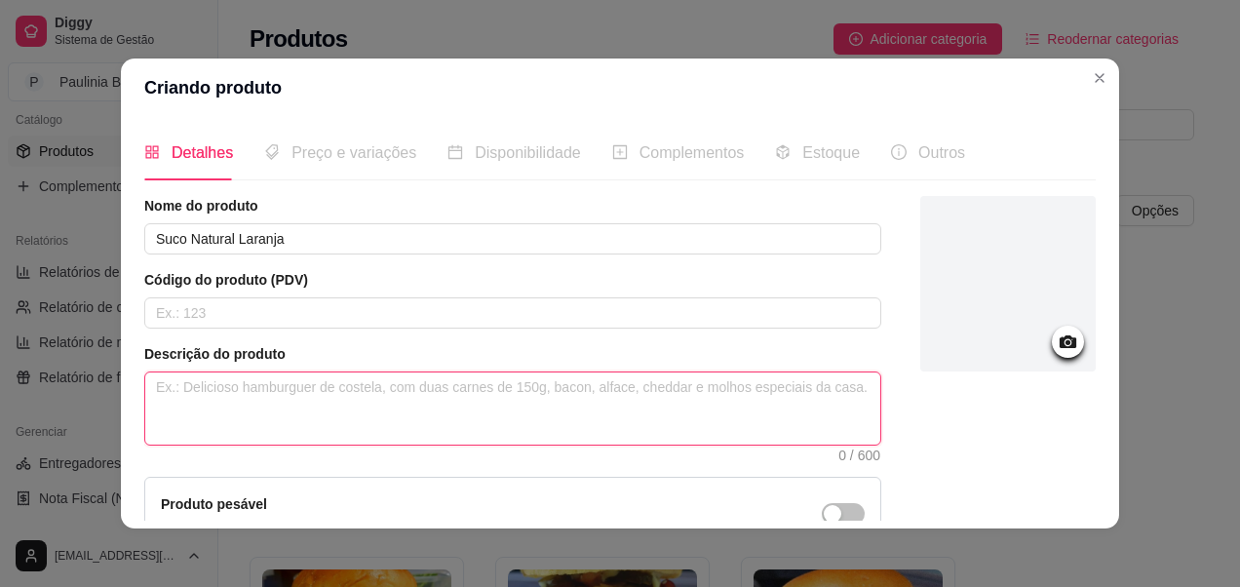
click at [365, 405] on textarea at bounding box center [512, 408] width 735 height 72
type textarea "5"
type textarea "50"
type textarea "500"
type textarea "500m"
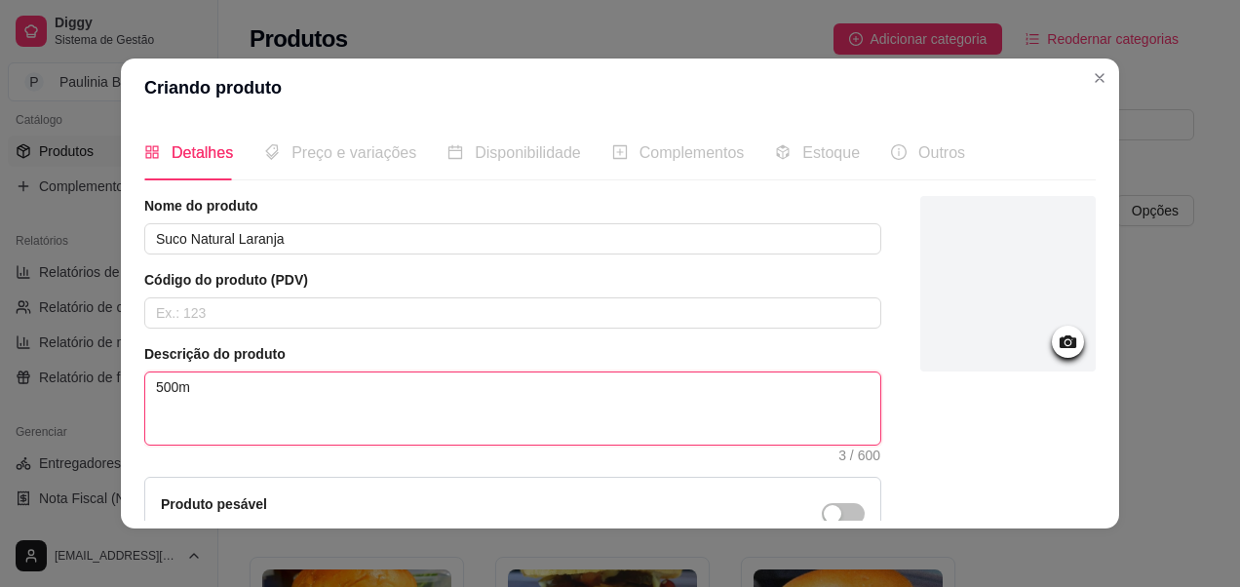
type textarea "500ml"
type textarea "500m"
type textarea "500"
type textarea "500 M"
type textarea "500 Ml"
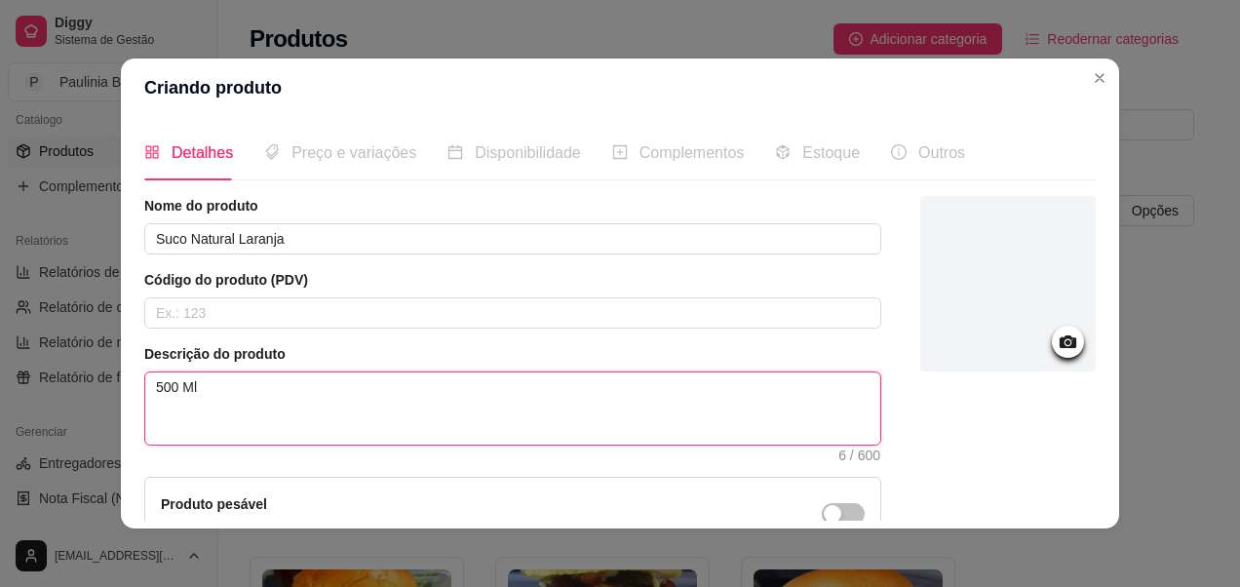
type textarea "500 Ml"
type textarea "500 M"
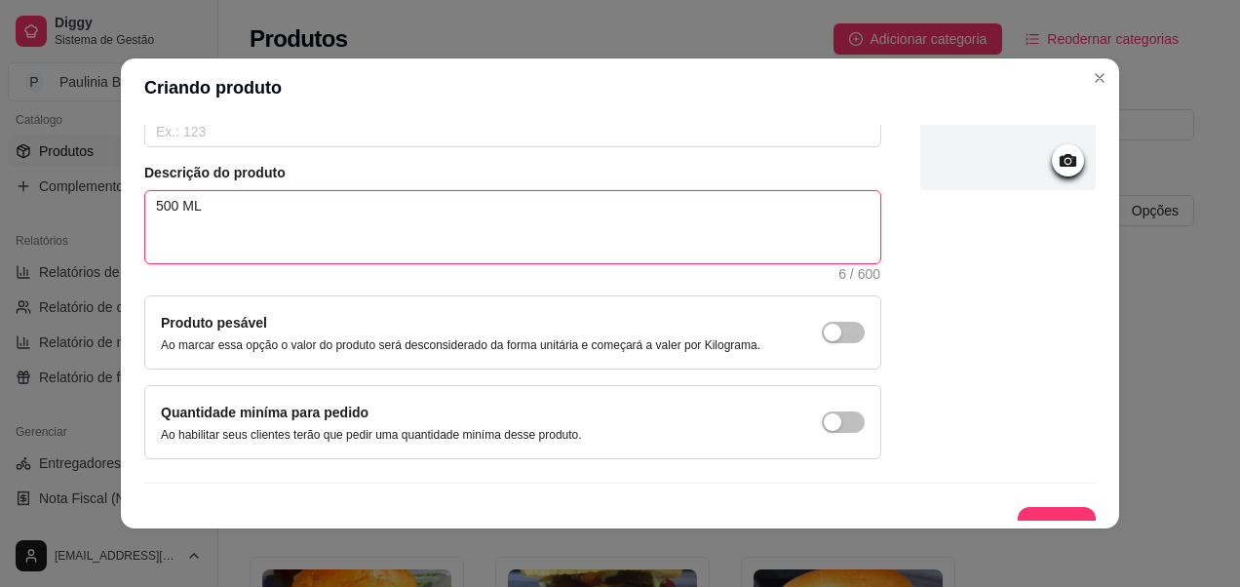
scroll to position [207, 0]
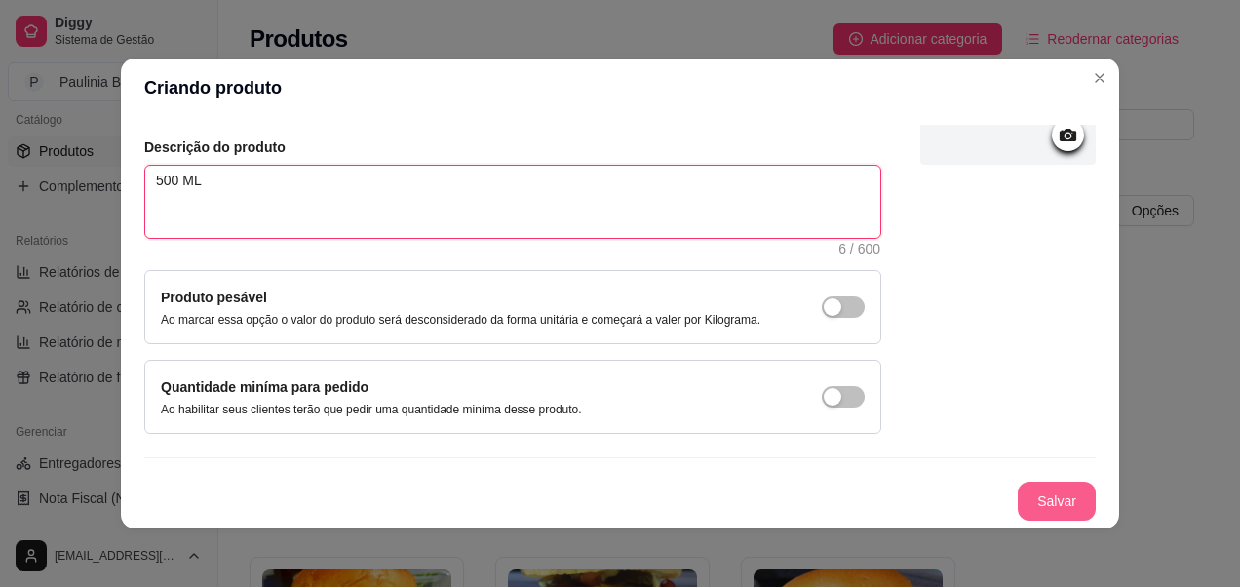
type textarea "500 ML"
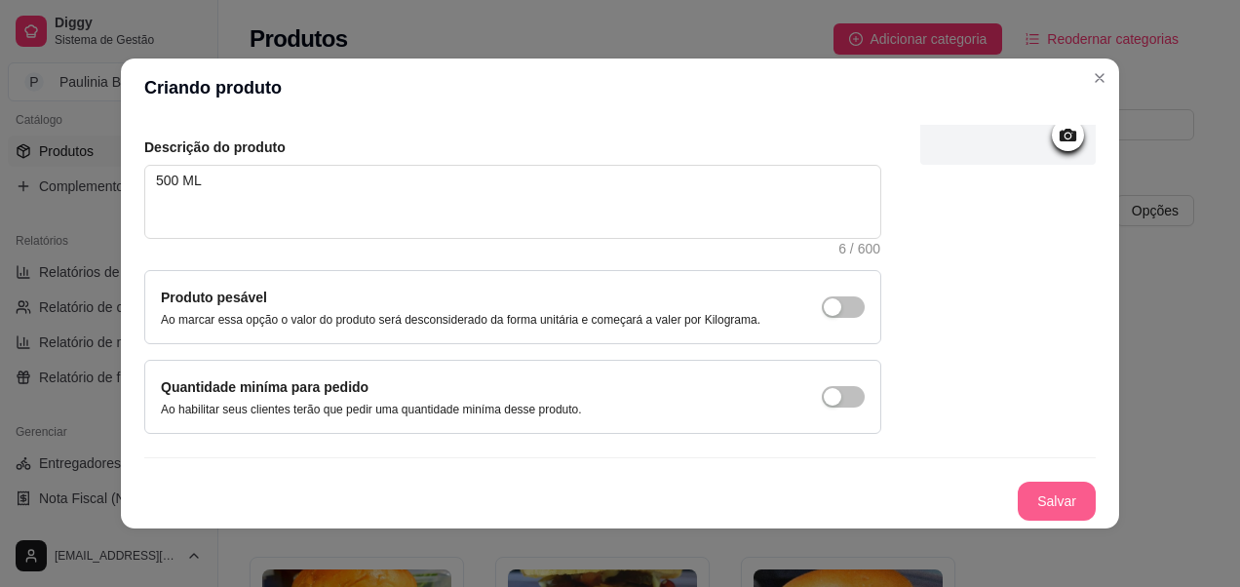
click at [1048, 501] on button "Salvar" at bounding box center [1057, 501] width 78 height 39
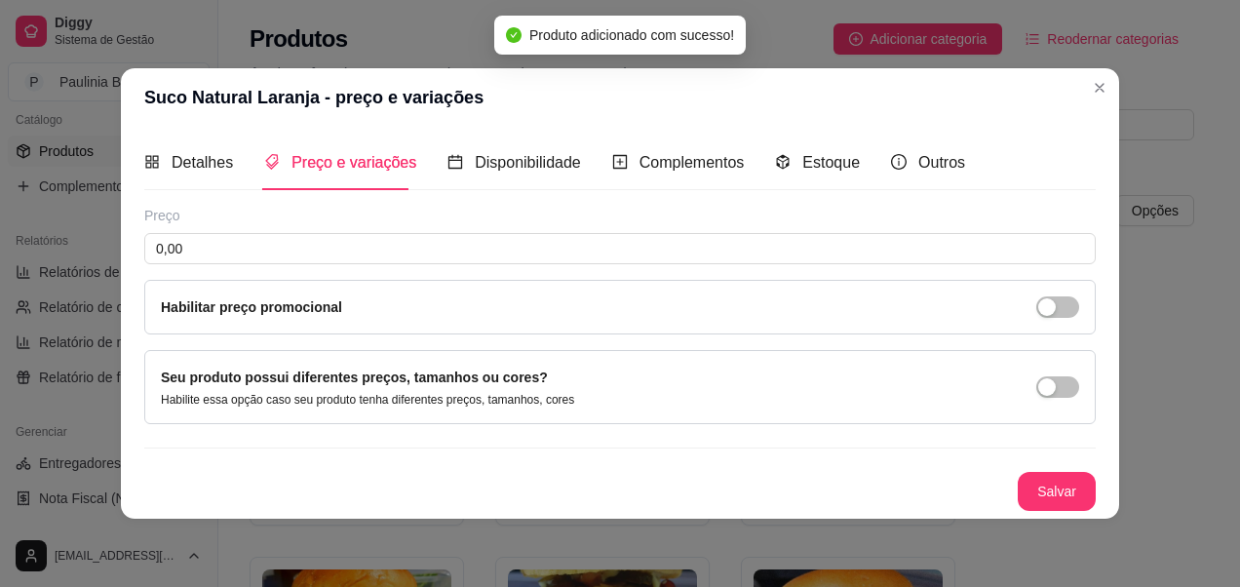
scroll to position [0, 0]
click at [683, 266] on div "Preço 0,00 Habilitar preço promocional" at bounding box center [620, 270] width 952 height 129
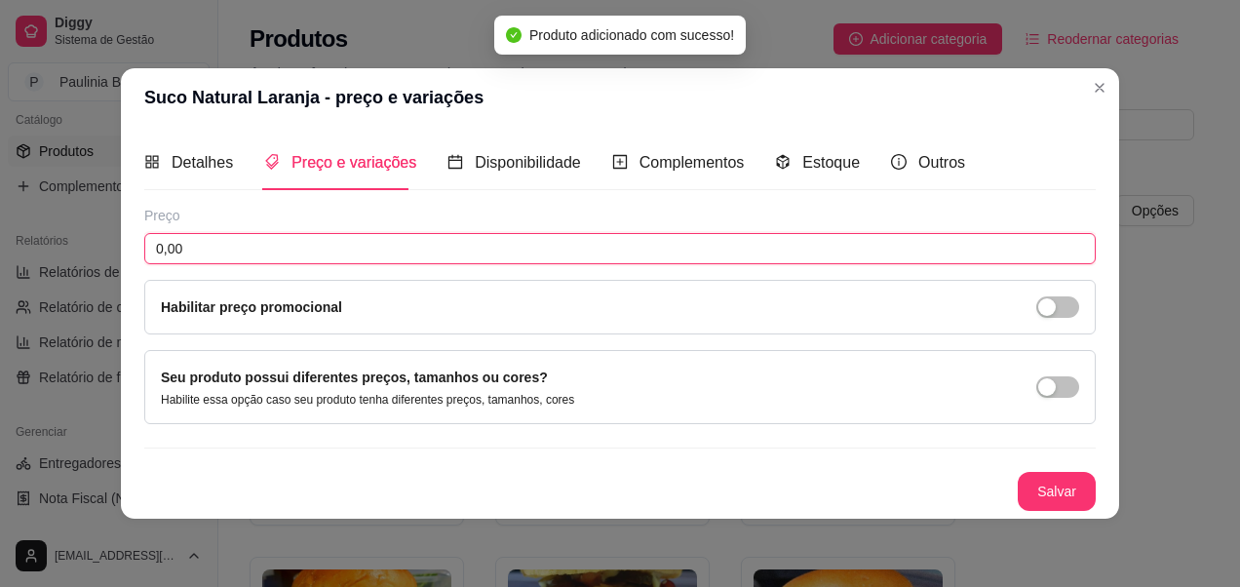
click at [692, 261] on input "0,00" at bounding box center [620, 248] width 952 height 31
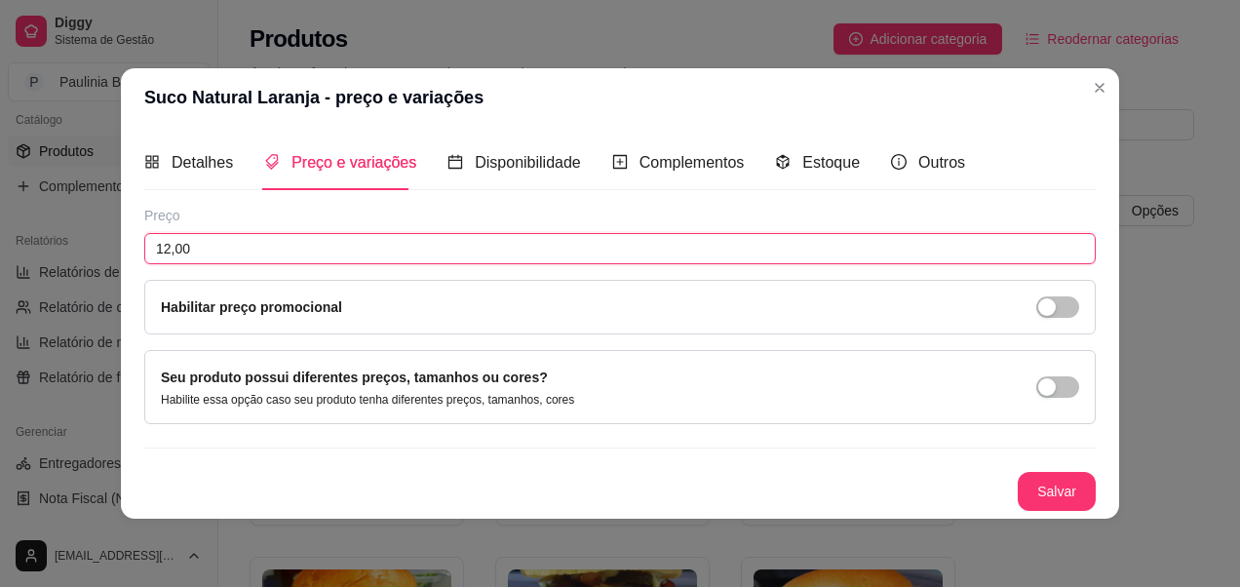
type input "12,00"
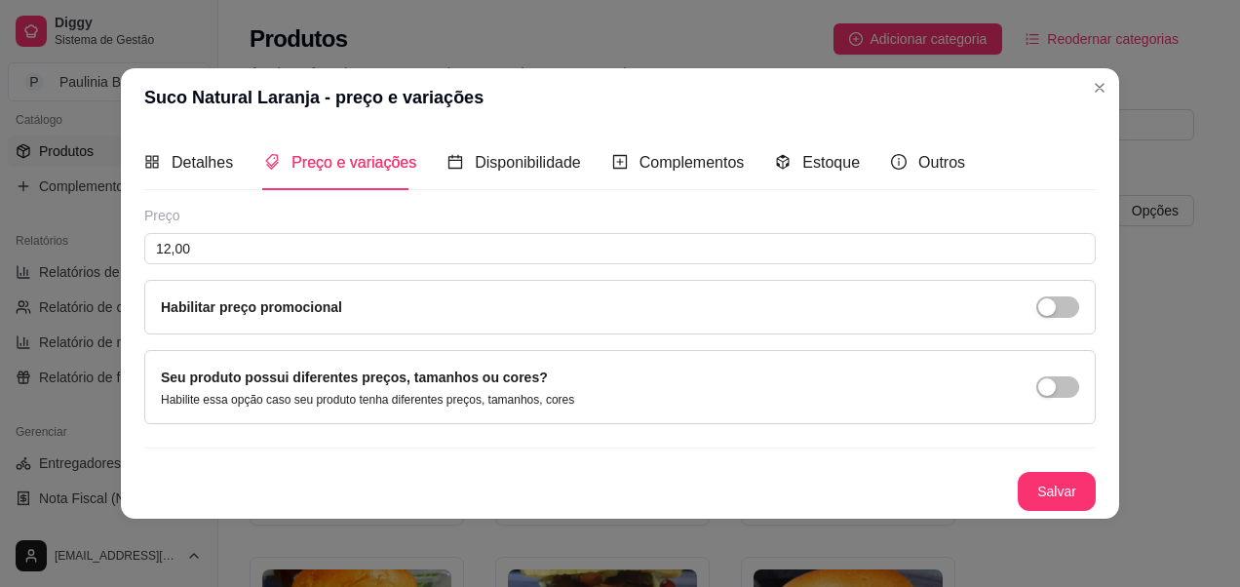
click at [1067, 518] on div "Detalhes Preço e variações Disponibilidade Complementos Estoque Outros Nome do …" at bounding box center [620, 323] width 998 height 392
click at [1066, 508] on button "Salvar" at bounding box center [1057, 491] width 78 height 39
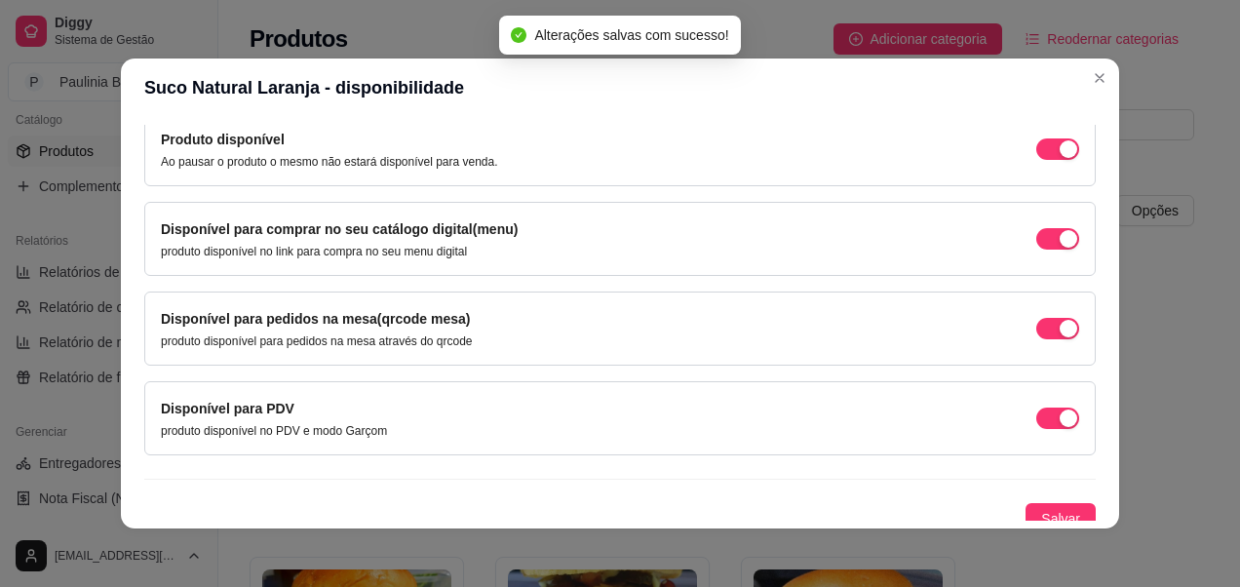
scroll to position [215, 0]
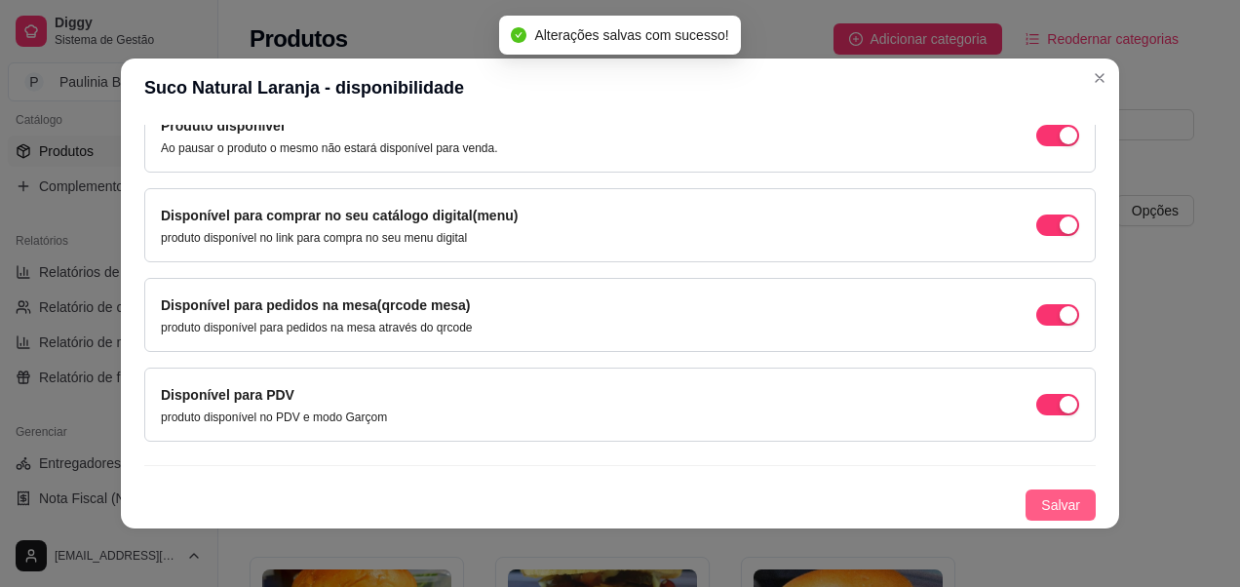
click at [1041, 501] on span "Salvar" at bounding box center [1060, 504] width 39 height 21
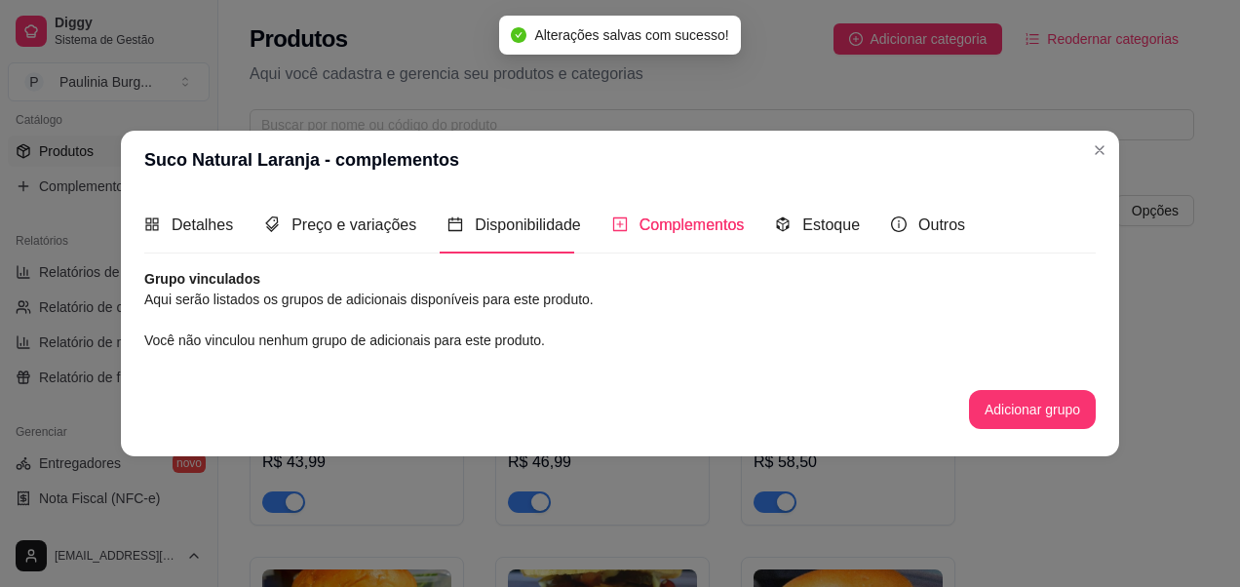
scroll to position [0, 0]
click at [947, 231] on span "Outros" at bounding box center [942, 224] width 47 height 17
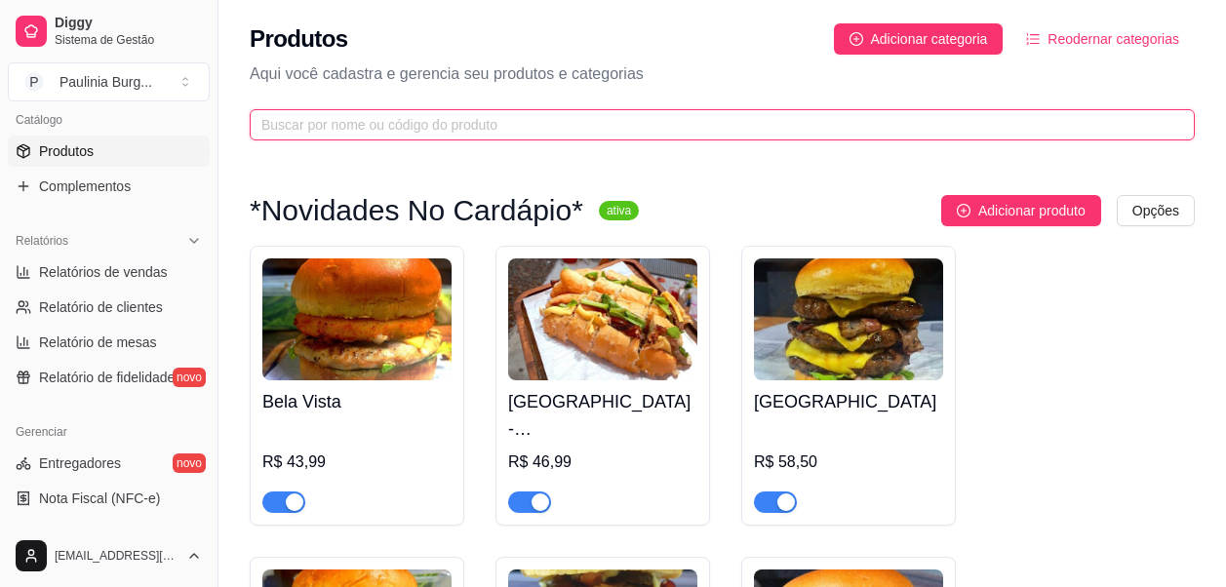
click at [959, 125] on input "text" at bounding box center [714, 124] width 906 height 21
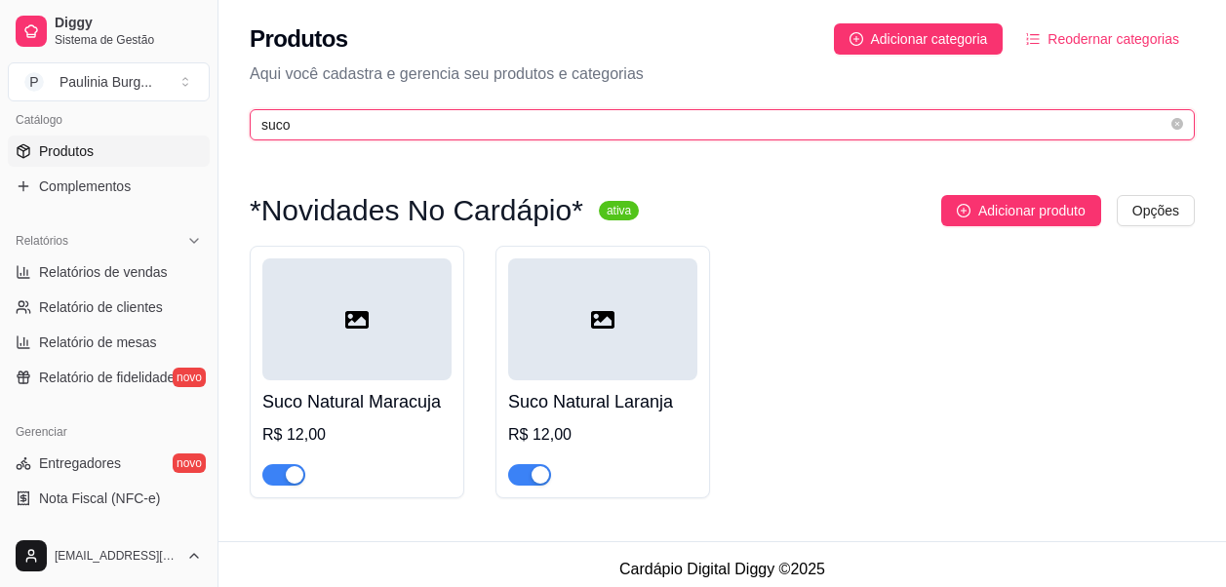
type input "suco"
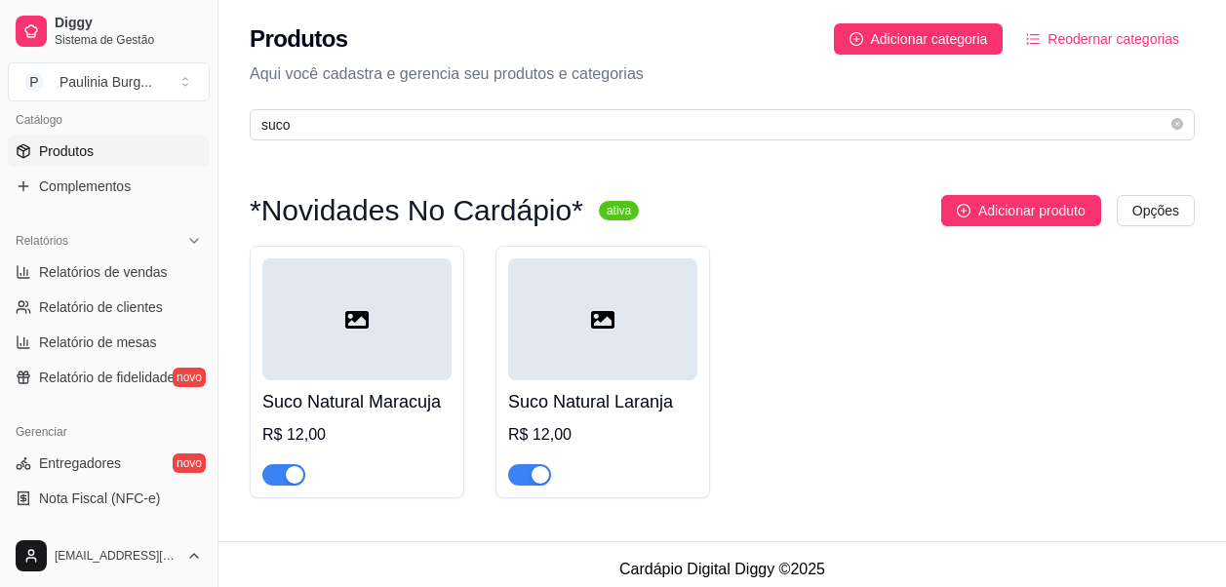
click at [412, 341] on div at bounding box center [356, 319] width 189 height 122
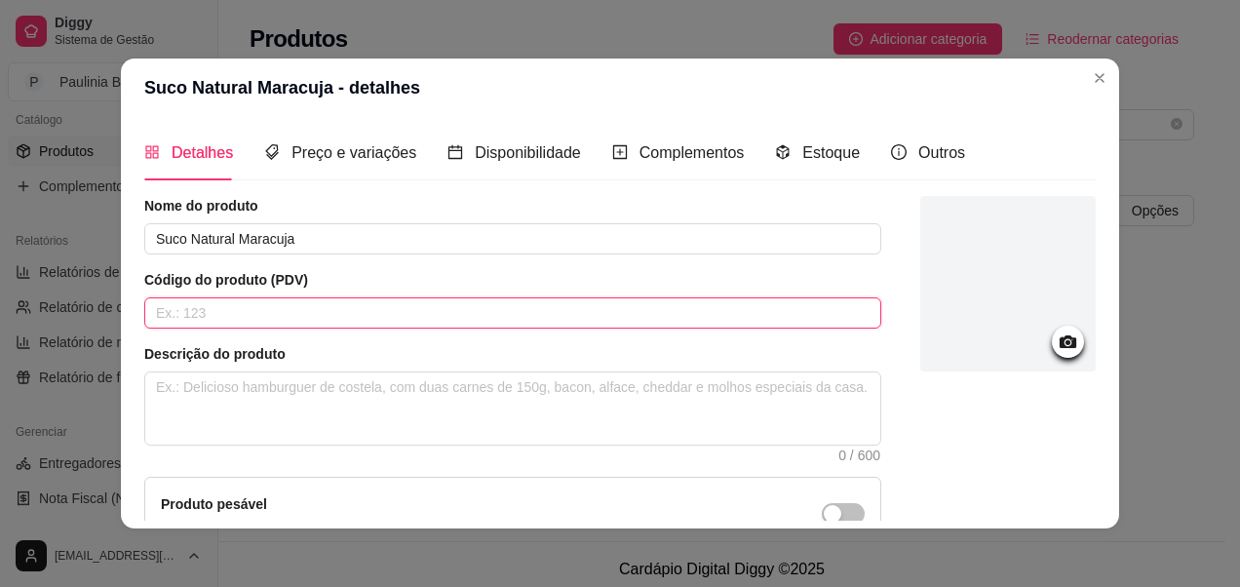
click at [459, 313] on input "text" at bounding box center [512, 312] width 737 height 31
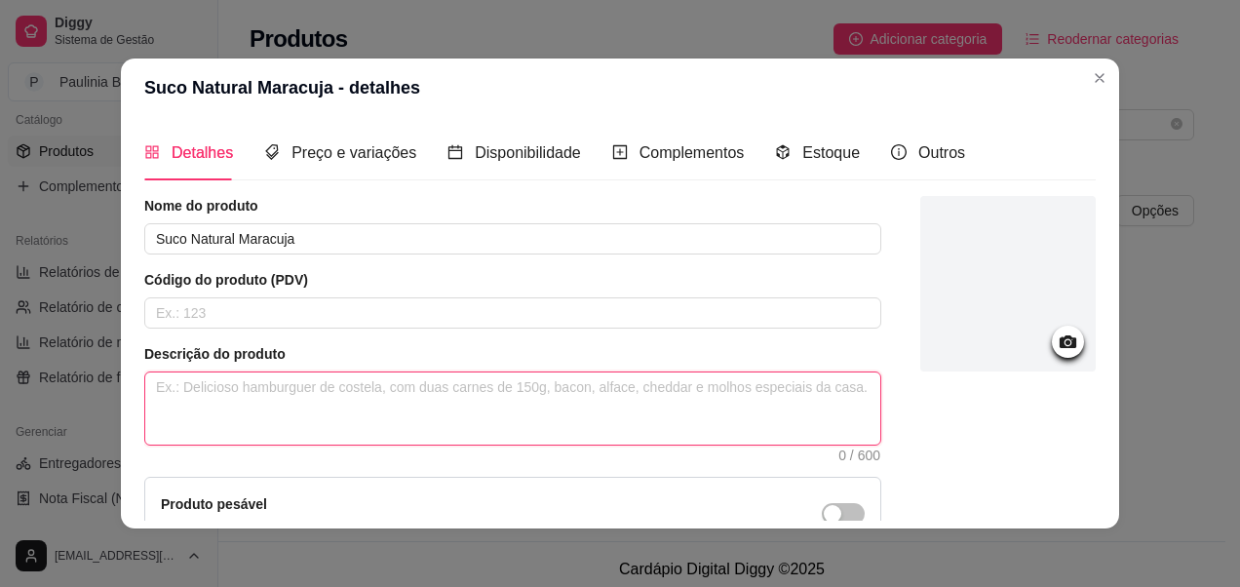
click at [468, 426] on textarea at bounding box center [512, 408] width 735 height 72
type textarea "5"
type textarea "50"
type textarea "500"
type textarea "500 M"
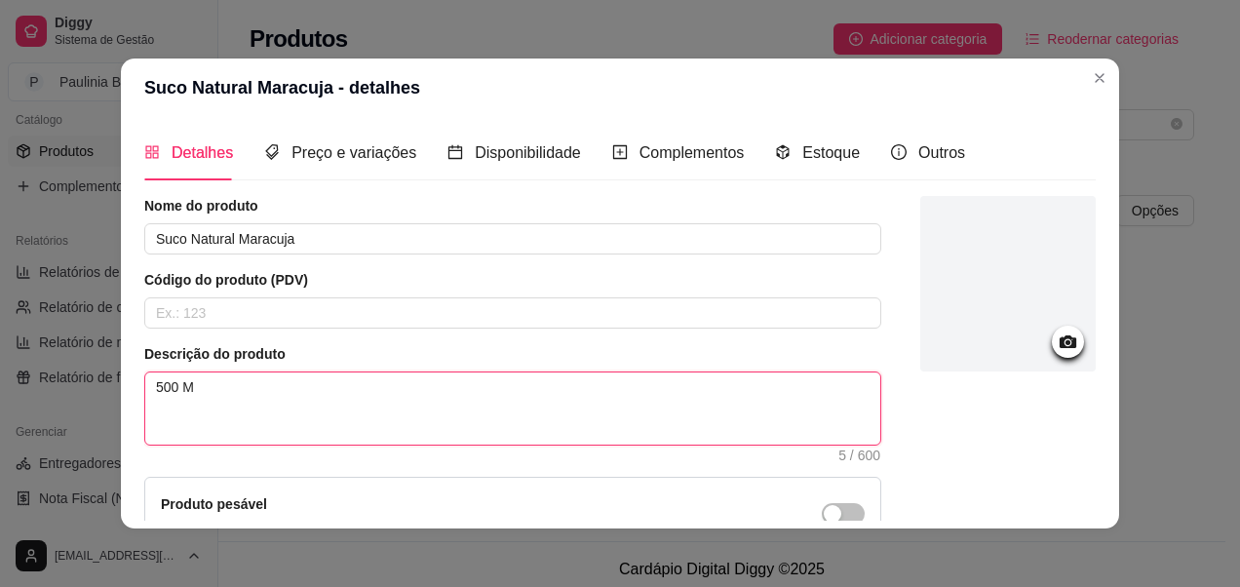
type textarea "500 Ml"
type textarea "L500 Ml"
type textarea "500 Ml"
click at [500, 412] on textarea "500 Ml" at bounding box center [512, 408] width 735 height 72
type textarea "500 M"
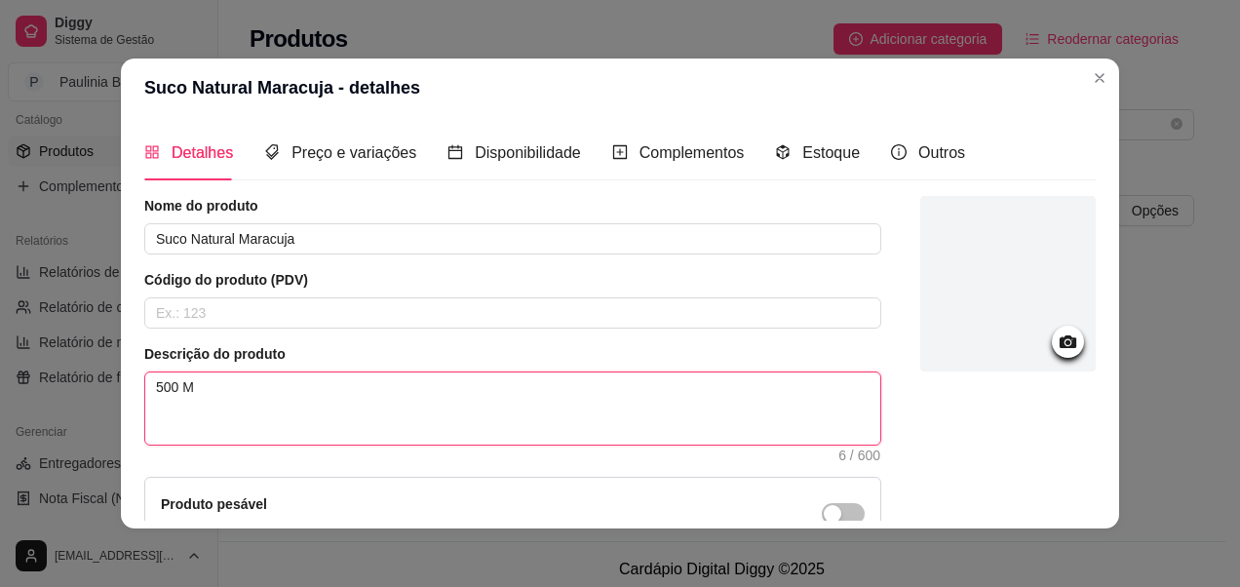
type textarea "500"
type textarea "500m"
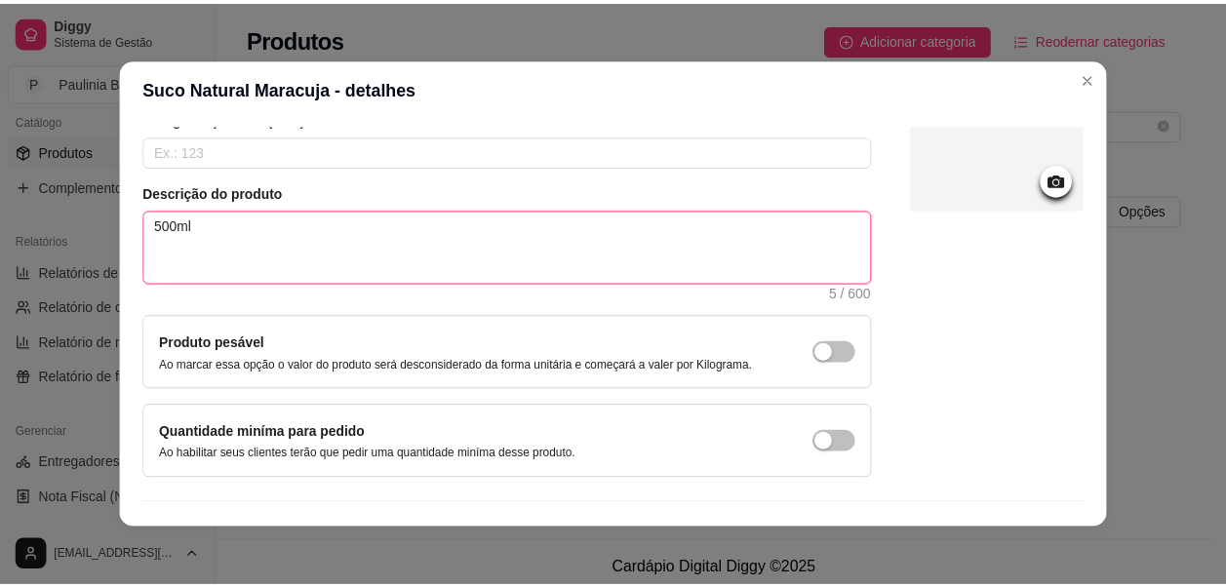
scroll to position [207, 0]
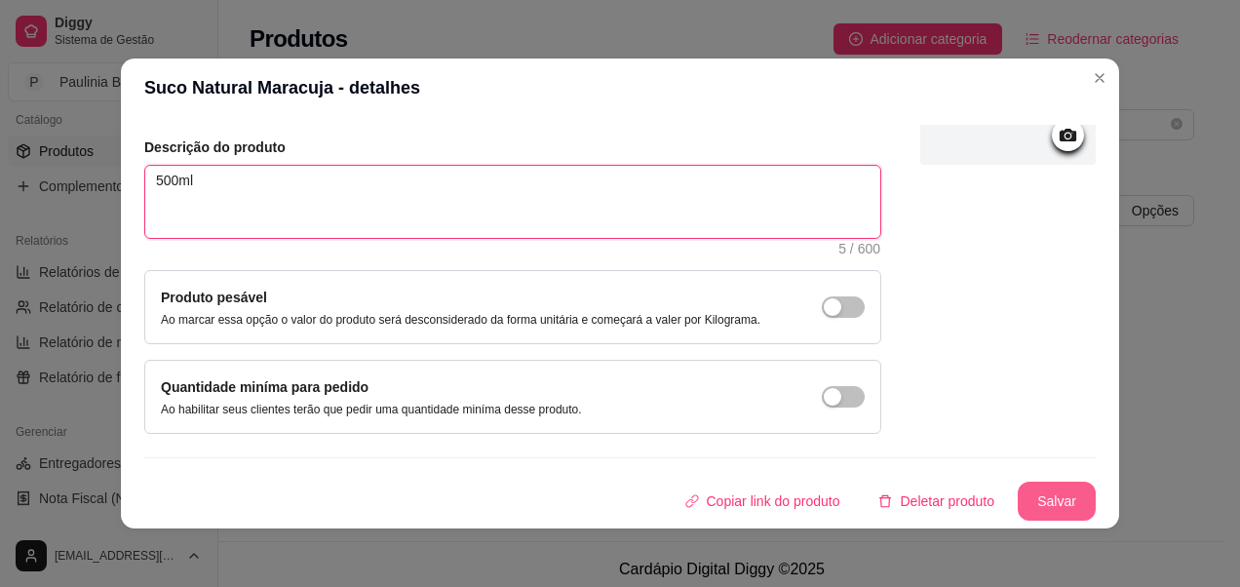
type textarea "500ml"
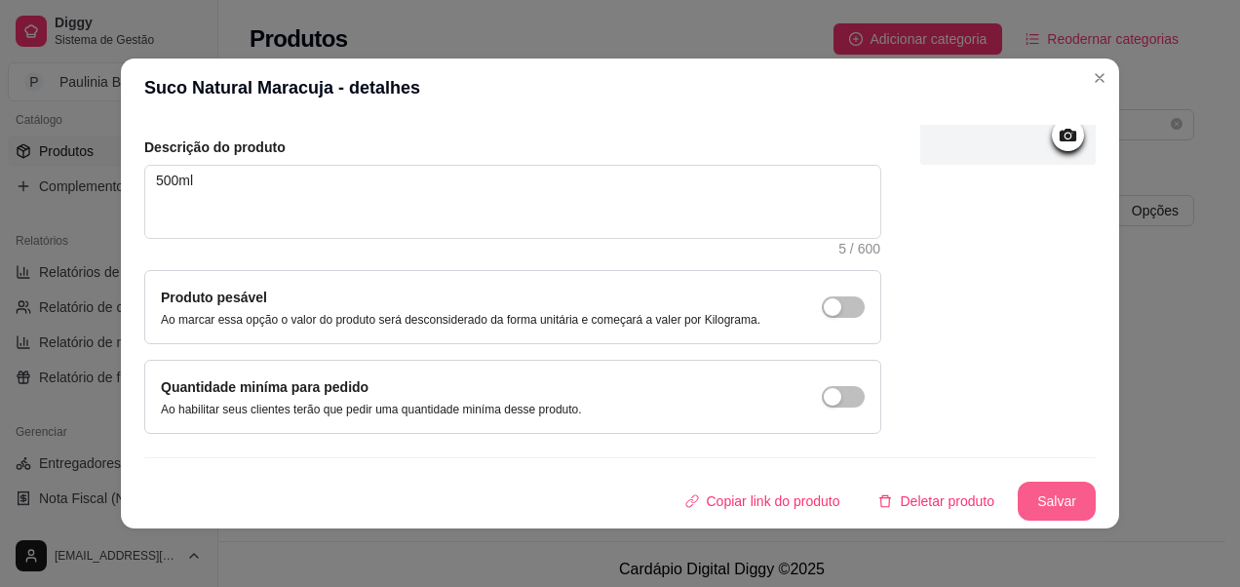
click at [1069, 503] on button "Salvar" at bounding box center [1057, 501] width 78 height 39
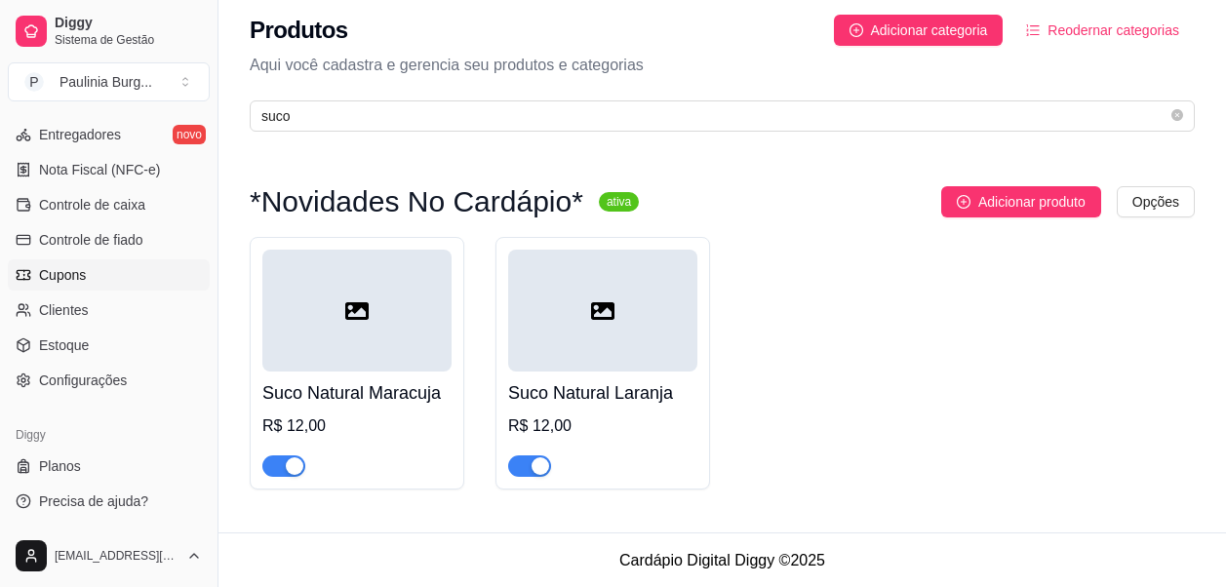
scroll to position [11, 0]
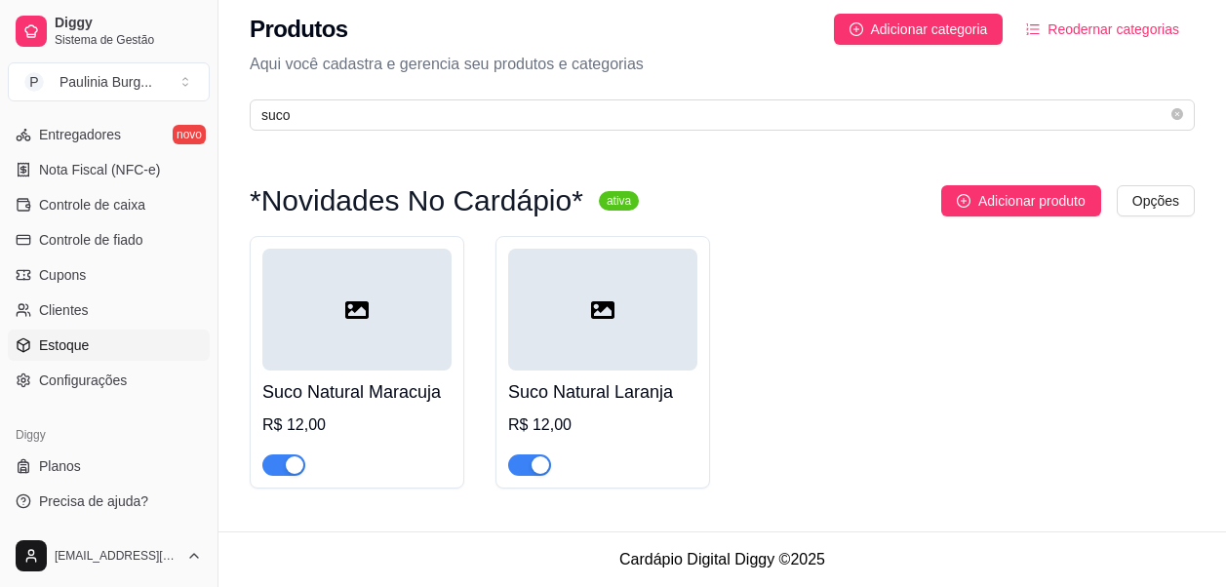
click at [88, 342] on link "Estoque" at bounding box center [109, 345] width 202 height 31
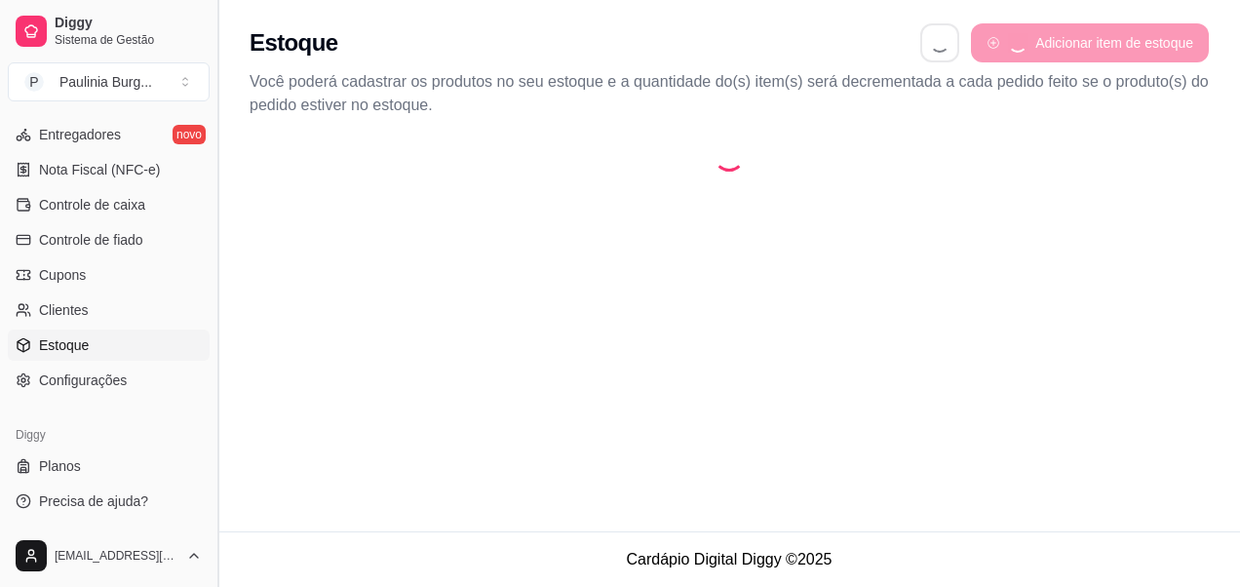
select select "QUANTITY_ORDER"
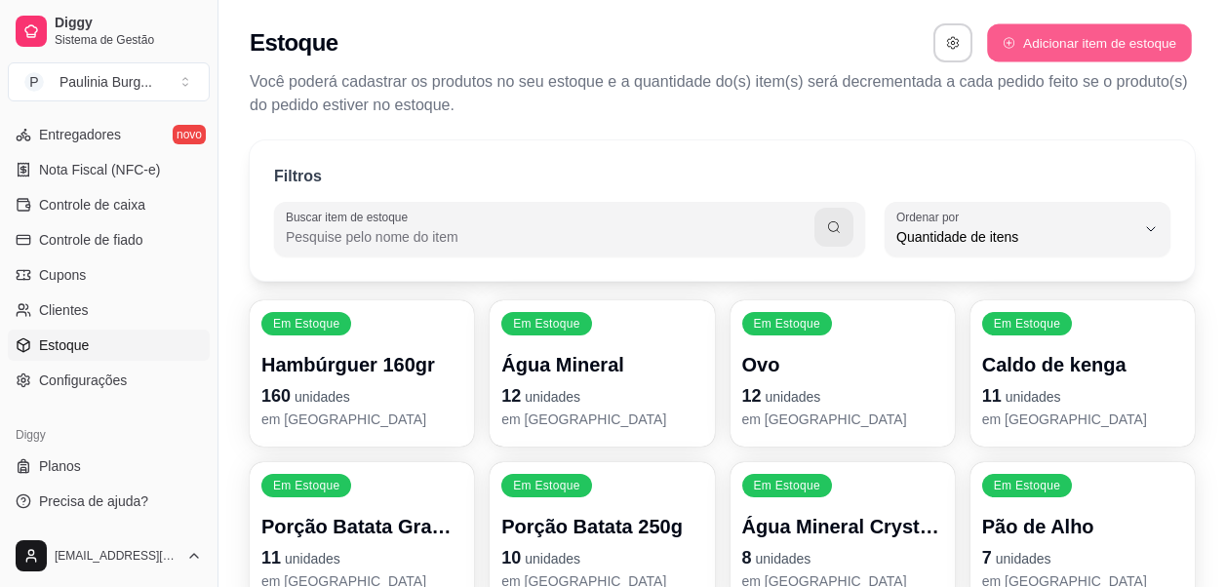
click at [1057, 46] on button "Adicionar item de estoque" at bounding box center [1089, 43] width 204 height 38
select select "UN"
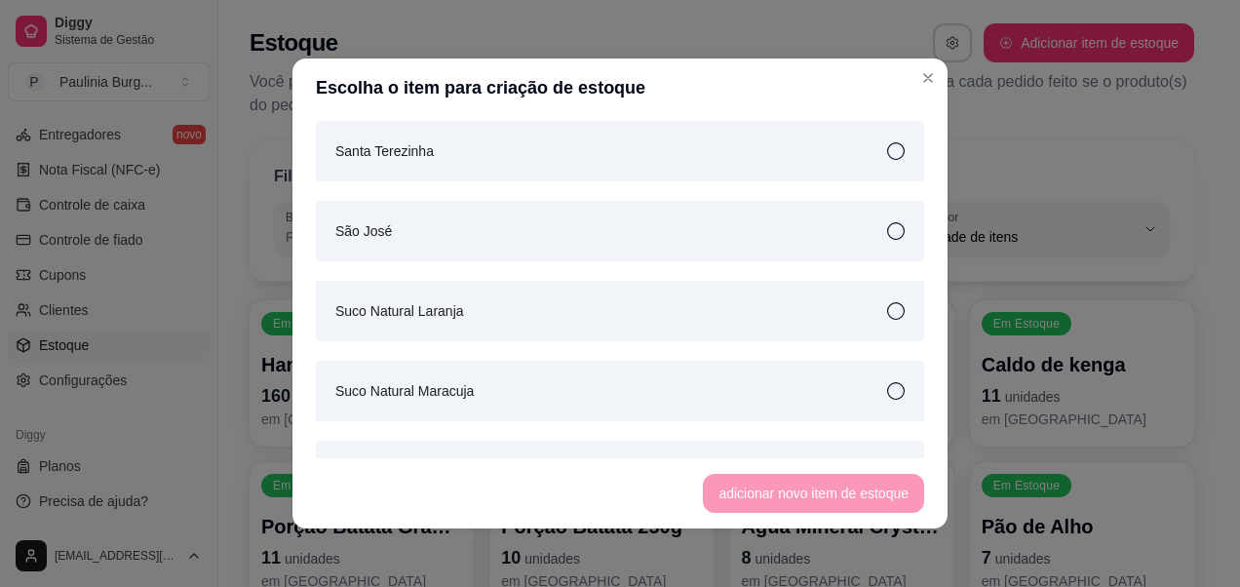
scroll to position [3040, 0]
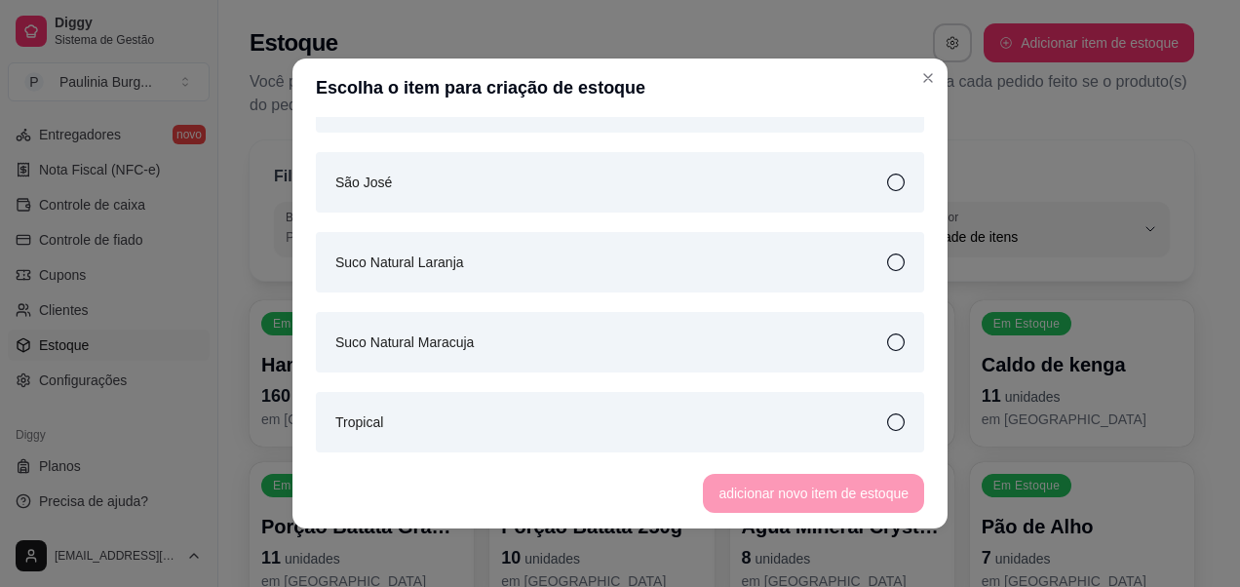
click at [555, 253] on div "Suco Natural Laranja" at bounding box center [620, 262] width 608 height 60
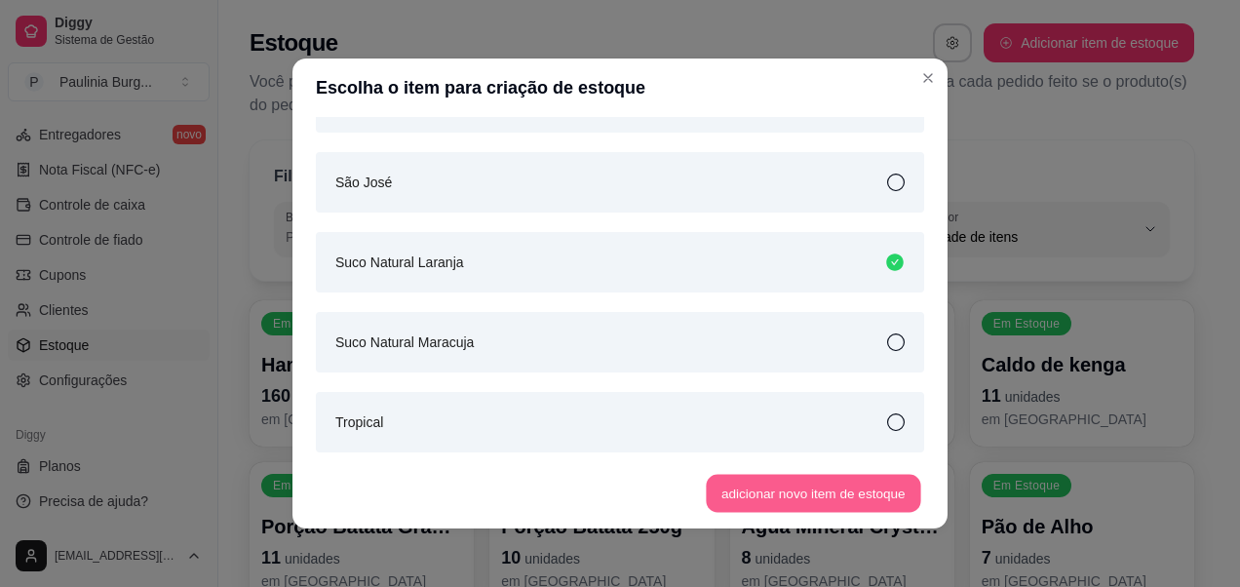
click at [750, 491] on button "adicionar novo item de estoque" at bounding box center [814, 494] width 215 height 38
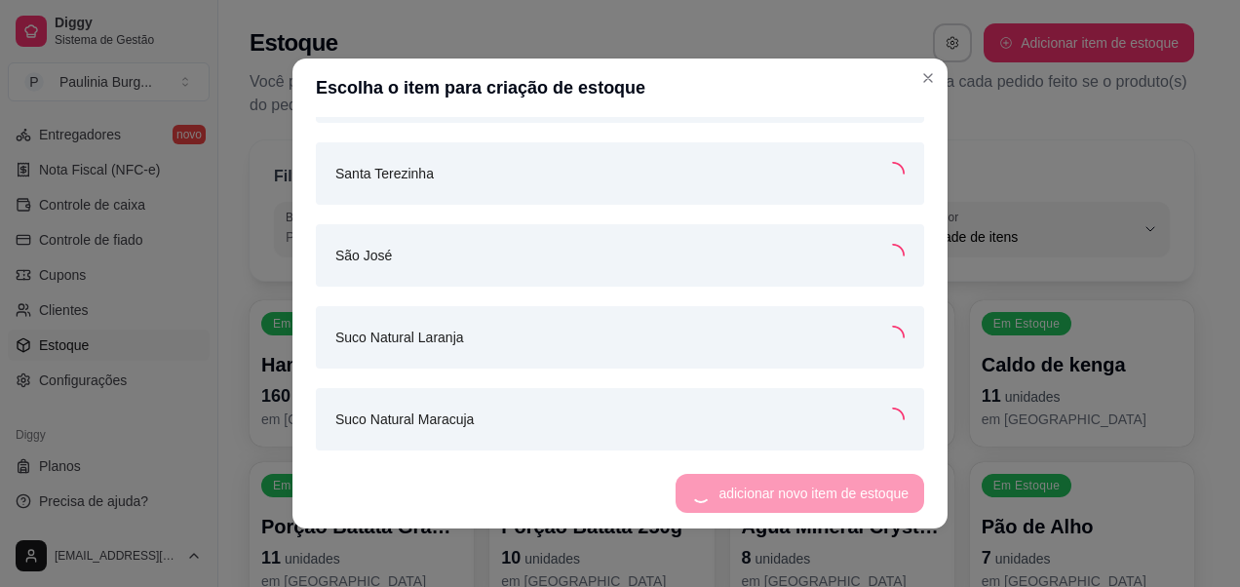
scroll to position [3111, 0]
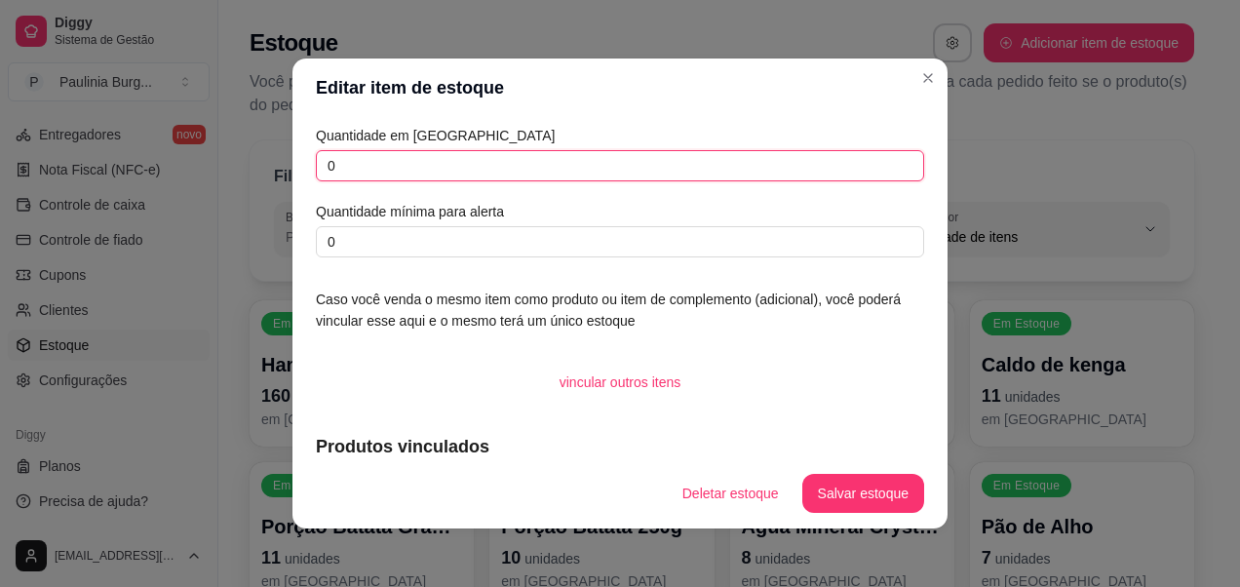
click at [517, 168] on input "0" at bounding box center [620, 165] width 608 height 31
type input "4"
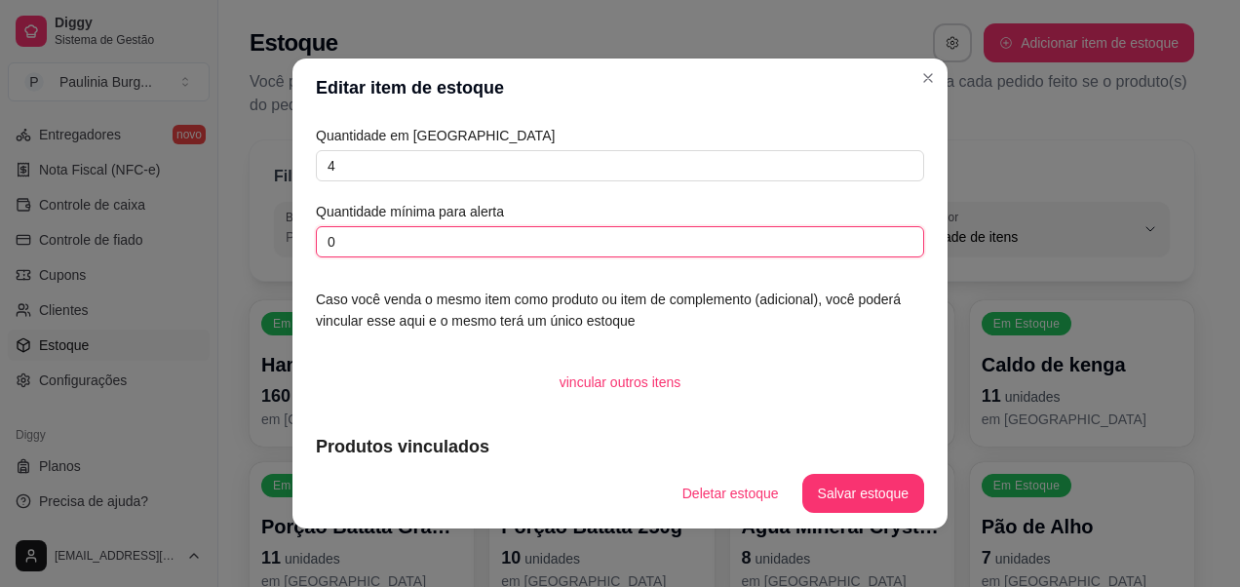
click at [475, 234] on input "0" at bounding box center [620, 241] width 608 height 31
type input "0"
type input "1"
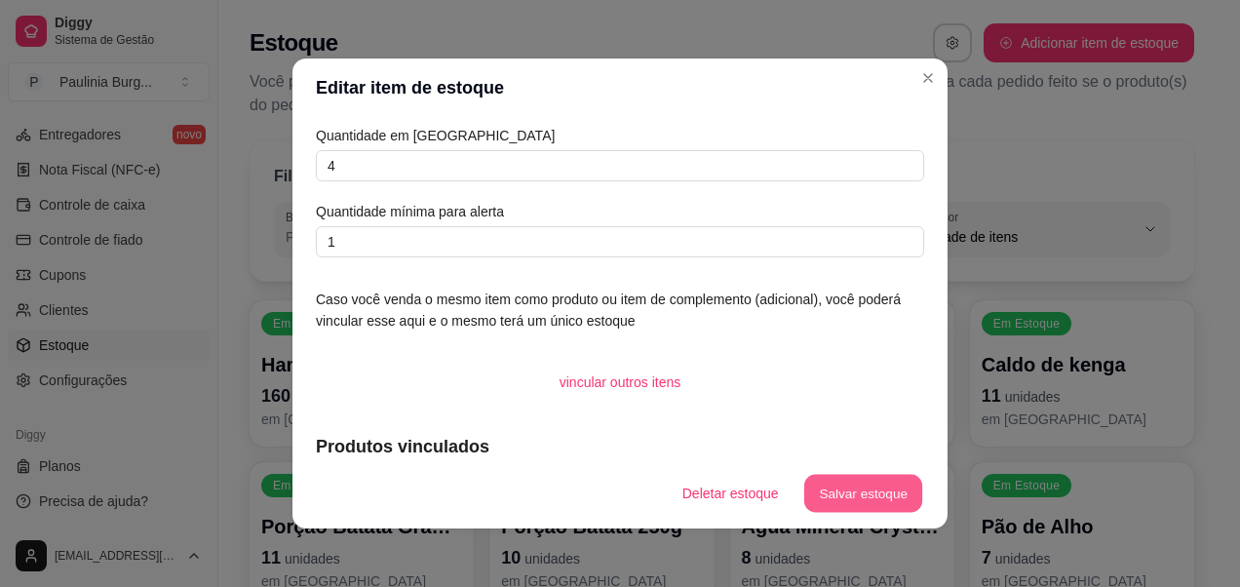
click at [897, 509] on button "Salvar estoque" at bounding box center [862, 494] width 119 height 38
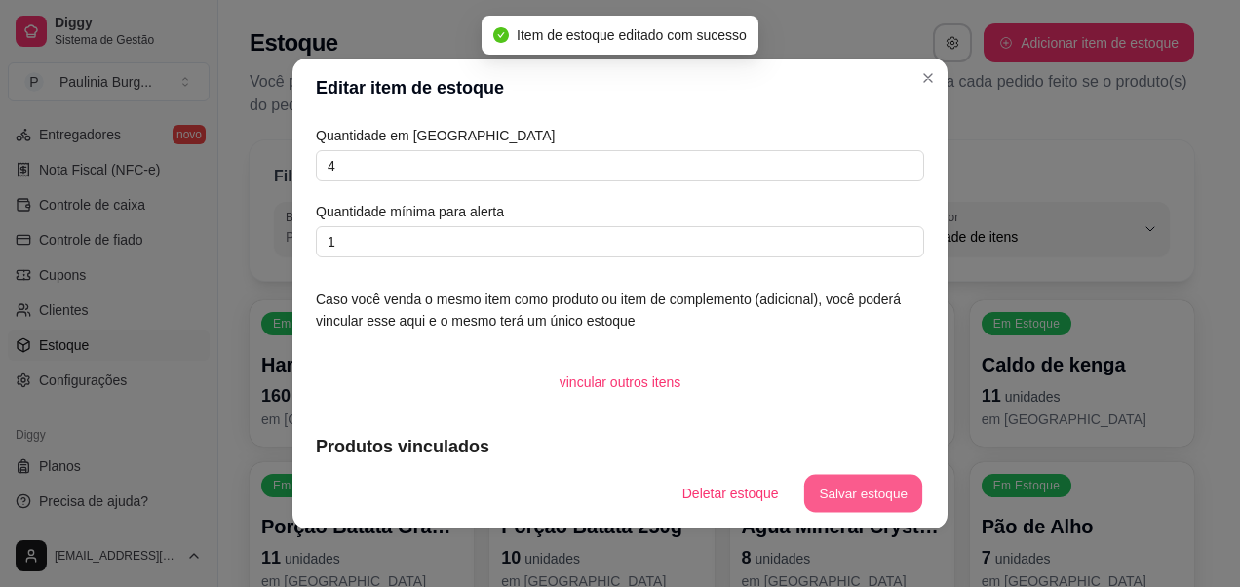
click at [863, 481] on button "Salvar estoque" at bounding box center [862, 494] width 119 height 38
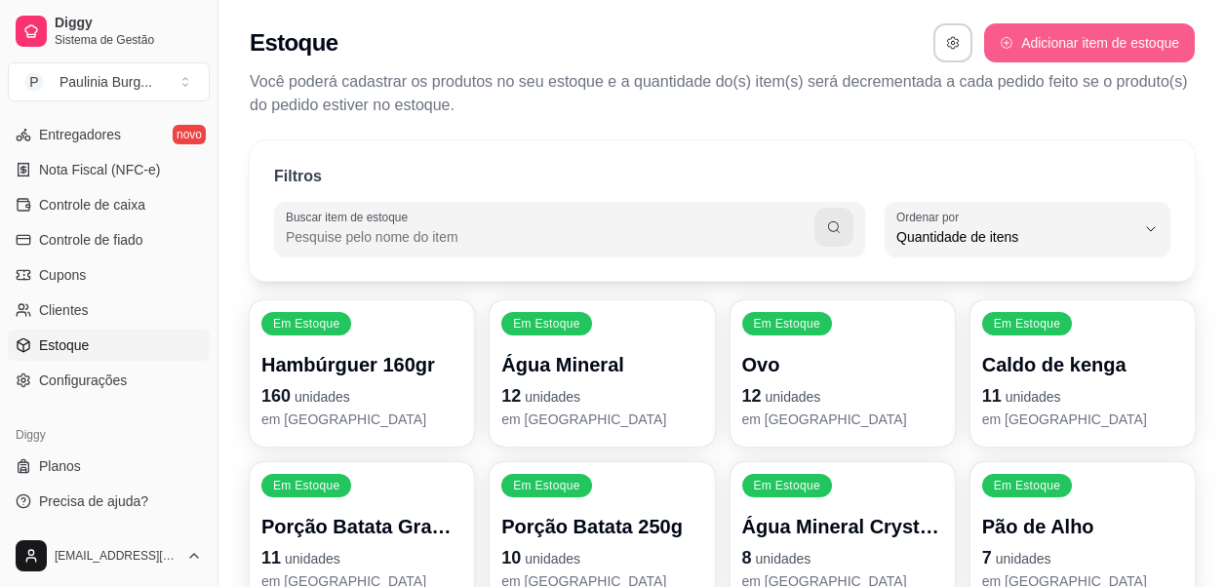
click at [1064, 37] on button "Adicionar item de estoque" at bounding box center [1089, 42] width 211 height 39
select select "UN"
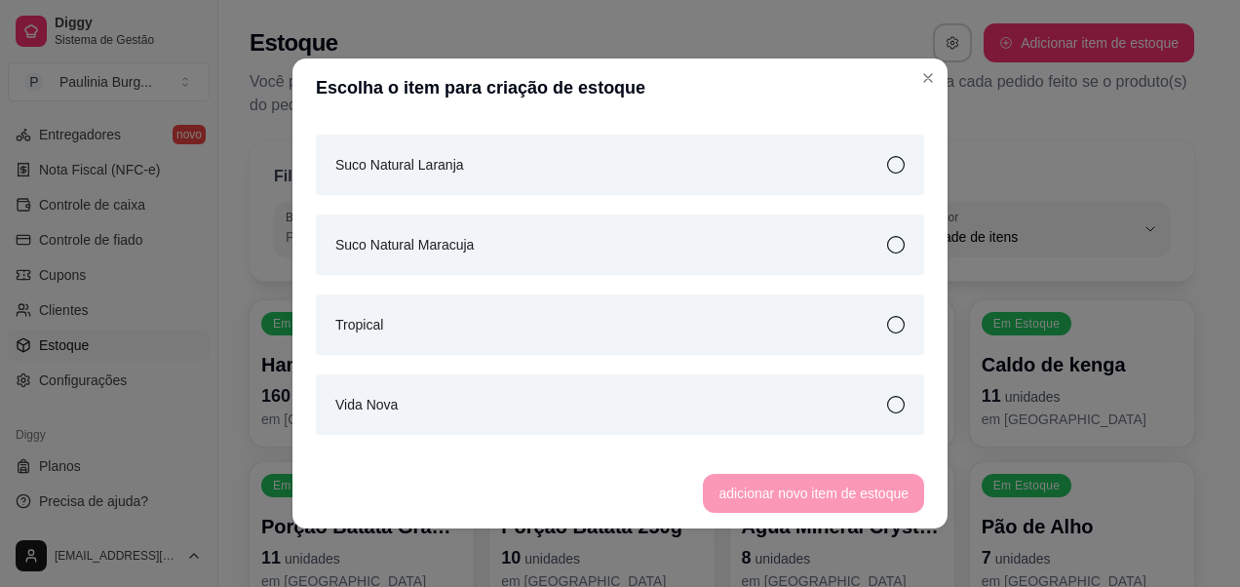
scroll to position [3040, 0]
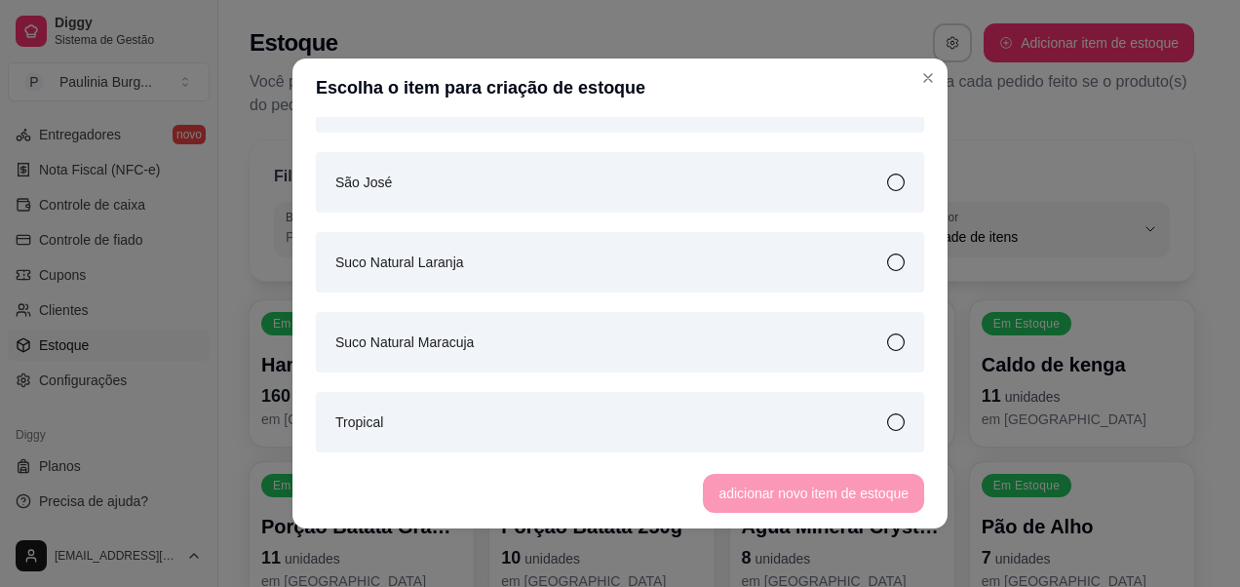
click at [606, 338] on div "Suco Natural Maracuja" at bounding box center [620, 342] width 608 height 60
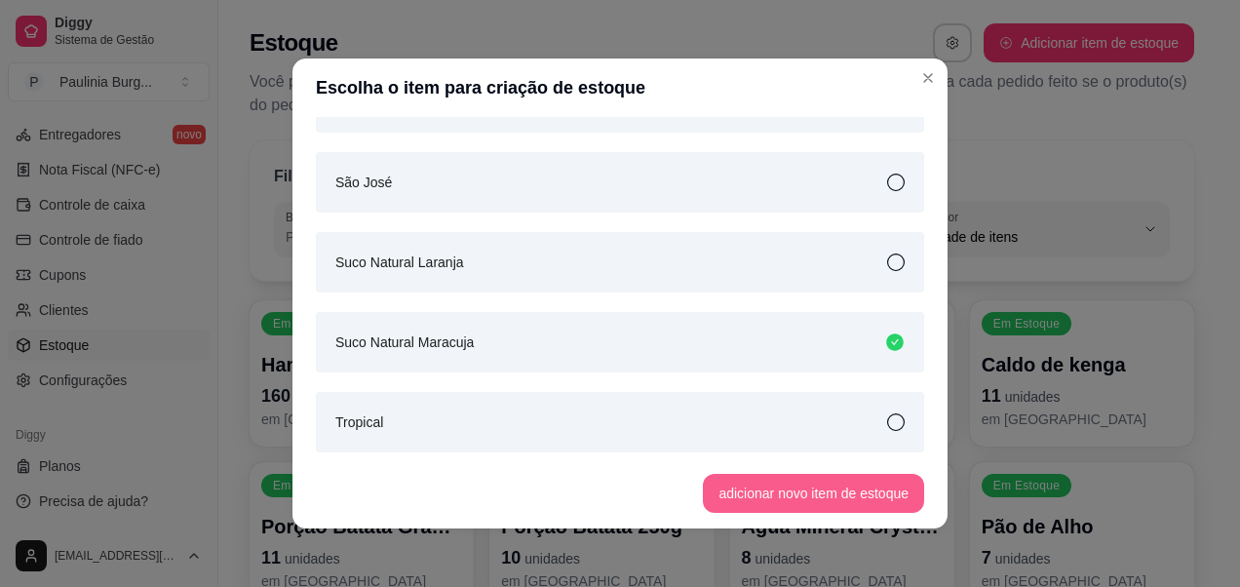
click at [762, 501] on button "adicionar novo item de estoque" at bounding box center [813, 493] width 221 height 39
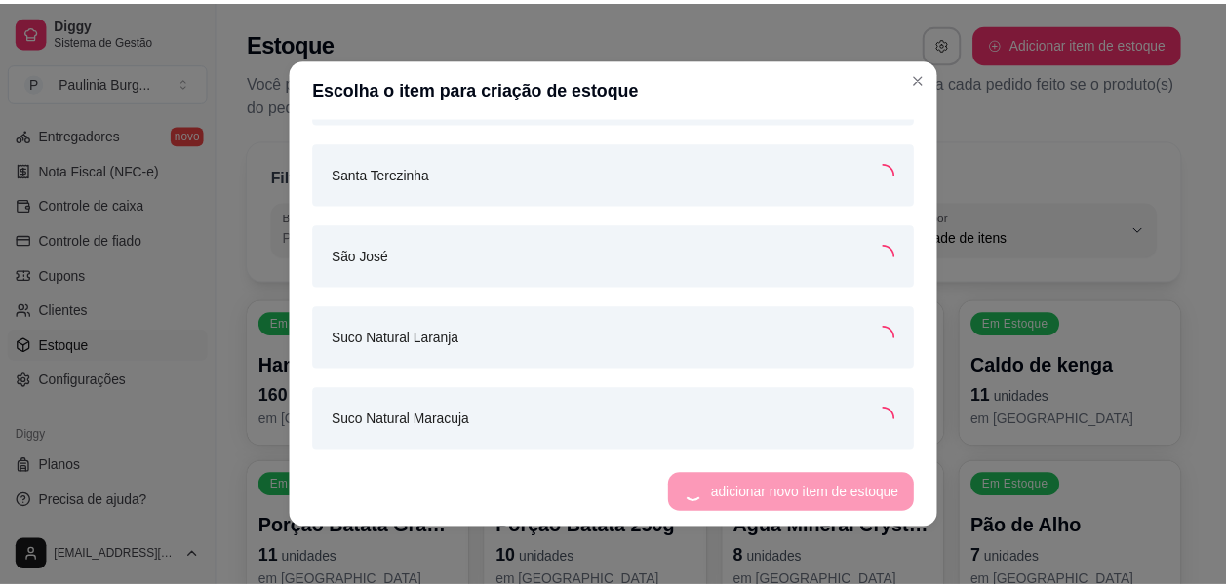
scroll to position [3111, 0]
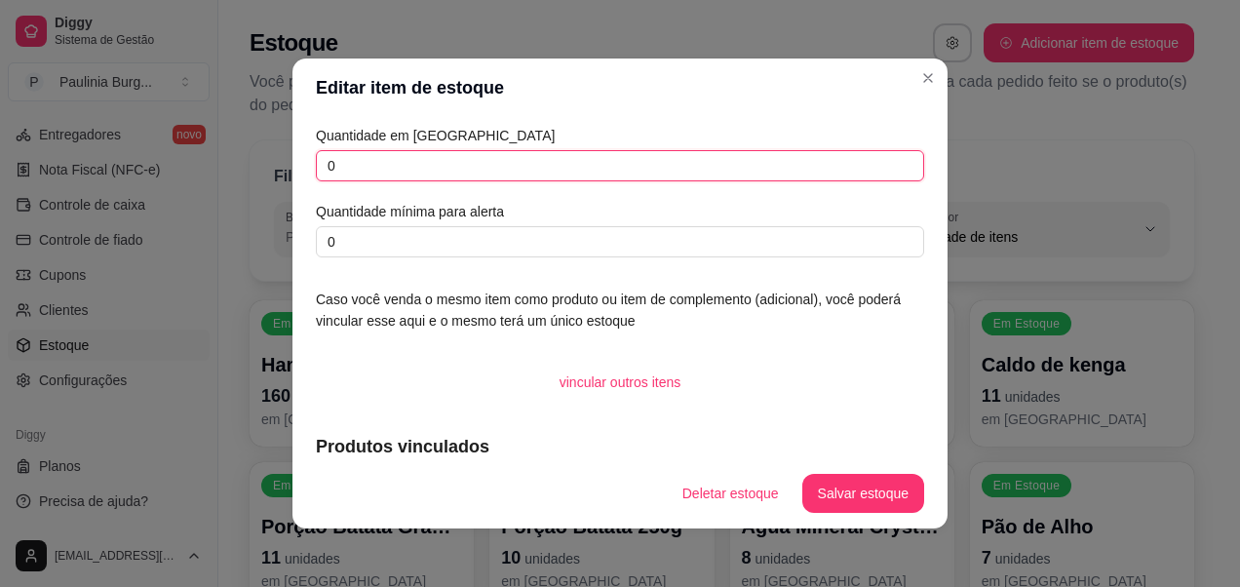
click at [482, 152] on input "0" at bounding box center [620, 165] width 608 height 31
type input "2"
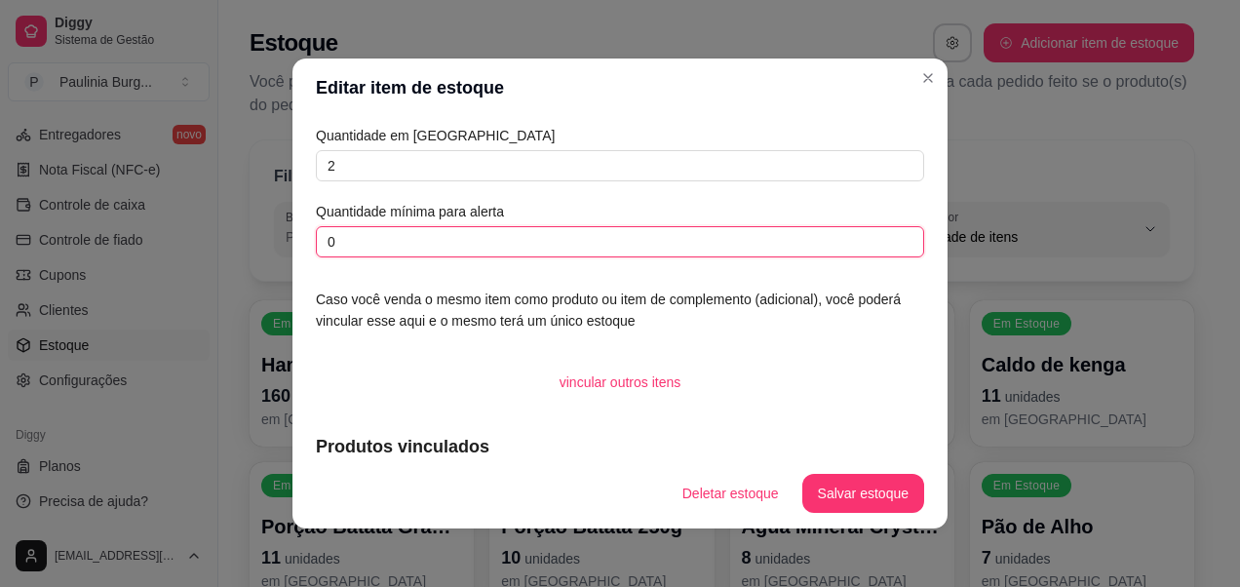
click at [453, 234] on input "0" at bounding box center [620, 241] width 608 height 31
type input "2"
type input "1"
type input "2"
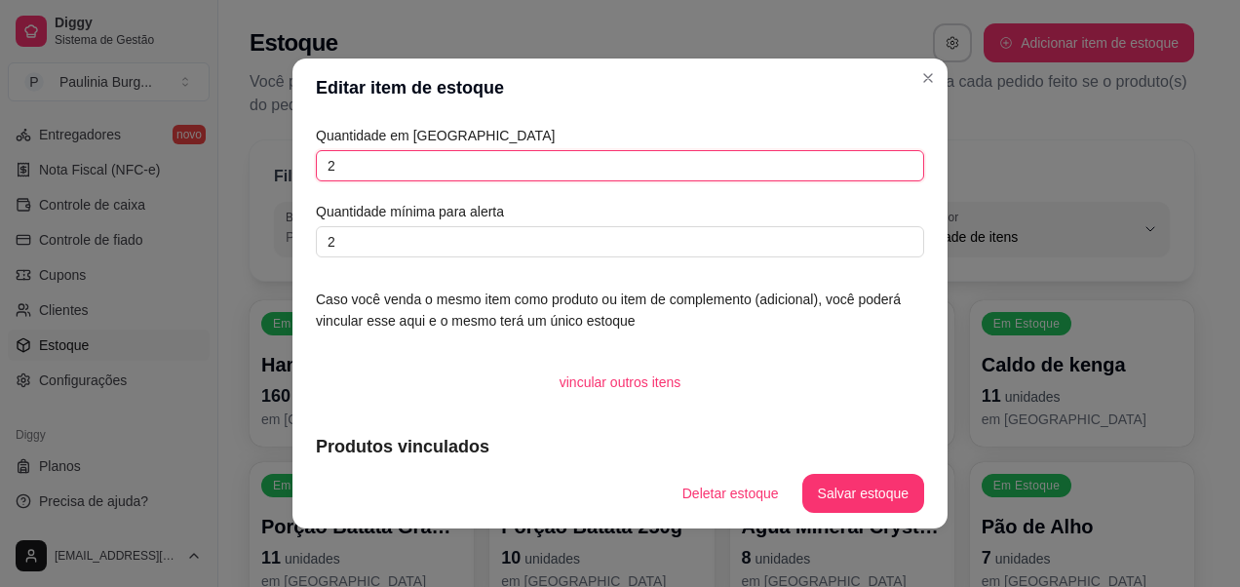
click at [569, 152] on input "2" at bounding box center [620, 165] width 608 height 31
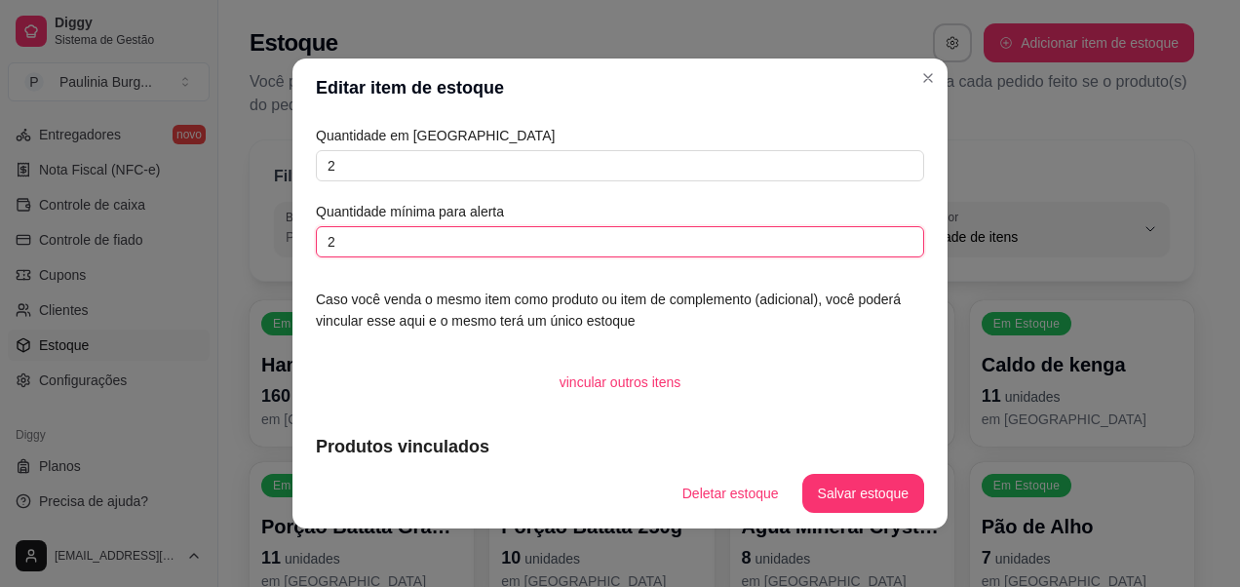
click at [600, 248] on input "2" at bounding box center [620, 241] width 608 height 31
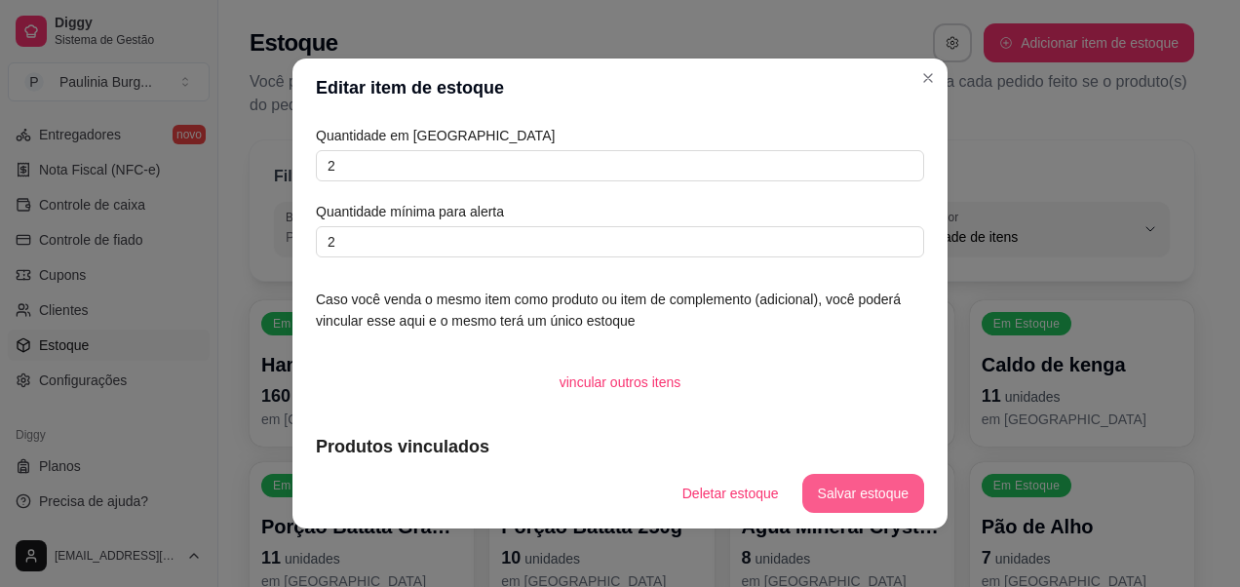
click at [831, 499] on button "Salvar estoque" at bounding box center [863, 493] width 122 height 39
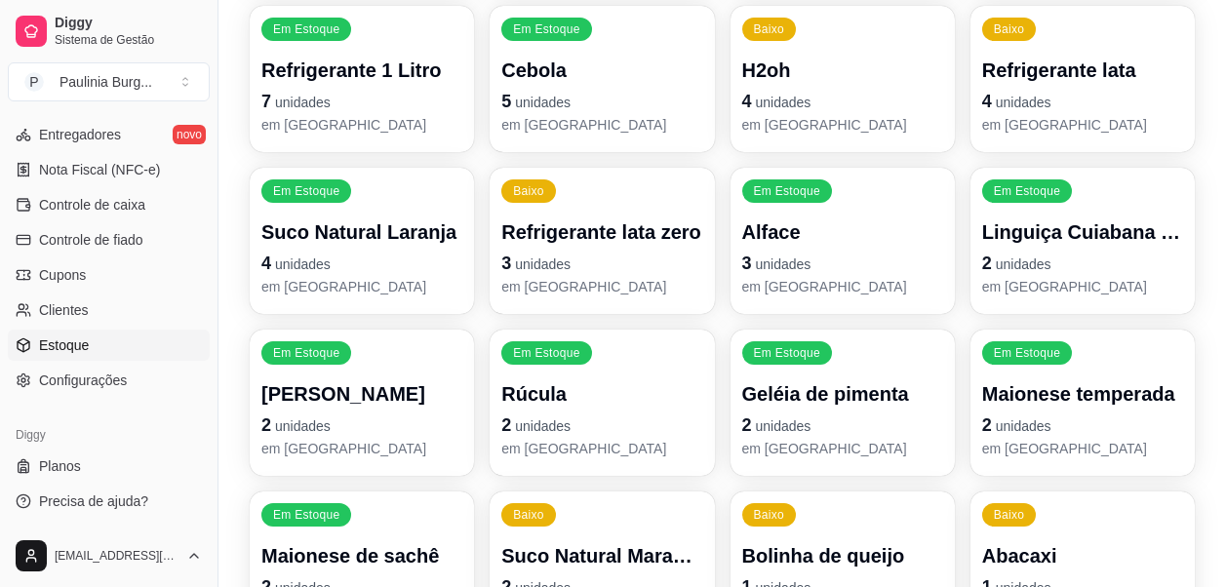
scroll to position [584, 0]
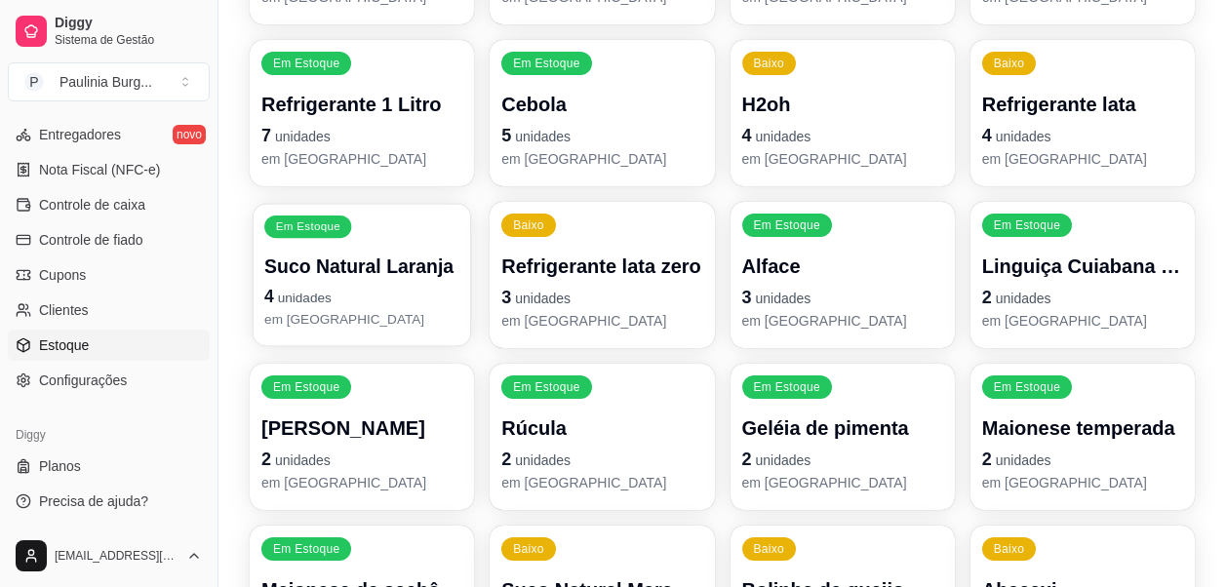
click at [377, 291] on p "4 unidades" at bounding box center [361, 297] width 195 height 26
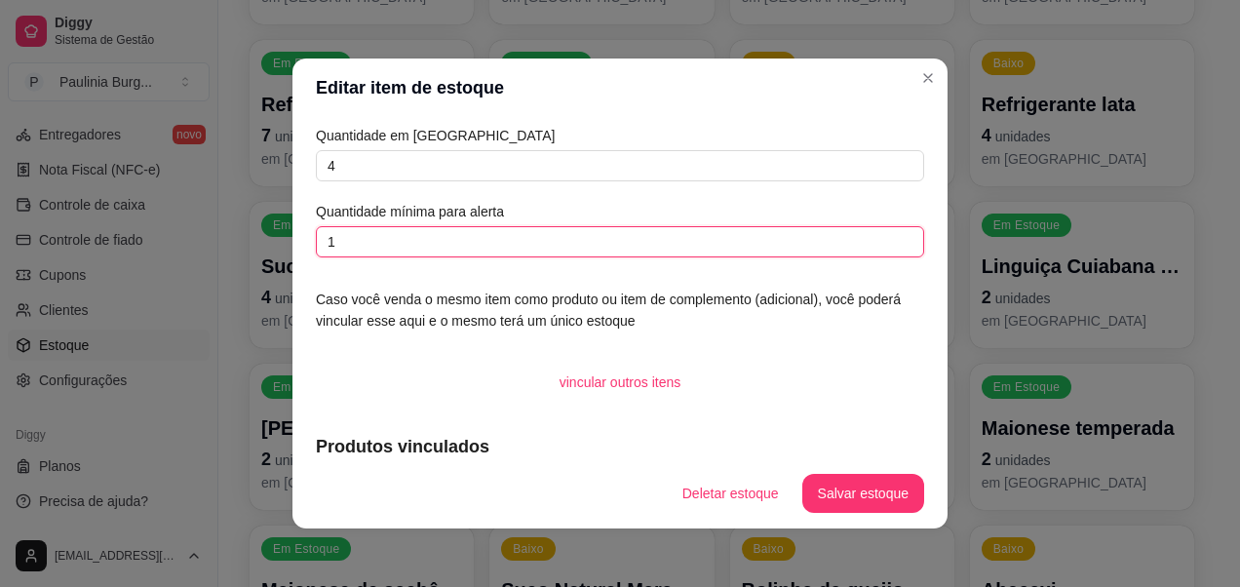
click at [729, 236] on input "1" at bounding box center [620, 241] width 608 height 31
type input "2"
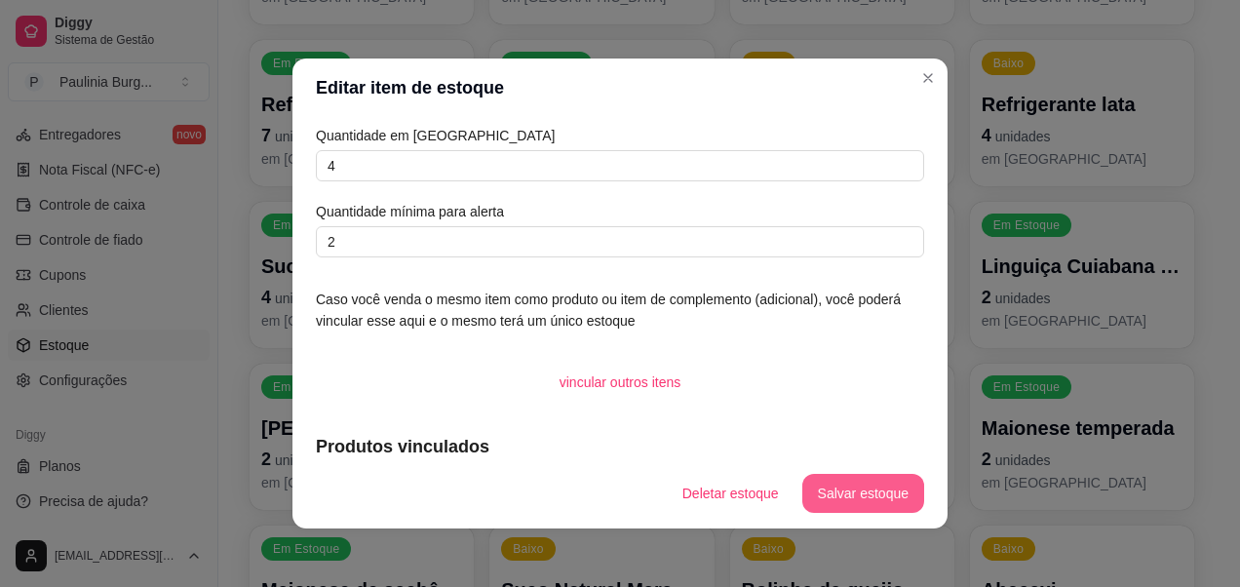
click at [820, 487] on button "Salvar estoque" at bounding box center [863, 493] width 122 height 39
click at [875, 481] on button "Salvar estoque" at bounding box center [863, 493] width 122 height 39
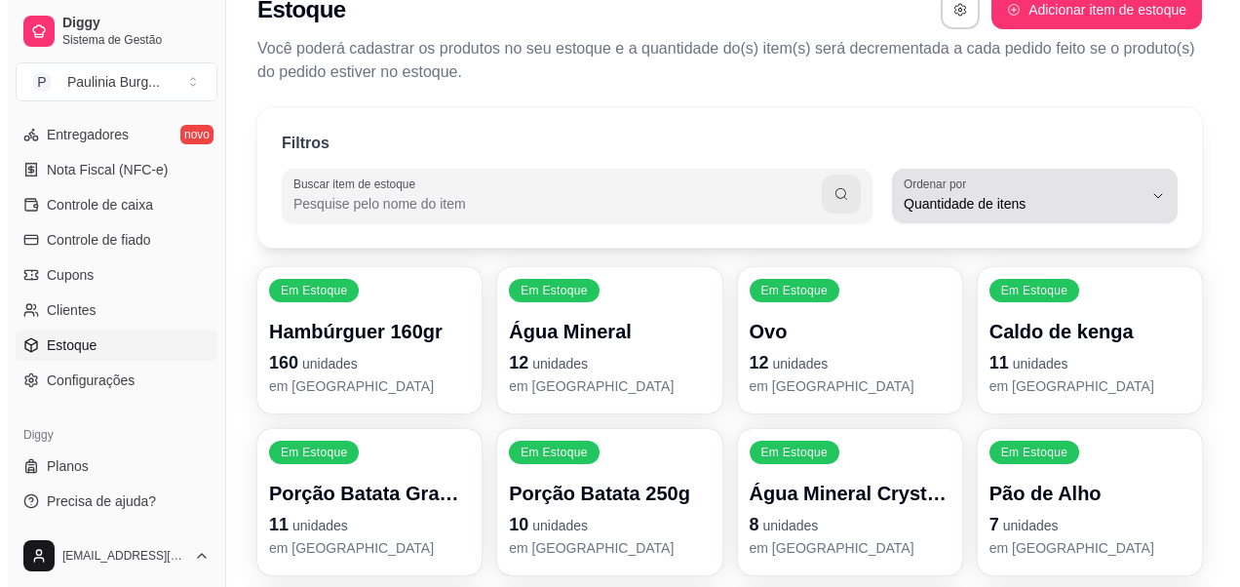
scroll to position [0, 0]
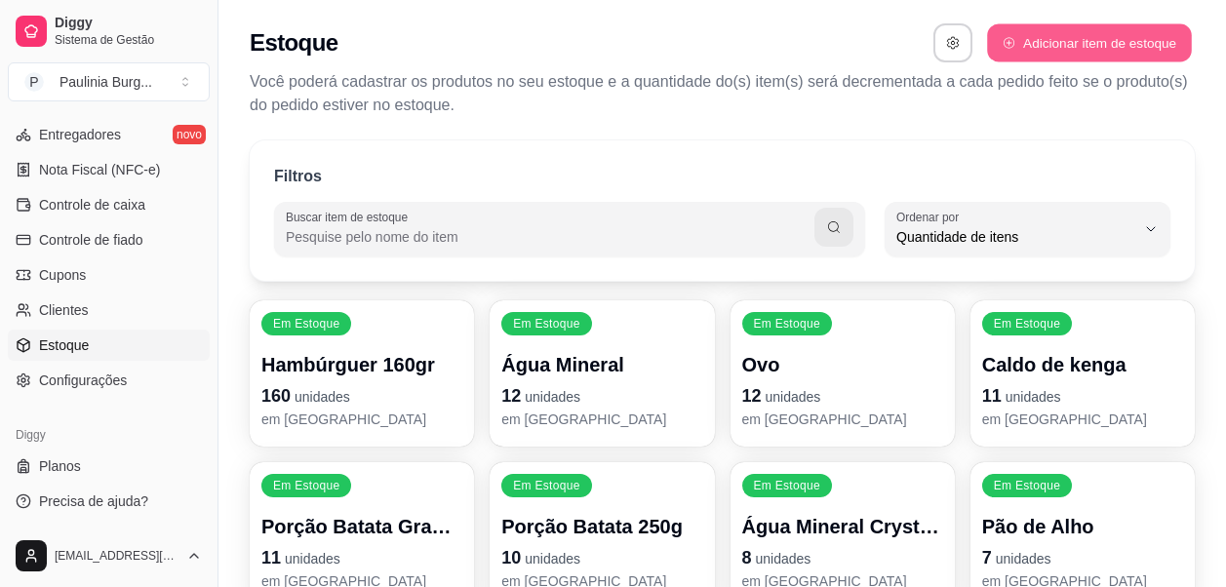
click at [1070, 40] on button "Adicionar item de estoque" at bounding box center [1089, 43] width 204 height 38
select select "UN"
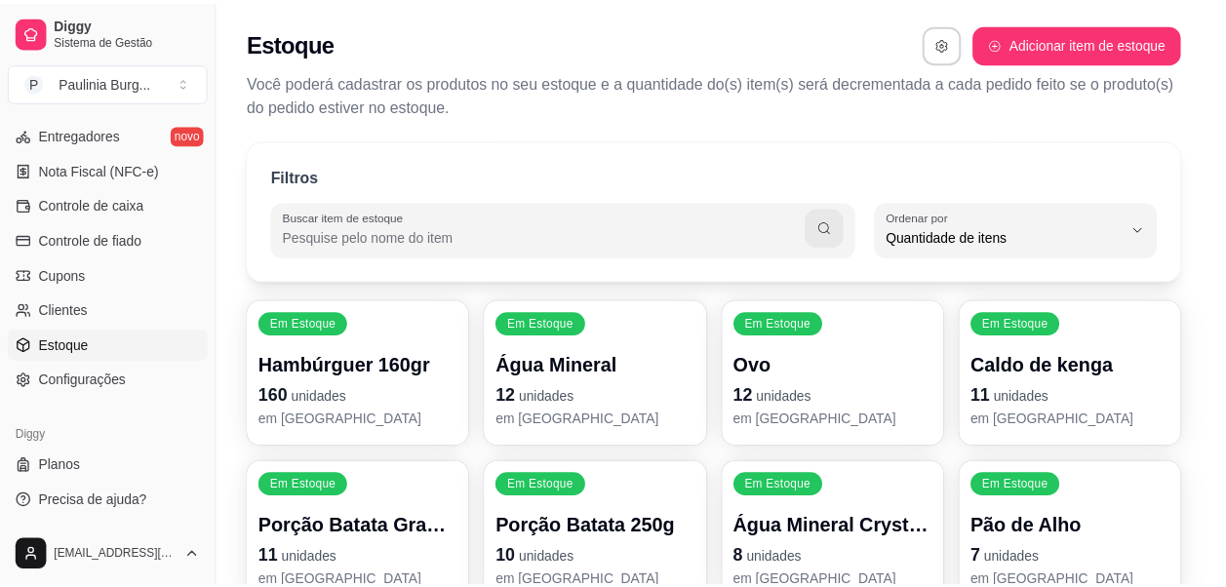
scroll to position [19, 0]
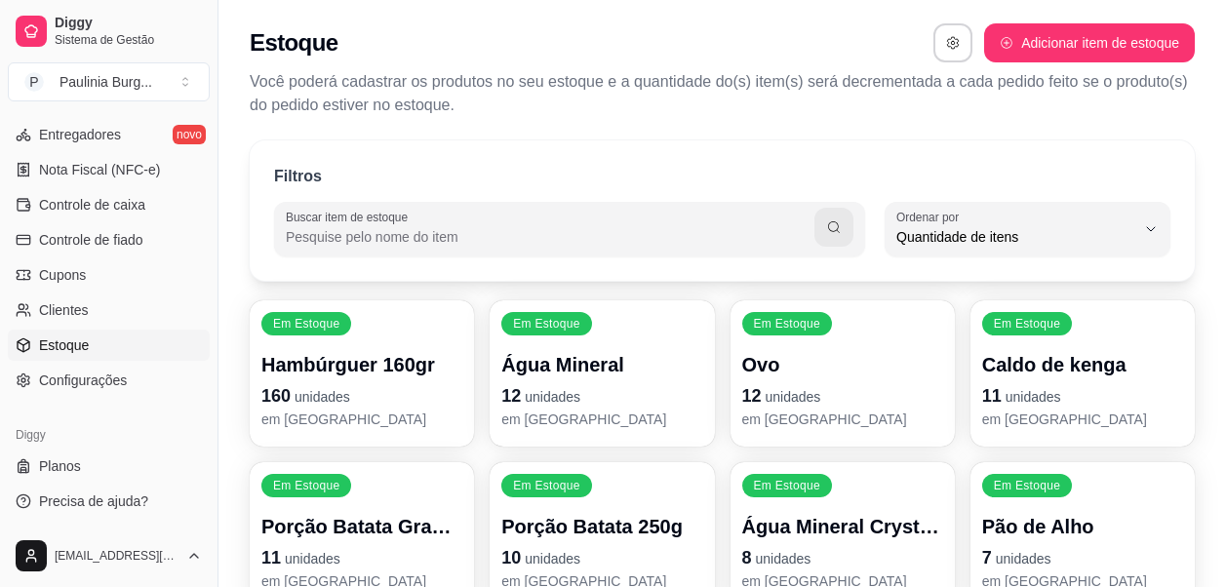
click at [130, 354] on link "Estoque" at bounding box center [109, 345] width 202 height 31
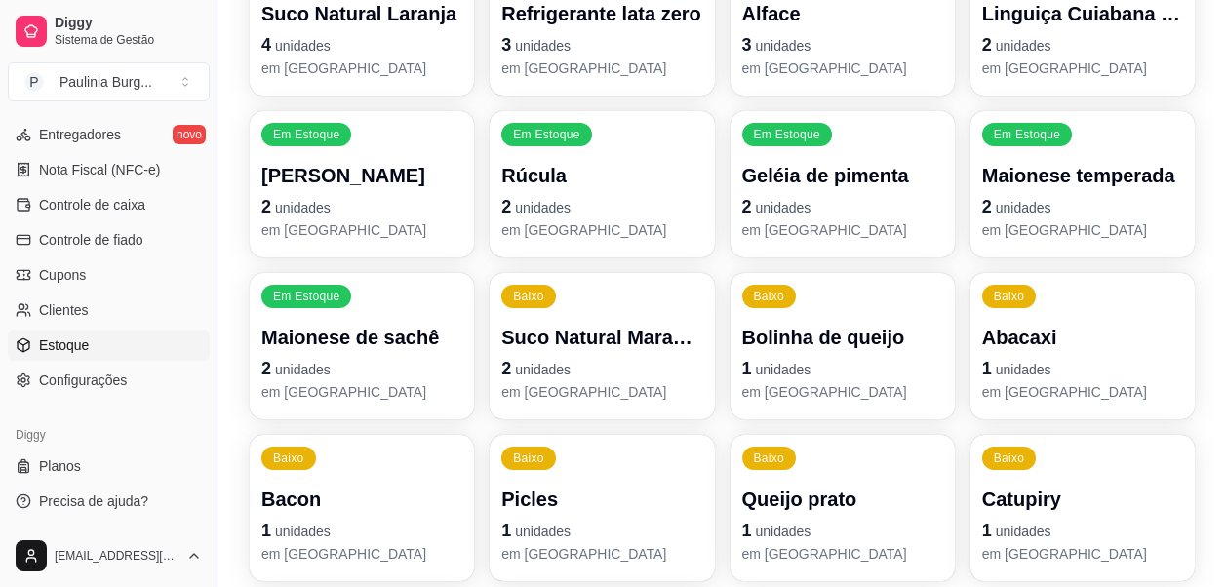
scroll to position [1072, 0]
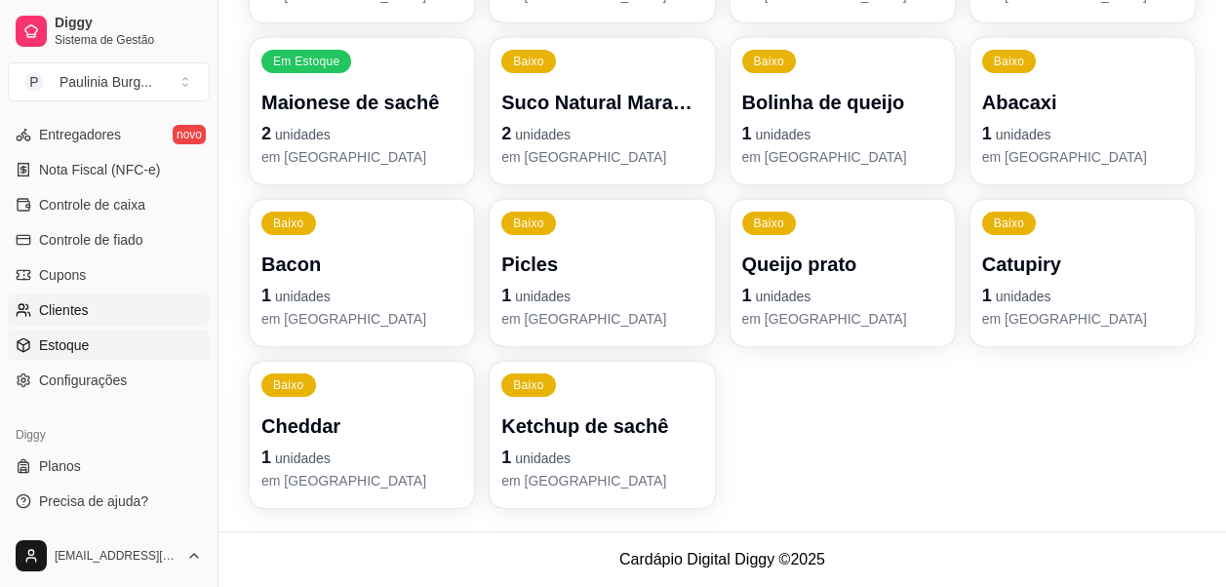
click at [91, 308] on link "Clientes" at bounding box center [109, 309] width 202 height 31
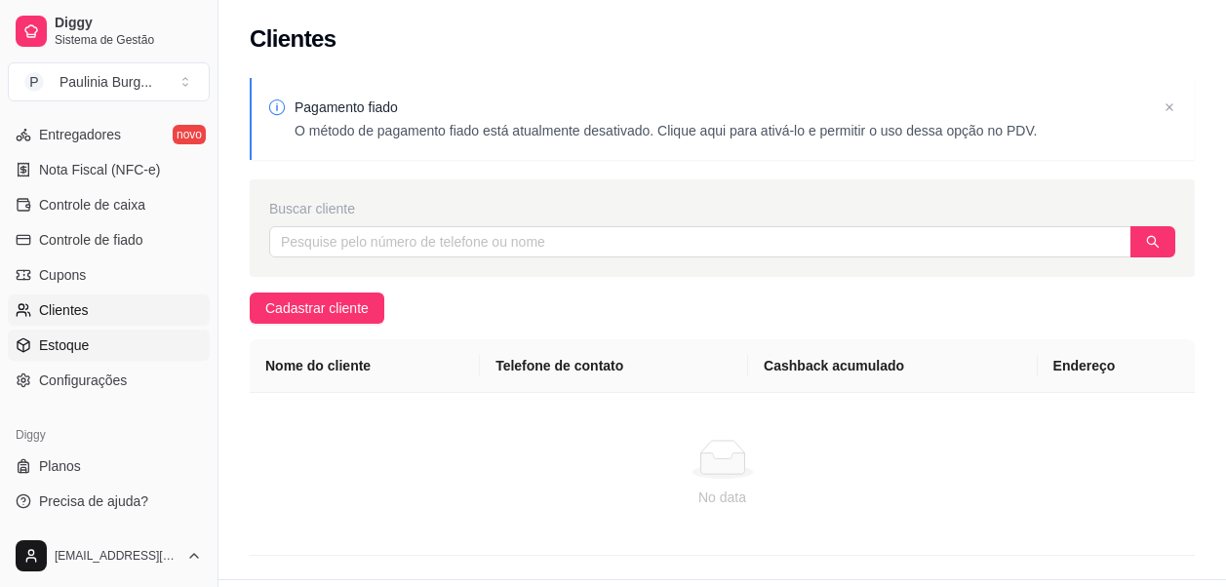
click at [100, 347] on link "Estoque" at bounding box center [109, 345] width 202 height 31
select select "QUANTITY_ORDER"
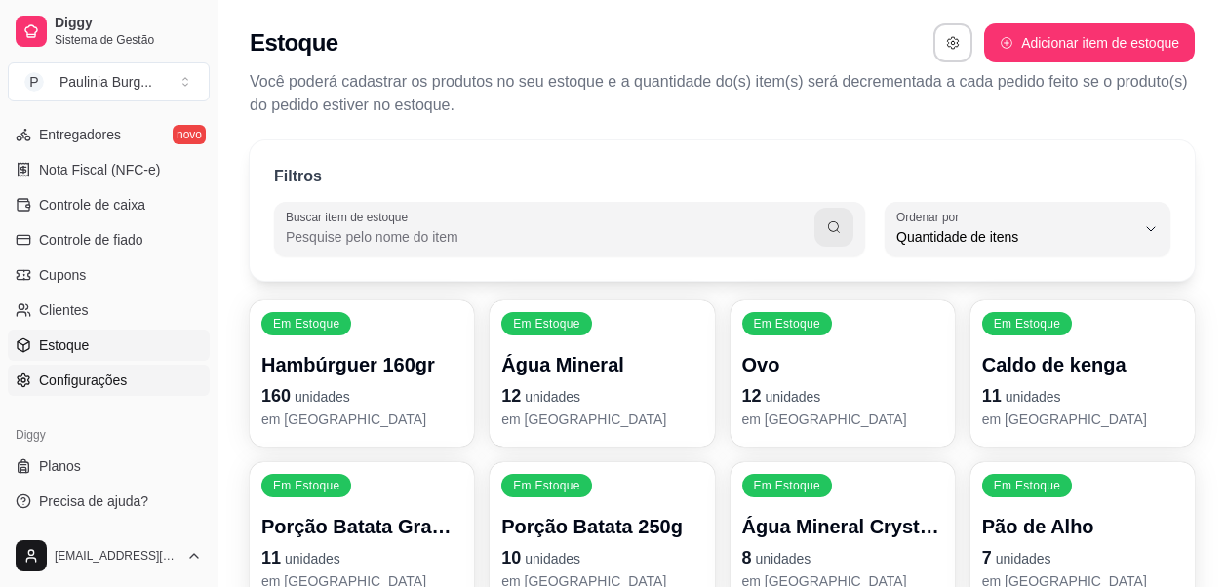
click at [83, 372] on span "Configurações" at bounding box center [83, 381] width 88 height 20
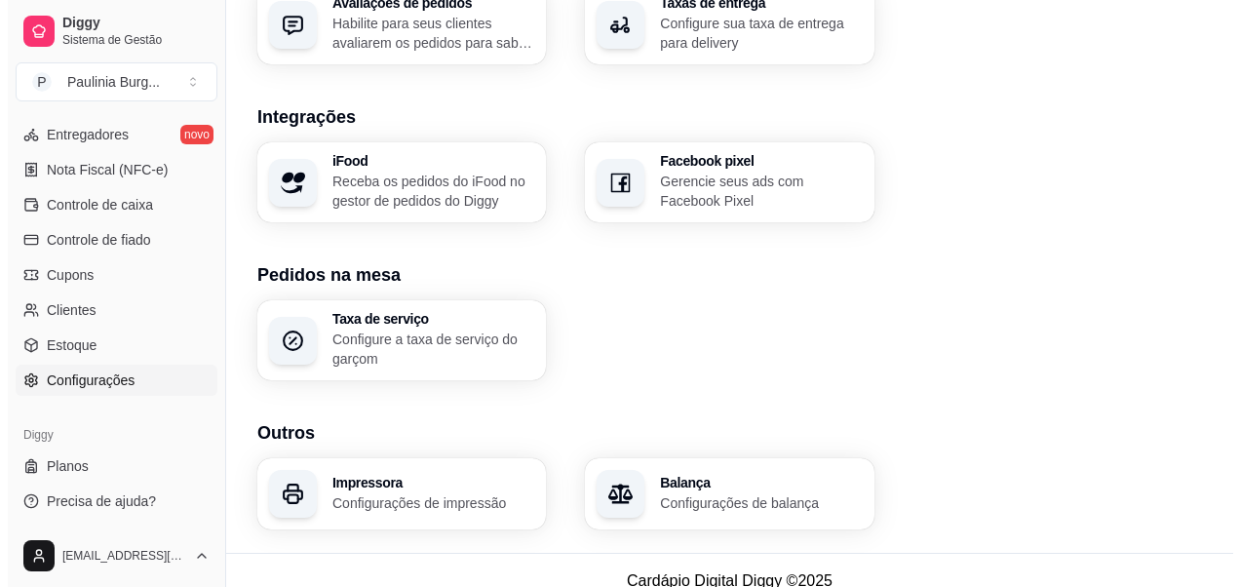
scroll to position [802, 0]
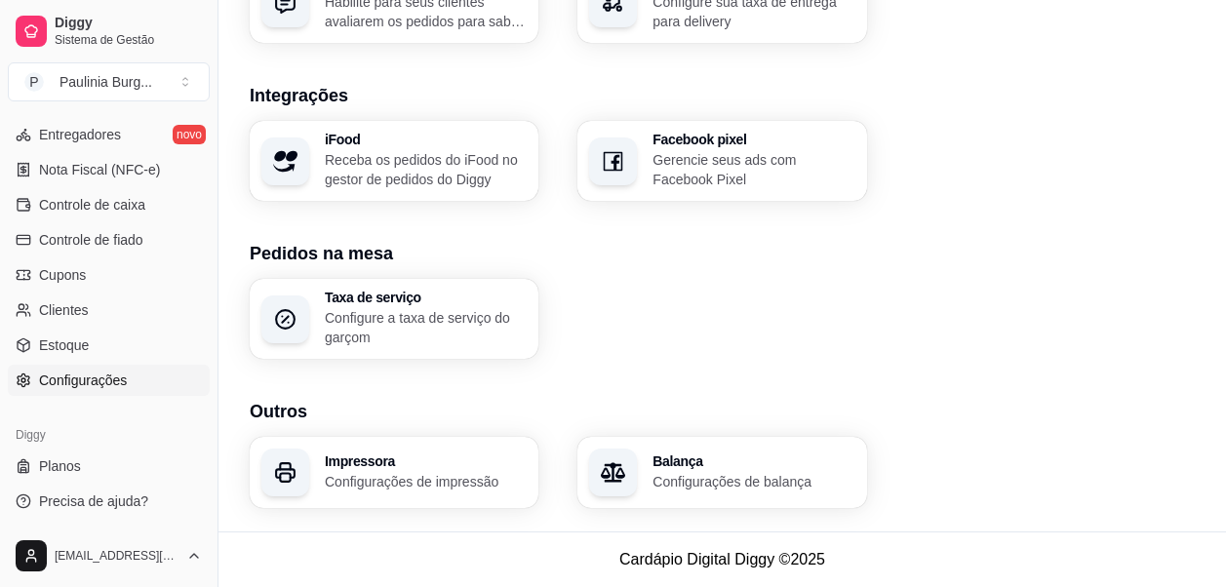
click at [337, 313] on p "Configure a taxa de serviço do garçom" at bounding box center [426, 327] width 202 height 39
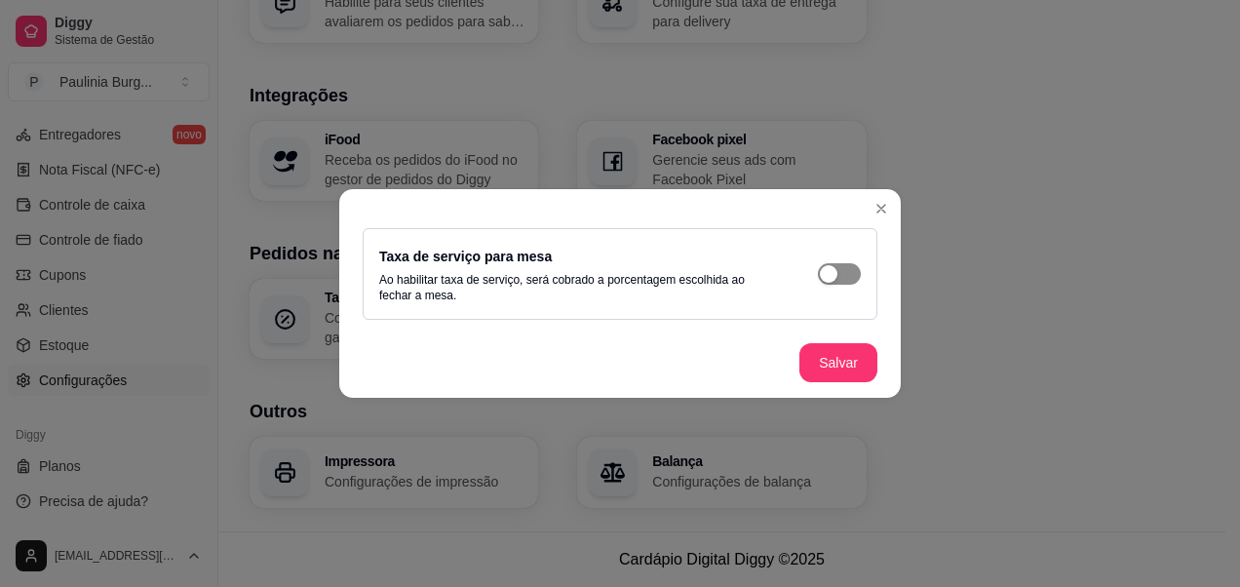
click at [819, 278] on span "button" at bounding box center [839, 273] width 43 height 21
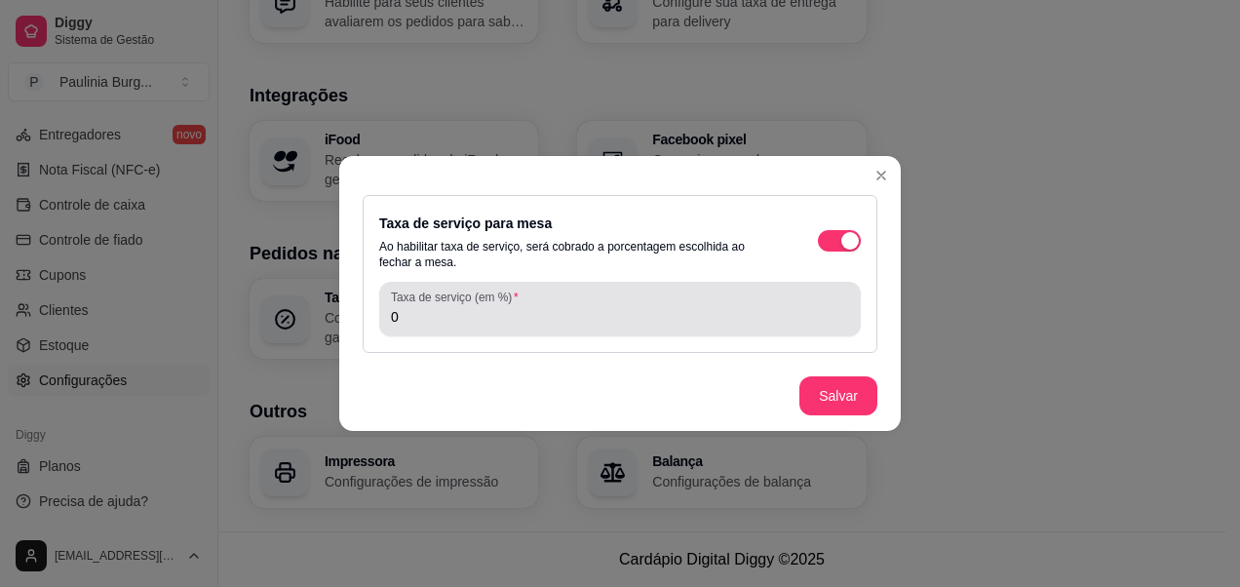
click at [584, 310] on input "0" at bounding box center [620, 317] width 458 height 20
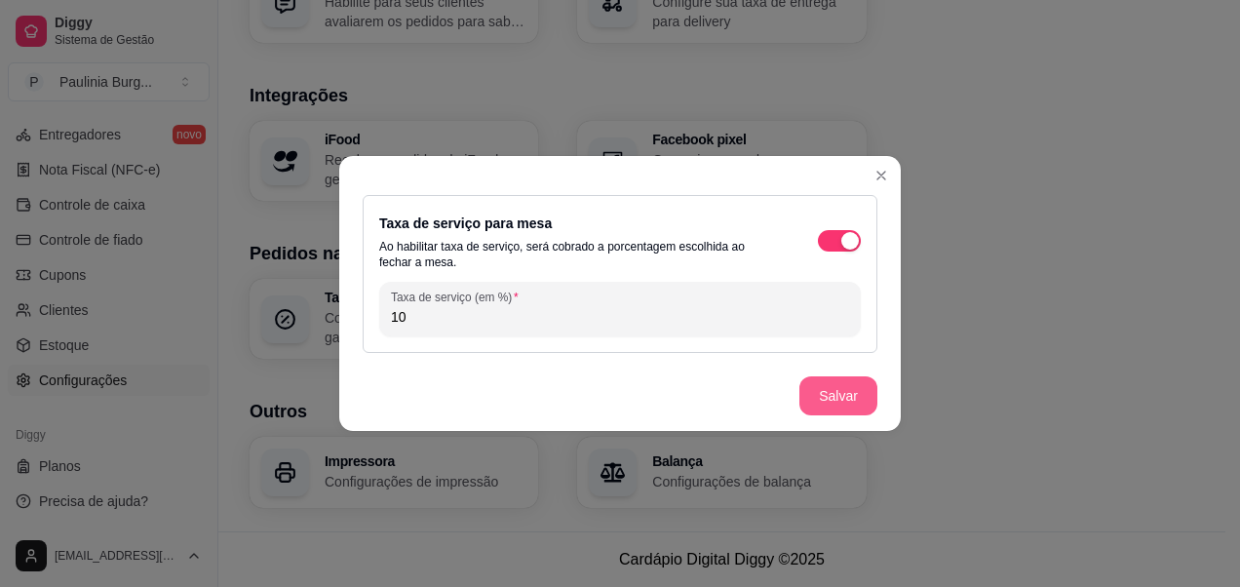
type input "10"
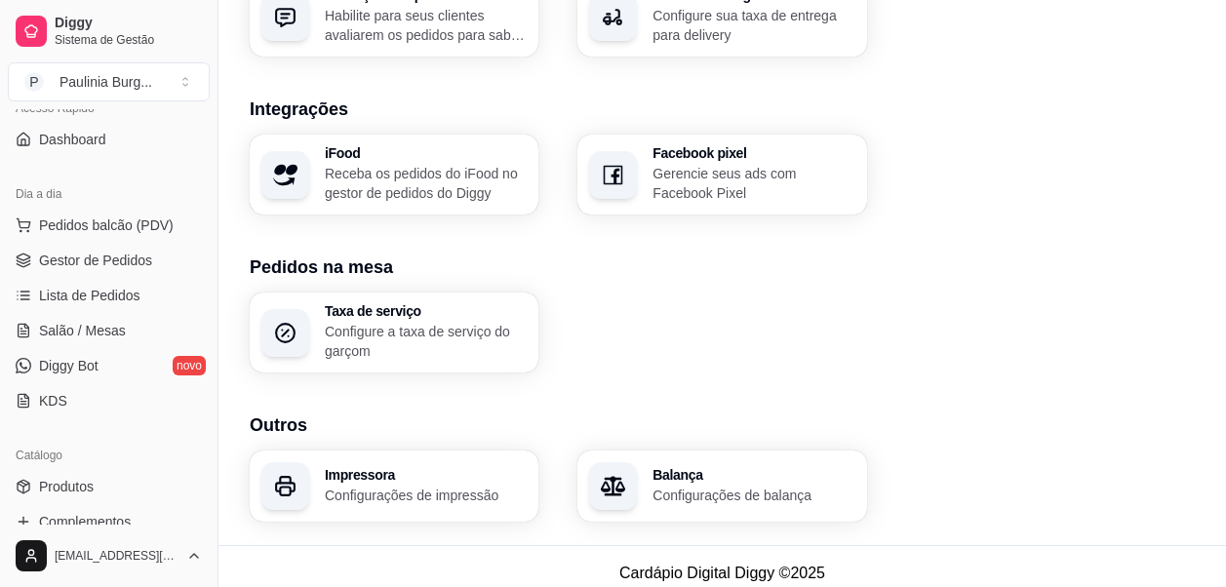
scroll to position [134, 0]
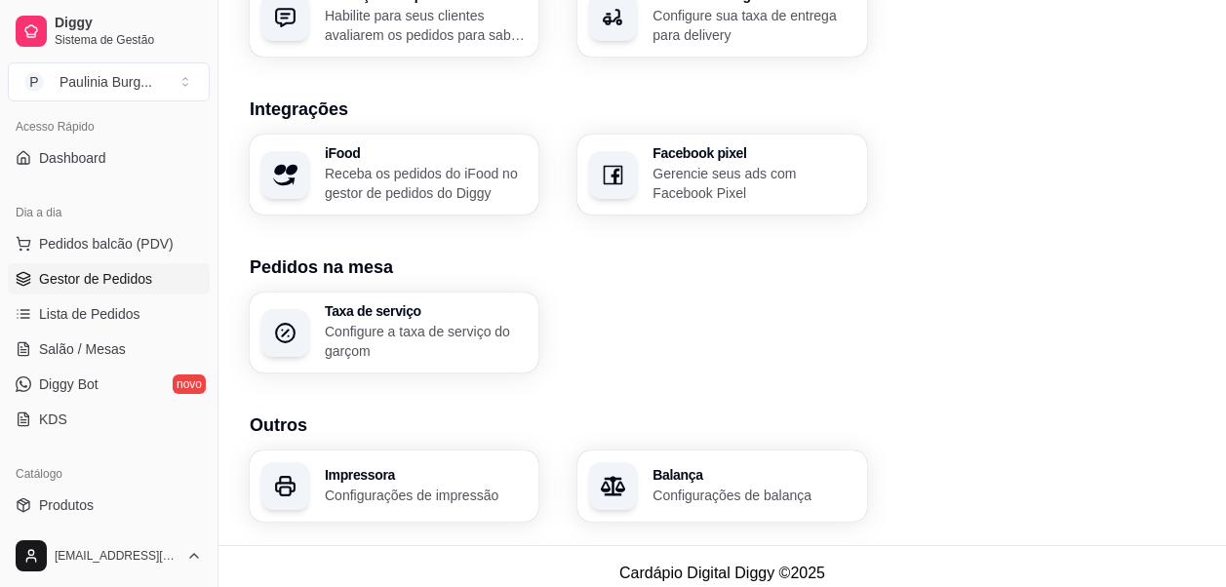
click at [129, 285] on span "Gestor de Pedidos" at bounding box center [95, 279] width 113 height 20
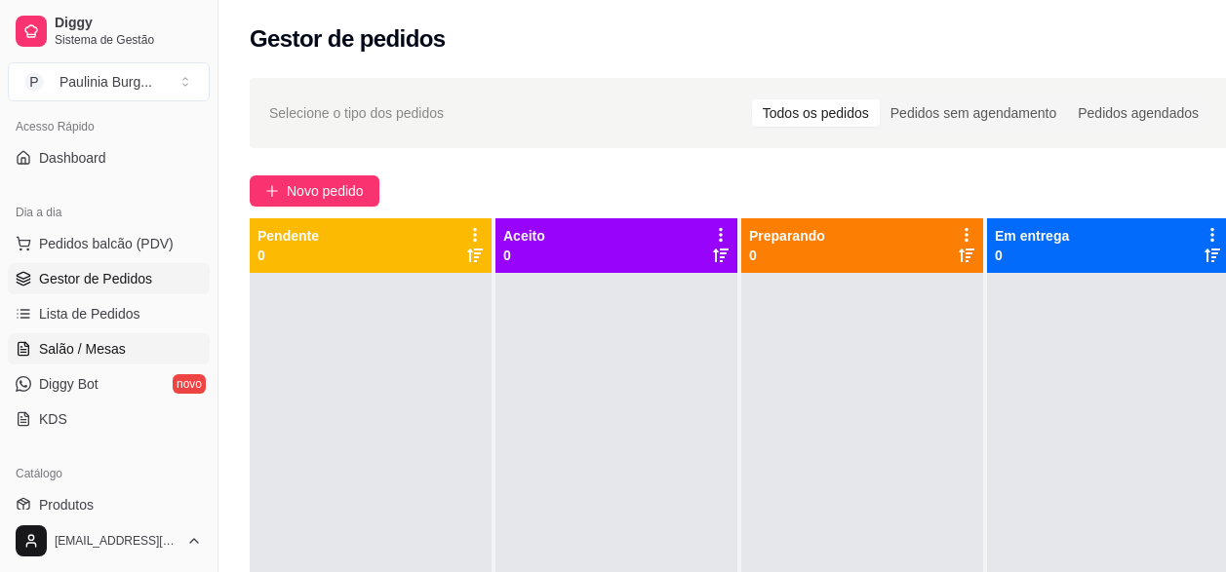
click at [123, 361] on link "Salão / Mesas" at bounding box center [109, 348] width 202 height 31
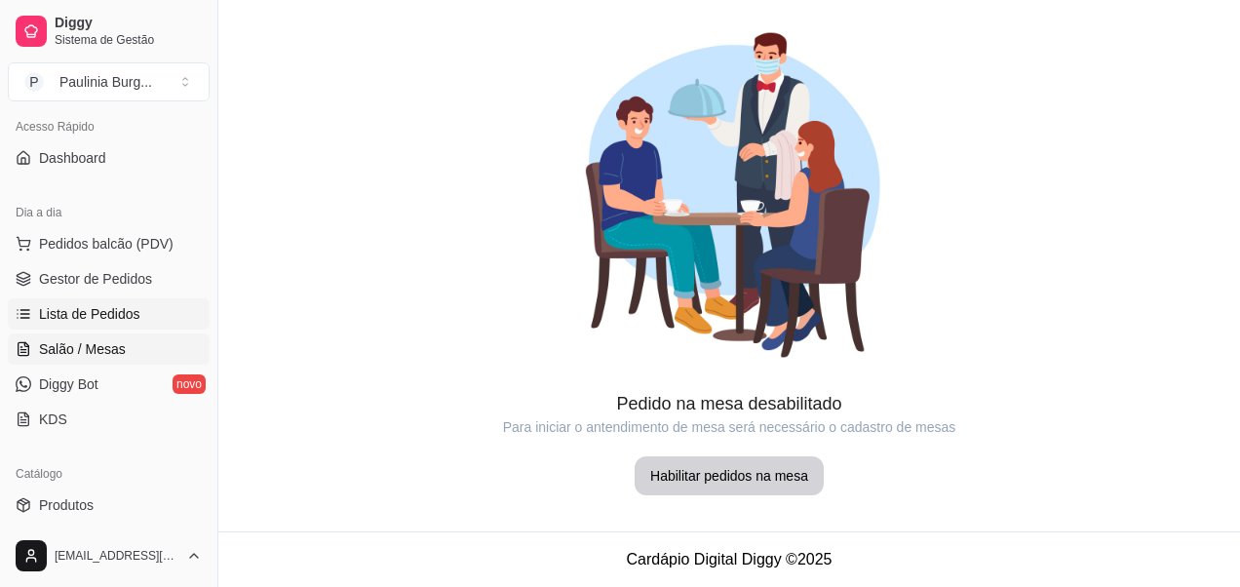
click at [113, 301] on link "Lista de Pedidos" at bounding box center [109, 313] width 202 height 31
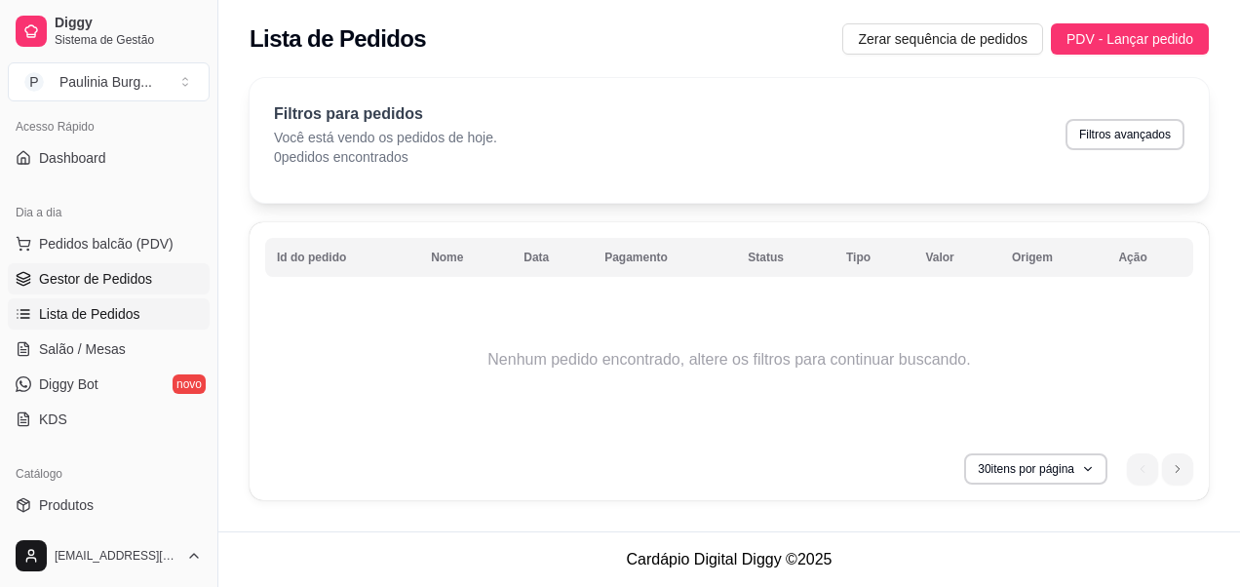
click at [111, 286] on span "Gestor de Pedidos" at bounding box center [95, 279] width 113 height 20
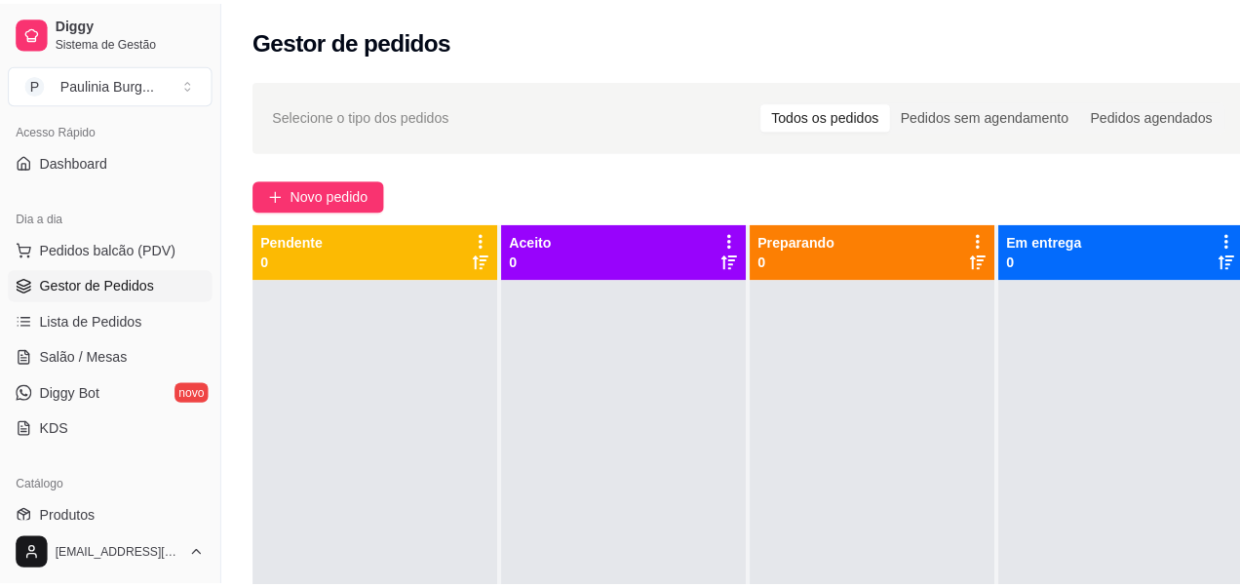
scroll to position [231, 0]
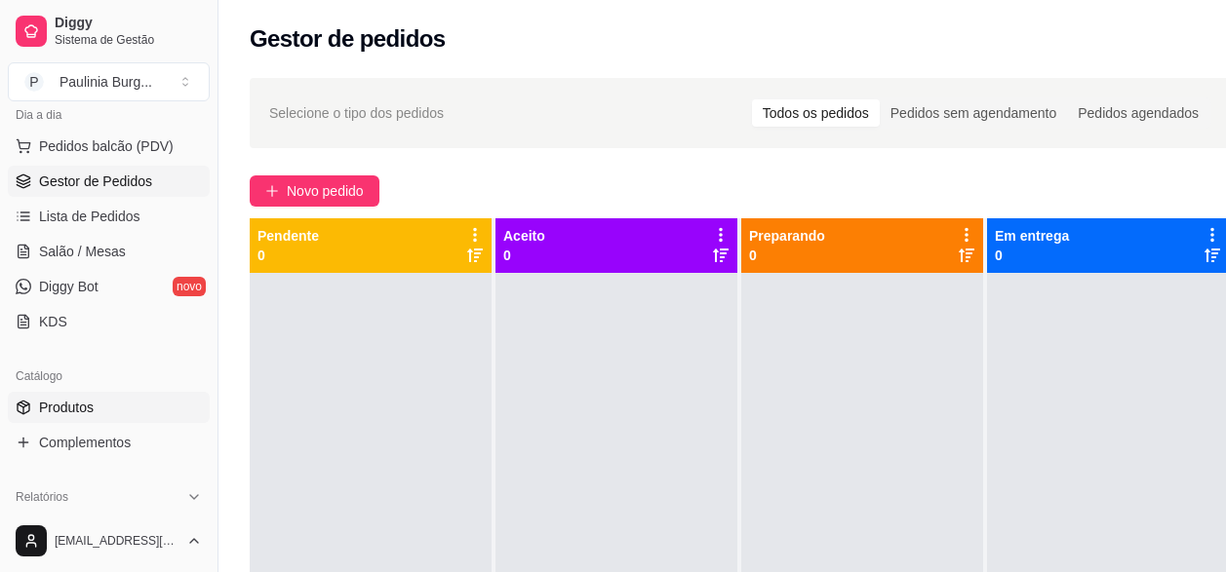
click at [130, 413] on link "Produtos" at bounding box center [109, 407] width 202 height 31
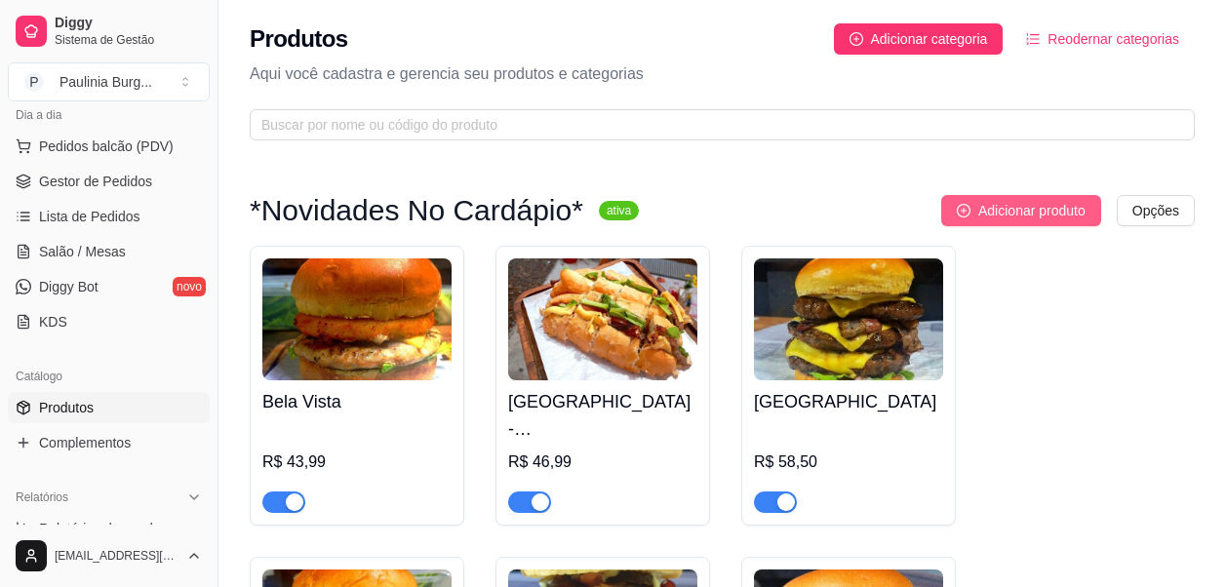
click at [942, 214] on button "Adicionar produto" at bounding box center [1021, 210] width 160 height 31
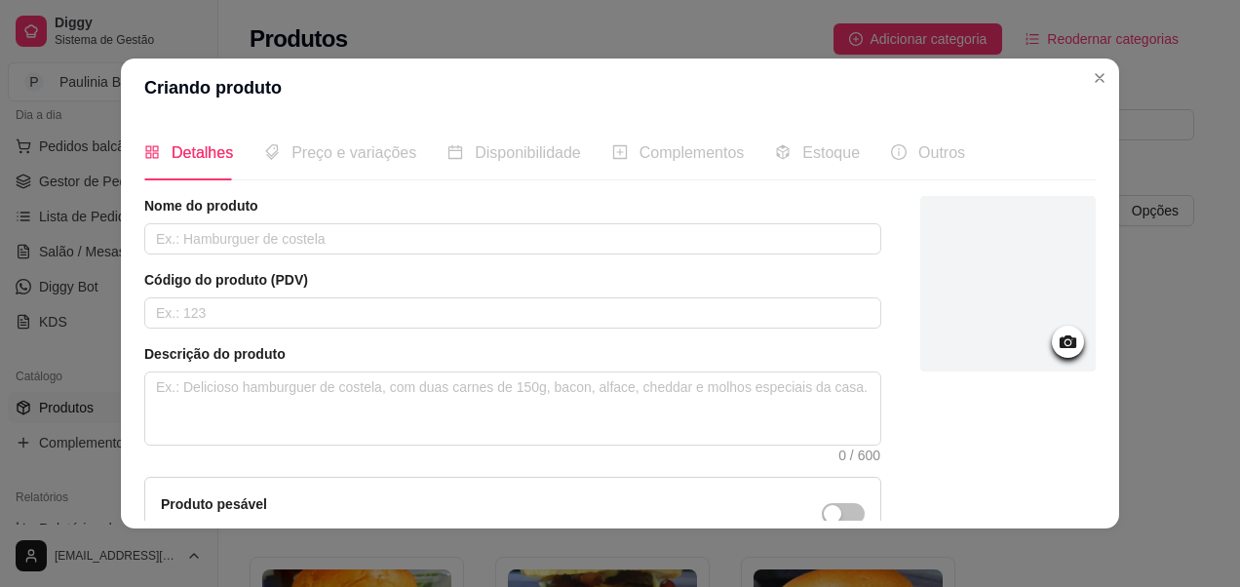
click at [592, 211] on article "Nome do produto" at bounding box center [512, 206] width 737 height 20
click at [577, 255] on div "Nome do produto Código do produto (PDV) Descrição do produto 0 / 600 Produto pe…" at bounding box center [512, 418] width 737 height 445
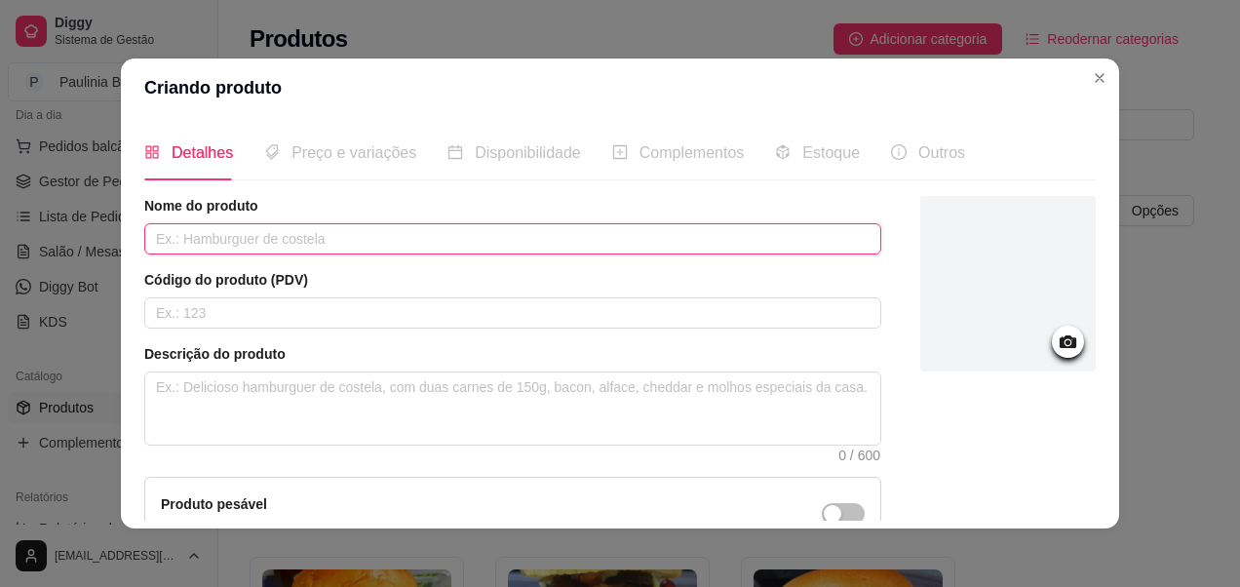
click at [578, 252] on input "text" at bounding box center [512, 238] width 737 height 31
type input "K"
type input "COCA COLA KS 290ML"
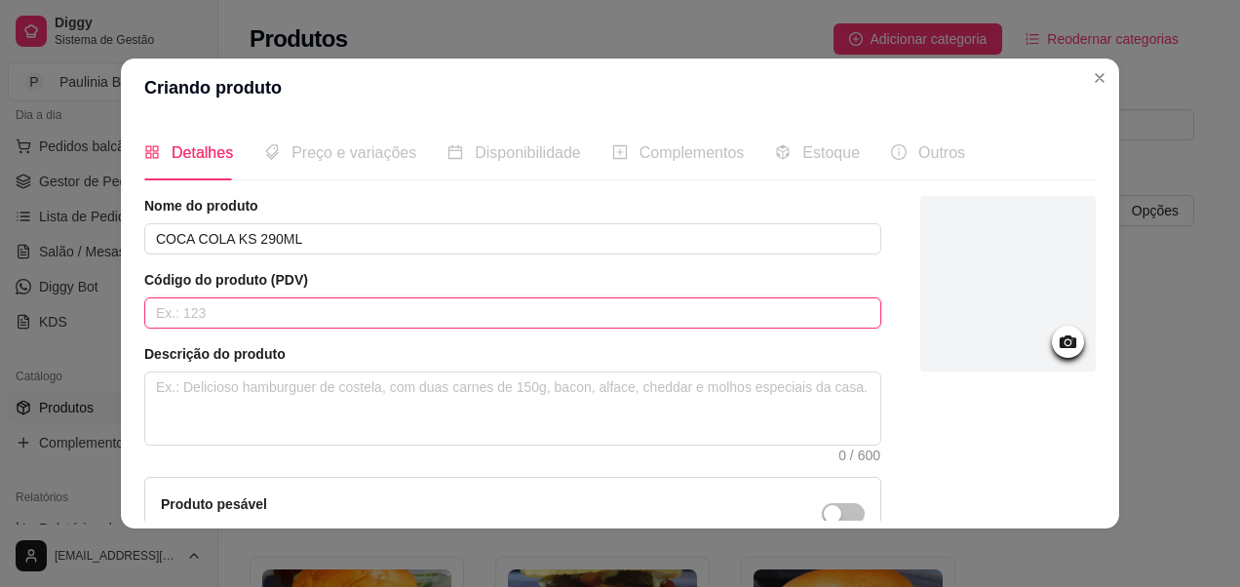
click at [395, 320] on input "text" at bounding box center [512, 312] width 737 height 31
drag, startPoint x: 328, startPoint y: 319, endPoint x: 159, endPoint y: 310, distance: 168.9
click at [159, 310] on input "garafa de vidro 290ml" at bounding box center [512, 312] width 737 height 31
click at [300, 309] on input "garafa de vidro 290ml" at bounding box center [512, 312] width 737 height 31
click at [157, 320] on input "garafa de vidro 290ml" at bounding box center [512, 312] width 737 height 31
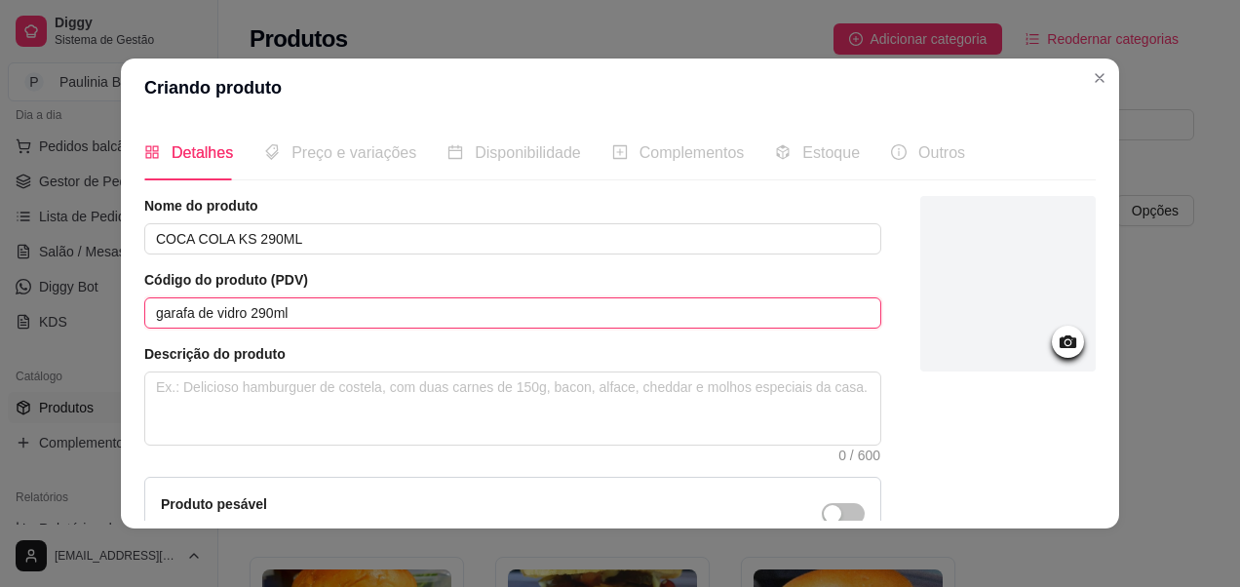
type input "garrafa de vidro 290ml"
drag, startPoint x: 289, startPoint y: 318, endPoint x: 137, endPoint y: 317, distance: 152.1
click at [144, 317] on input "garrafa de vidro 290ml" at bounding box center [512, 312] width 737 height 31
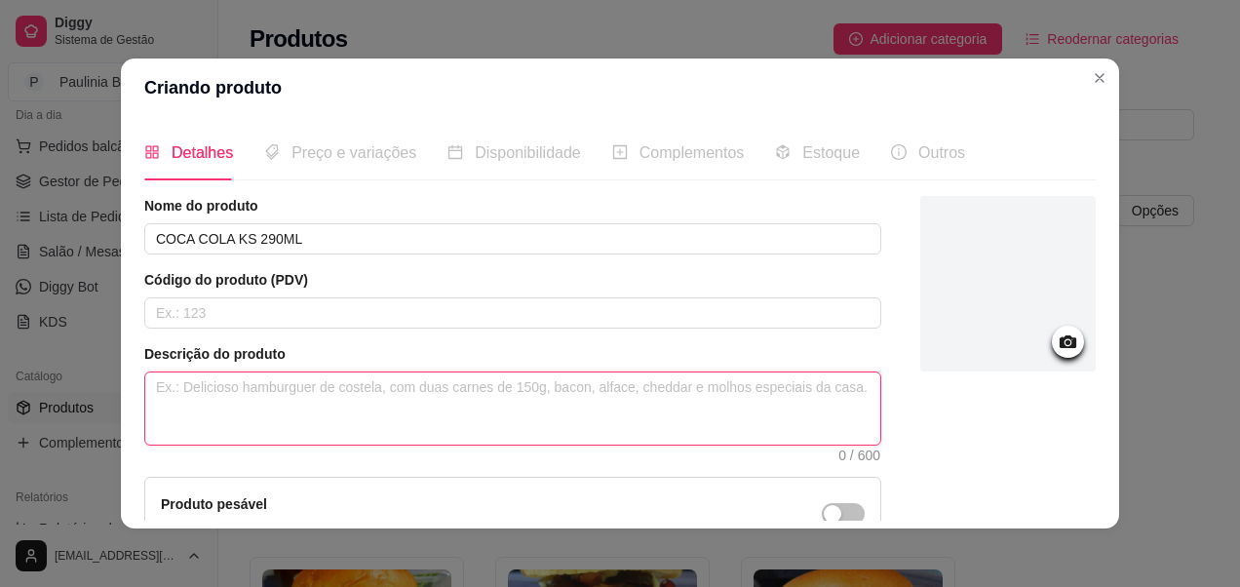
click at [281, 400] on textarea at bounding box center [512, 408] width 735 height 72
paste textarea "garrafa de vidro 290ml"
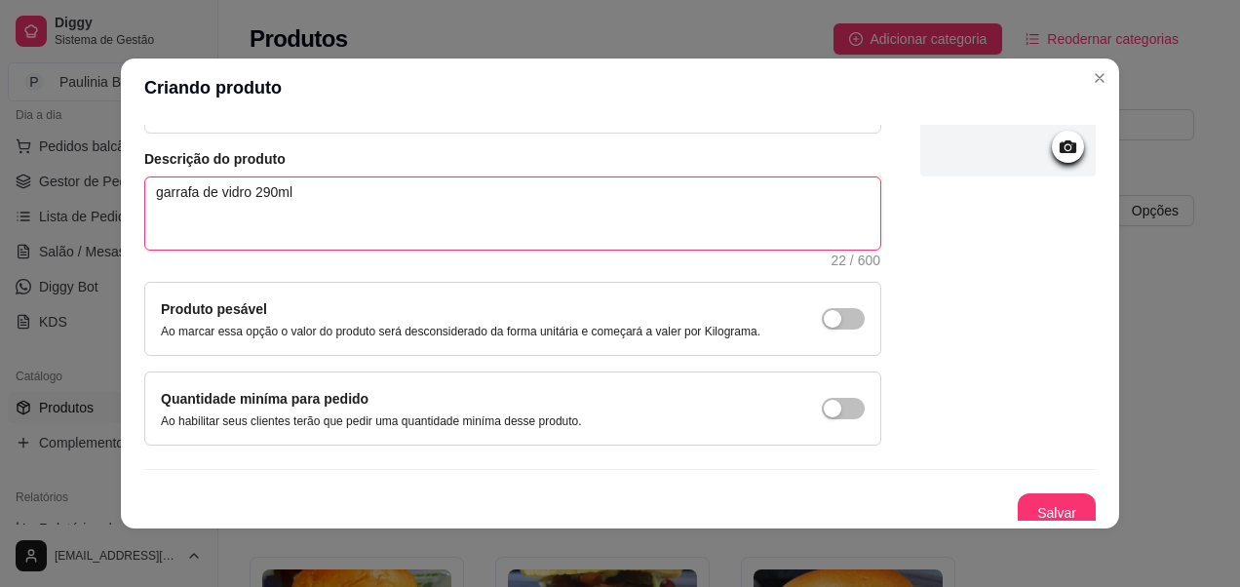
scroll to position [207, 0]
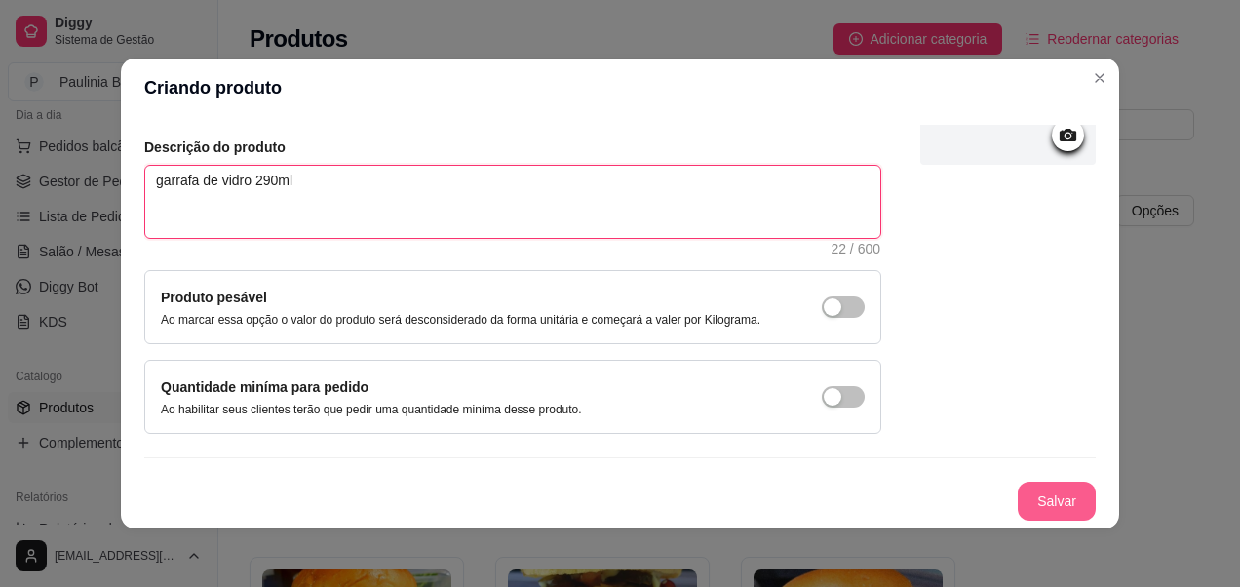
type textarea "garrafa de vidro 290ml"
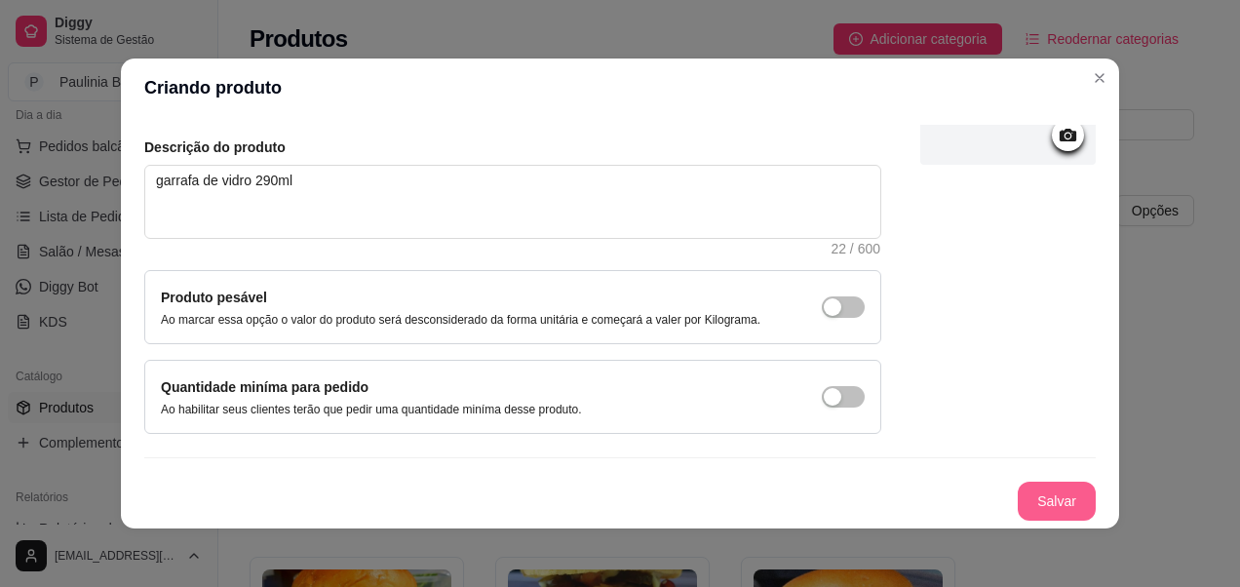
click at [1018, 485] on button "Salvar" at bounding box center [1057, 501] width 78 height 39
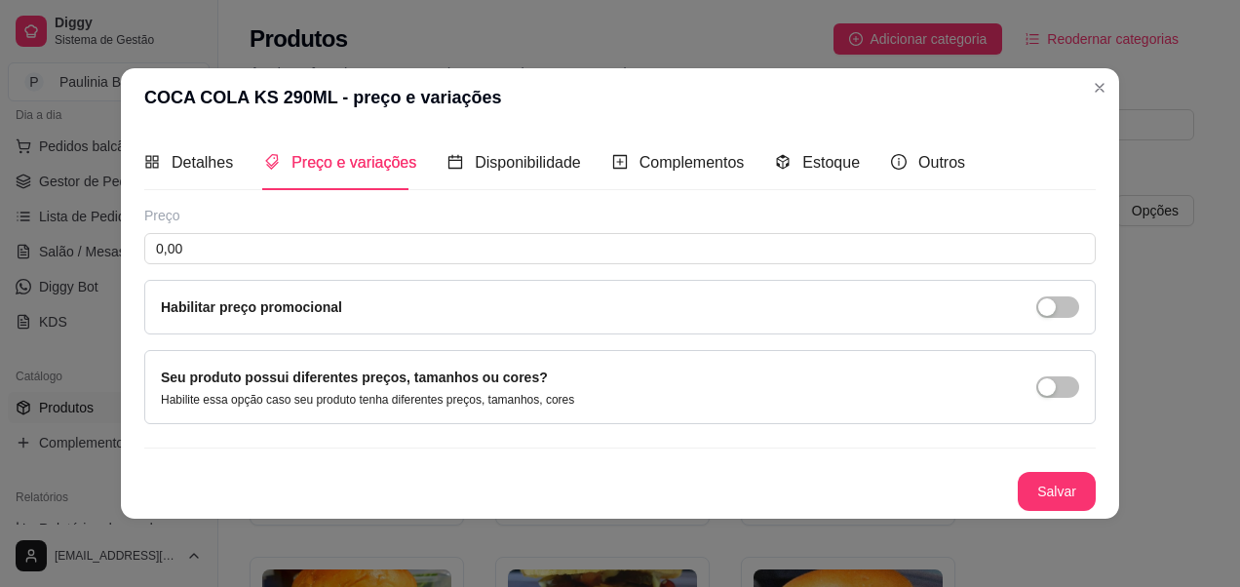
scroll to position [0, 0]
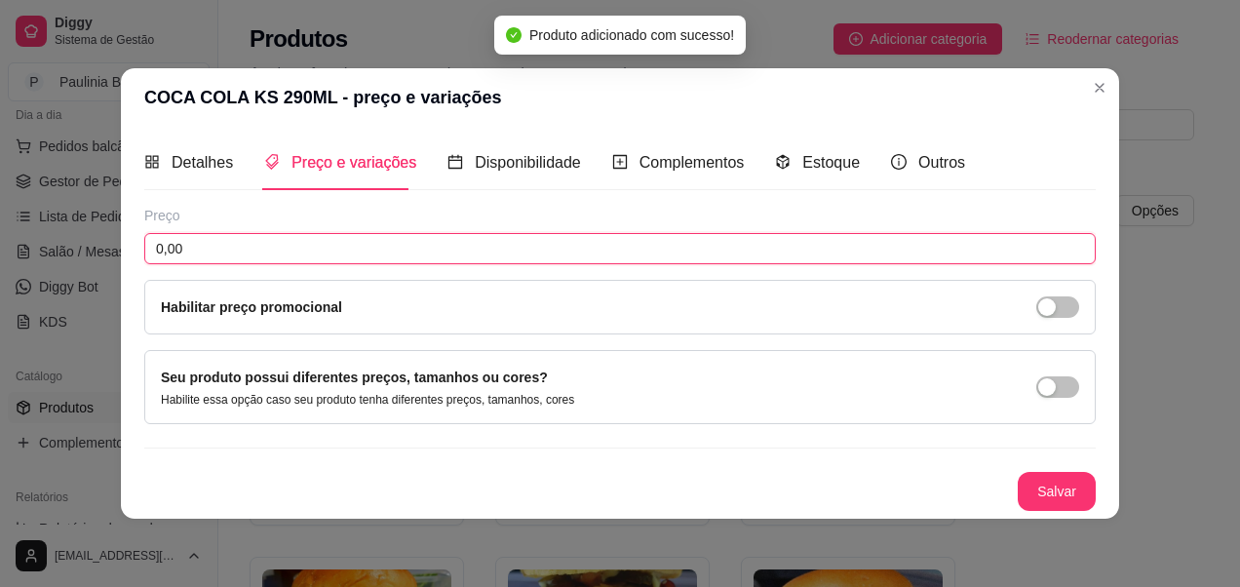
click at [539, 251] on input "0,00" at bounding box center [620, 248] width 952 height 31
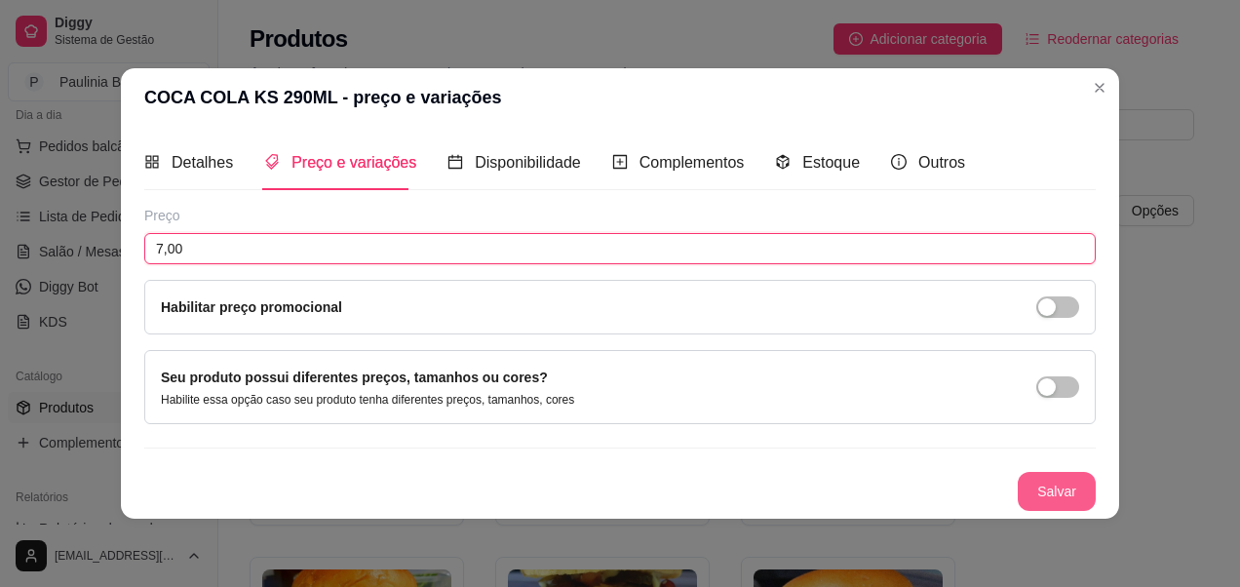
type input "7,00"
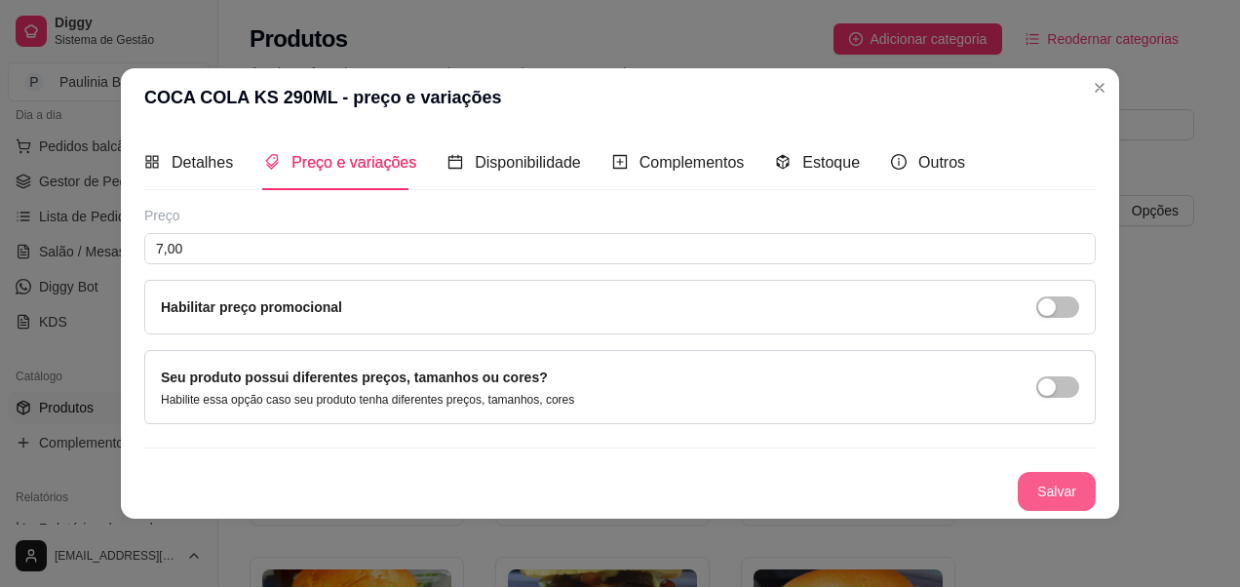
click at [1060, 490] on button "Salvar" at bounding box center [1057, 491] width 78 height 39
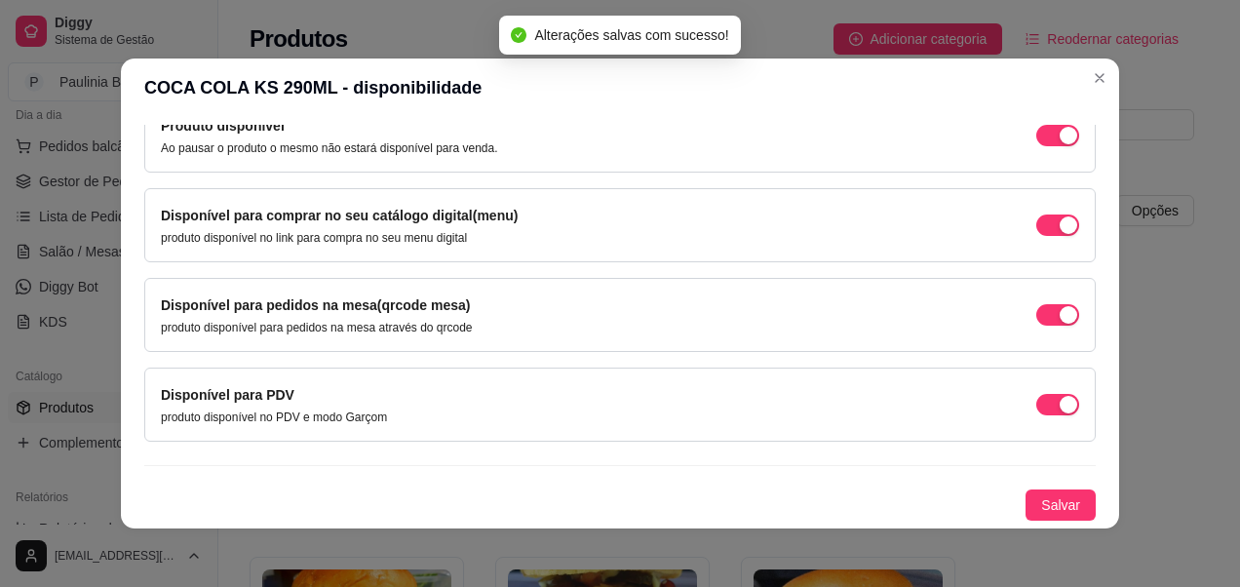
scroll to position [4, 0]
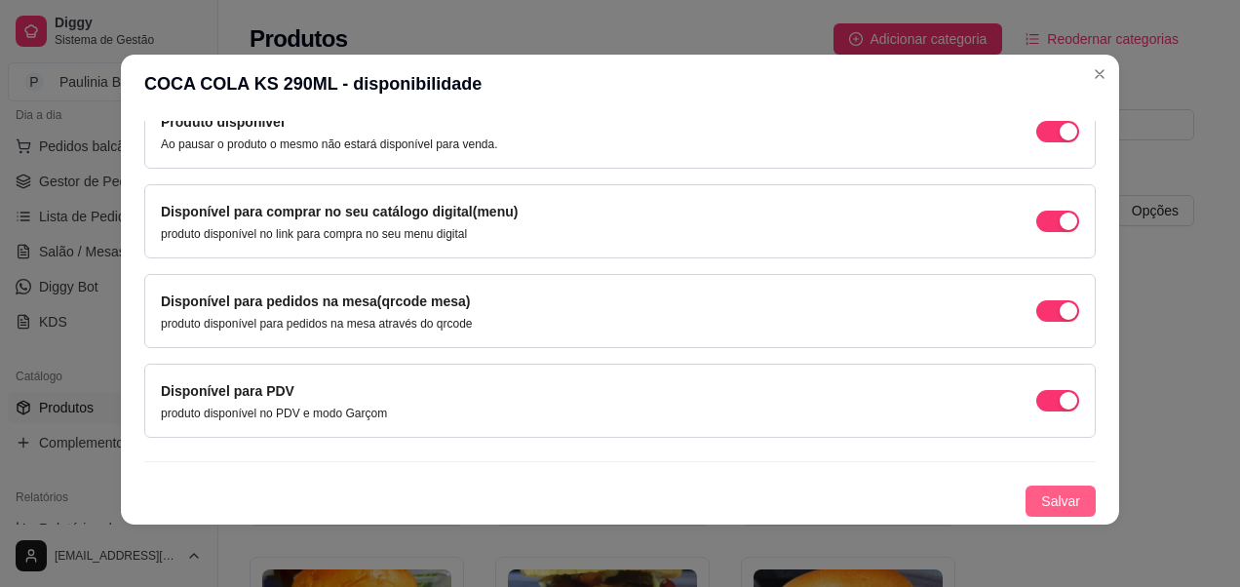
click at [1041, 492] on span "Salvar" at bounding box center [1060, 500] width 39 height 21
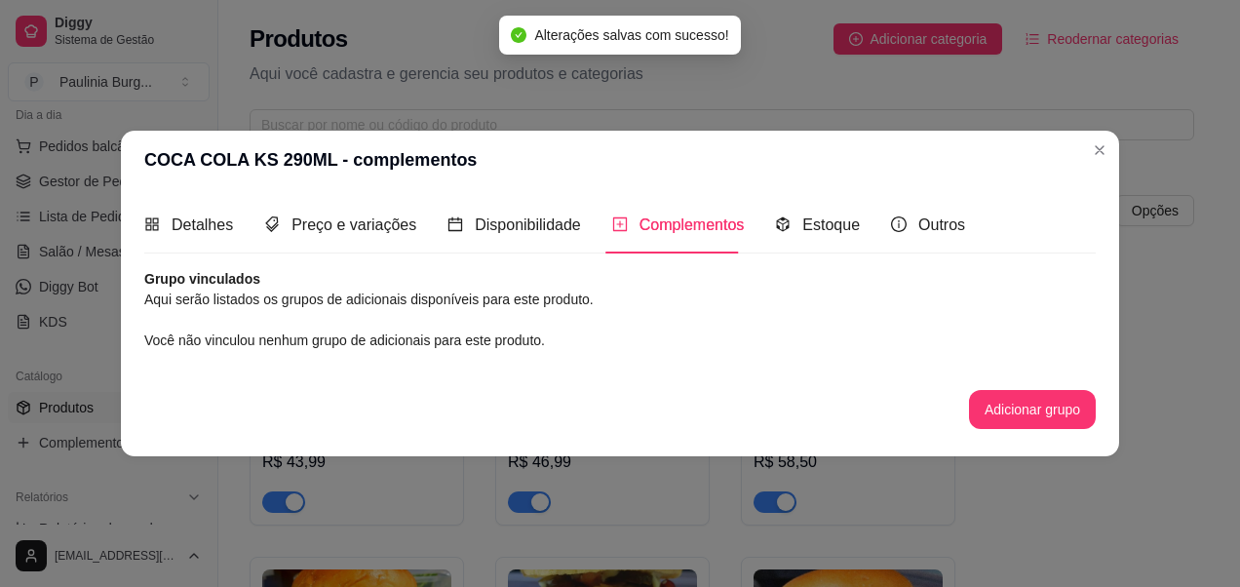
scroll to position [0, 0]
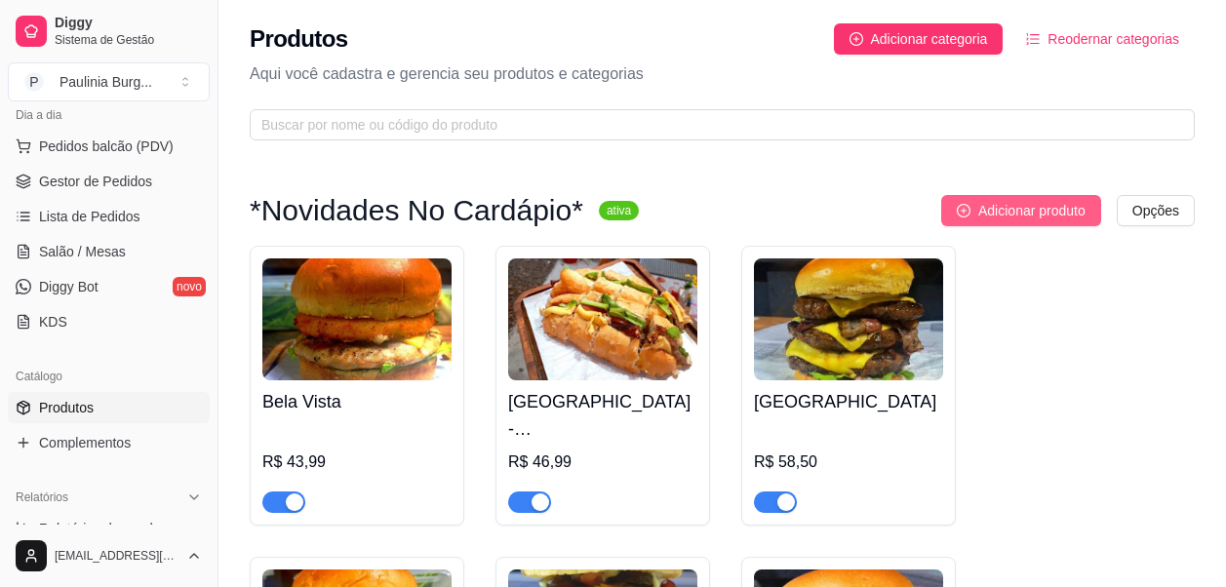
click at [1024, 224] on button "Adicionar produto" at bounding box center [1021, 210] width 160 height 31
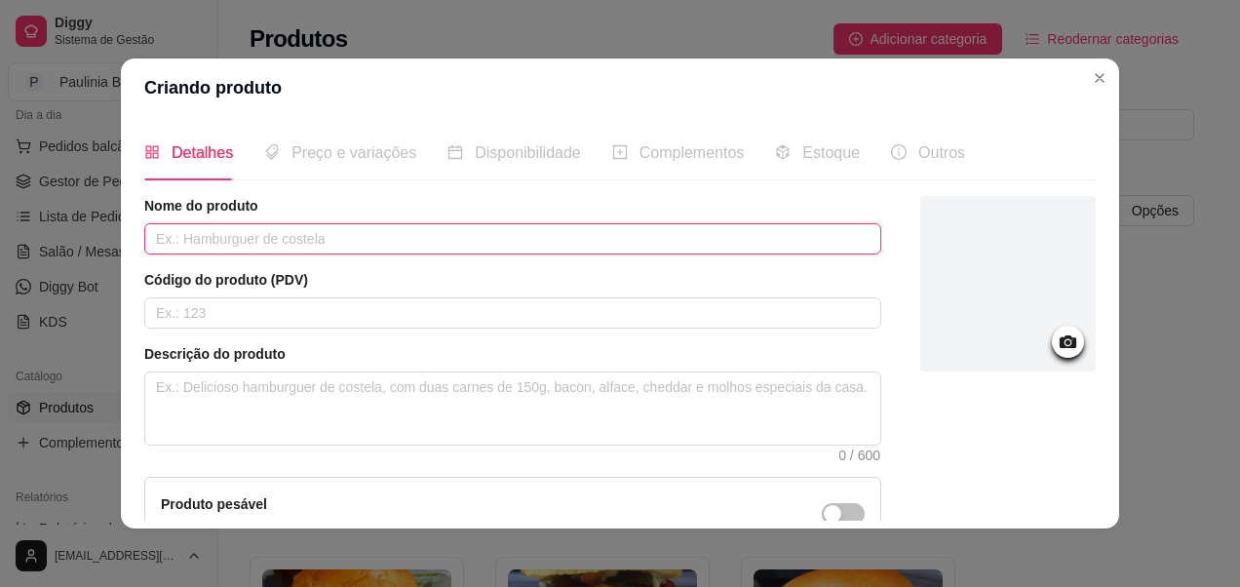
click at [557, 237] on input "text" at bounding box center [512, 238] width 737 height 31
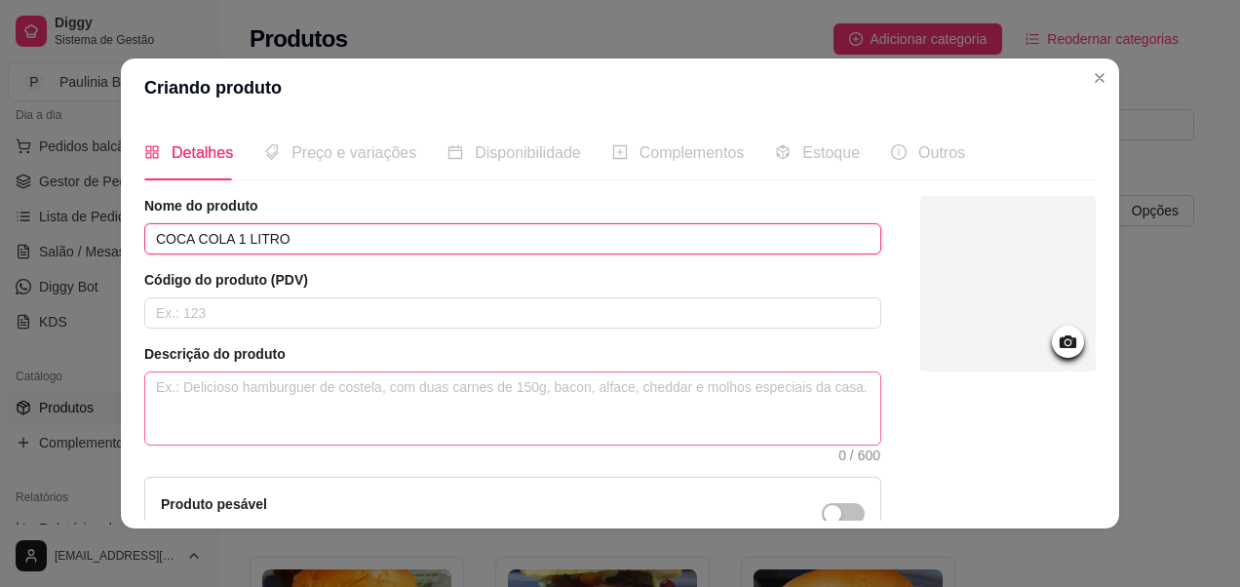
type input "COCA COLA 1 LITRO"
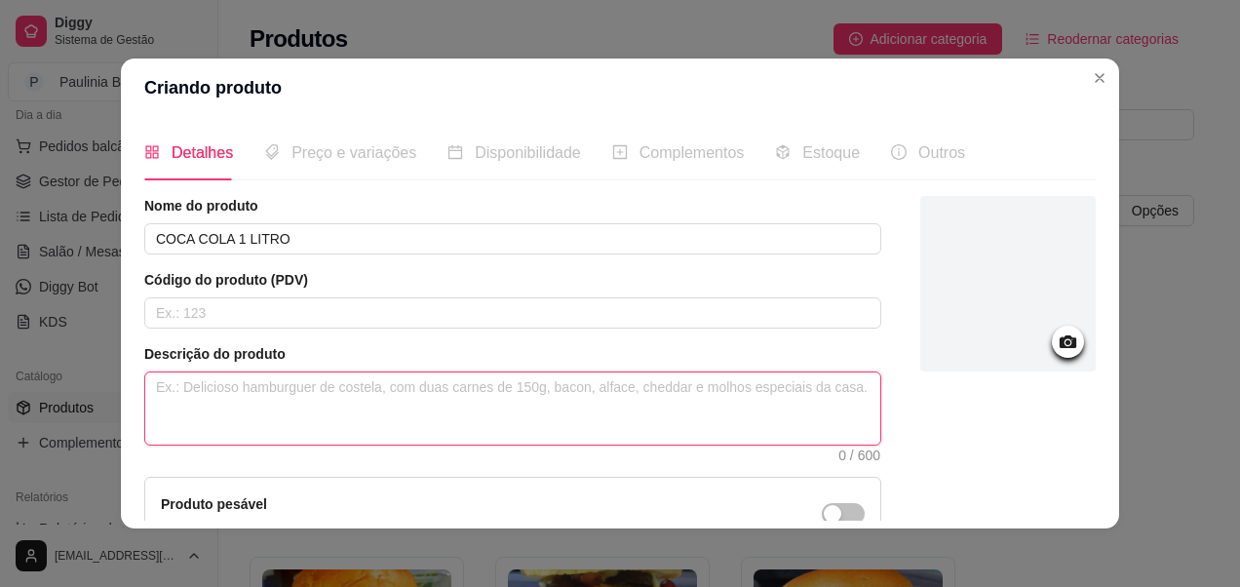
click at [470, 399] on textarea at bounding box center [512, 408] width 735 height 72
type textarea "G"
type textarea "Ga"
type textarea "Gar"
type textarea "Garr"
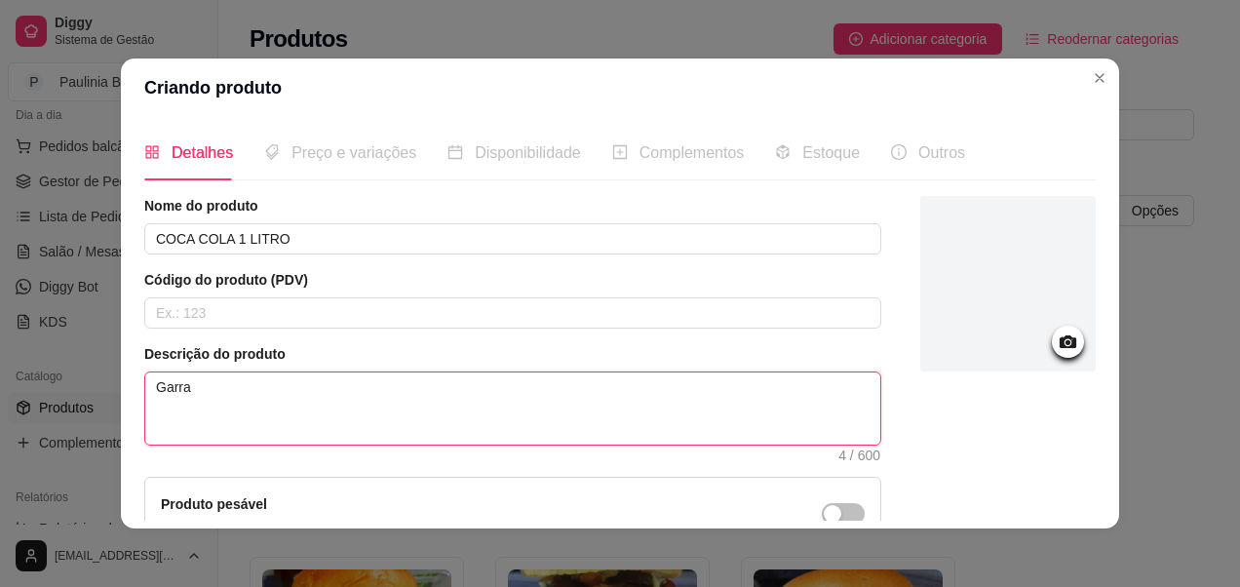
type textarea "Garraf"
type textarea "Garrafa"
type textarea "Garrafa d"
type textarea "Garrafa de"
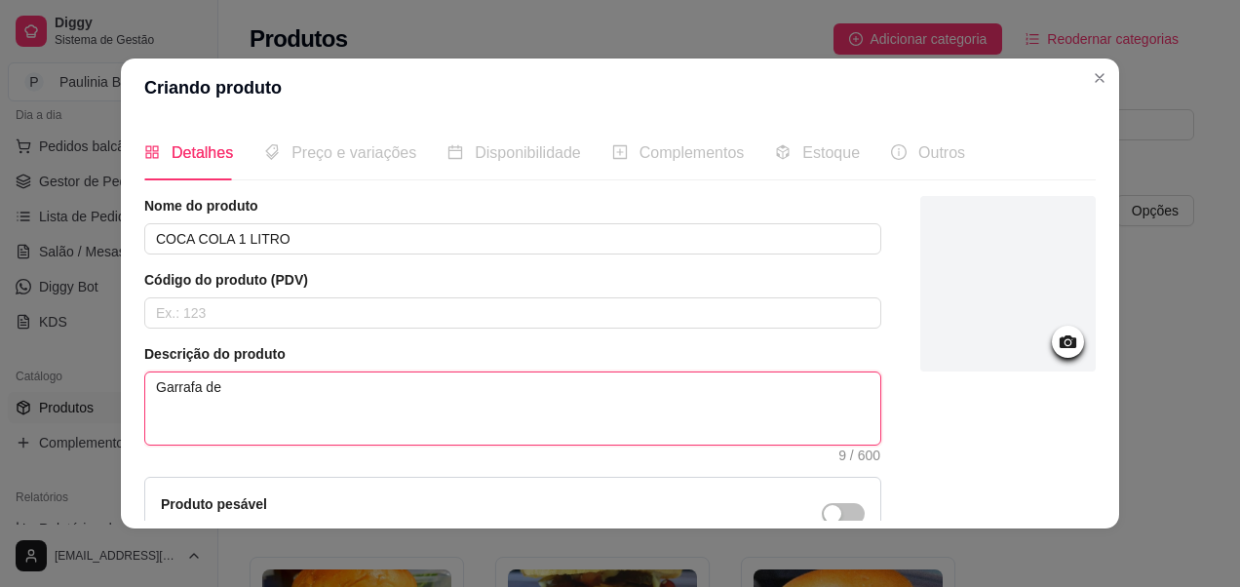
type textarea "Garrafa de"
type textarea "Garrafa de v"
type textarea "Garrafa de vi"
type textarea "Garrafa de vid"
type textarea "Garrafa de vidr"
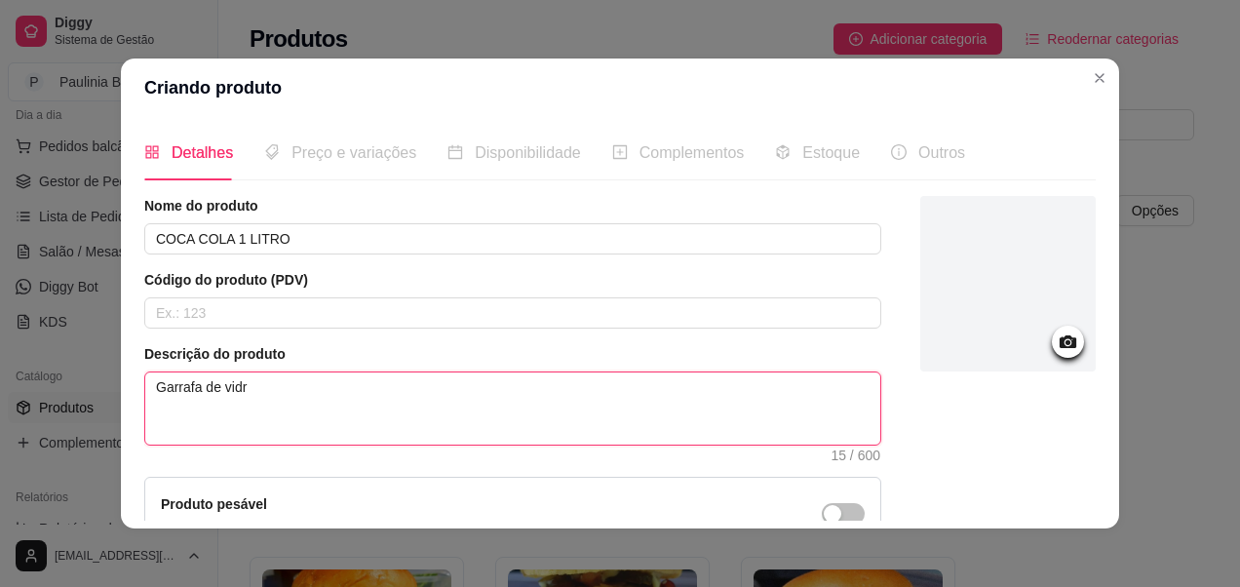
type textarea "Garrafa de vidro"
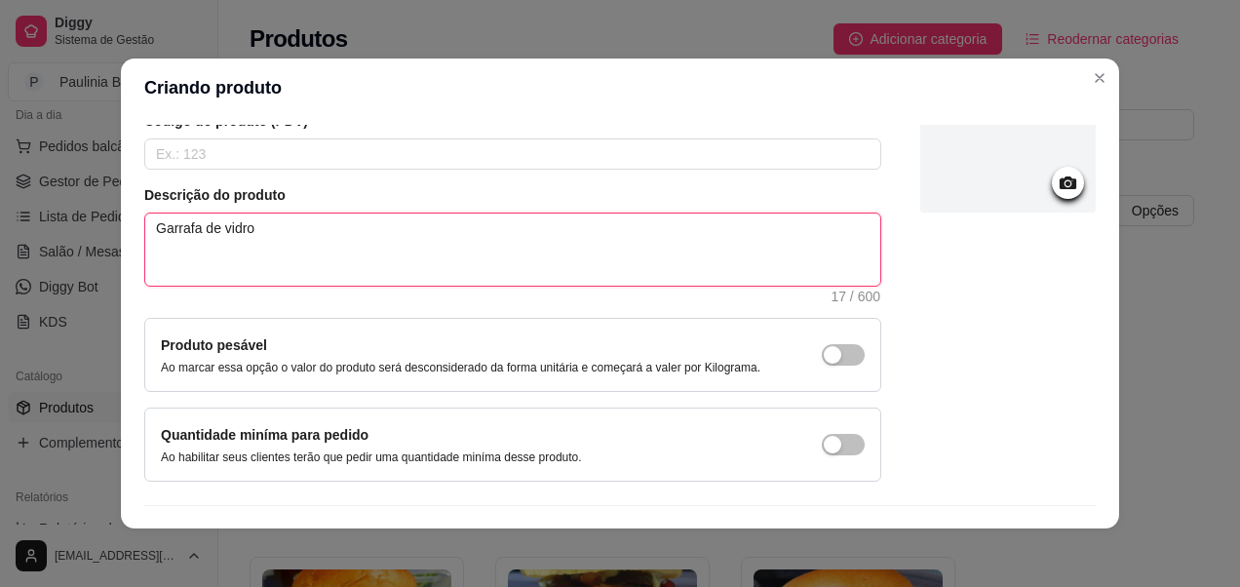
scroll to position [195, 0]
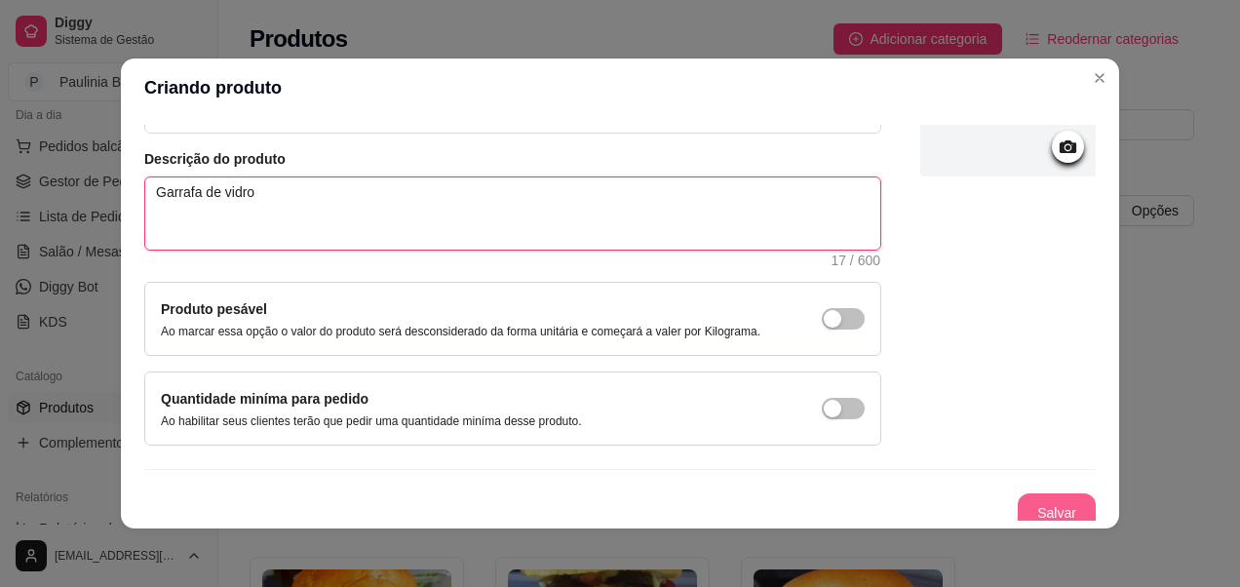
type textarea "Garrafa de vidro"
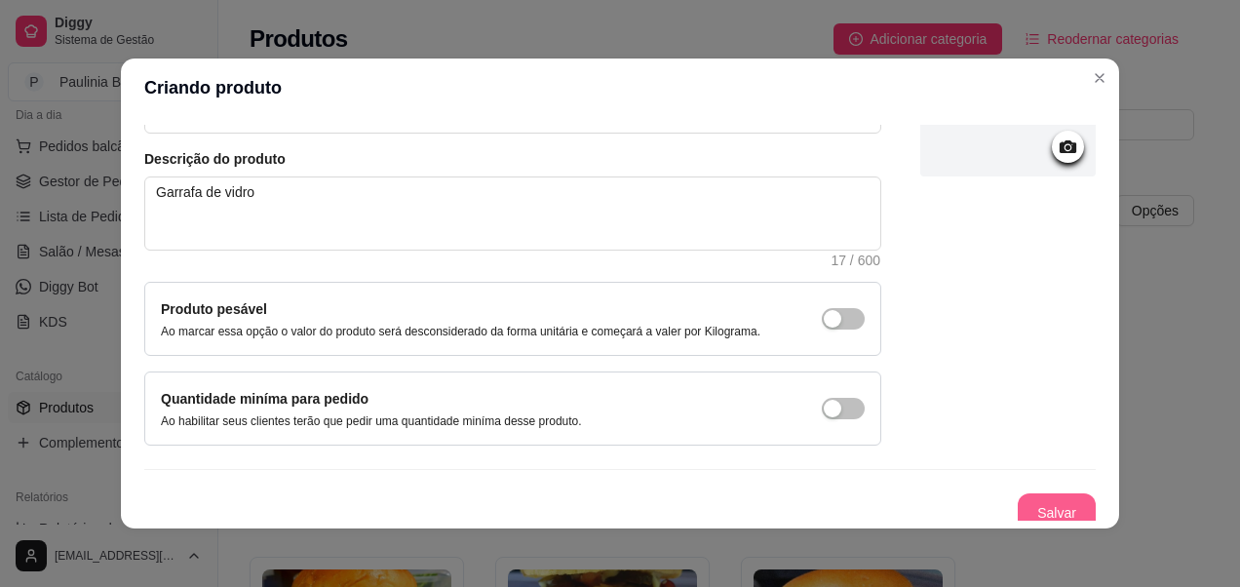
click at [1018, 515] on button "Salvar" at bounding box center [1057, 512] width 78 height 39
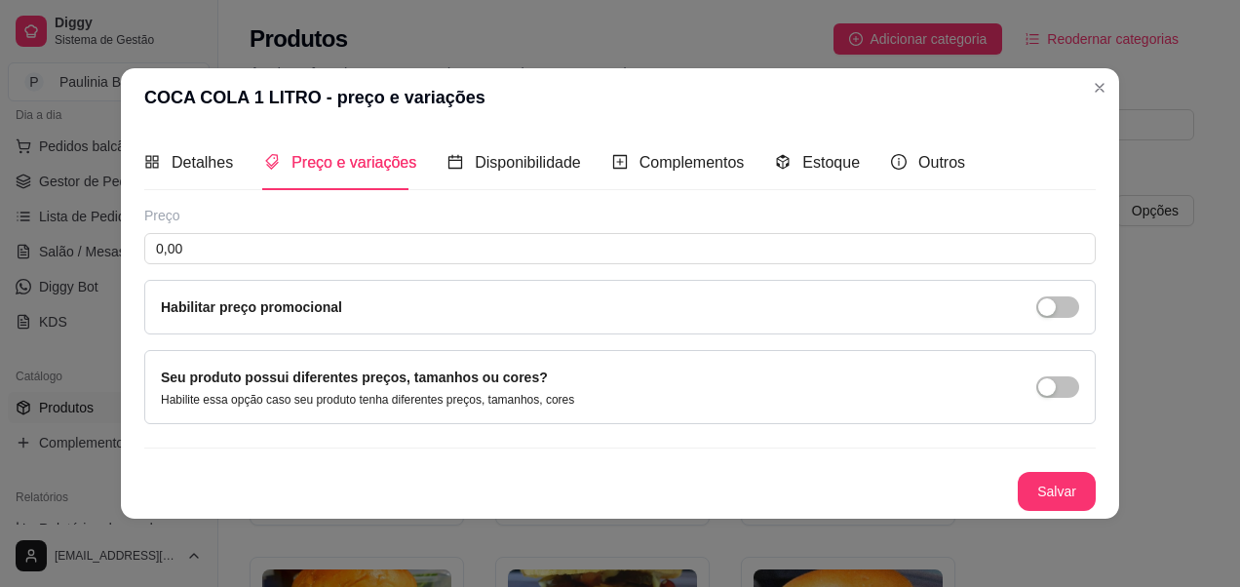
scroll to position [0, 0]
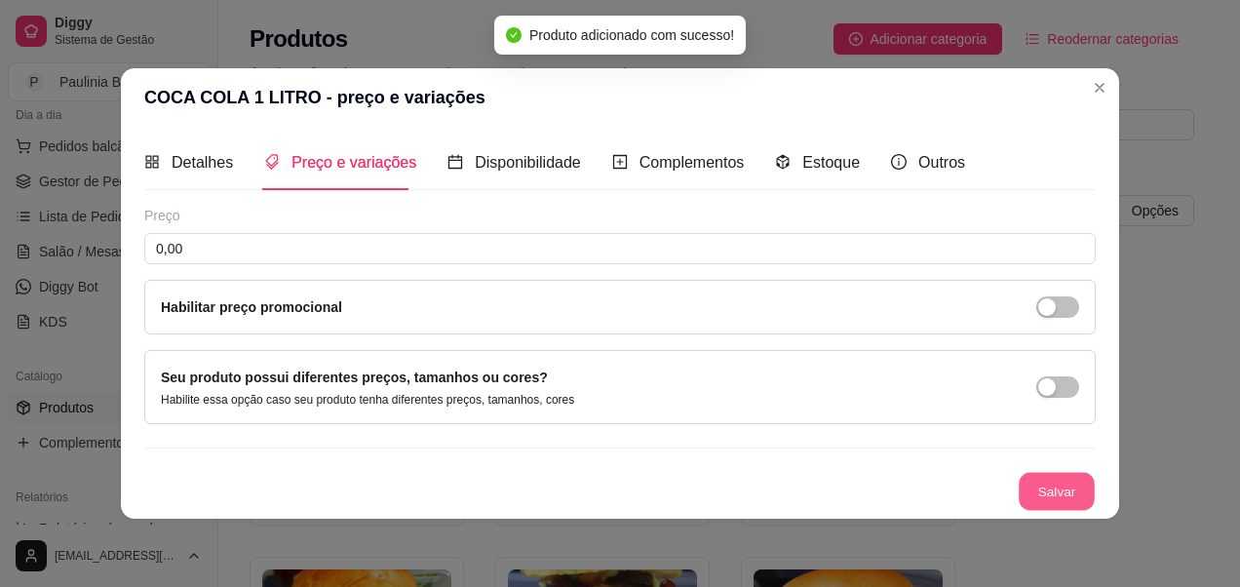
click at [1043, 500] on button "Salvar" at bounding box center [1057, 492] width 76 height 38
click at [1043, 500] on div "Salvar" at bounding box center [620, 491] width 952 height 39
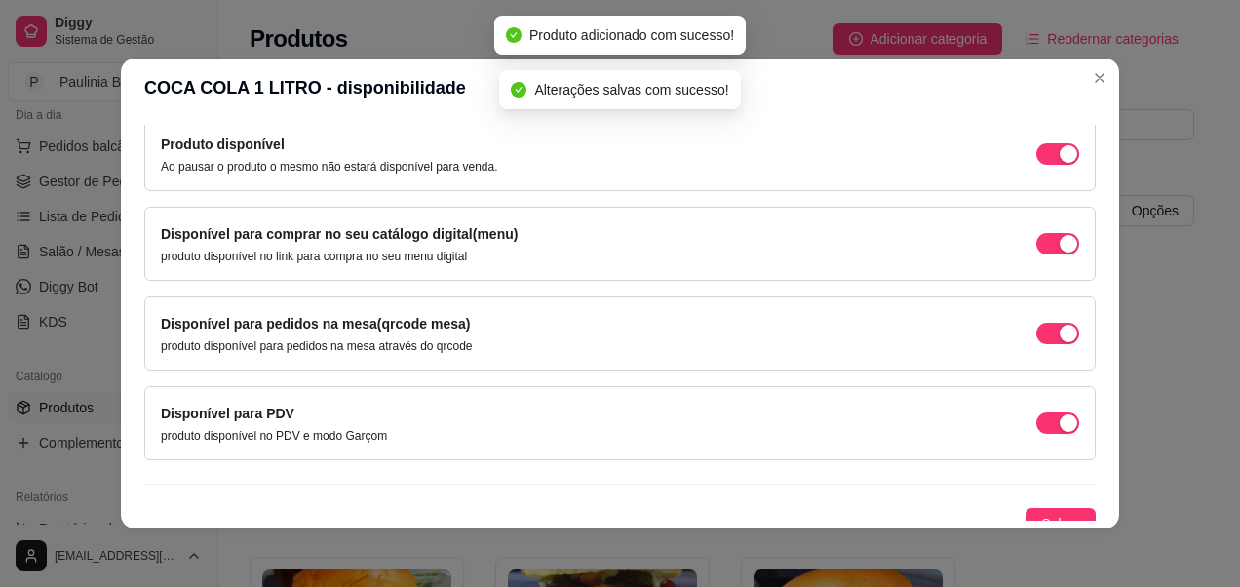
scroll to position [215, 0]
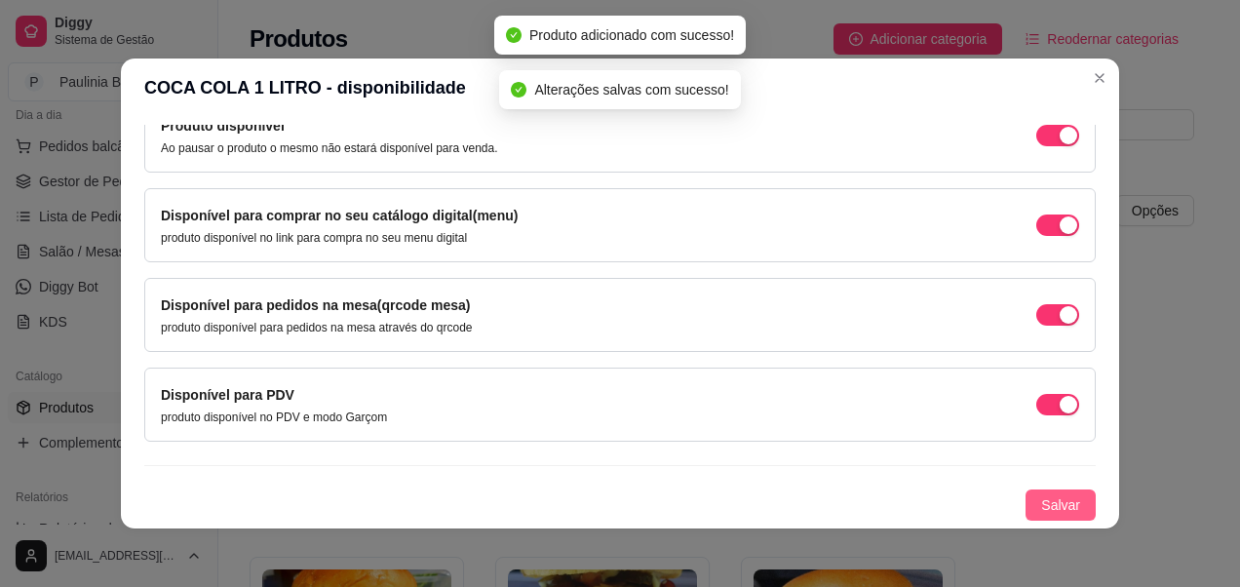
click at [1041, 499] on span "Salvar" at bounding box center [1060, 504] width 39 height 21
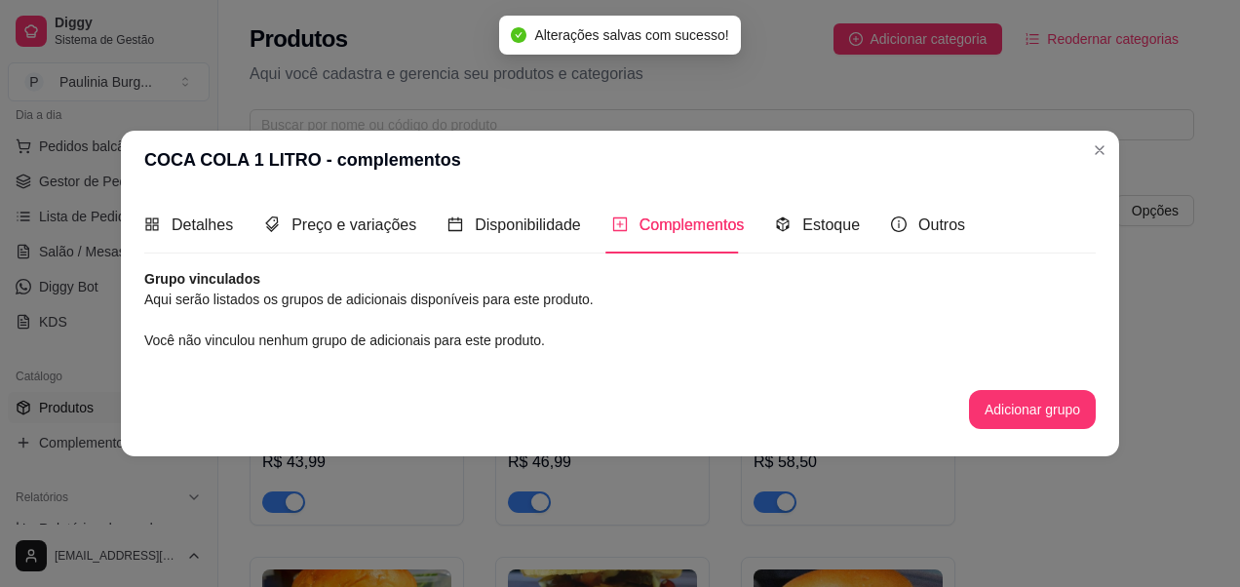
scroll to position [0, 0]
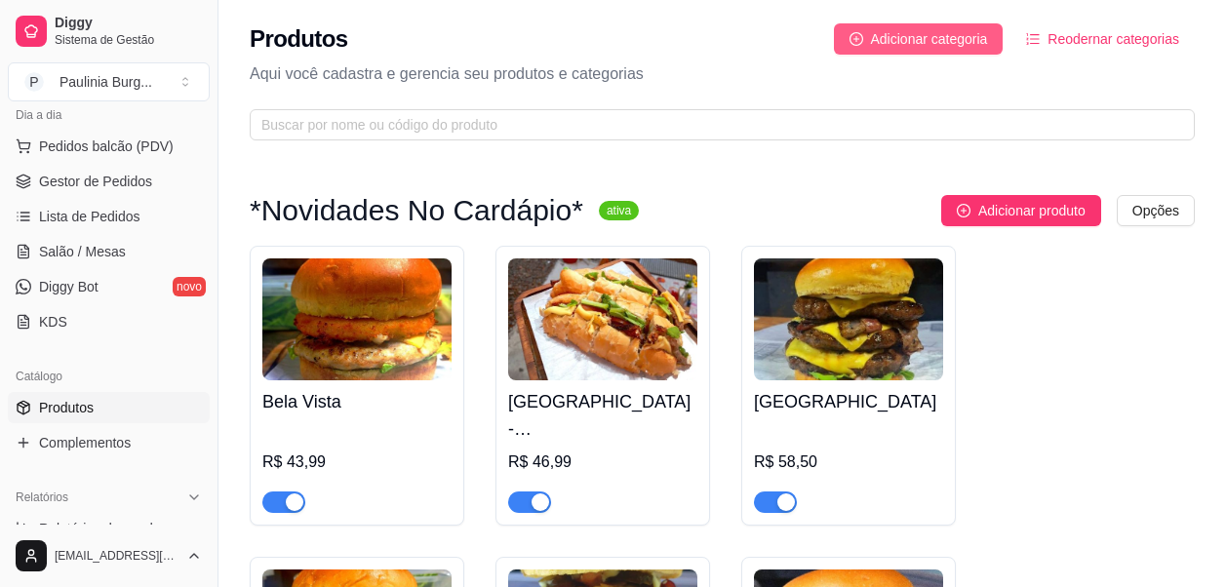
click at [965, 39] on span "Adicionar categoria" at bounding box center [929, 38] width 117 height 21
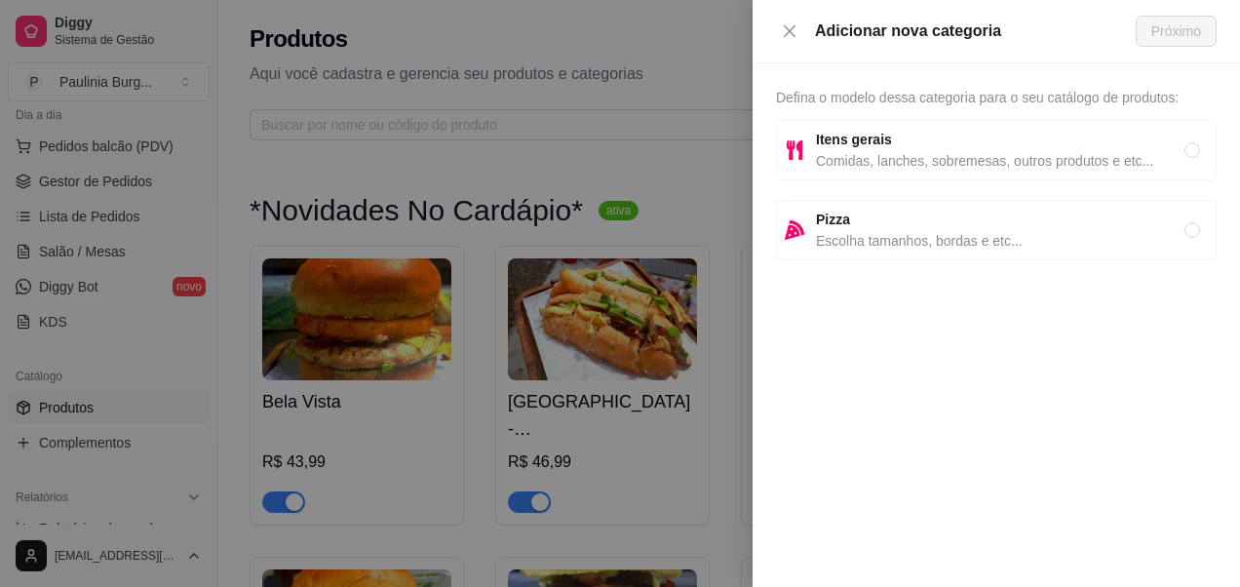
click at [748, 96] on div at bounding box center [620, 293] width 1240 height 587
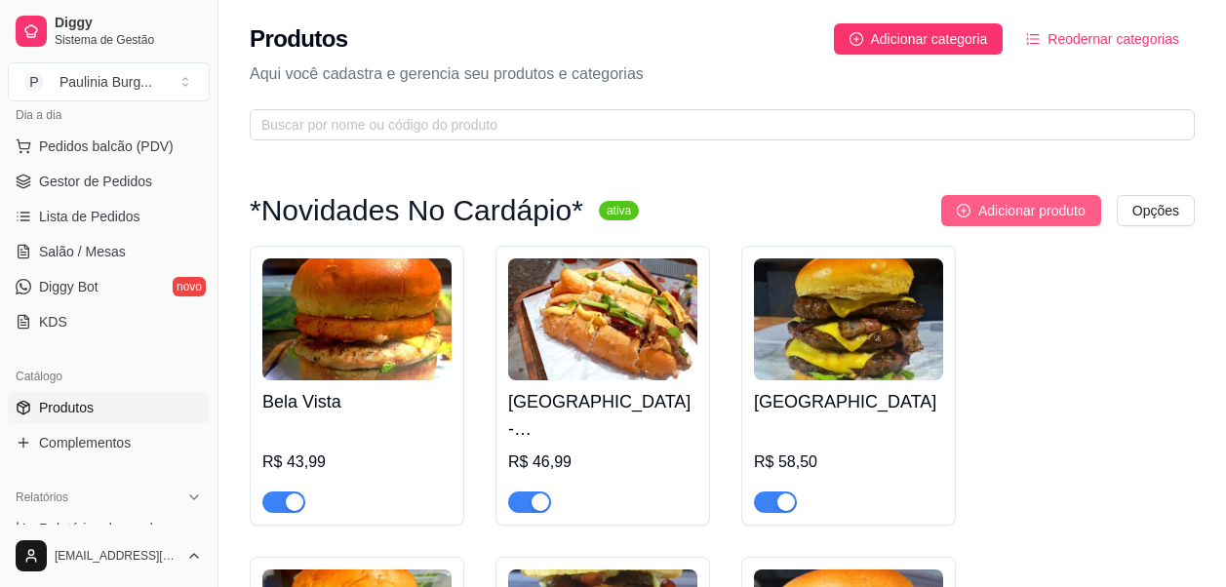
click at [1073, 211] on span "Adicionar produto" at bounding box center [1031, 210] width 107 height 21
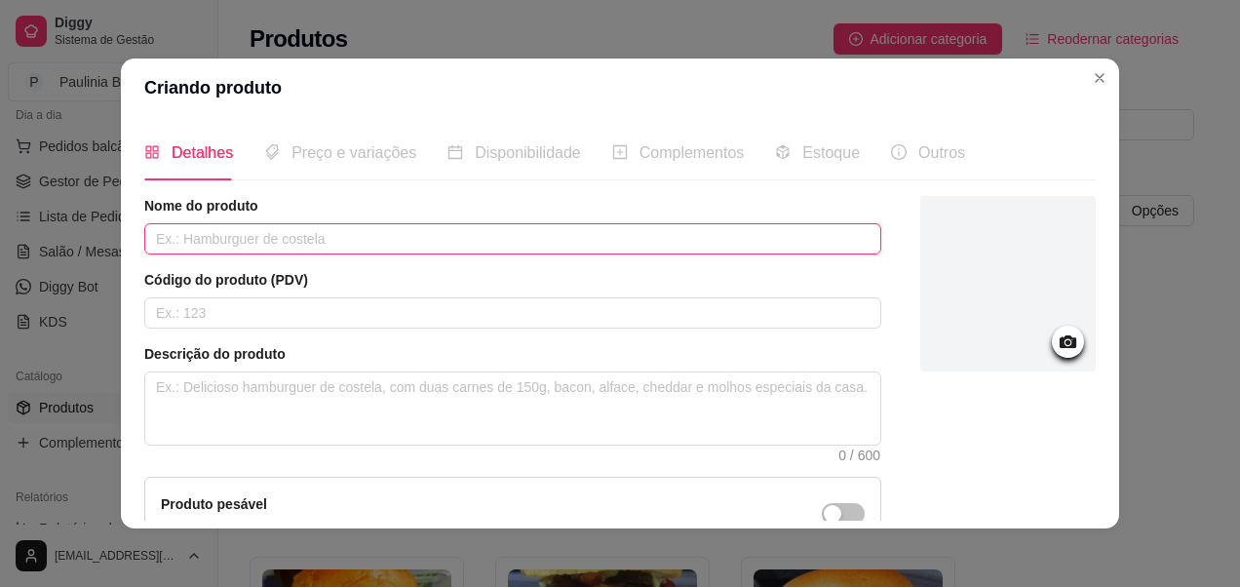
click at [398, 227] on input "text" at bounding box center [512, 238] width 737 height 31
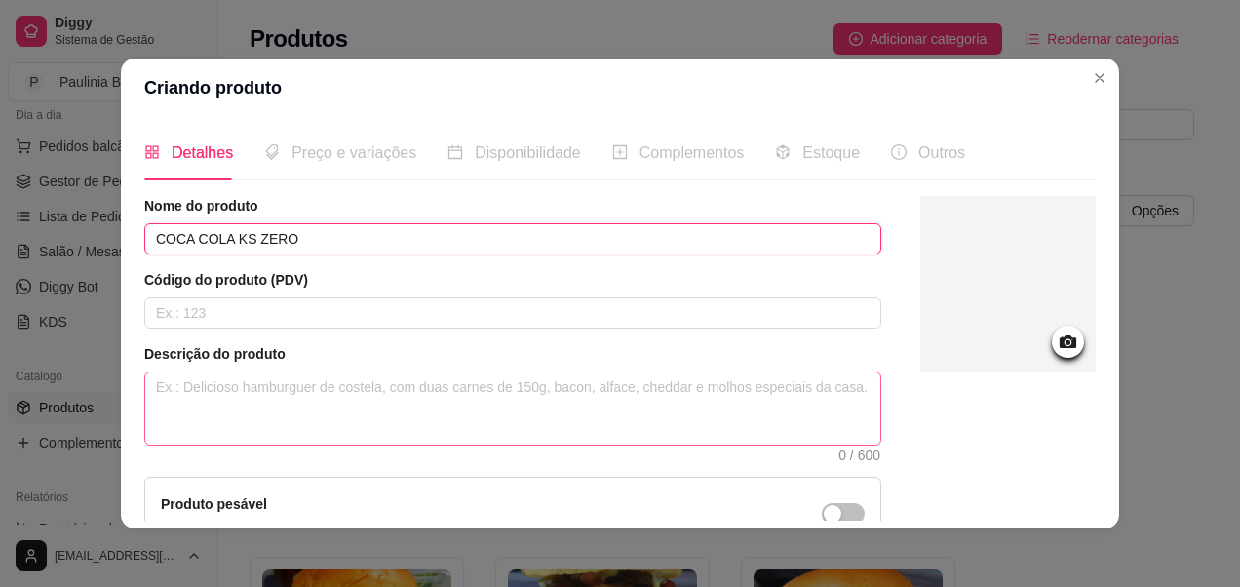
type input "COCA COLA KS ZERO"
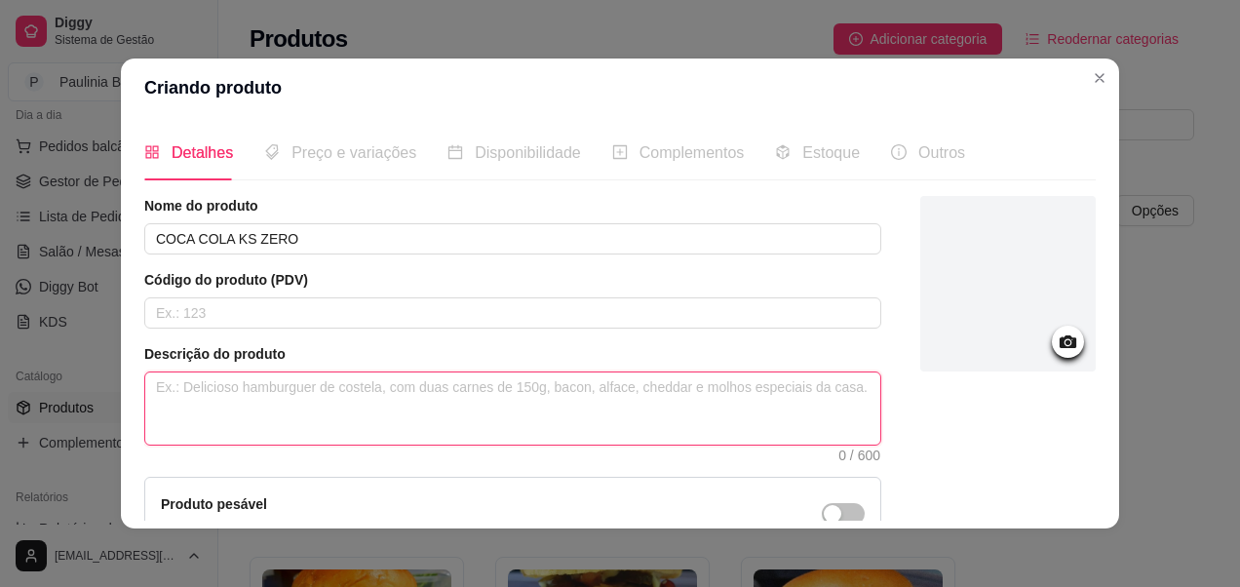
click at [370, 417] on textarea at bounding box center [512, 408] width 735 height 72
type textarea "G"
type textarea "Ga"
type textarea "Gar"
type textarea "Garr"
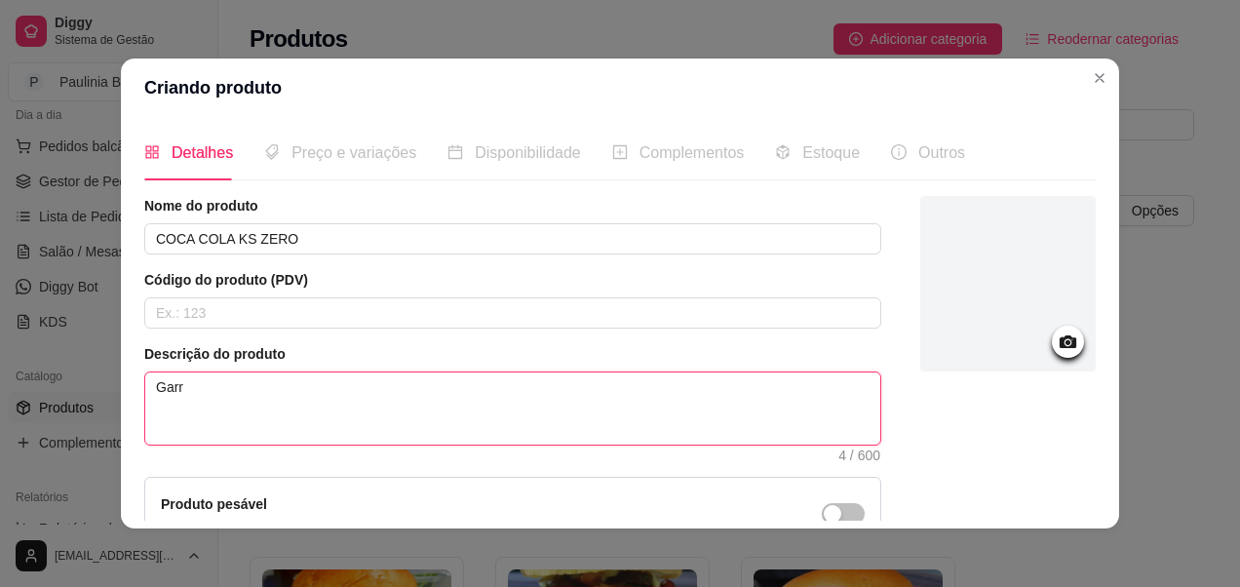
type textarea "Garra"
type textarea "Garraf"
type textarea "Garrafa"
type textarea "Garrafa d"
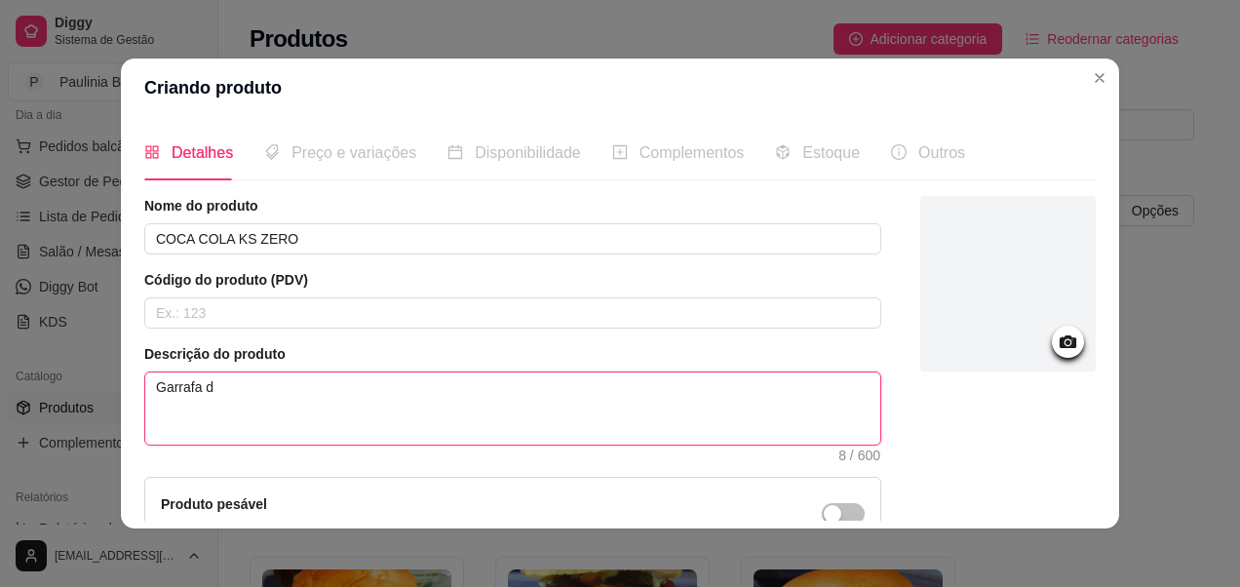
type textarea "Garrafa de"
type textarea "Garrafa de v"
type textarea "Garrafa de vi"
type textarea "Garrafa de vid"
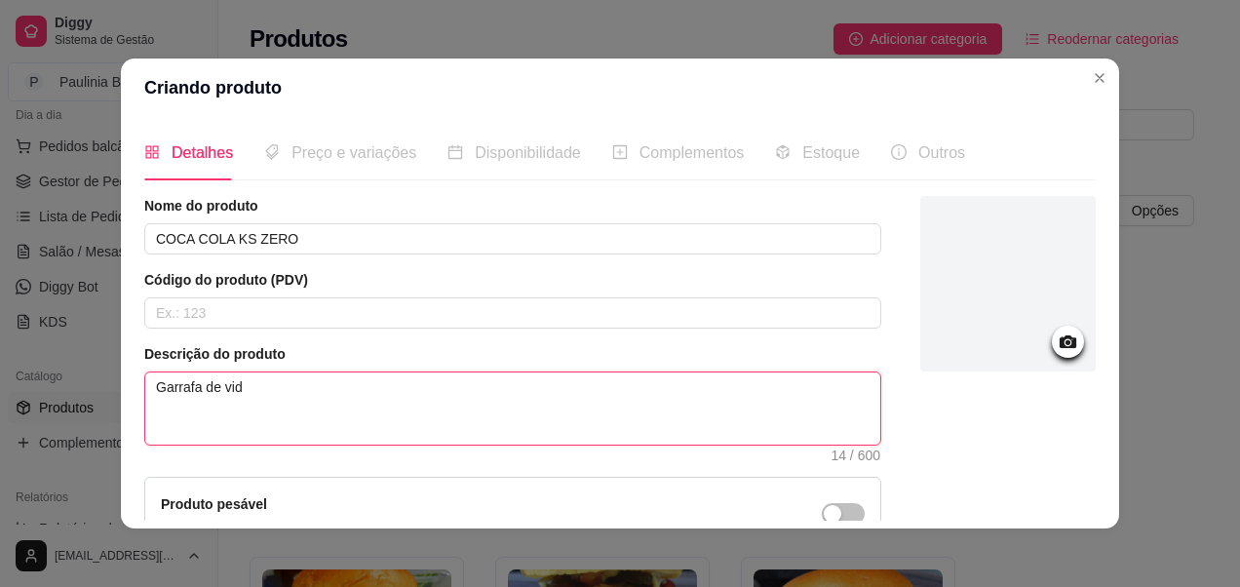
type textarea "Garrafa de vidr"
type textarea "Garrafa de vidro"
type textarea "Garrafa de vidro 1"
type textarea "Garrafa de vidro 19"
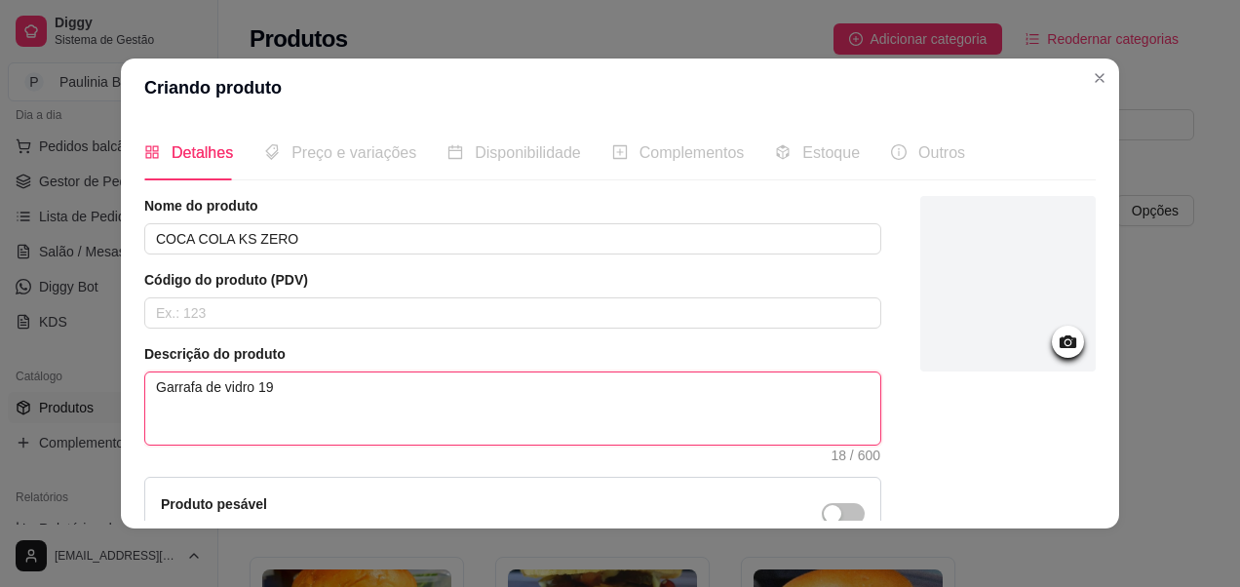
type textarea "Garrafa de vidro 190"
type textarea "Garrafa de vidro 190m"
type textarea "Garrafa de vidro 190ml"
type textarea "Garrafa de vidro 90ml"
type textarea "Garrafa de vidro 290ml"
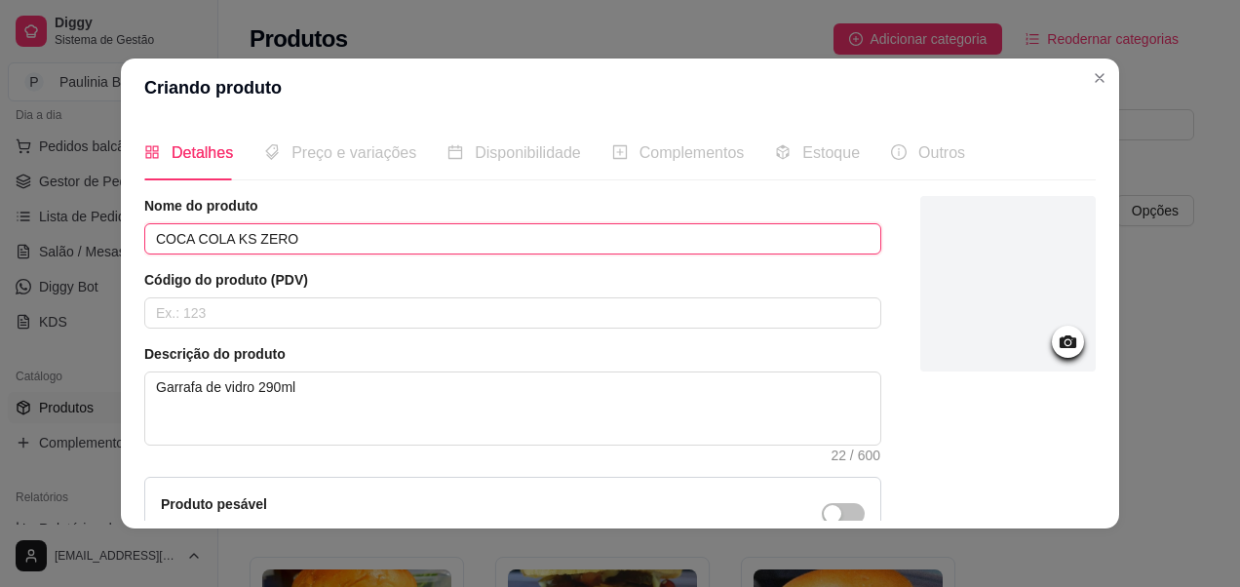
click at [356, 239] on input "COCA COLA KS ZERO" at bounding box center [512, 238] width 737 height 31
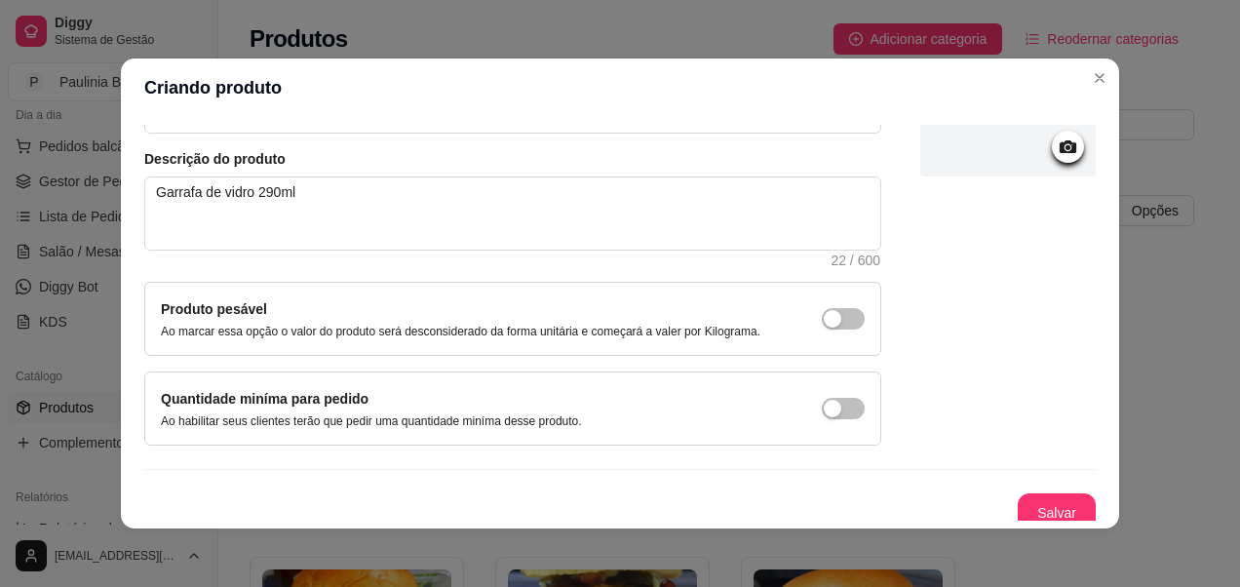
scroll to position [207, 0]
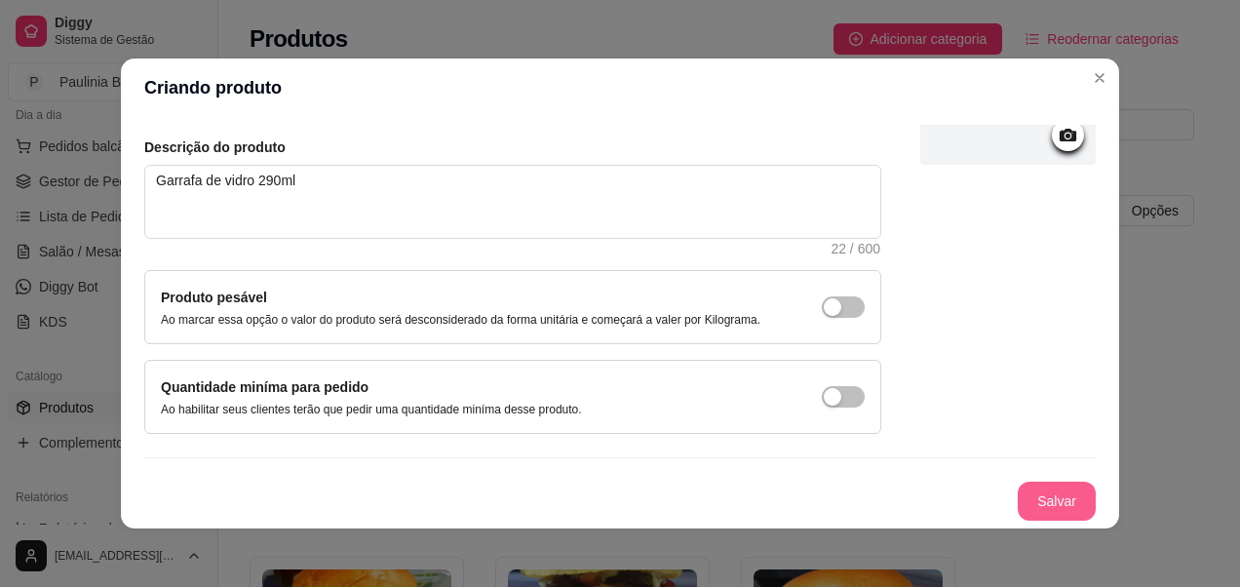
type input "COCA COLA KS ZERO 290ml"
click at [1029, 506] on button "Salvar" at bounding box center [1057, 502] width 76 height 38
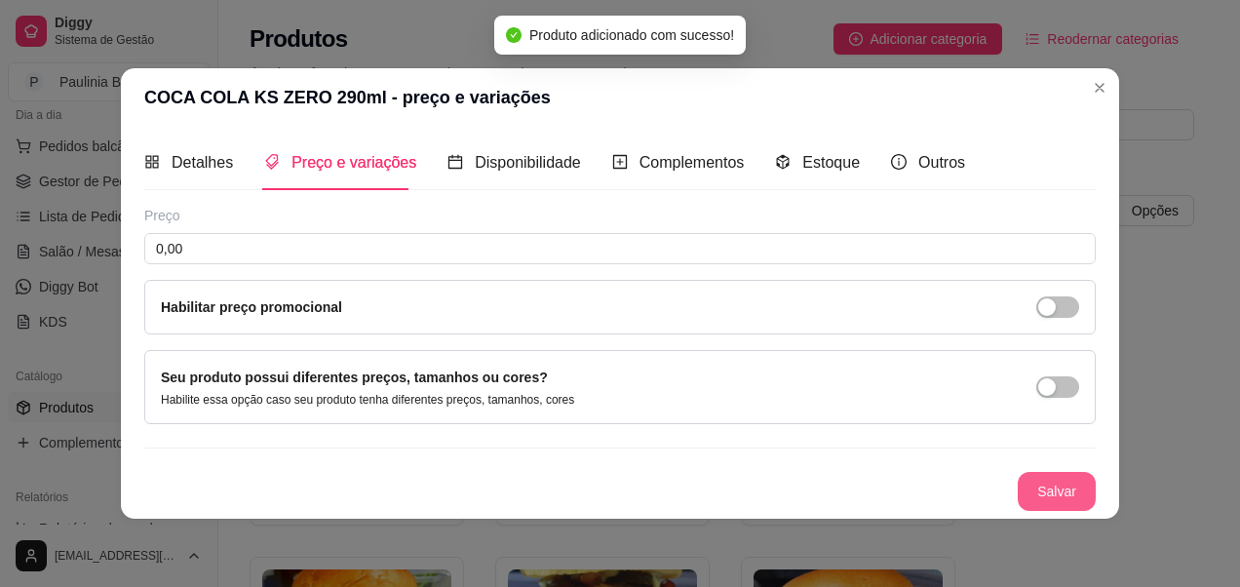
scroll to position [0, 0]
click at [1029, 506] on button "Salvar" at bounding box center [1057, 492] width 76 height 38
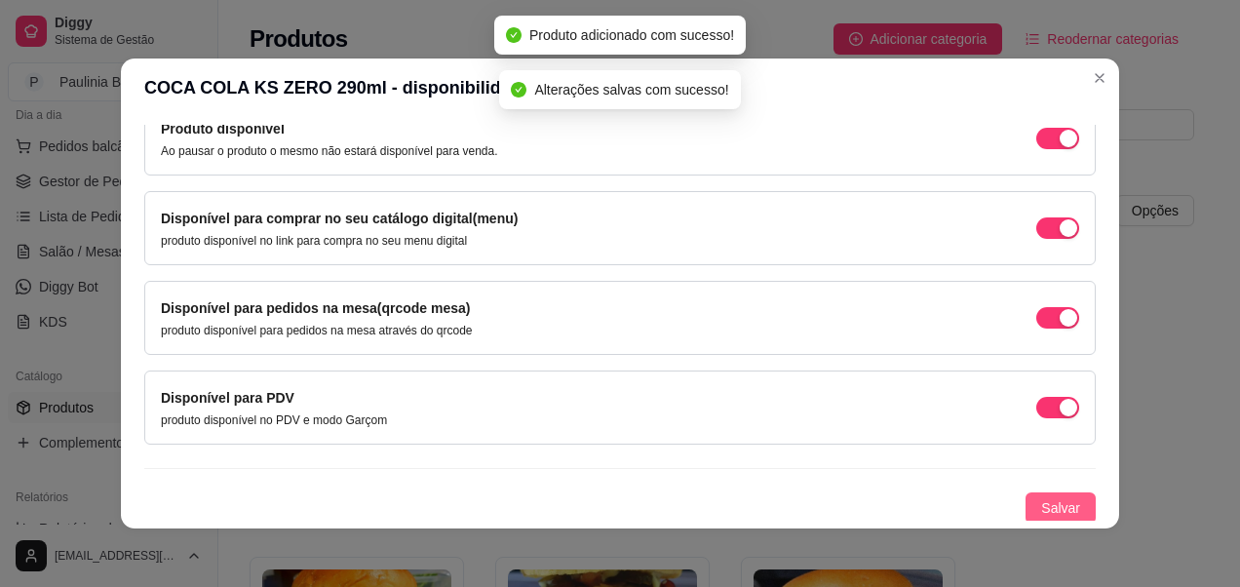
scroll to position [215, 0]
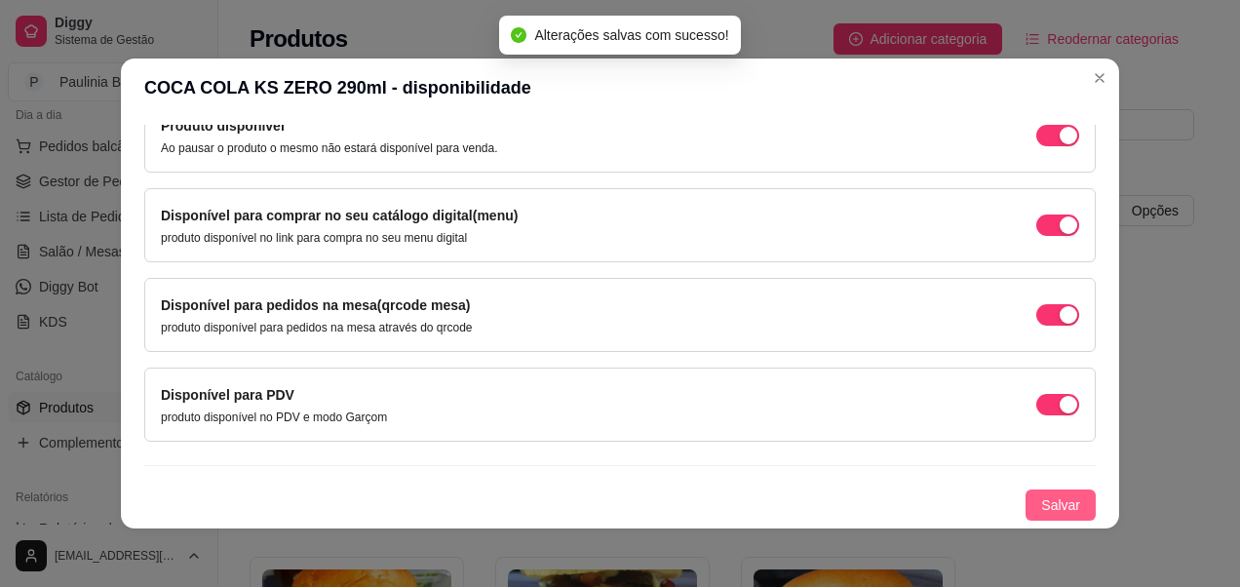
click at [1048, 505] on span "Salvar" at bounding box center [1060, 504] width 39 height 21
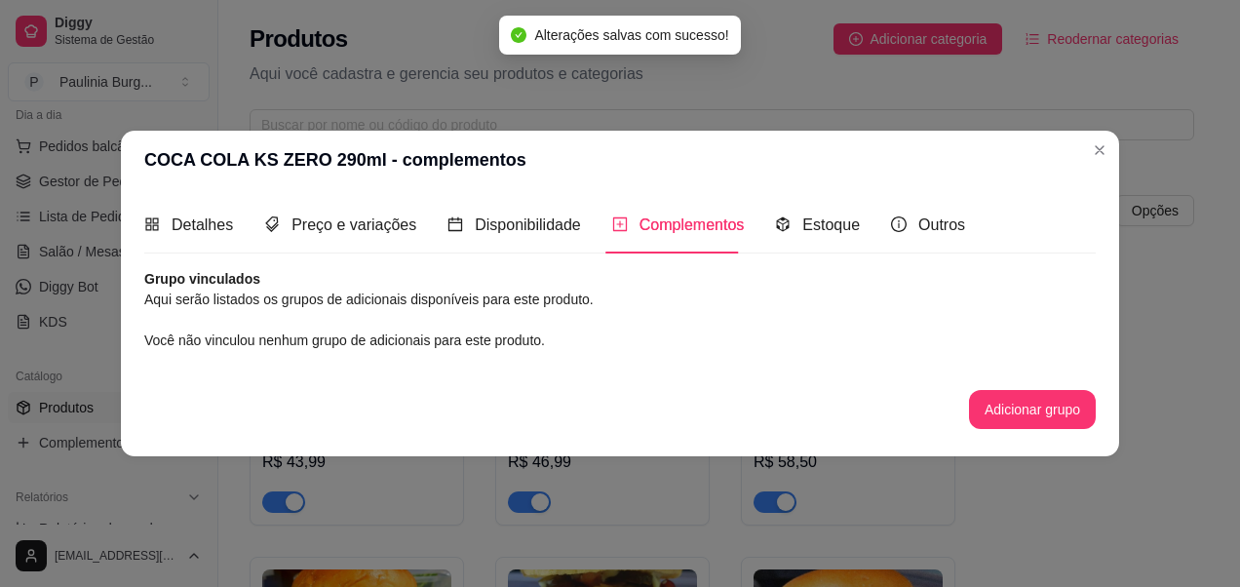
scroll to position [0, 0]
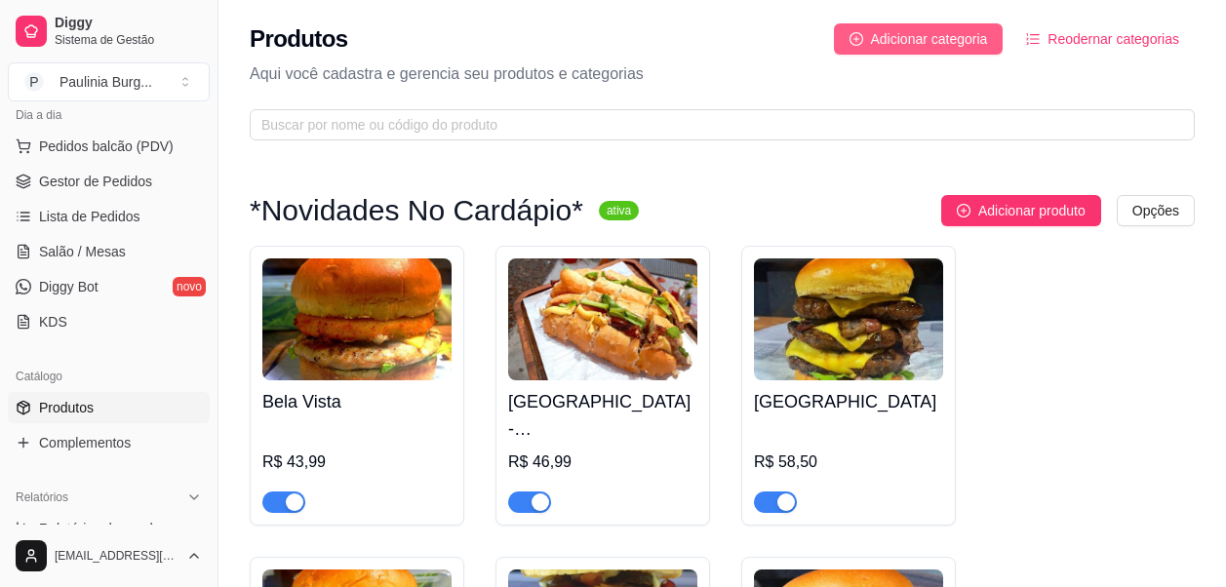
click at [918, 41] on span "Adicionar categoria" at bounding box center [929, 38] width 117 height 21
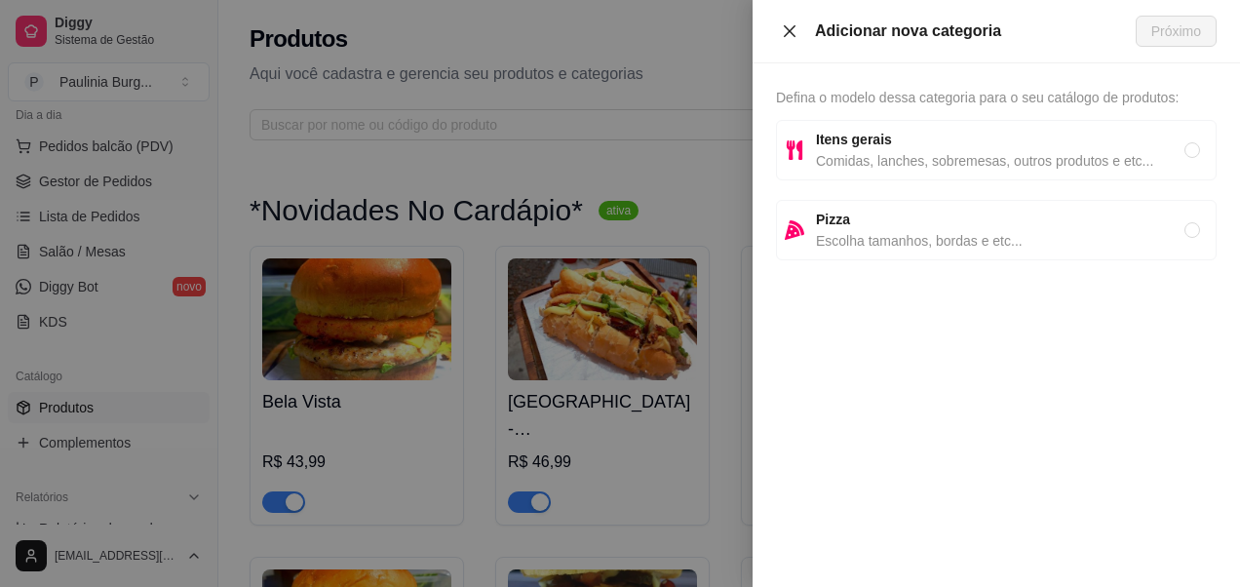
click at [800, 39] on button "Close" at bounding box center [789, 31] width 27 height 19
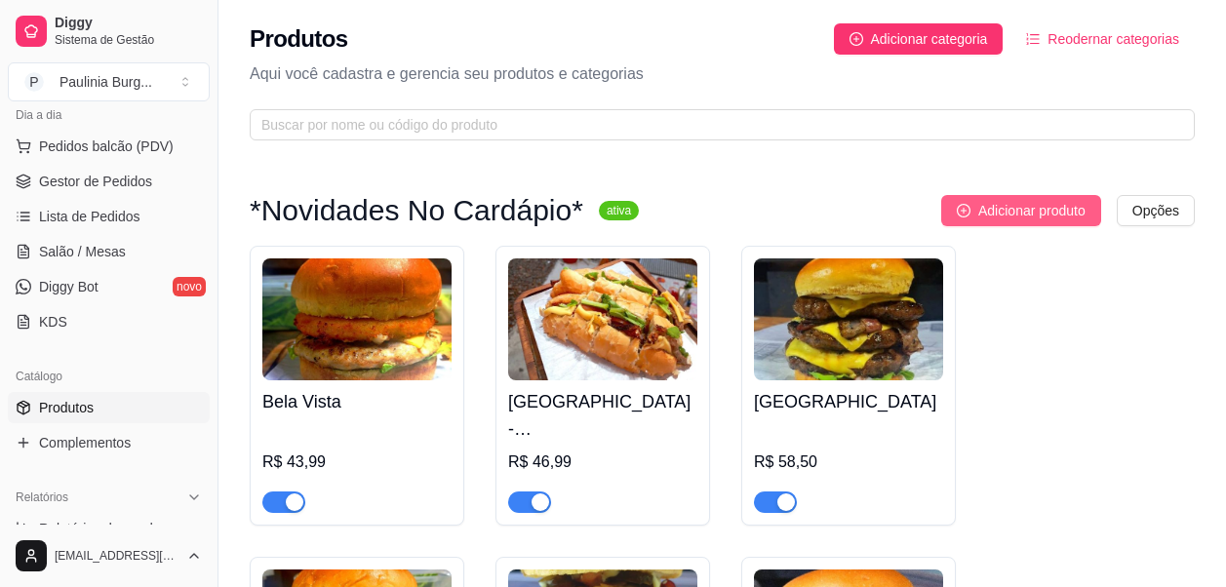
click at [1039, 220] on span "Adicionar produto" at bounding box center [1031, 210] width 107 height 21
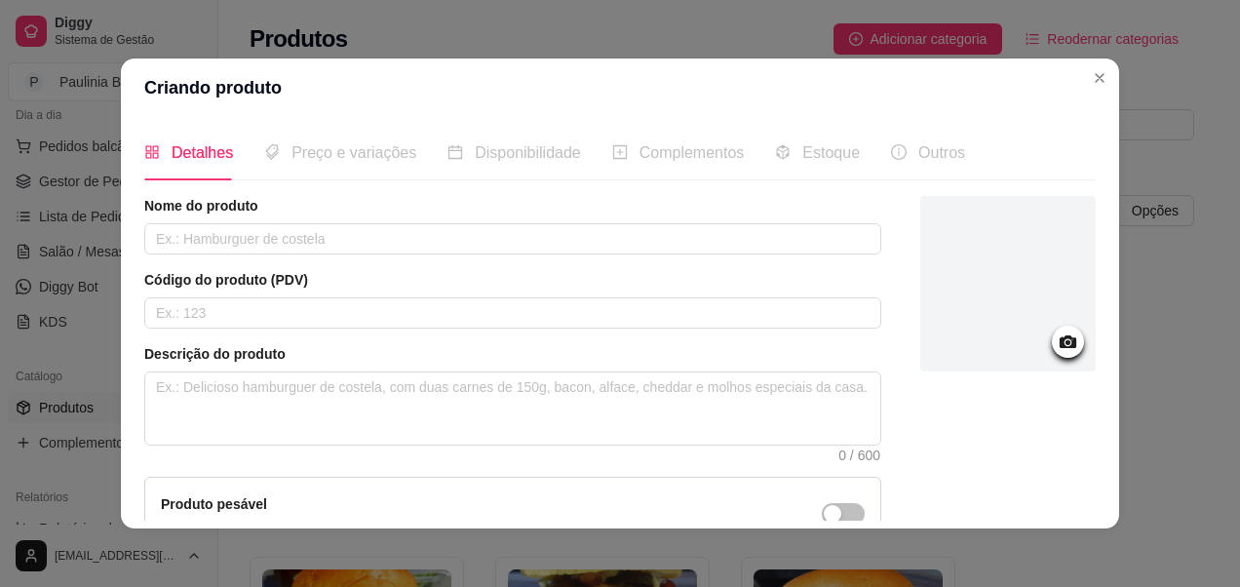
click at [756, 255] on div "Nome do produto Código do produto (PDV) Descrição do produto 0 / 600 Produto pe…" at bounding box center [512, 418] width 737 height 445
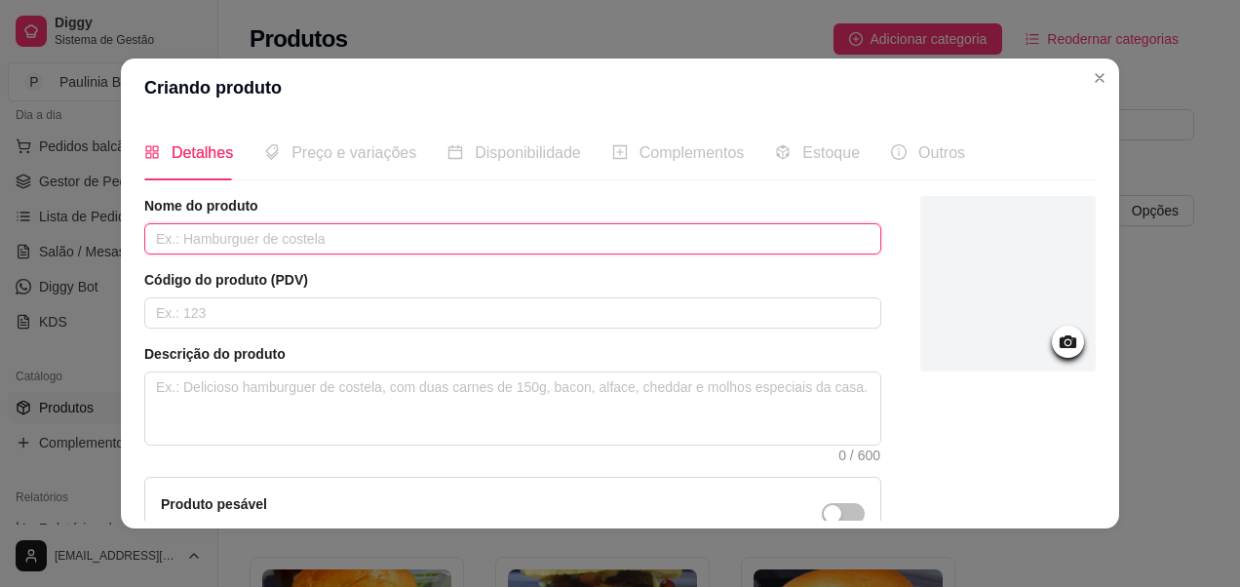
click at [749, 229] on input "text" at bounding box center [512, 238] width 737 height 31
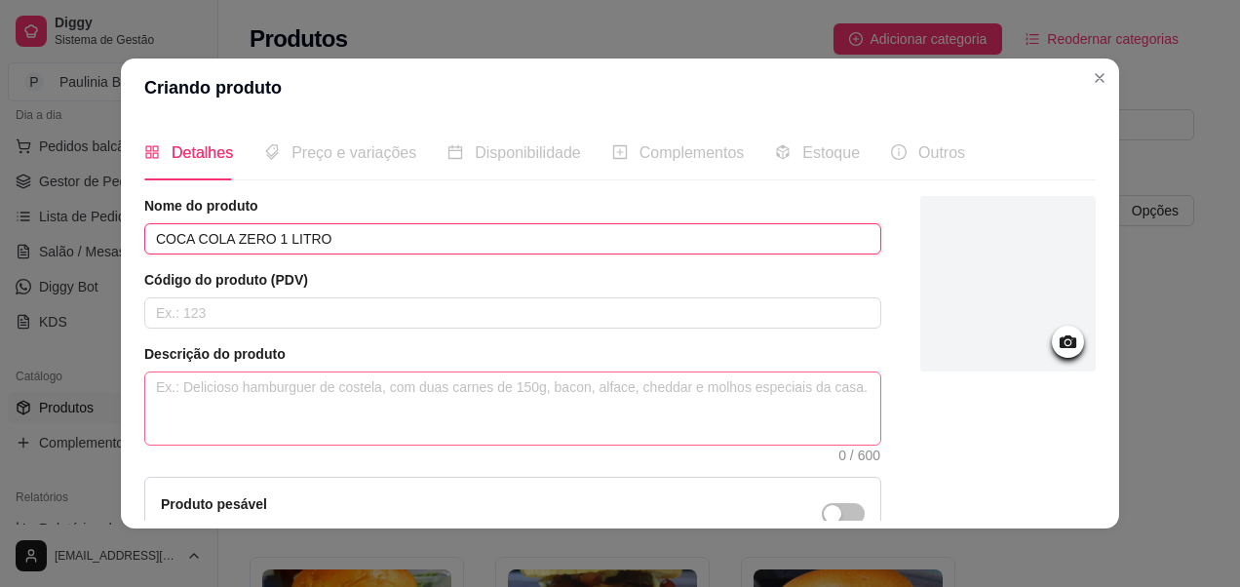
type input "COCA COLA ZERO 1 LITRO"
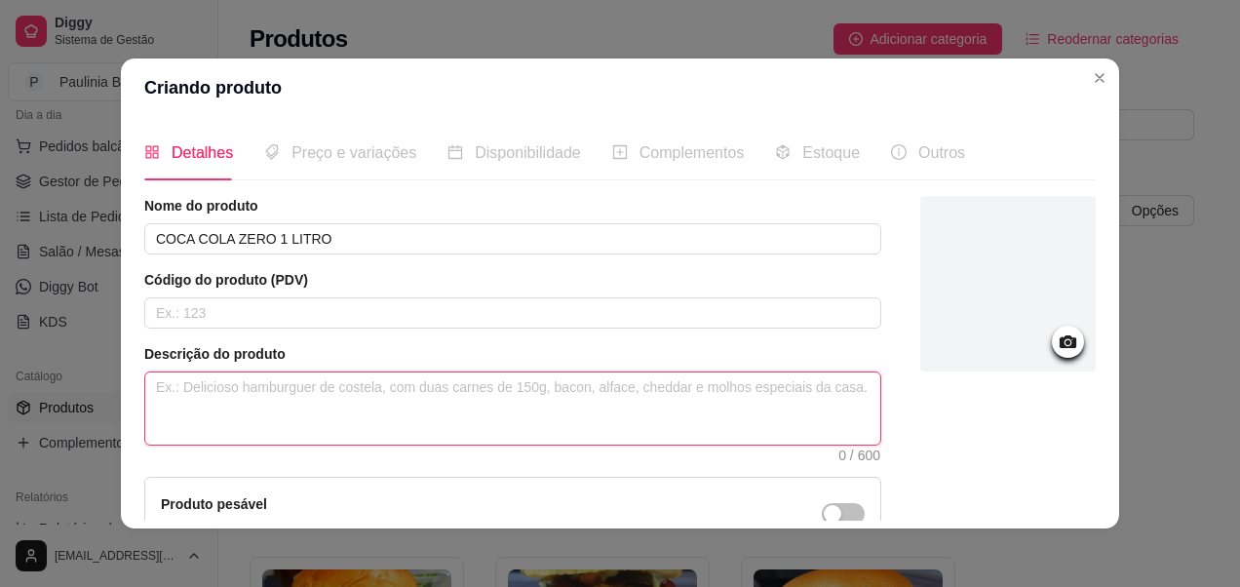
click at [431, 372] on textarea at bounding box center [512, 408] width 735 height 72
type textarea "g"
type textarea "gA"
type textarea "gAR"
type textarea "gARR"
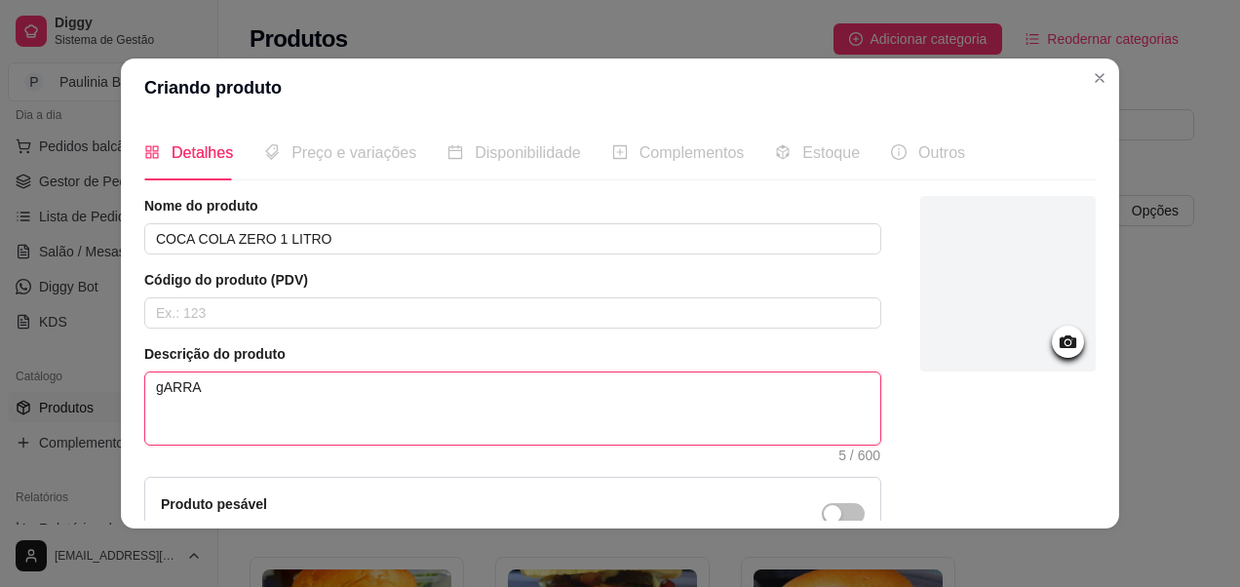
type textarea "gARRAF"
type textarea "gARRAFA"
type textarea "gARRAF"
type textarea "gARRA"
type textarea "gARR"
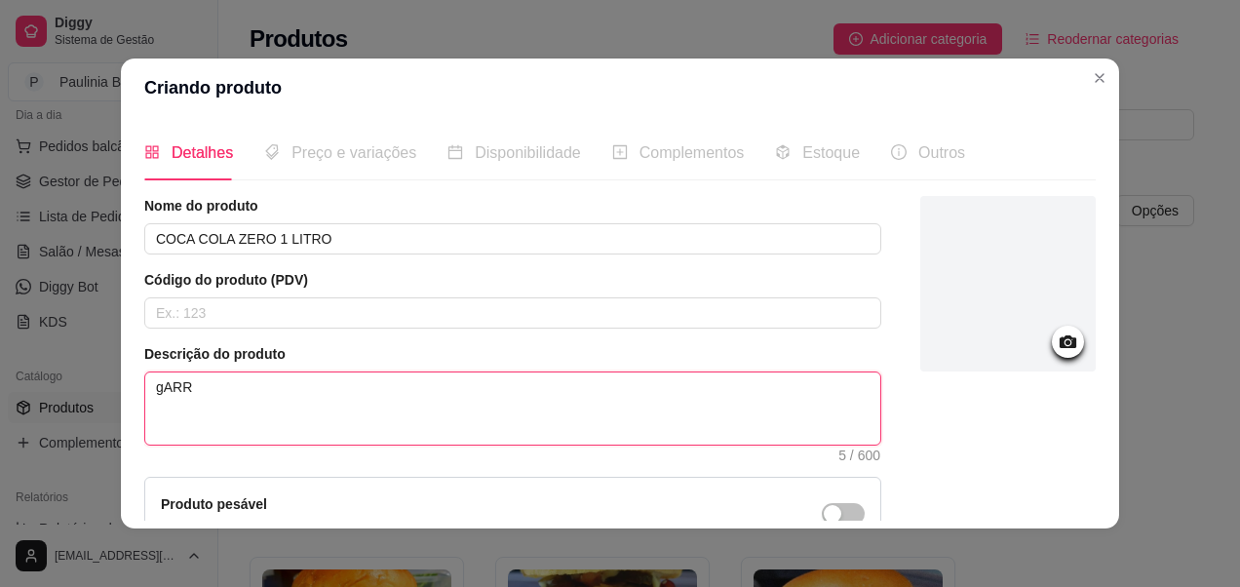
type textarea "gAR"
type textarea "gA"
type textarea "g"
type textarea "gA"
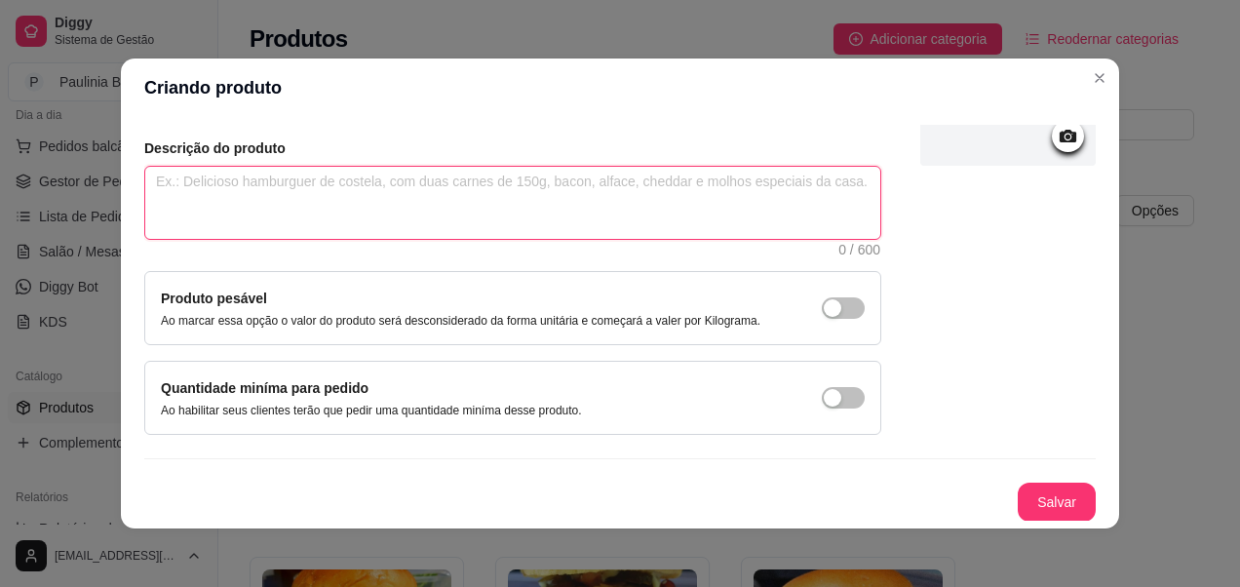
scroll to position [207, 0]
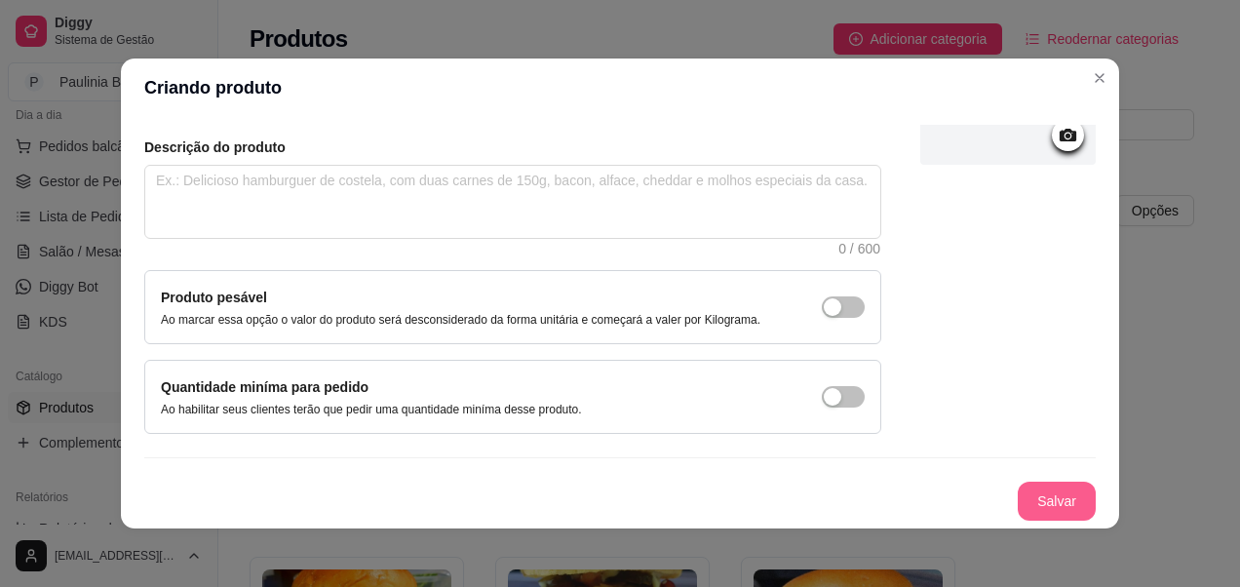
click at [1031, 496] on button "Salvar" at bounding box center [1057, 501] width 78 height 39
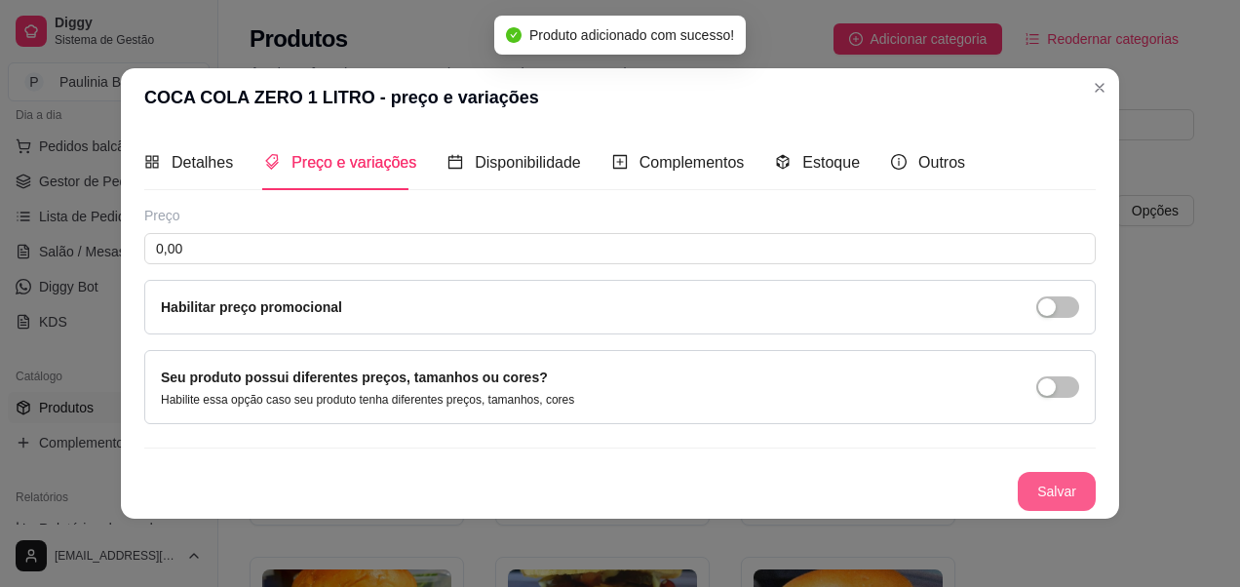
scroll to position [0, 0]
click at [1035, 481] on button "Salvar" at bounding box center [1057, 492] width 76 height 38
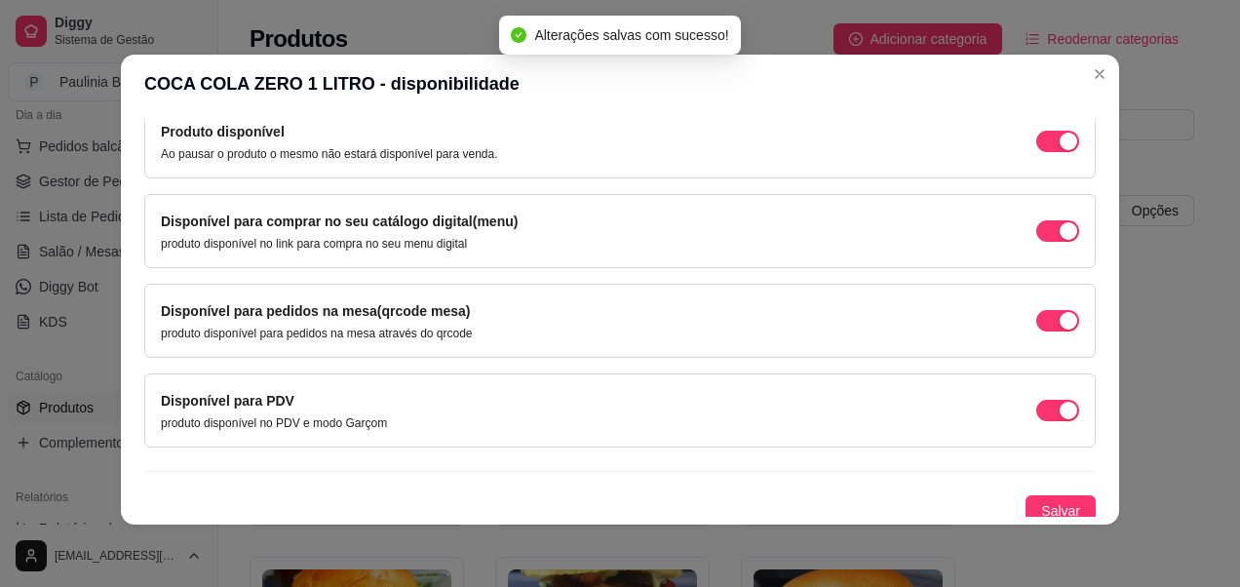
scroll to position [215, 0]
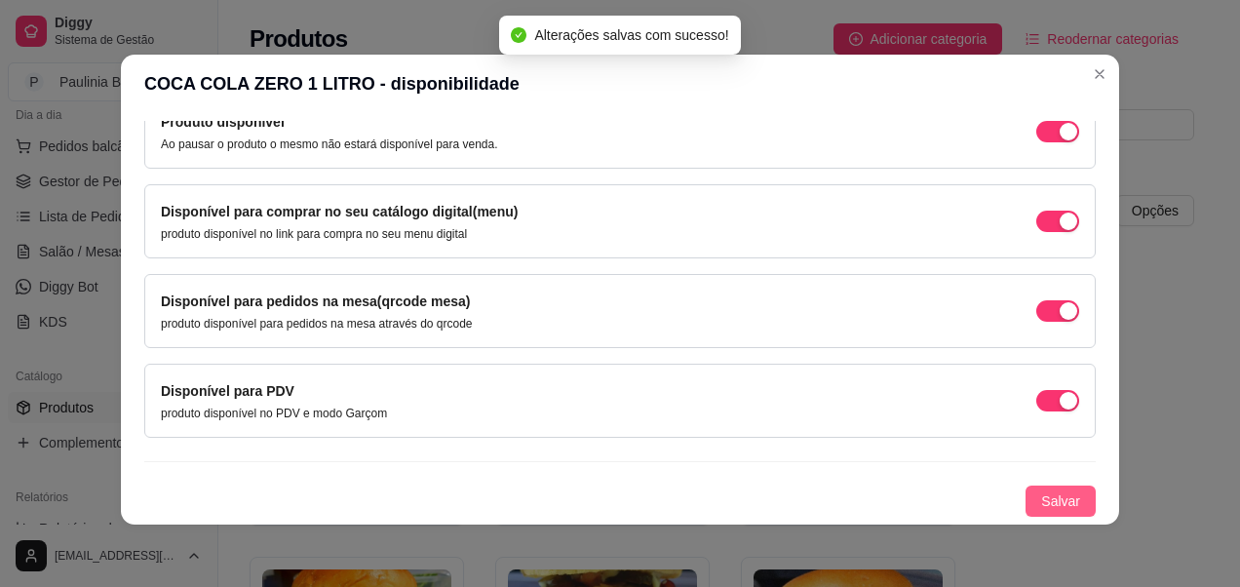
click at [1054, 513] on button "Salvar" at bounding box center [1061, 501] width 70 height 31
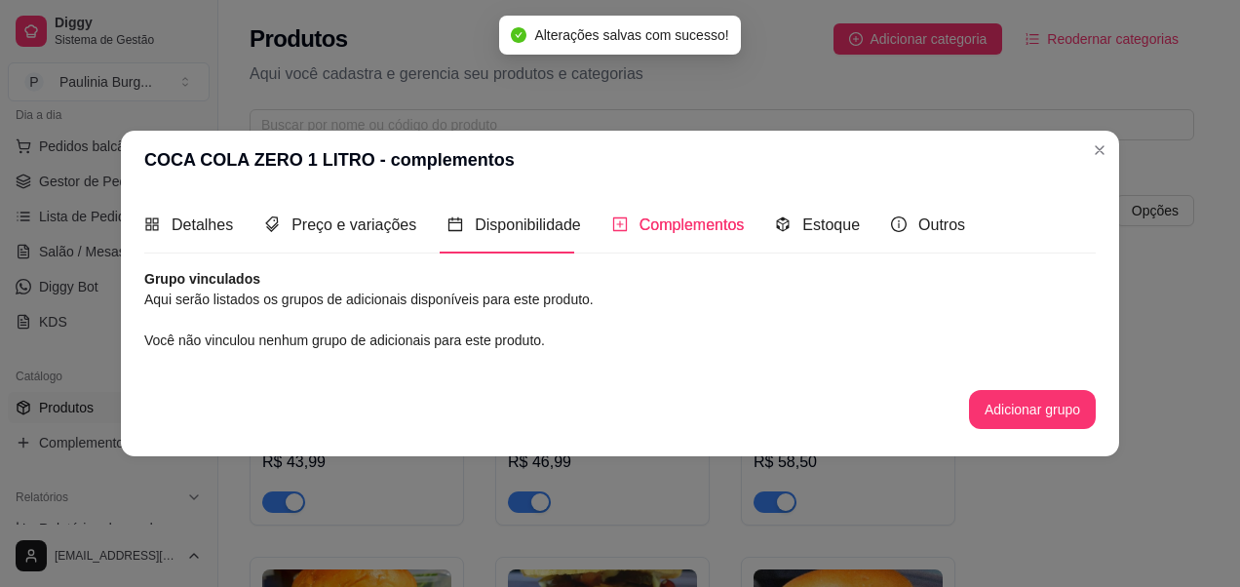
scroll to position [0, 0]
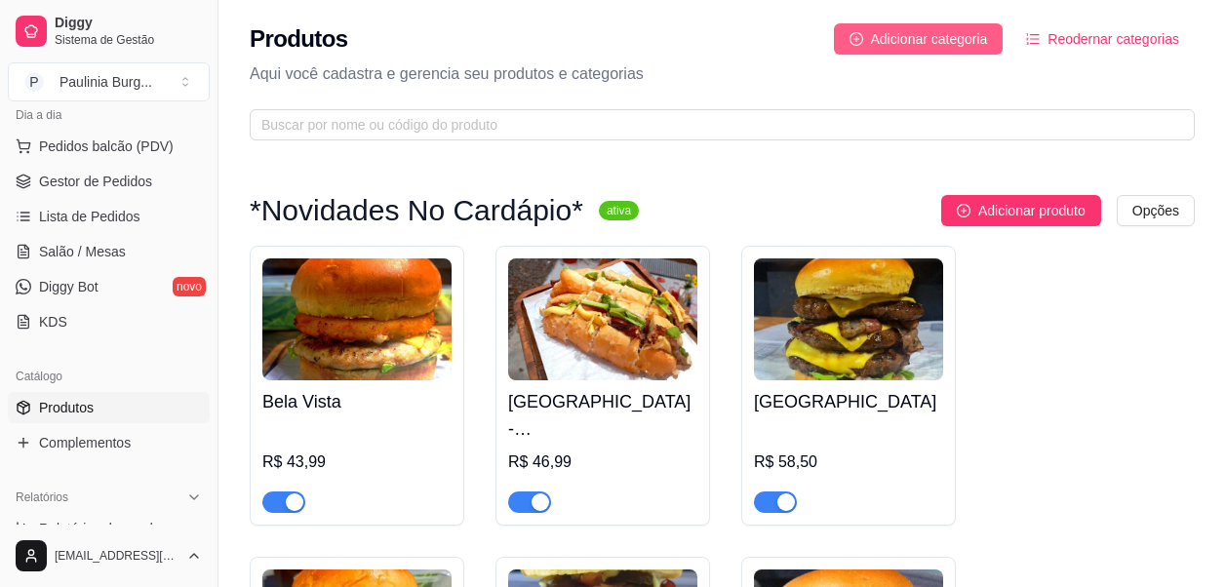
click at [947, 37] on span "Adicionar categoria" at bounding box center [929, 38] width 117 height 21
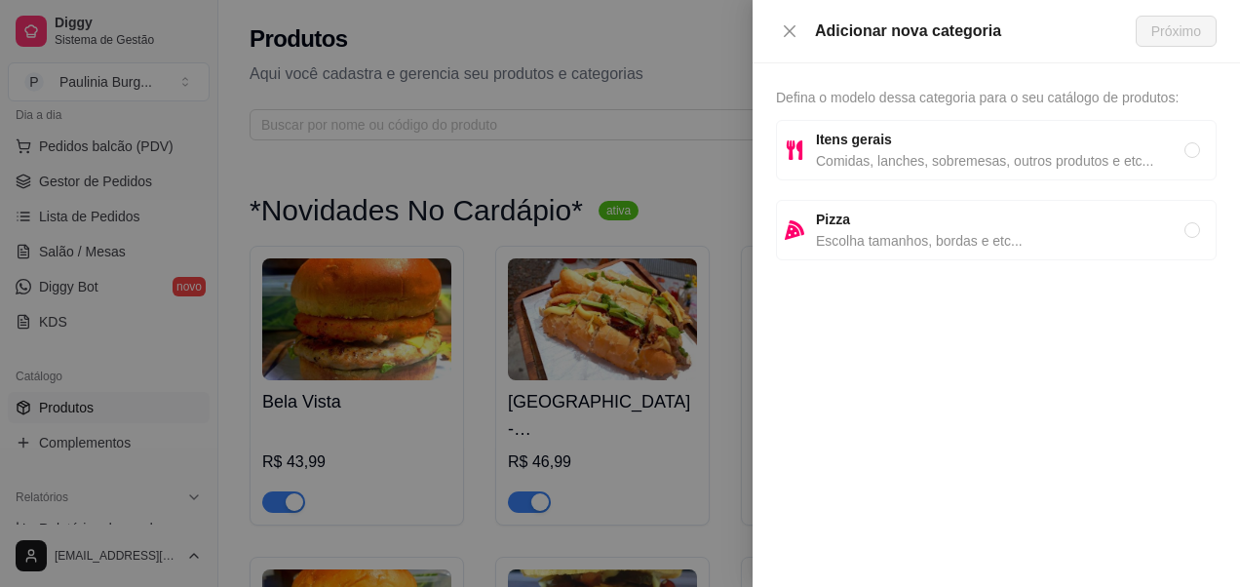
click at [799, 42] on div "Adicionar nova categoria" at bounding box center [956, 31] width 360 height 23
click at [797, 34] on icon "close" at bounding box center [790, 31] width 16 height 16
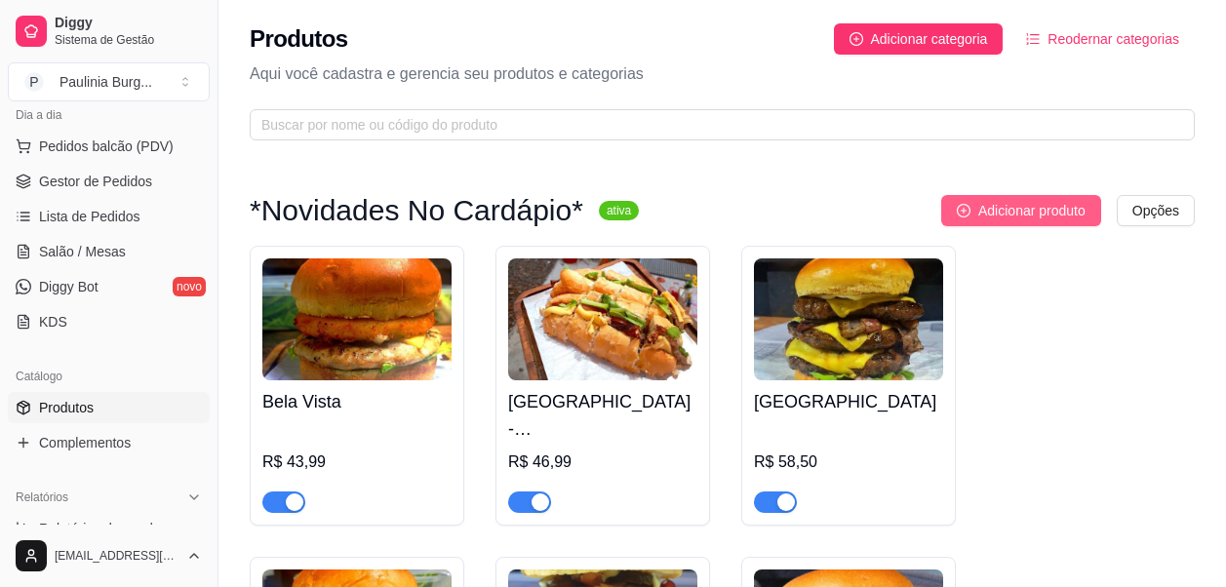
click at [1053, 216] on span "Adicionar produto" at bounding box center [1031, 210] width 107 height 21
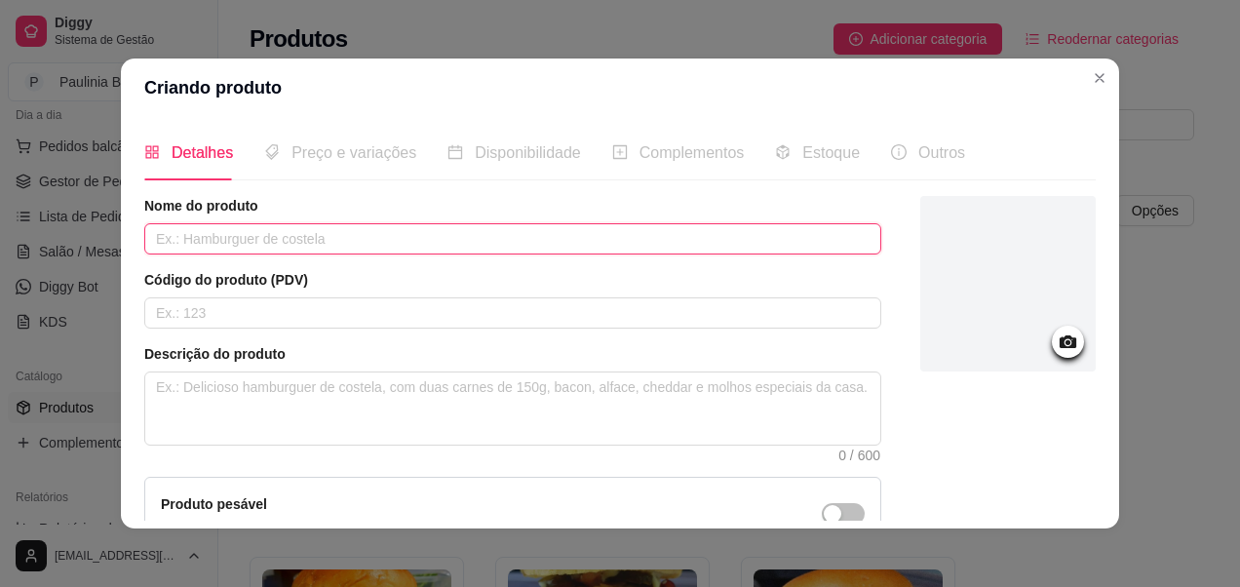
click at [476, 233] on input "text" at bounding box center [512, 238] width 737 height 31
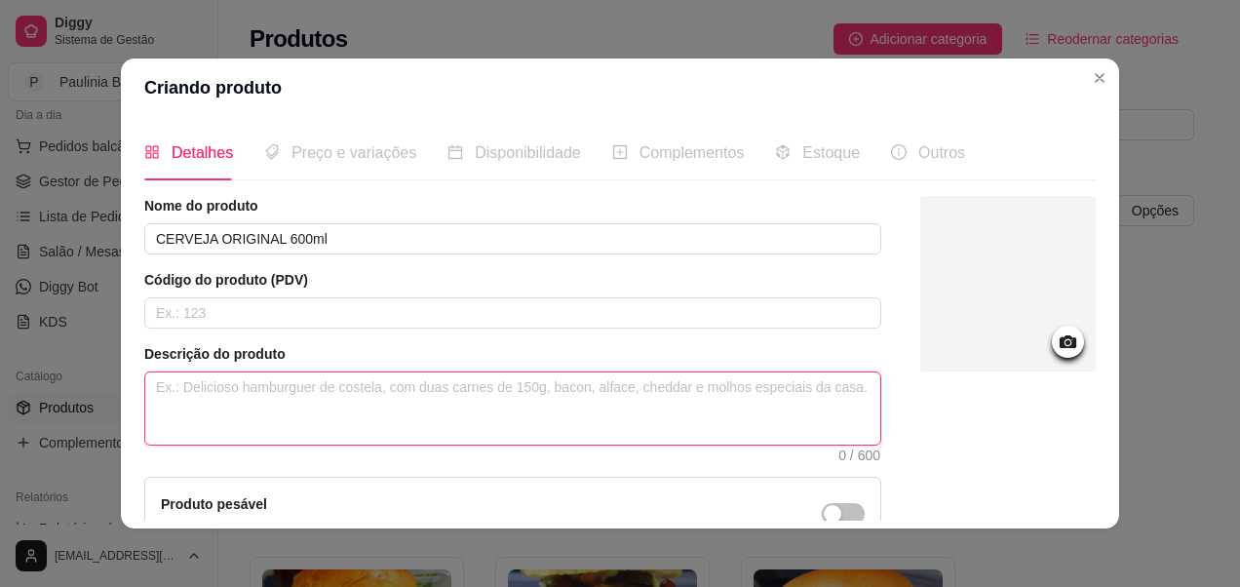
click at [399, 427] on textarea at bounding box center [512, 408] width 735 height 72
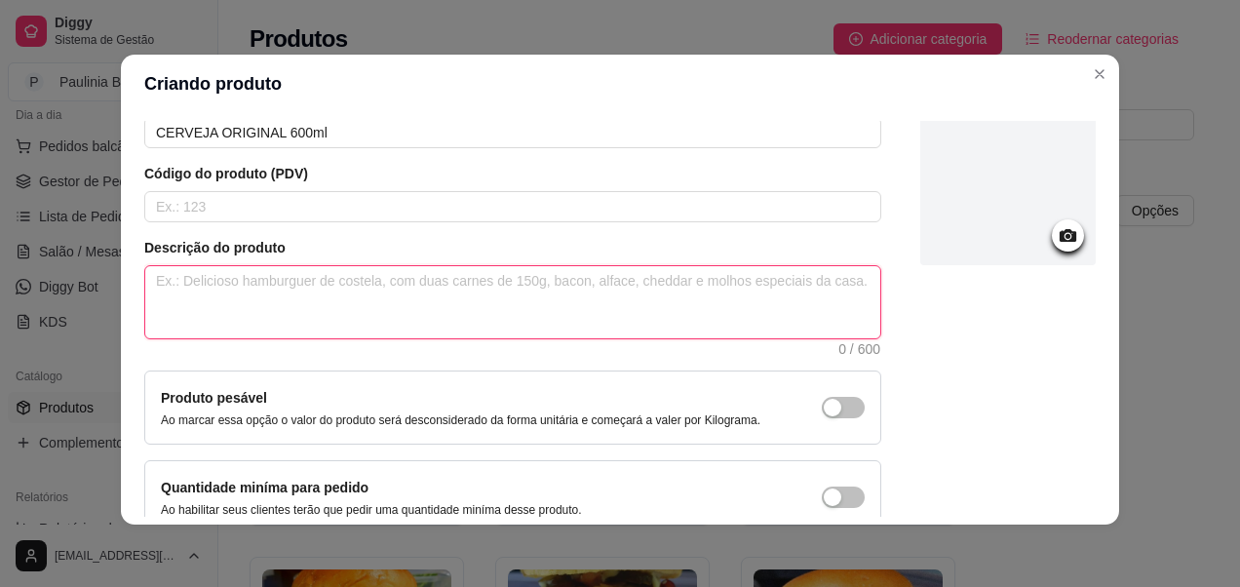
scroll to position [207, 0]
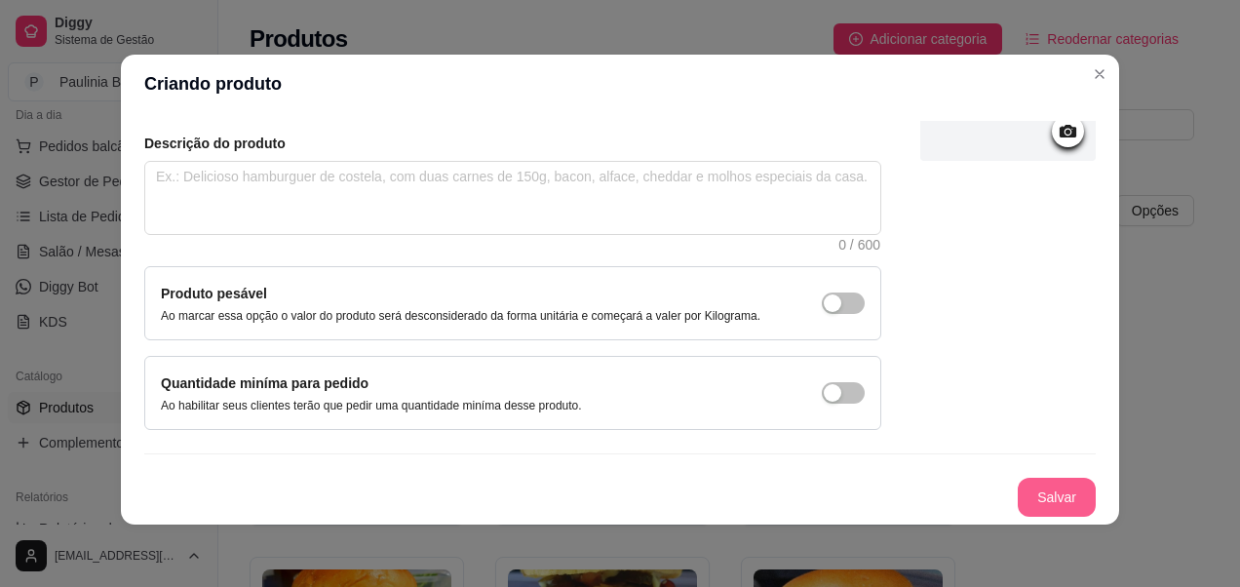
click at [1037, 494] on button "Salvar" at bounding box center [1057, 497] width 78 height 39
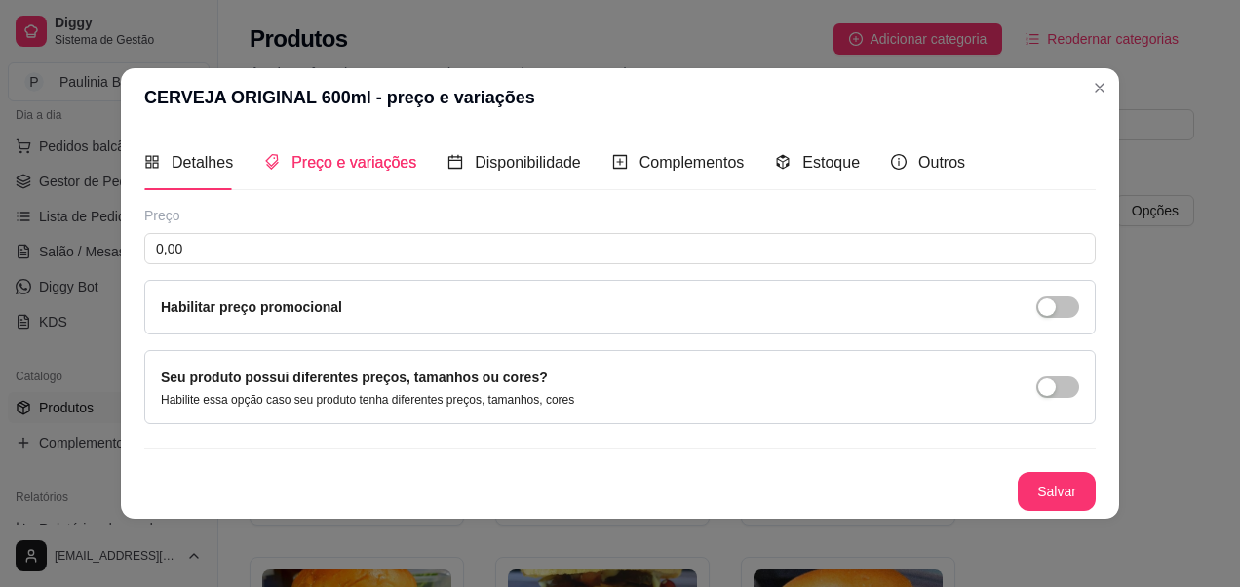
scroll to position [0, 0]
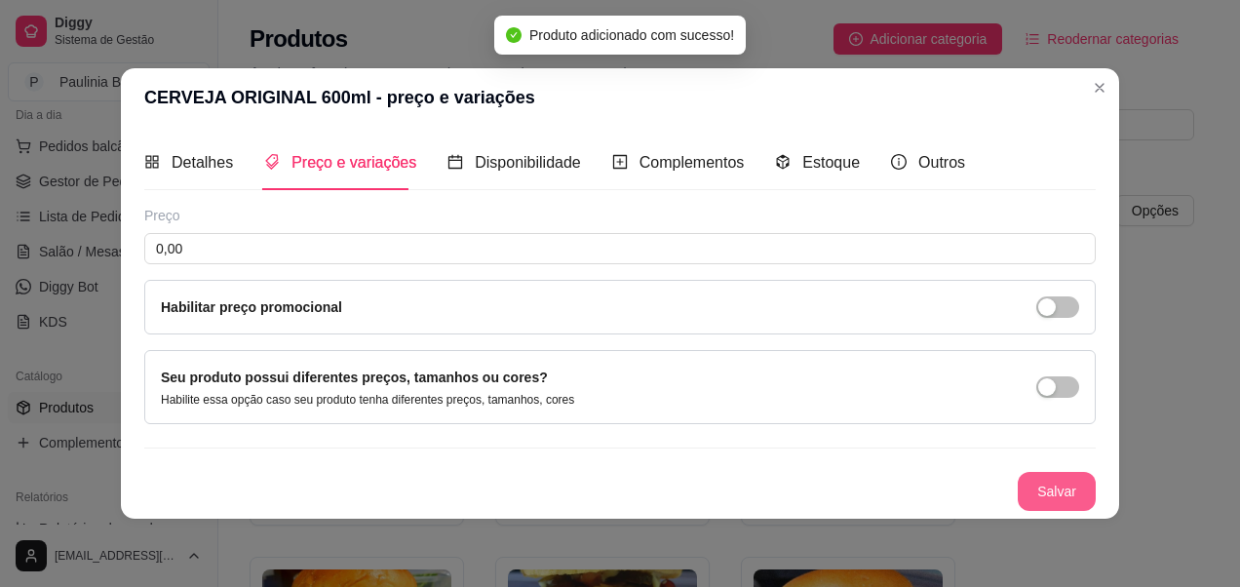
click at [1042, 498] on button "Salvar" at bounding box center [1057, 491] width 78 height 39
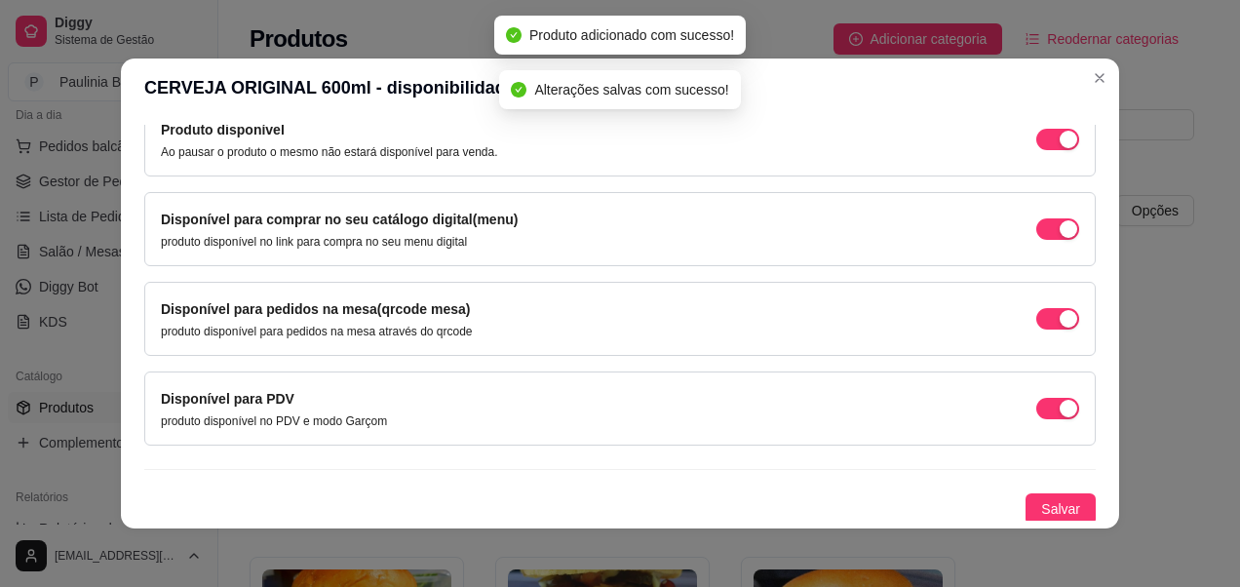
scroll to position [215, 0]
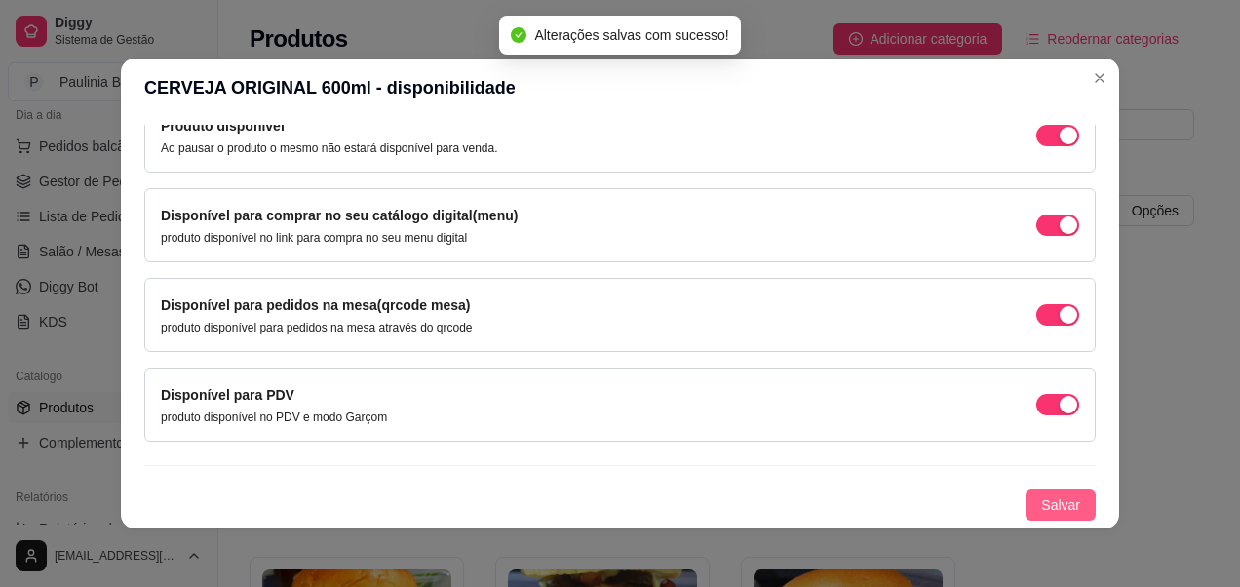
click at [1041, 499] on span "Salvar" at bounding box center [1060, 504] width 39 height 21
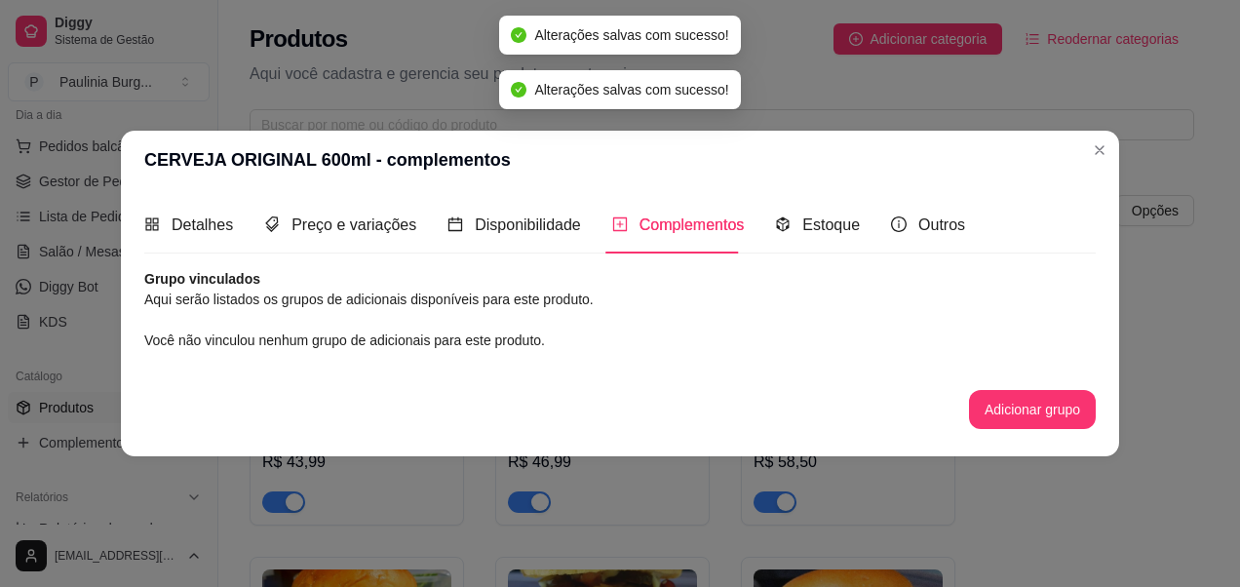
scroll to position [0, 0]
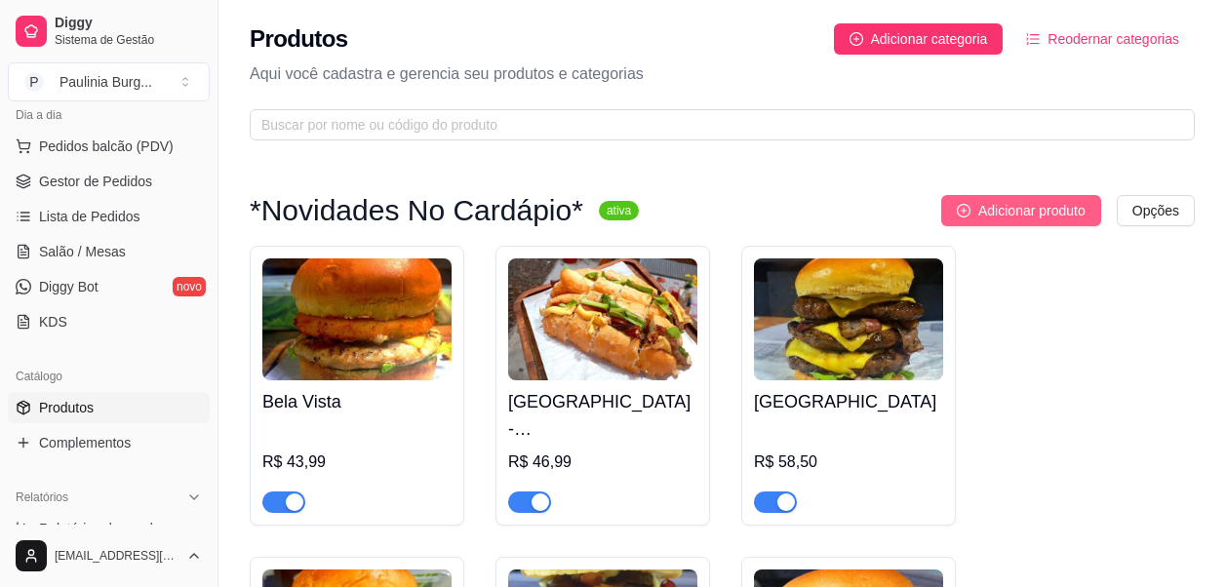
click at [1064, 205] on span "Adicionar produto" at bounding box center [1031, 210] width 107 height 21
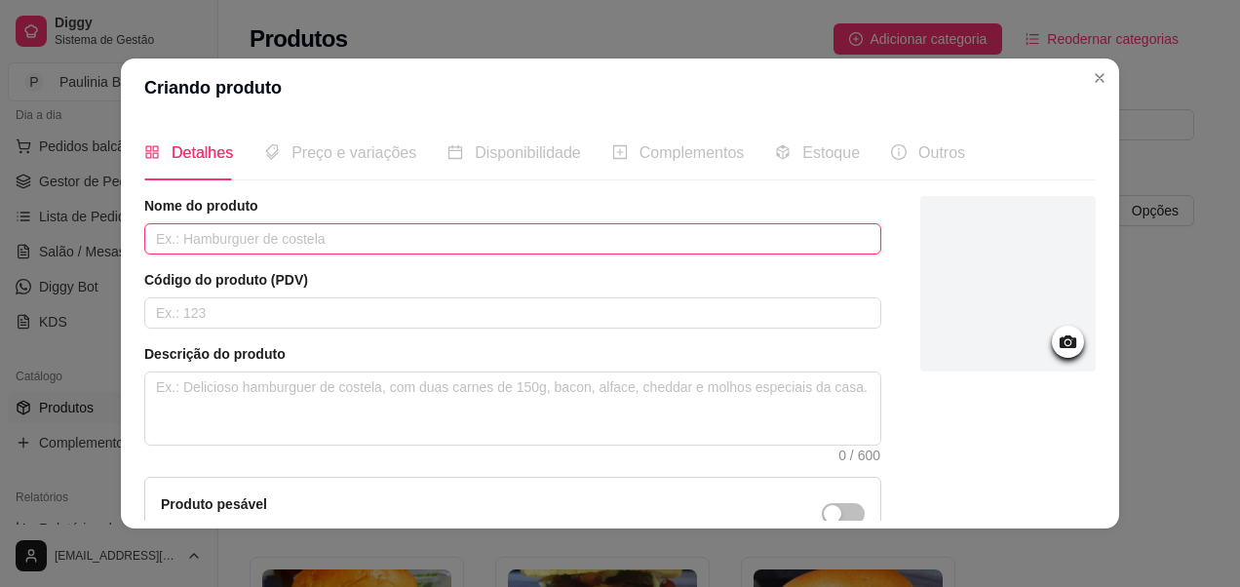
click at [528, 236] on input "text" at bounding box center [512, 238] width 737 height 31
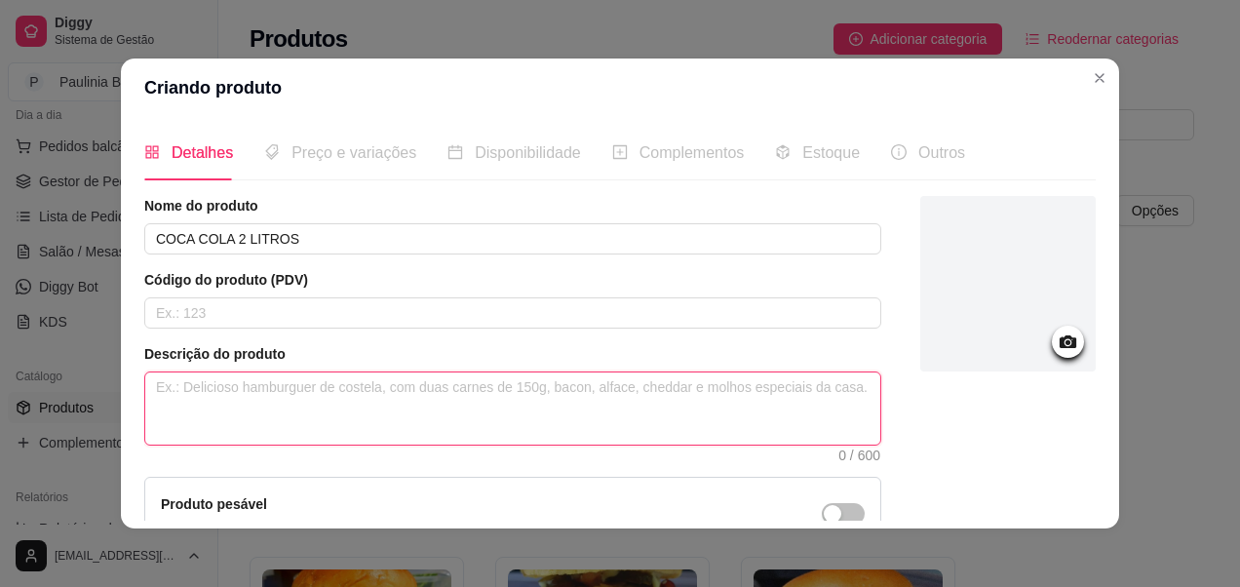
click at [445, 407] on textarea at bounding box center [512, 408] width 735 height 72
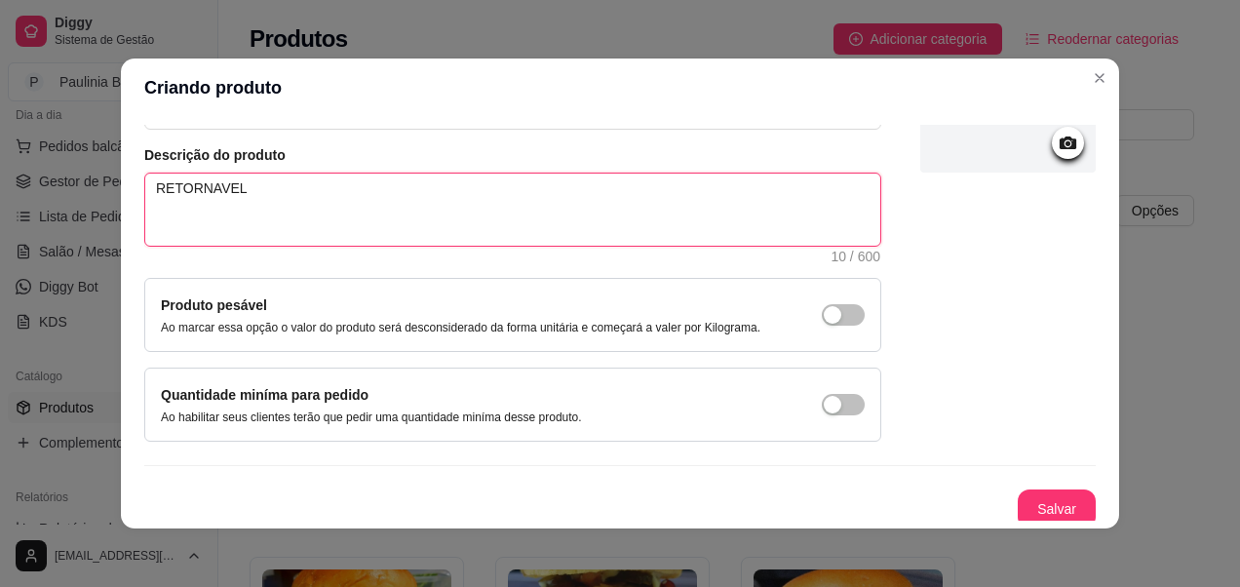
scroll to position [207, 0]
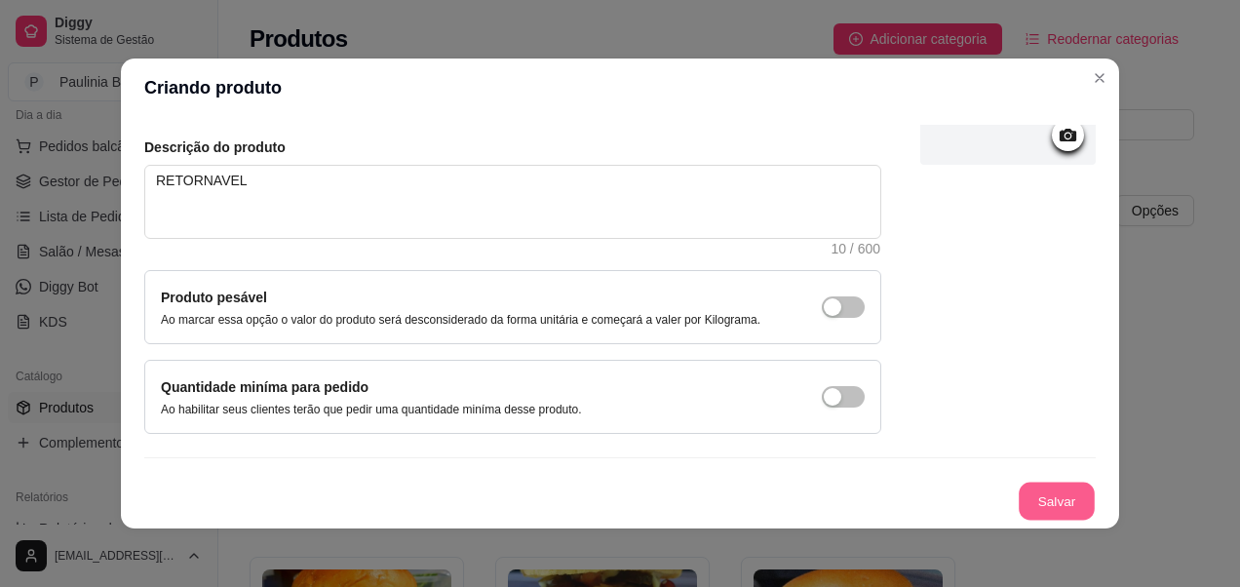
click at [1020, 508] on button "Salvar" at bounding box center [1057, 502] width 76 height 38
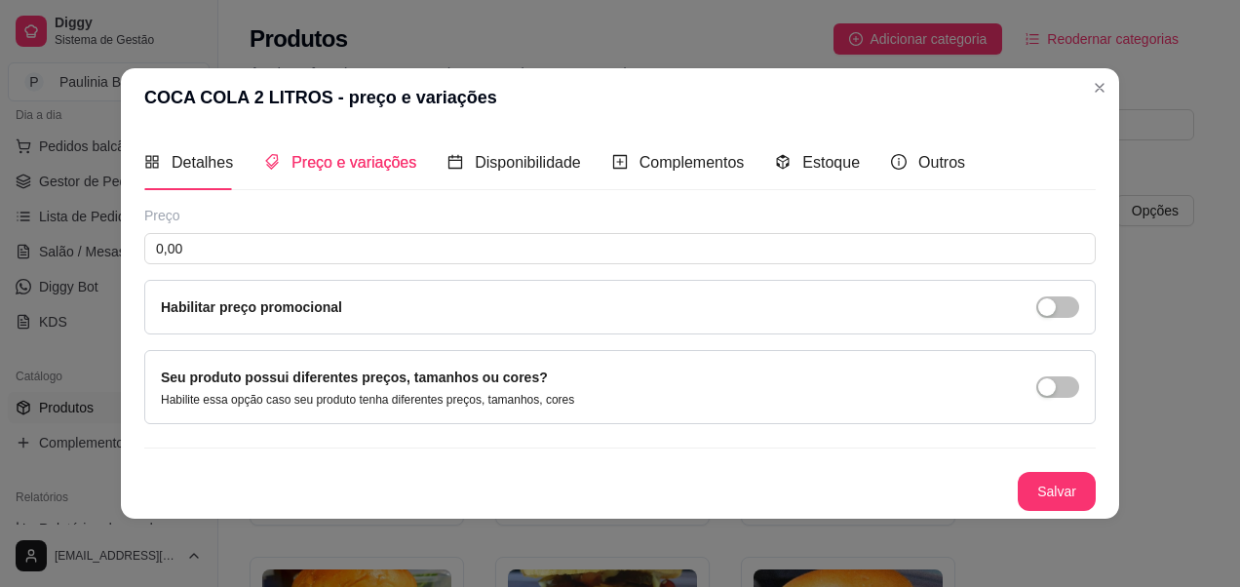
scroll to position [0, 0]
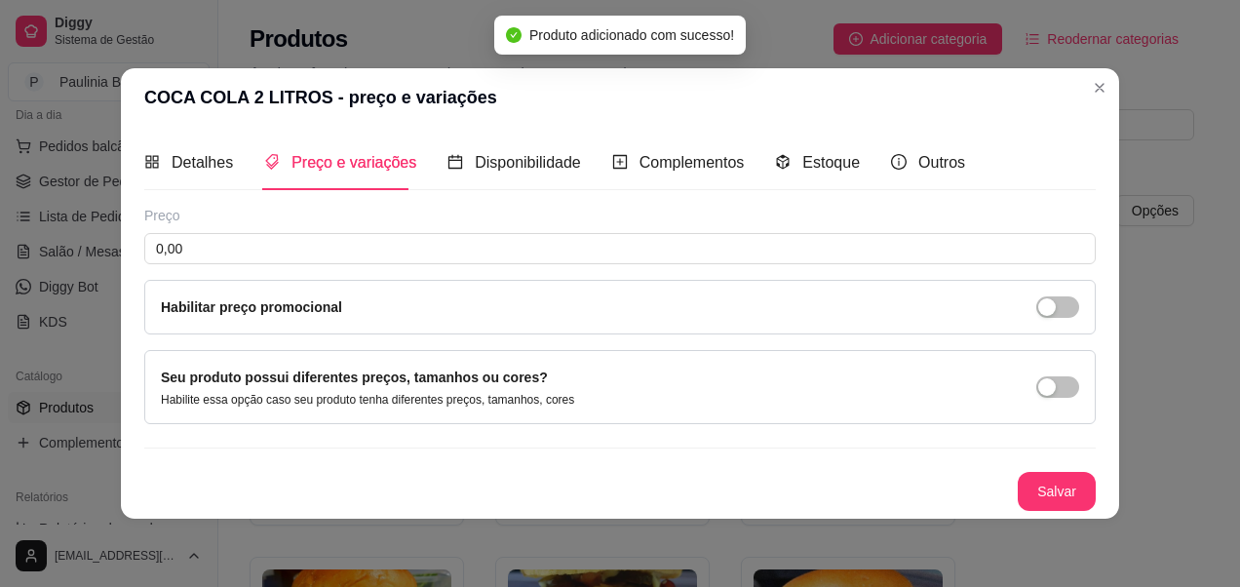
click at [1044, 472] on button "Salvar" at bounding box center [1057, 491] width 78 height 39
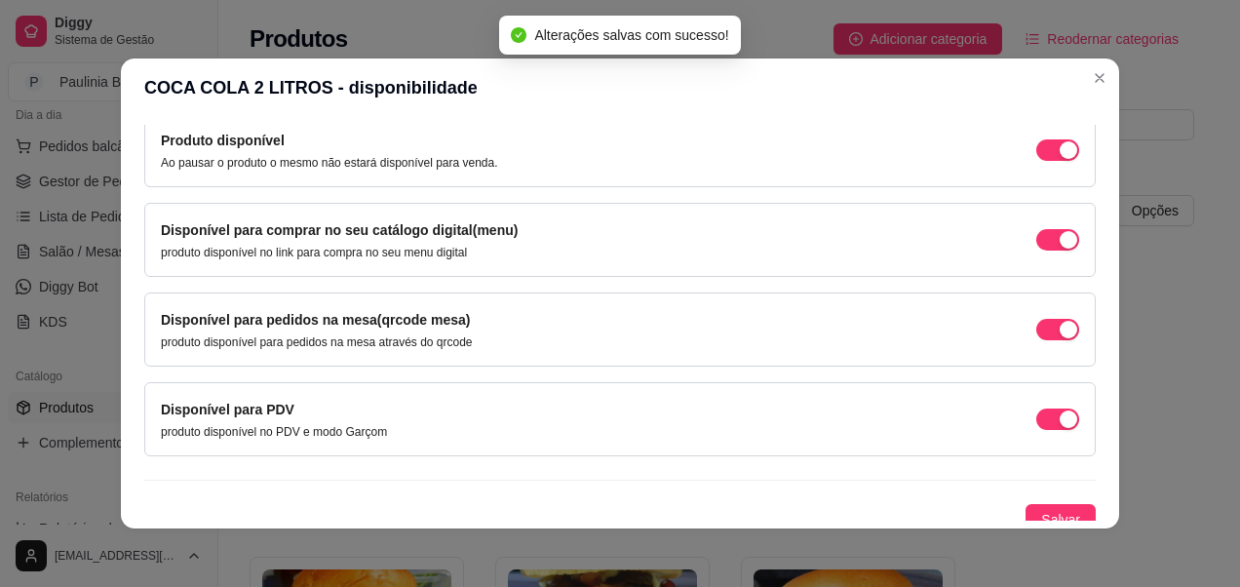
scroll to position [215, 0]
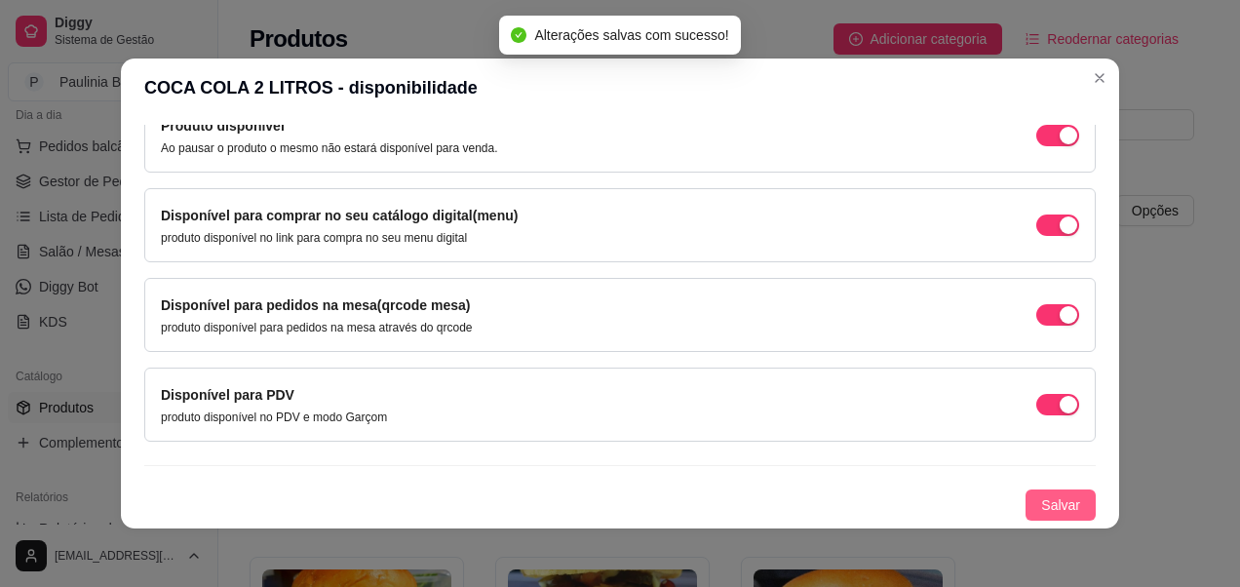
click at [1026, 500] on button "Salvar" at bounding box center [1061, 504] width 70 height 31
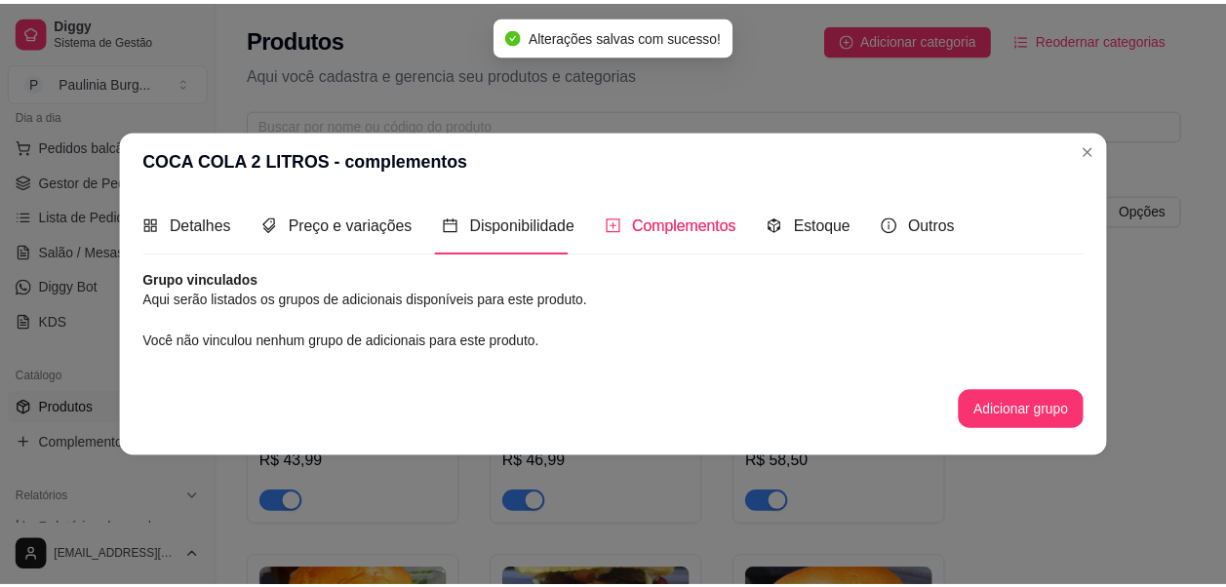
scroll to position [0, 0]
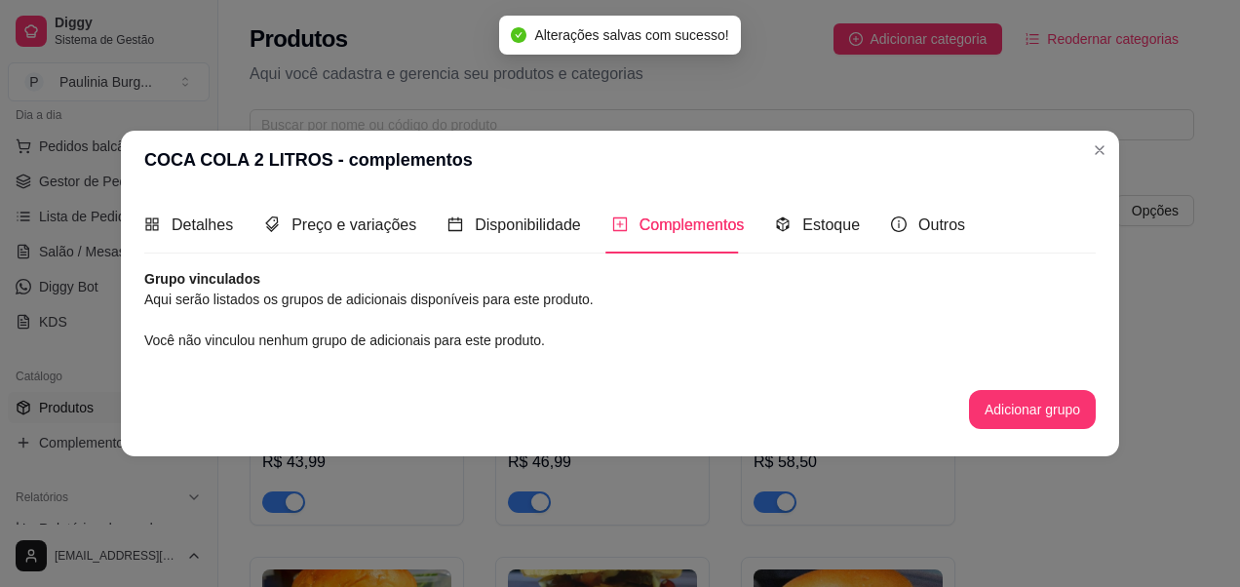
click at [1078, 155] on header "COCA COLA 2 LITROS - complementos" at bounding box center [620, 160] width 998 height 59
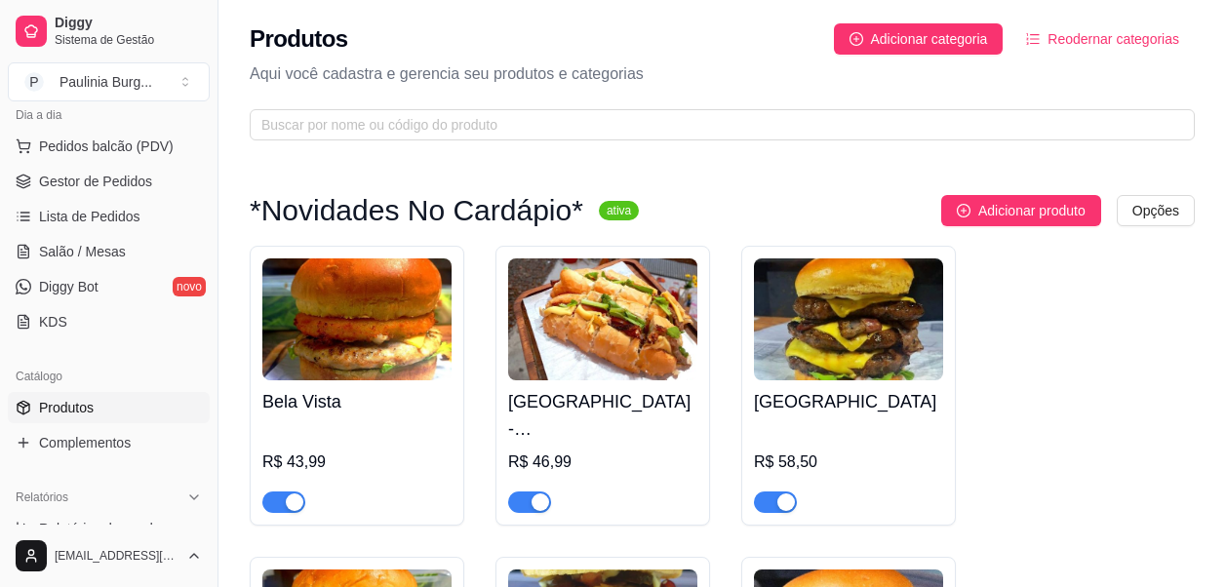
click at [92, 403] on span "Produtos" at bounding box center [66, 408] width 55 height 20
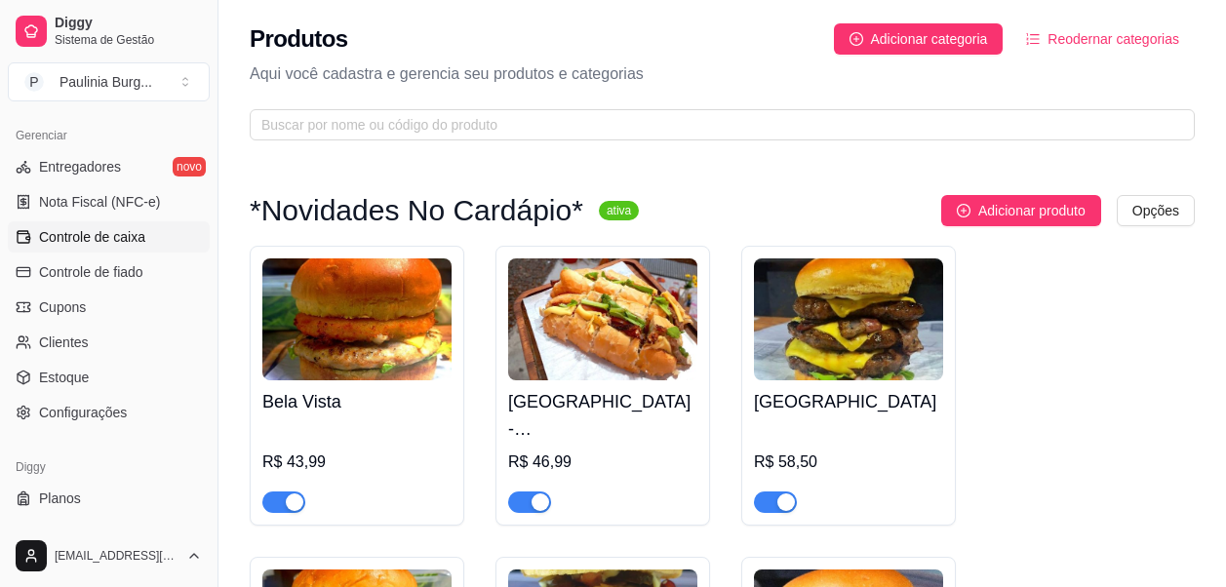
scroll to position [816, 0]
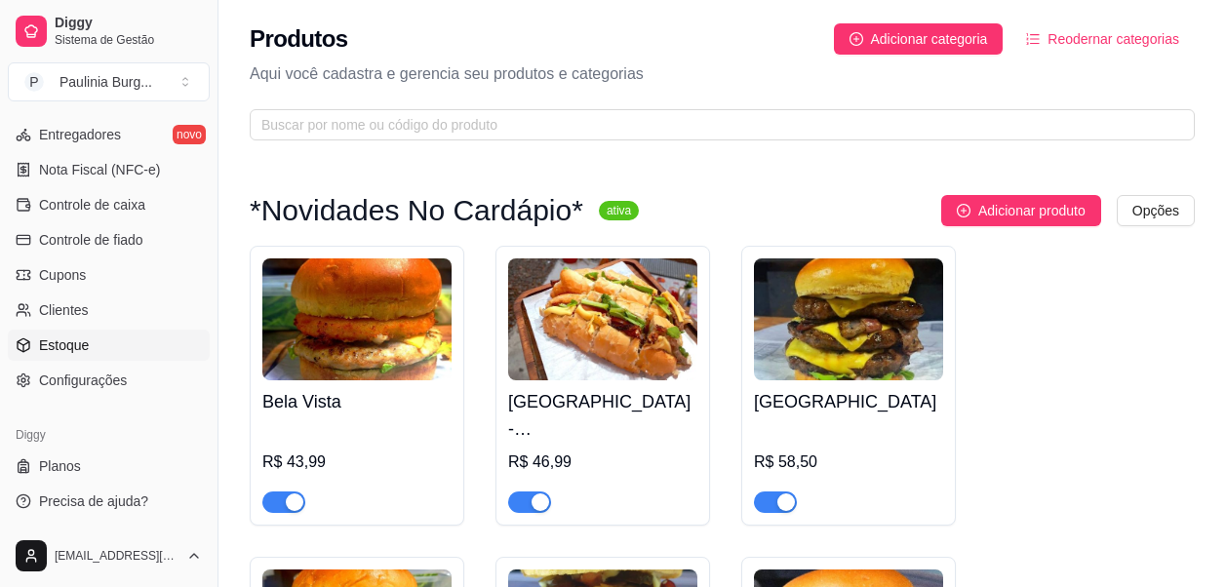
click at [124, 346] on link "Estoque" at bounding box center [109, 345] width 202 height 31
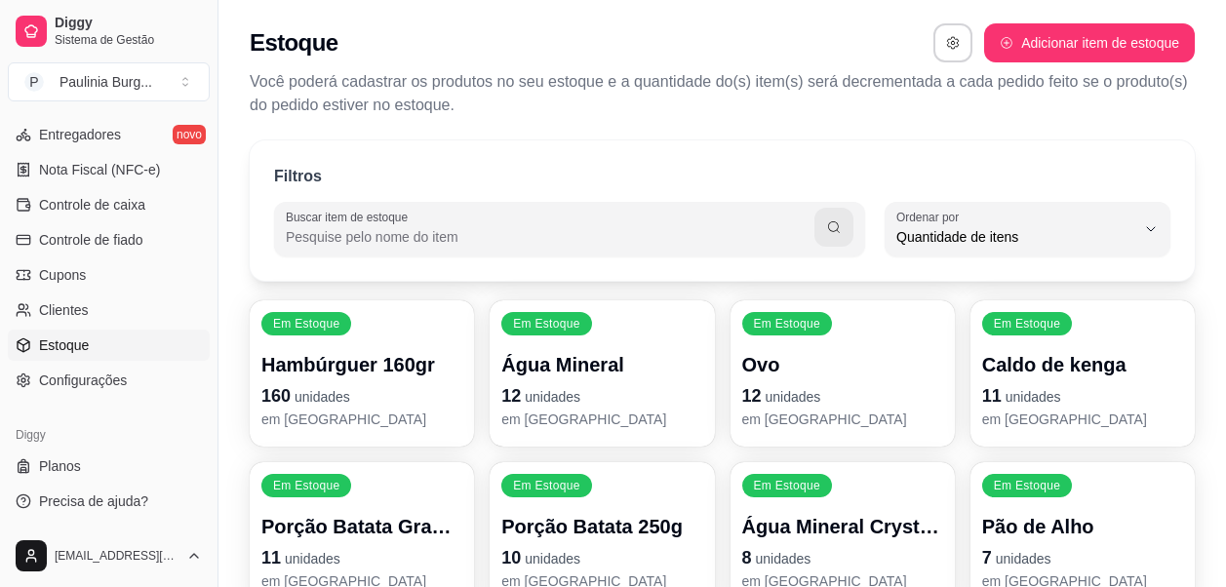
click at [1016, 64] on div "Estoque Adicionar item de estoque Você poderá cadastrar os produtos no seu esto…" at bounding box center [721, 64] width 1007 height 129
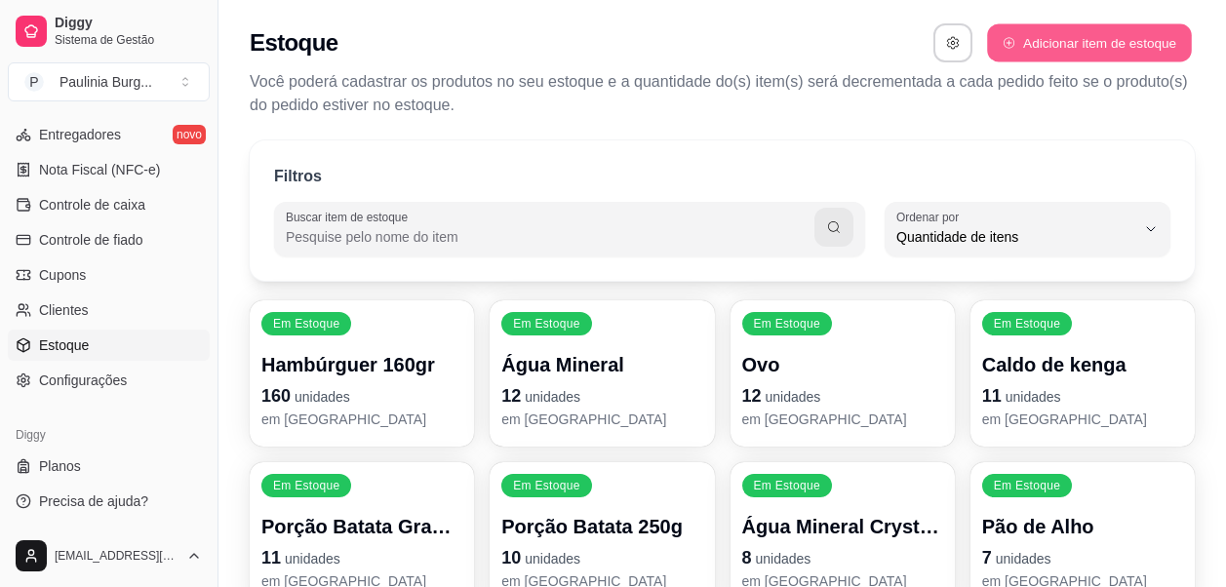
click at [1048, 40] on button "Adicionar item de estoque" at bounding box center [1089, 43] width 204 height 38
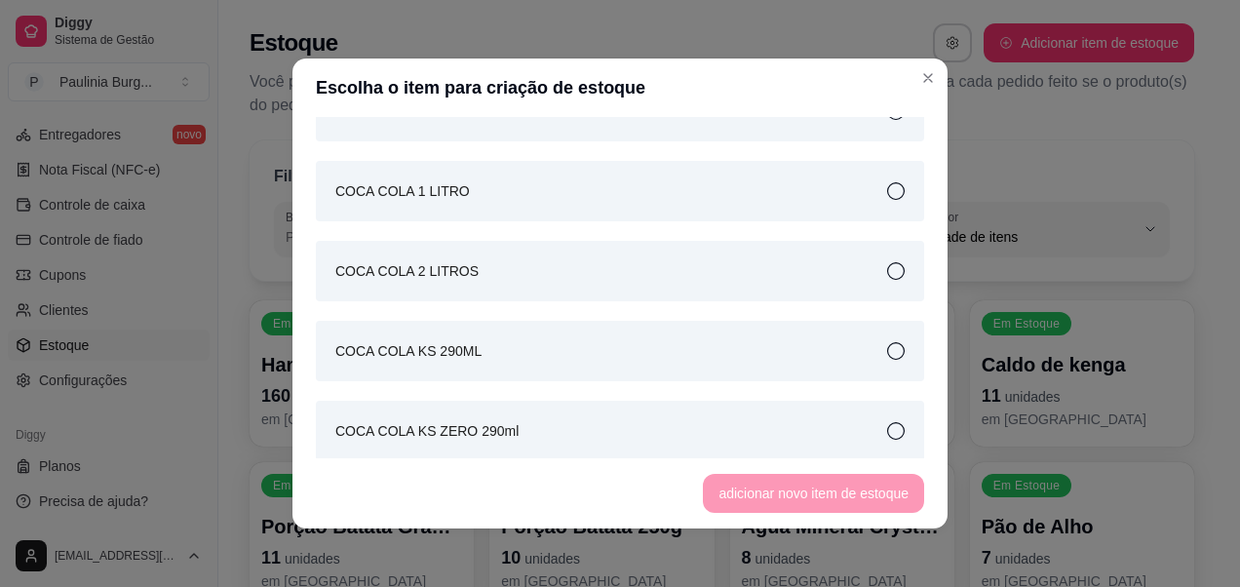
scroll to position [878, 0]
click at [752, 174] on div "COCA COLA 1 LITRO" at bounding box center [620, 186] width 608 height 60
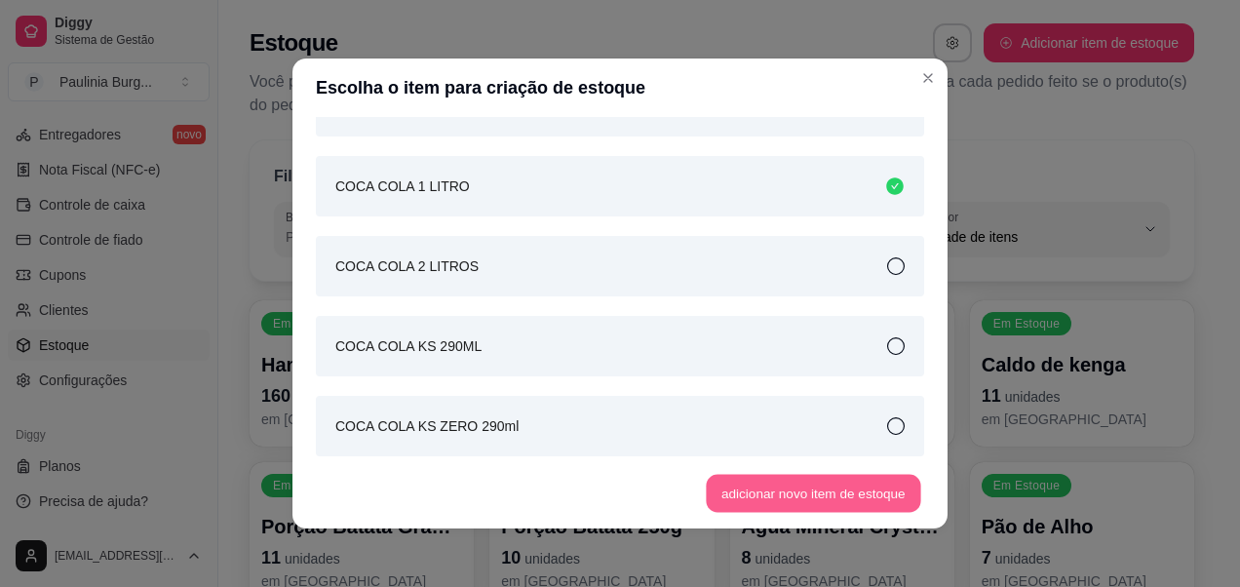
click at [788, 496] on button "adicionar novo item de estoque" at bounding box center [814, 494] width 215 height 38
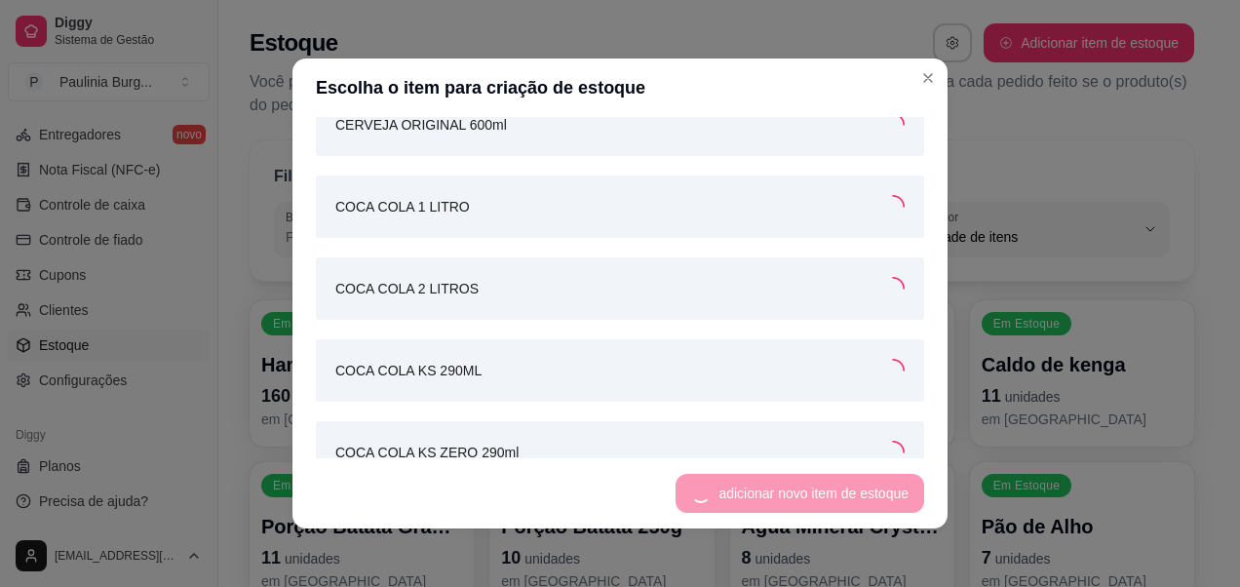
scroll to position [895, 0]
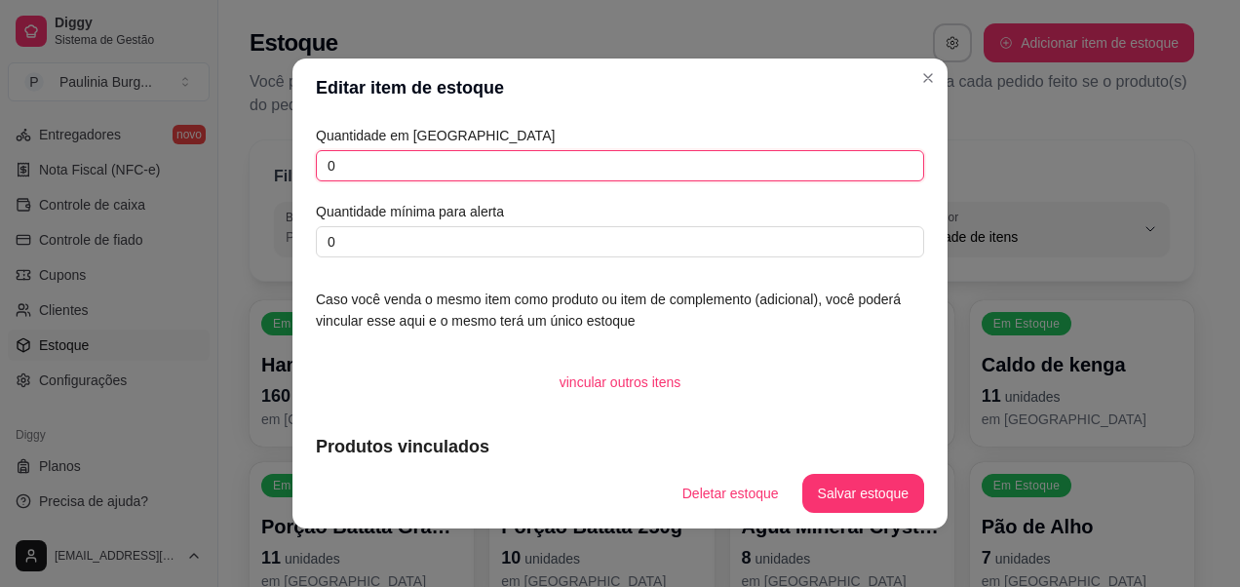
click at [620, 168] on input "0" at bounding box center [620, 165] width 608 height 31
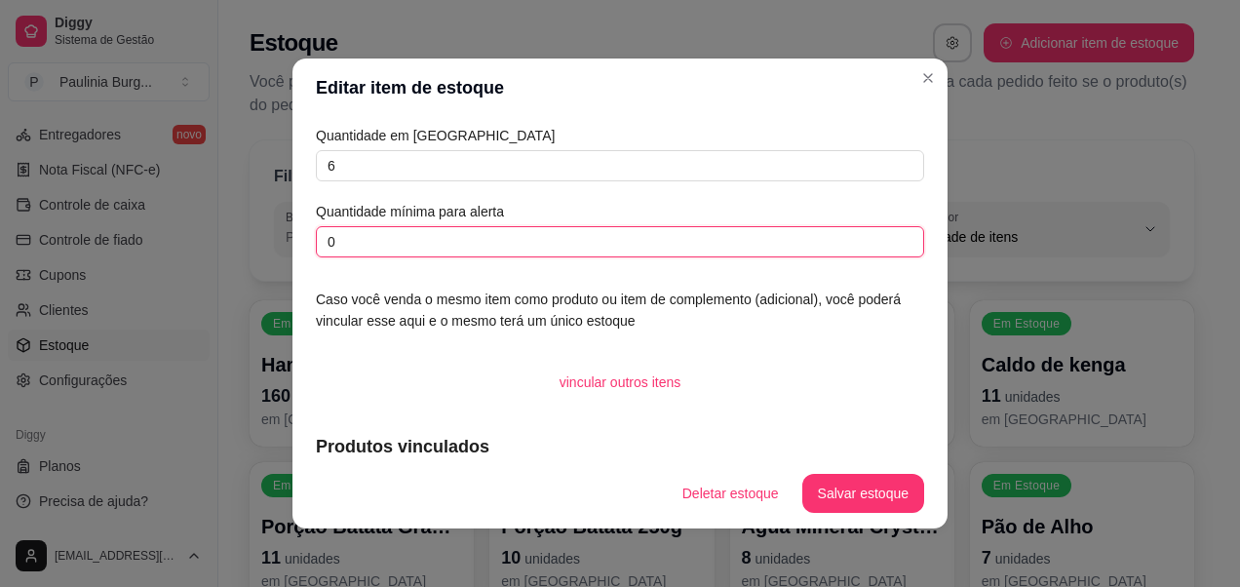
click at [632, 254] on input "0" at bounding box center [620, 241] width 608 height 31
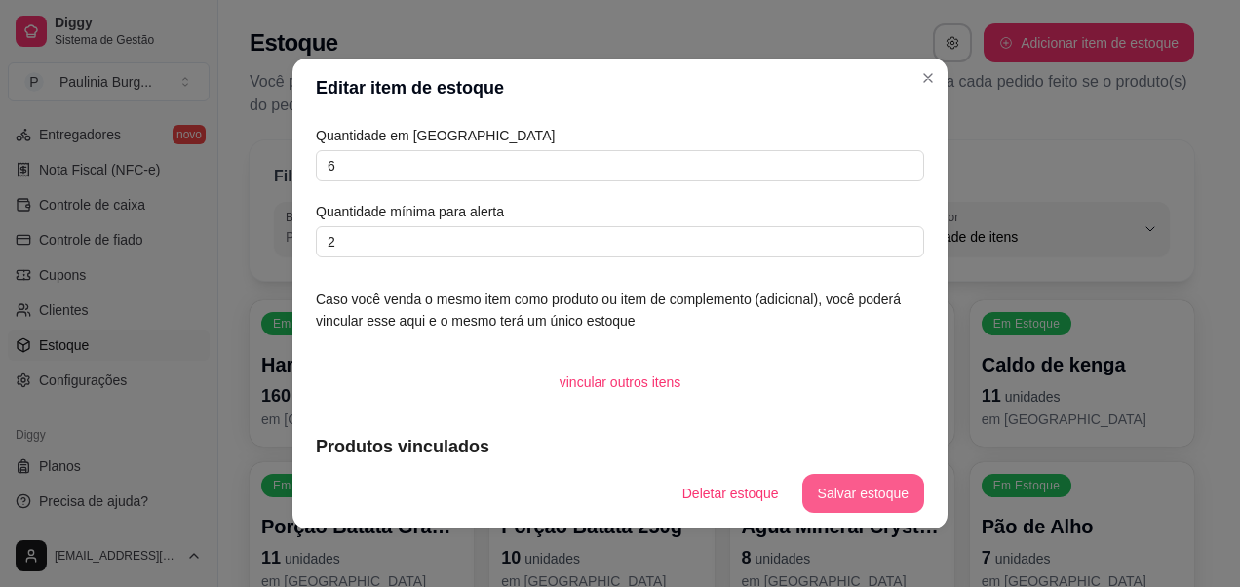
click at [832, 494] on button "Salvar estoque" at bounding box center [863, 493] width 122 height 39
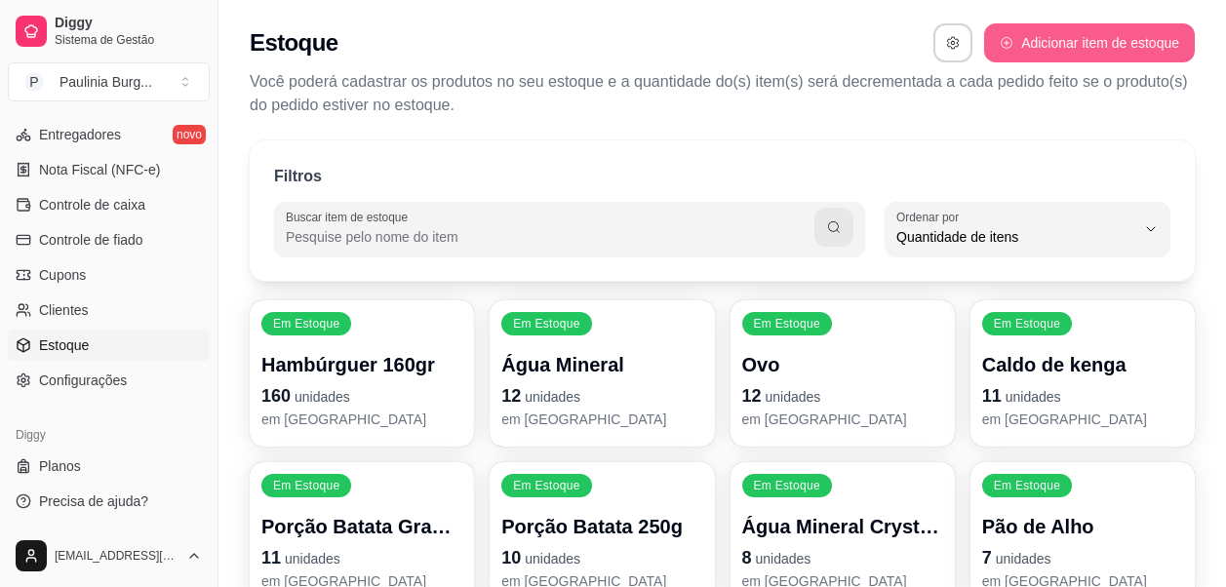
click at [1008, 53] on button "Adicionar item de estoque" at bounding box center [1089, 42] width 211 height 39
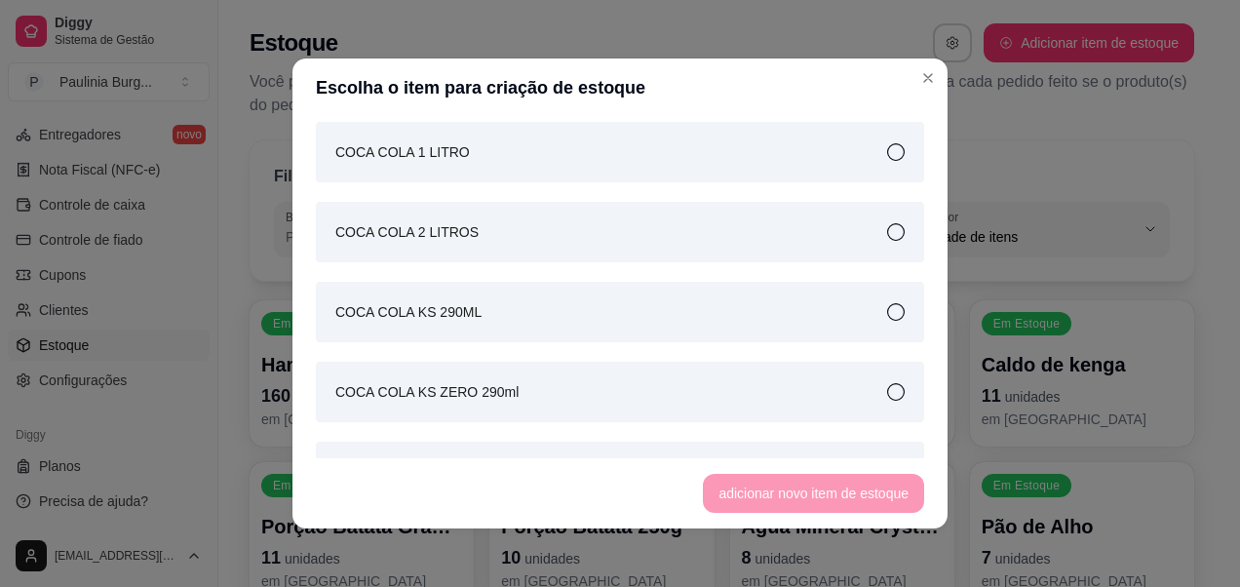
scroll to position [878, 0]
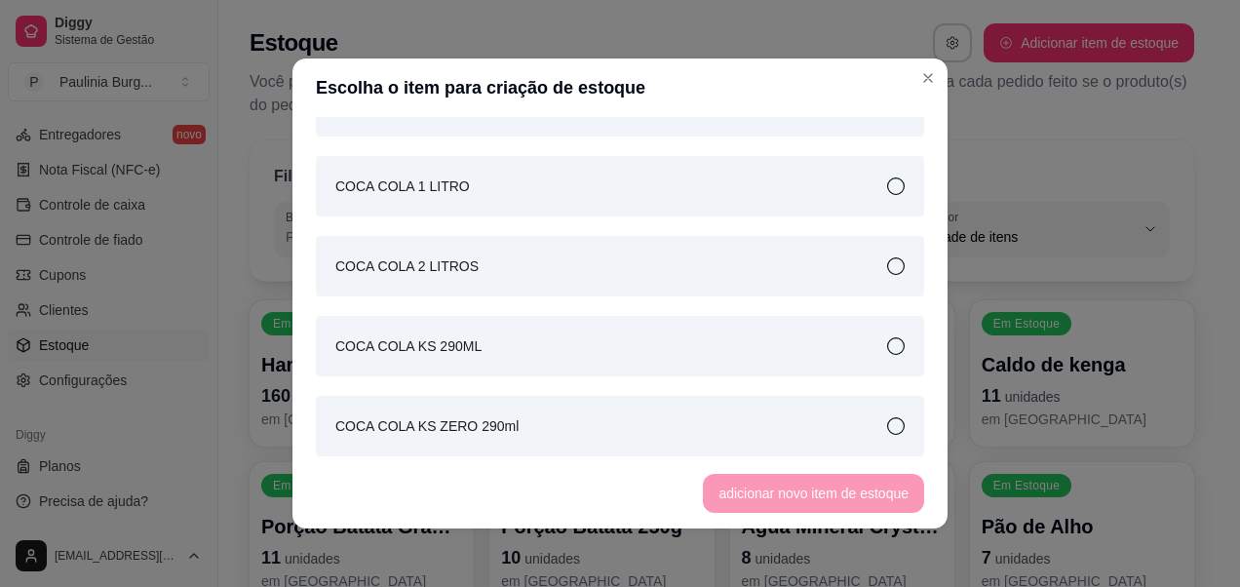
click at [593, 293] on div "COCA COLA 2 LITROS" at bounding box center [620, 266] width 608 height 60
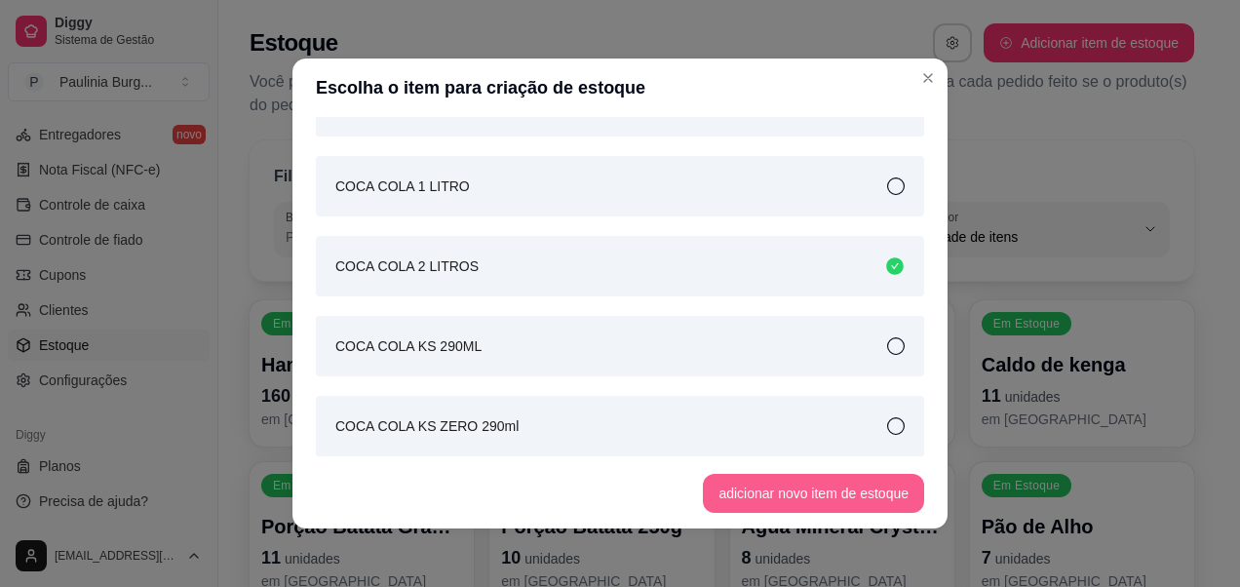
click at [801, 474] on button "adicionar novo item de estoque" at bounding box center [813, 493] width 221 height 39
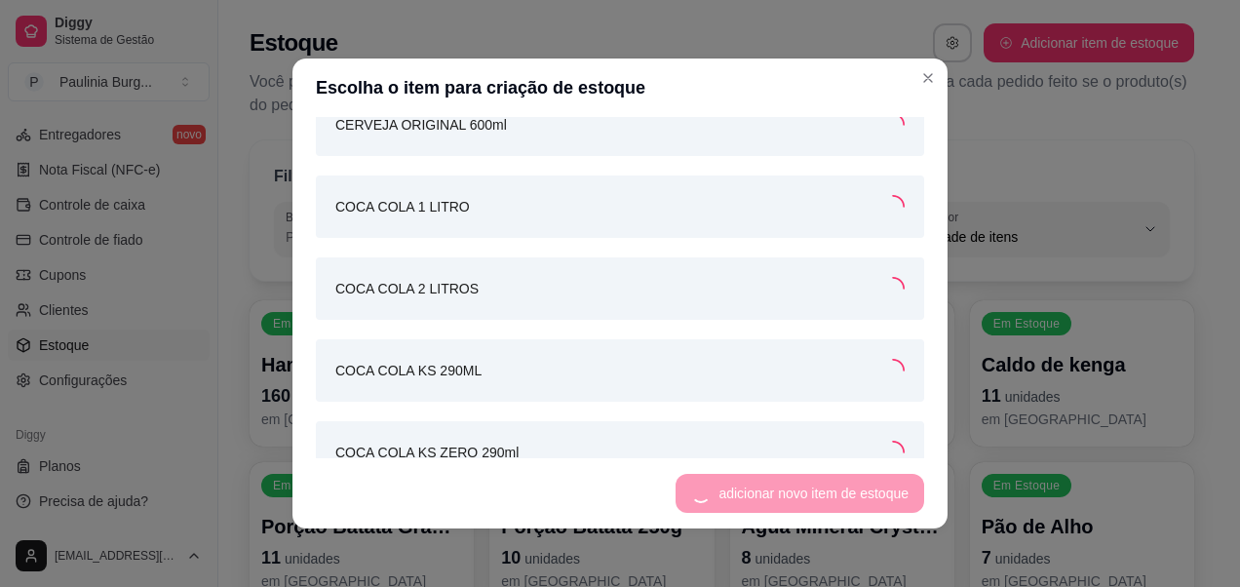
scroll to position [895, 0]
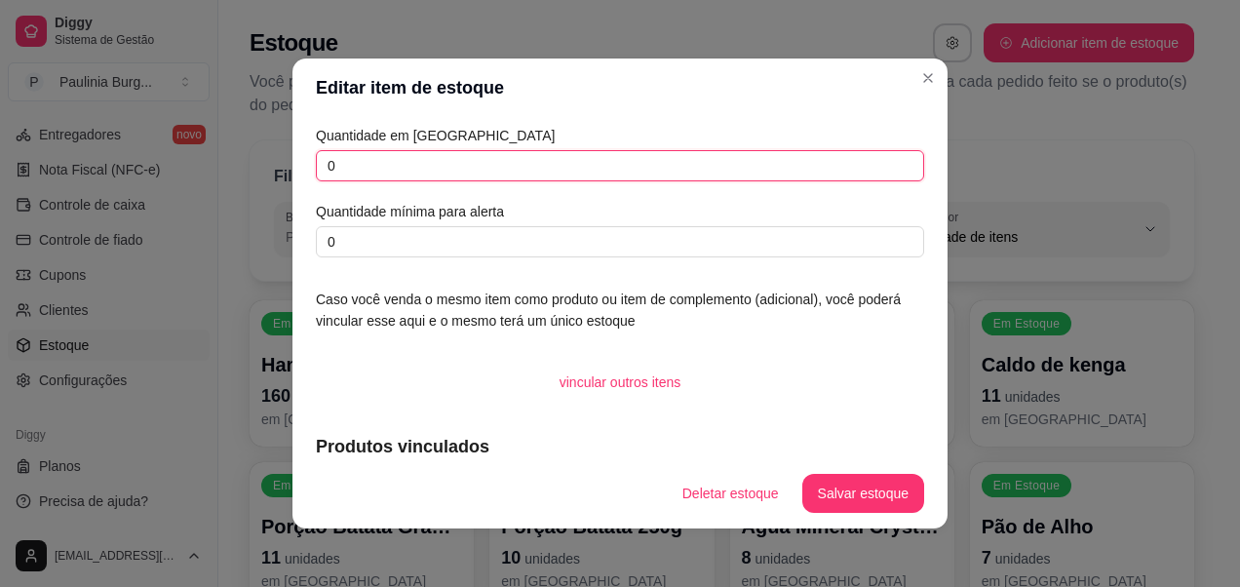
click at [521, 178] on input "0" at bounding box center [620, 165] width 608 height 31
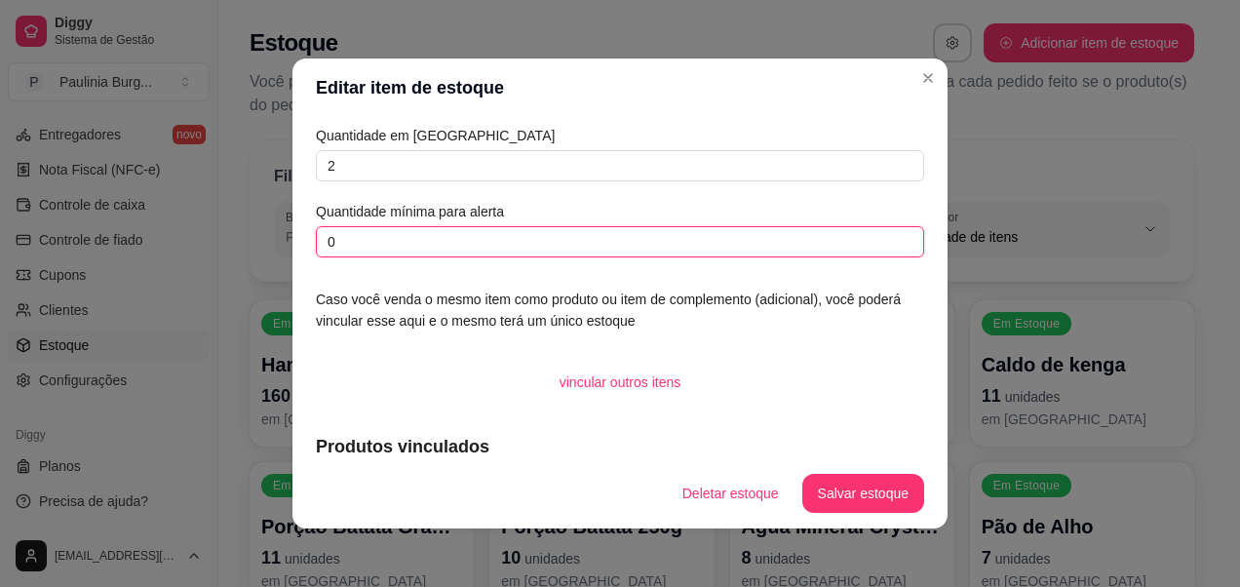
click at [558, 245] on input "0" at bounding box center [620, 241] width 608 height 31
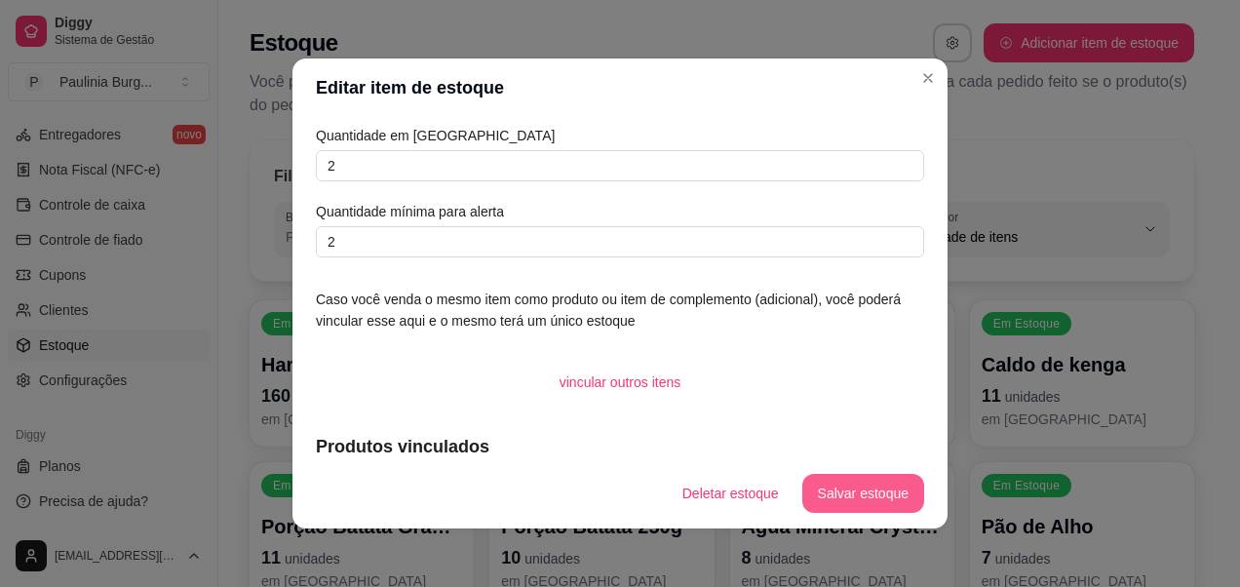
click at [900, 481] on button "Salvar estoque" at bounding box center [863, 493] width 122 height 39
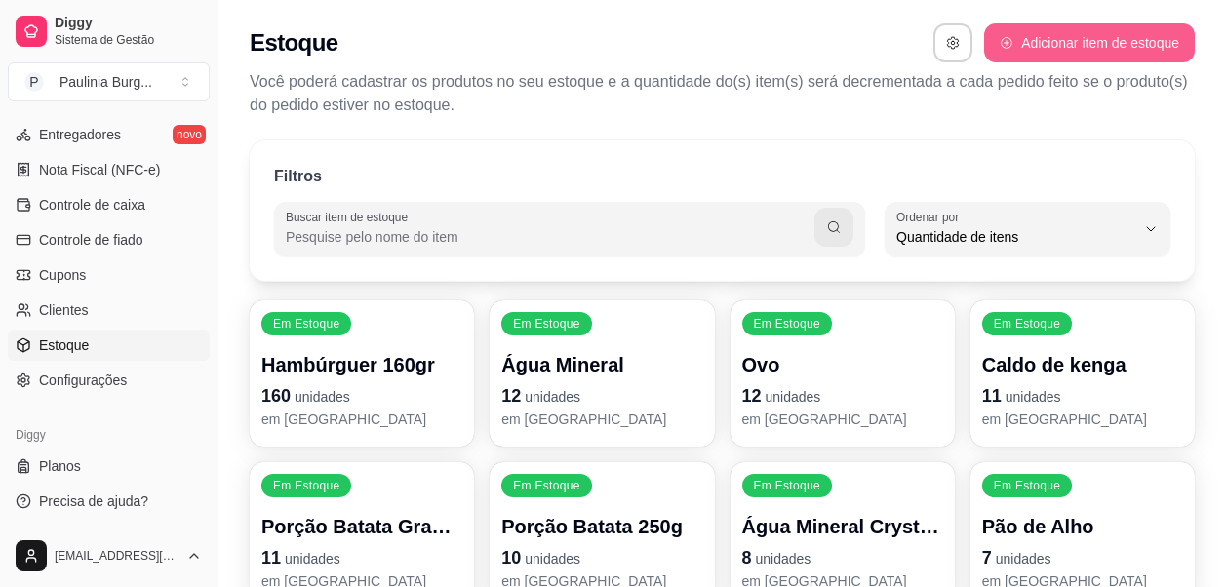
click at [1011, 48] on icon "button" at bounding box center [1006, 43] width 14 height 14
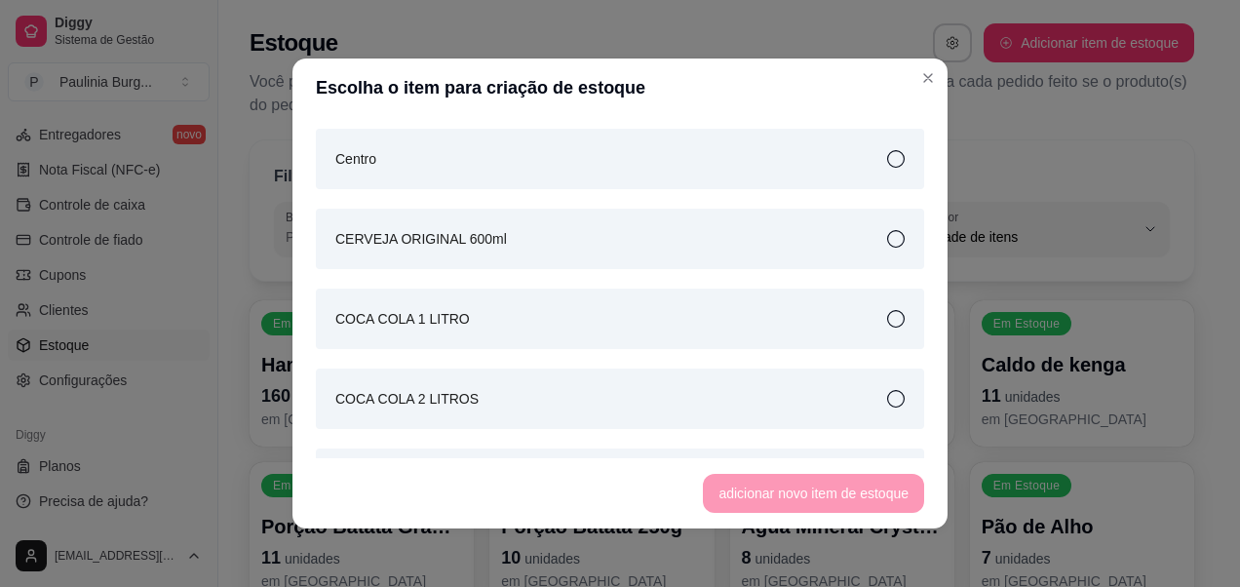
scroll to position [780, 0]
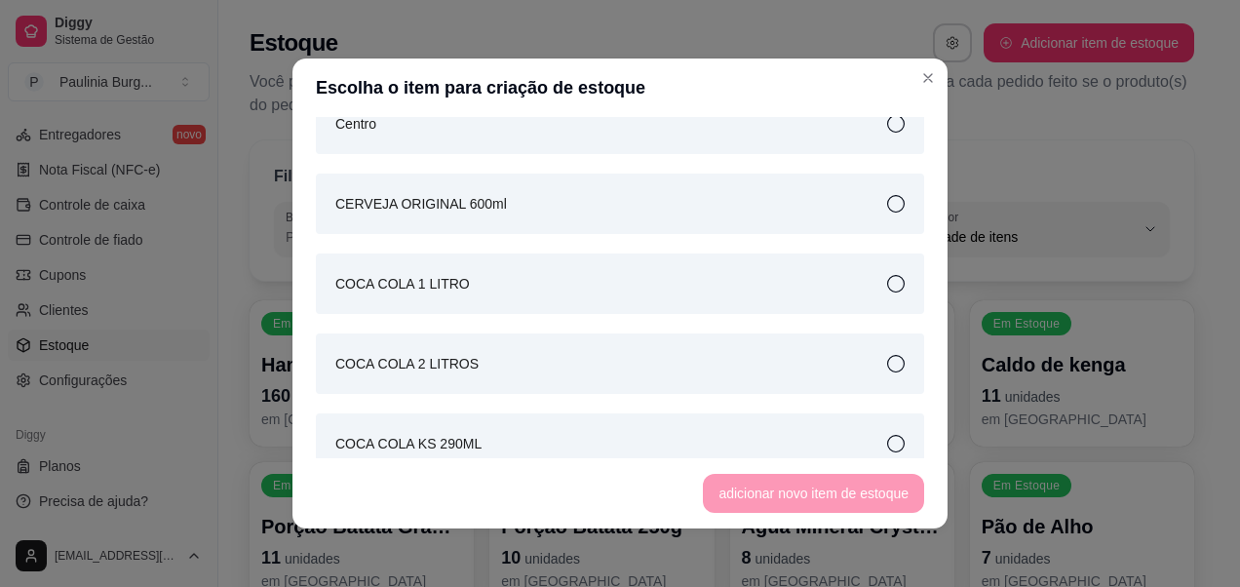
click at [511, 219] on div "CERVEJA ORIGINAL 600ml" at bounding box center [620, 204] width 608 height 60
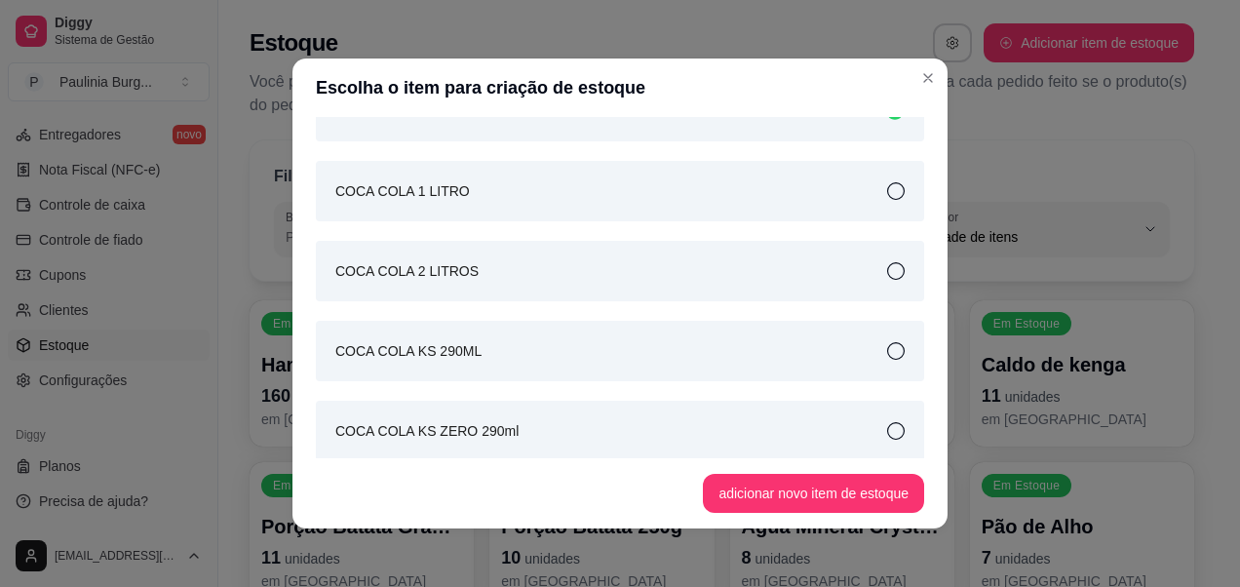
scroll to position [878, 0]
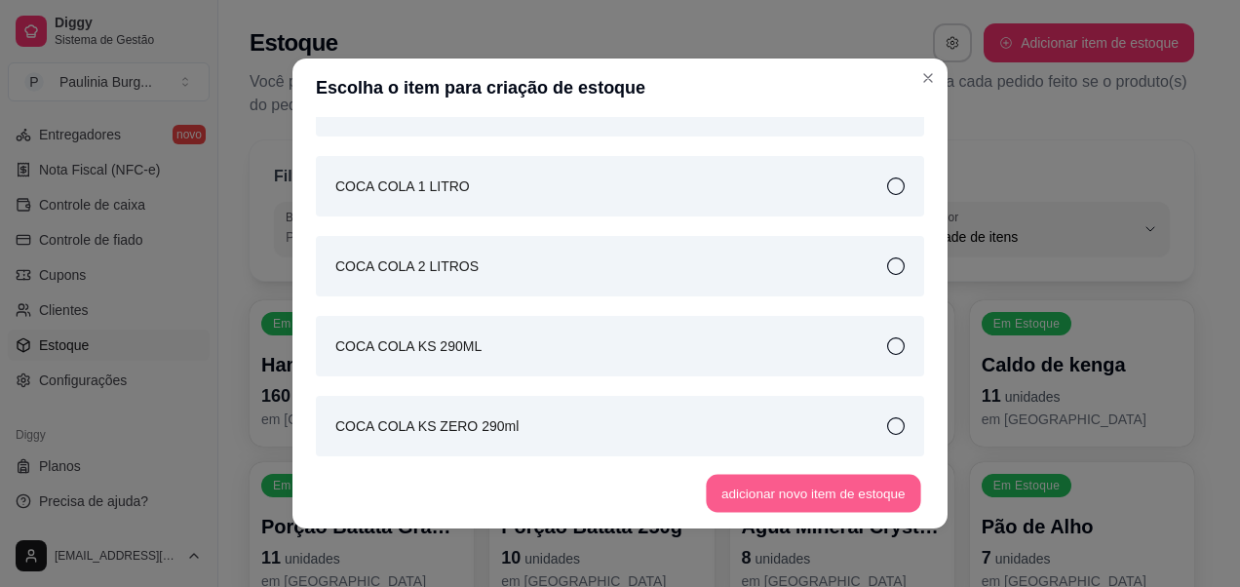
click at [763, 488] on button "adicionar novo item de estoque" at bounding box center [814, 494] width 215 height 38
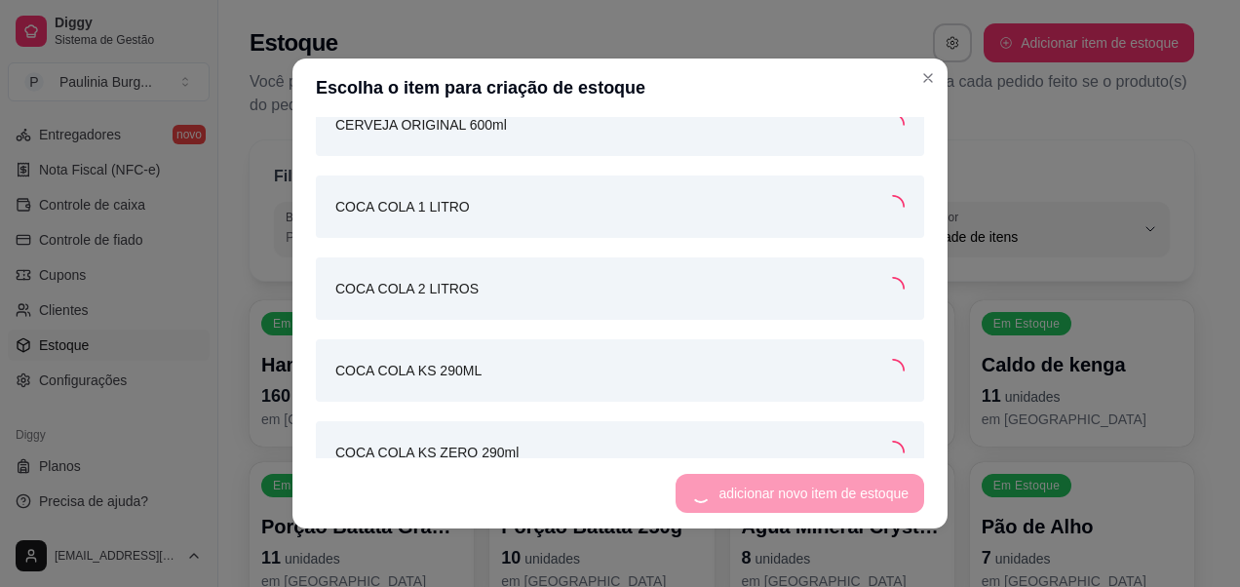
scroll to position [895, 0]
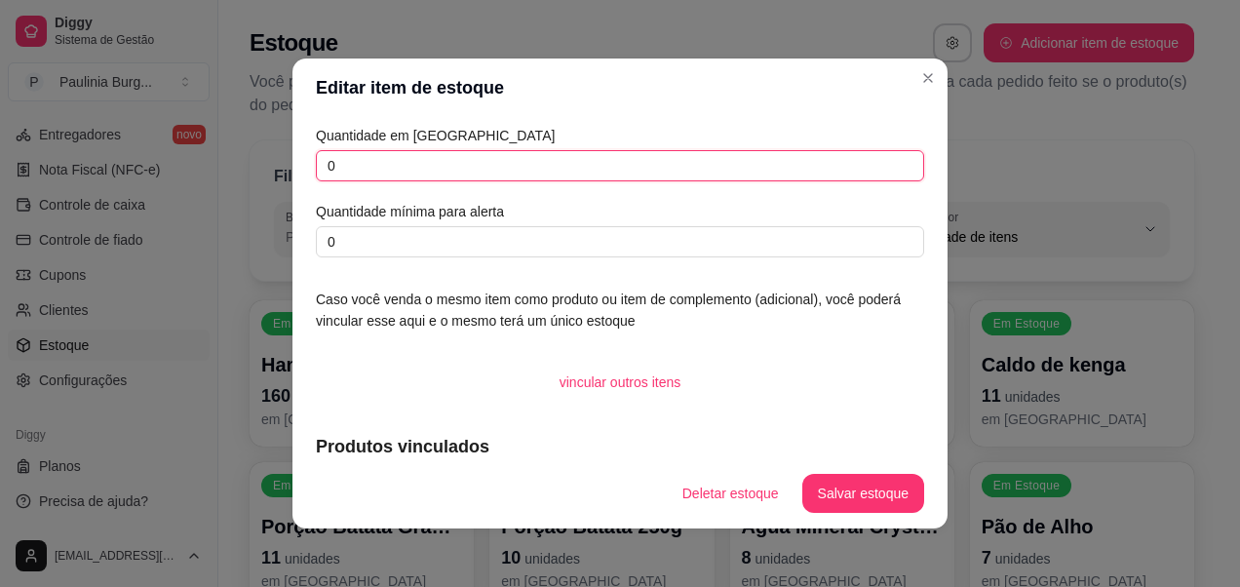
click at [609, 168] on input "0" at bounding box center [620, 165] width 608 height 31
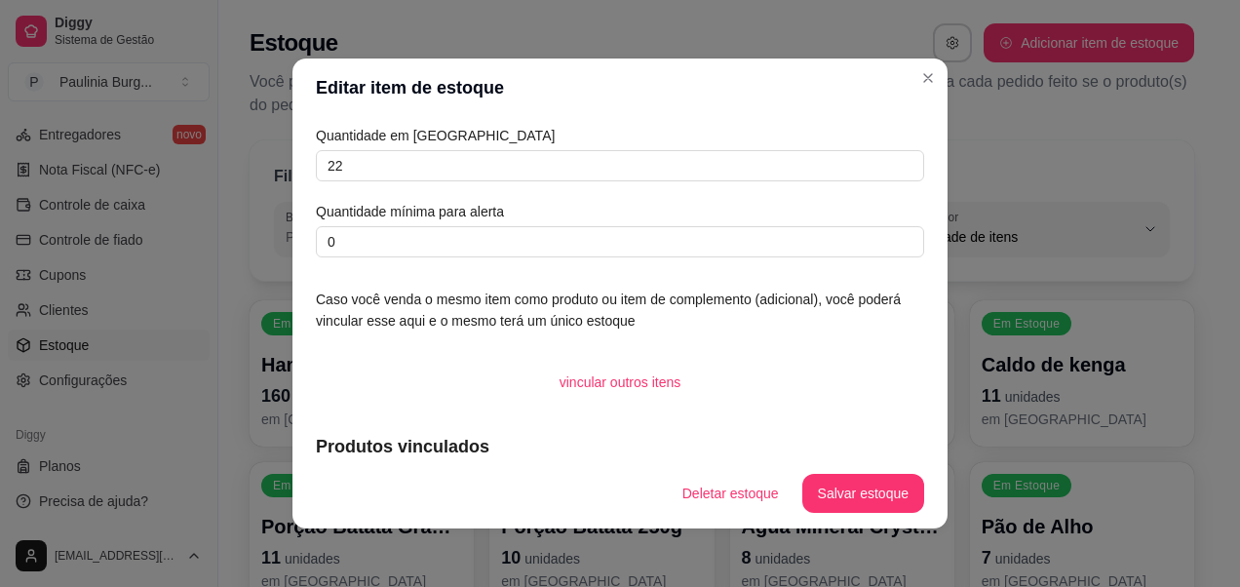
click at [624, 222] on div "Quantidade em estoque 22 Quantidade mínima para alerta 0" at bounding box center [620, 191] width 608 height 133
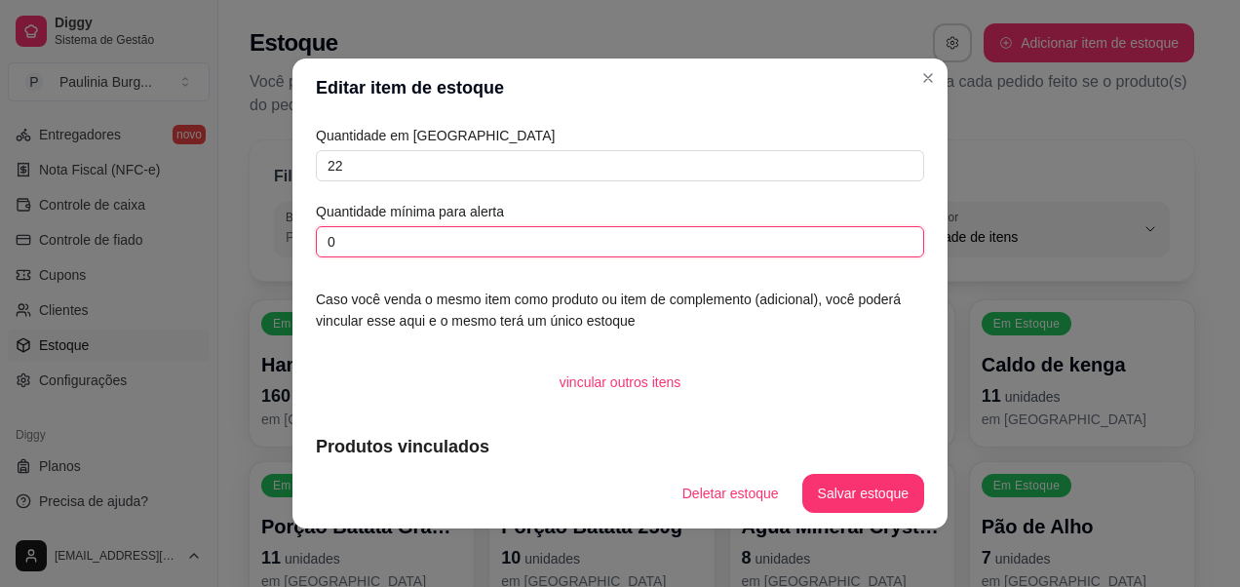
click at [624, 228] on input "0" at bounding box center [620, 241] width 608 height 31
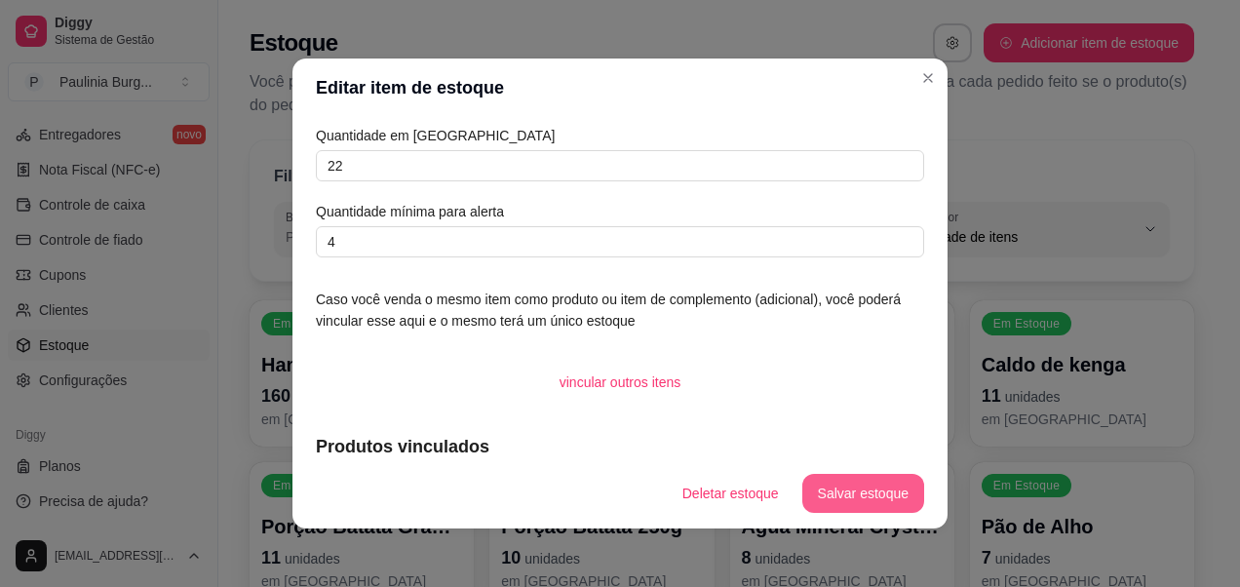
click at [855, 501] on button "Salvar estoque" at bounding box center [863, 493] width 122 height 39
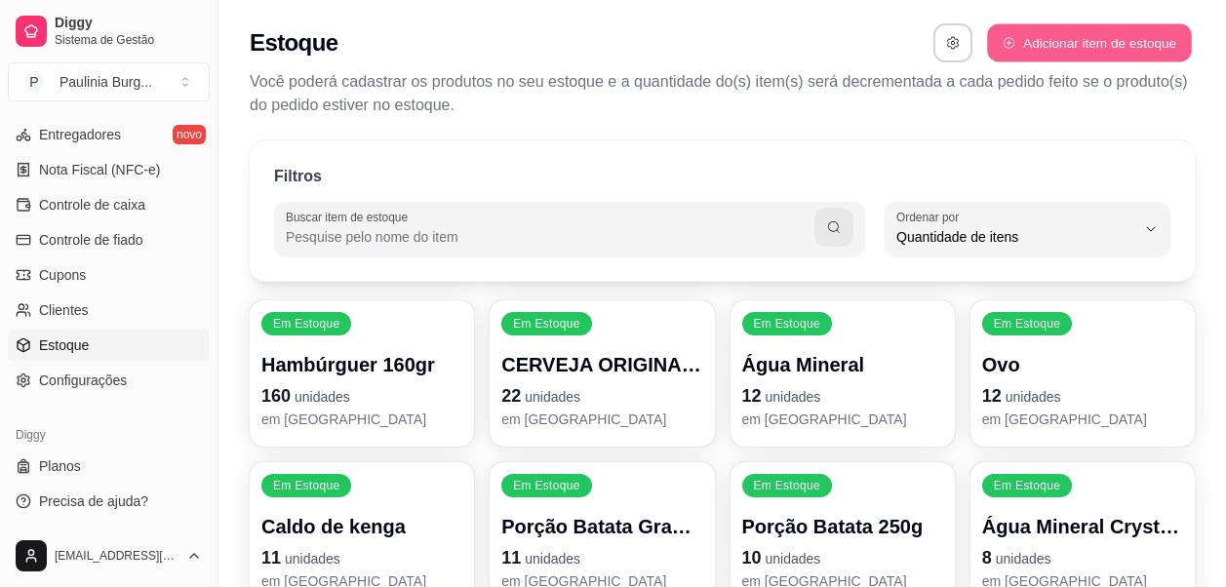
click at [1051, 56] on button "Adicionar item de estoque" at bounding box center [1089, 43] width 204 height 38
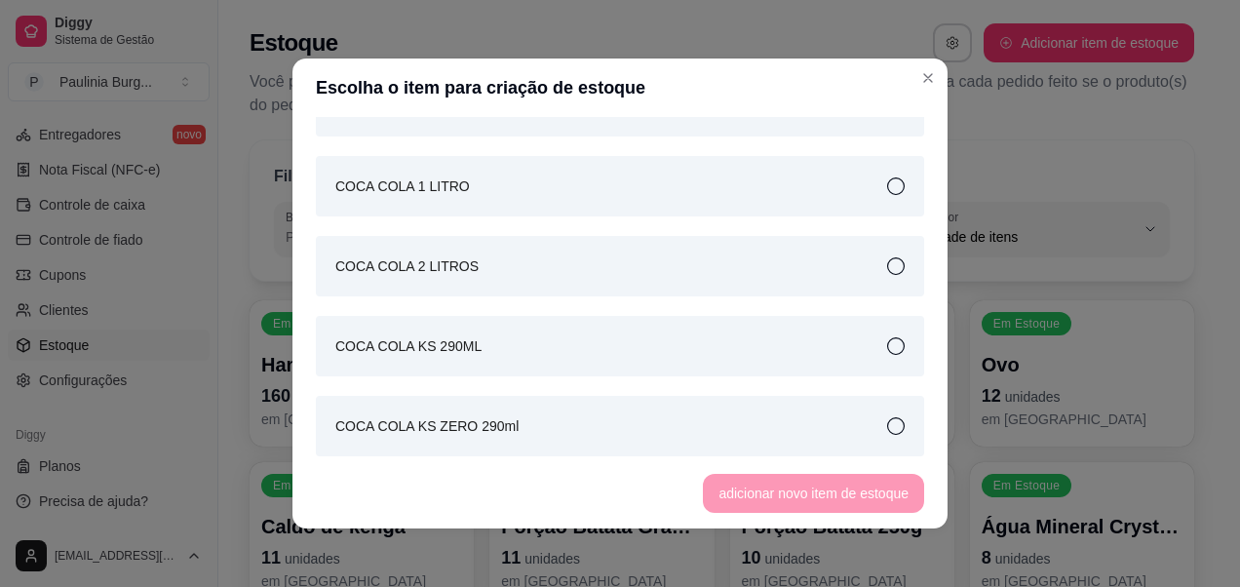
scroll to position [975, 0]
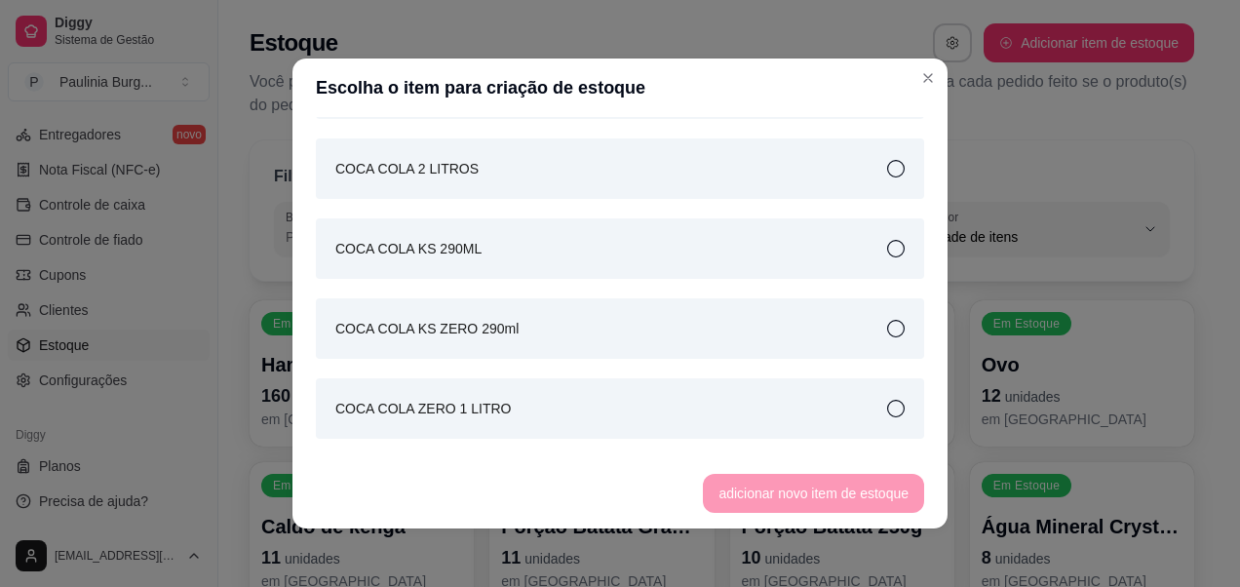
click at [758, 254] on div "COCA COLA KS 290ML" at bounding box center [620, 248] width 608 height 60
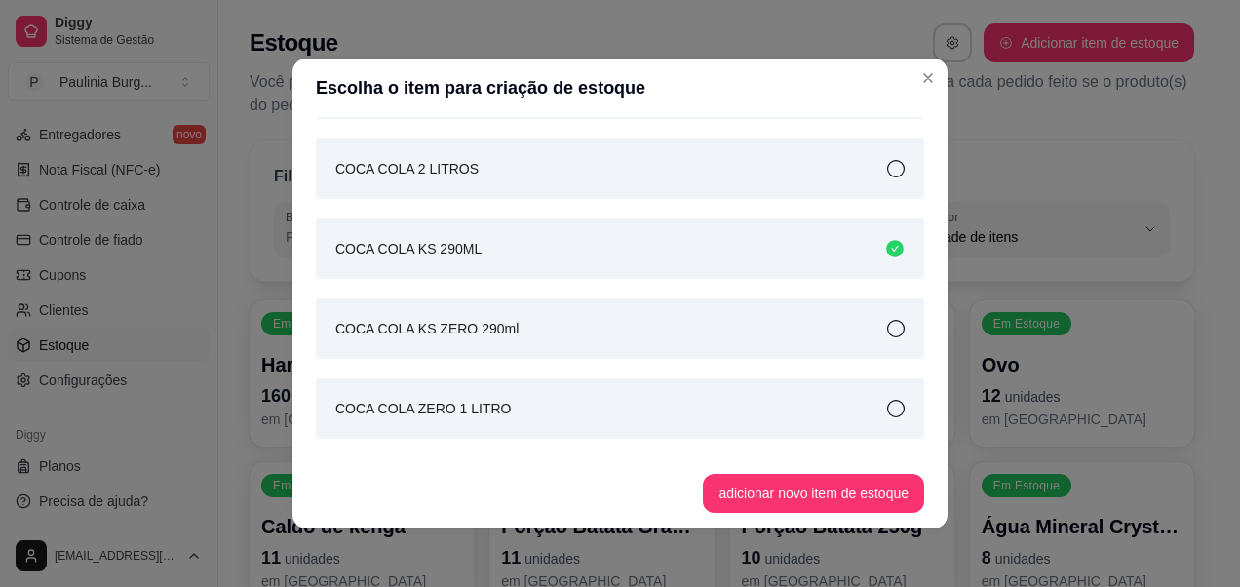
click at [562, 345] on div "COCA COLA KS ZERO 290ml" at bounding box center [620, 328] width 608 height 60
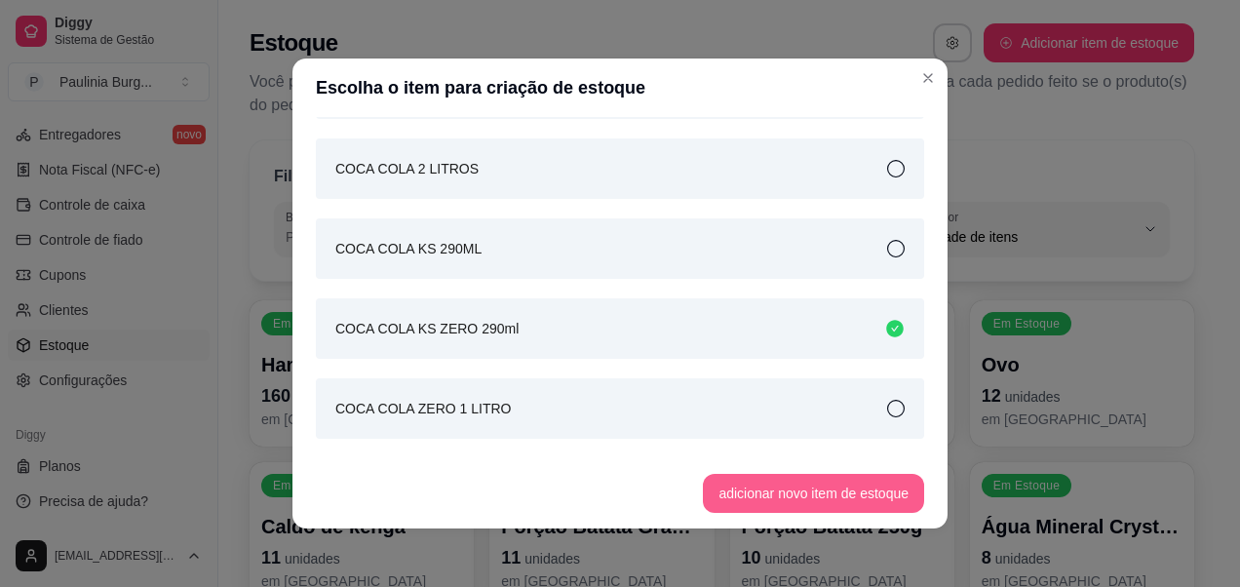
click at [747, 483] on button "adicionar novo item de estoque" at bounding box center [813, 493] width 221 height 39
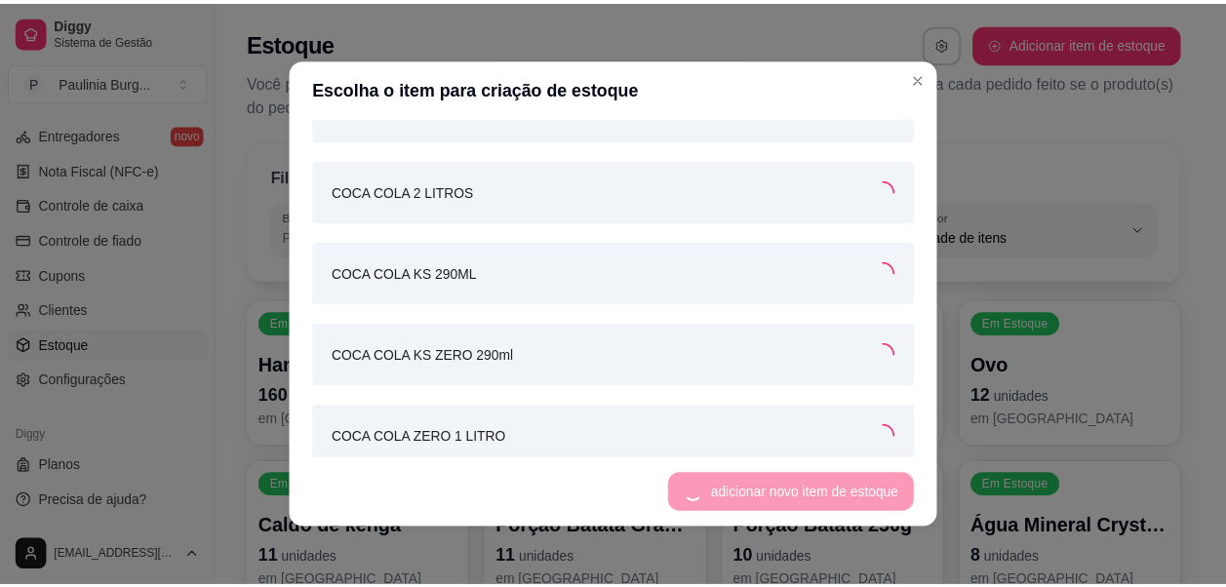
scroll to position [995, 0]
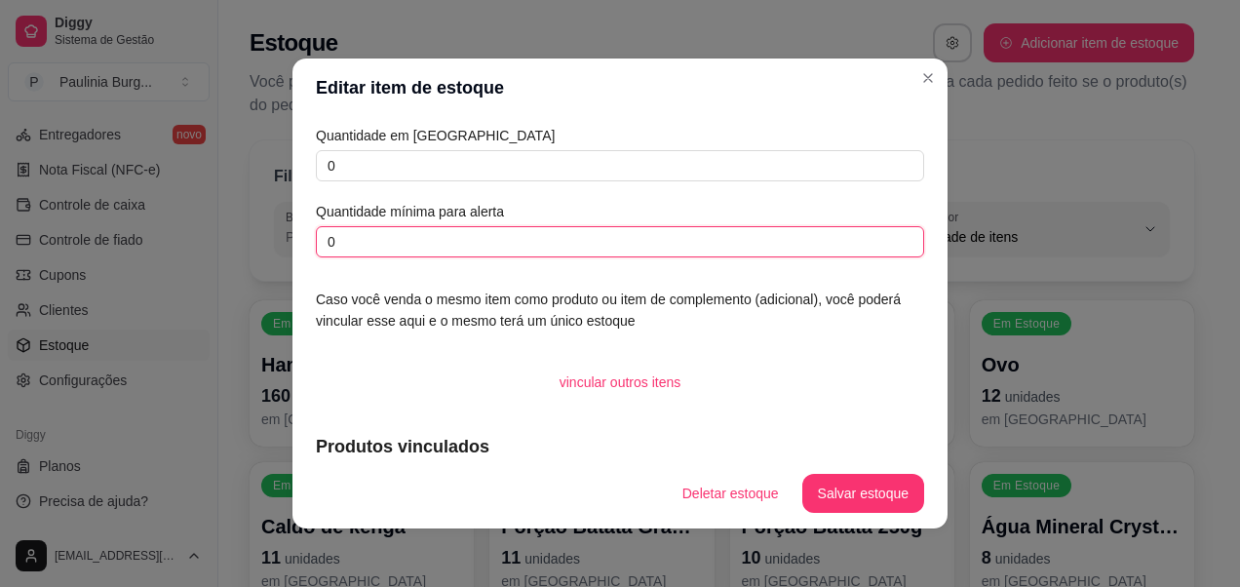
click at [447, 254] on input "0" at bounding box center [620, 241] width 608 height 31
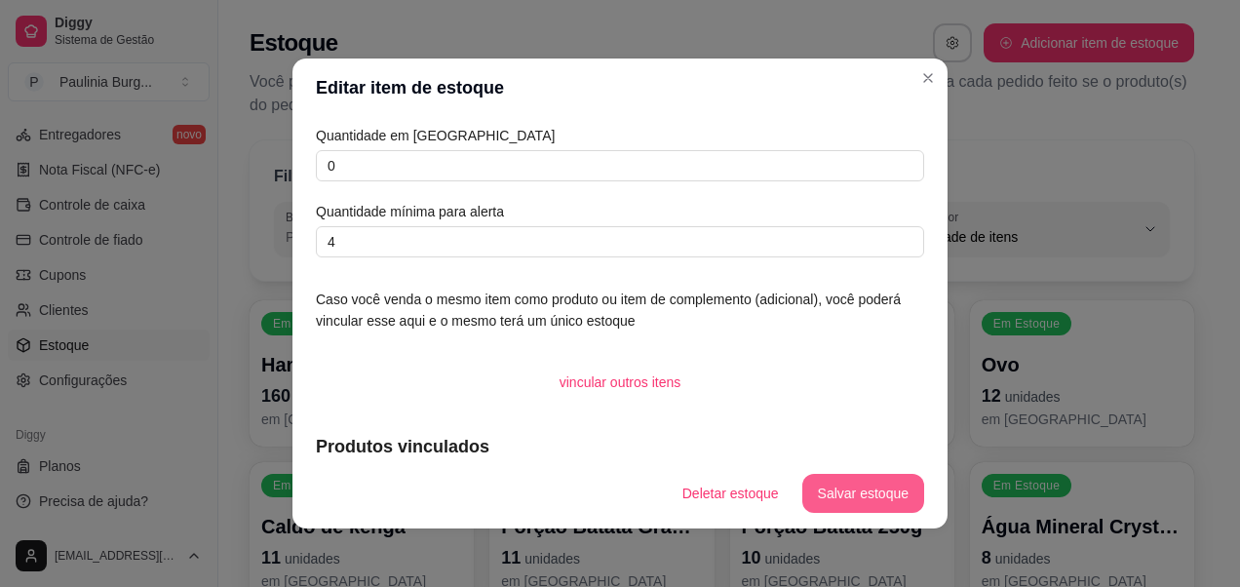
click at [821, 496] on button "Salvar estoque" at bounding box center [863, 493] width 122 height 39
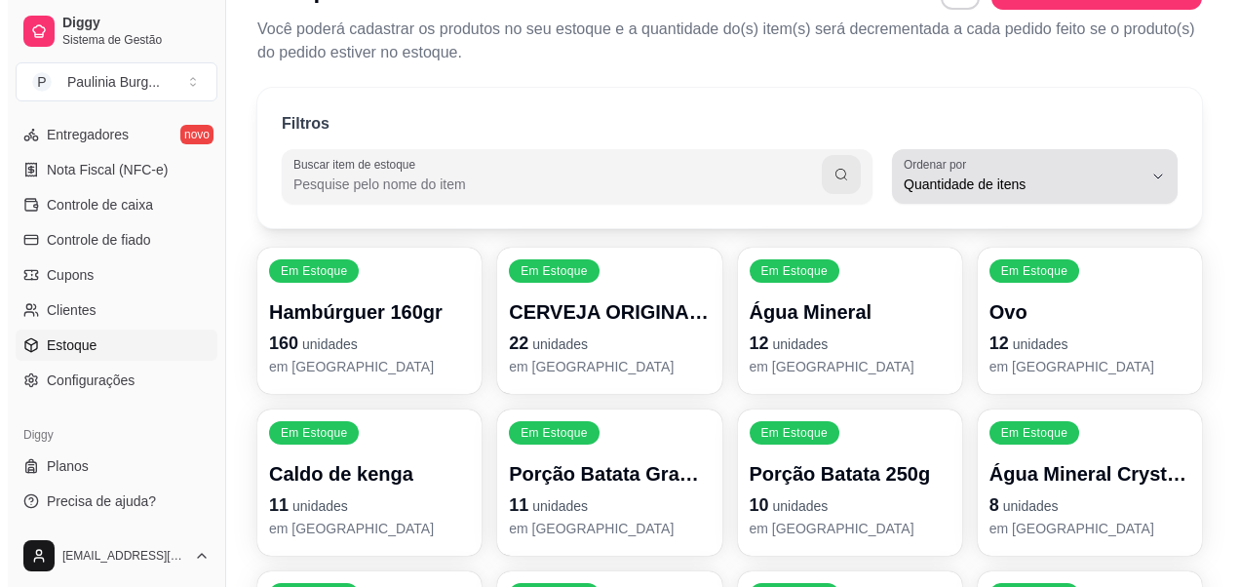
scroll to position [0, 0]
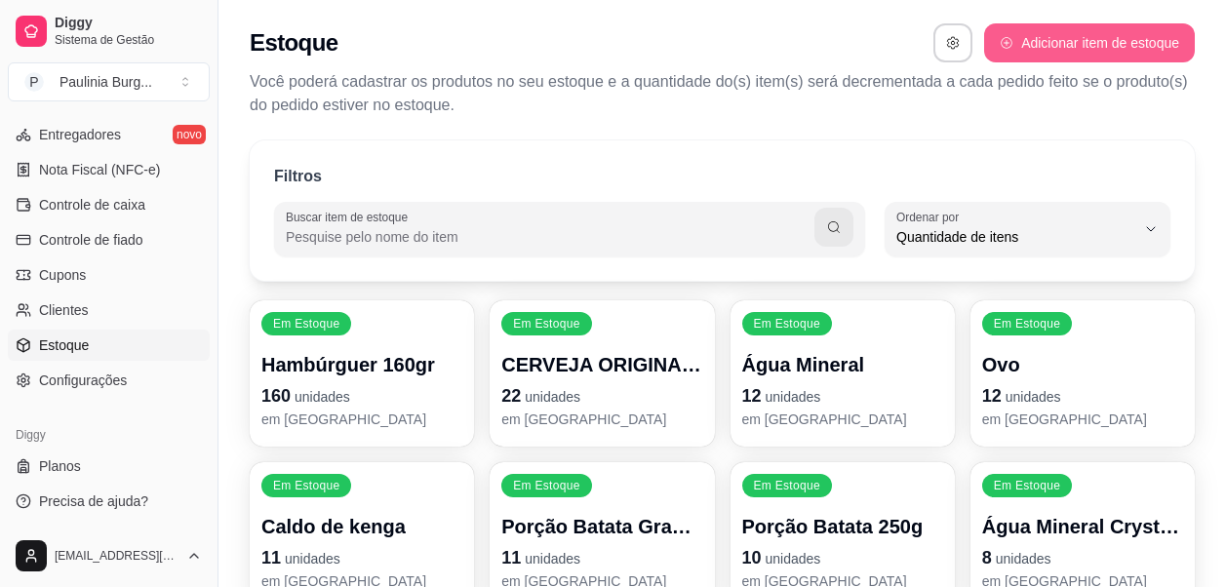
click at [1054, 51] on button "Adicionar item de estoque" at bounding box center [1089, 42] width 211 height 39
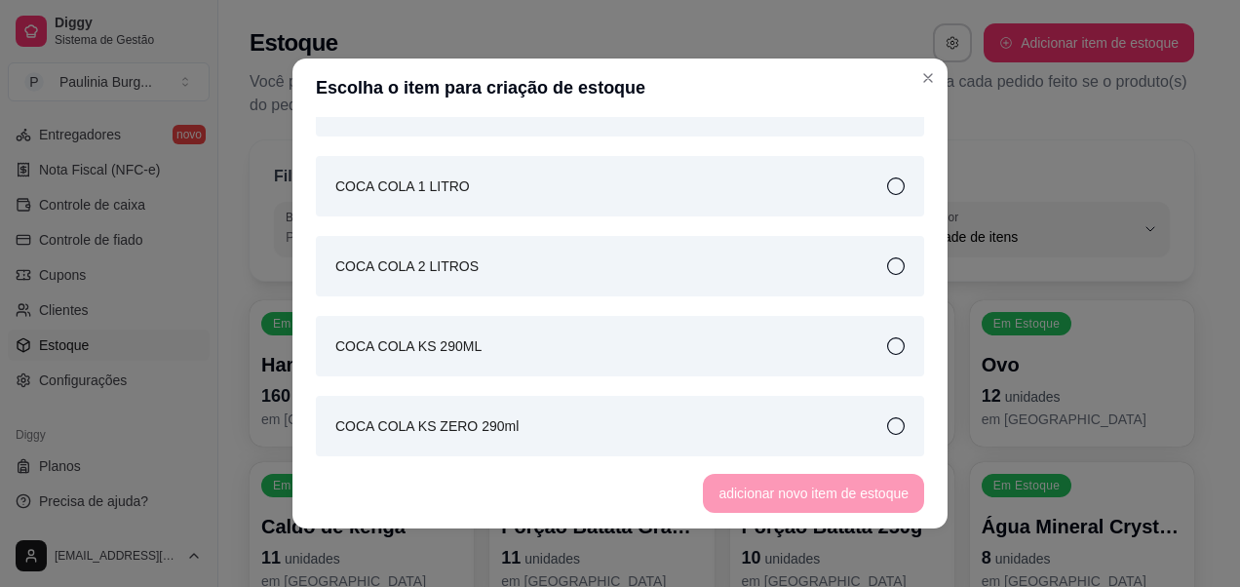
scroll to position [975, 0]
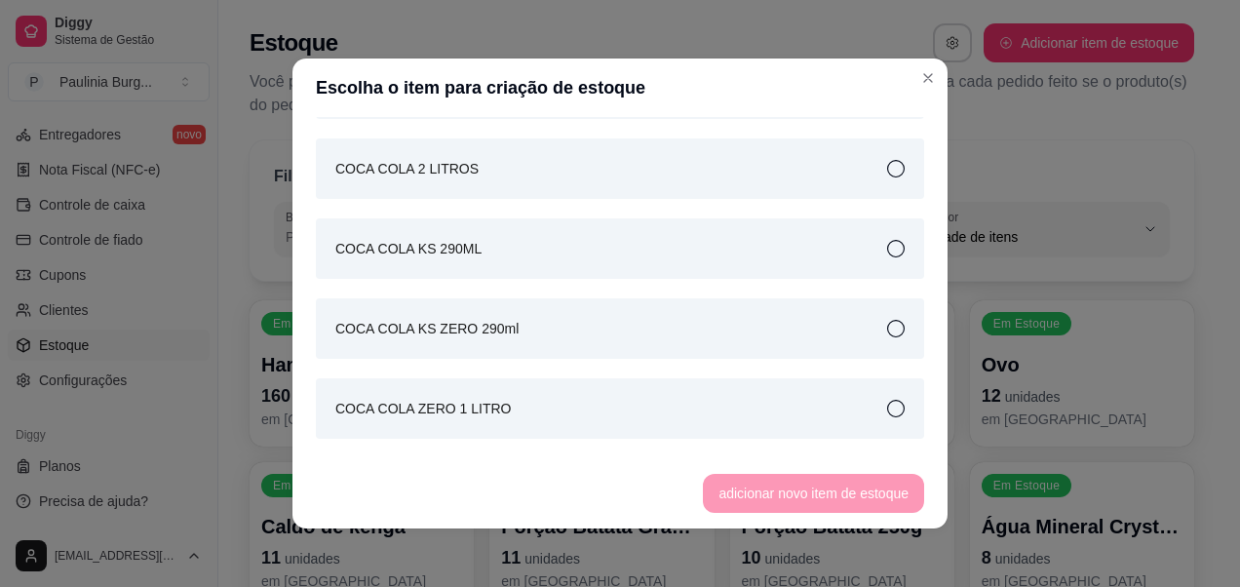
click at [652, 405] on div "COCA COLA ZERO 1 LITRO" at bounding box center [620, 408] width 608 height 60
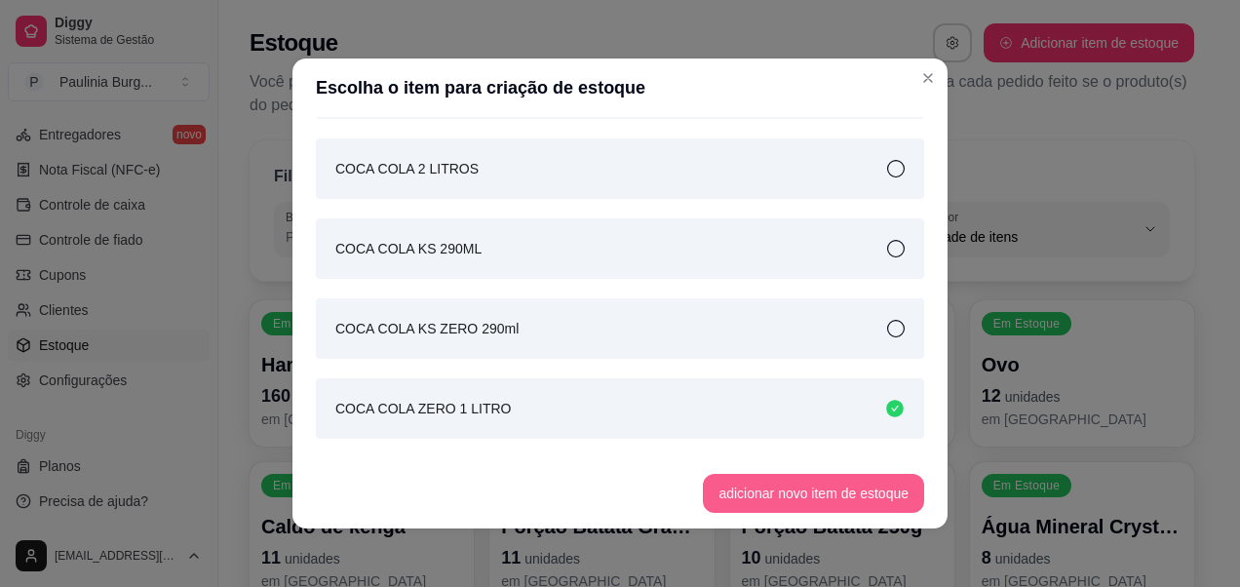
click at [743, 489] on button "adicionar novo item de estoque" at bounding box center [813, 493] width 221 height 39
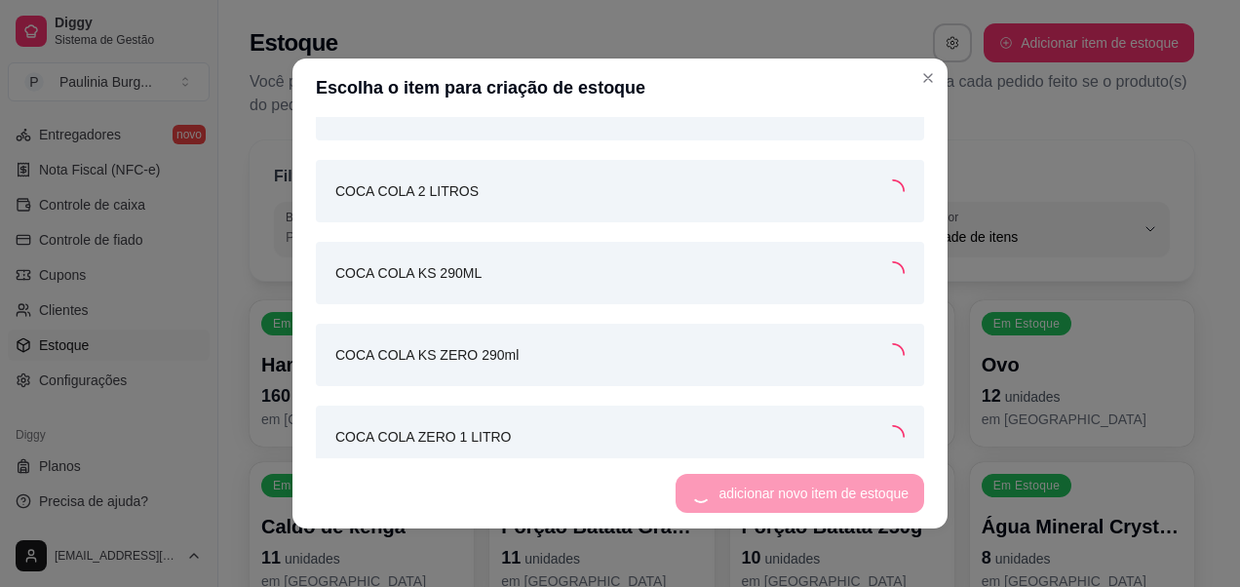
scroll to position [995, 0]
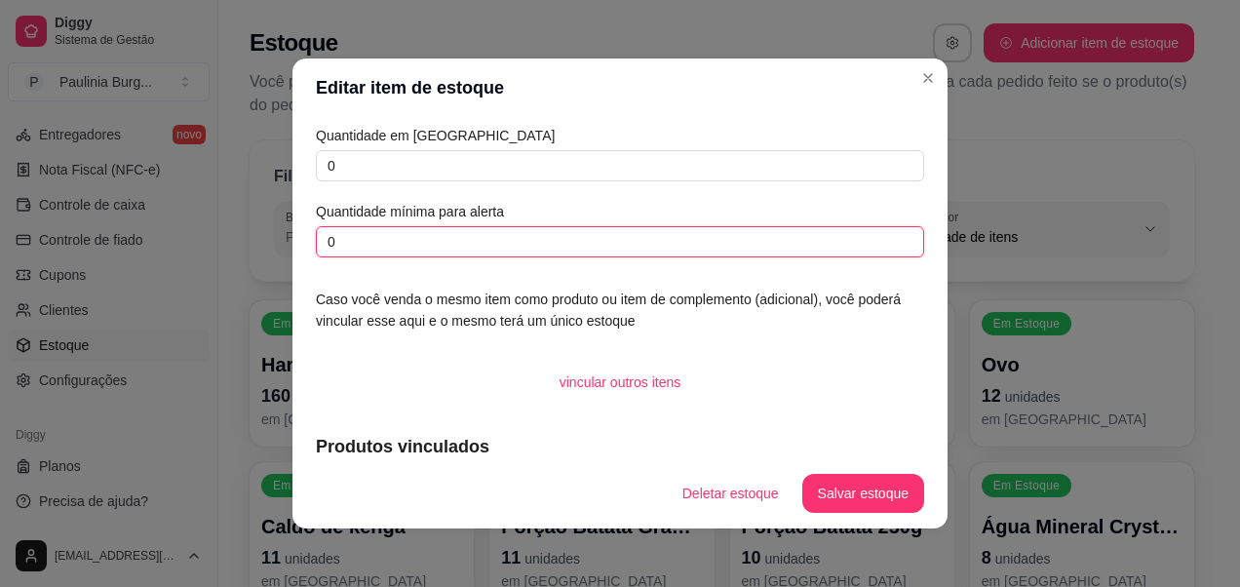
click at [509, 246] on input "0" at bounding box center [620, 241] width 608 height 31
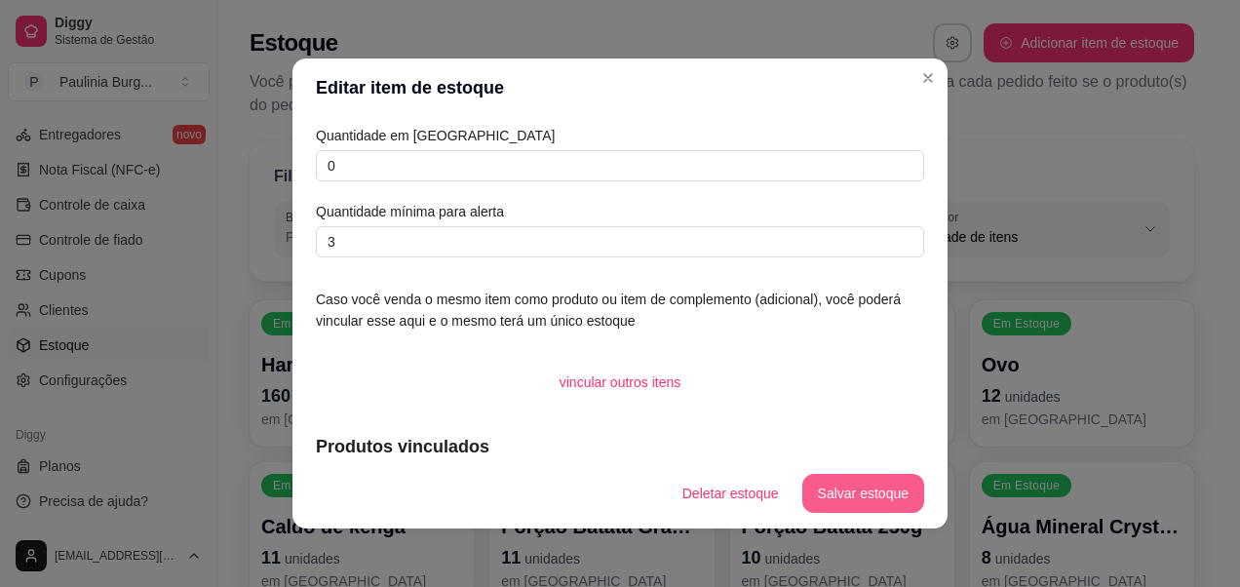
click at [881, 501] on button "Salvar estoque" at bounding box center [863, 493] width 122 height 39
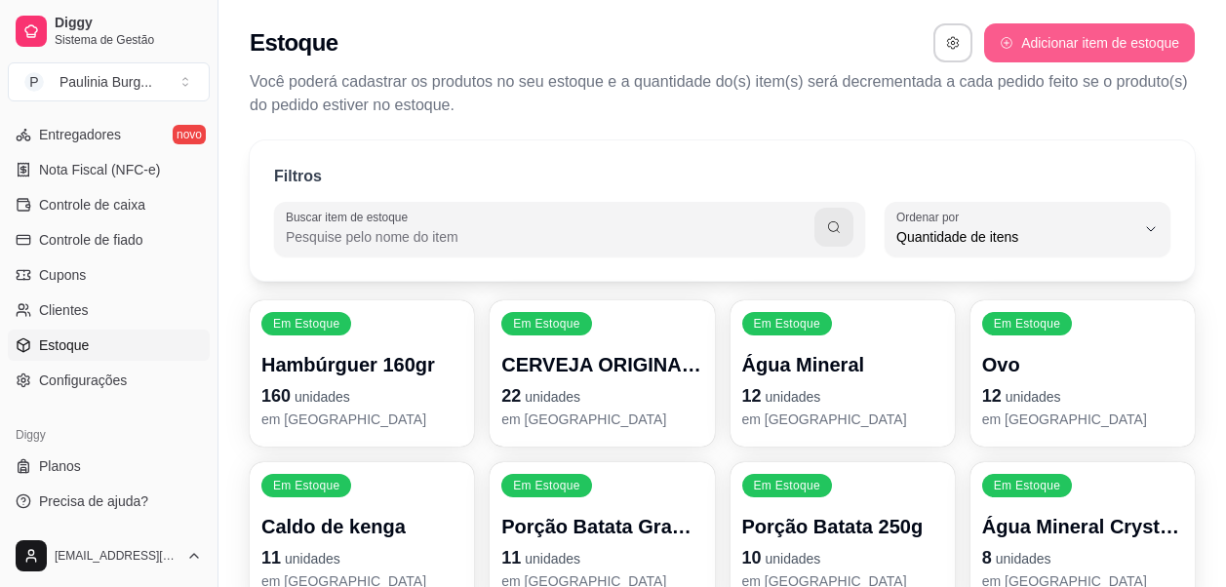
click at [1082, 57] on button "Adicionar item de estoque" at bounding box center [1089, 42] width 211 height 39
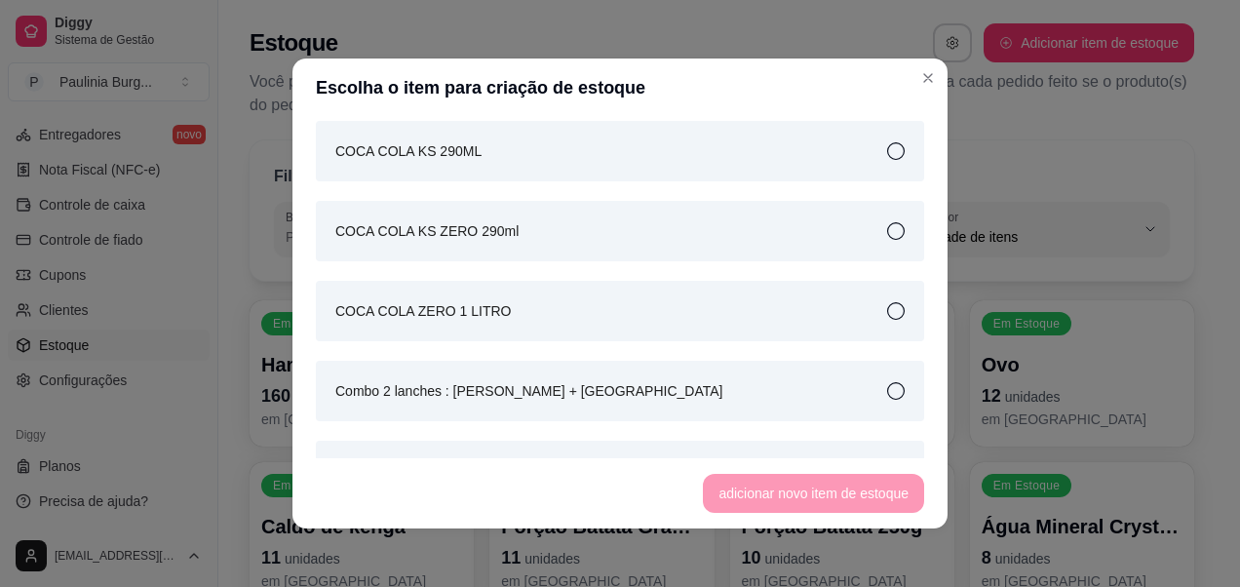
scroll to position [975, 0]
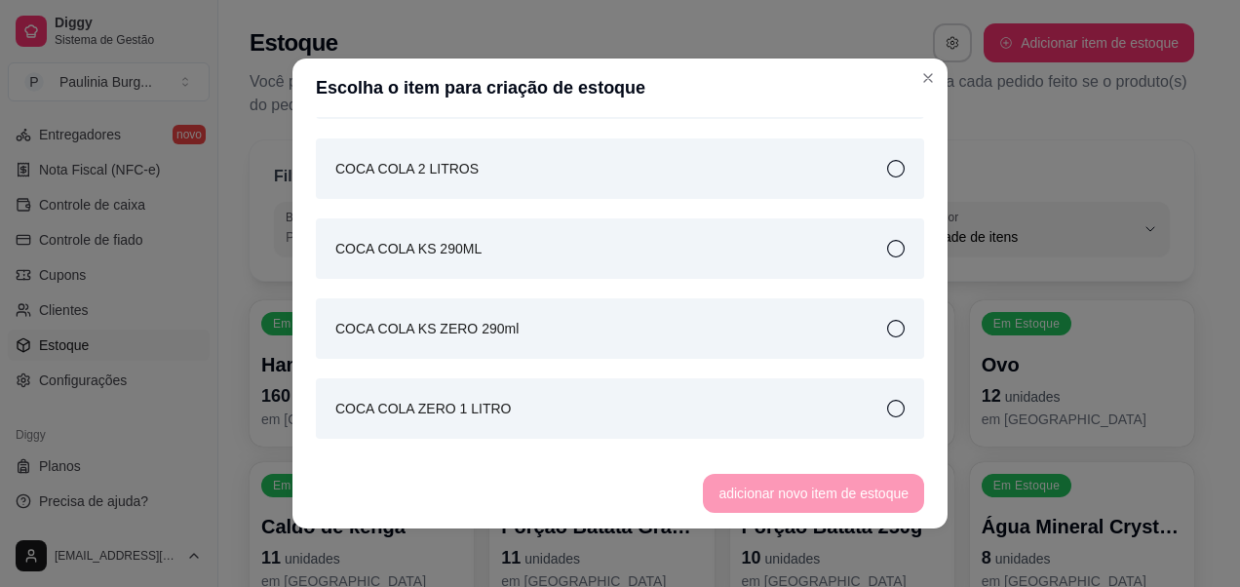
click at [545, 253] on div "COCA COLA KS 290ML" at bounding box center [620, 248] width 608 height 60
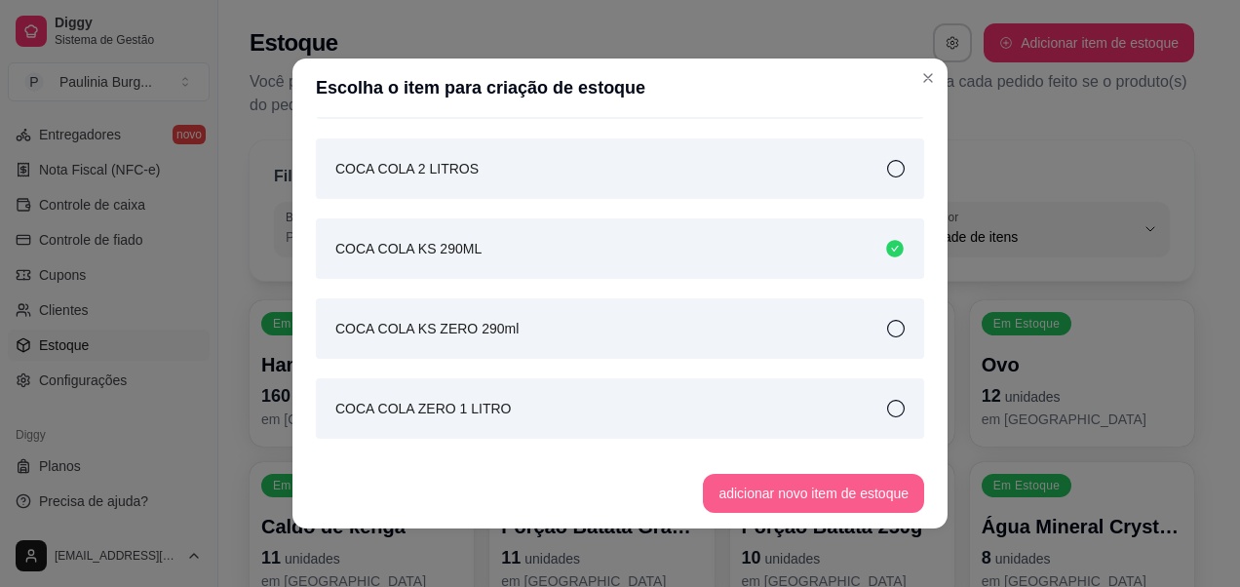
click at [850, 491] on button "adicionar novo item de estoque" at bounding box center [813, 493] width 221 height 39
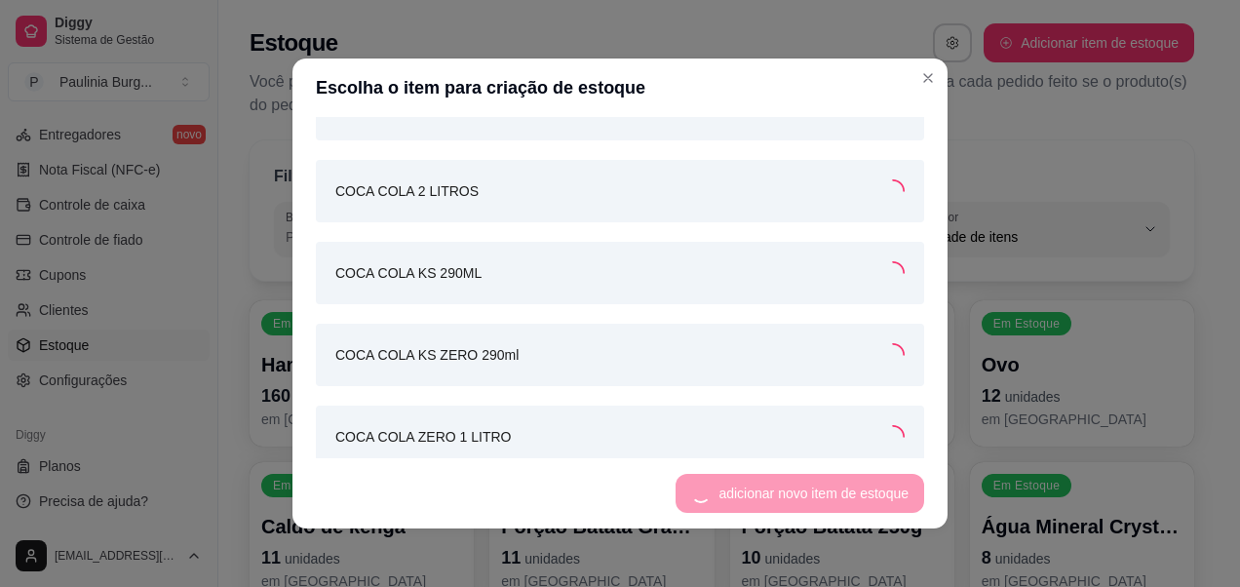
scroll to position [995, 0]
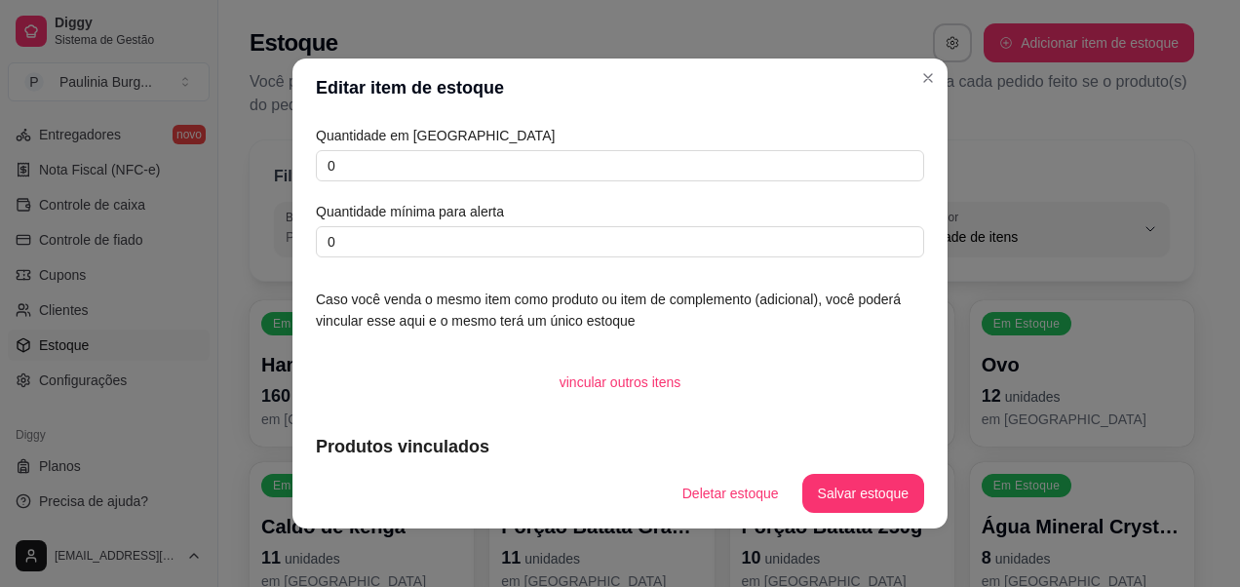
click at [487, 262] on div "Quantidade em estoque 0 Quantidade mínima para alerta 0 Caso você venda o mesmo…" at bounding box center [620, 287] width 655 height 341
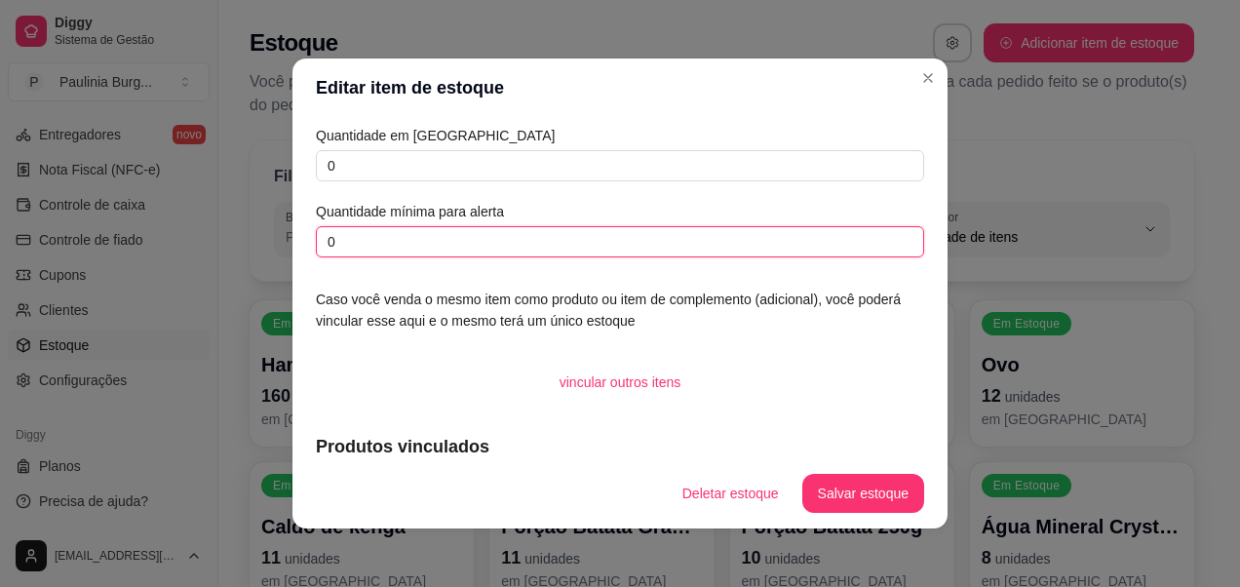
click at [374, 248] on input "0" at bounding box center [620, 241] width 608 height 31
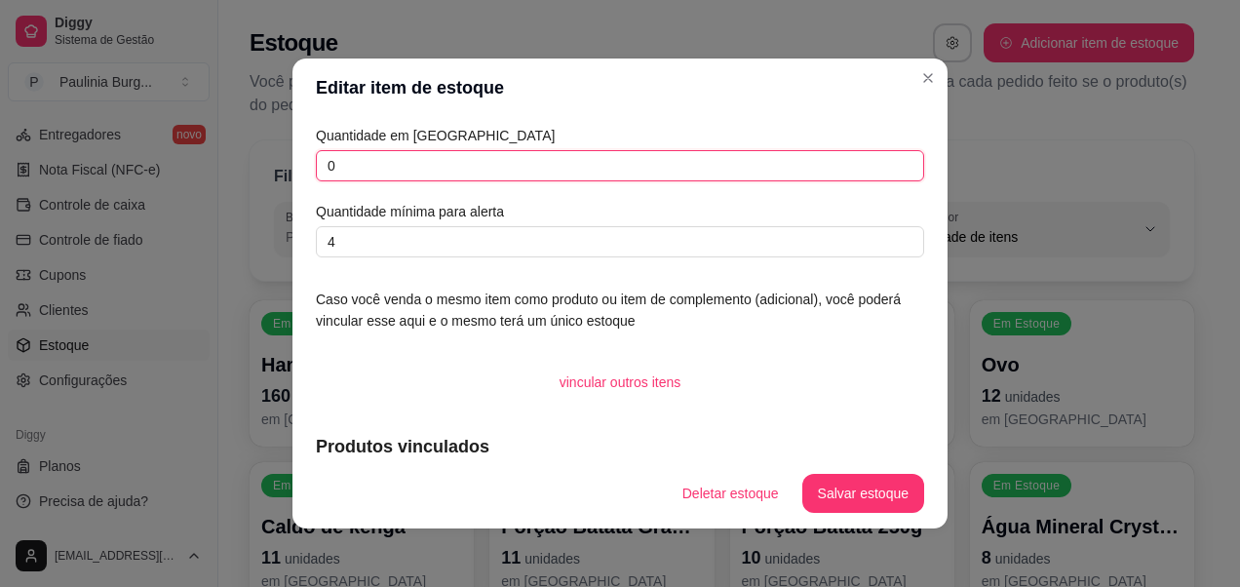
click at [427, 176] on input "0" at bounding box center [620, 165] width 608 height 31
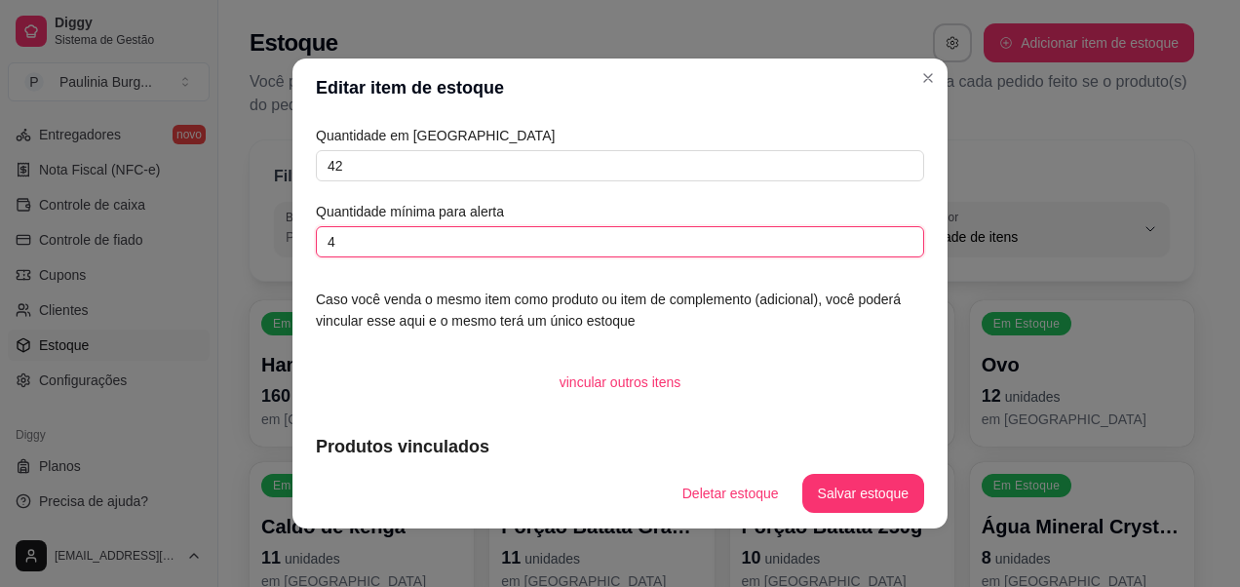
click at [404, 248] on input "4" at bounding box center [620, 241] width 608 height 31
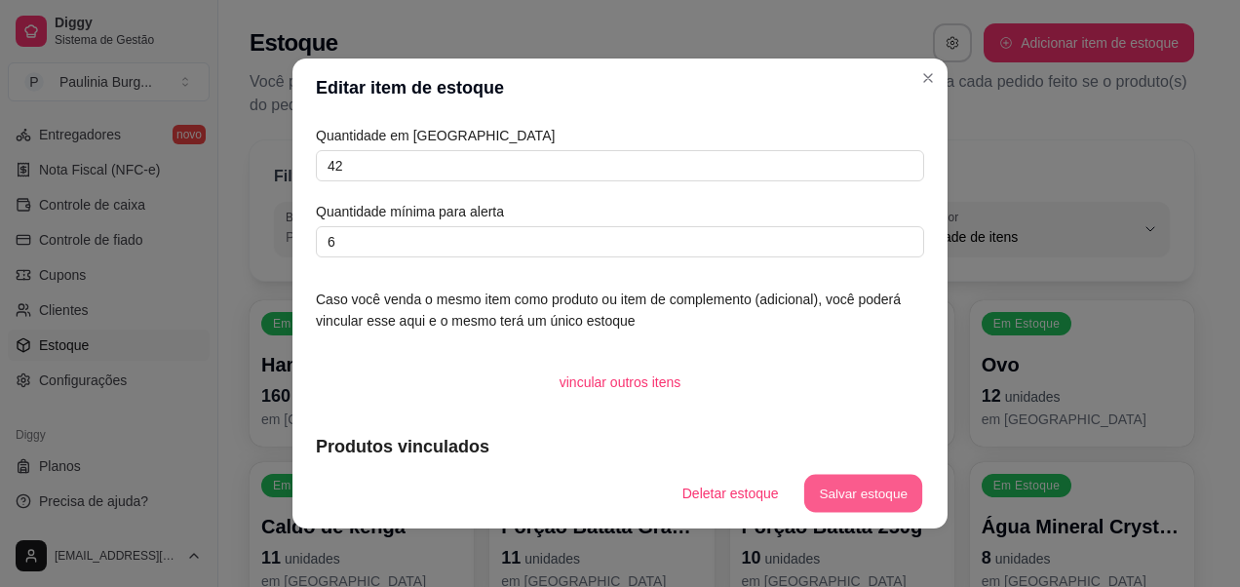
click at [878, 484] on button "Salvar estoque" at bounding box center [862, 494] width 119 height 38
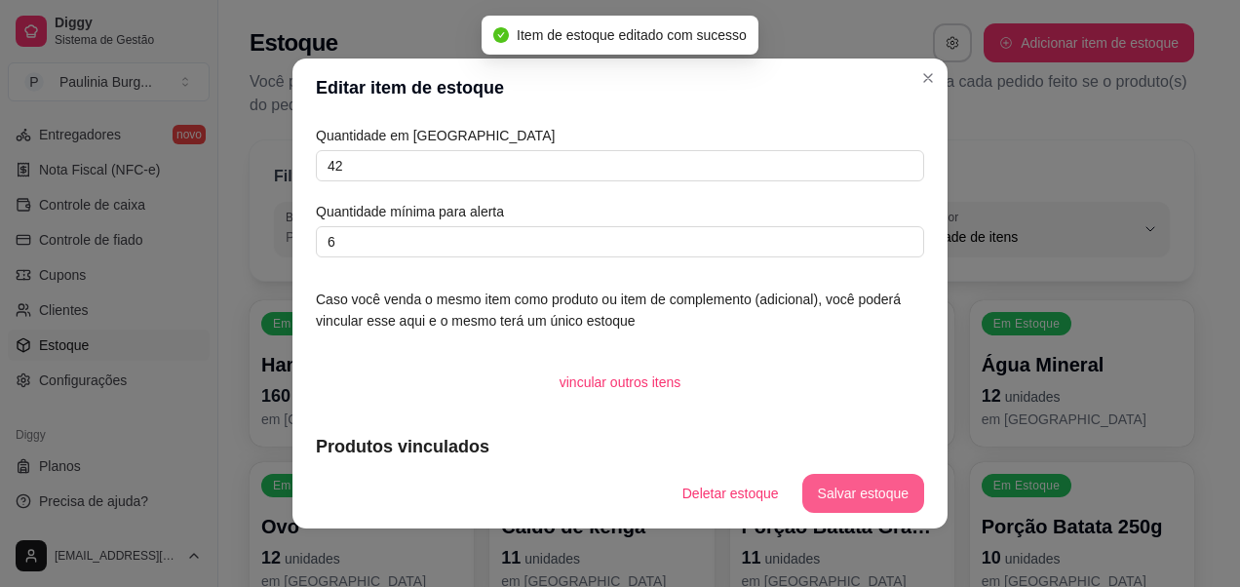
click at [833, 504] on button "Salvar estoque" at bounding box center [863, 493] width 122 height 39
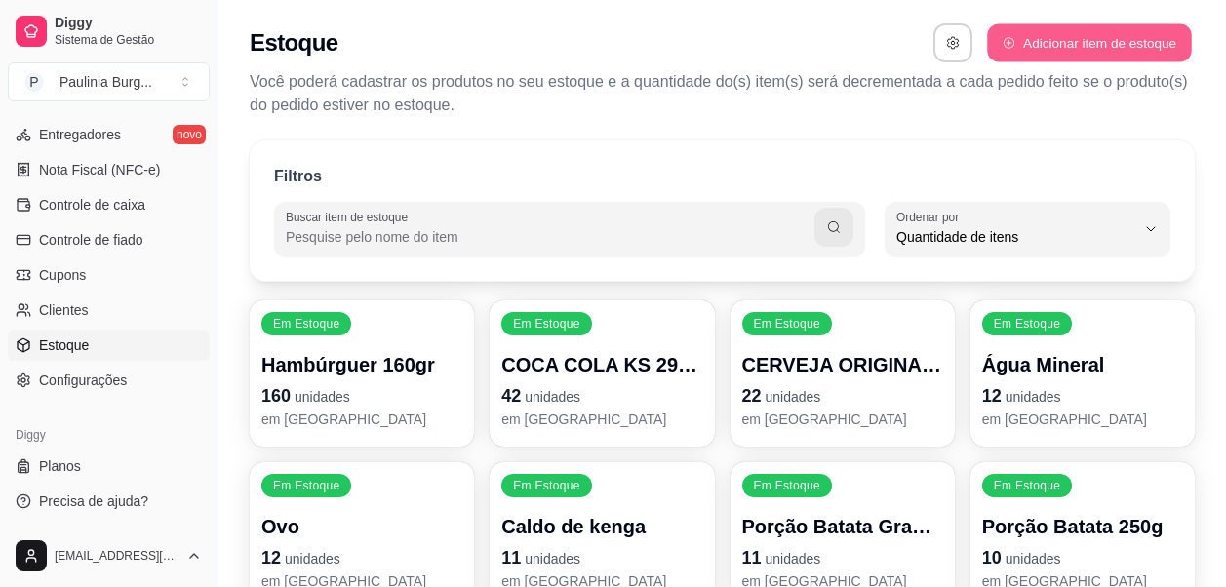
click at [1072, 54] on button "Adicionar item de estoque" at bounding box center [1089, 43] width 204 height 38
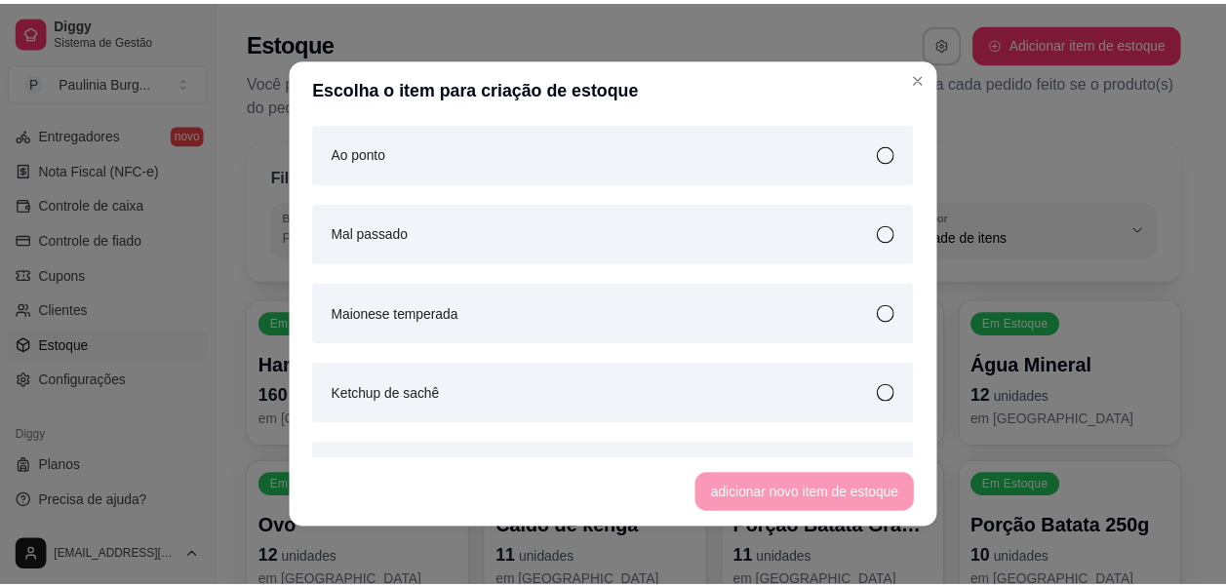
scroll to position [5080, 0]
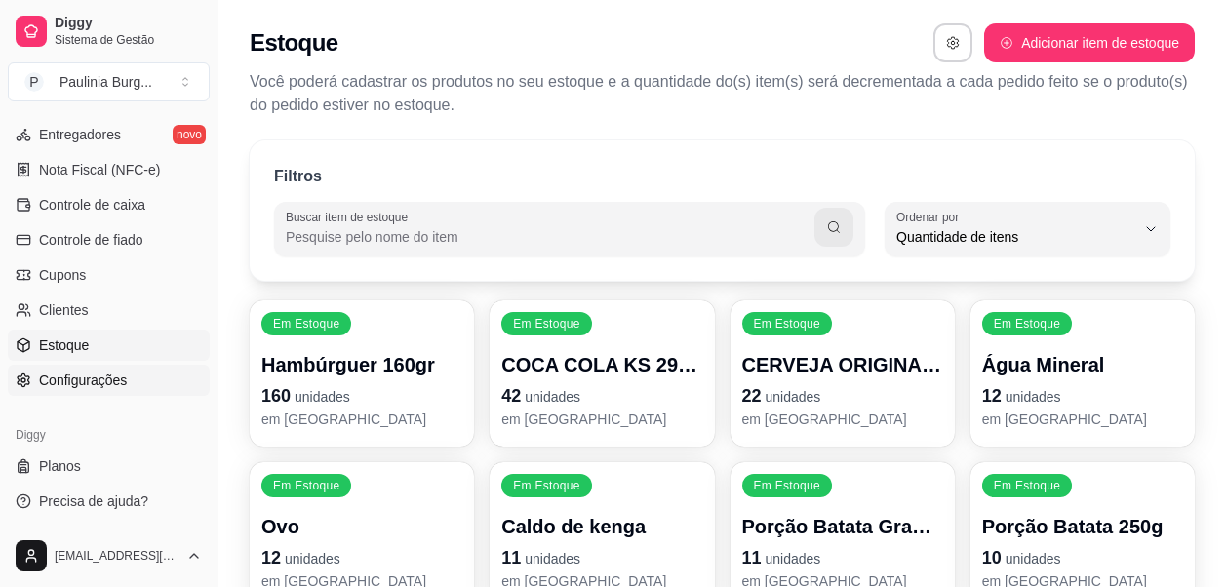
click at [118, 372] on span "Configurações" at bounding box center [83, 381] width 88 height 20
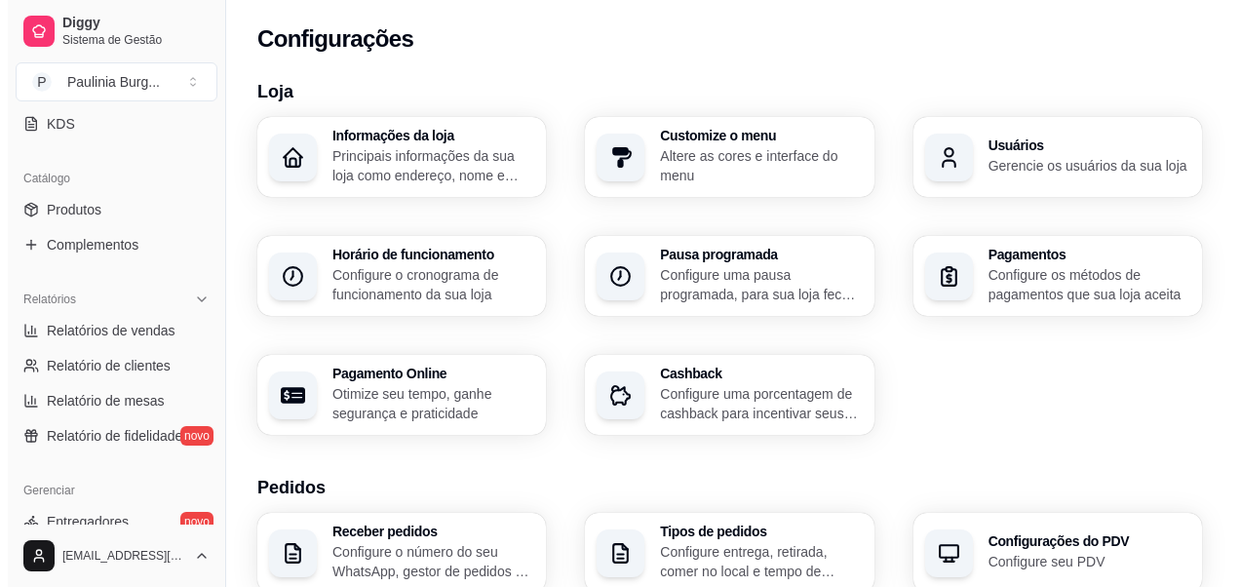
scroll to position [329, 0]
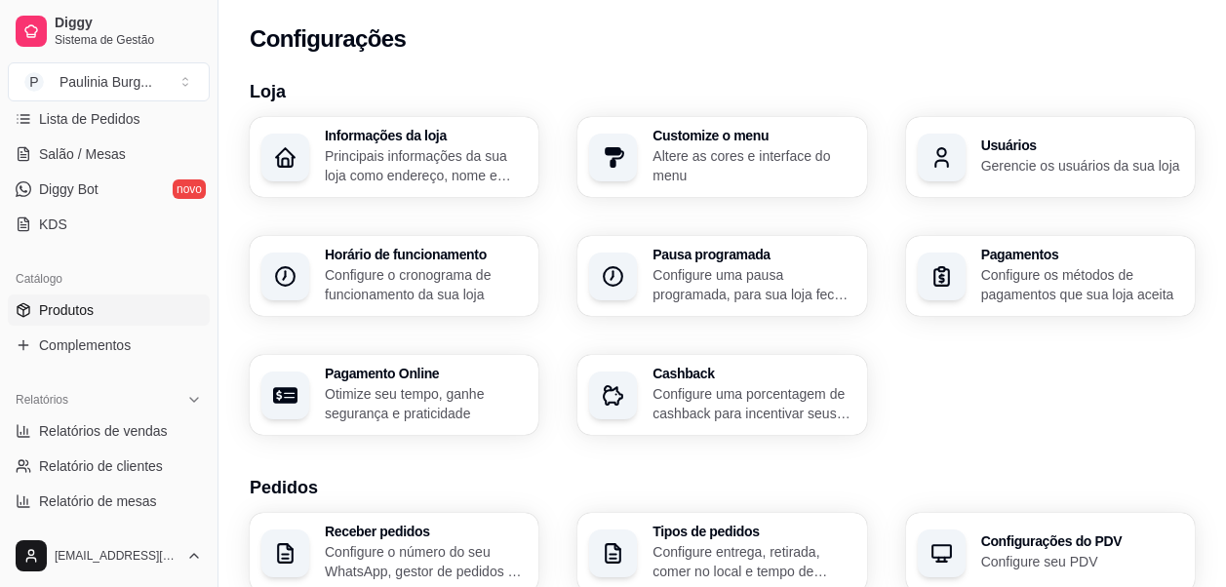
click at [96, 317] on link "Produtos" at bounding box center [109, 309] width 202 height 31
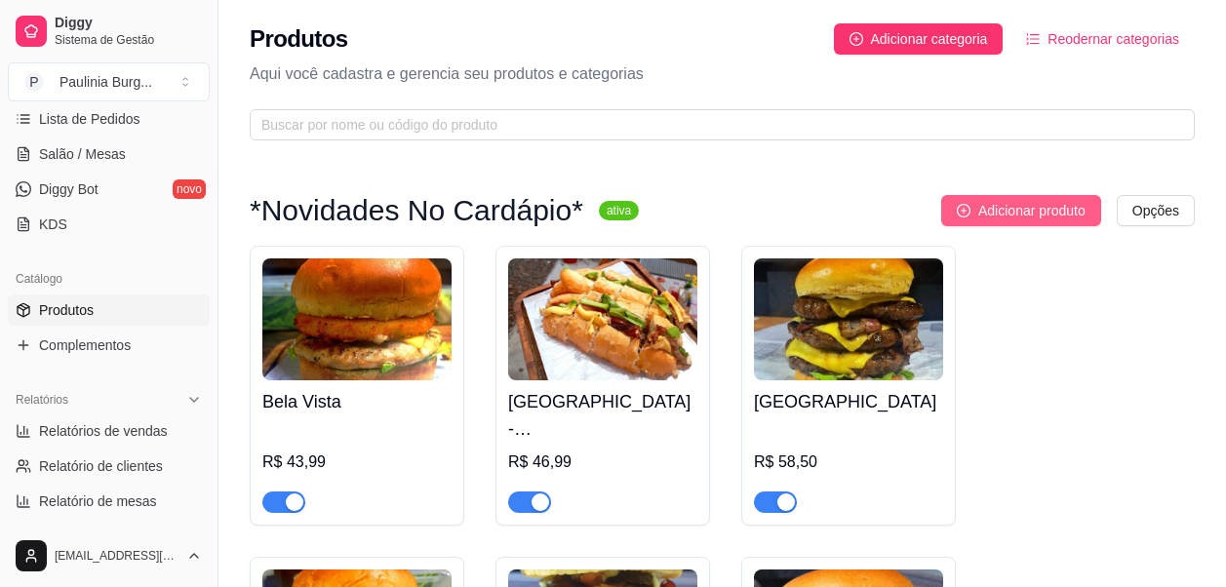
click at [1048, 215] on span "Adicionar produto" at bounding box center [1031, 210] width 107 height 21
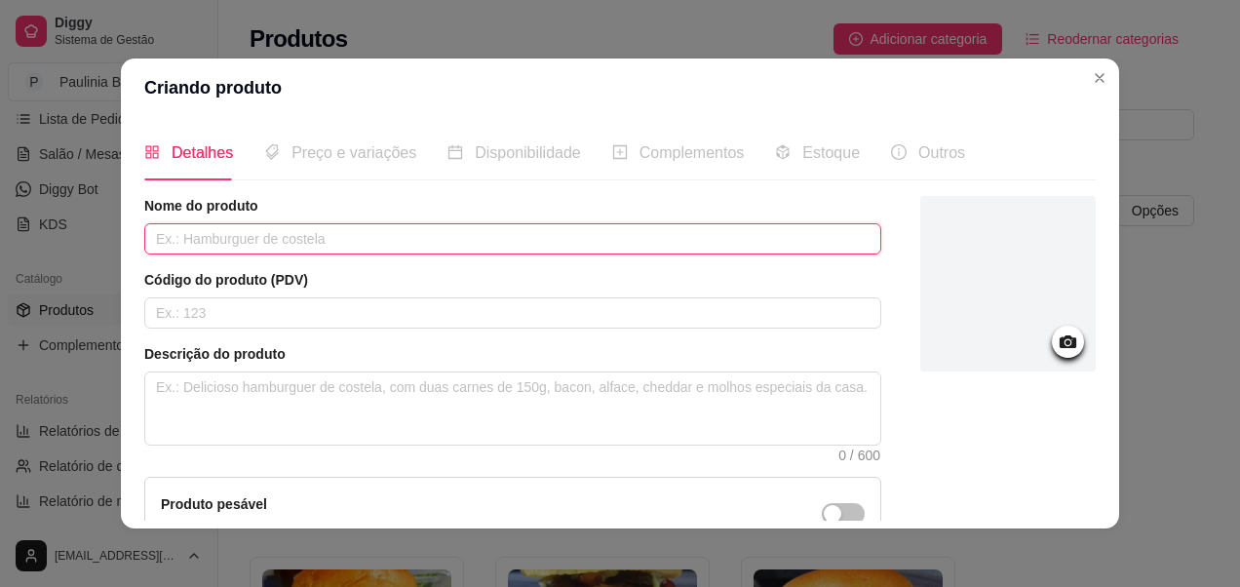
click at [574, 225] on input "text" at bounding box center [512, 238] width 737 height 31
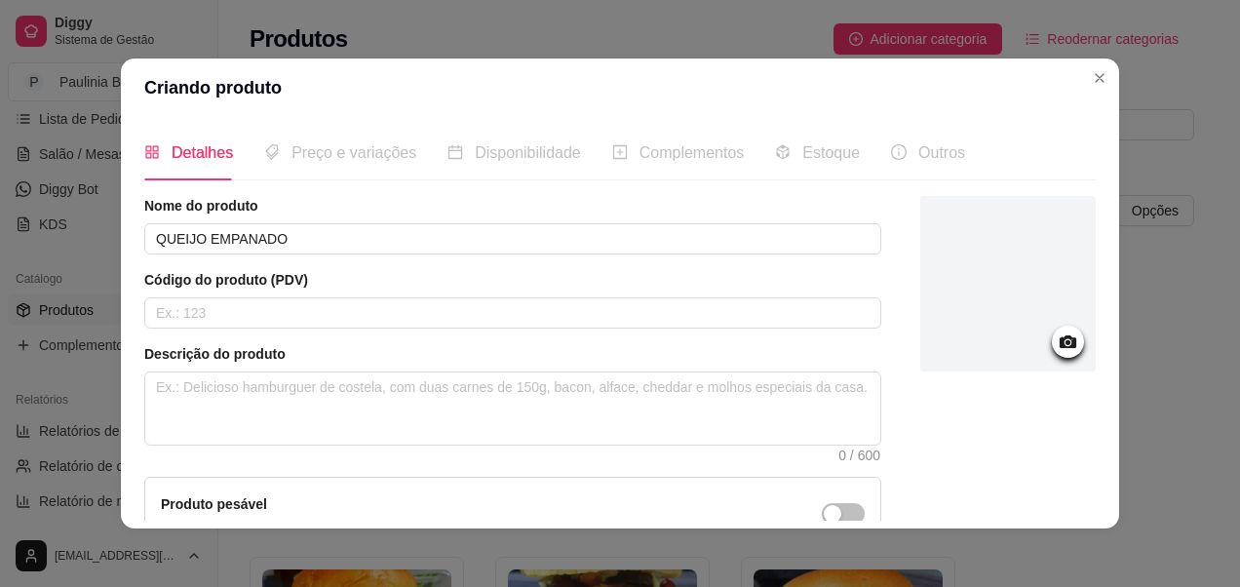
click at [560, 285] on article "Código do produto (PDV)" at bounding box center [512, 280] width 737 height 20
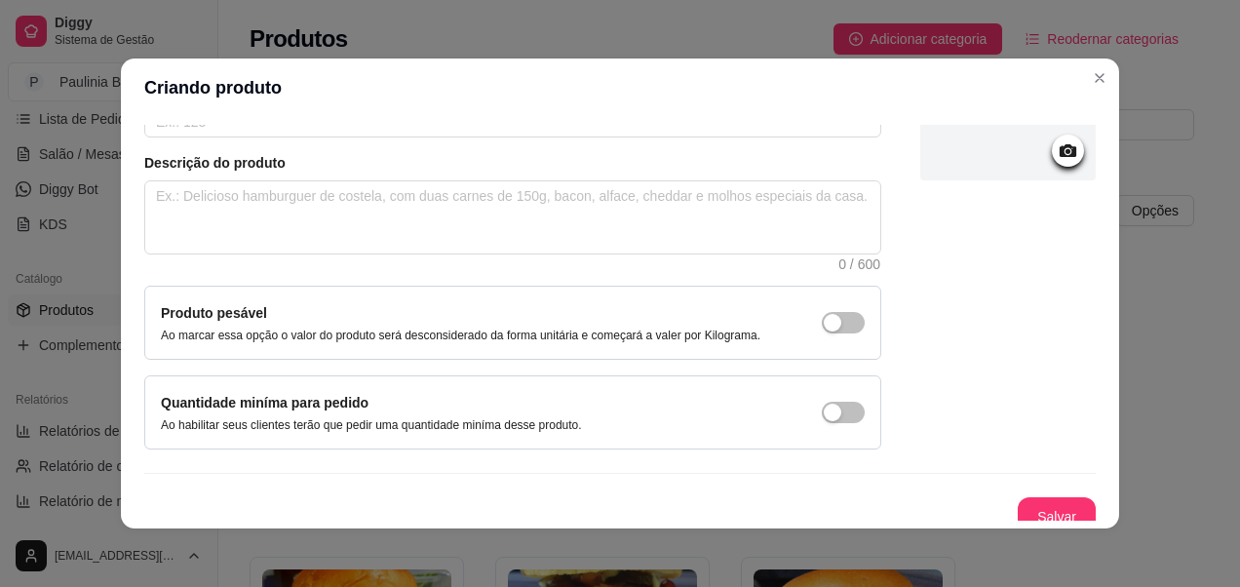
scroll to position [207, 0]
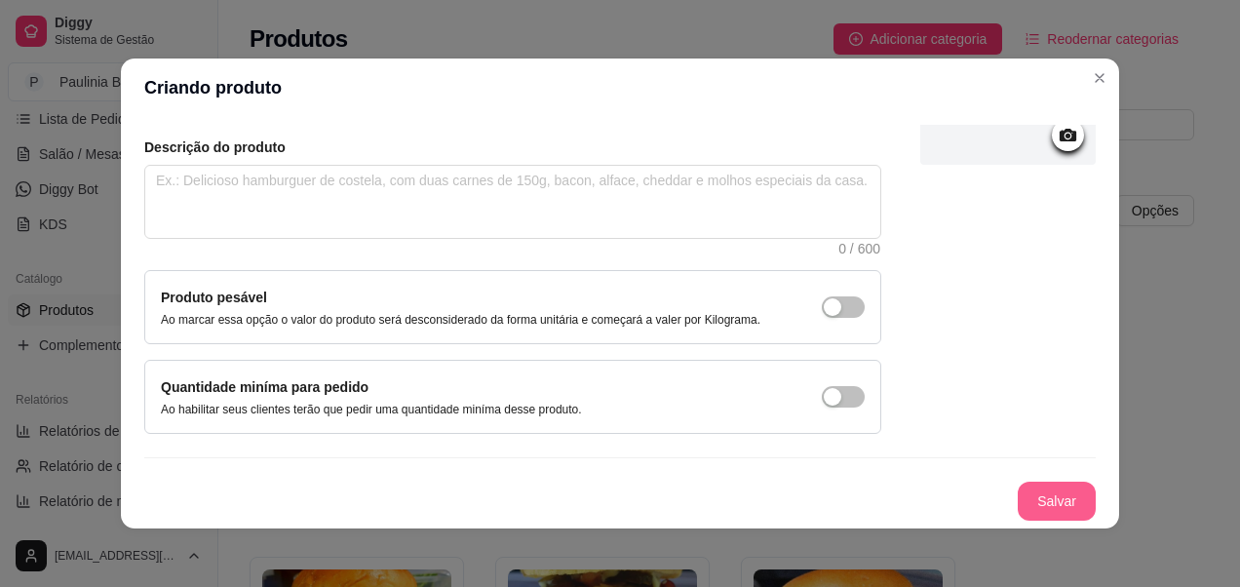
click at [1030, 504] on button "Salvar" at bounding box center [1057, 501] width 78 height 39
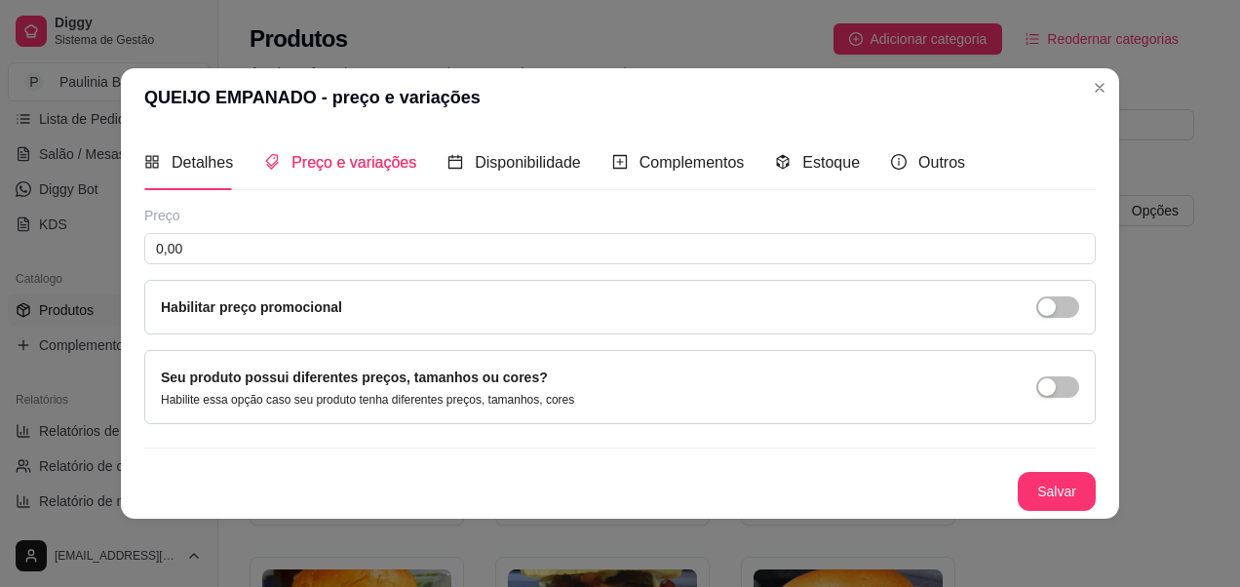
scroll to position [0, 0]
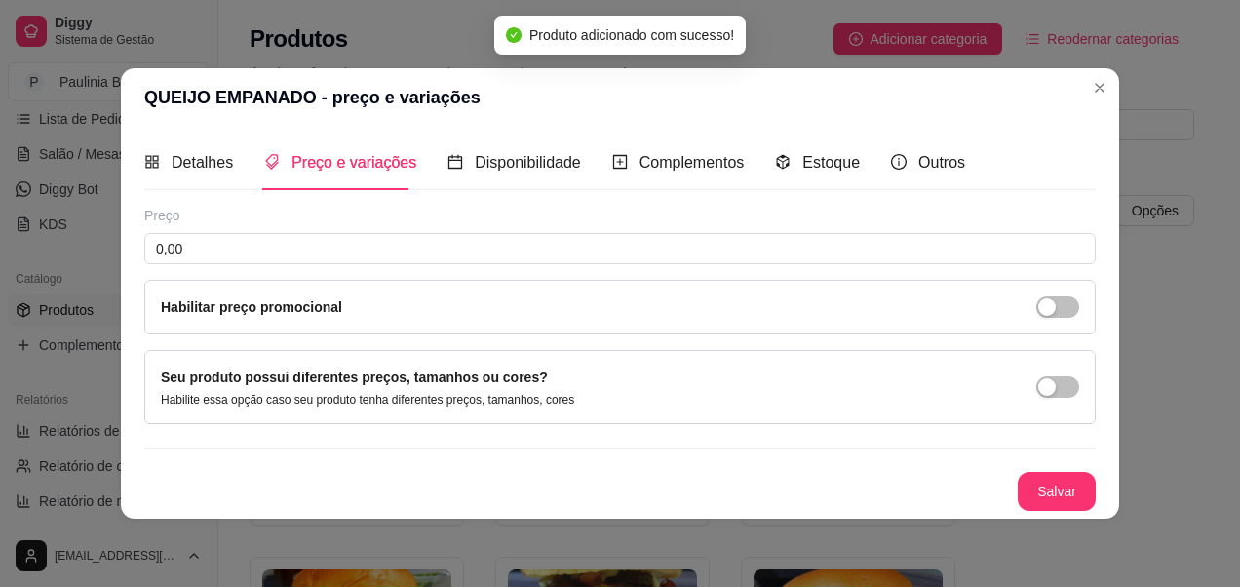
click at [628, 266] on div "Preço 0,00 Habilitar preço promocional" at bounding box center [620, 270] width 952 height 129
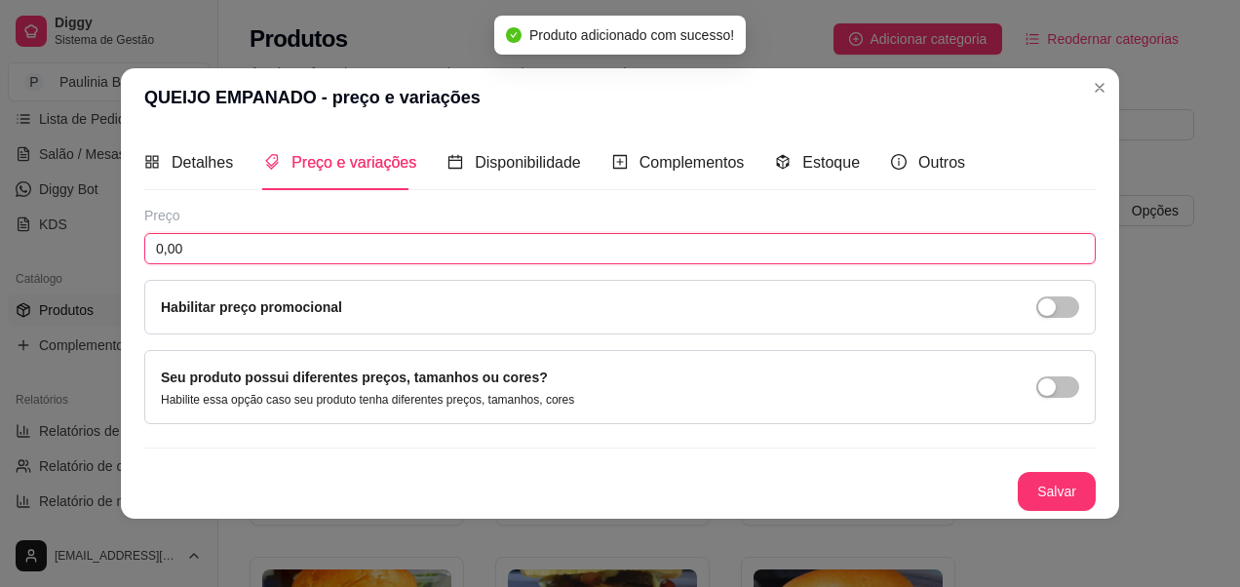
click at [647, 258] on input "0,00" at bounding box center [620, 248] width 952 height 31
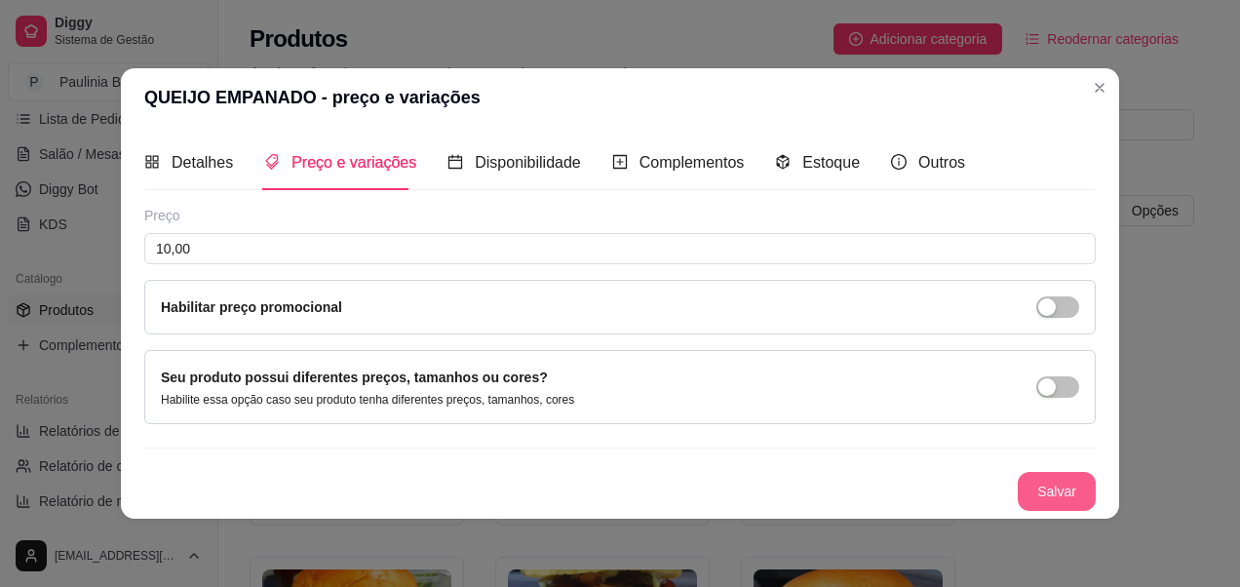
click at [1059, 482] on button "Salvar" at bounding box center [1057, 491] width 78 height 39
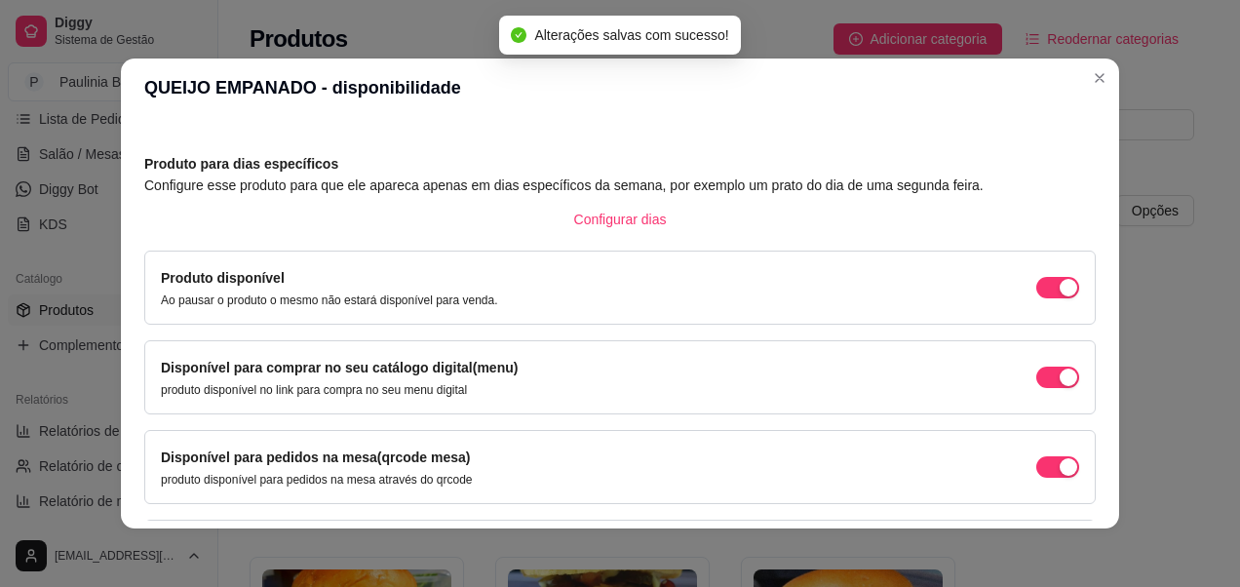
scroll to position [215, 0]
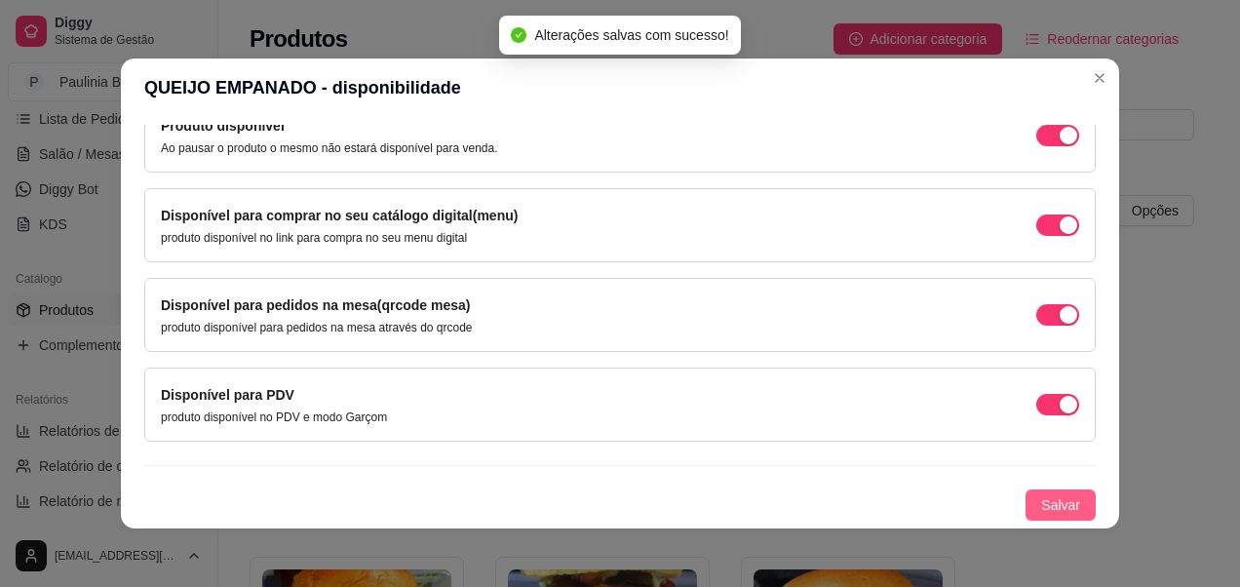
click at [1041, 513] on span "Salvar" at bounding box center [1060, 504] width 39 height 21
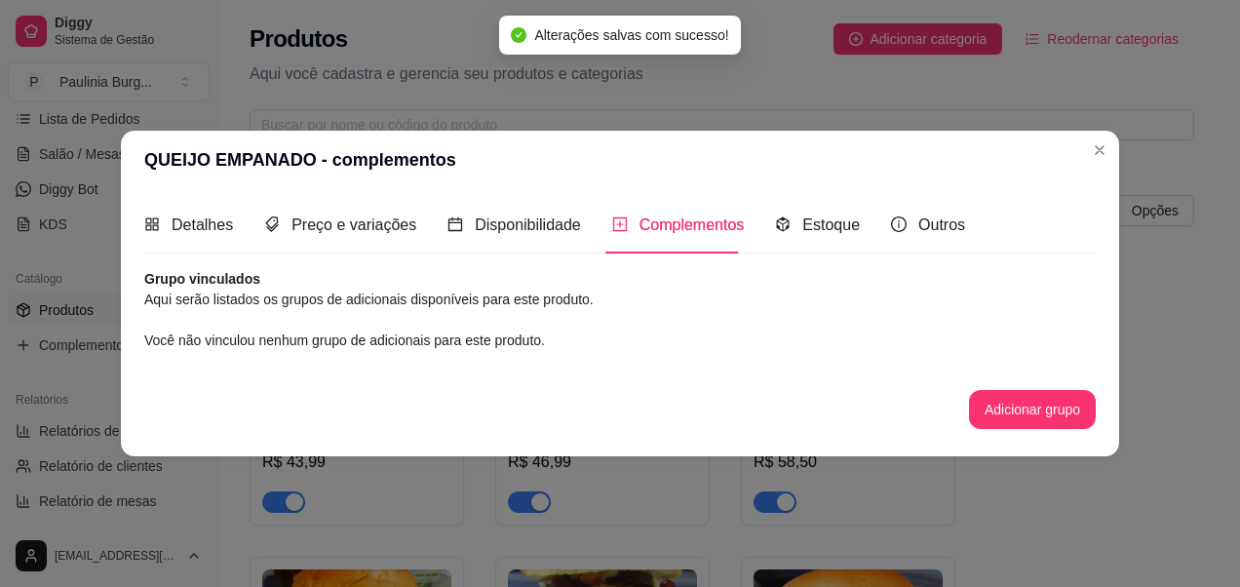
scroll to position [0, 0]
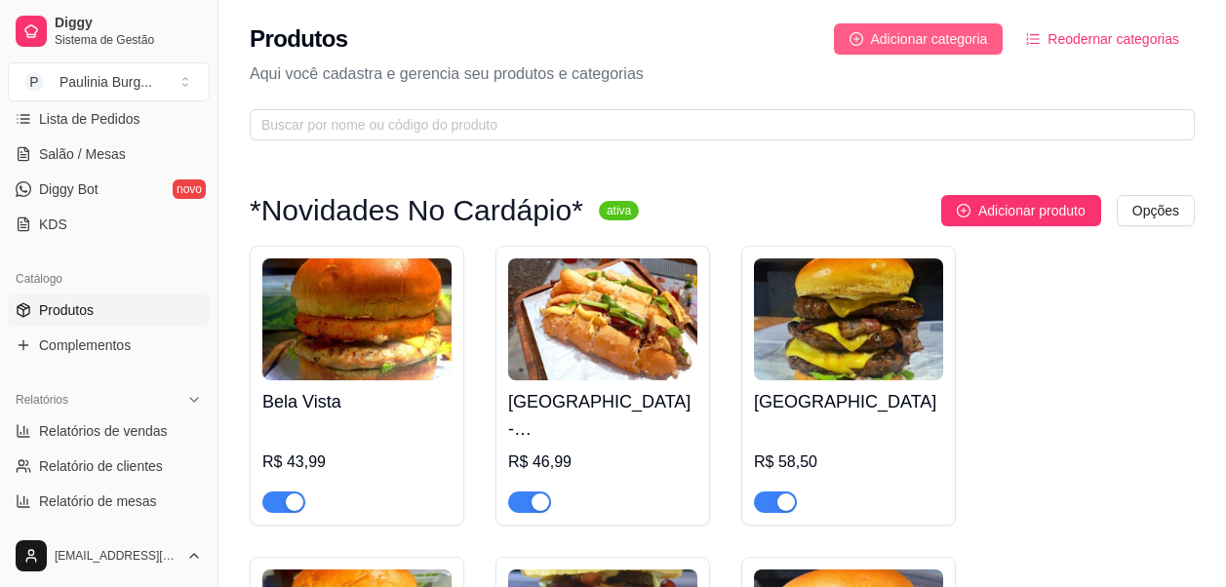
click at [898, 42] on span "Adicionar categoria" at bounding box center [929, 38] width 117 height 21
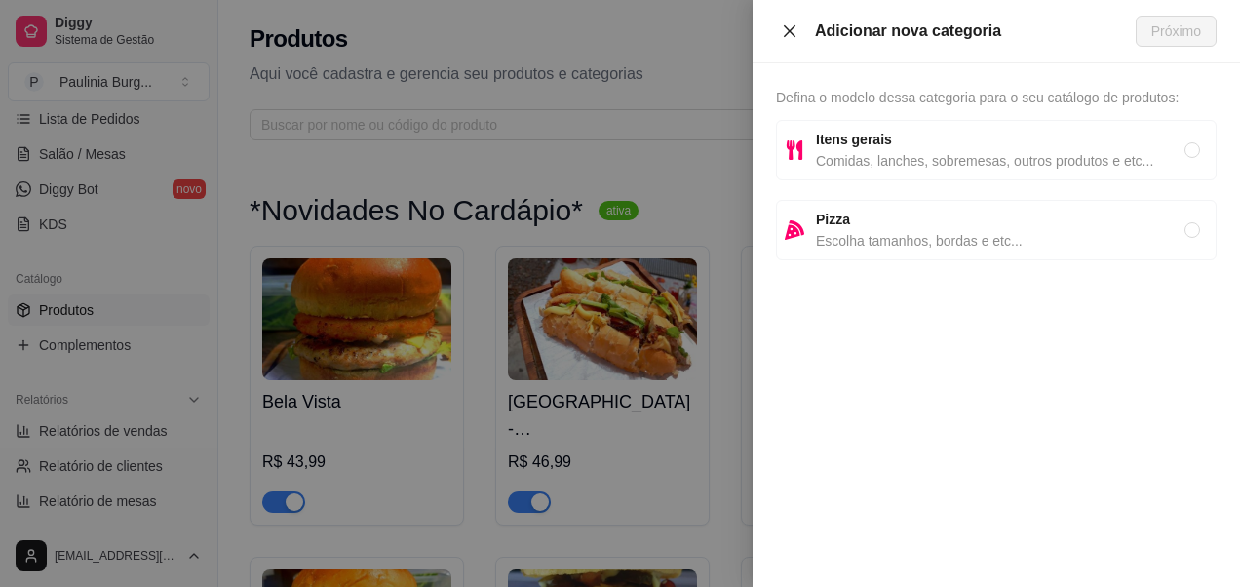
click at [798, 33] on button "Close" at bounding box center [789, 31] width 27 height 19
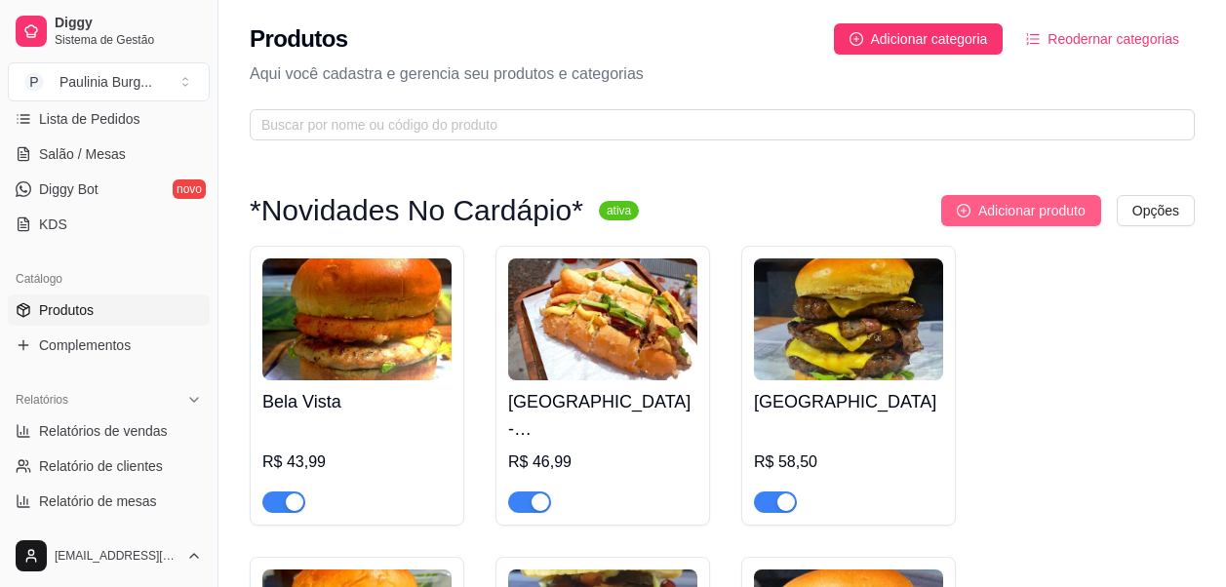
click at [1009, 218] on span "Adicionar produto" at bounding box center [1031, 210] width 107 height 21
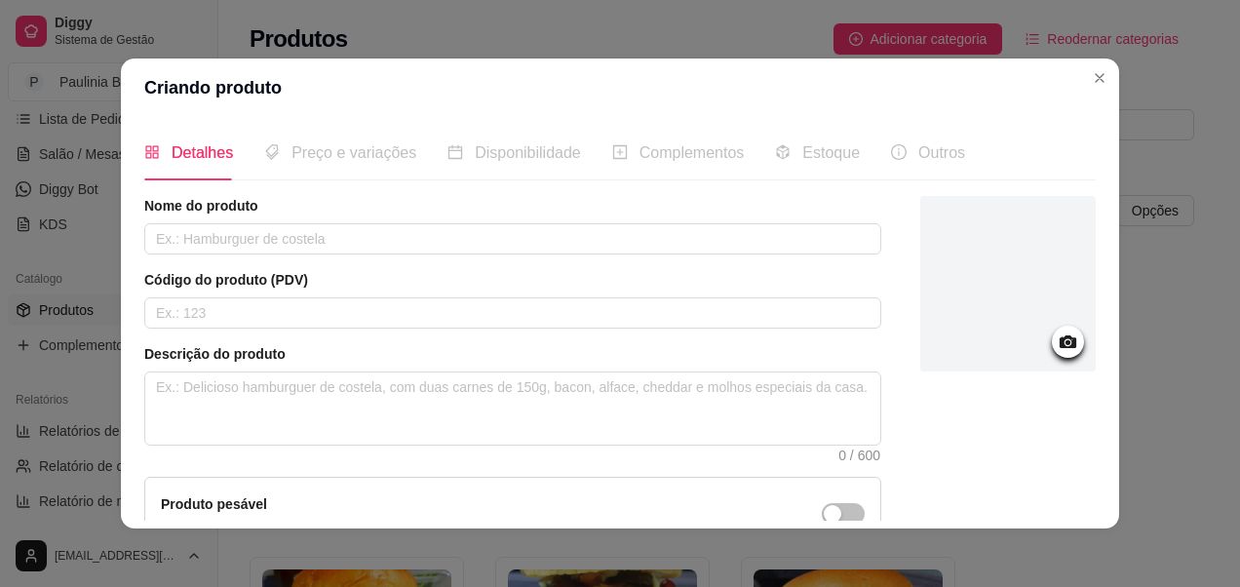
click at [327, 255] on div "Nome do produto Código do produto (PDV) Descrição do produto 0 / 600 Produto pe…" at bounding box center [512, 418] width 737 height 445
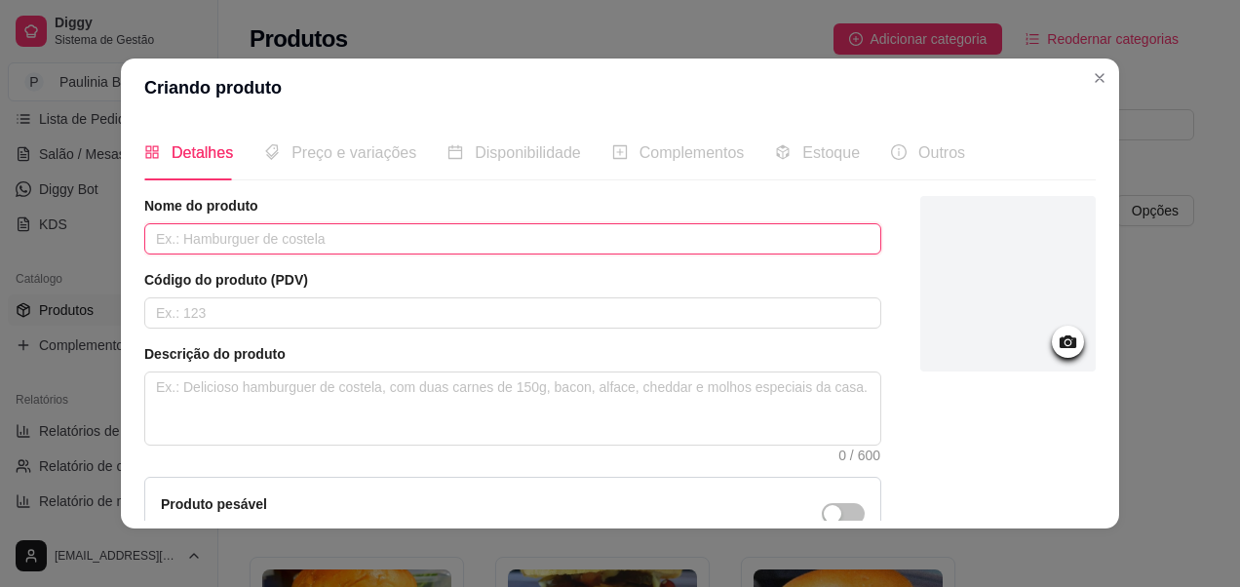
click at [338, 244] on input "text" at bounding box center [512, 238] width 737 height 31
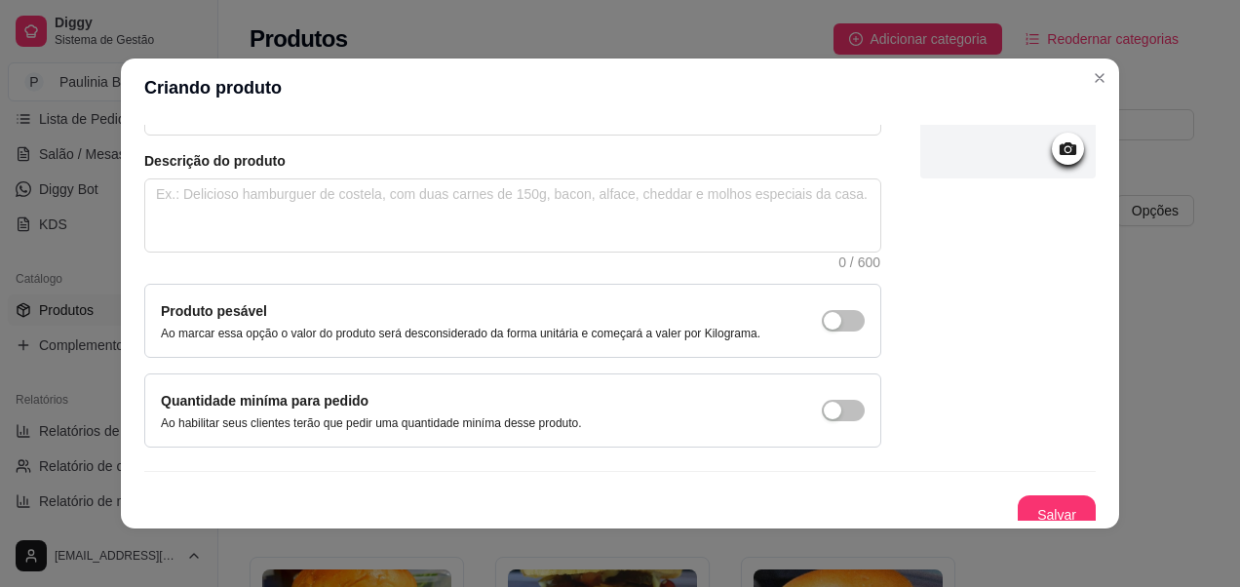
scroll to position [195, 0]
click at [1025, 504] on button "Salvar" at bounding box center [1057, 513] width 76 height 38
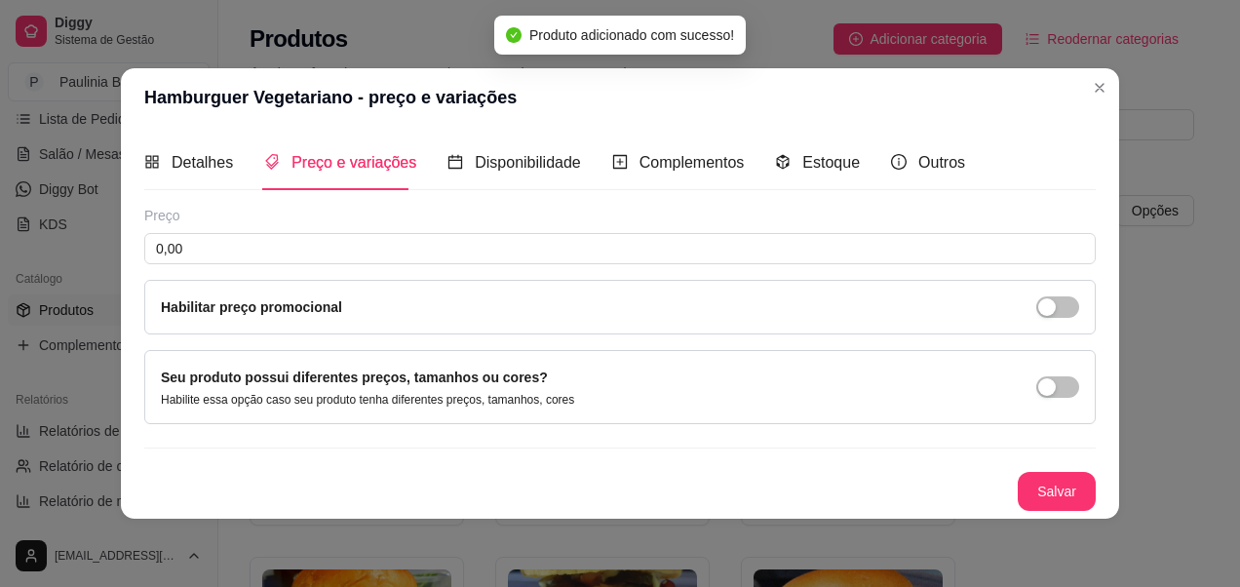
scroll to position [0, 0]
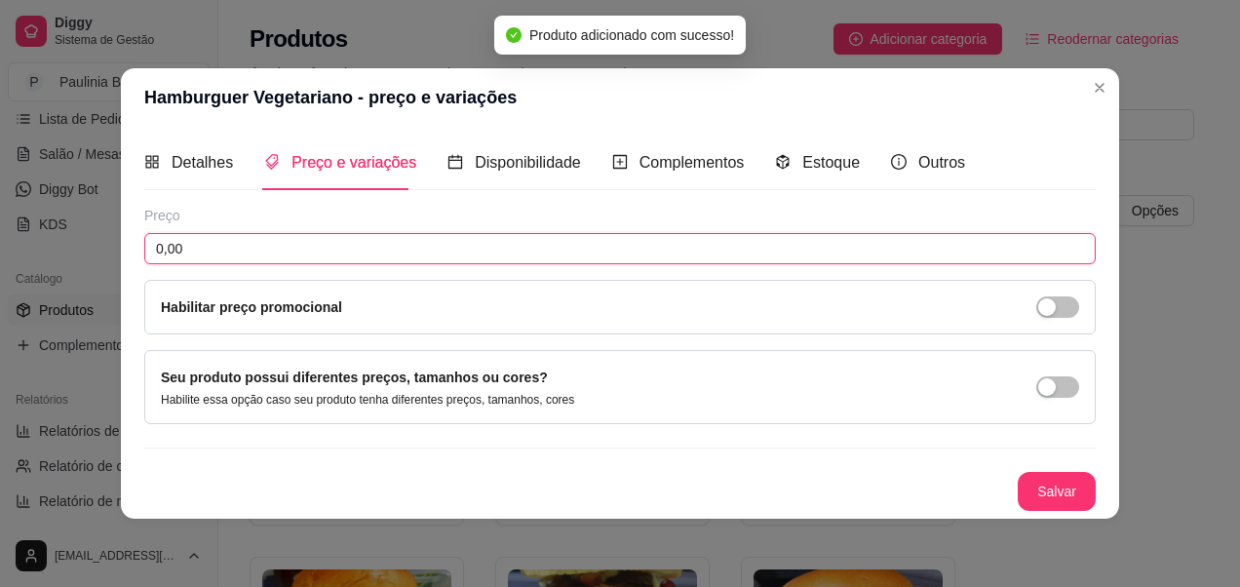
click at [500, 240] on input "0,00" at bounding box center [620, 248] width 952 height 31
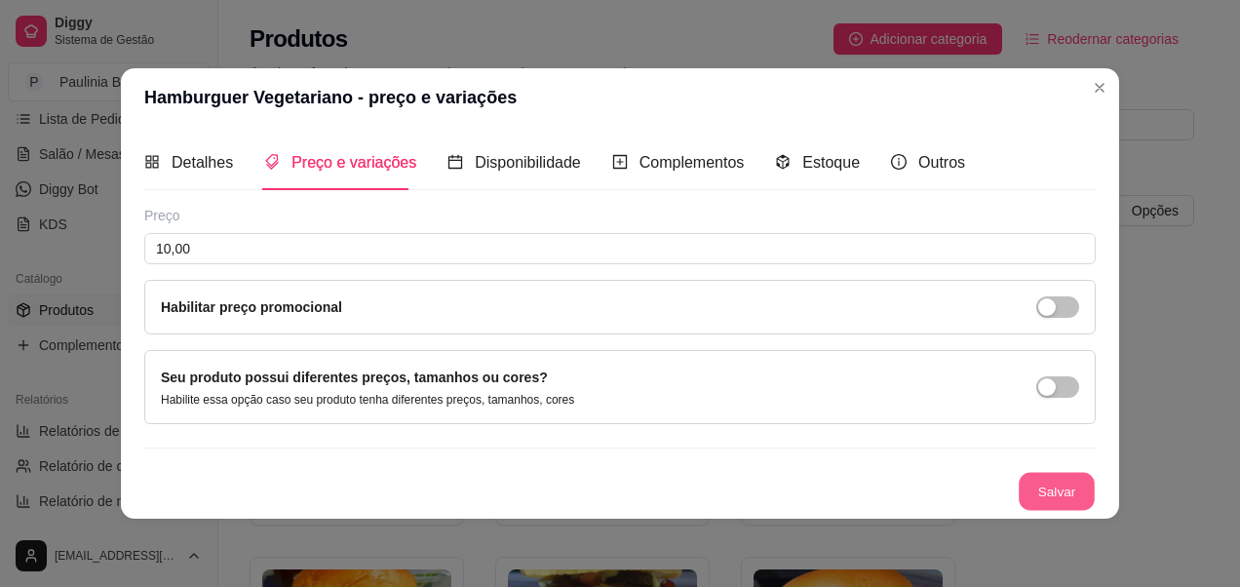
click at [1065, 488] on button "Salvar" at bounding box center [1057, 492] width 76 height 38
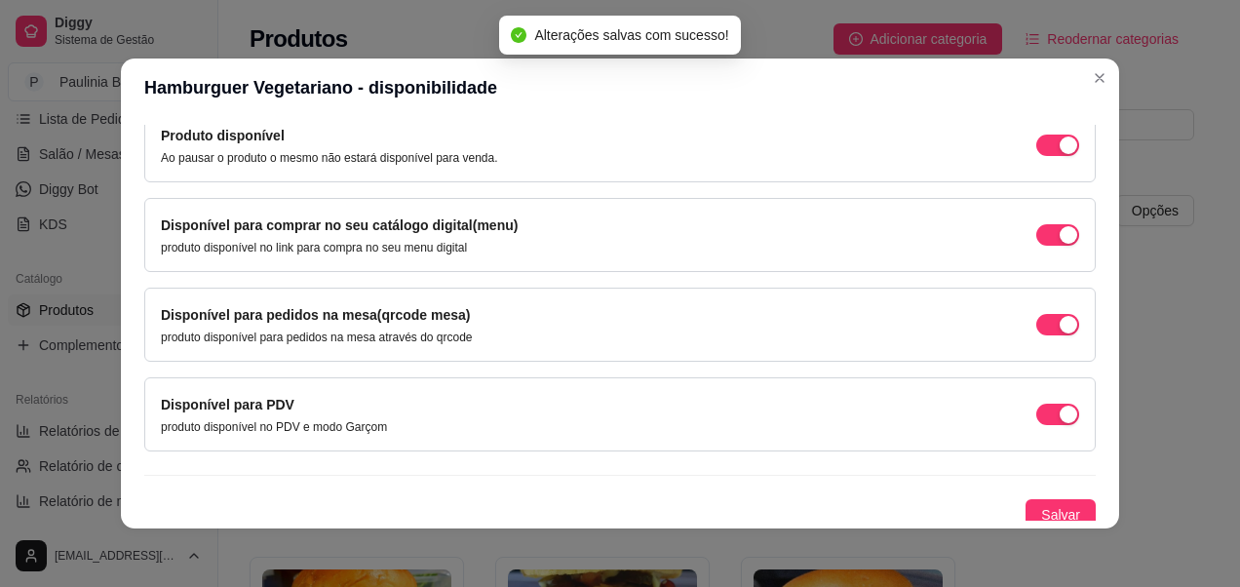
scroll to position [215, 0]
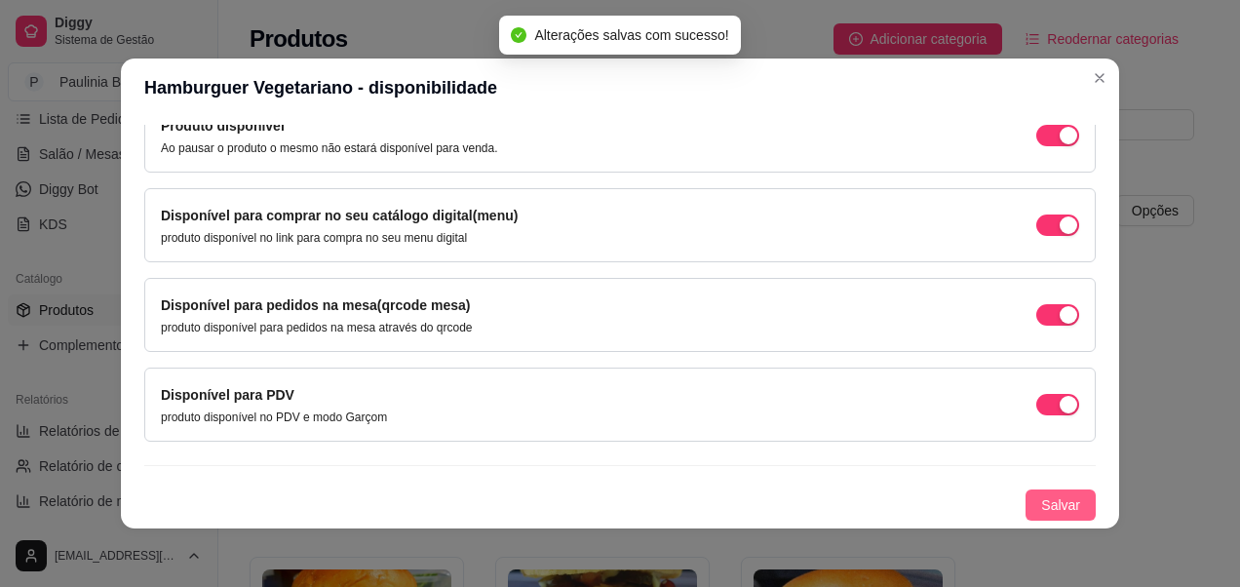
click at [1041, 495] on span "Salvar" at bounding box center [1060, 504] width 39 height 21
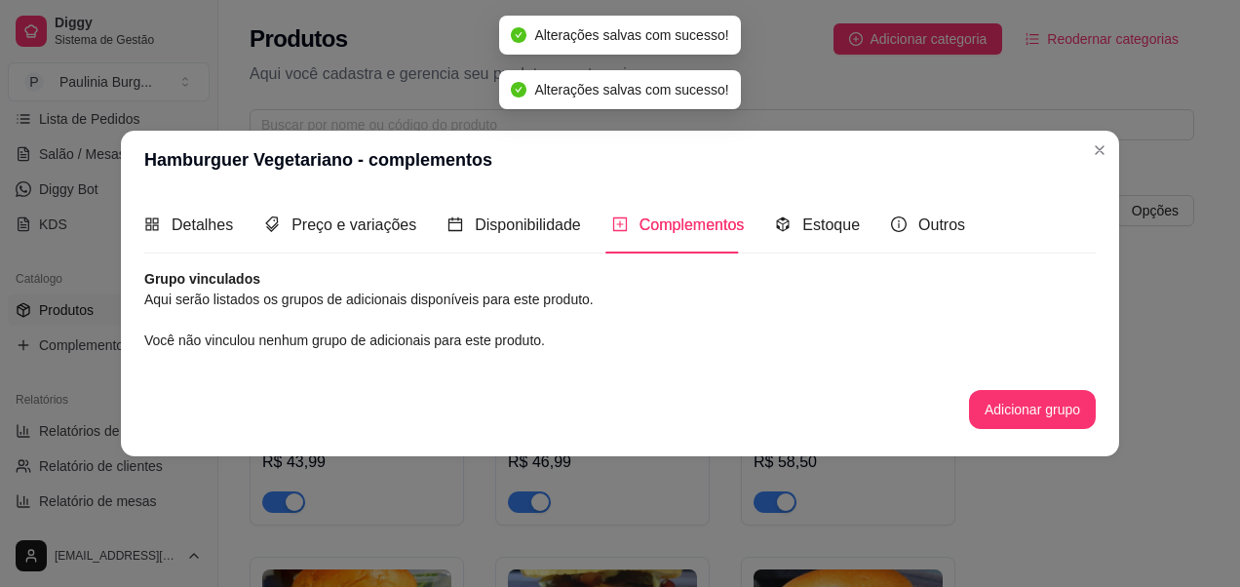
scroll to position [0, 0]
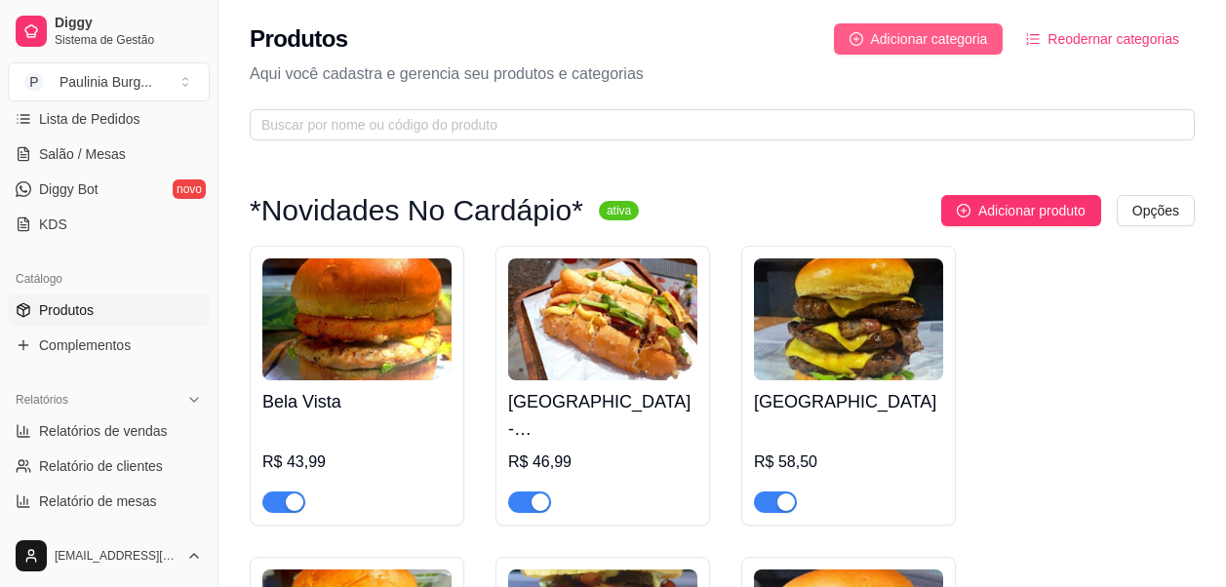
click at [925, 49] on span "Adicionar categoria" at bounding box center [929, 38] width 117 height 21
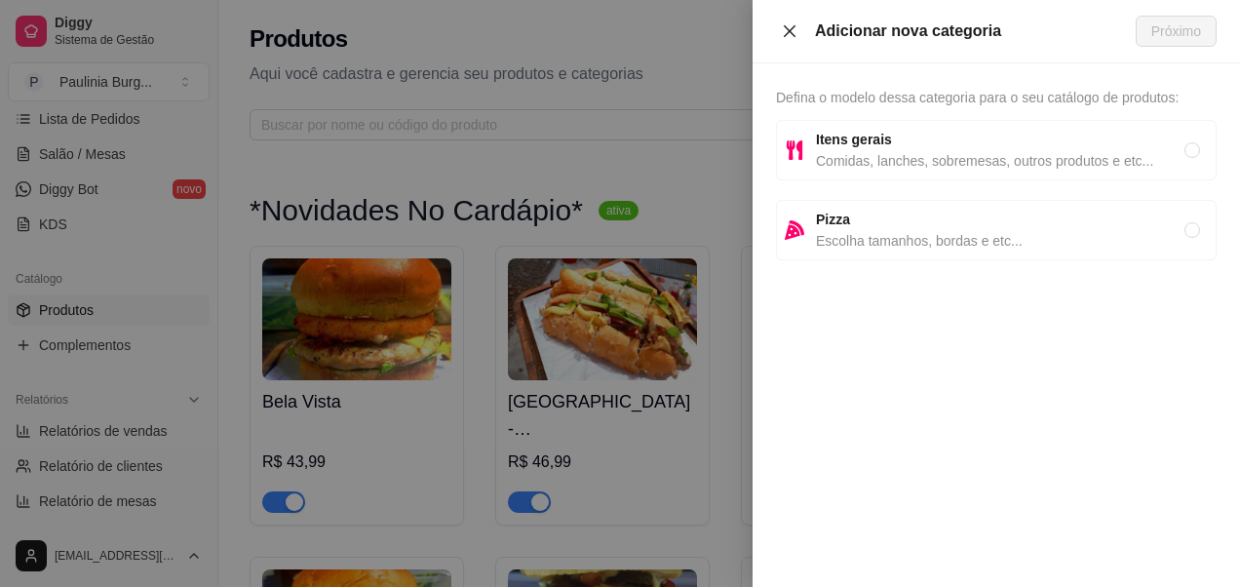
click at [802, 34] on button "Close" at bounding box center [789, 31] width 27 height 19
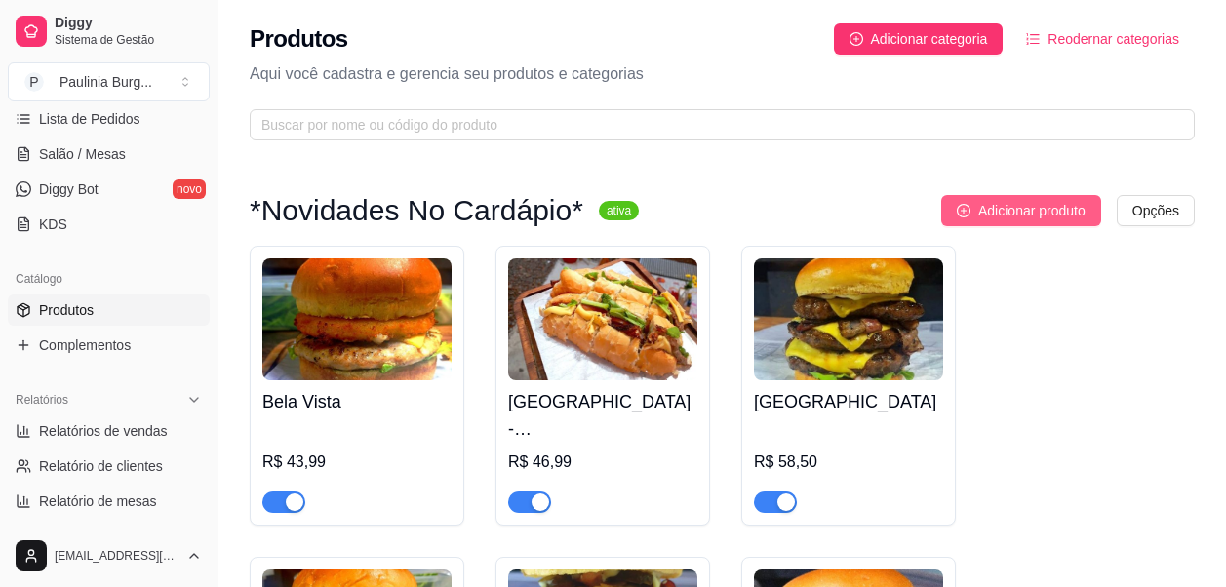
click at [1055, 206] on span "Adicionar produto" at bounding box center [1031, 210] width 107 height 21
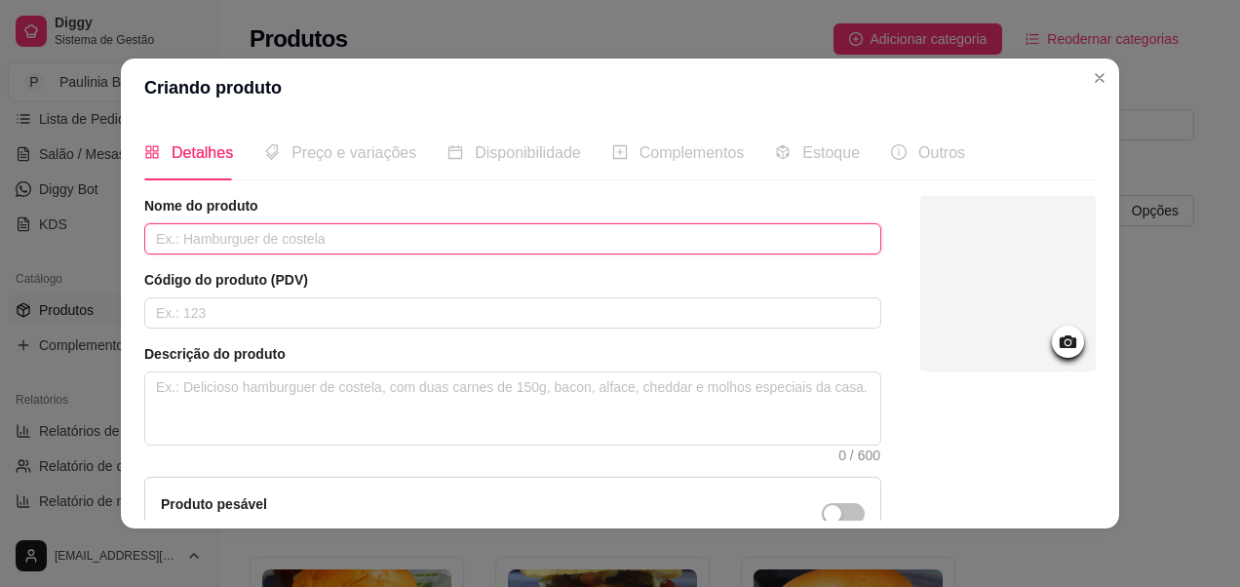
click at [466, 225] on input "text" at bounding box center [512, 238] width 737 height 31
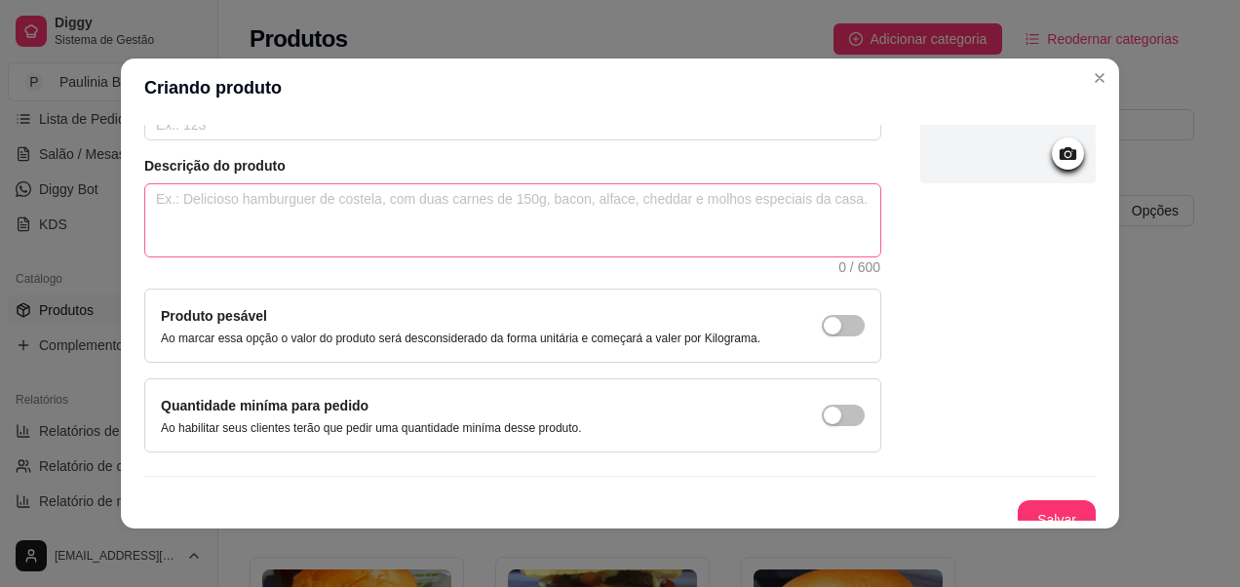
scroll to position [207, 0]
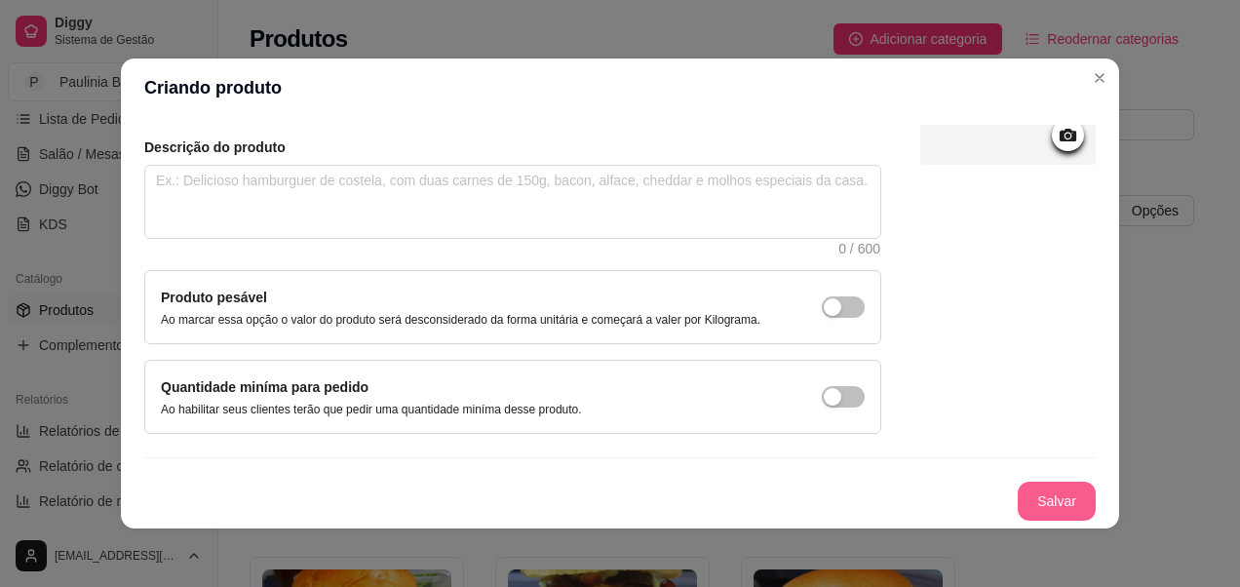
click at [1030, 497] on button "Salvar" at bounding box center [1057, 501] width 78 height 39
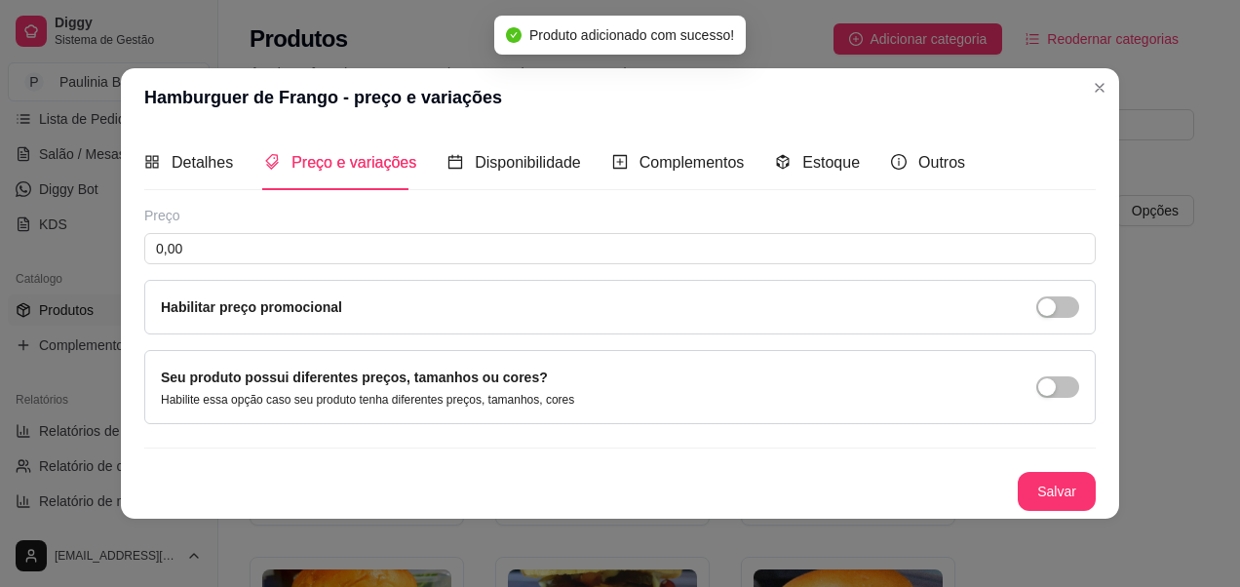
scroll to position [0, 0]
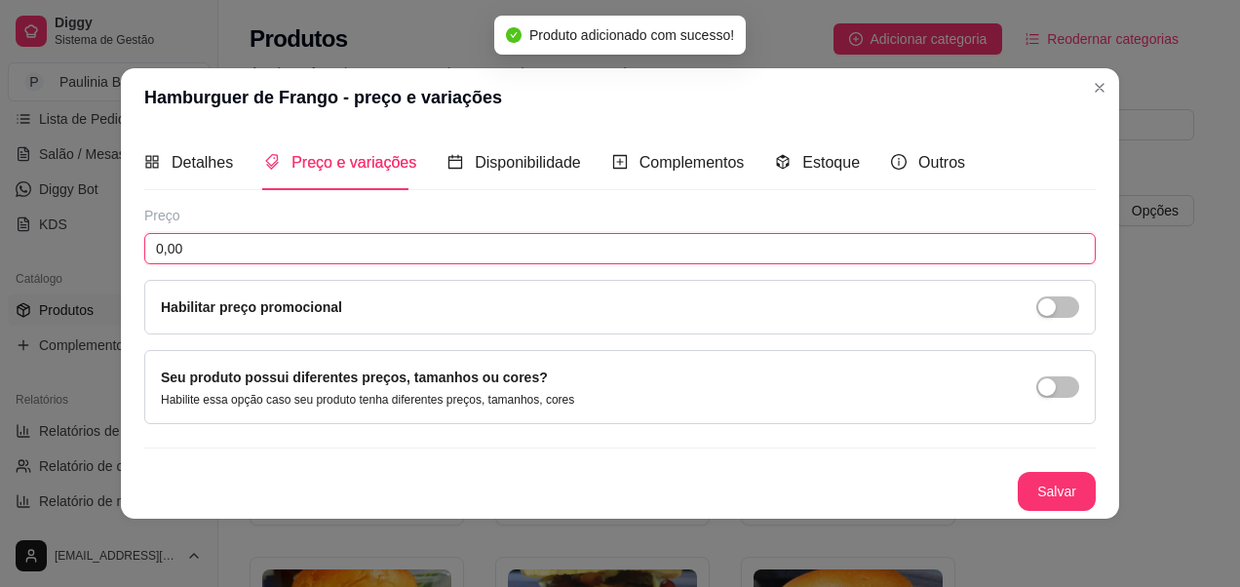
click at [449, 250] on input "0,00" at bounding box center [620, 248] width 952 height 31
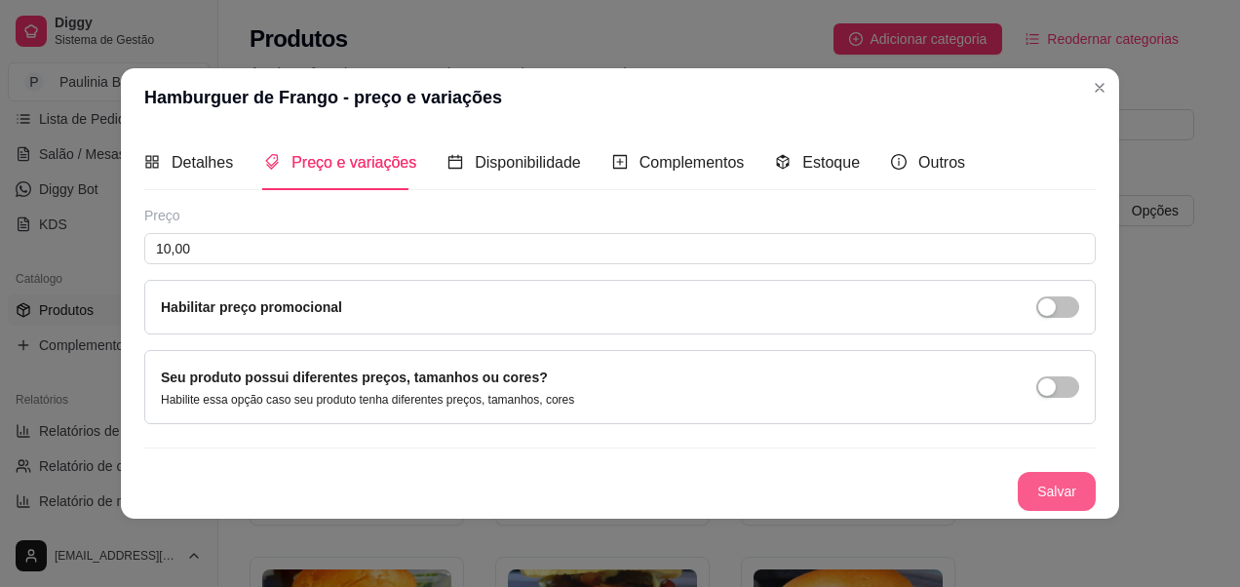
click at [1026, 496] on button "Salvar" at bounding box center [1057, 491] width 78 height 39
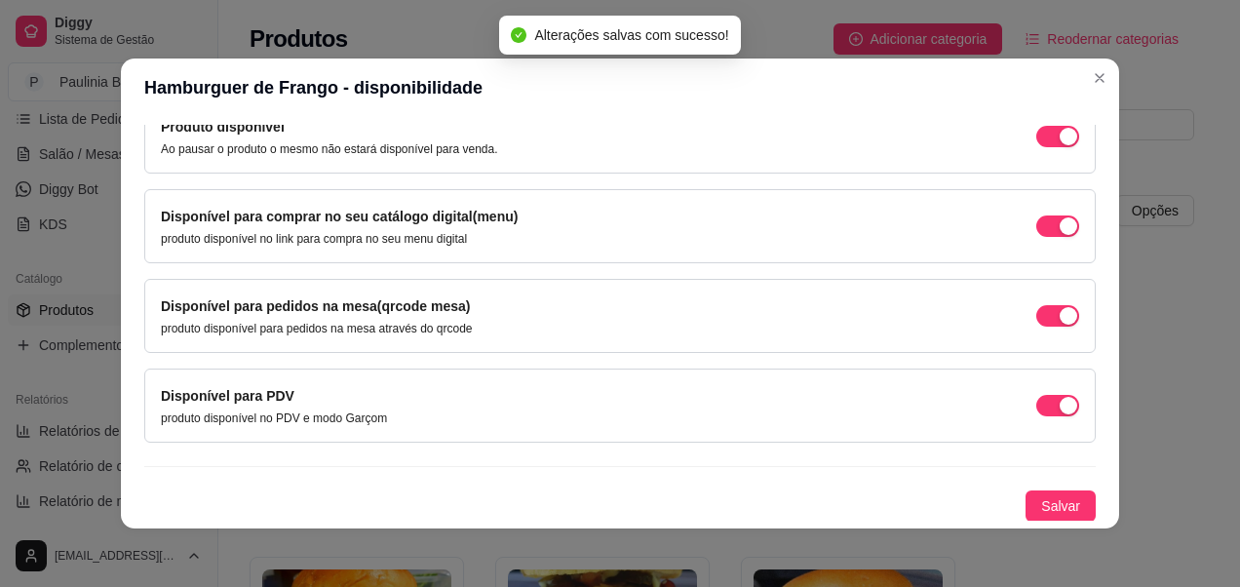
scroll to position [215, 0]
click at [1026, 490] on button "Salvar" at bounding box center [1061, 504] width 70 height 31
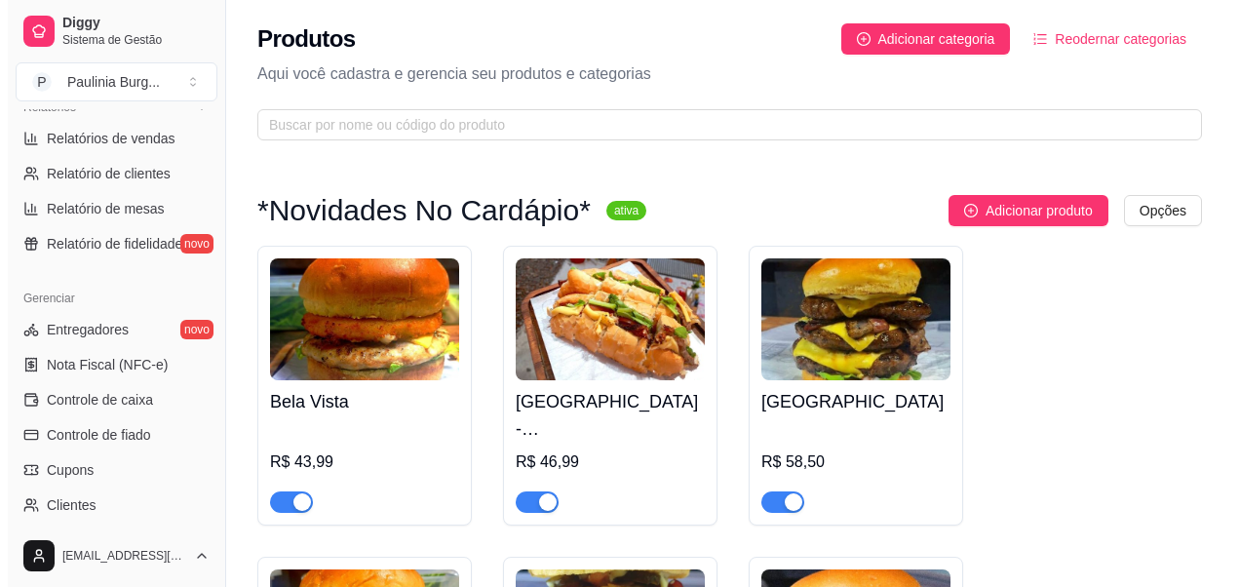
scroll to position [719, 0]
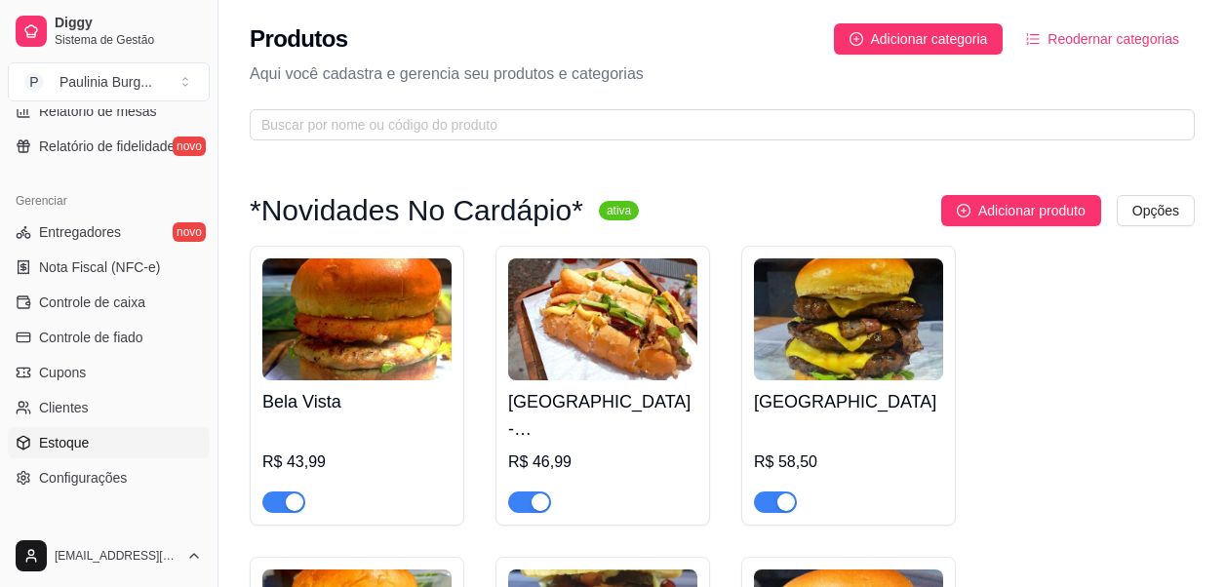
click at [101, 432] on link "Estoque" at bounding box center [109, 442] width 202 height 31
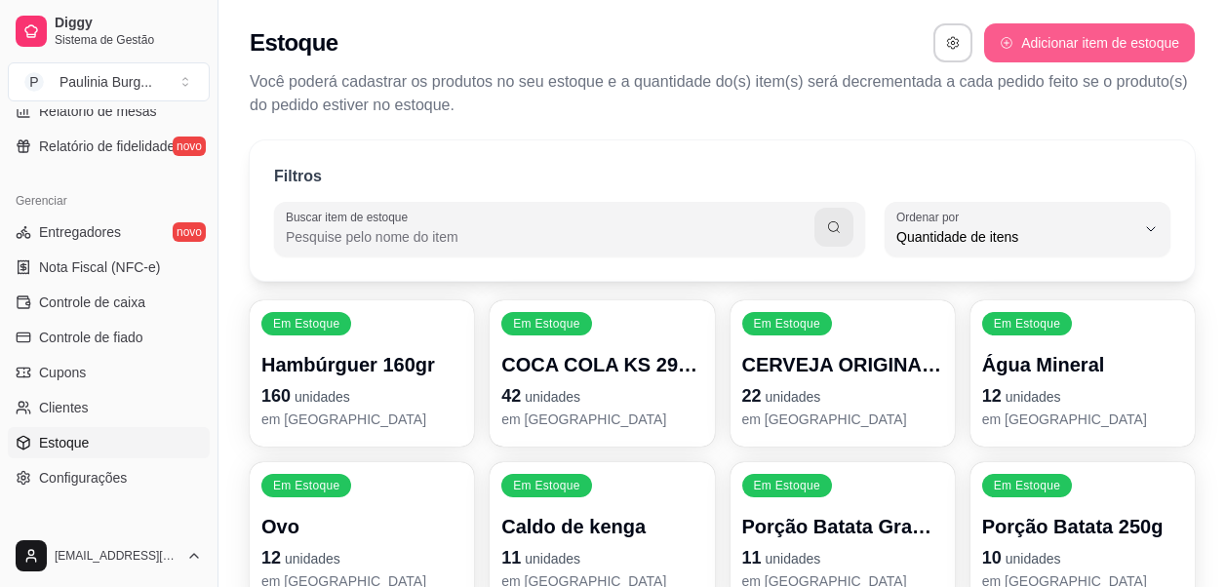
click at [1067, 49] on button "Adicionar item de estoque" at bounding box center [1089, 42] width 211 height 39
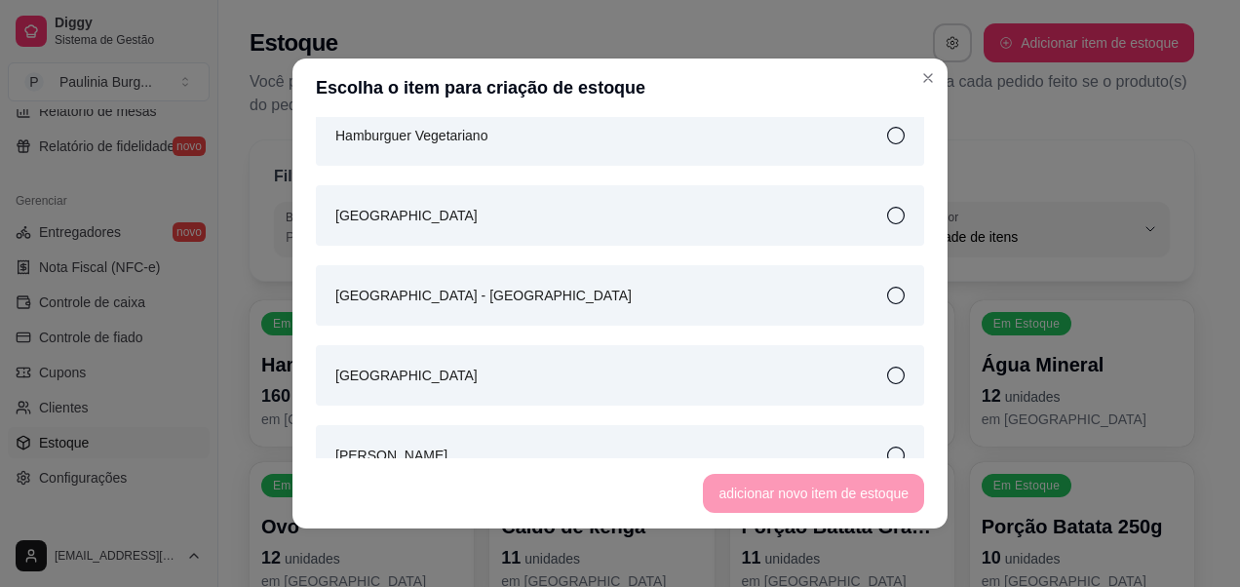
scroll to position [1950, 0]
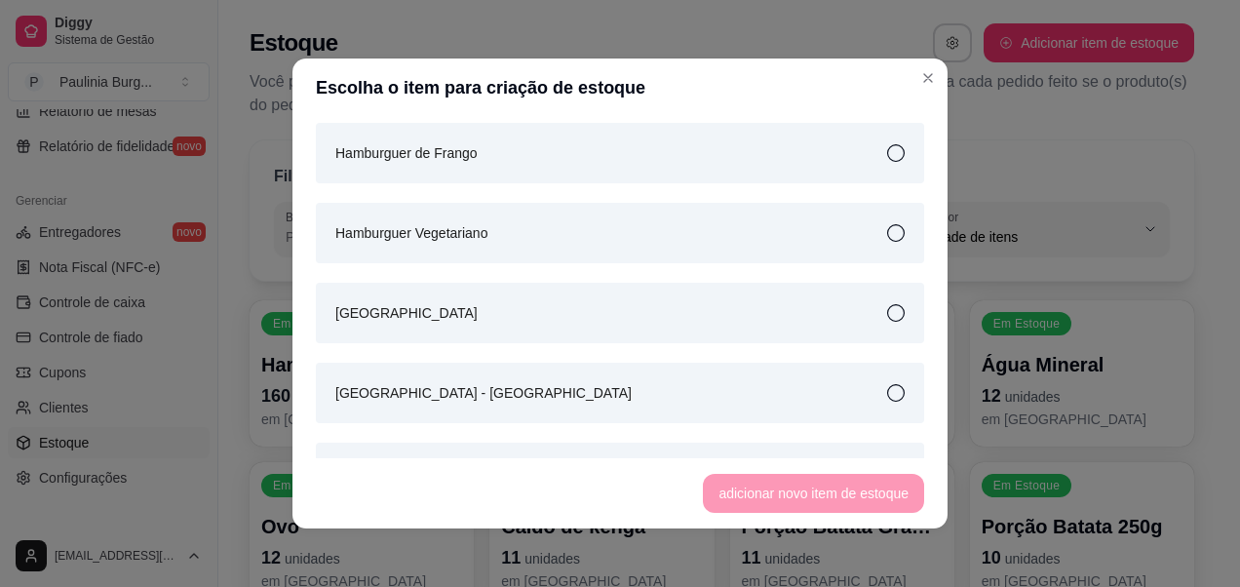
click at [461, 237] on article "Hamburguer Vegetariano" at bounding box center [411, 232] width 152 height 21
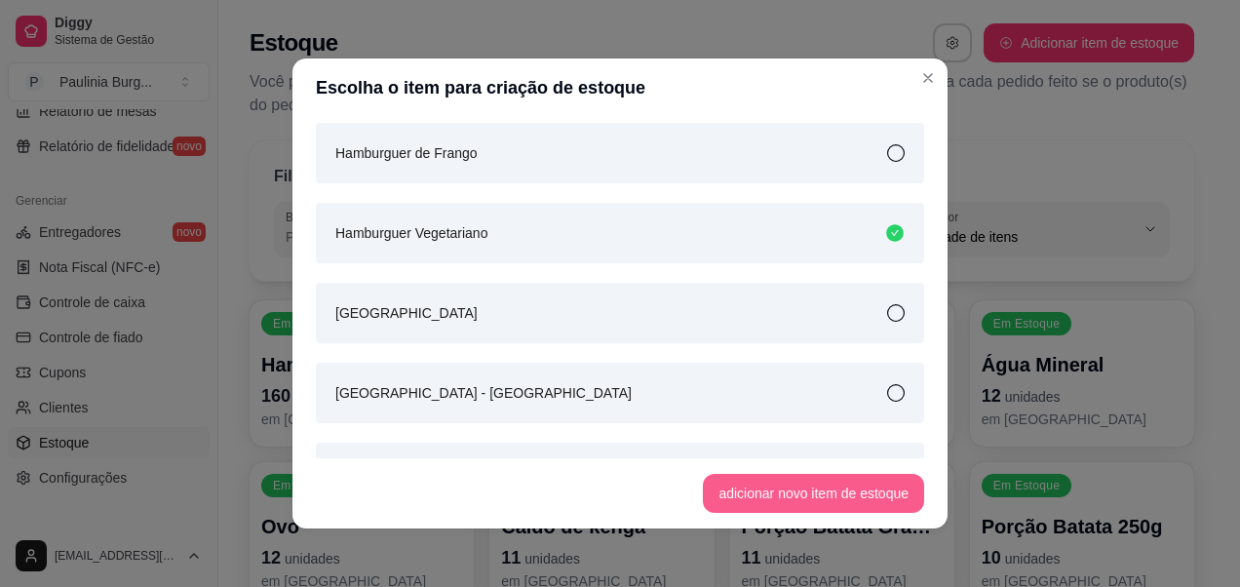
click at [809, 491] on button "adicionar novo item de estoque" at bounding box center [813, 493] width 221 height 39
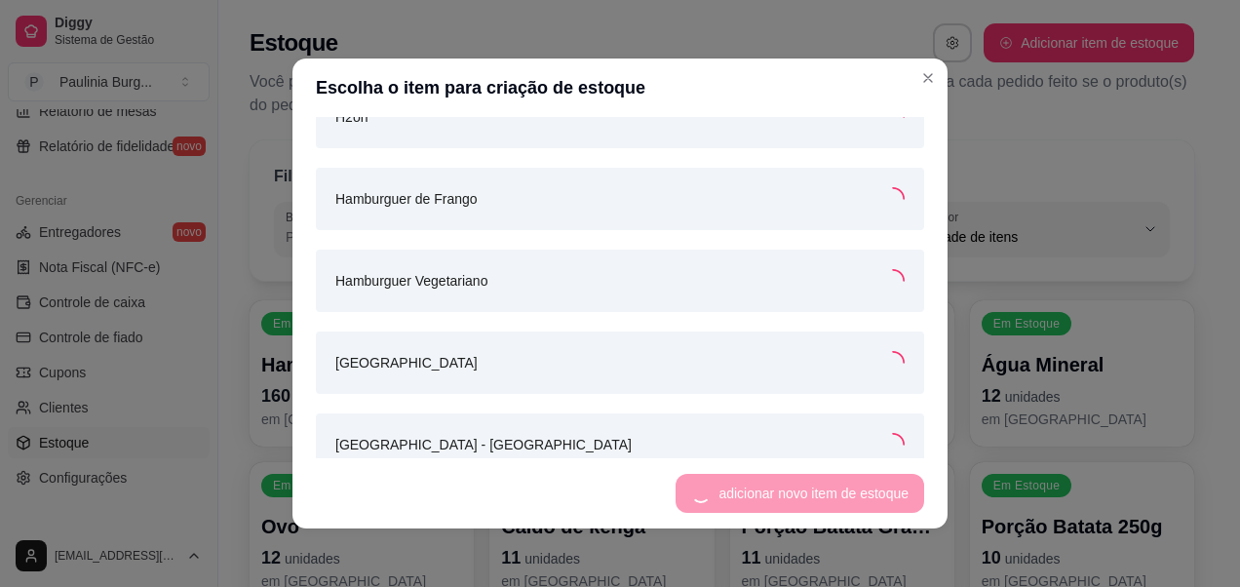
scroll to position [1995, 0]
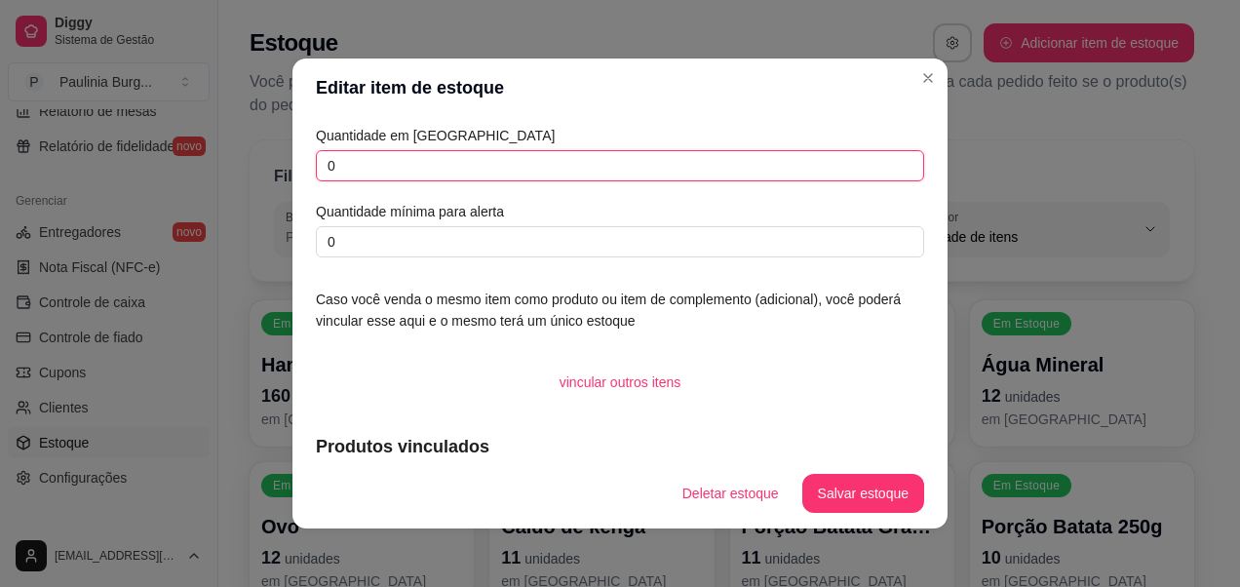
click at [349, 178] on input "0" at bounding box center [620, 165] width 608 height 31
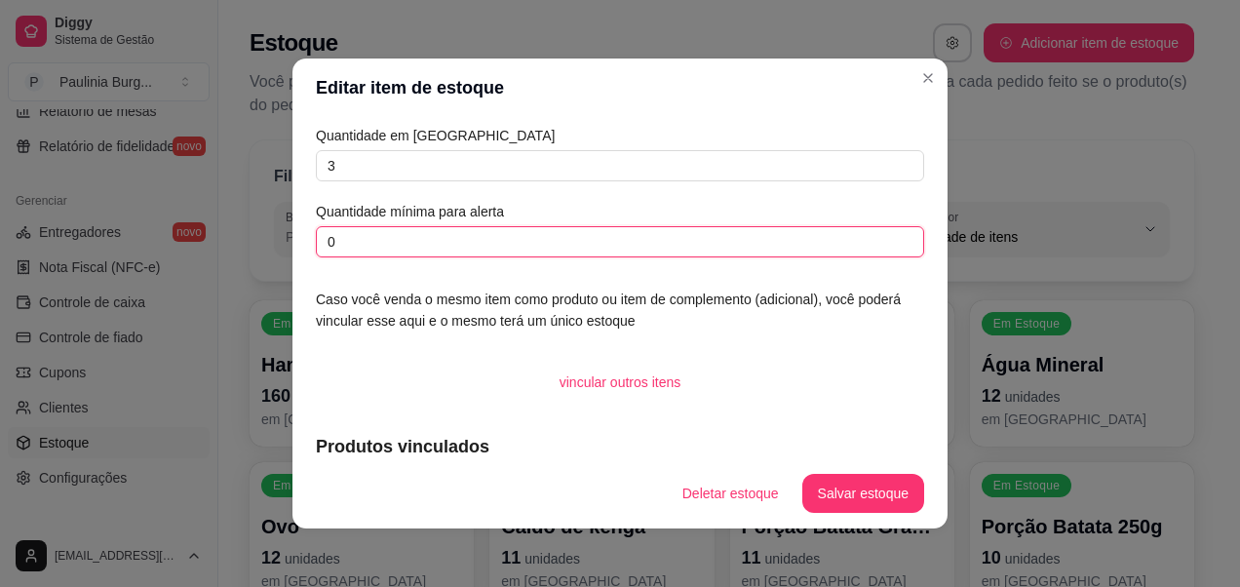
click at [350, 249] on input "0" at bounding box center [620, 241] width 608 height 31
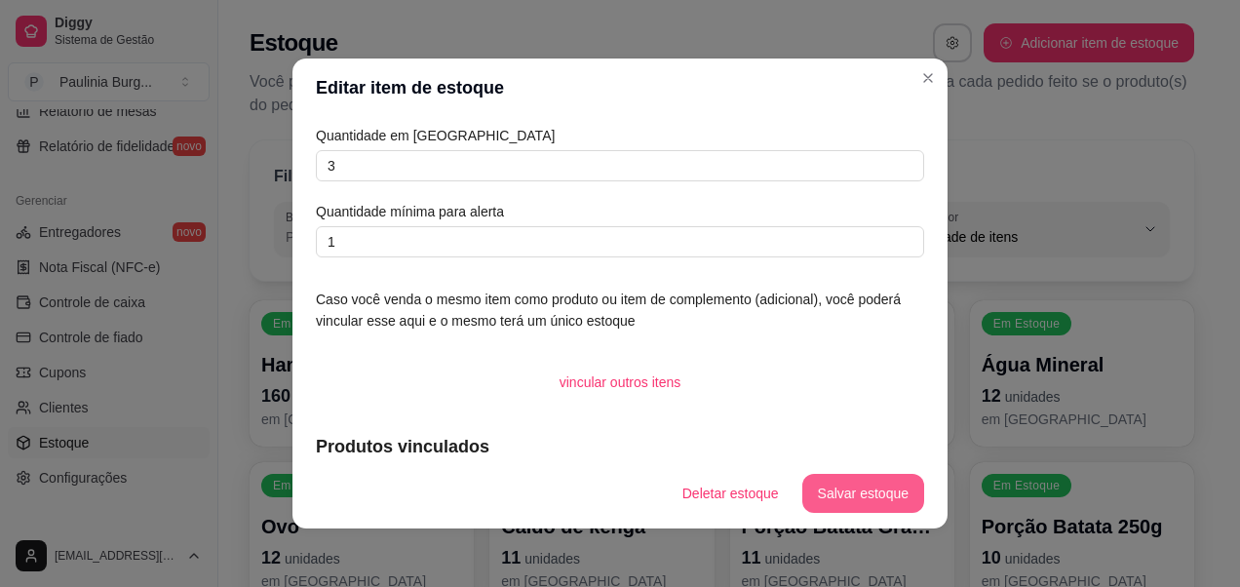
click at [859, 488] on button "Salvar estoque" at bounding box center [863, 493] width 122 height 39
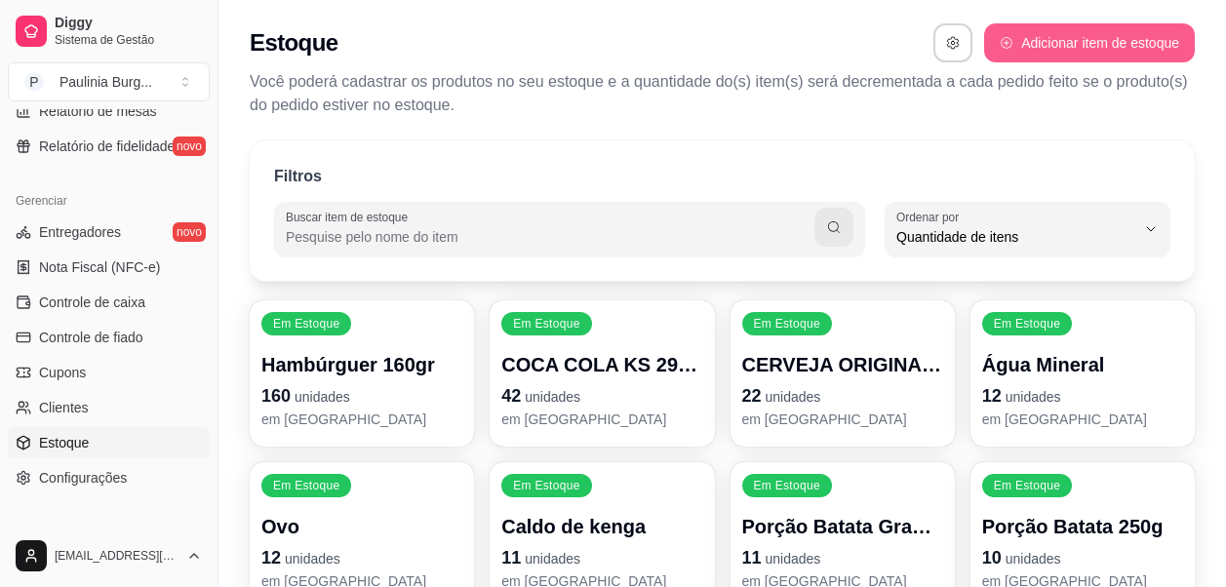
click at [1148, 47] on button "Adicionar item de estoque" at bounding box center [1089, 42] width 211 height 39
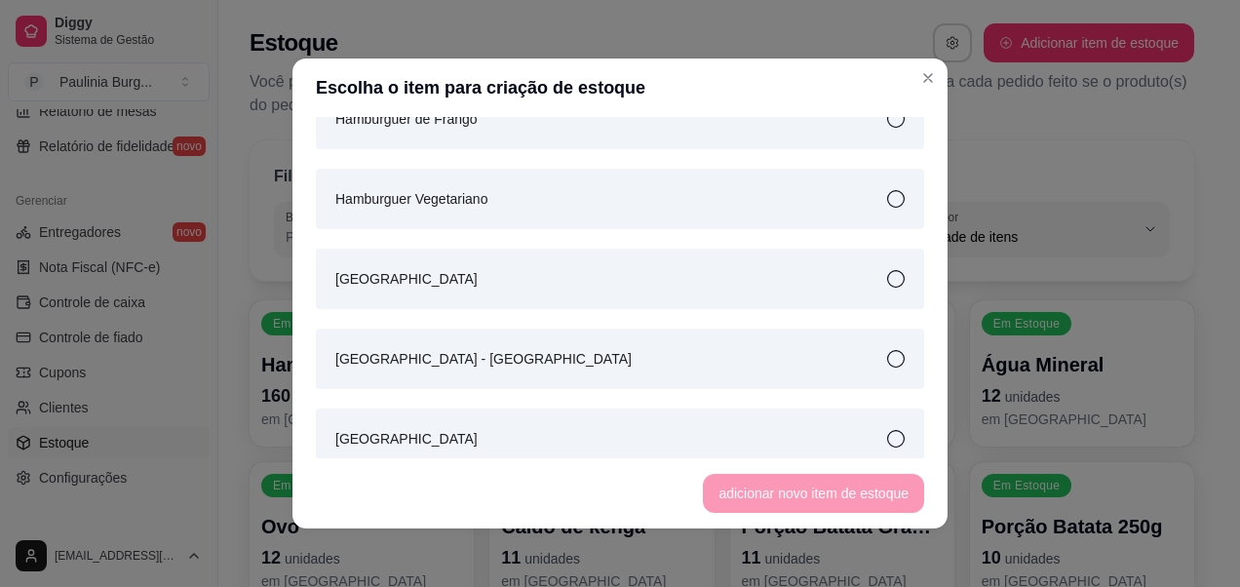
scroll to position [1950, 0]
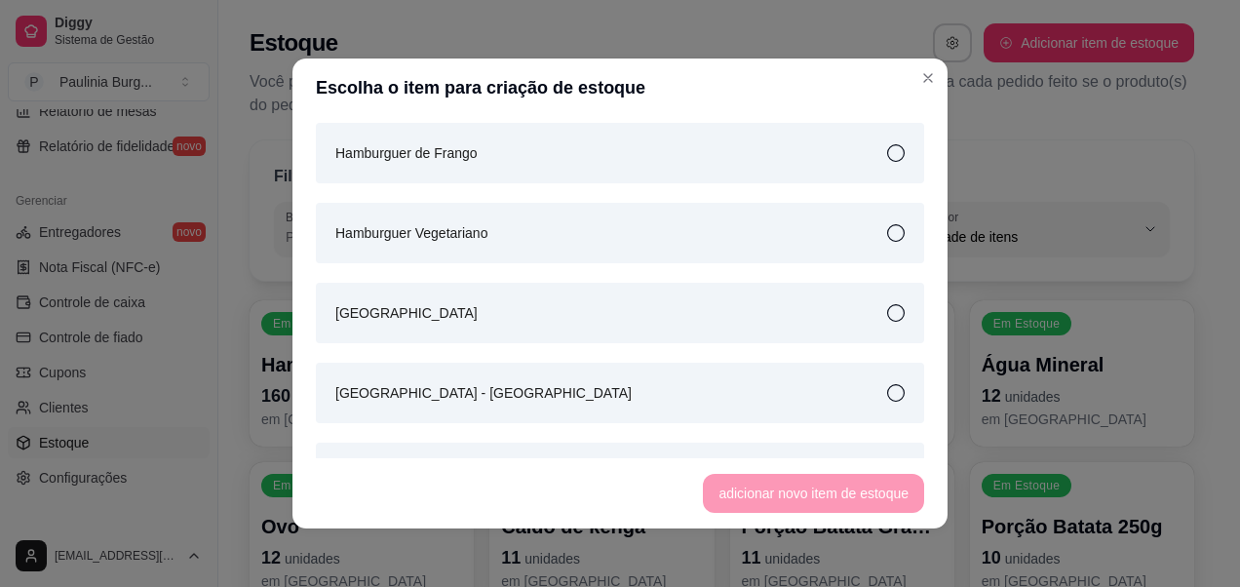
click at [724, 154] on div "Hamburguer de Frango" at bounding box center [620, 153] width 608 height 60
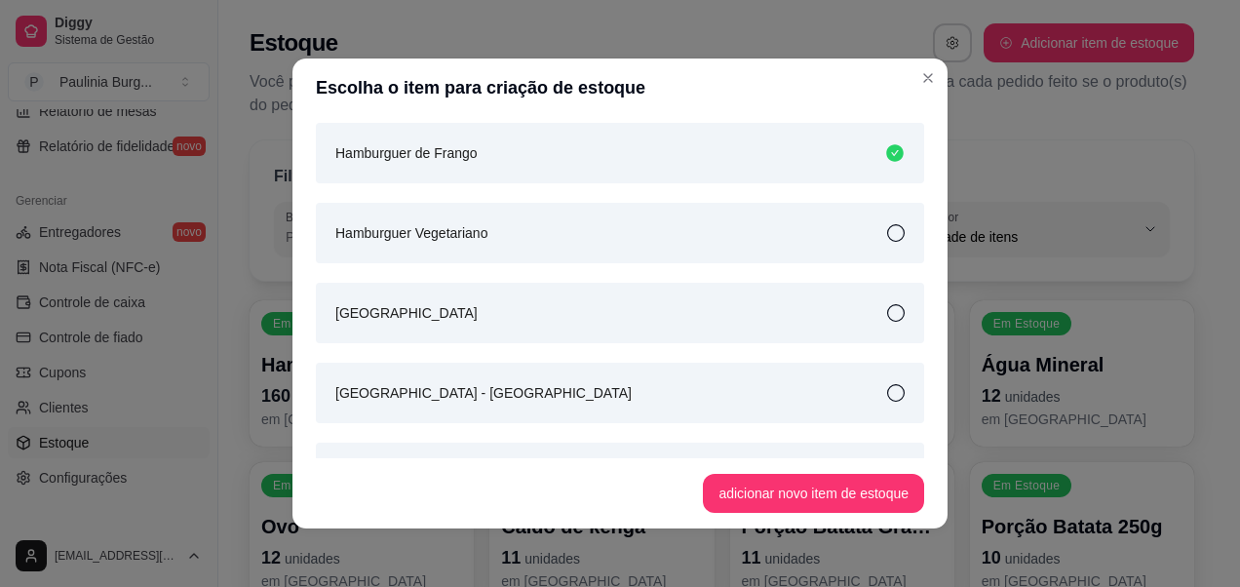
click at [864, 514] on footer "adicionar novo item de estoque" at bounding box center [620, 493] width 655 height 70
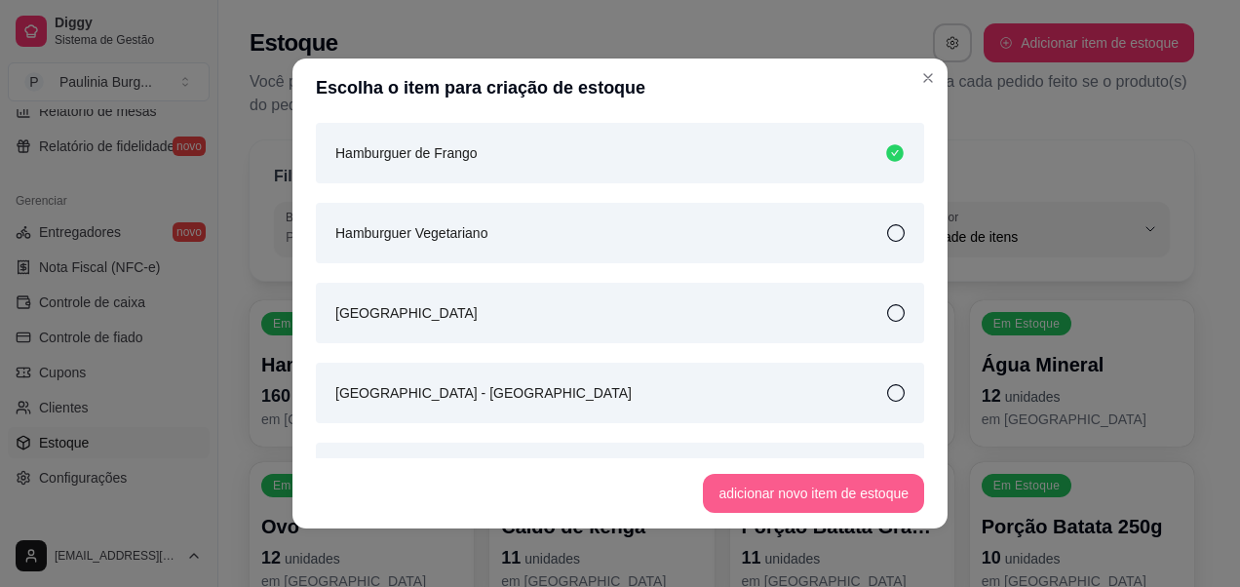
click at [864, 502] on button "adicionar novo item de estoque" at bounding box center [813, 493] width 221 height 39
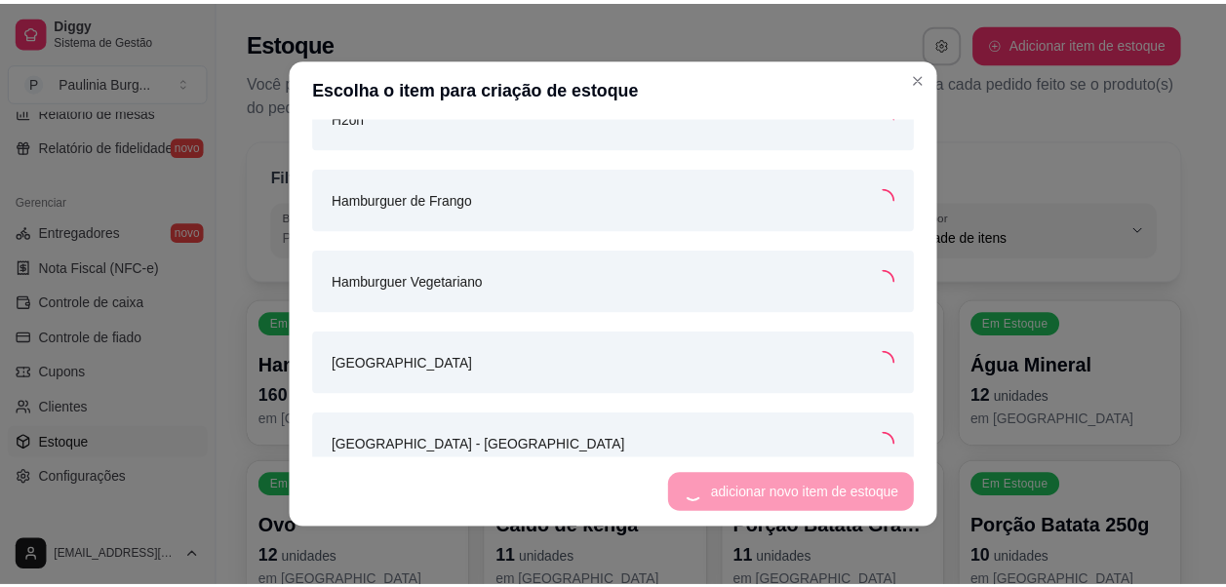
scroll to position [1995, 0]
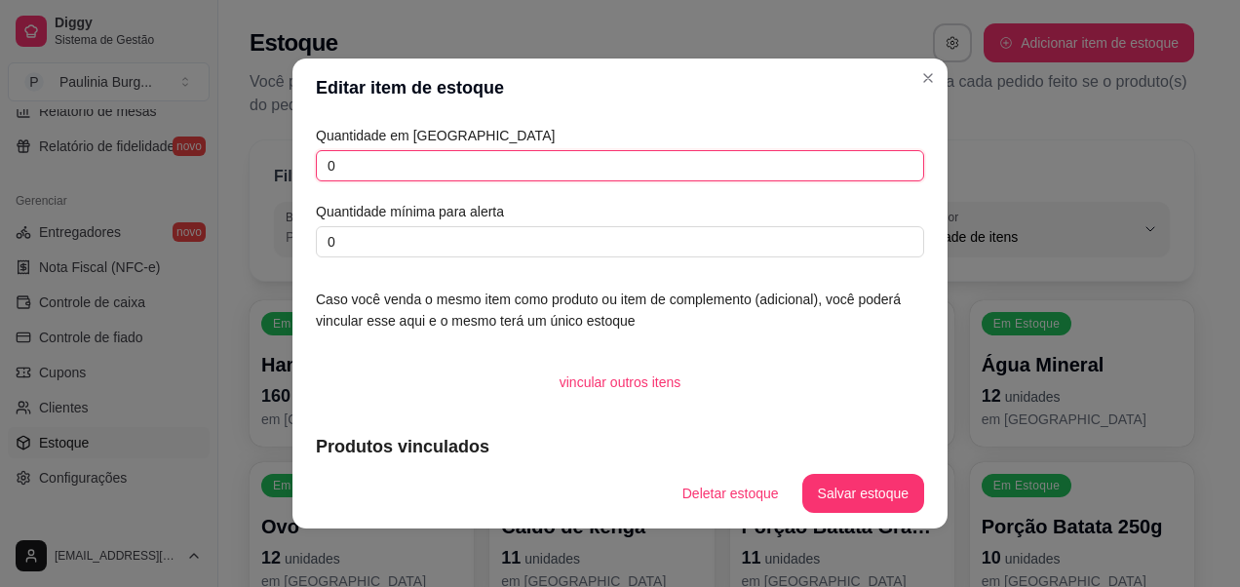
click at [726, 174] on input "0" at bounding box center [620, 165] width 608 height 31
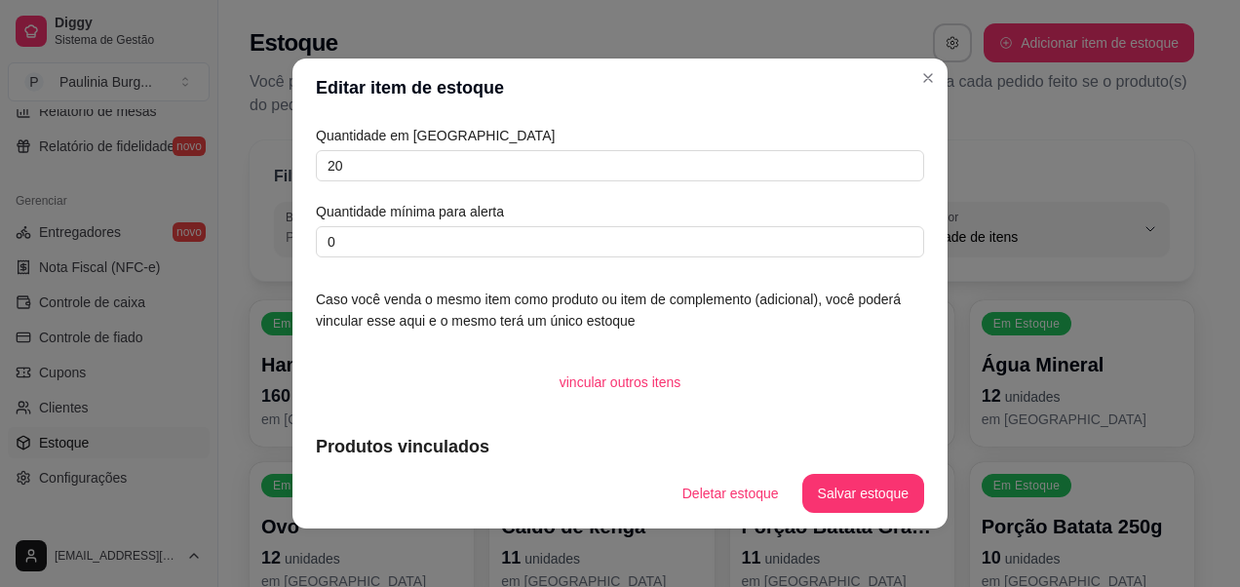
click at [730, 268] on div "Quantidade em estoque 20 Quantidade mínima para alerta 0 Caso você venda o mesm…" at bounding box center [620, 287] width 655 height 341
click at [728, 262] on div "Quantidade em estoque 20 Quantidade mínima para alerta 0 Caso você venda o mesm…" at bounding box center [620, 287] width 655 height 341
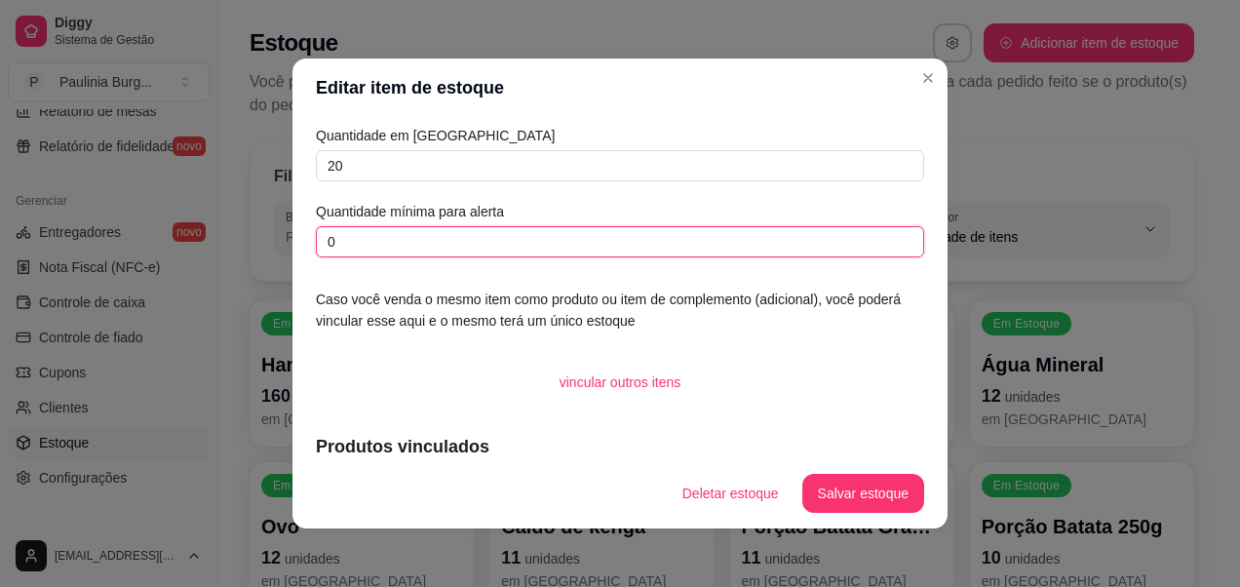
click at [729, 253] on input "0" at bounding box center [620, 241] width 608 height 31
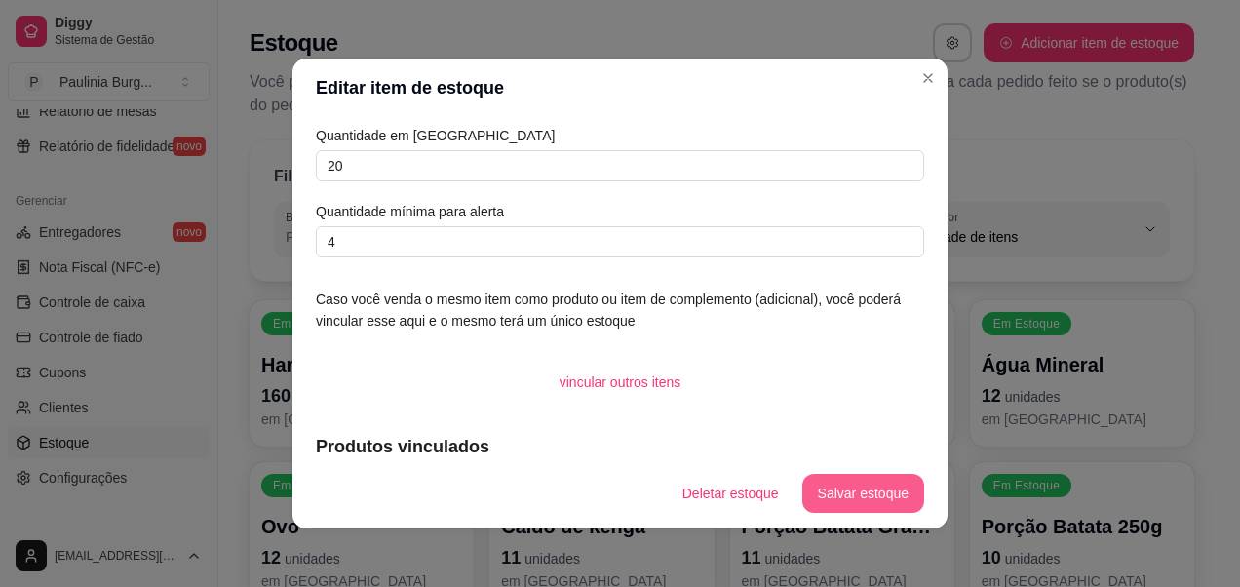
click at [856, 489] on button "Salvar estoque" at bounding box center [863, 493] width 122 height 39
